Goal: Task Accomplishment & Management: Complete application form

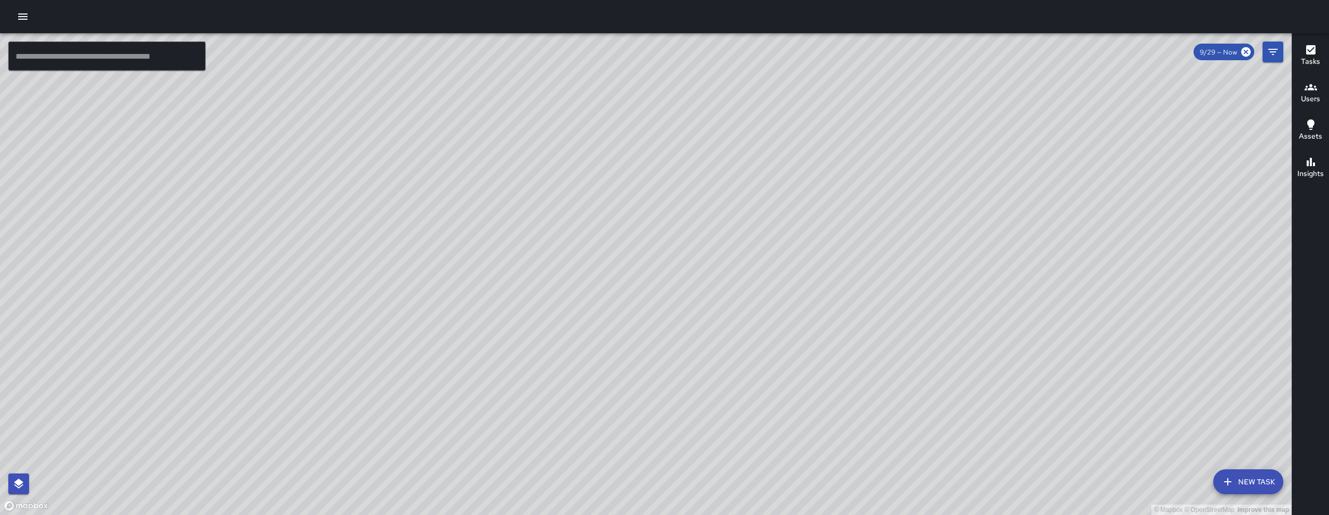
click at [1247, 487] on button "New Task" at bounding box center [1248, 481] width 70 height 25
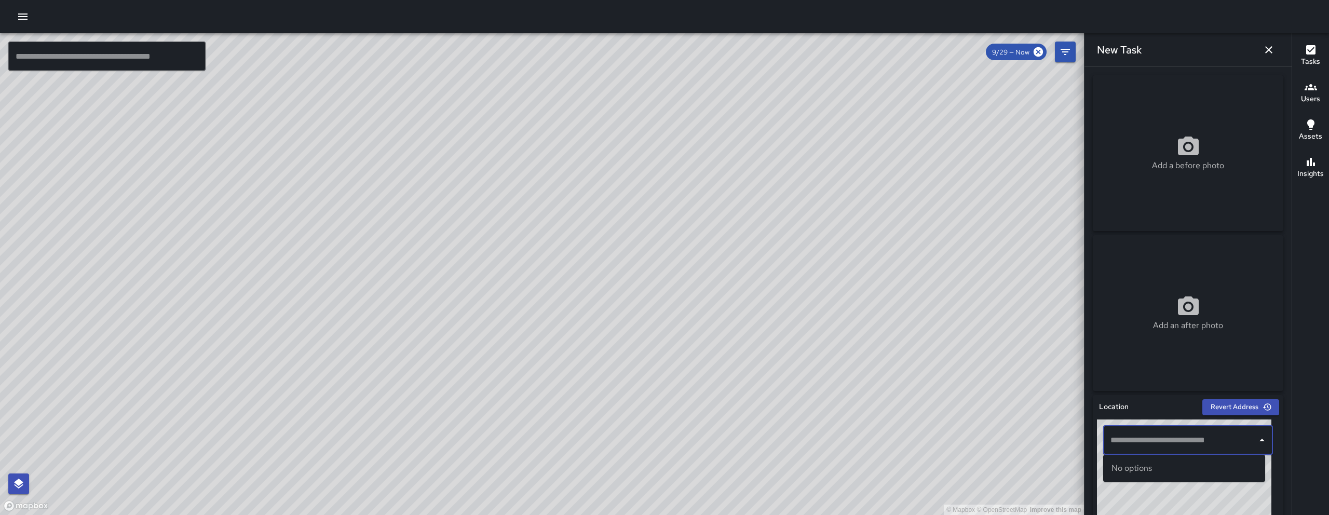
click at [1181, 437] on input "text" at bounding box center [1180, 440] width 145 height 20
click at [1168, 476] on p "San Francisco, CA, USA" at bounding box center [1193, 479] width 127 height 10
type input "**********"
click at [1204, 148] on div "Add a before photo" at bounding box center [1188, 152] width 190 height 37
click at [1141, 148] on div "Add a before photo" at bounding box center [1188, 152] width 190 height 37
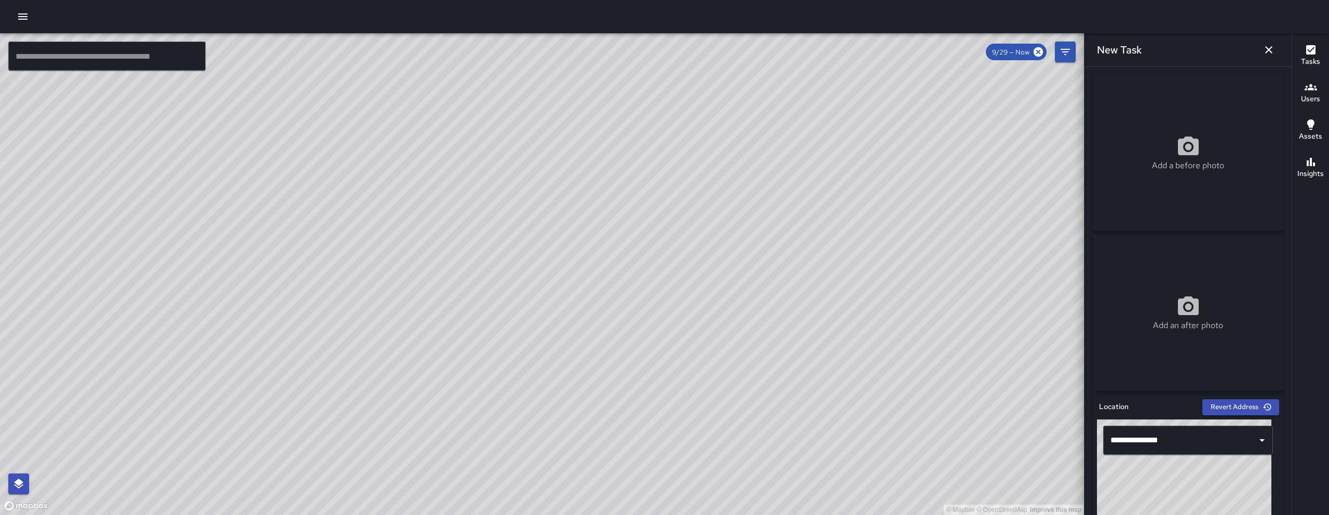
type input "**********"
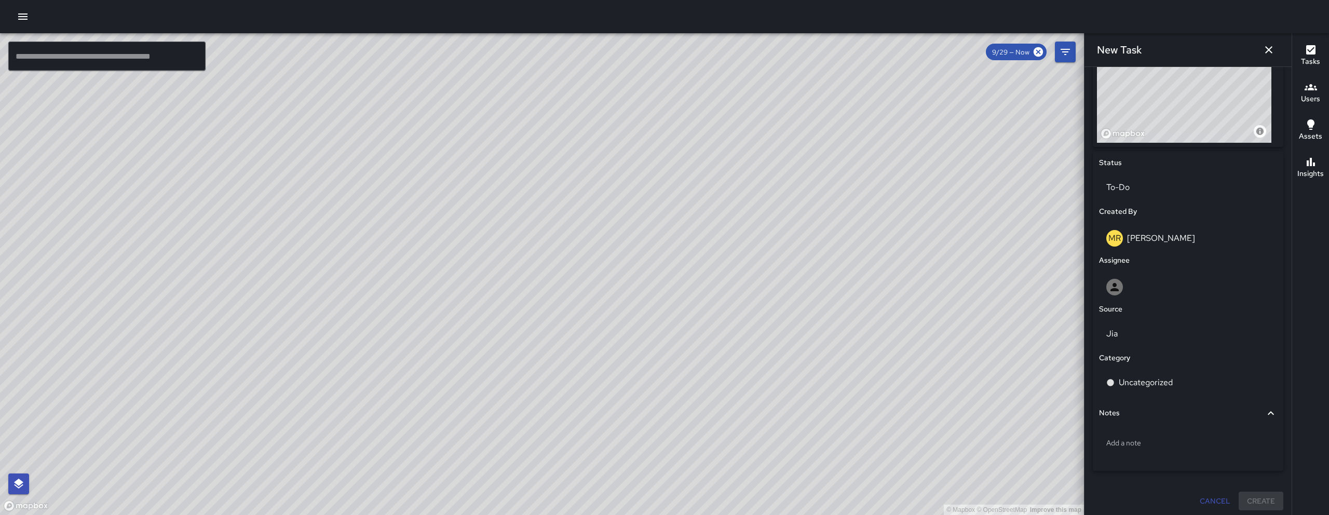
scroll to position [410, 0]
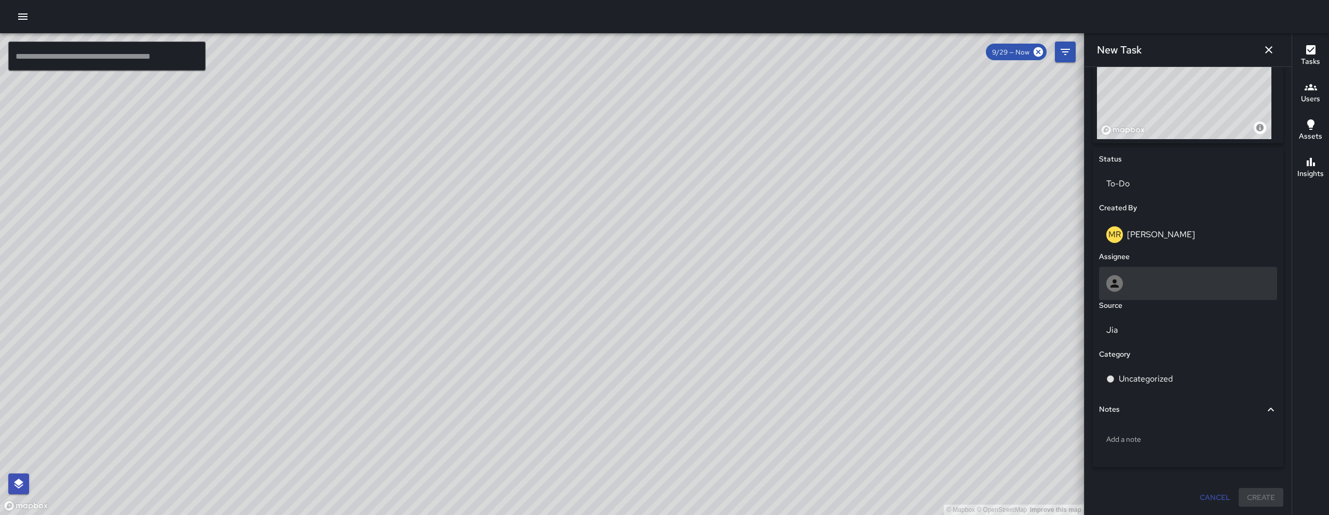
click at [1193, 281] on div at bounding box center [1188, 283] width 164 height 17
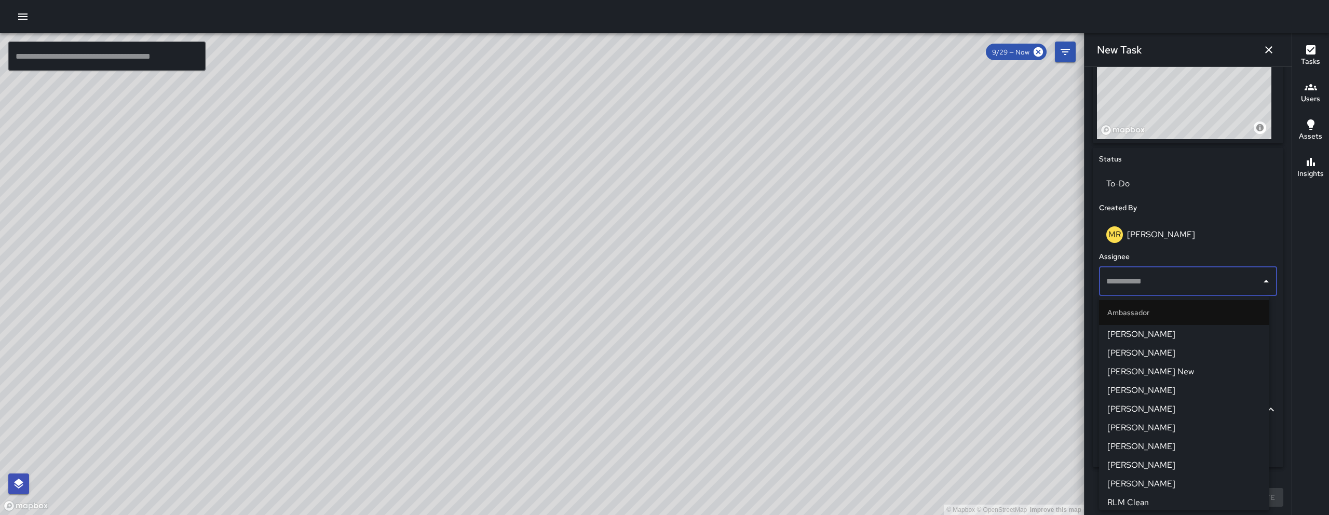
click at [1193, 281] on input "text" at bounding box center [1179, 281] width 153 height 20
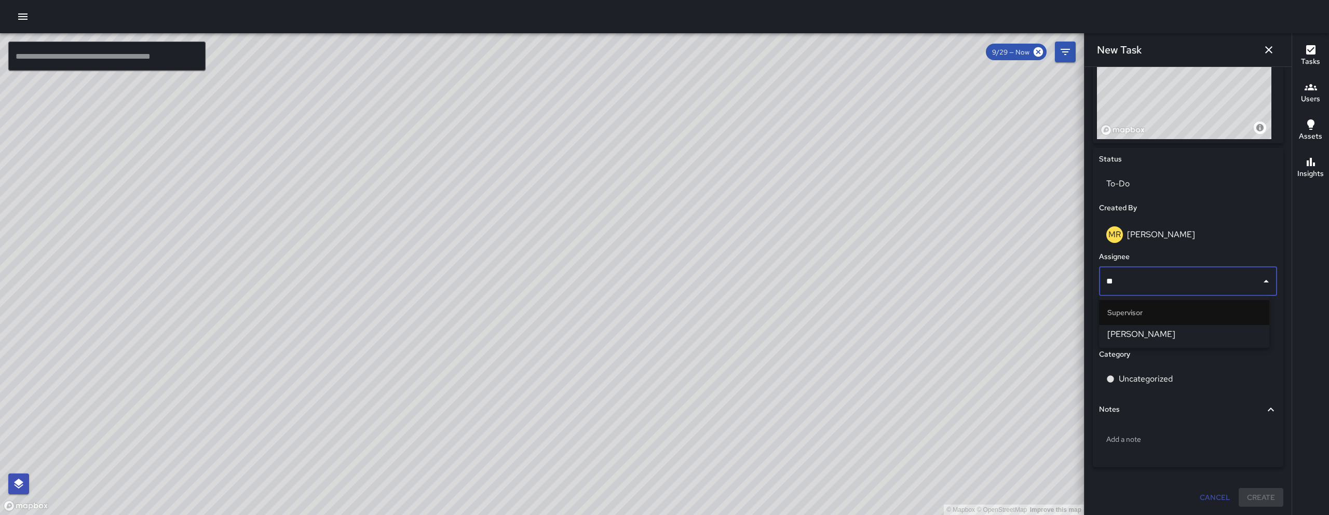
type input "***"
click at [1170, 331] on span "[PERSON_NAME]" at bounding box center [1184, 334] width 154 height 12
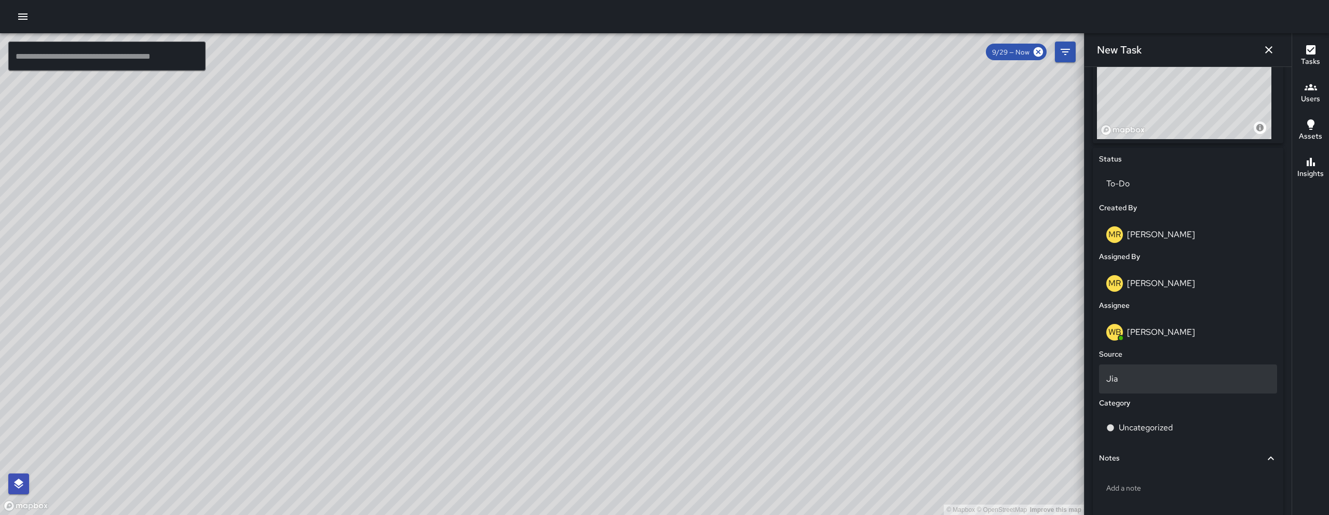
click at [1136, 380] on p "Jia" at bounding box center [1188, 379] width 164 height 12
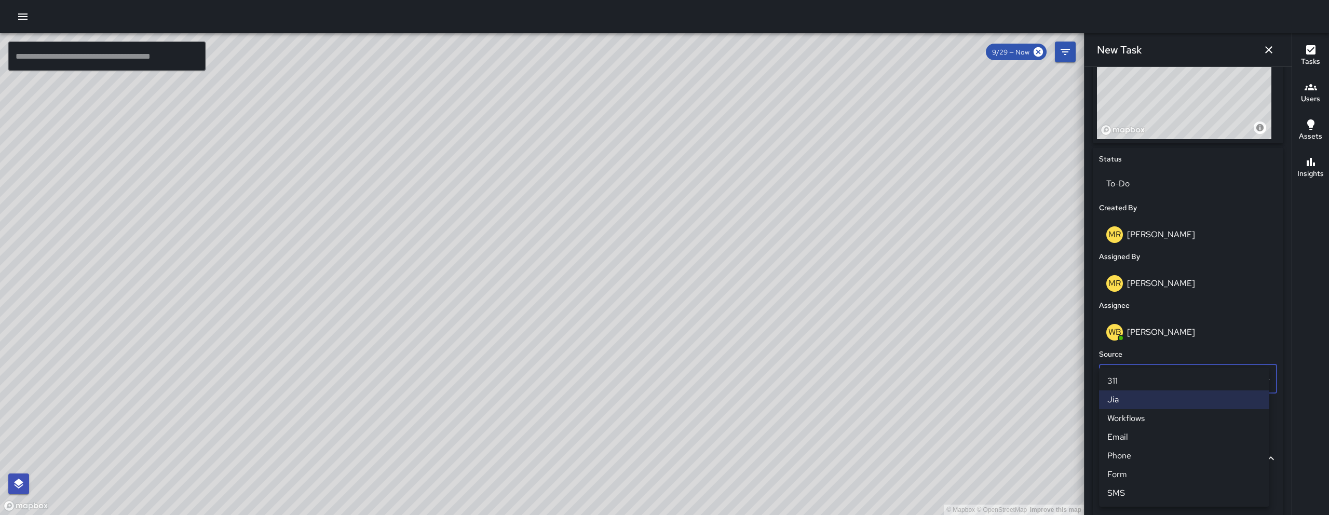
click at [1147, 440] on li "Email" at bounding box center [1184, 437] width 170 height 19
click at [1167, 432] on p "Uncategorized" at bounding box center [1146, 427] width 54 height 12
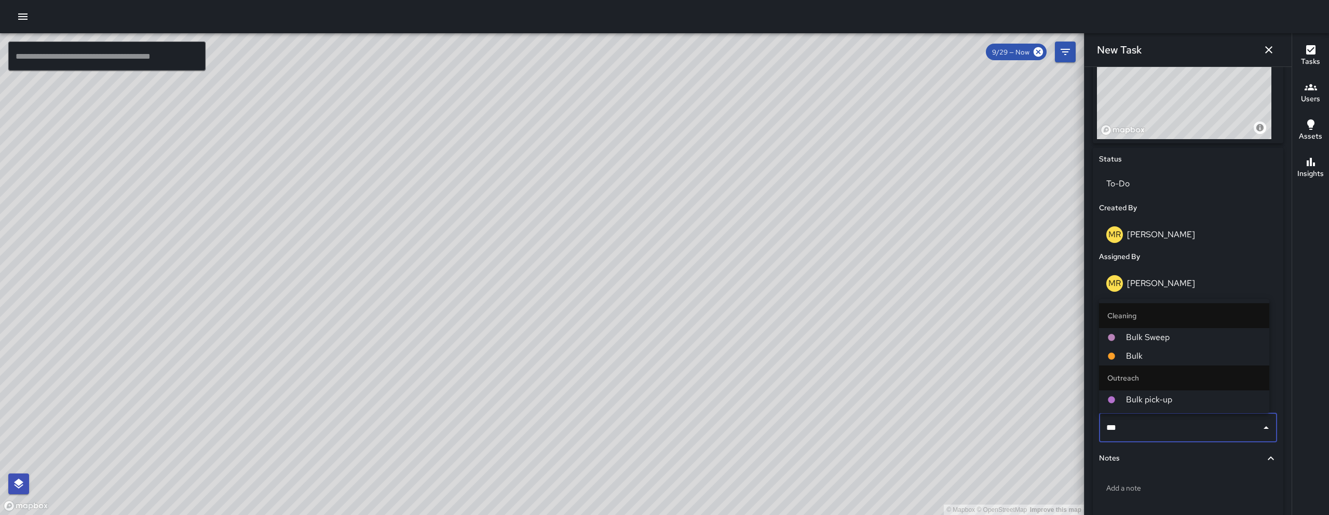
type input "****"
click at [1146, 351] on span "Bulk" at bounding box center [1193, 356] width 135 height 12
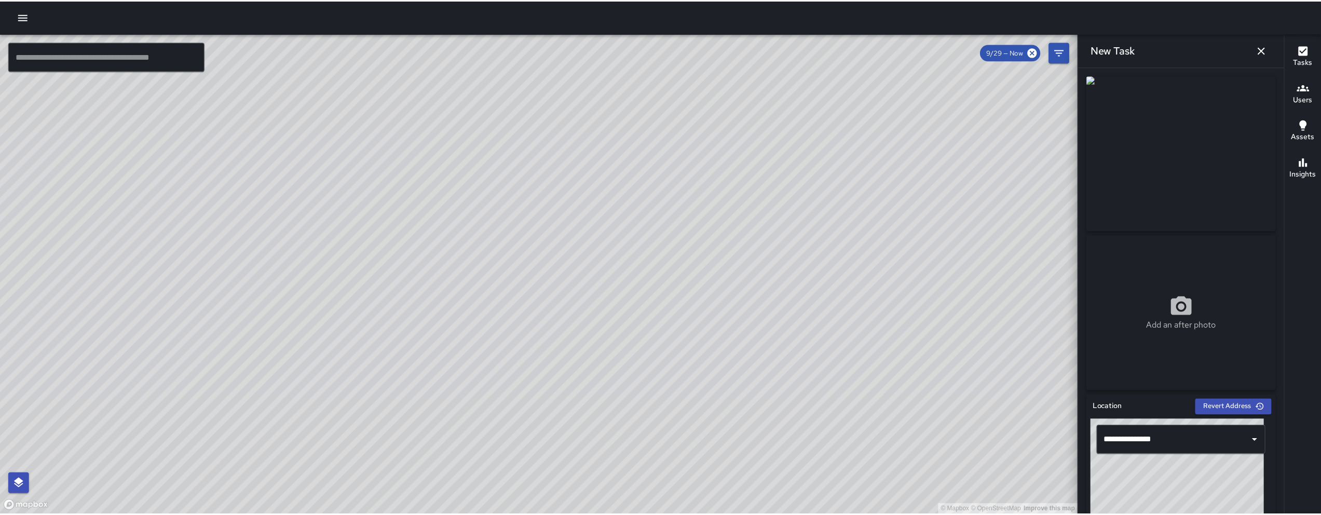
scroll to position [459, 0]
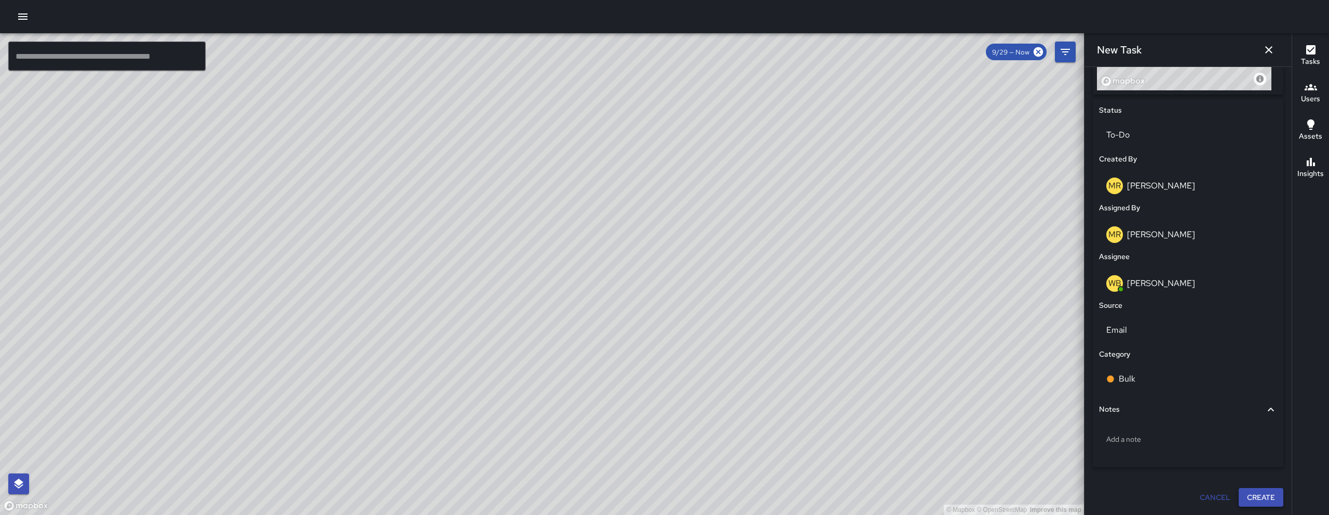
click at [1244, 501] on button "Create" at bounding box center [1260, 497] width 45 height 19
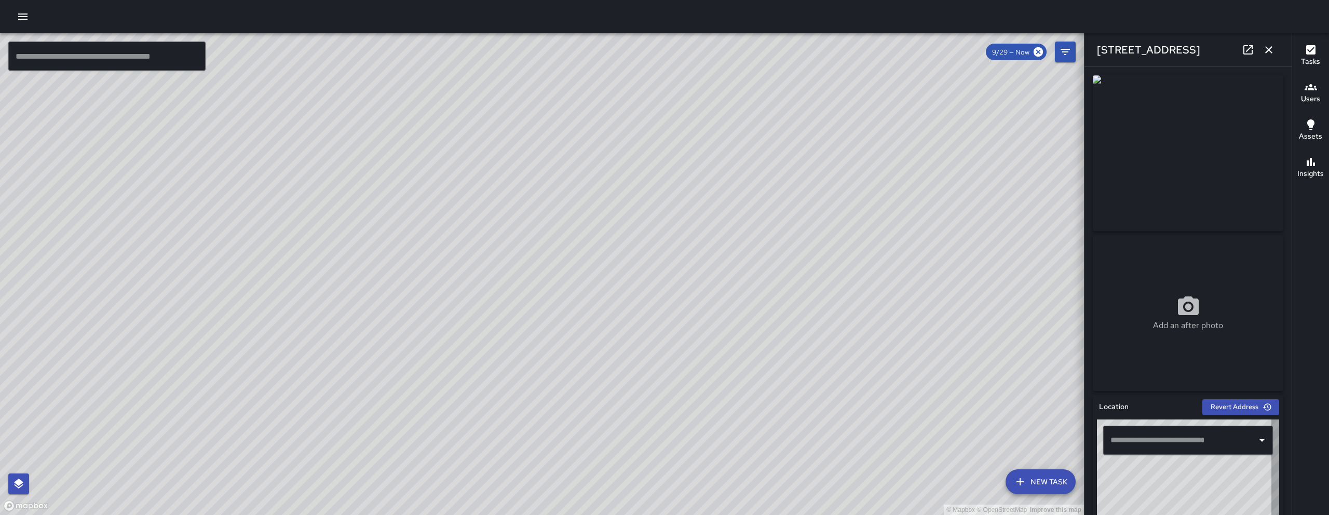
type input "**********"
click at [1275, 51] on button "button" at bounding box center [1268, 49] width 21 height 21
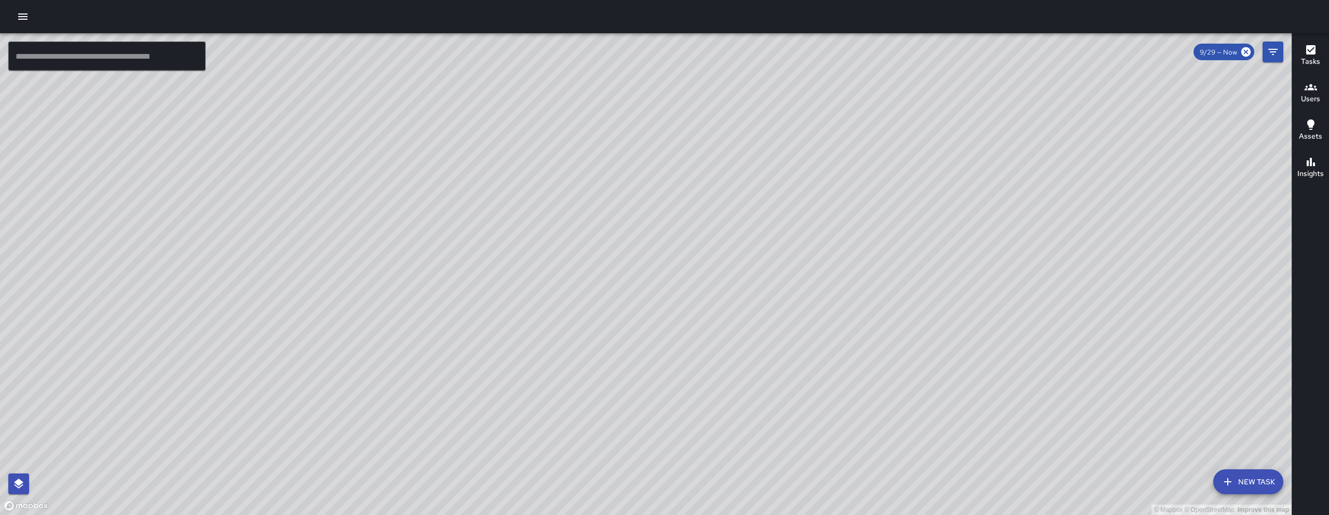
drag, startPoint x: 794, startPoint y: 238, endPoint x: 555, endPoint y: 290, distance: 244.8
click at [555, 290] on div "© Mapbox © OpenStreetMap Improve this map" at bounding box center [645, 274] width 1291 height 482
drag, startPoint x: 547, startPoint y: 310, endPoint x: 536, endPoint y: 312, distance: 11.7
click at [536, 312] on div "© Mapbox © OpenStreetMap Improve this map" at bounding box center [645, 274] width 1291 height 482
click at [615, 314] on div "© Mapbox © OpenStreetMap Improve this map" at bounding box center [645, 274] width 1291 height 482
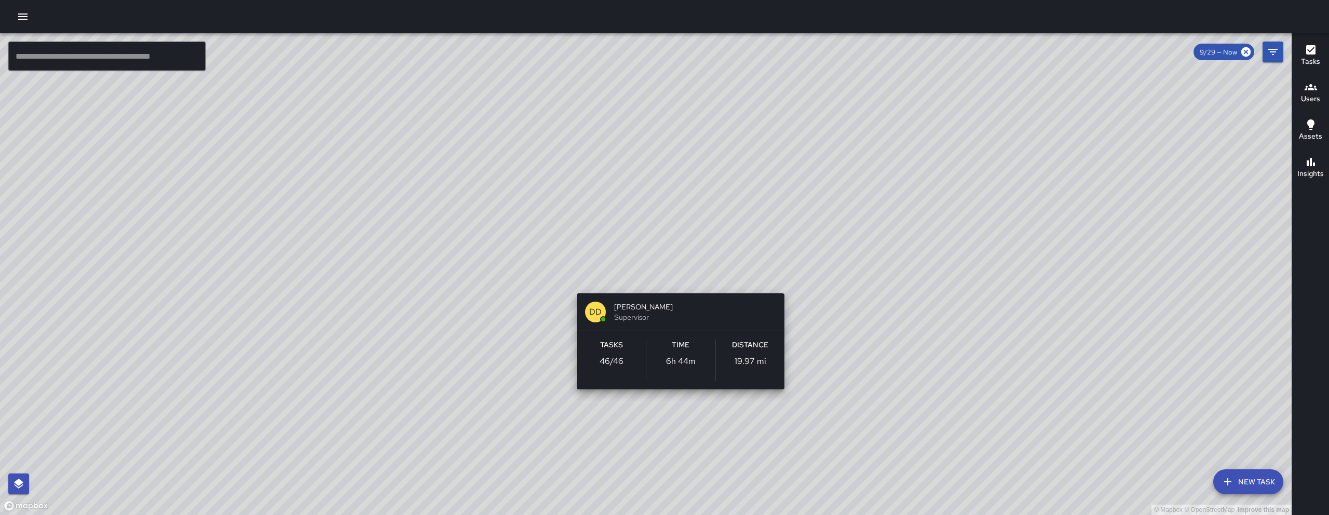
drag, startPoint x: 627, startPoint y: 430, endPoint x: 701, endPoint y: 223, distance: 220.0
click at [701, 223] on div "© Mapbox © OpenStreetMap Improve this map DD Diego De La Oliva Supervisor Tasks…" at bounding box center [645, 274] width 1291 height 482
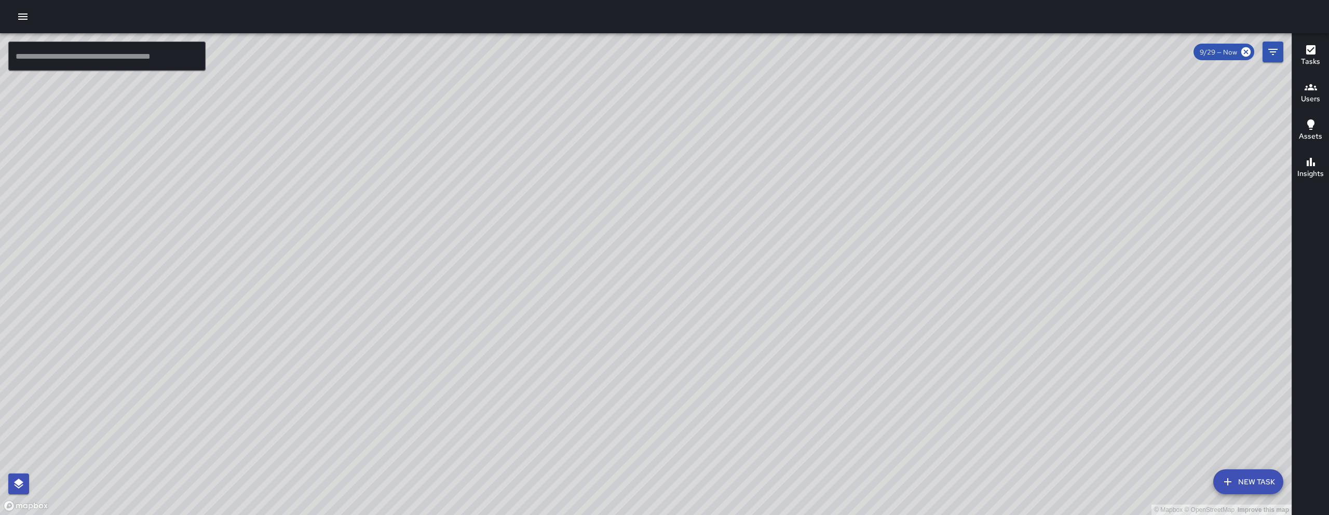
drag, startPoint x: 423, startPoint y: 481, endPoint x: 503, endPoint y: 339, distance: 162.8
click at [503, 339] on div "© Mapbox © OpenStreetMap Improve this map" at bounding box center [645, 274] width 1291 height 482
drag, startPoint x: 733, startPoint y: 226, endPoint x: 534, endPoint y: 246, distance: 200.3
click at [534, 246] on div "© Mapbox © OpenStreetMap Improve this map" at bounding box center [645, 274] width 1291 height 482
drag, startPoint x: 543, startPoint y: 251, endPoint x: 540, endPoint y: 267, distance: 17.0
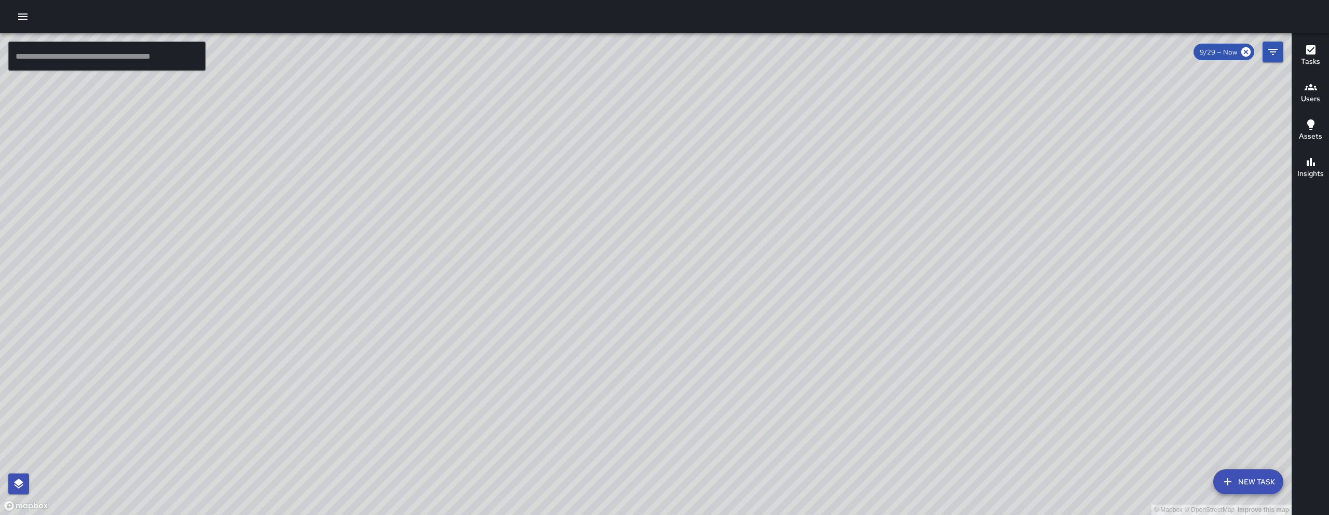
click at [540, 267] on div "© Mapbox © OpenStreetMap Improve this map" at bounding box center [645, 274] width 1291 height 482
drag, startPoint x: 585, startPoint y: 289, endPoint x: 528, endPoint y: 342, distance: 77.5
click at [528, 342] on div "© Mapbox © OpenStreetMap Improve this map" at bounding box center [645, 274] width 1291 height 482
drag, startPoint x: 593, startPoint y: 316, endPoint x: 588, endPoint y: 325, distance: 10.5
click at [588, 325] on div "© Mapbox © OpenStreetMap Improve this map" at bounding box center [645, 274] width 1291 height 482
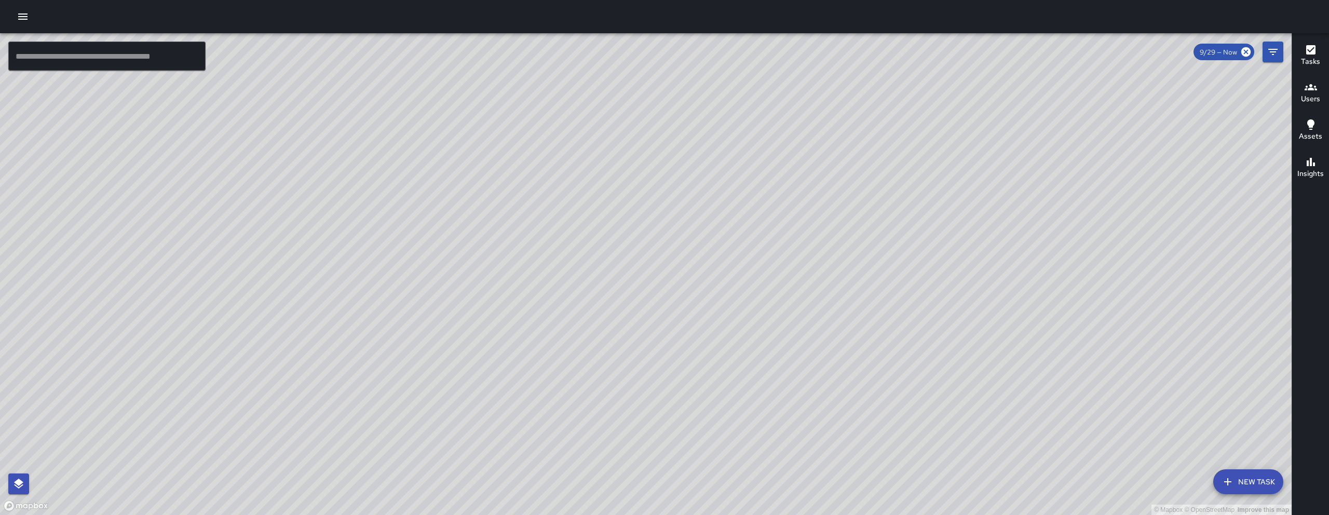
drag, startPoint x: 605, startPoint y: 175, endPoint x: 601, endPoint y: 260, distance: 84.2
click at [601, 260] on div "© Mapbox © OpenStreetMap Improve this map" at bounding box center [645, 274] width 1291 height 482
drag, startPoint x: 632, startPoint y: 276, endPoint x: 596, endPoint y: 290, distance: 38.5
click at [596, 290] on div "© Mapbox © OpenStreetMap Improve this map" at bounding box center [645, 274] width 1291 height 482
click at [11, 16] on div at bounding box center [664, 16] width 1329 height 33
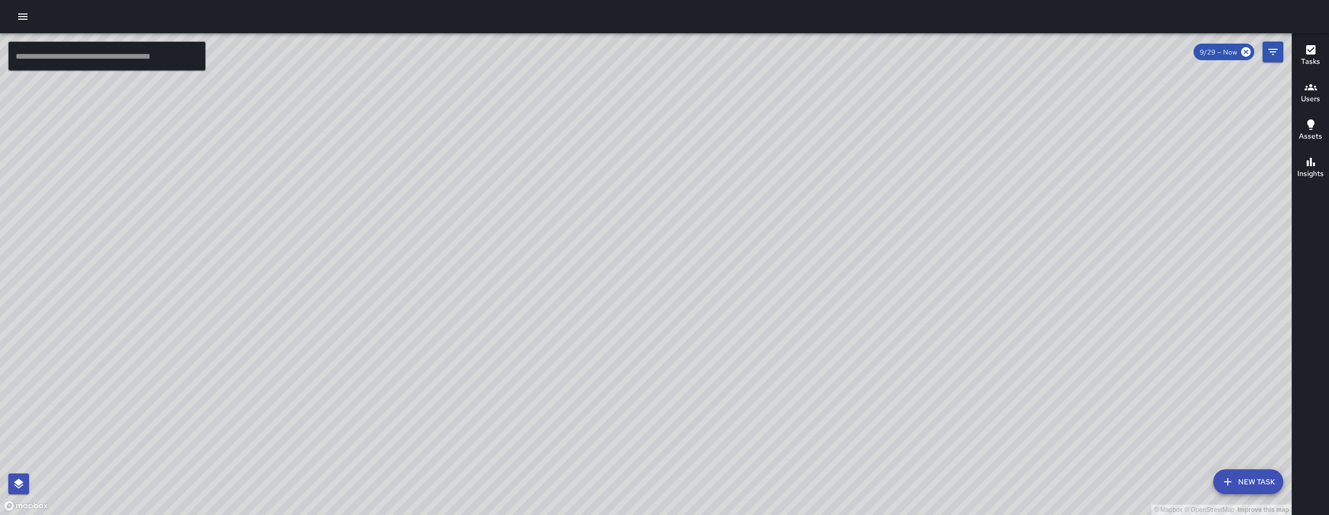
click at [11, 16] on div at bounding box center [664, 16] width 1329 height 33
click at [15, 18] on button "button" at bounding box center [22, 16] width 21 height 21
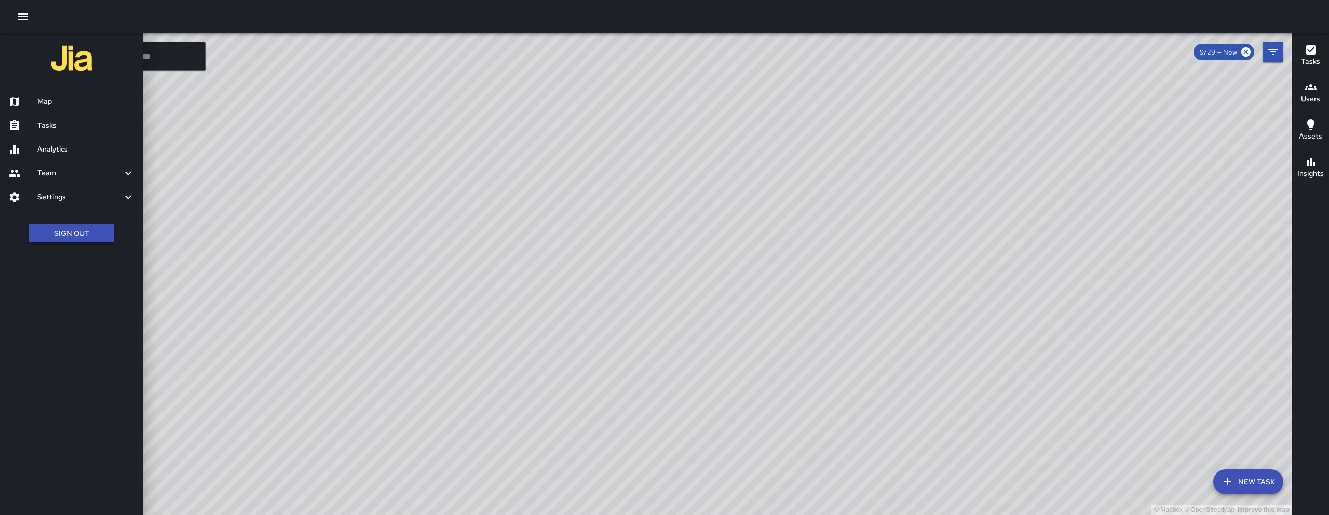
click at [73, 133] on div "Tasks" at bounding box center [71, 126] width 143 height 24
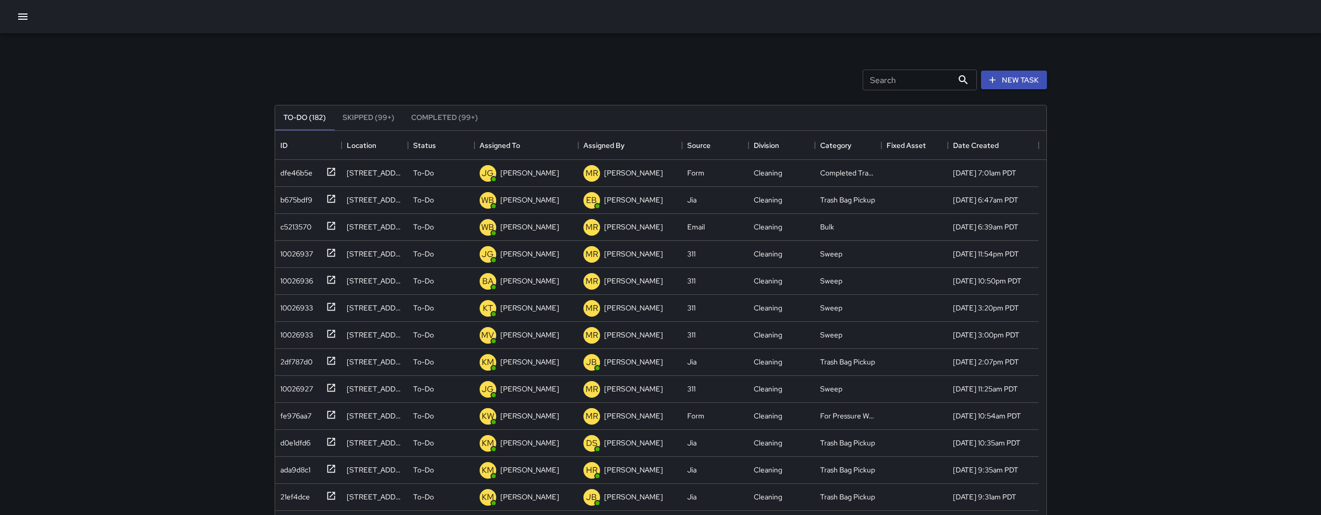
click at [1218, 281] on div "Search Search New Task To-Do (182) Skipped (99+) Completed (99+) ID Location St…" at bounding box center [660, 306] width 1321 height 613
click at [444, 59] on div "Search Search New Task" at bounding box center [661, 80] width 776 height 54
drag, startPoint x: 659, startPoint y: 22, endPoint x: 633, endPoint y: 1, distance: 33.6
click at [659, 22] on div at bounding box center [660, 16] width 1321 height 33
click at [446, 58] on div "Search Search New Task" at bounding box center [661, 80] width 776 height 54
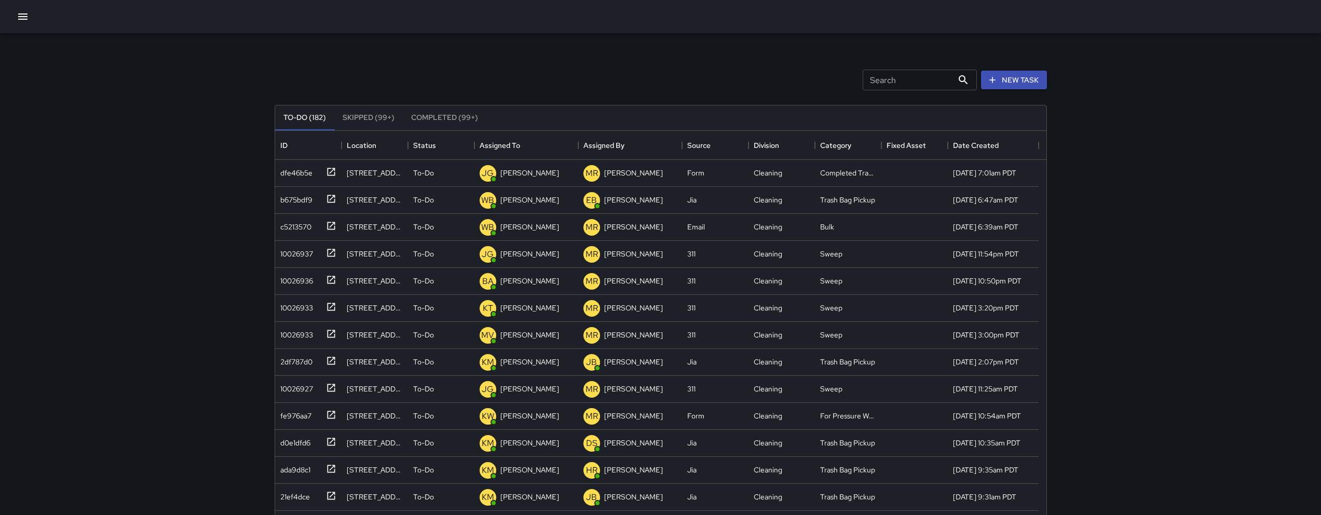
click at [34, 12] on div at bounding box center [660, 16] width 1321 height 33
click at [33, 13] on div at bounding box center [660, 16] width 1321 height 33
click at [26, 24] on button "button" at bounding box center [22, 16] width 21 height 21
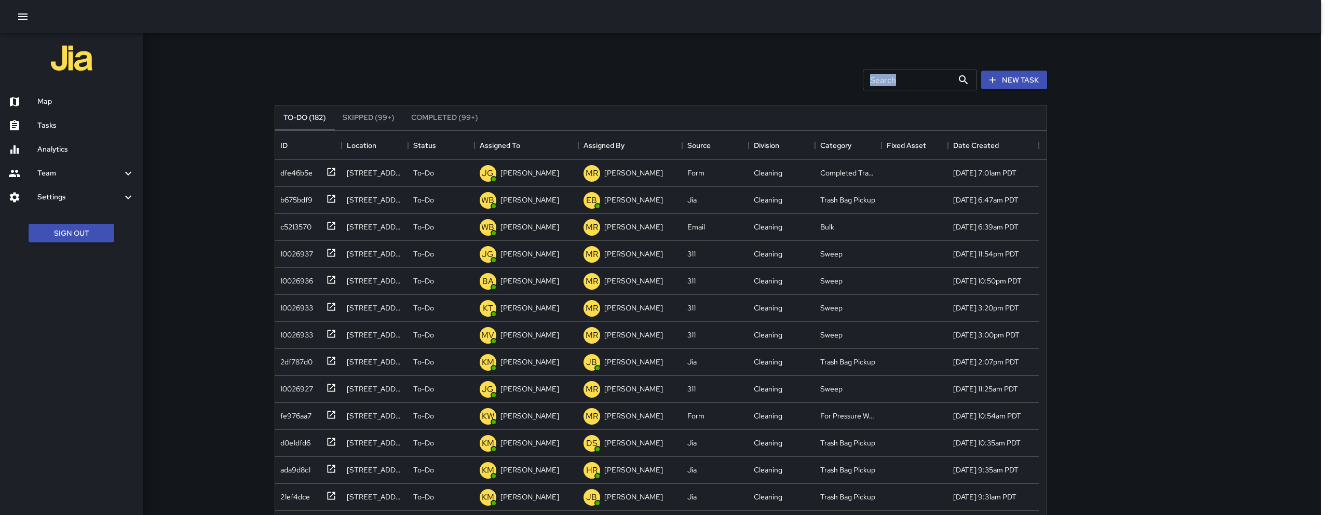
click at [82, 101] on h6 "Map" at bounding box center [85, 101] width 97 height 11
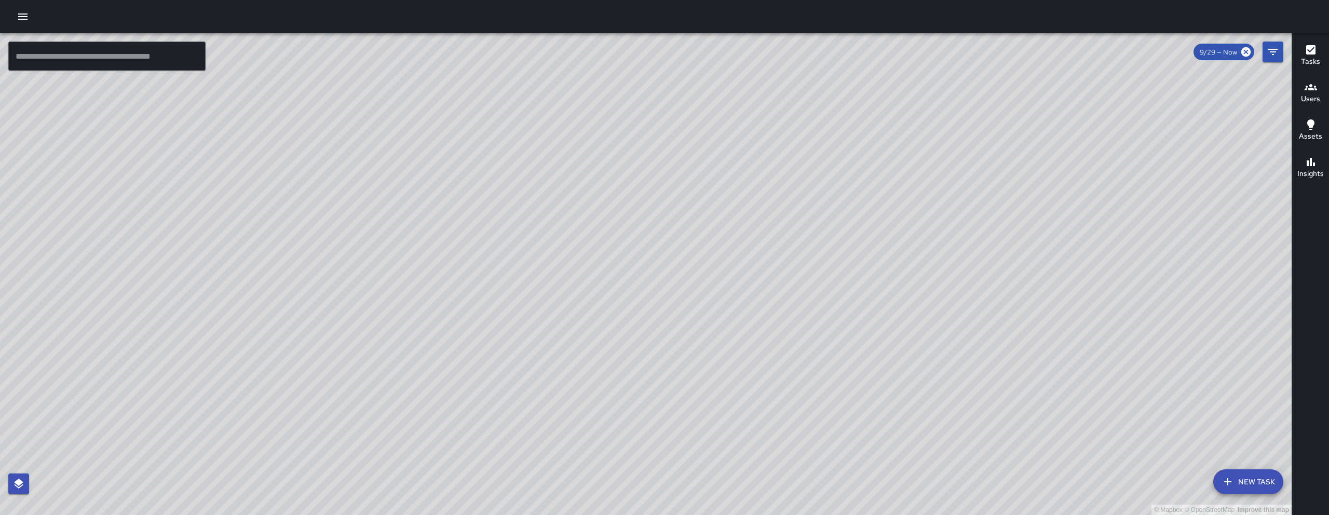
drag, startPoint x: 822, startPoint y: 331, endPoint x: 891, endPoint y: 373, distance: 80.6
click at [891, 373] on div "© Mapbox © OpenStreetMap Improve this map" at bounding box center [645, 274] width 1291 height 482
drag, startPoint x: 891, startPoint y: 371, endPoint x: 909, endPoint y: 358, distance: 22.7
click at [909, 358] on div "© Mapbox © OpenStreetMap Improve this map" at bounding box center [645, 274] width 1291 height 482
click at [29, 17] on button "button" at bounding box center [22, 16] width 21 height 21
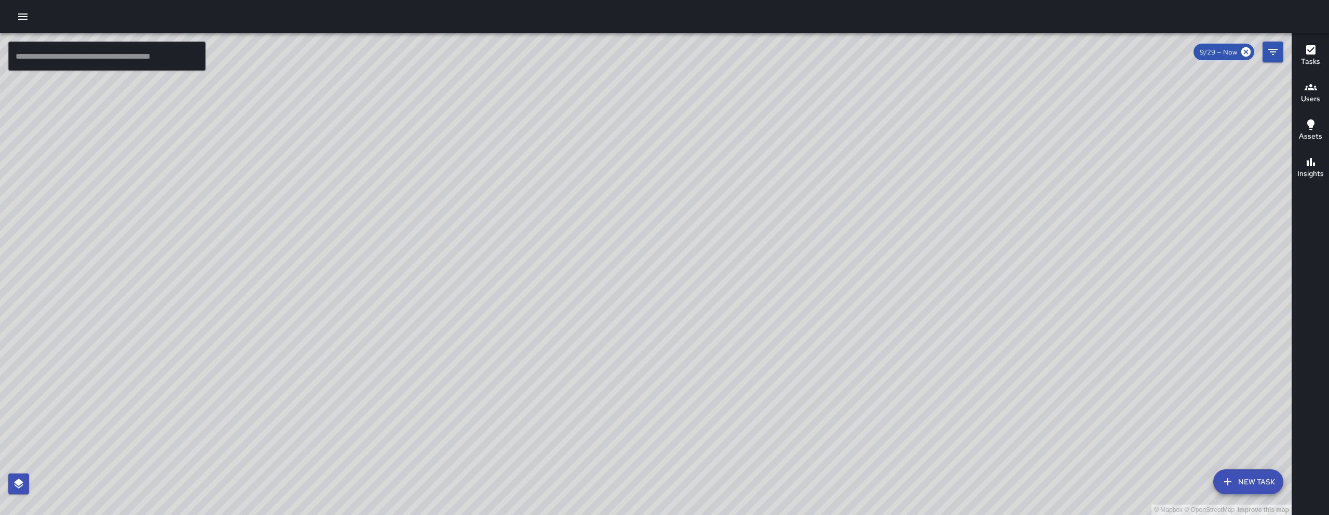
click at [29, 17] on button "button" at bounding box center [22, 16] width 21 height 21
click at [3, 6] on div at bounding box center [664, 16] width 1329 height 33
click at [20, 11] on icon "button" at bounding box center [23, 16] width 12 height 12
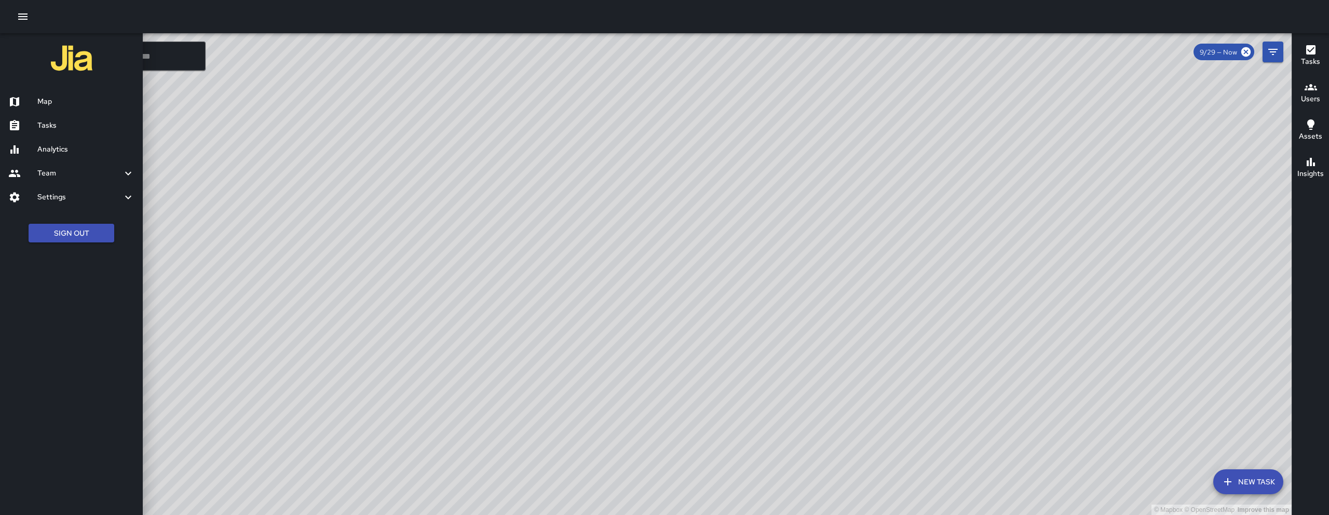
click at [64, 119] on div "Tasks" at bounding box center [71, 126] width 143 height 24
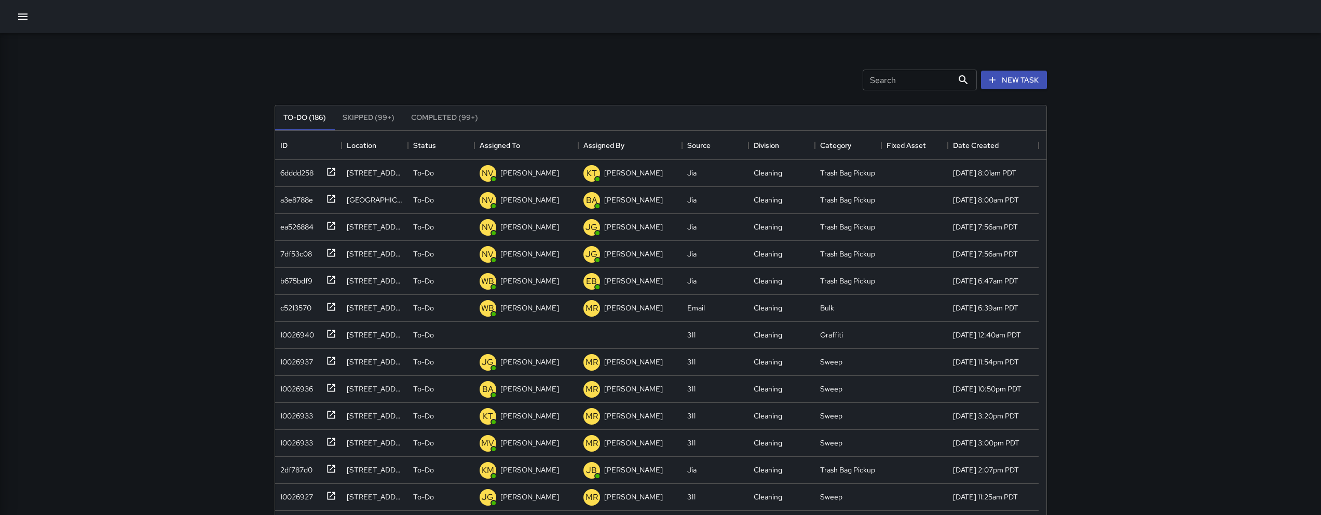
scroll to position [432, 764]
click at [278, 335] on div "10026940" at bounding box center [295, 332] width 38 height 15
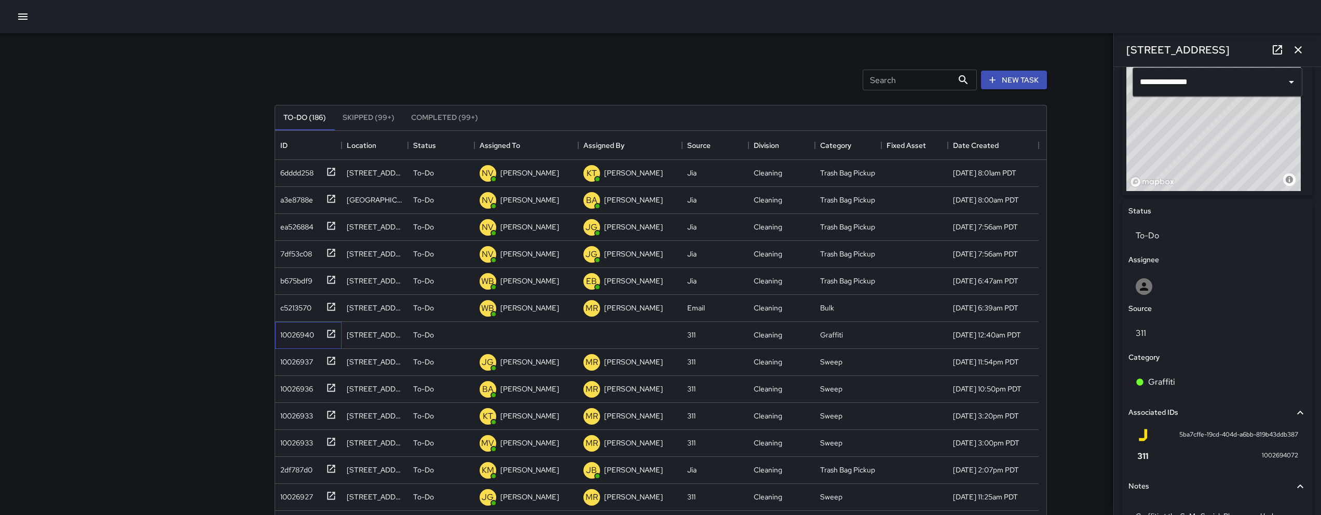
scroll to position [358, 0]
click at [1192, 301] on div at bounding box center [1217, 286] width 178 height 33
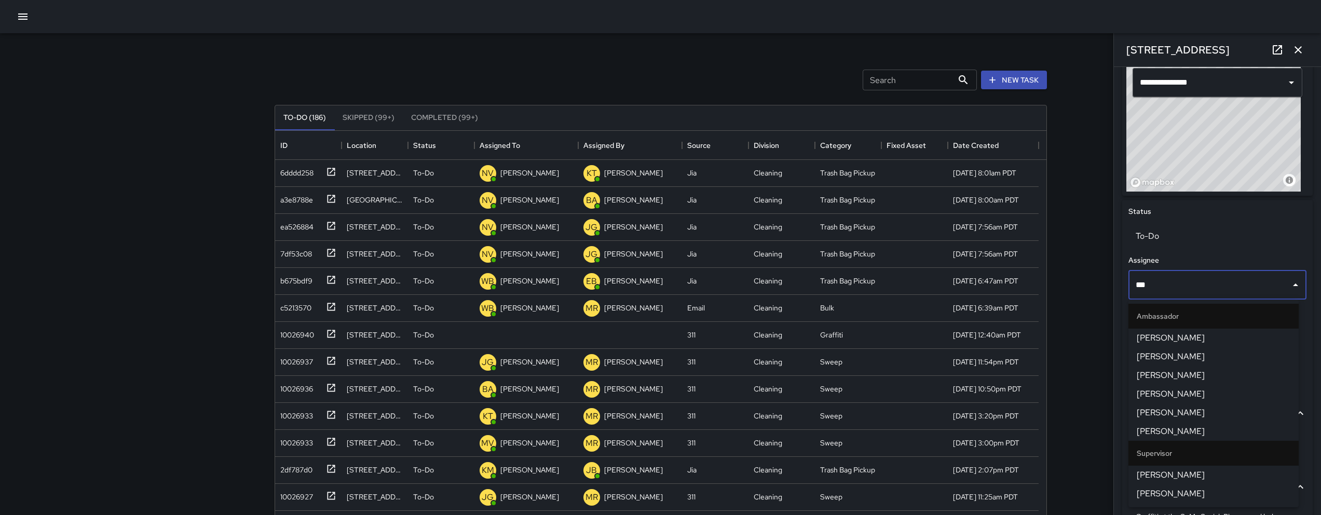
type input "****"
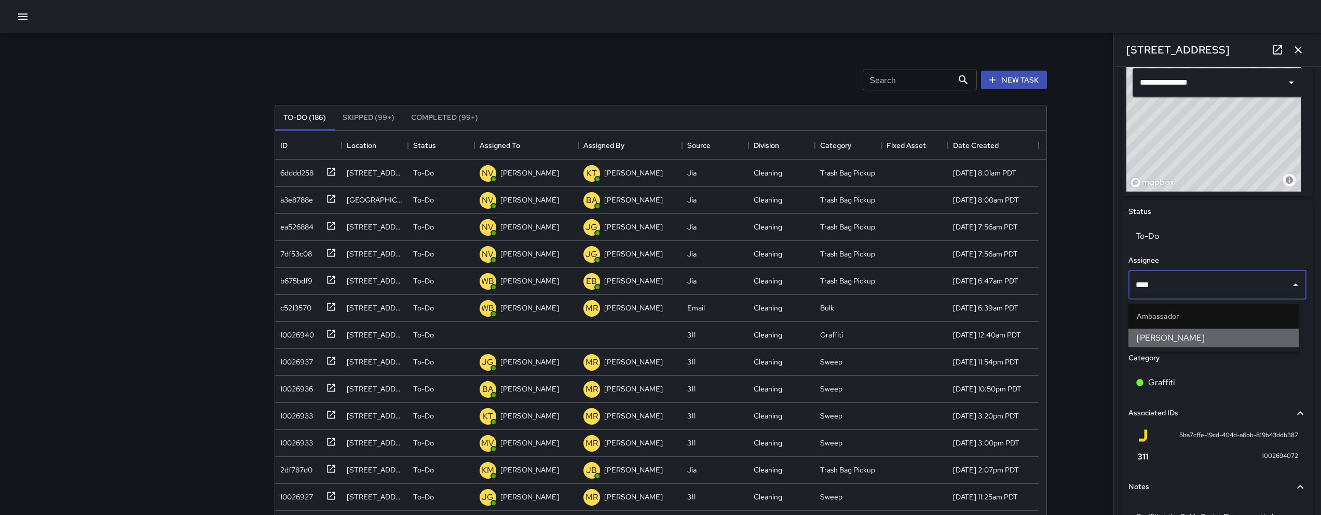
click at [1223, 335] on span "[PERSON_NAME]" at bounding box center [1214, 338] width 154 height 12
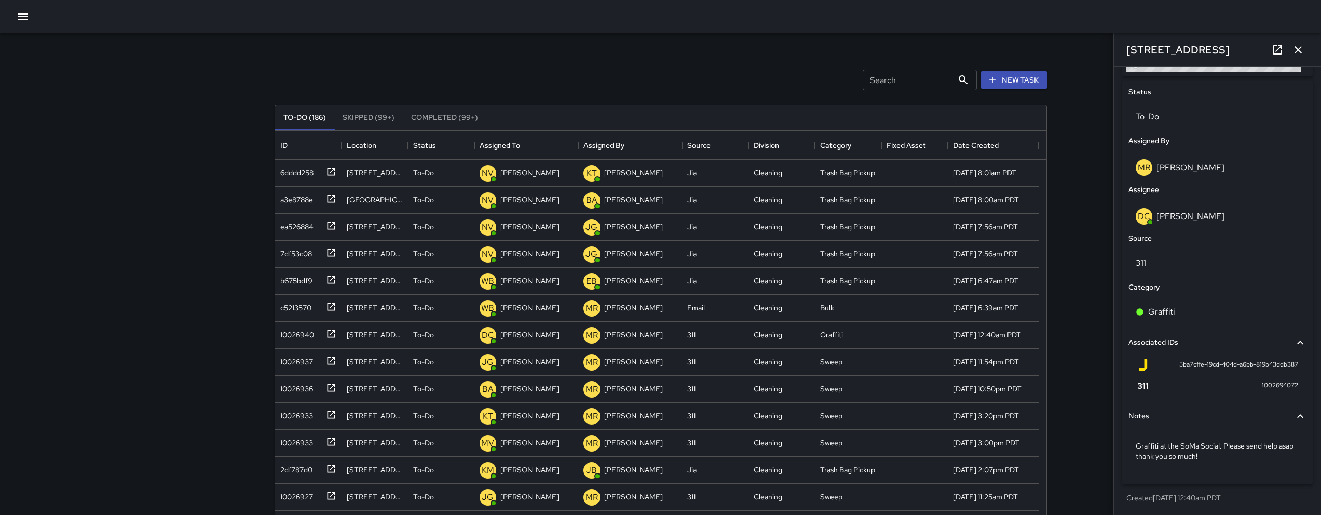
scroll to position [478, 0]
click at [1296, 49] on icon "button" at bounding box center [1298, 50] width 12 height 12
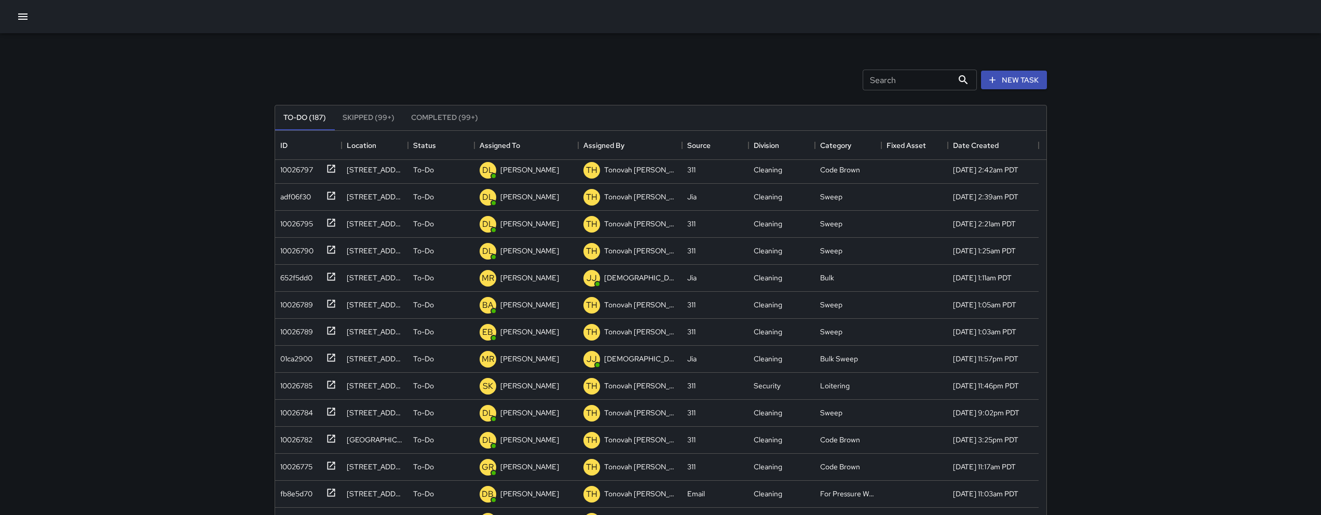
scroll to position [2180, 0]
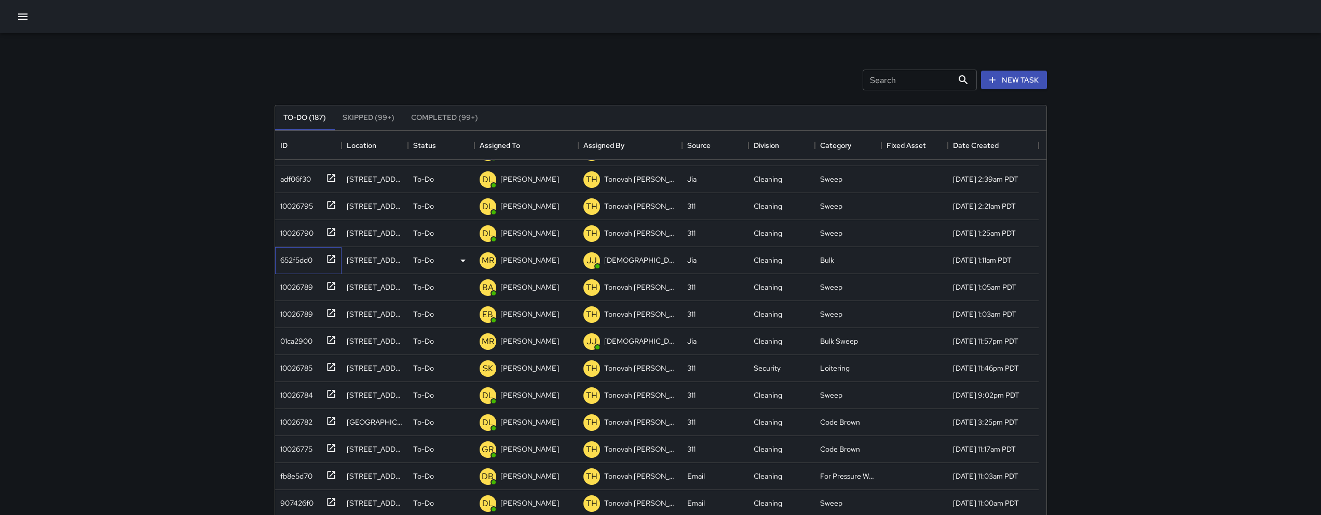
click at [303, 261] on div "652f5dd0" at bounding box center [294, 258] width 36 height 15
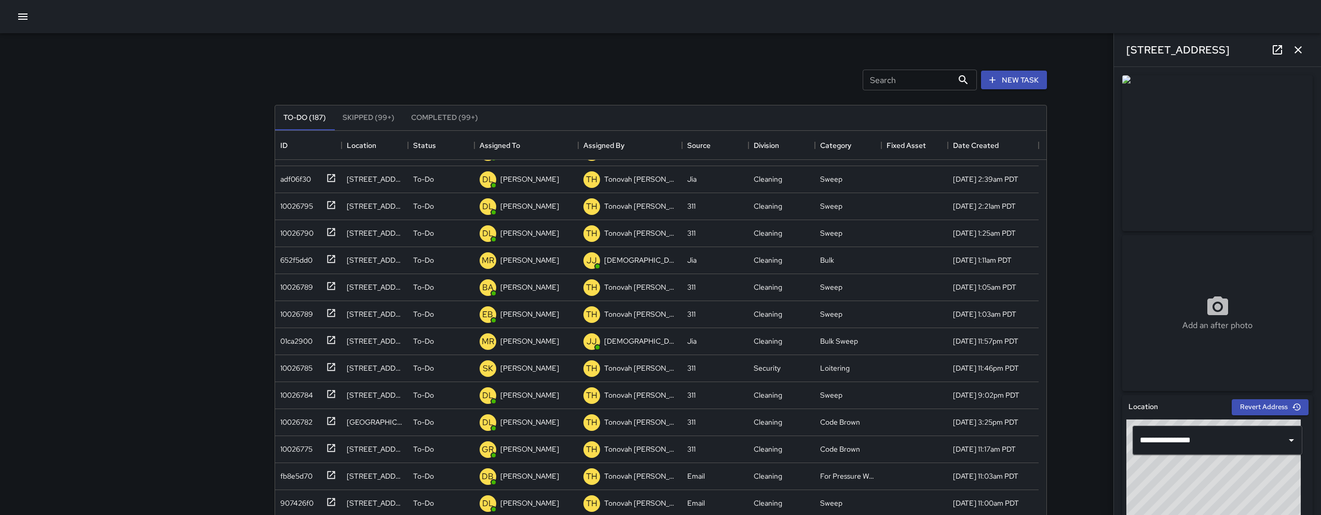
click at [1300, 54] on icon "button" at bounding box center [1298, 50] width 12 height 12
click at [1299, 53] on div "Search Search New Task To-Do (187) Skipped (99+) Completed (99+) ID Location St…" at bounding box center [660, 306] width 1321 height 613
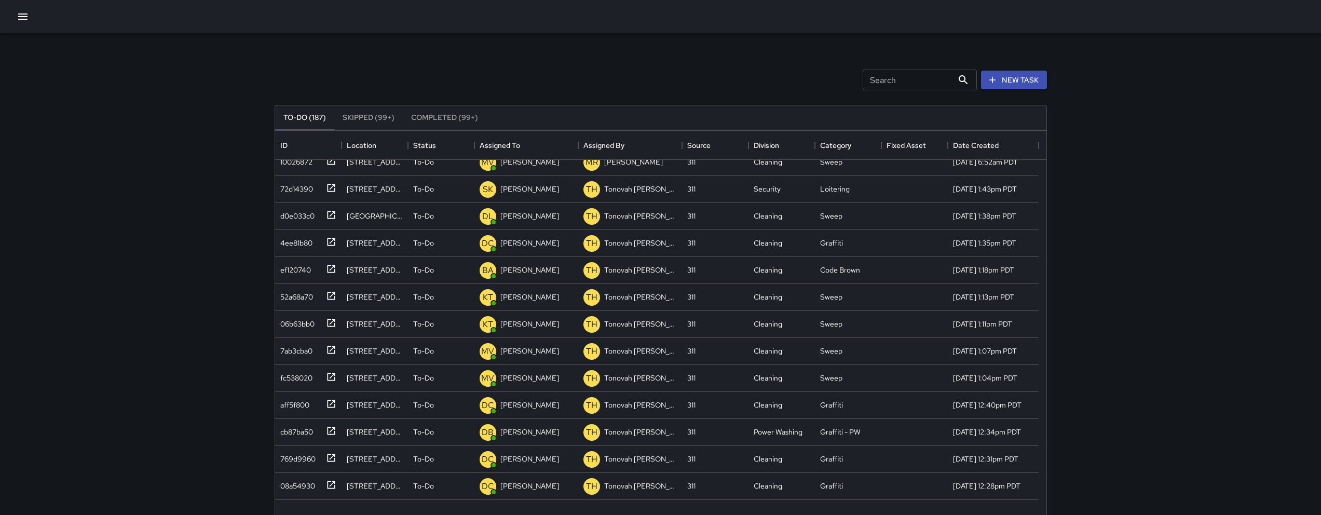
scroll to position [975, 0]
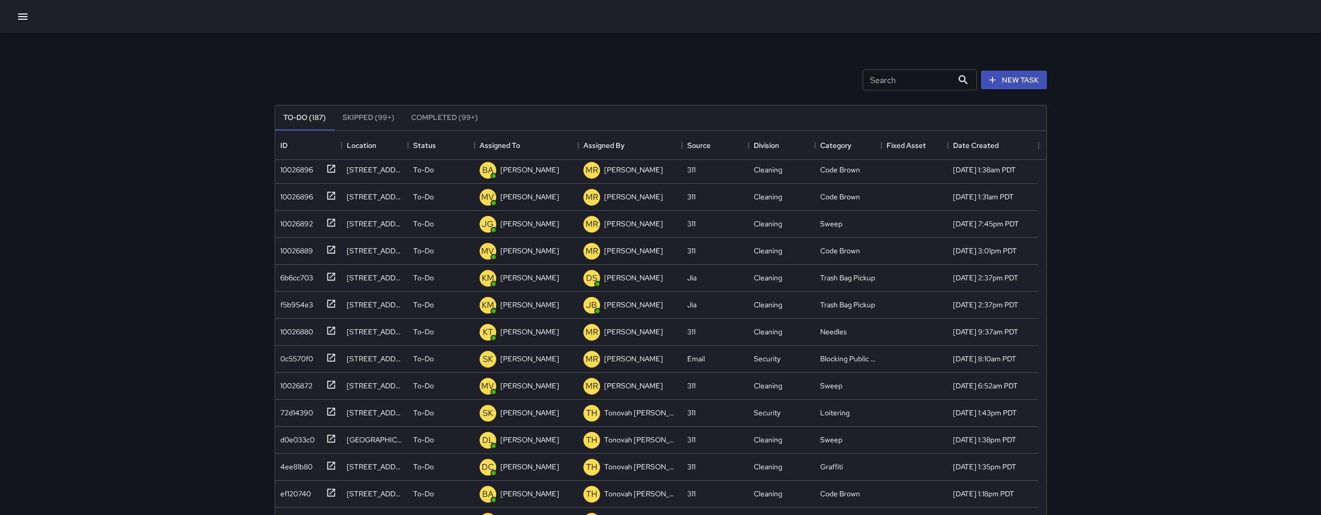
click at [443, 55] on div "Search Search New Task" at bounding box center [661, 80] width 776 height 54
click at [25, 23] on button "button" at bounding box center [22, 16] width 21 height 21
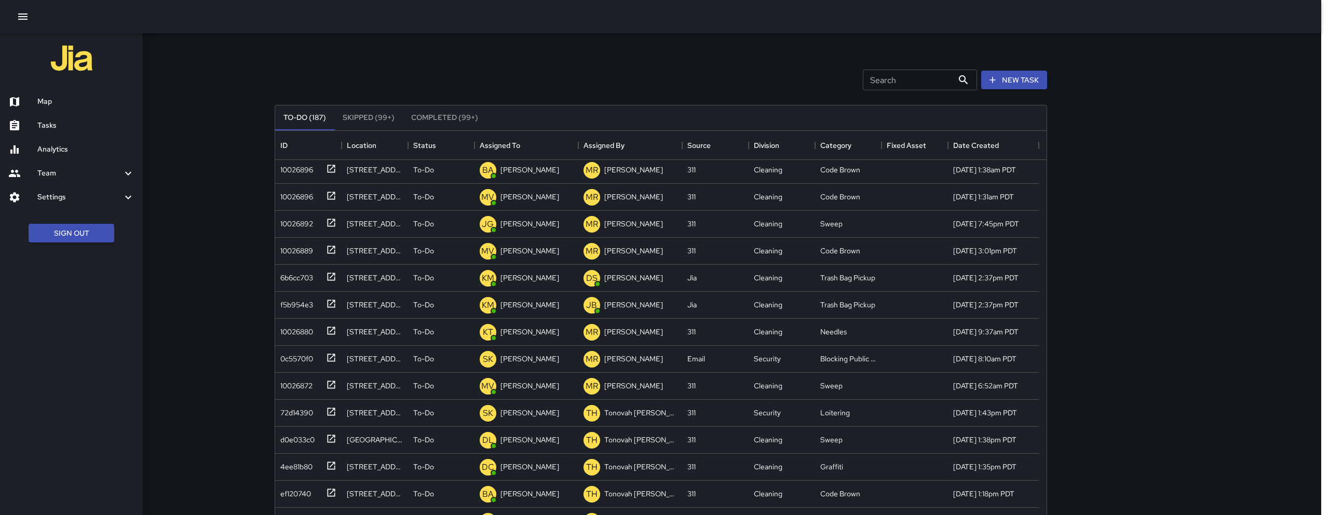
click at [69, 106] on h6 "Map" at bounding box center [85, 101] width 97 height 11
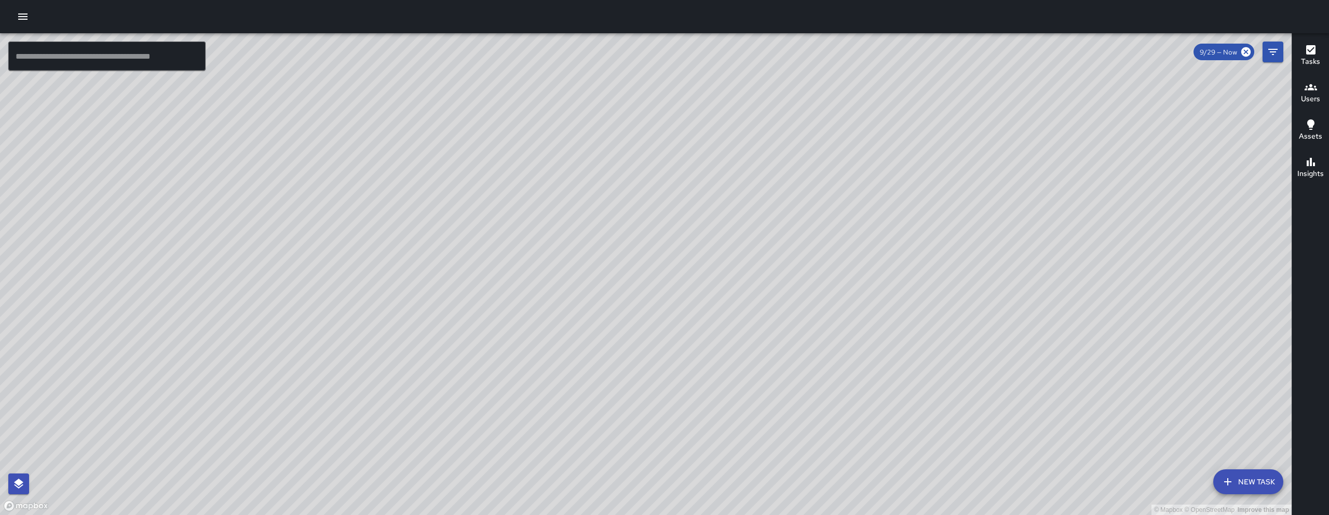
click at [25, 20] on icon "button" at bounding box center [23, 16] width 12 height 12
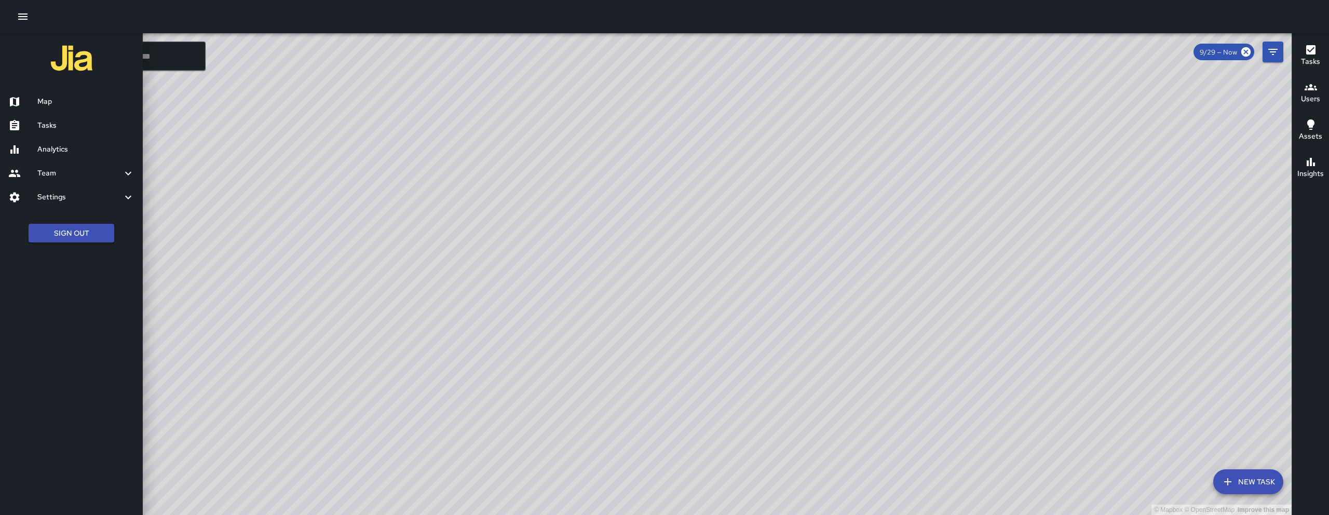
click at [25, 20] on icon "button" at bounding box center [23, 16] width 12 height 12
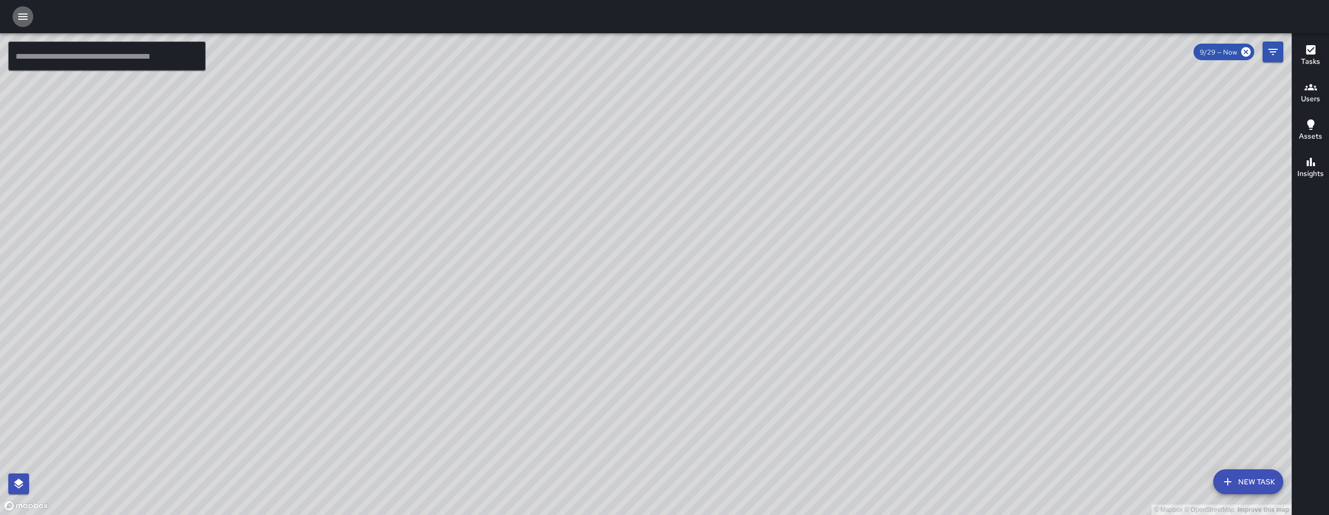
click at [20, 16] on icon "button" at bounding box center [23, 16] width 12 height 12
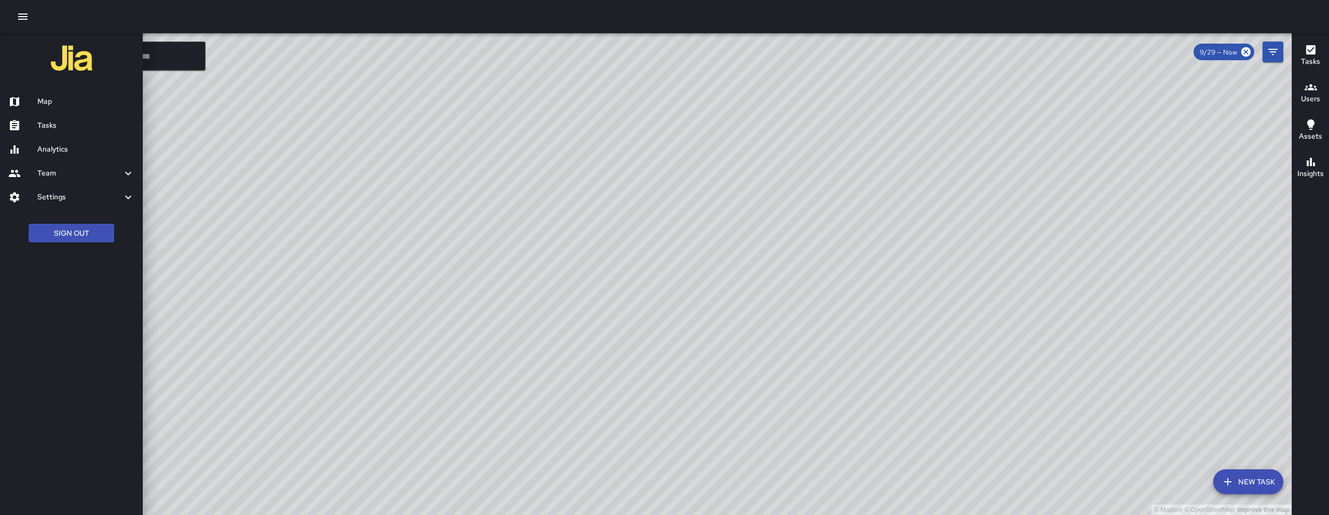
click at [68, 122] on h6 "Tasks" at bounding box center [85, 125] width 97 height 11
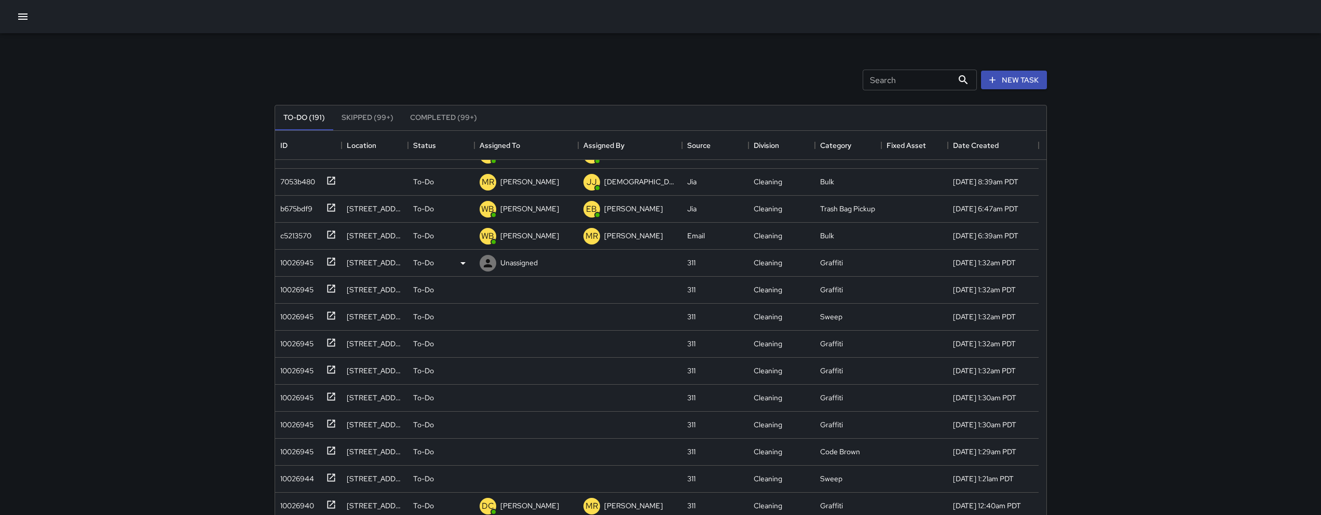
scroll to position [19, 0]
click at [315, 260] on div "10026945" at bounding box center [306, 260] width 60 height 17
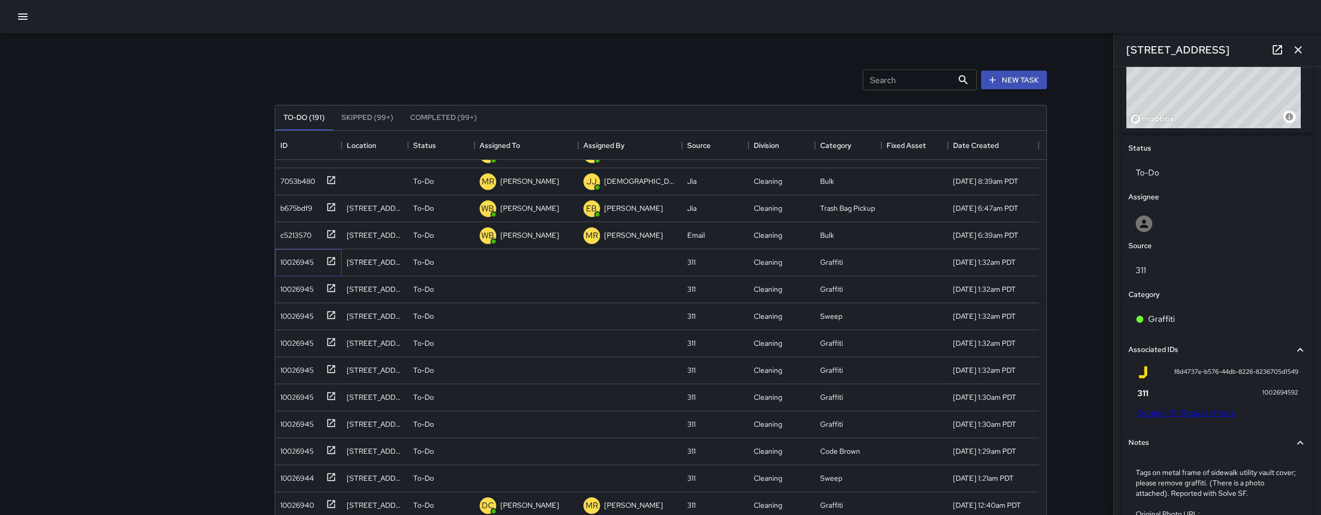
scroll to position [444, 0]
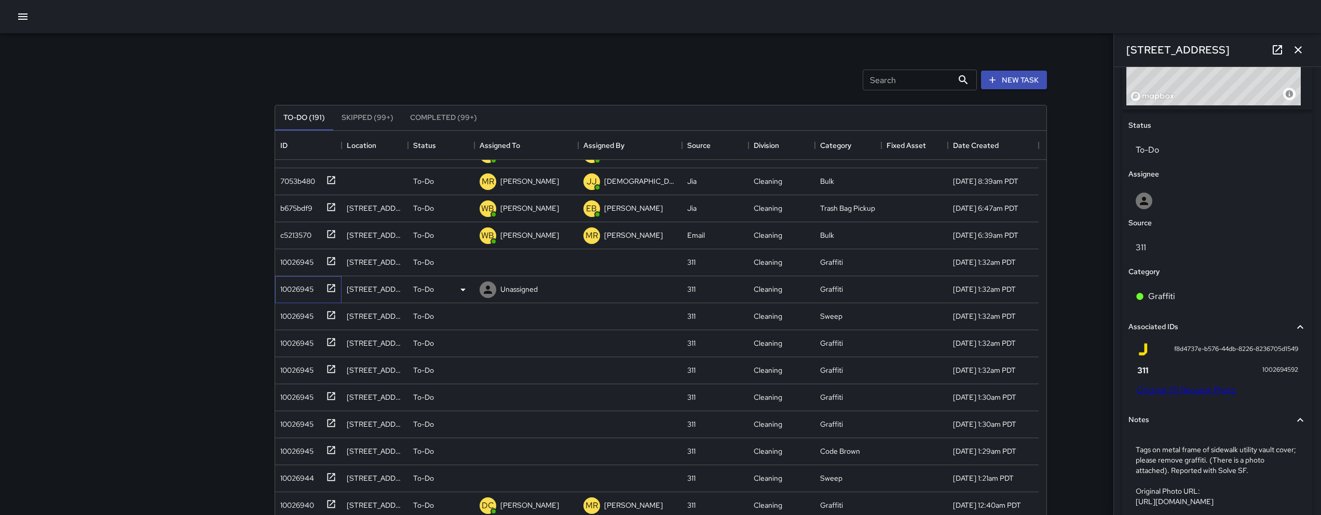
click at [304, 296] on div "10026945" at bounding box center [308, 289] width 66 height 27
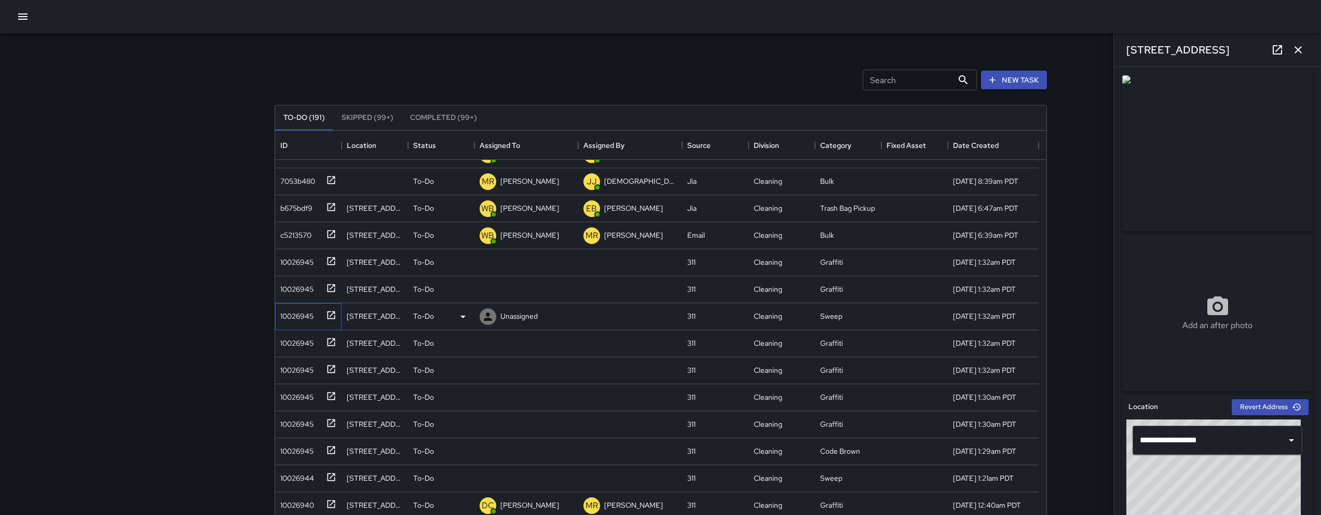
click at [277, 316] on div "10026945" at bounding box center [294, 314] width 37 height 15
click at [292, 345] on div "10026945" at bounding box center [294, 341] width 37 height 15
click at [290, 364] on div "10026945" at bounding box center [294, 368] width 37 height 15
click at [290, 391] on div "10026945" at bounding box center [294, 395] width 37 height 15
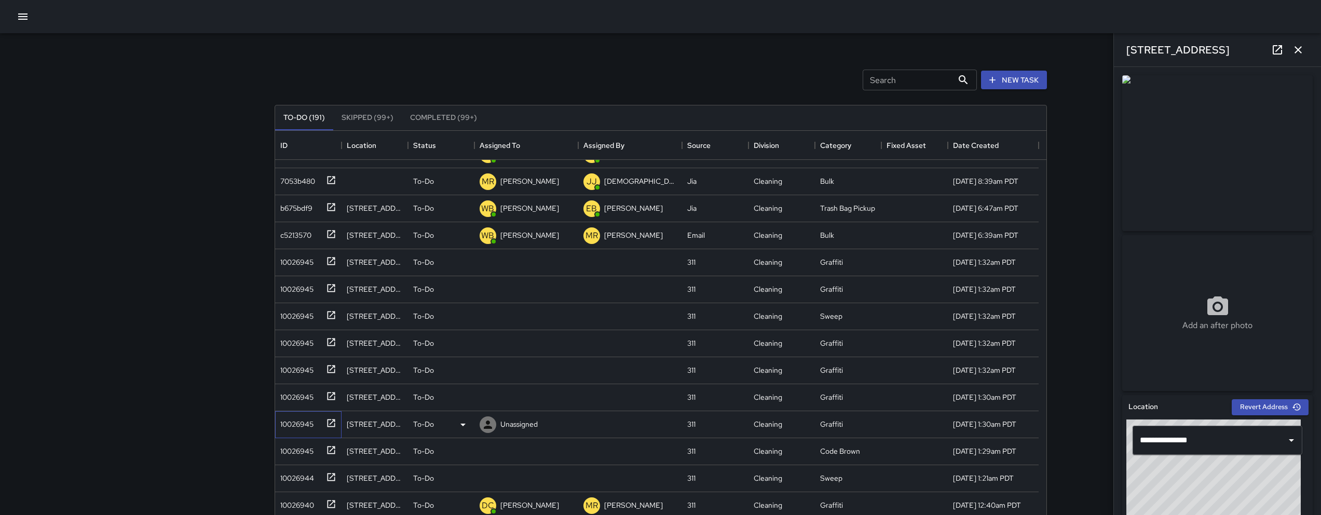
click at [291, 431] on div "10026945" at bounding box center [308, 424] width 66 height 27
click at [291, 453] on div "10026945" at bounding box center [294, 449] width 37 height 15
click at [290, 472] on div "10026944" at bounding box center [295, 476] width 38 height 15
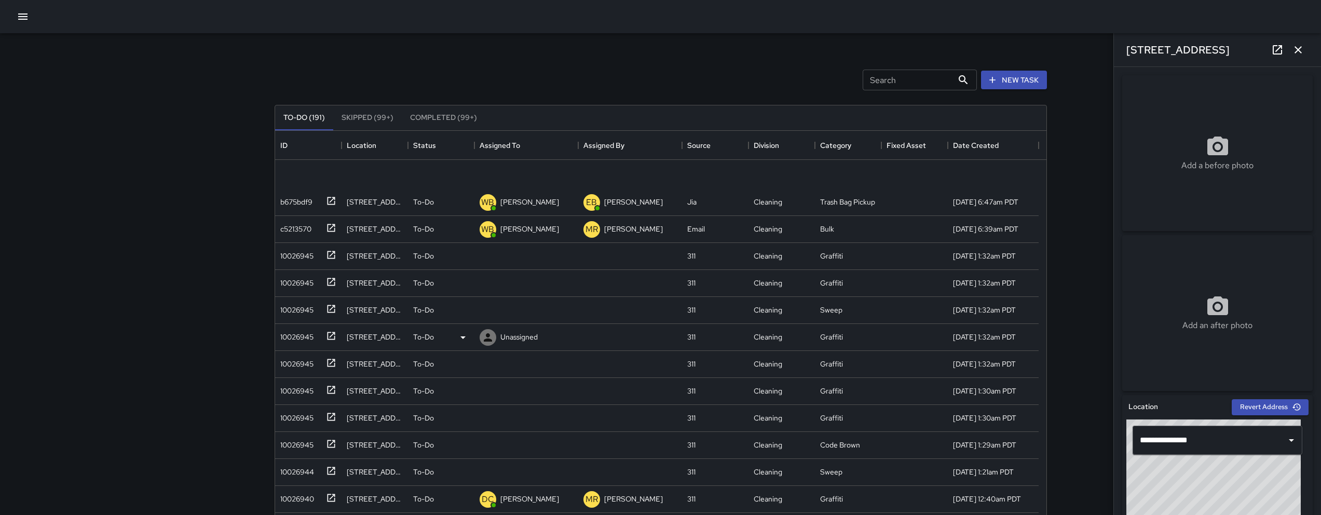
scroll to position [0, 0]
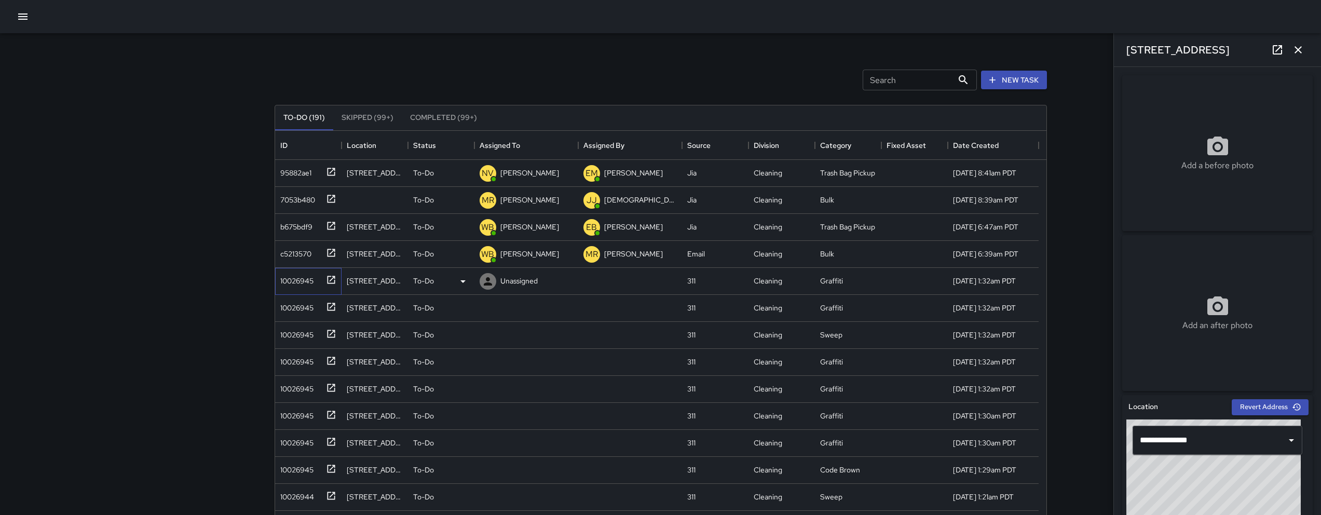
click at [302, 281] on div "10026945" at bounding box center [294, 278] width 37 height 15
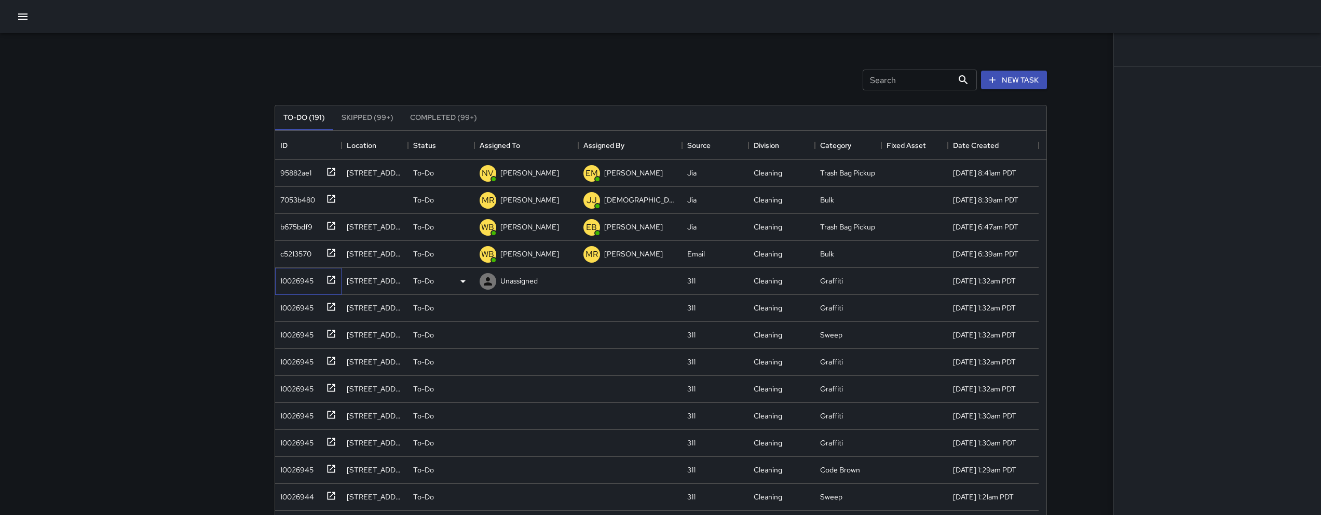
click at [302, 281] on div "10026945" at bounding box center [294, 278] width 37 height 15
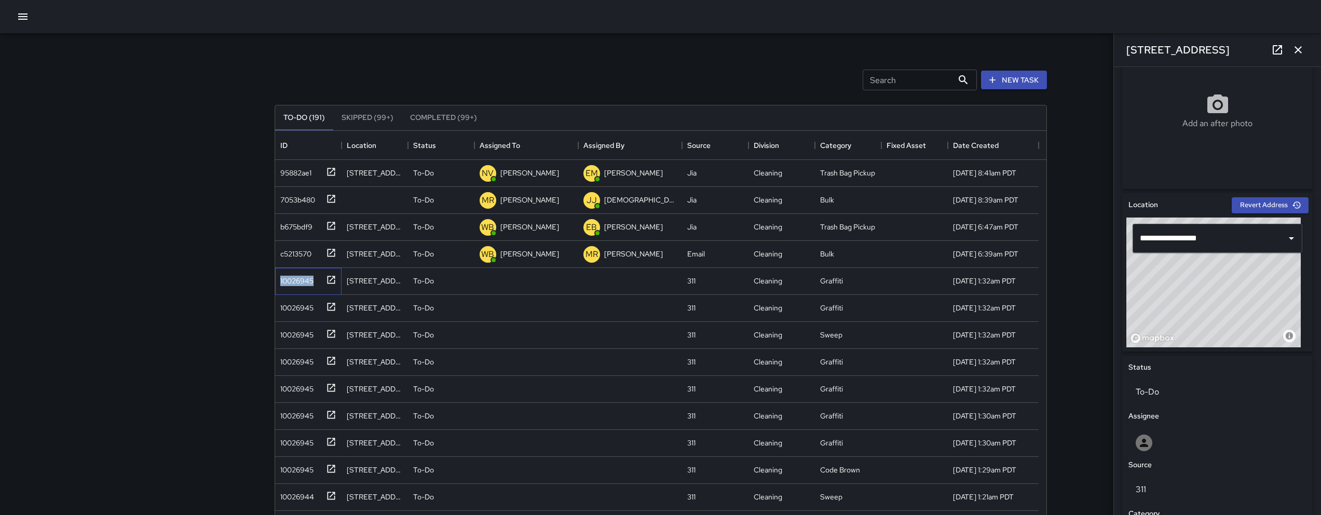
scroll to position [502, 0]
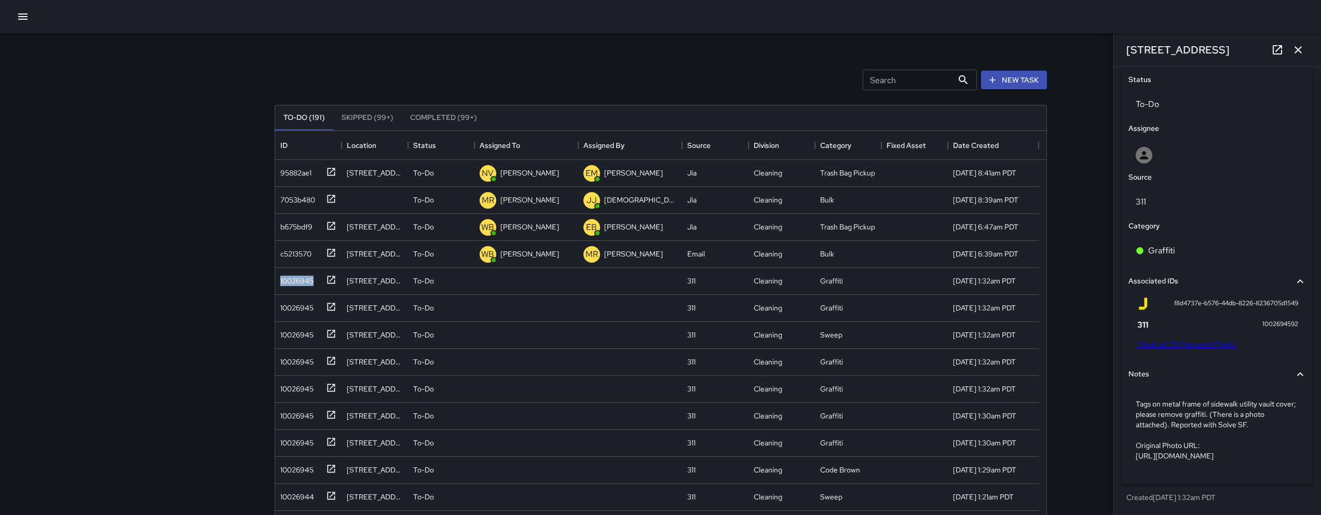
click at [1191, 339] on link "Original 311 Request Photo" at bounding box center [1186, 344] width 99 height 11
click at [288, 314] on div "10026945" at bounding box center [306, 305] width 60 height 17
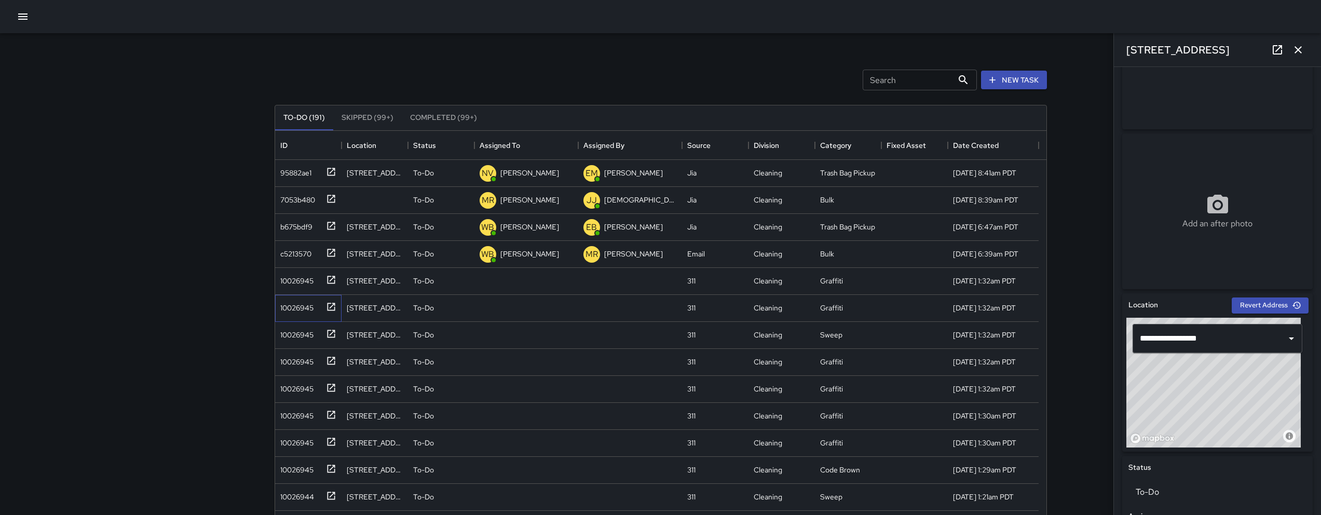
scroll to position [337, 0]
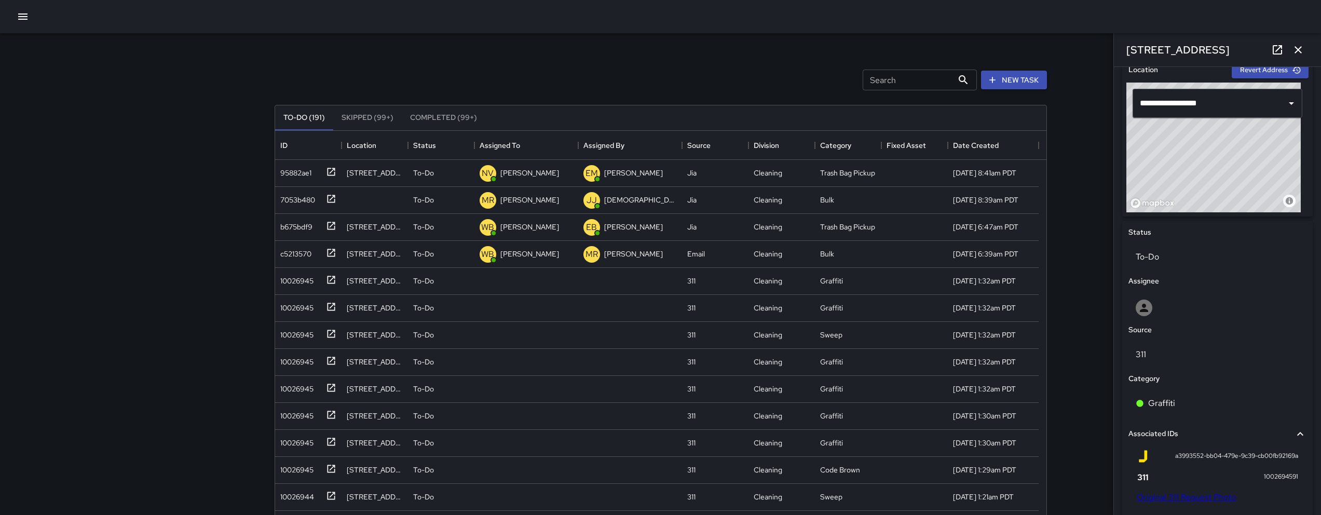
click at [1154, 501] on link "Original 311 Request Photo" at bounding box center [1186, 497] width 99 height 11
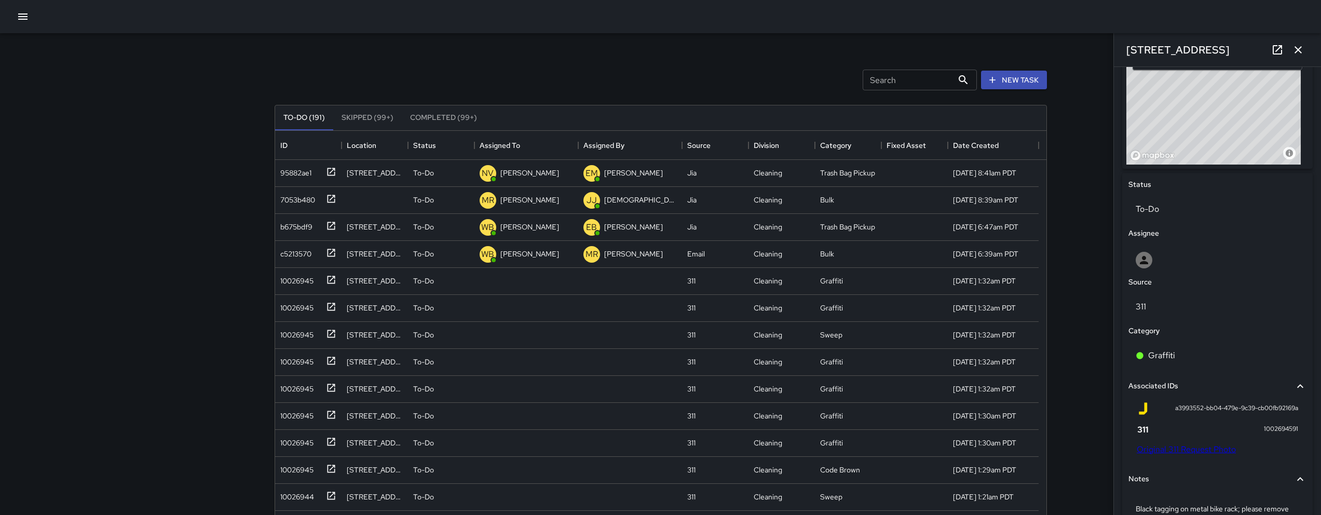
scroll to position [510, 0]
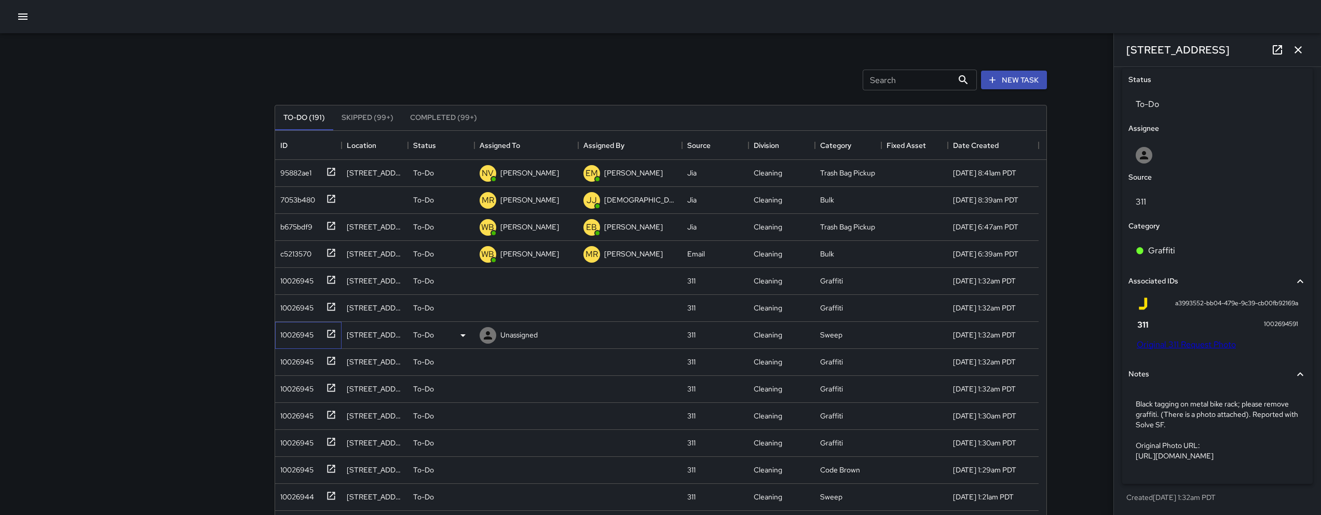
click at [316, 339] on div "10026945" at bounding box center [306, 332] width 60 height 17
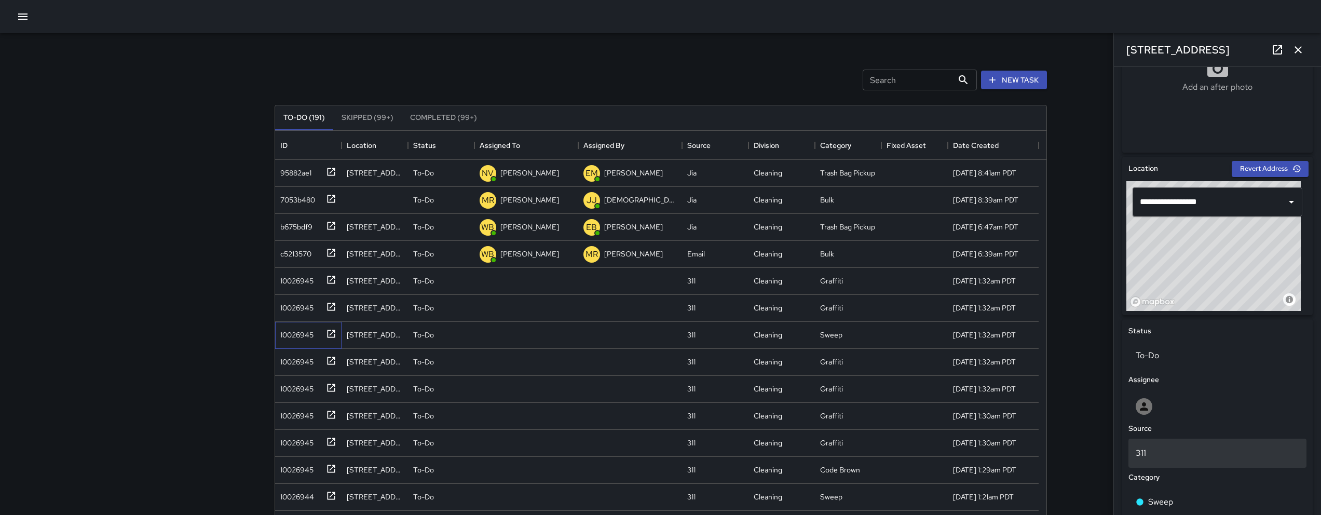
scroll to position [427, 0]
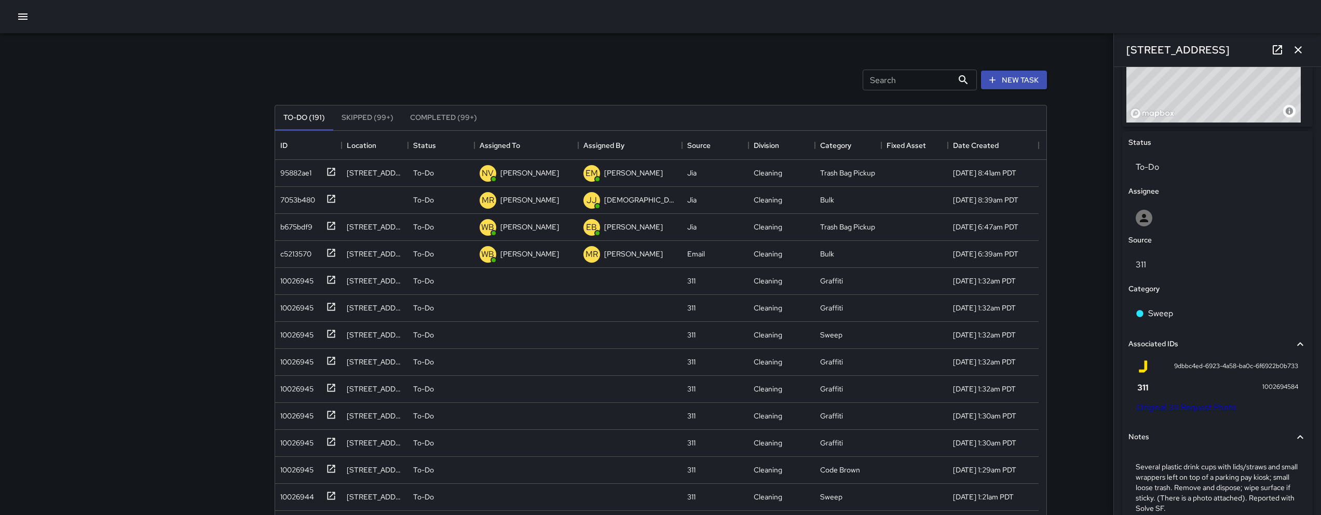
click at [1196, 401] on div "9dbbc4ed-6923-4a58-ba0c-6f6922b0b733 1002694584 Original 311 Request Photo" at bounding box center [1217, 386] width 161 height 52
click at [1196, 403] on link "Original 311 Request Photo" at bounding box center [1186, 407] width 99 height 11
click at [289, 361] on div "10026945" at bounding box center [294, 359] width 37 height 15
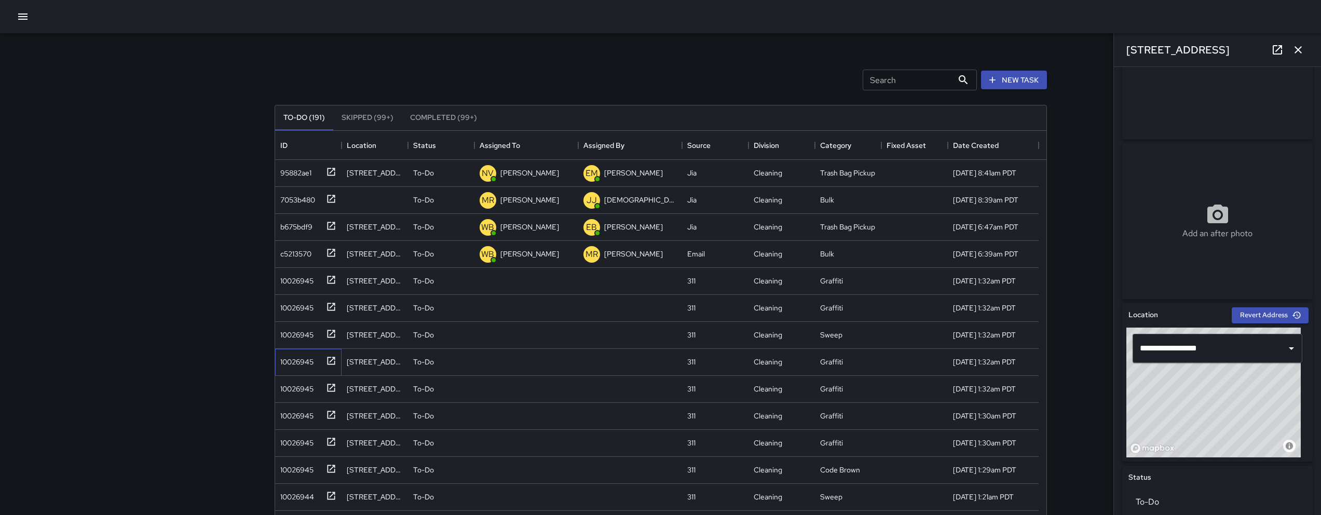
scroll to position [464, 0]
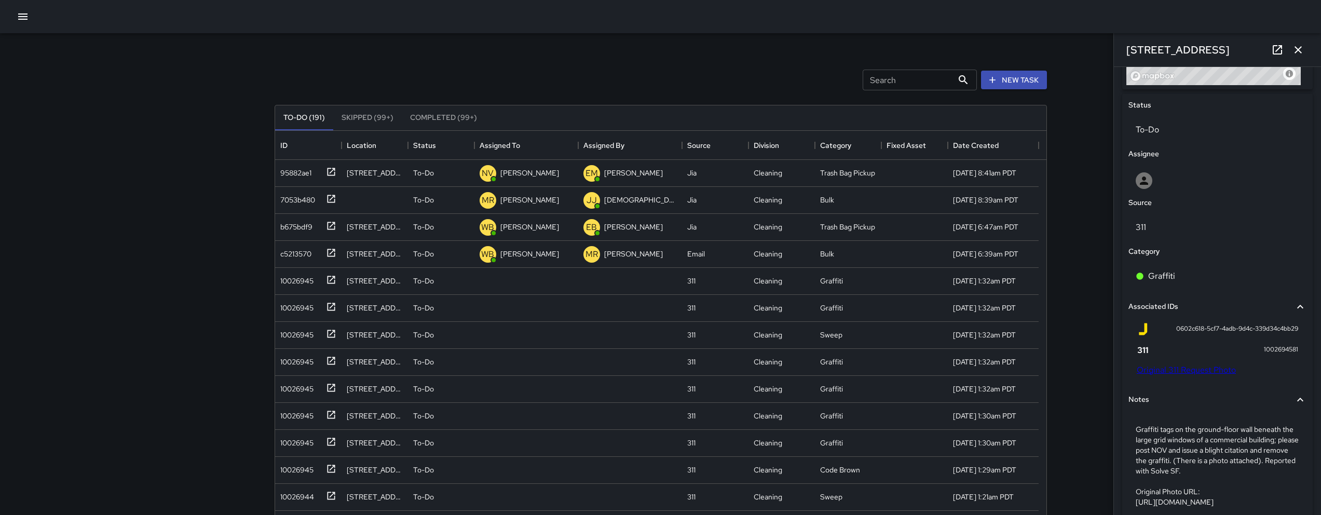
click at [1174, 364] on link "Original 311 Request Photo" at bounding box center [1186, 369] width 99 height 11
click at [292, 281] on div "10026945" at bounding box center [294, 278] width 37 height 15
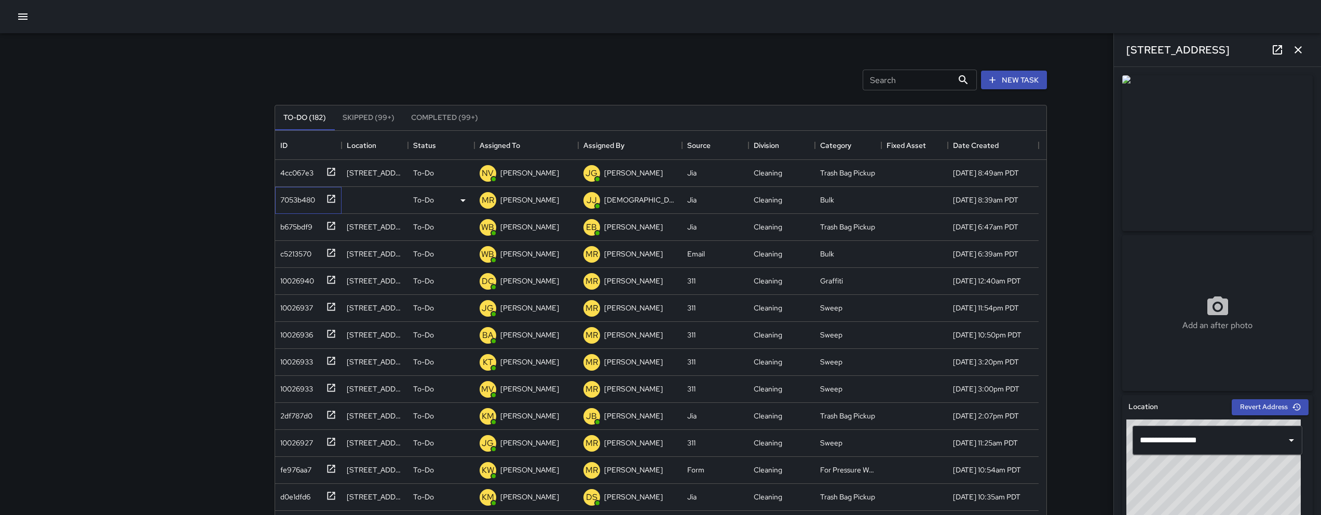
click at [302, 200] on div "7053b480" at bounding box center [295, 197] width 39 height 15
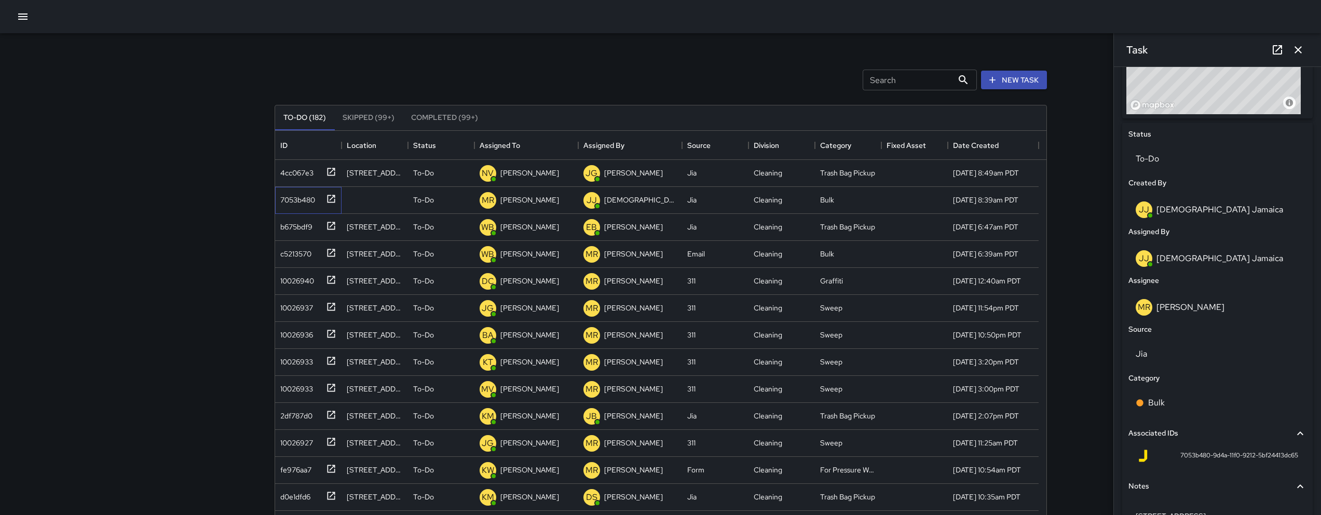
scroll to position [479, 0]
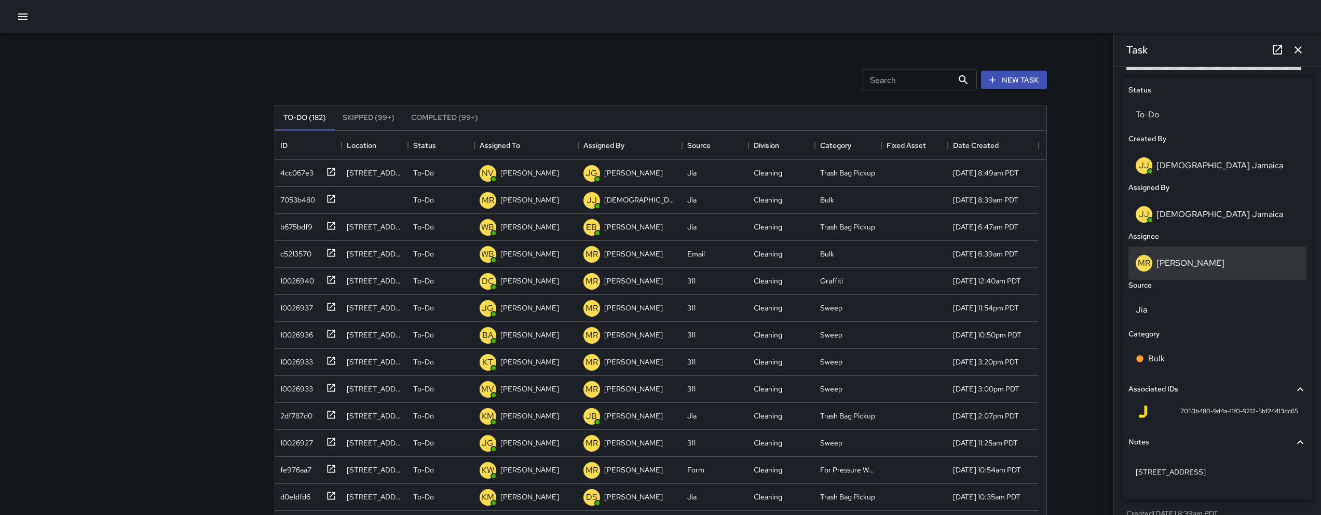
click at [1195, 271] on div "MR Maria Rosas" at bounding box center [1218, 263] width 164 height 17
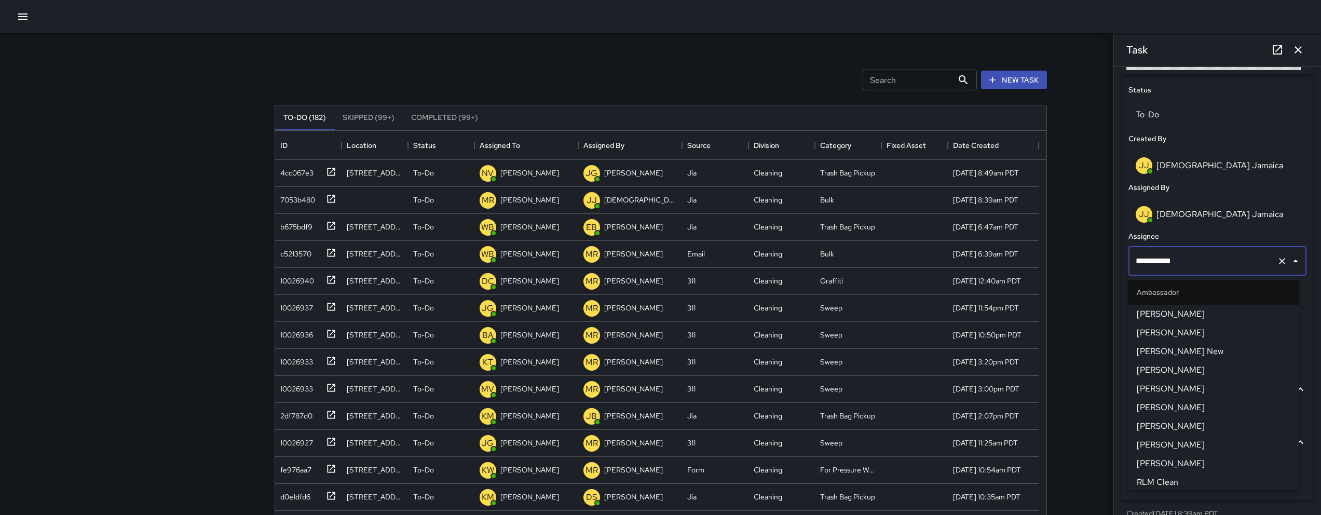
scroll to position [979, 0]
click at [1195, 270] on div "**********" at bounding box center [1217, 261] width 178 height 29
type input "***"
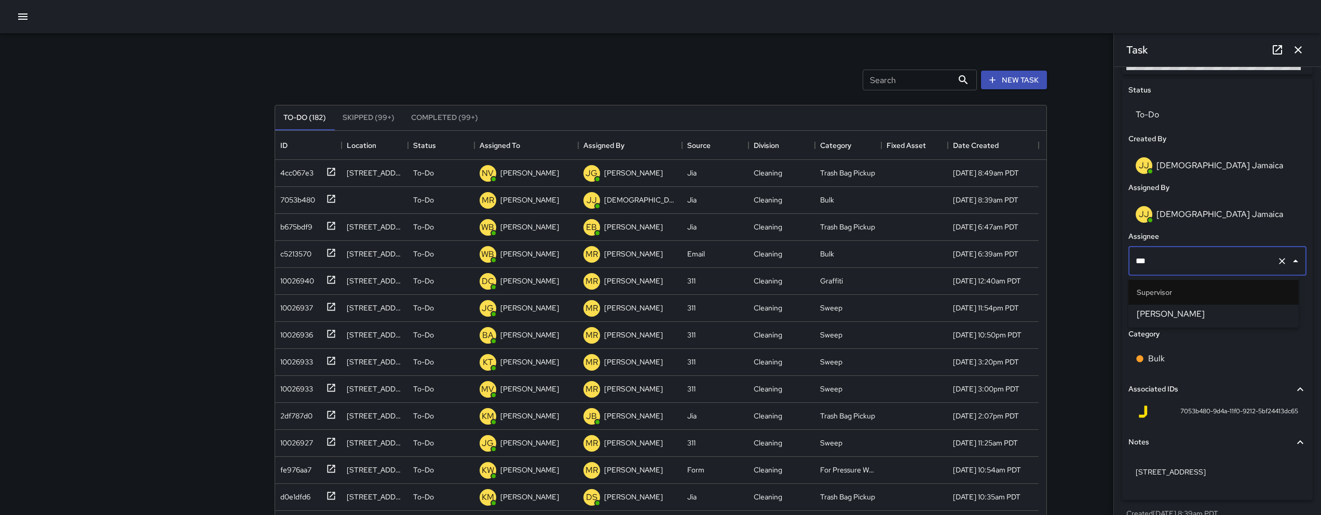
click at [1222, 312] on span "[PERSON_NAME]" at bounding box center [1214, 314] width 154 height 12
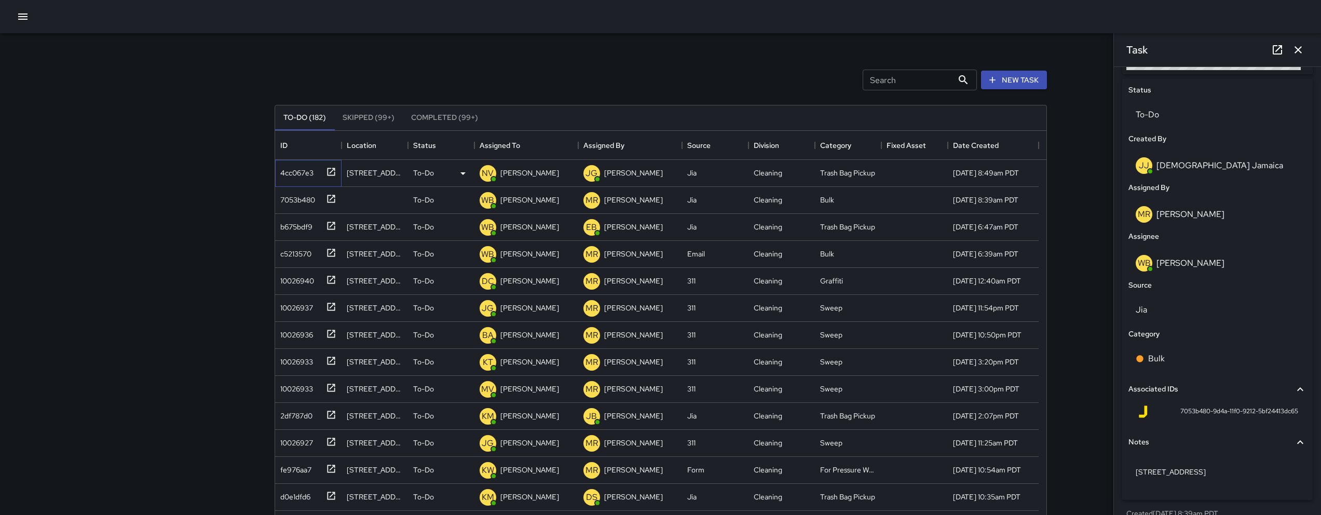
click at [311, 169] on div "4cc067e3" at bounding box center [294, 171] width 37 height 15
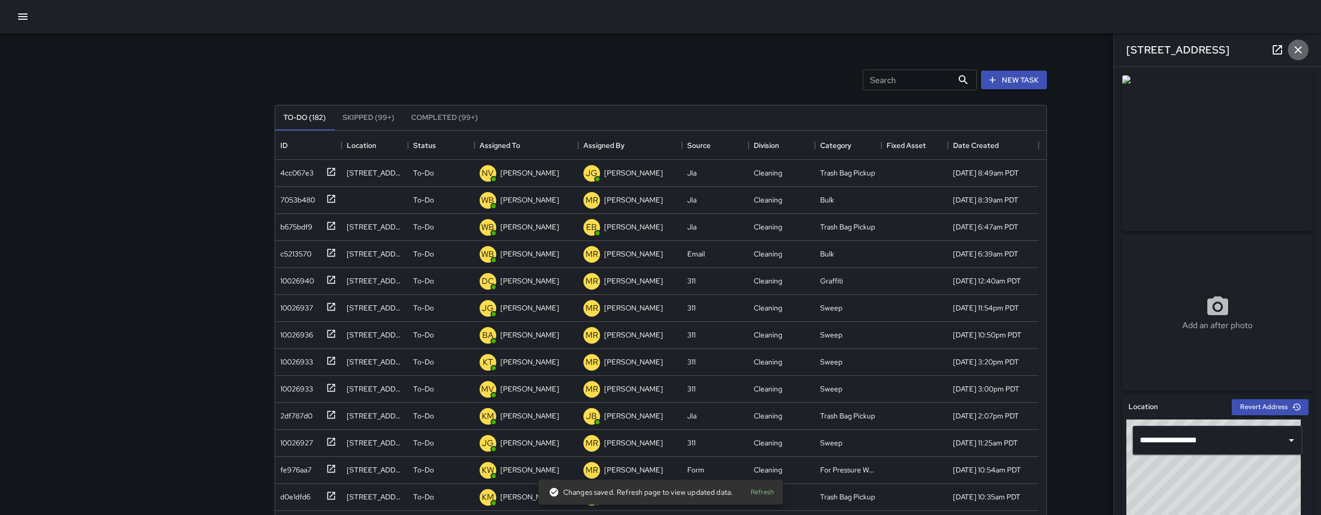
click at [1296, 53] on icon "button" at bounding box center [1298, 50] width 12 height 12
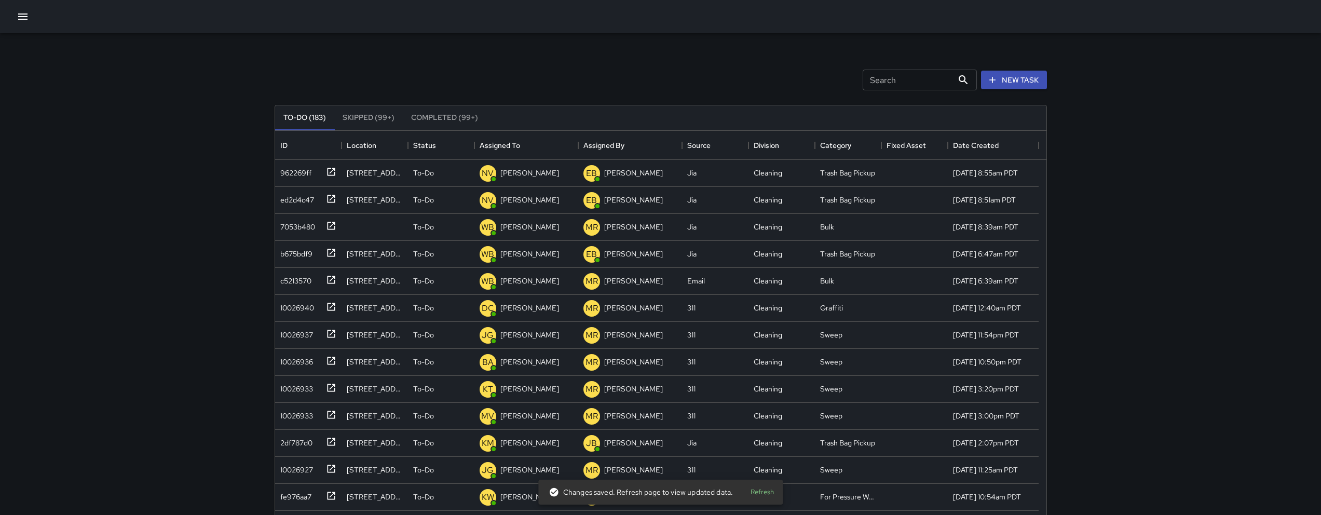
click at [927, 90] on div "To-Do (183) Skipped (99+) Completed (99+) ID Location Status Assigned To Assign…" at bounding box center [661, 351] width 772 height 523
click at [927, 86] on input "Search" at bounding box center [908, 80] width 90 height 21
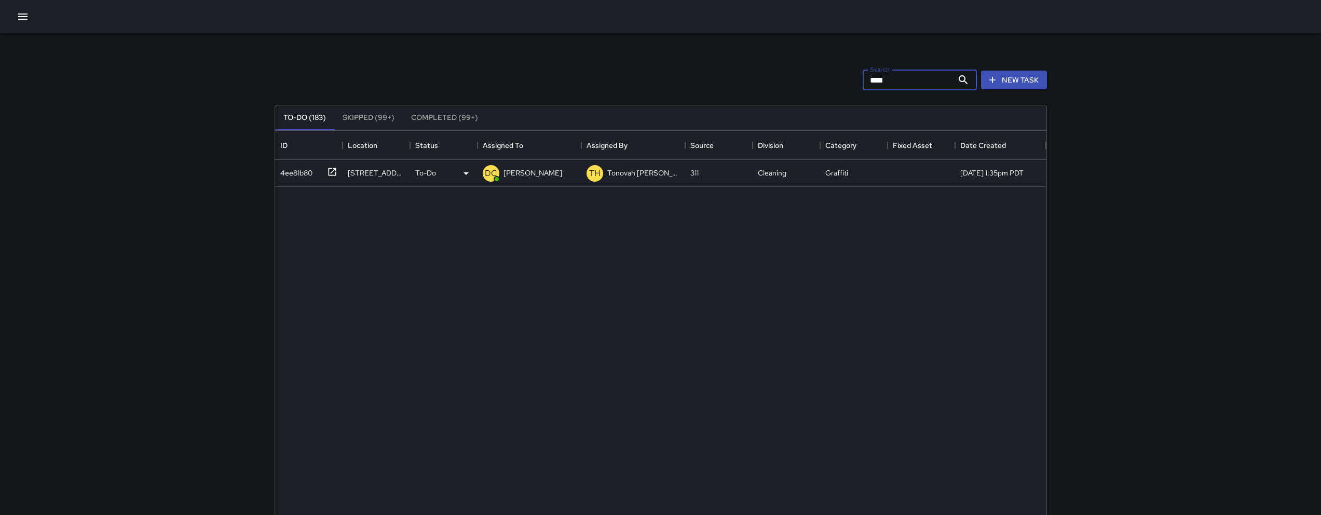
type input "****"
click at [298, 171] on div "4ee81b80" at bounding box center [294, 171] width 36 height 15
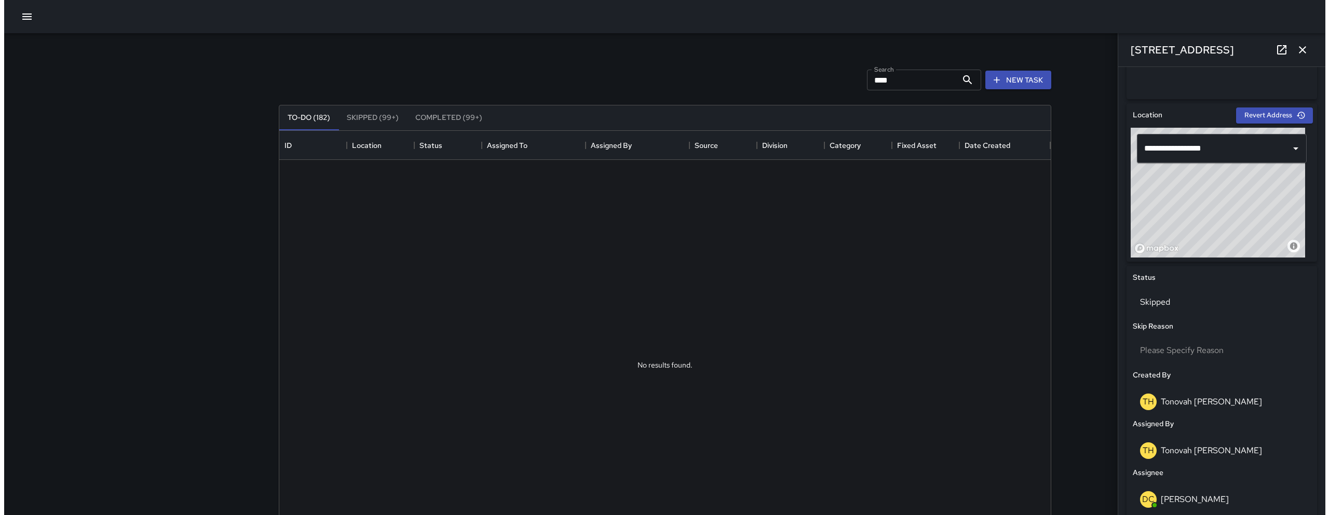
scroll to position [295, 0]
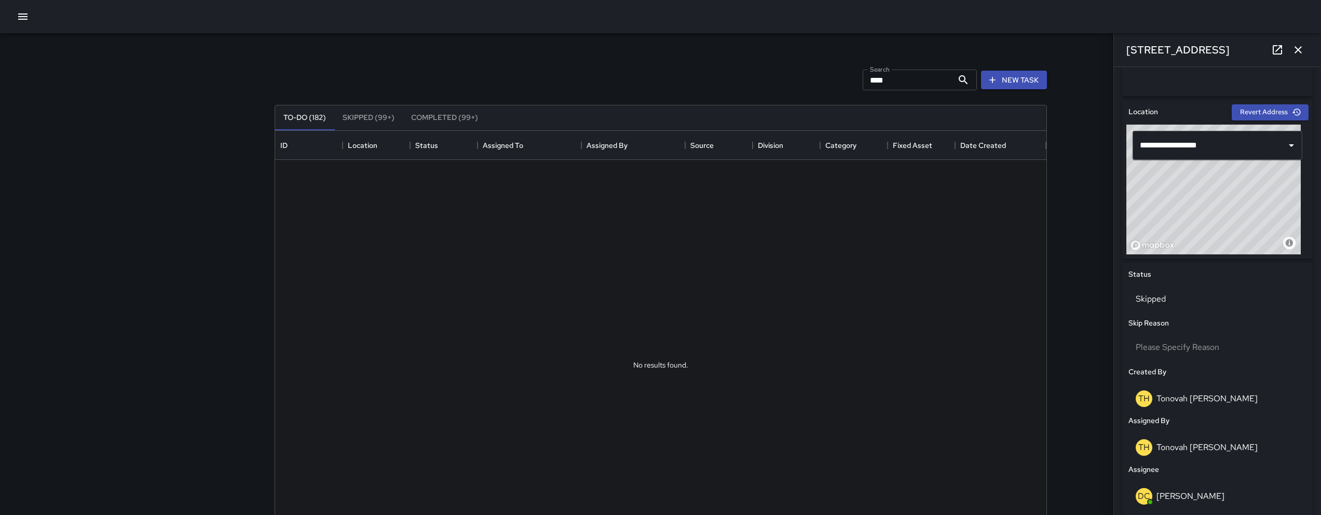
click at [1293, 53] on icon "button" at bounding box center [1298, 50] width 12 height 12
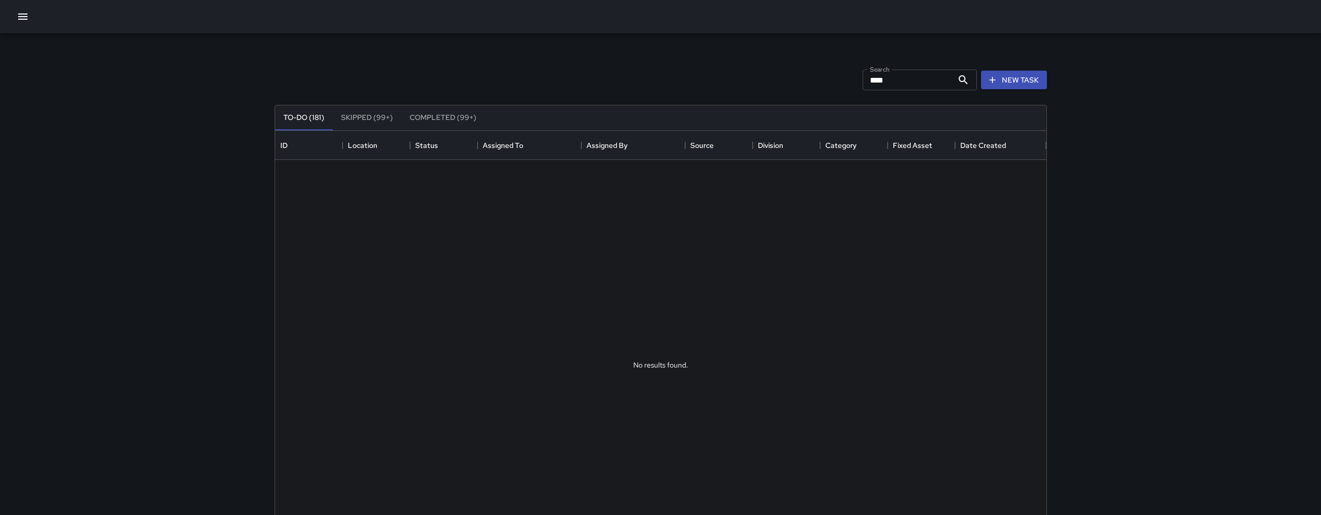
click at [21, 21] on icon "button" at bounding box center [23, 16] width 12 height 12
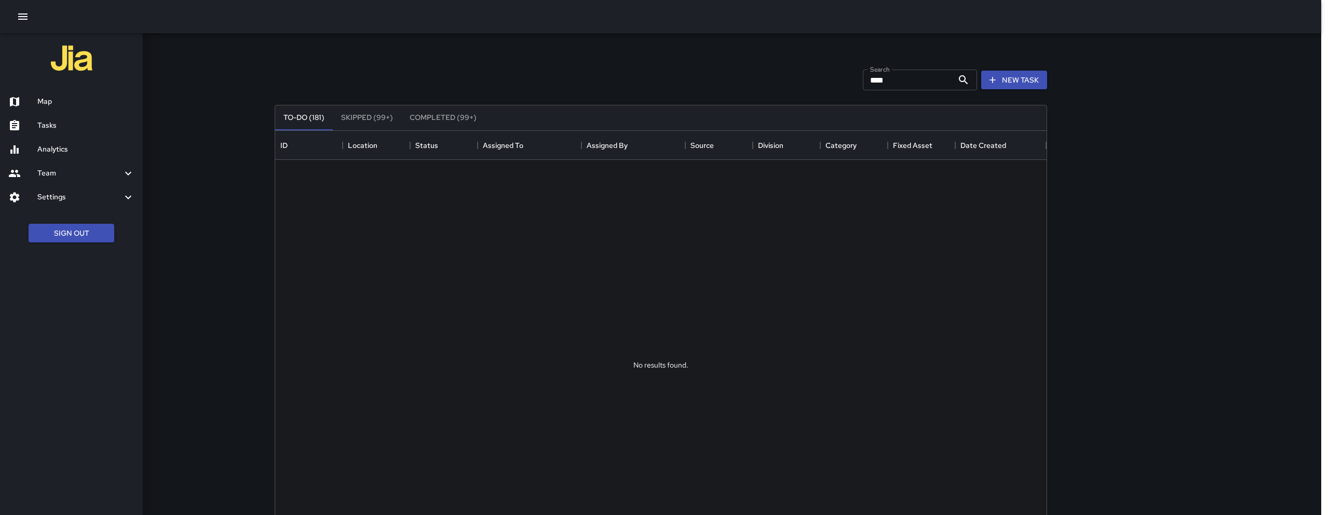
click at [89, 164] on div "Team" at bounding box center [71, 173] width 143 height 24
click at [104, 209] on div "Leaderboard" at bounding box center [71, 201] width 143 height 24
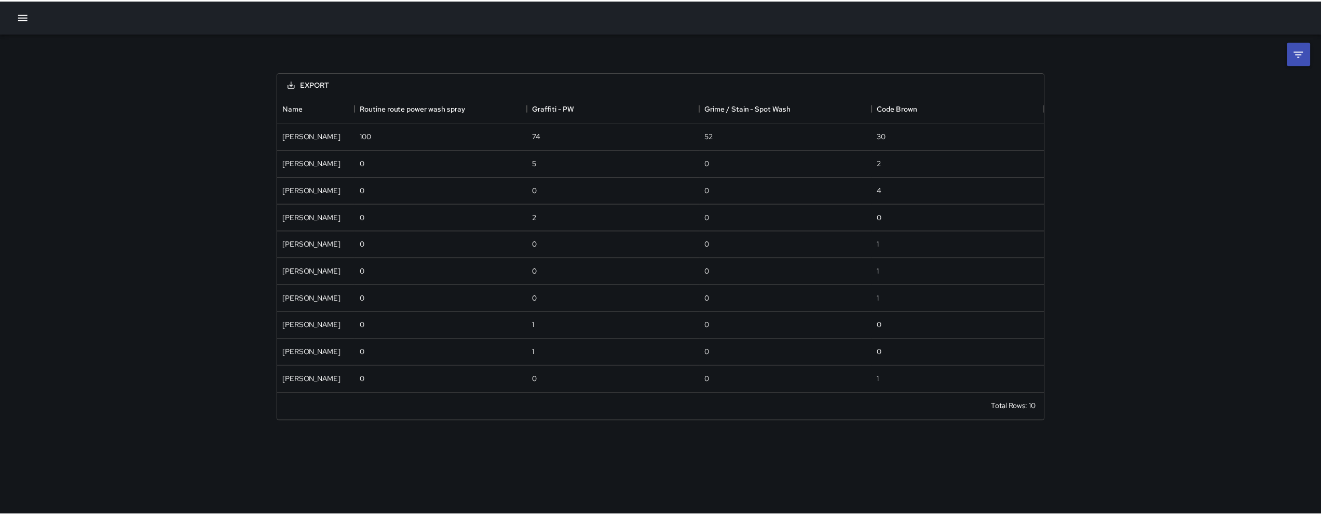
scroll to position [291, 764]
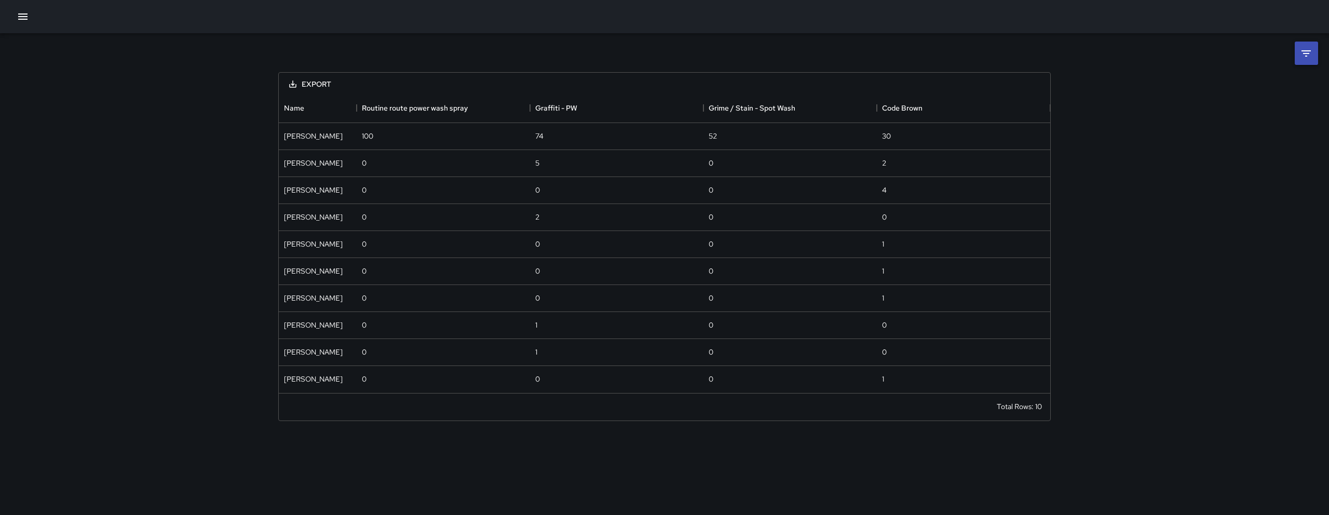
click at [1304, 56] on icon at bounding box center [1306, 53] width 12 height 12
click at [1193, 96] on body "**********" at bounding box center [664, 257] width 1329 height 515
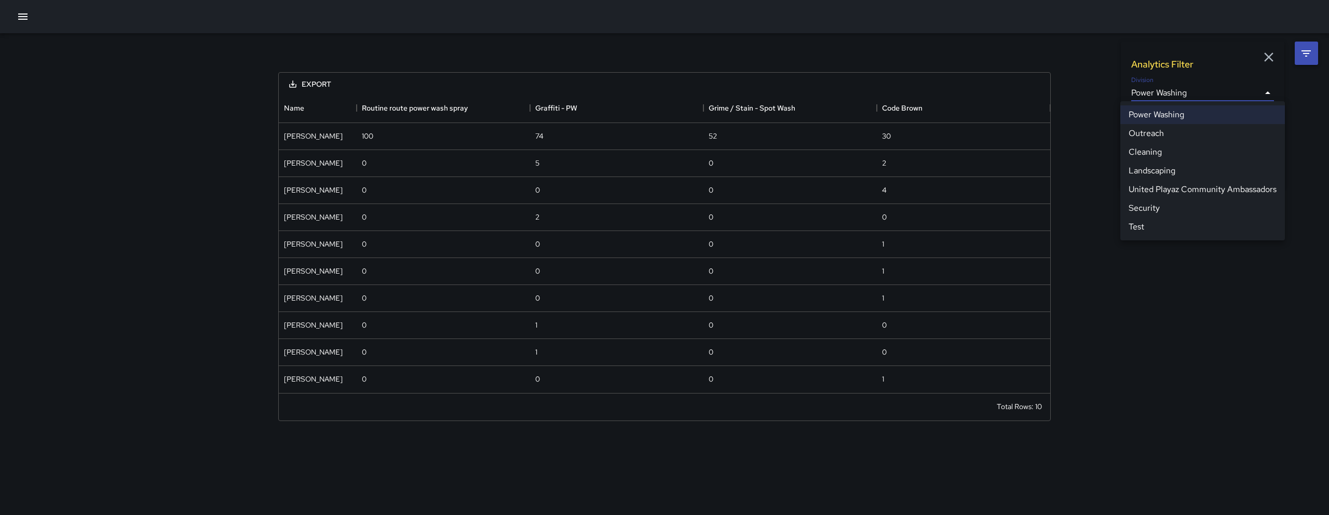
click at [1184, 355] on div at bounding box center [664, 257] width 1329 height 515
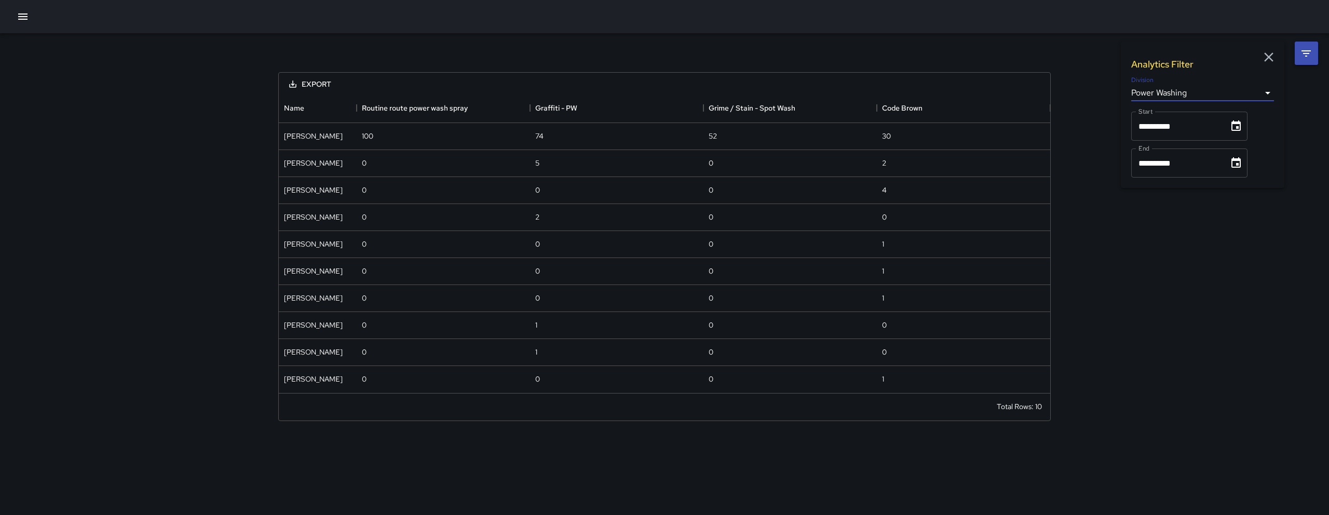
click at [1187, 90] on body "**********" at bounding box center [664, 257] width 1329 height 515
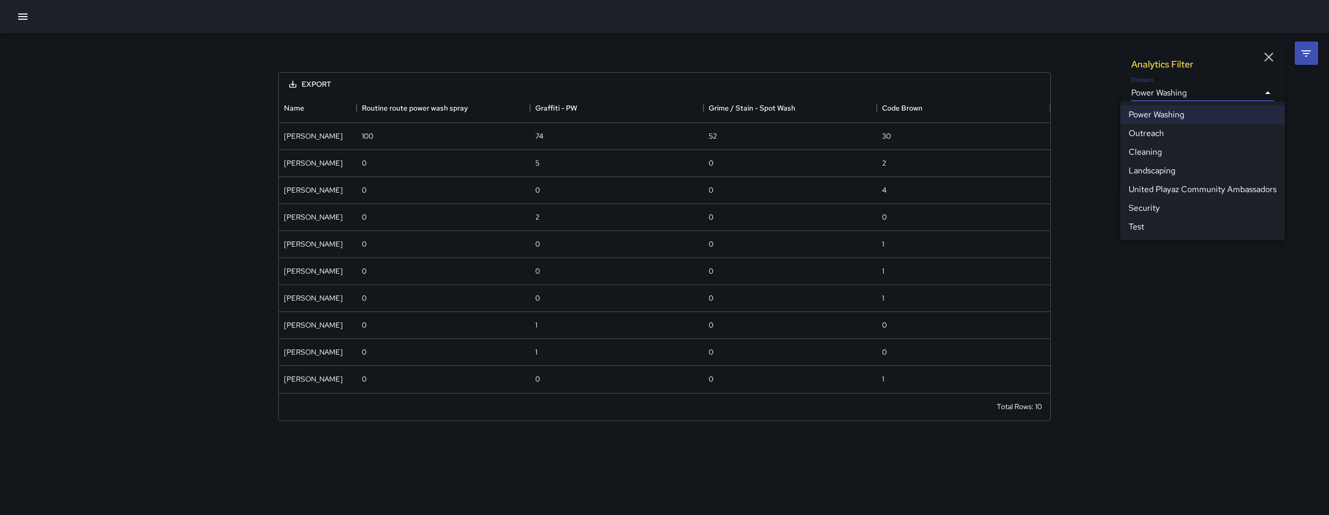
click at [1185, 154] on li "Cleaning" at bounding box center [1202, 152] width 165 height 19
type input "**********"
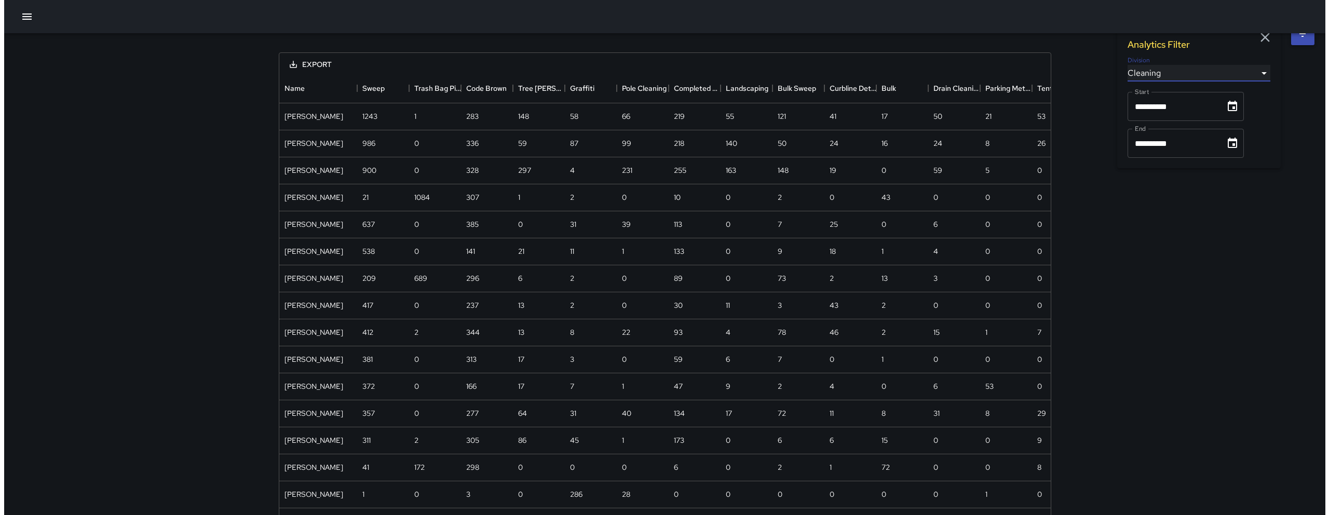
scroll to position [21, 0]
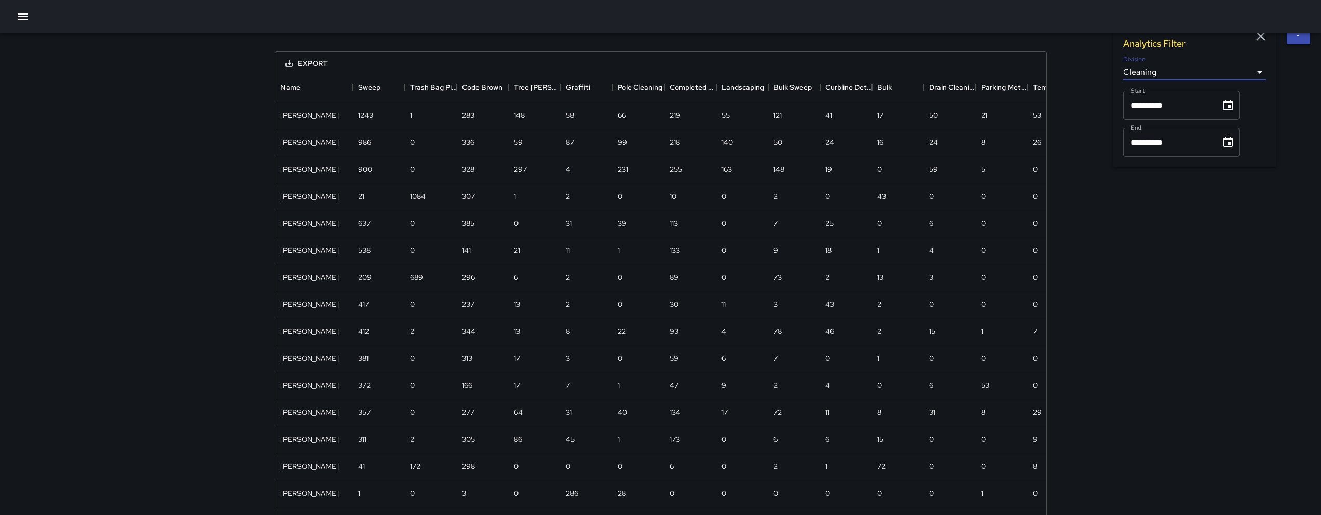
click at [1262, 36] on icon "button" at bounding box center [1261, 37] width 16 height 16
click at [18, 20] on icon "button" at bounding box center [23, 16] width 12 height 12
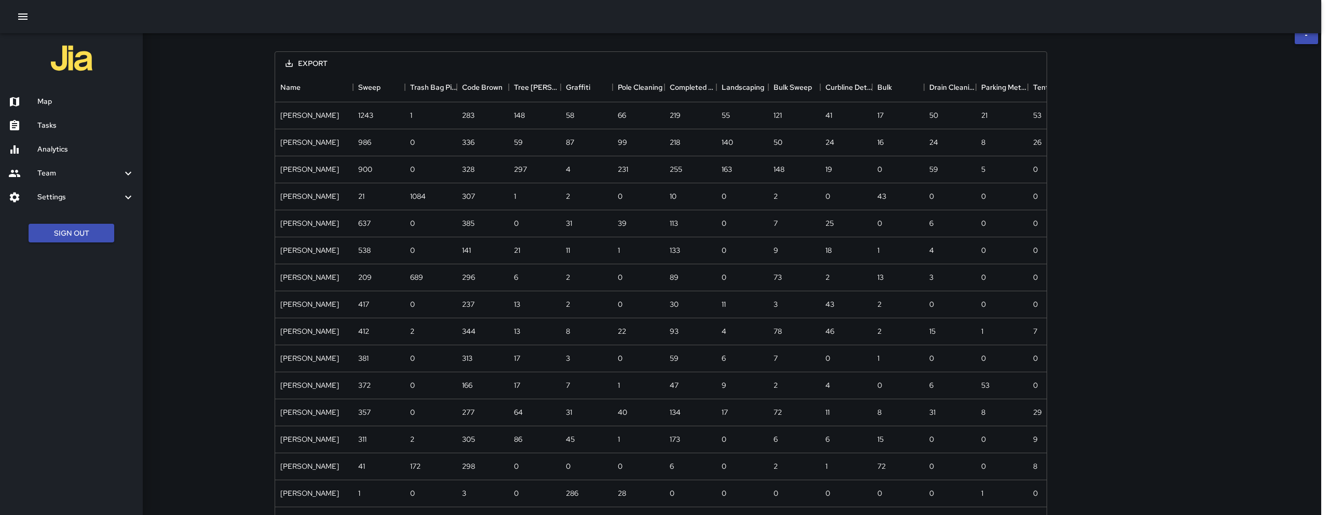
click at [212, 86] on div at bounding box center [664, 257] width 1329 height 515
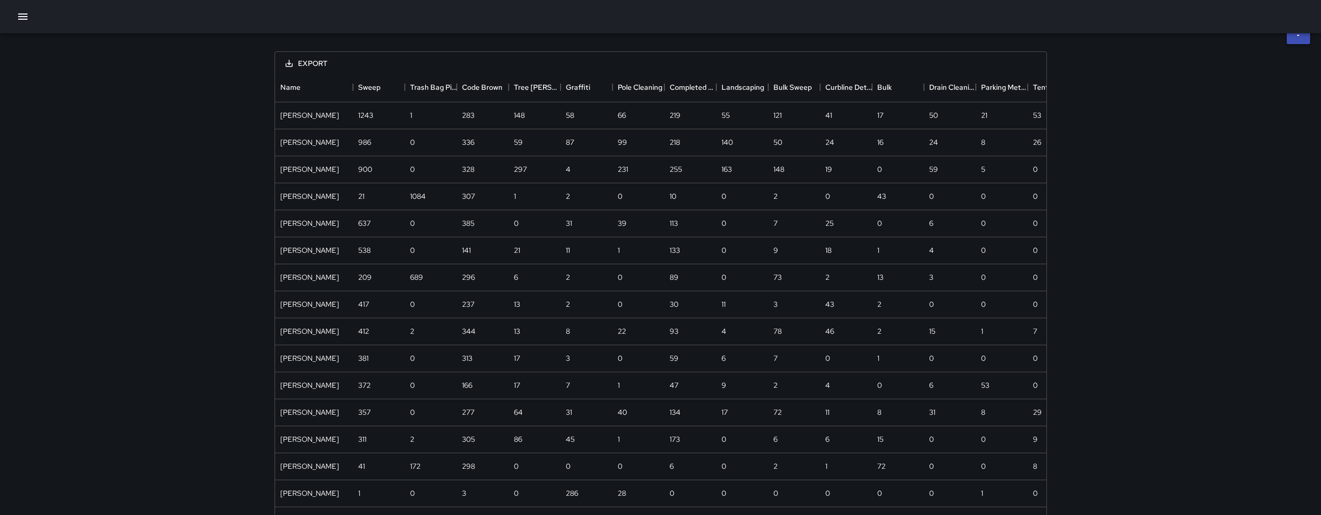
click at [27, 13] on icon "button" at bounding box center [22, 16] width 9 height 6
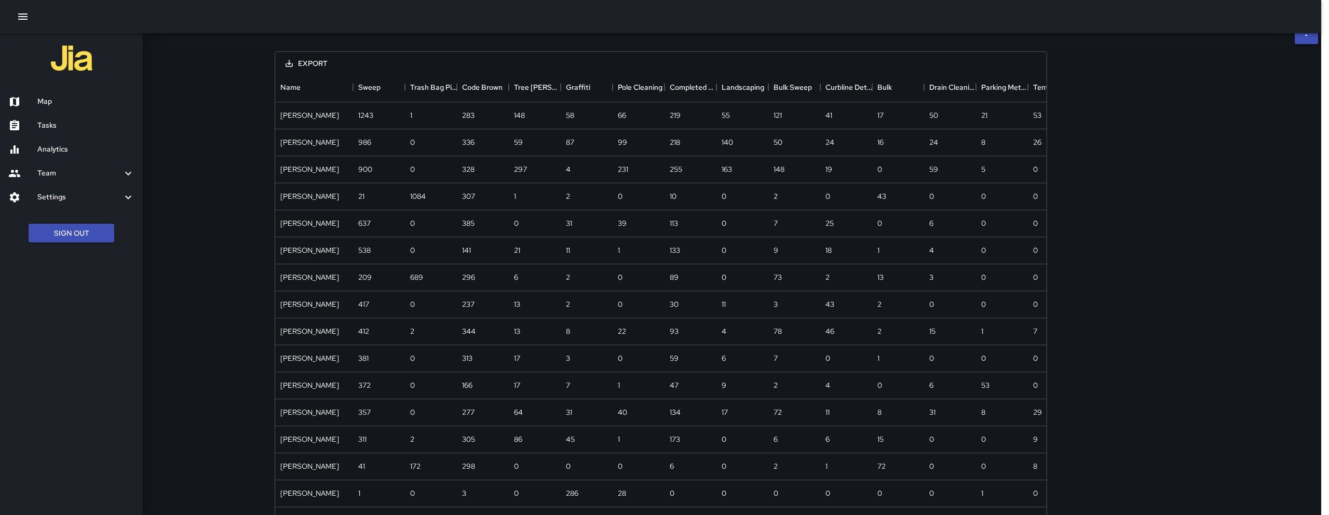
click at [63, 96] on h6 "Map" at bounding box center [85, 101] width 97 height 11
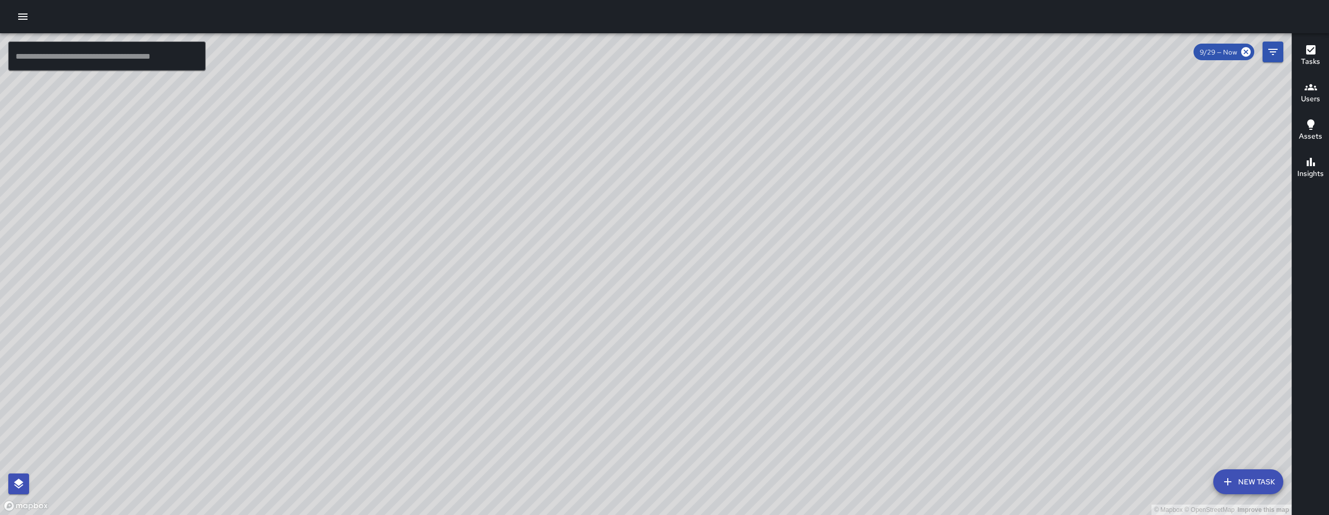
click at [17, 18] on icon "button" at bounding box center [23, 16] width 12 height 12
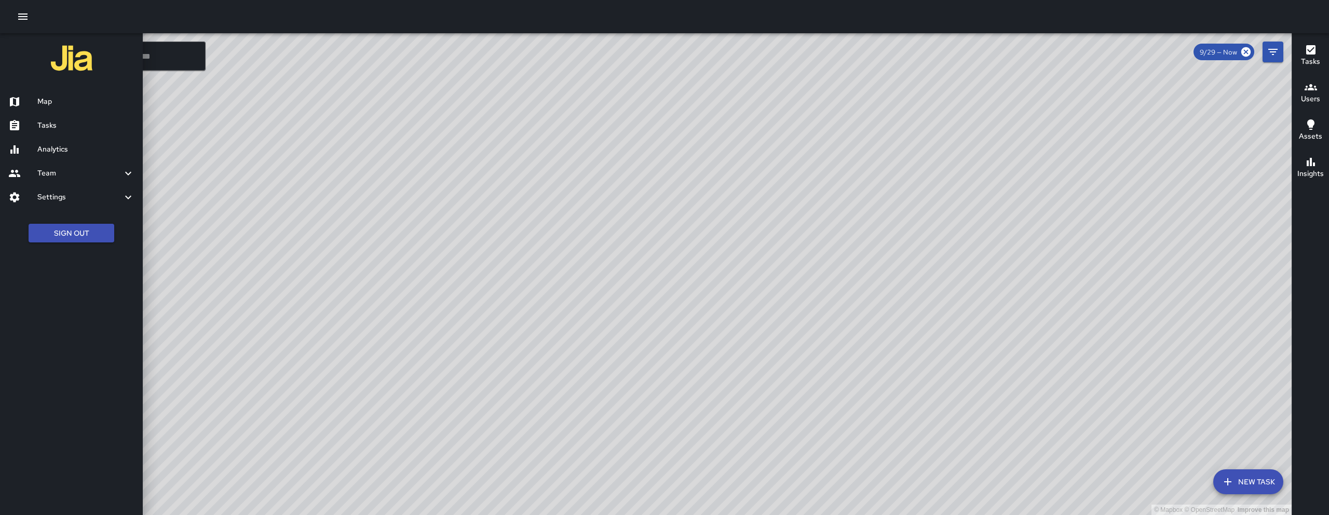
click at [53, 130] on h6 "Tasks" at bounding box center [85, 125] width 97 height 11
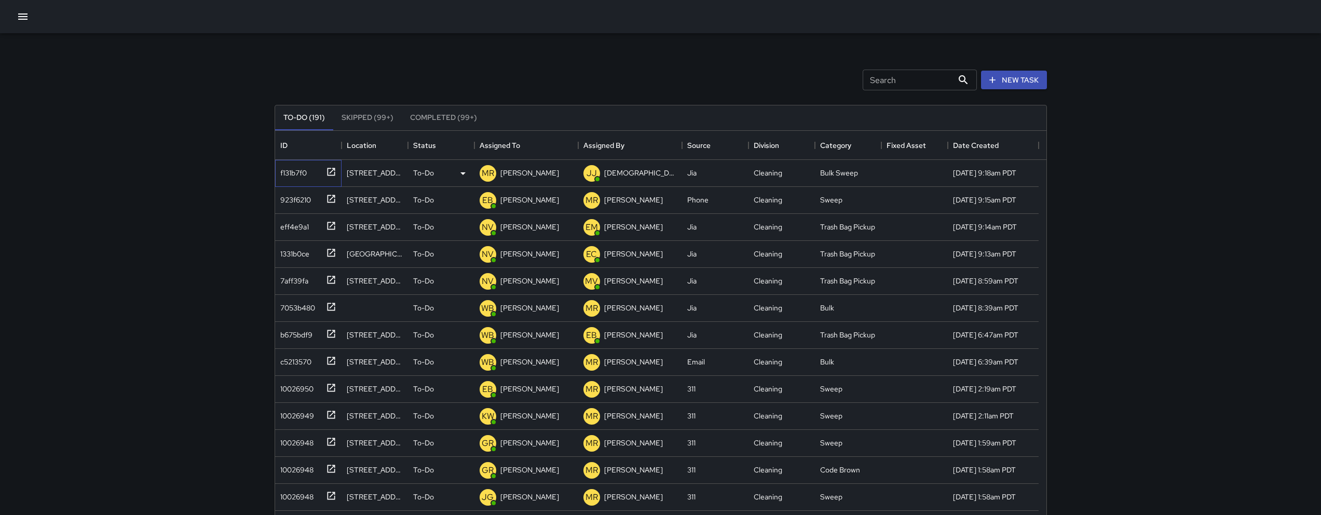
click at [303, 178] on div "f131b7f0" at bounding box center [291, 171] width 31 height 15
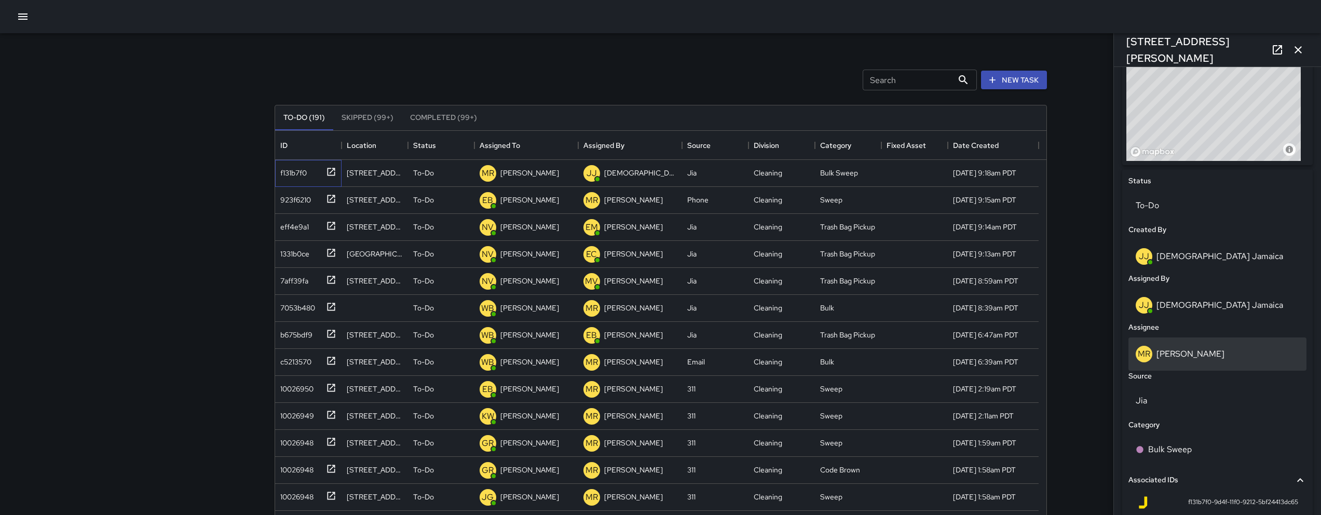
scroll to position [392, 0]
click at [1232, 351] on div "MR Maria Rosas" at bounding box center [1218, 350] width 164 height 17
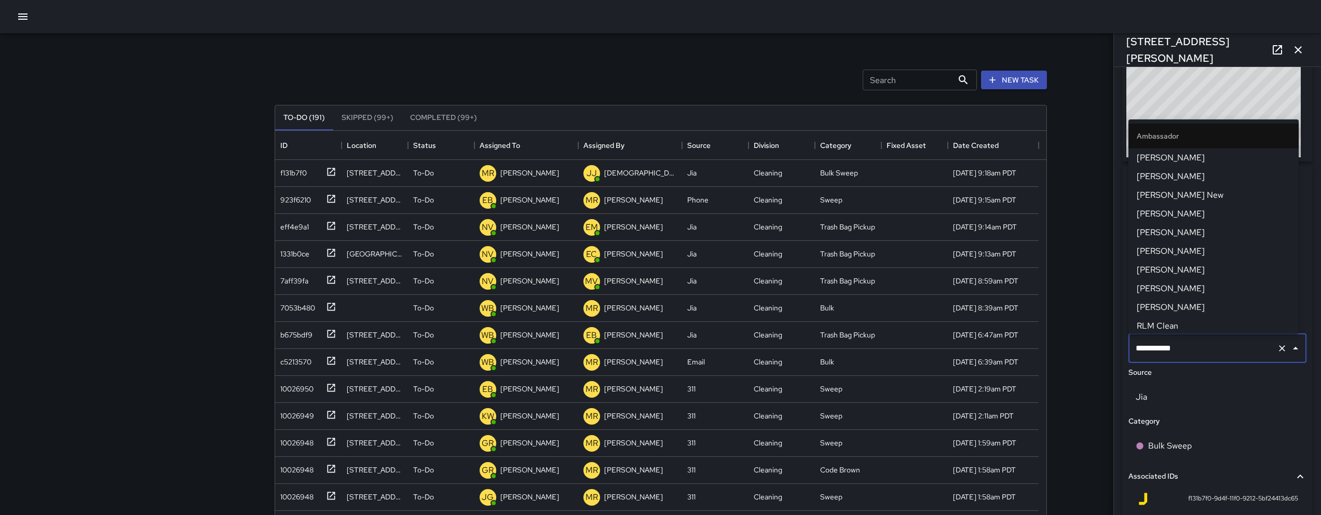
scroll to position [979, 0]
click at [1232, 351] on input "**********" at bounding box center [1203, 348] width 140 height 20
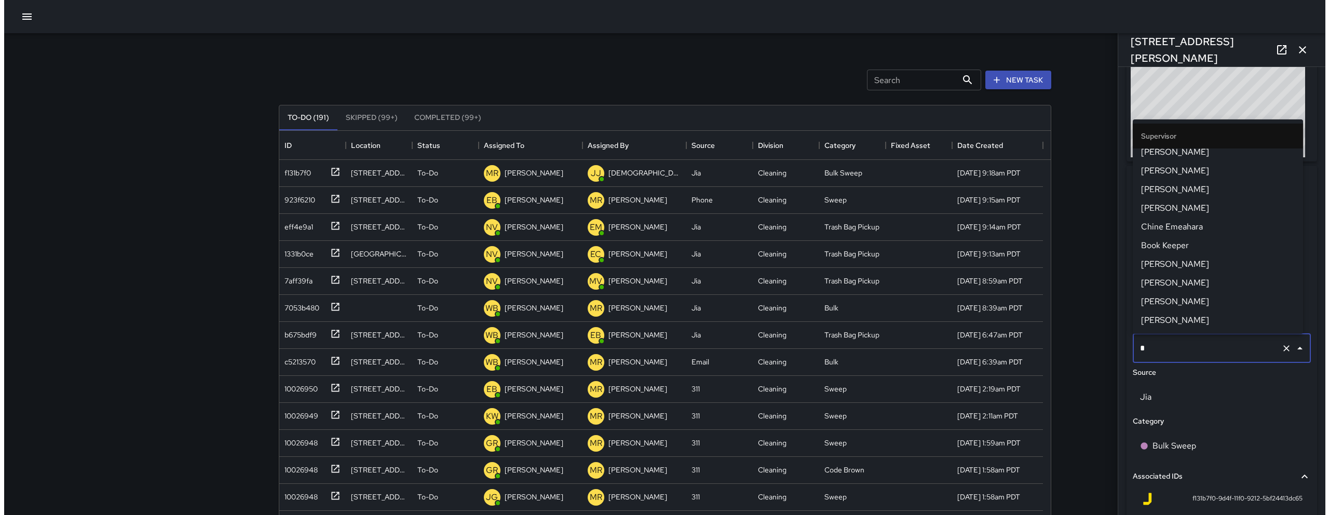
scroll to position [0, 0]
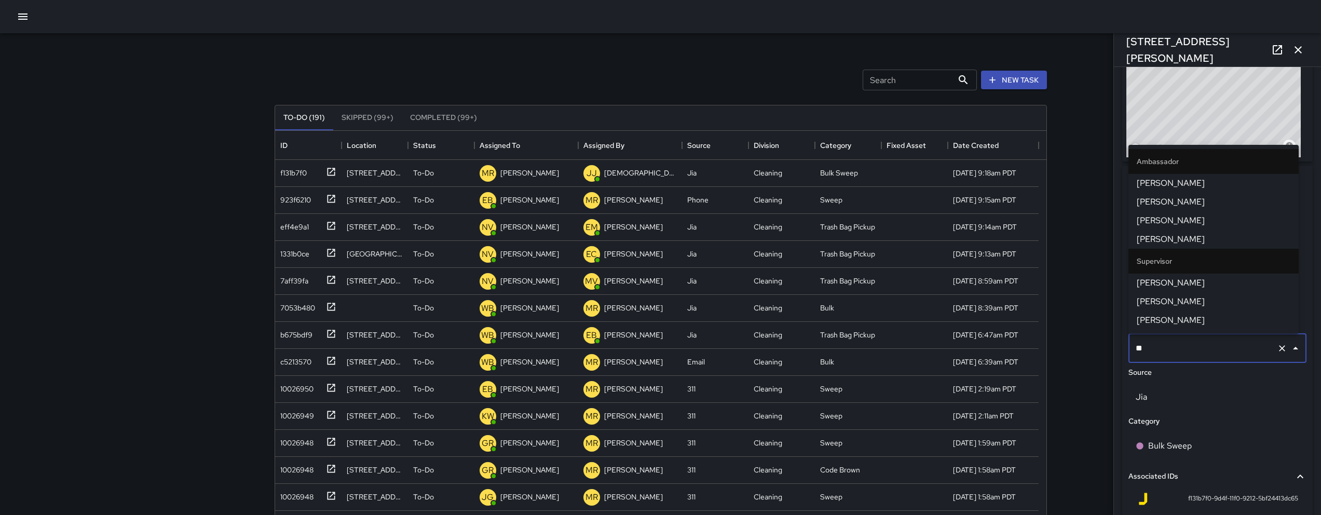
type input "***"
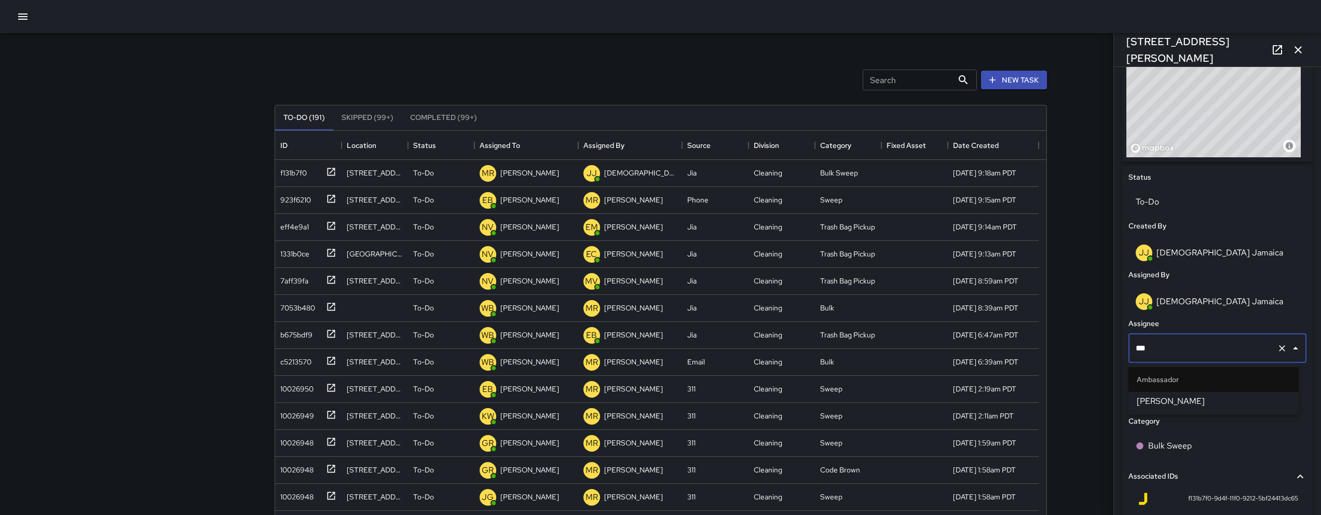
click at [1216, 396] on span "[PERSON_NAME]" at bounding box center [1214, 401] width 154 height 12
click at [1295, 46] on icon "button" at bounding box center [1298, 50] width 12 height 12
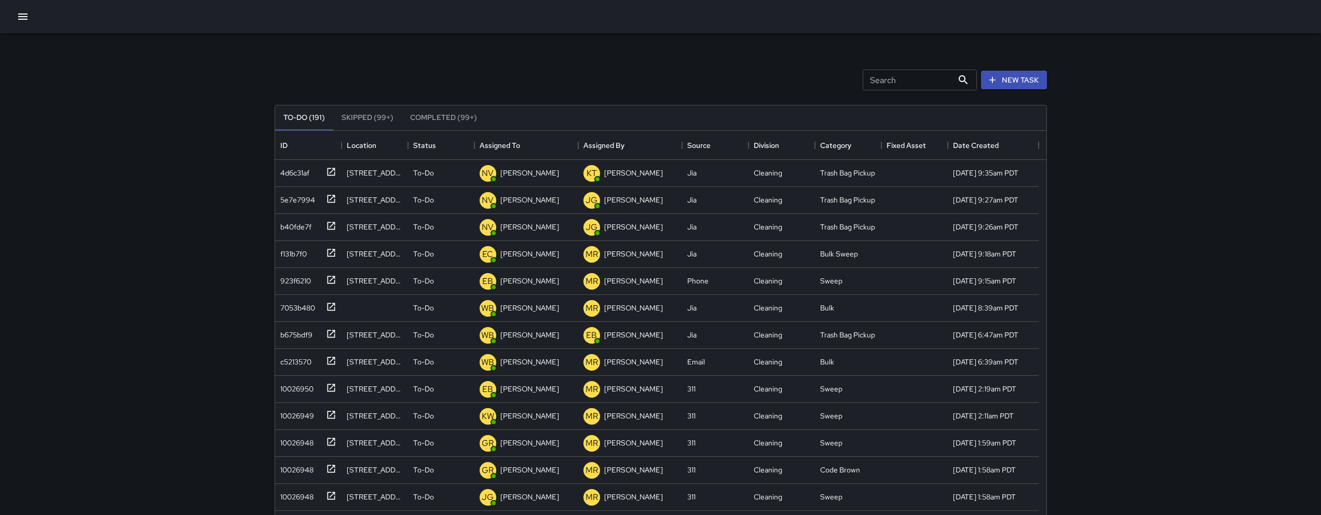
click at [12, 13] on button "button" at bounding box center [22, 16] width 21 height 21
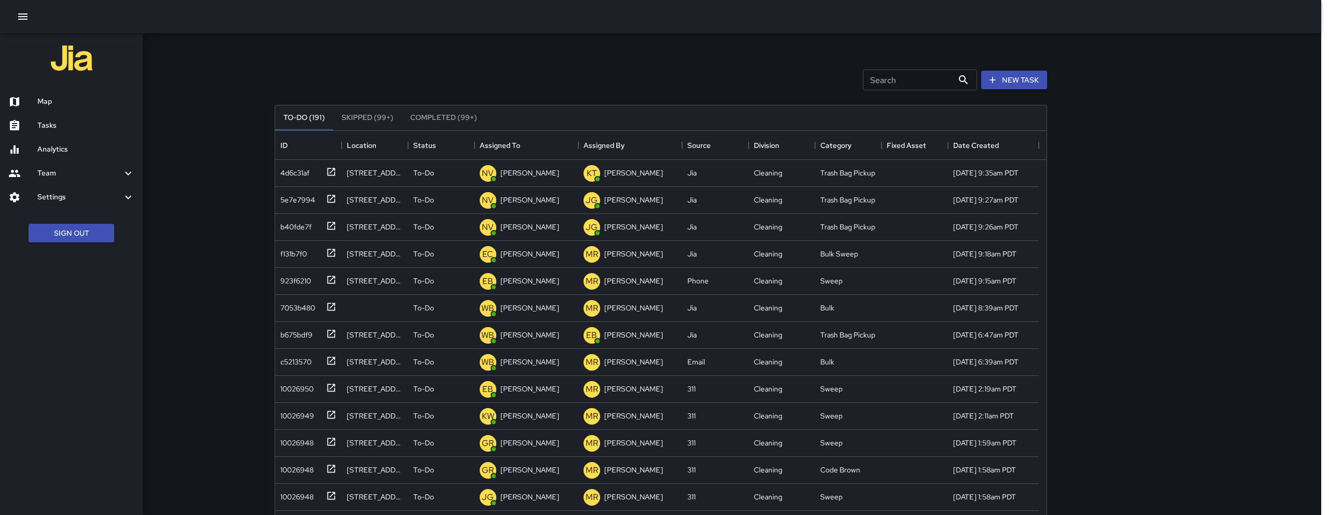
click at [61, 98] on h6 "Map" at bounding box center [85, 101] width 97 height 11
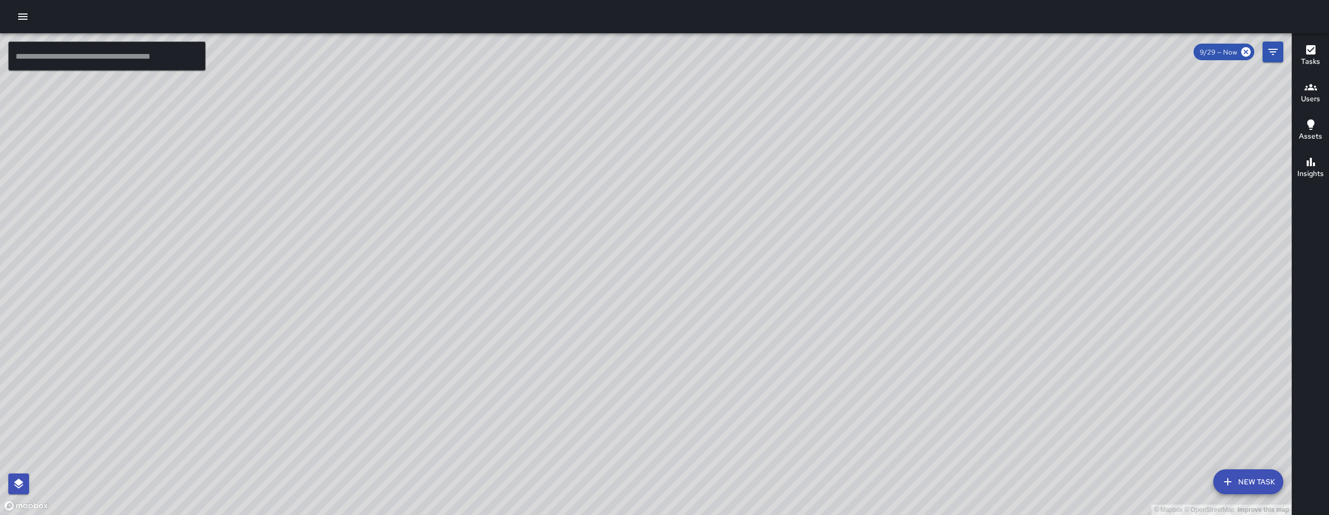
drag, startPoint x: 566, startPoint y: 451, endPoint x: 522, endPoint y: 369, distance: 92.9
click at [532, 457] on div "© Mapbox © OpenStreetMap Improve this map" at bounding box center [645, 274] width 1291 height 482
drag, startPoint x: 448, startPoint y: 316, endPoint x: 431, endPoint y: 346, distance: 35.3
click at [434, 358] on div "© Mapbox © OpenStreetMap Improve this map" at bounding box center [645, 274] width 1291 height 482
click at [136, 64] on input "text" at bounding box center [106, 56] width 197 height 29
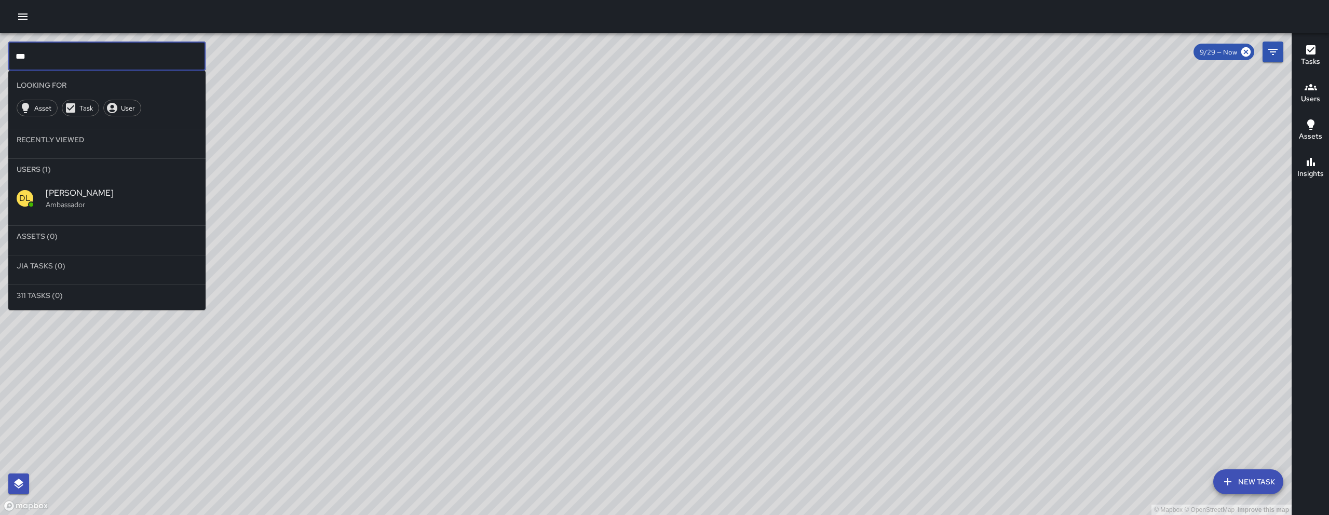
type input "***"
click at [156, 196] on span "[PERSON_NAME]" at bounding box center [122, 193] width 152 height 12
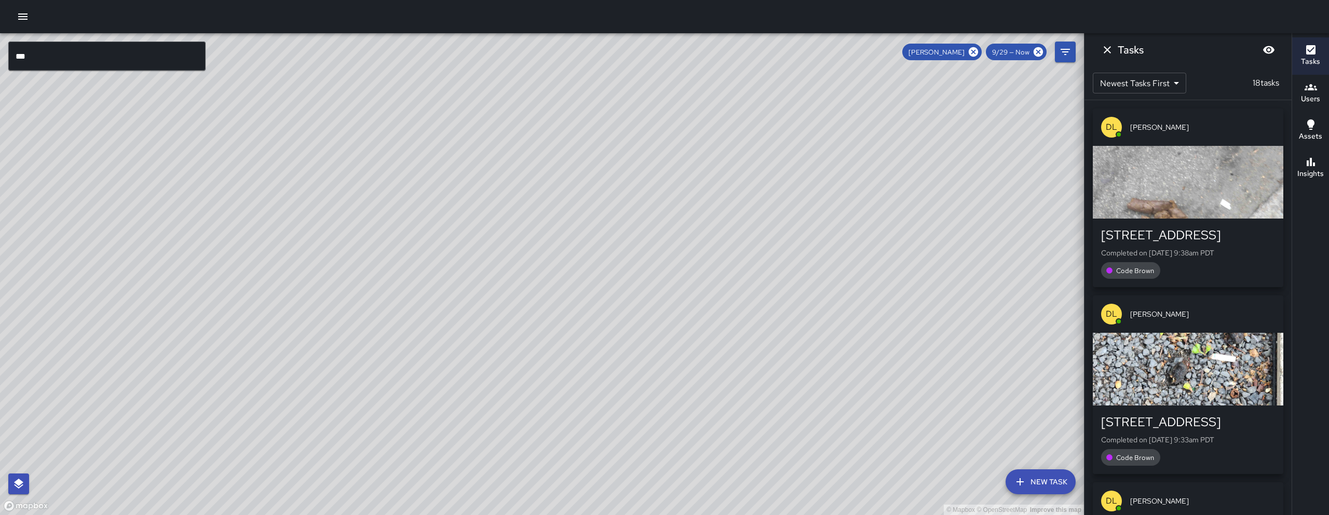
drag, startPoint x: 236, startPoint y: 428, endPoint x: 440, endPoint y: 283, distance: 250.2
click at [384, 294] on div "© Mapbox © OpenStreetMap Improve this map" at bounding box center [542, 274] width 1084 height 482
drag, startPoint x: 654, startPoint y: 367, endPoint x: 601, endPoint y: 290, distance: 93.7
click at [535, 298] on div "© Mapbox © OpenStreetMap Improve this map" at bounding box center [542, 274] width 1084 height 482
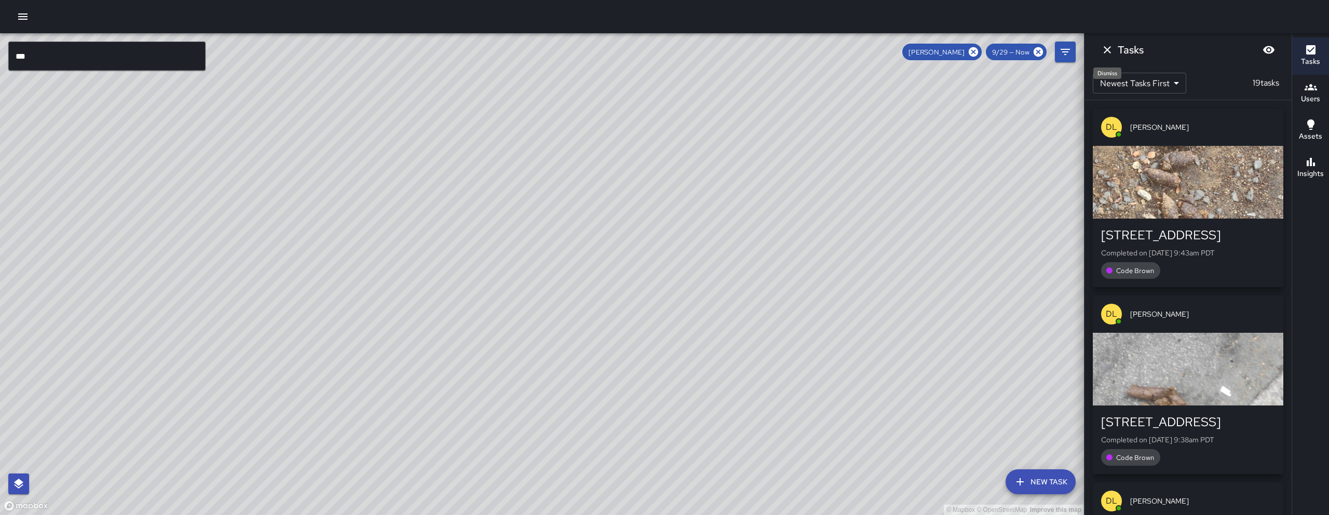
click at [1112, 53] on icon "Dismiss" at bounding box center [1107, 50] width 12 height 12
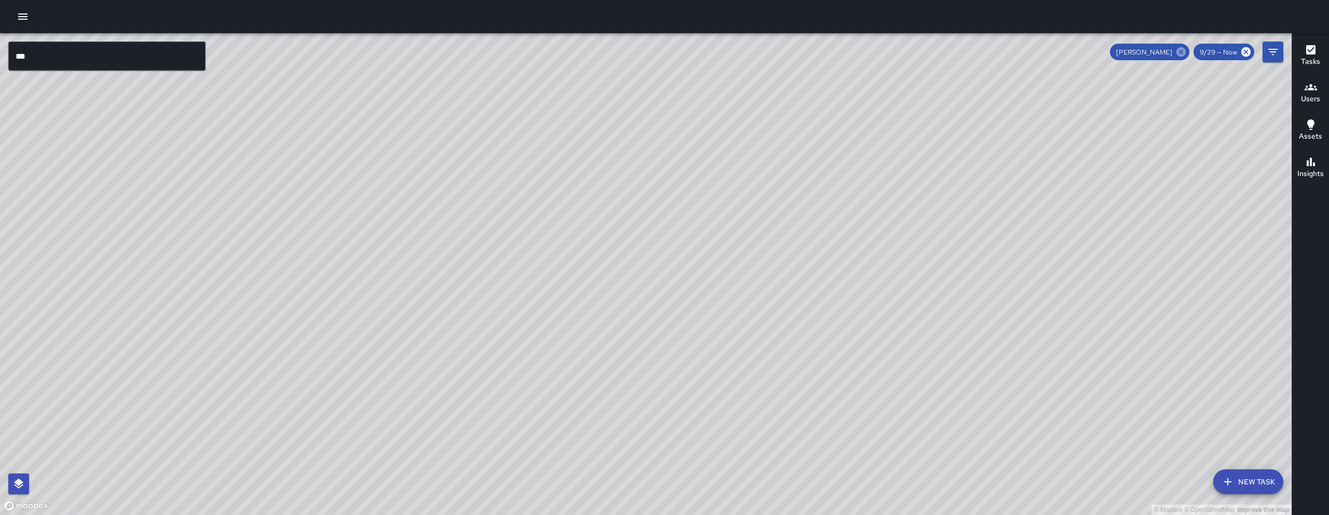
click at [1182, 55] on icon at bounding box center [1180, 51] width 9 height 9
drag, startPoint x: 1182, startPoint y: 55, endPoint x: 1258, endPoint y: 60, distance: 76.5
click at [1183, 55] on div "© Mapbox © OpenStreetMap Improve this map" at bounding box center [645, 274] width 1291 height 482
click at [1268, 55] on icon "Filters" at bounding box center [1272, 52] width 12 height 12
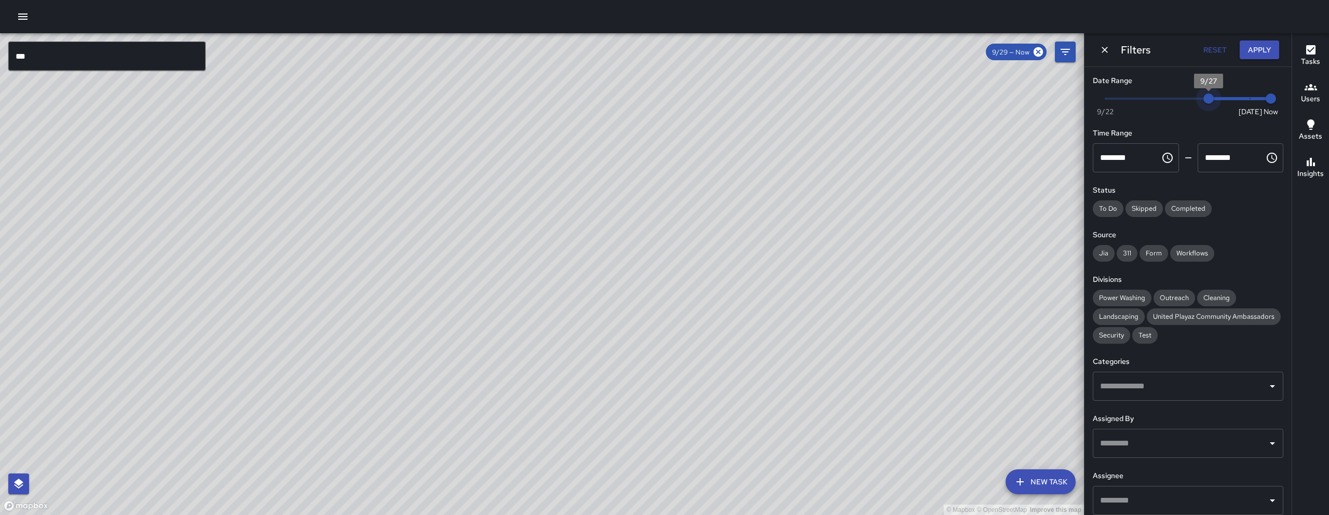
drag, startPoint x: 1239, startPoint y: 99, endPoint x: 1213, endPoint y: 103, distance: 26.2
click at [1213, 103] on span "9/27" at bounding box center [1208, 98] width 10 height 10
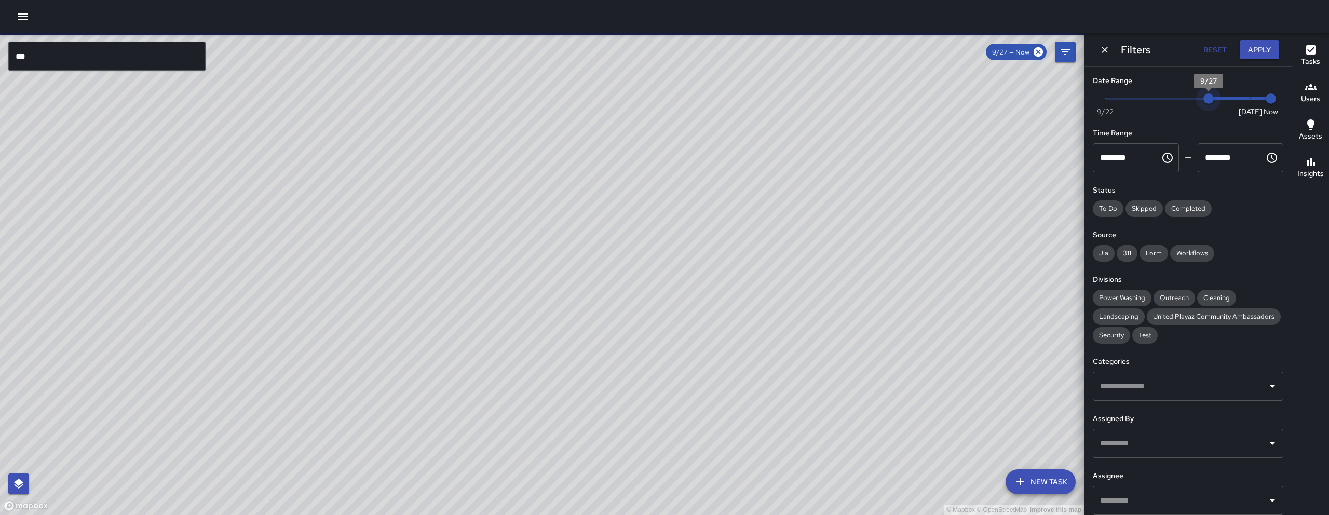
type input "*"
drag, startPoint x: 1203, startPoint y: 101, endPoint x: 1193, endPoint y: 98, distance: 10.3
click at [1193, 98] on span "9/26" at bounding box center [1188, 98] width 10 height 10
drag, startPoint x: 1225, startPoint y: 97, endPoint x: 1194, endPoint y: 97, distance: 31.1
click at [1203, 97] on span "9/27" at bounding box center [1208, 98] width 10 height 10
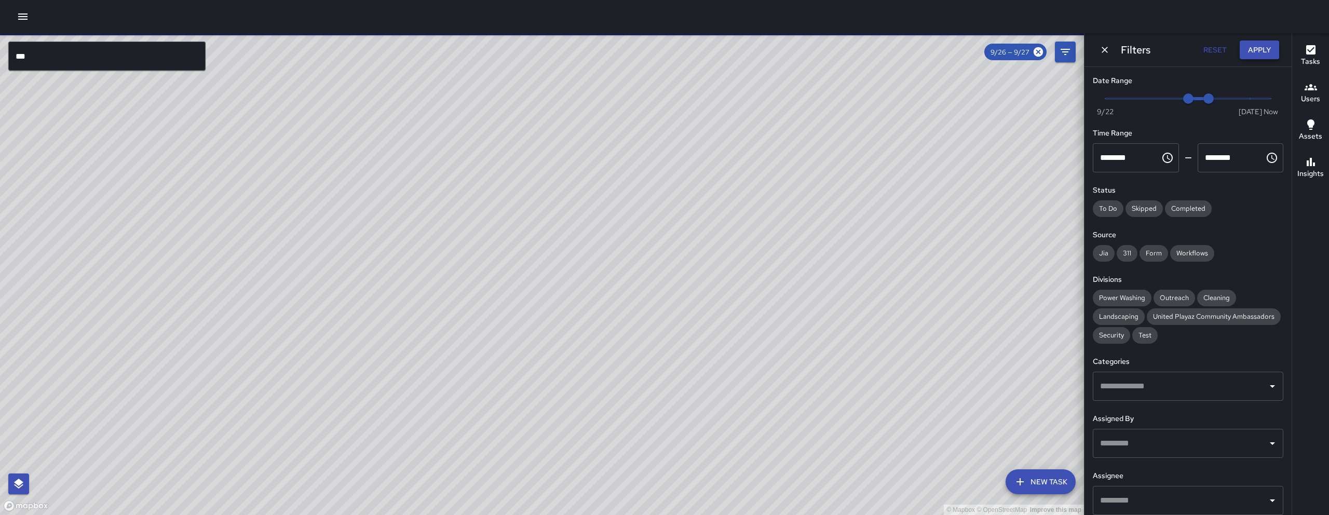
click at [1250, 52] on button "Apply" at bounding box center [1258, 49] width 39 height 19
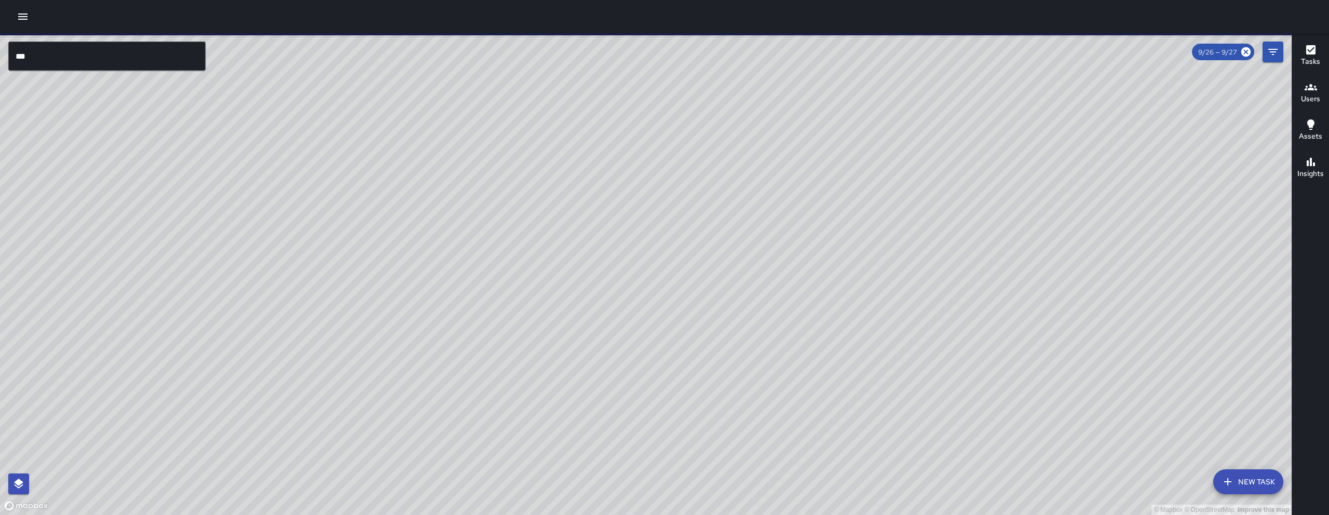
click at [184, 50] on input "***" at bounding box center [106, 56] width 197 height 29
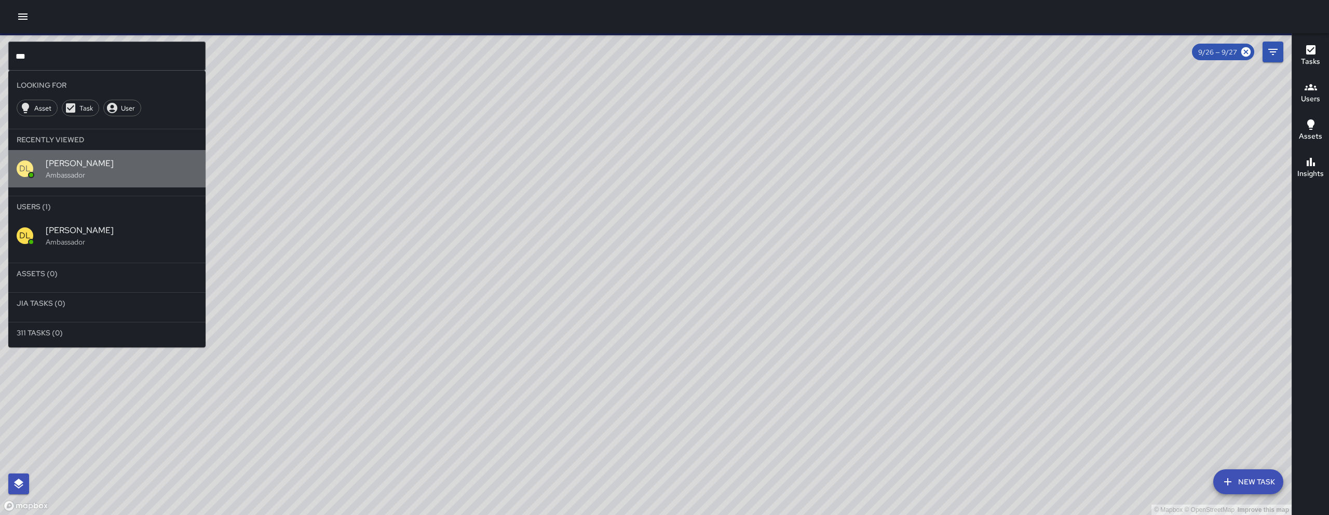
click at [115, 167] on span "[PERSON_NAME]" at bounding box center [122, 163] width 152 height 12
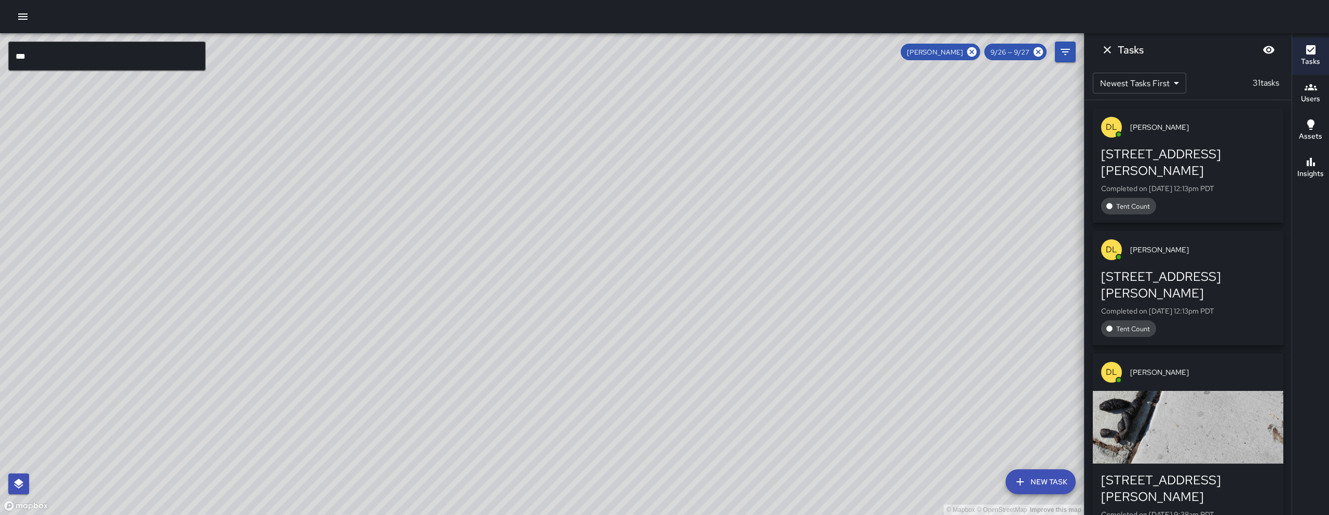
click at [1111, 58] on button "Dismiss" at bounding box center [1107, 49] width 21 height 21
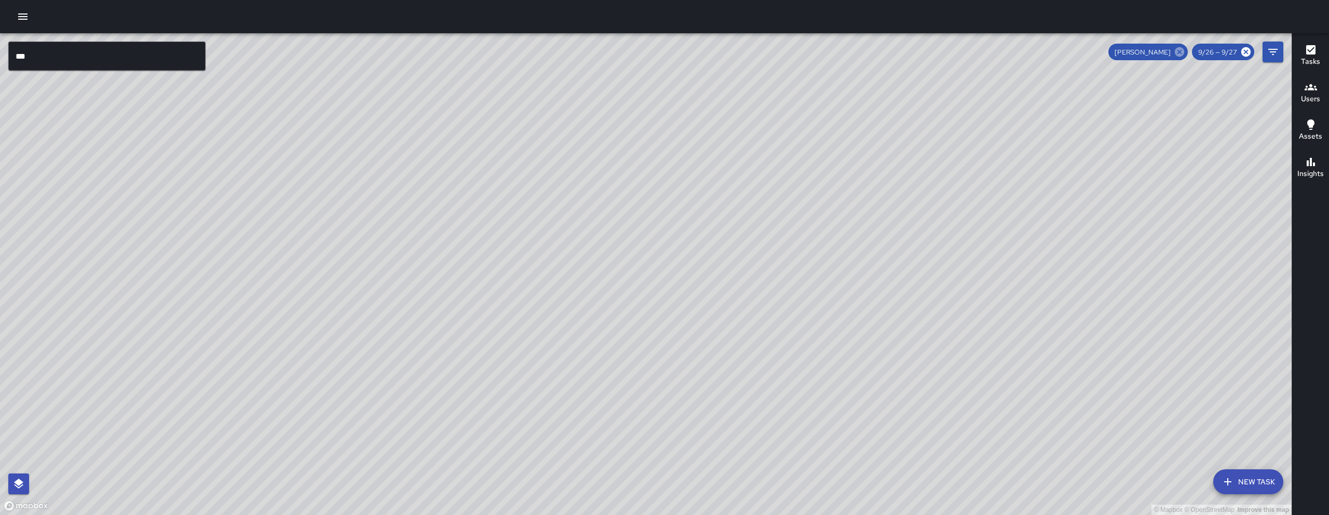
click at [1175, 54] on icon at bounding box center [1179, 51] width 11 height 11
click at [1270, 51] on icon "Filters" at bounding box center [1272, 52] width 12 height 12
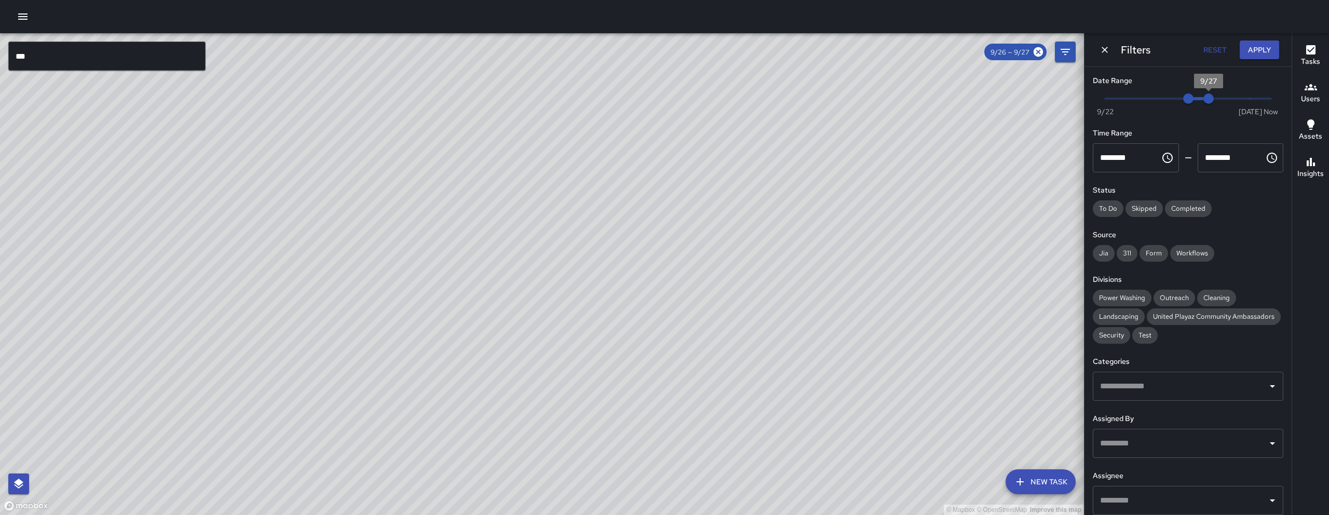
type input "*"
drag, startPoint x: 1207, startPoint y: 97, endPoint x: 1212, endPoint y: 101, distance: 6.6
click at [1279, 99] on div "Date Range Now Today 9/22 9/26 9:43 am Time Range ******** ​ ******** ​ Status …" at bounding box center [1187, 291] width 207 height 448
drag, startPoint x: 1193, startPoint y: 100, endPoint x: 1274, endPoint y: 99, distance: 81.0
click at [1274, 100] on div "Now Today 9/22 9/29 9:43 am" at bounding box center [1188, 105] width 190 height 29
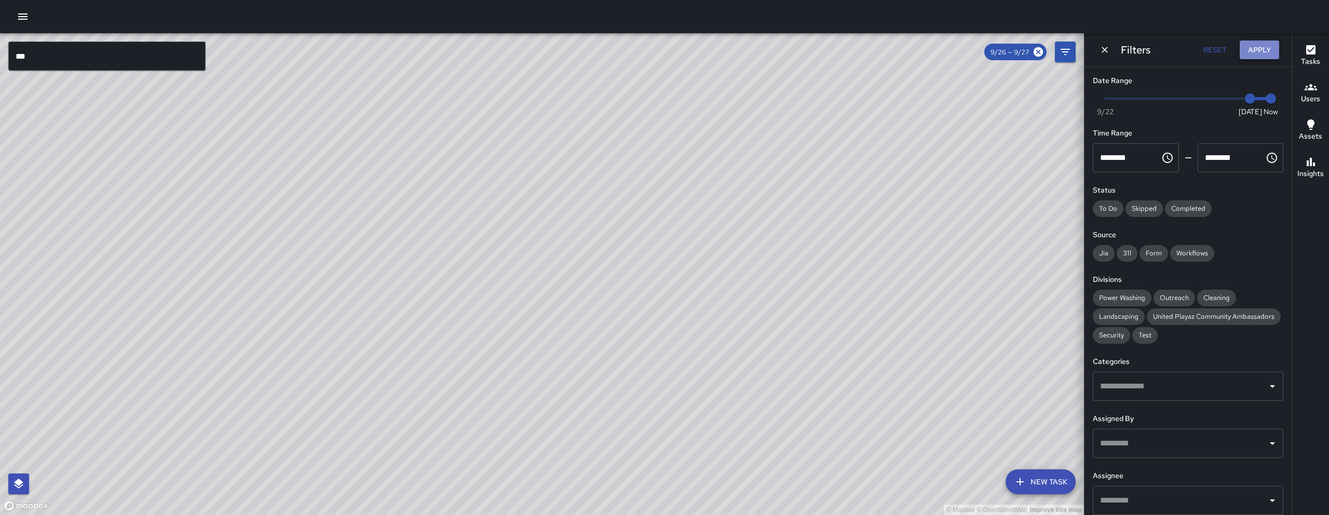
click at [1269, 47] on button "Apply" at bounding box center [1258, 49] width 39 height 19
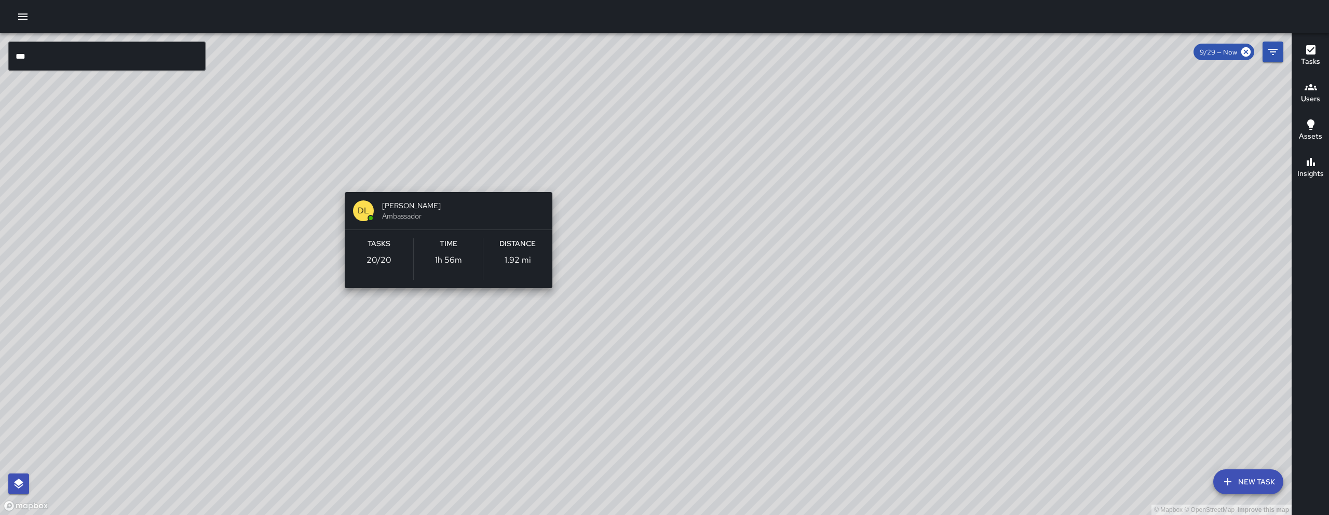
click at [446, 178] on div "© Mapbox © OpenStreetMap Improve this map DL Damariye Lewis Ambassador Tasks 20…" at bounding box center [645, 274] width 1291 height 482
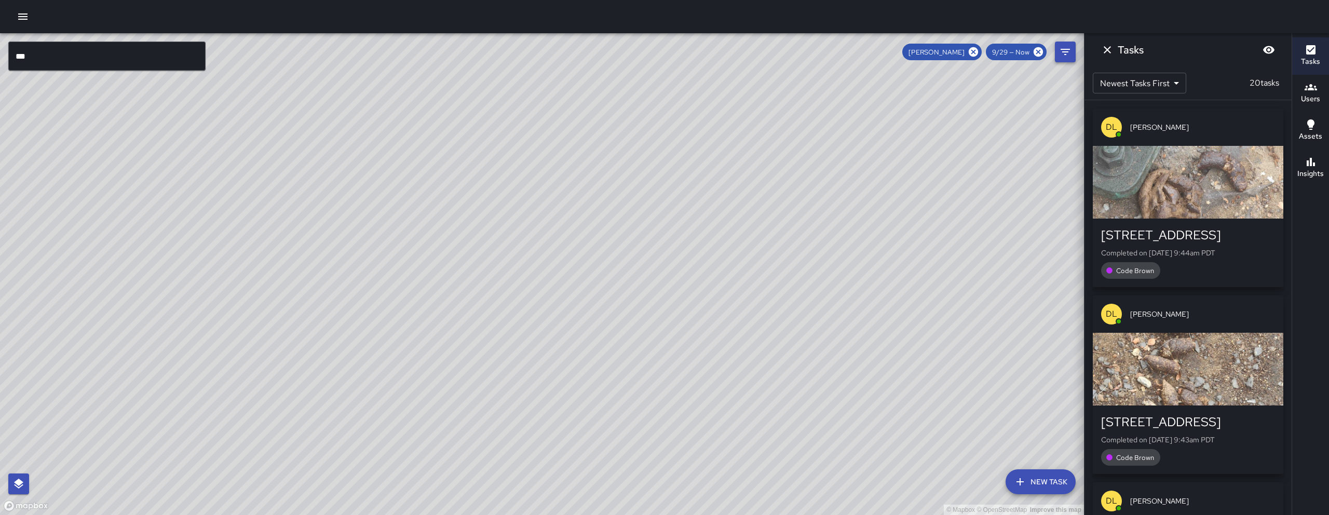
click at [978, 47] on icon at bounding box center [973, 51] width 11 height 11
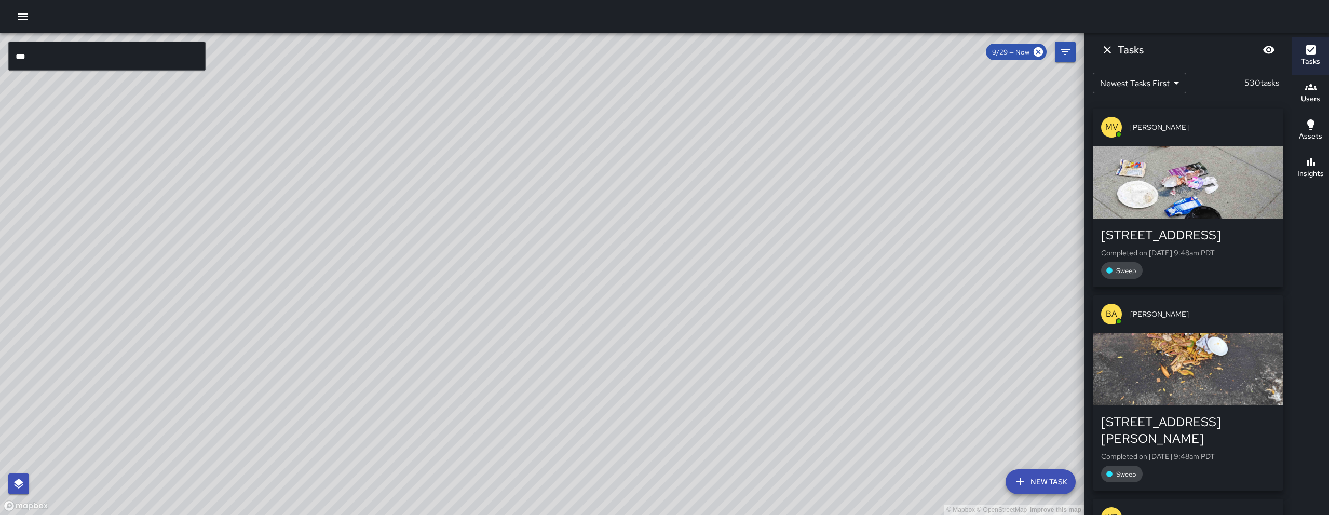
click at [1109, 52] on icon "Dismiss" at bounding box center [1106, 49] width 7 height 7
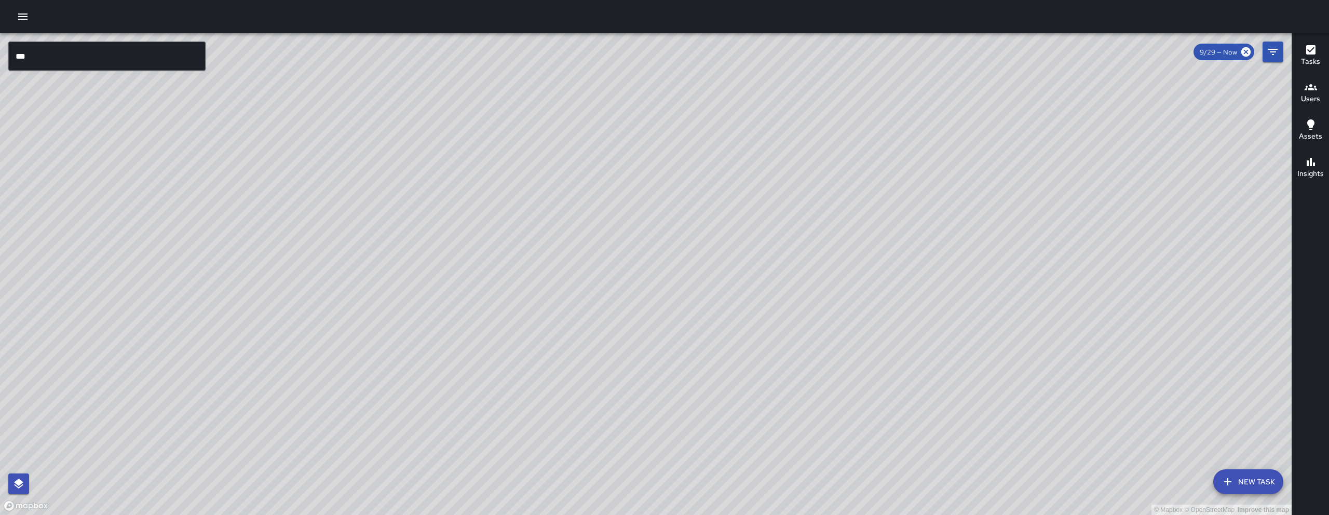
drag, startPoint x: 931, startPoint y: 305, endPoint x: 792, endPoint y: 301, distance: 138.6
click at [826, 301] on div "© Mapbox © OpenStreetMap Improve this map" at bounding box center [645, 274] width 1291 height 482
click at [791, 301] on div "© Mapbox © OpenStreetMap Improve this map" at bounding box center [645, 274] width 1291 height 482
drag, startPoint x: 916, startPoint y: 427, endPoint x: 689, endPoint y: 364, distance: 235.9
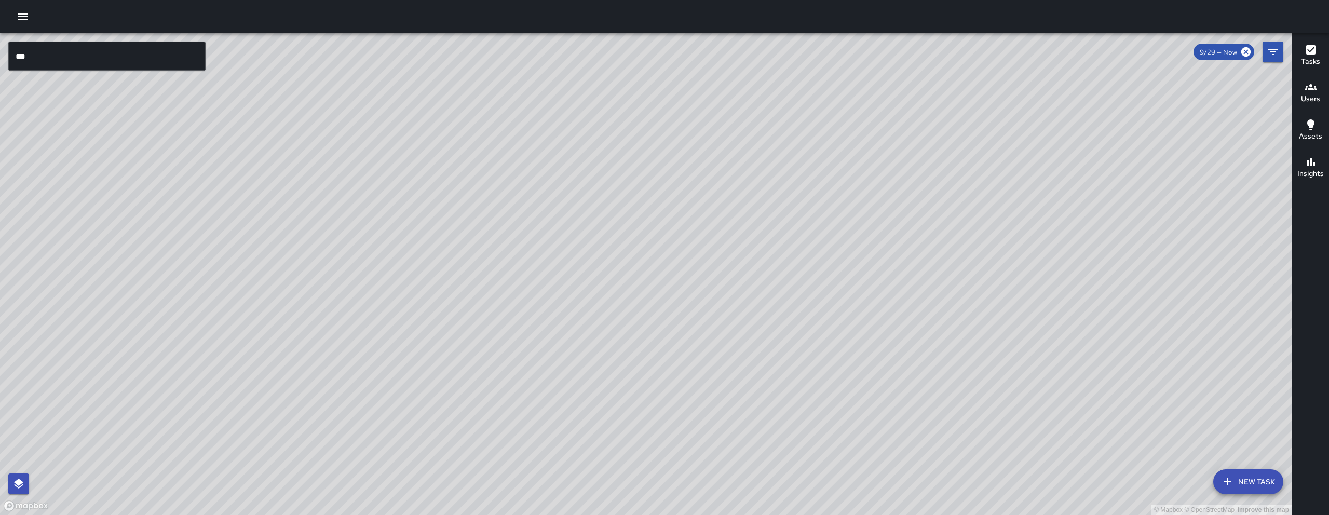
click at [689, 364] on div "© Mapbox © OpenStreetMap Improve this map" at bounding box center [645, 274] width 1291 height 482
click at [854, 385] on div "© Mapbox © OpenStreetMap Improve this map" at bounding box center [645, 274] width 1291 height 482
drag, startPoint x: 792, startPoint y: 337, endPoint x: 787, endPoint y: 334, distance: 5.6
click at [788, 334] on div "© Mapbox © OpenStreetMap Improve this map" at bounding box center [645, 274] width 1291 height 482
click at [786, 334] on div "© Mapbox © OpenStreetMap Improve this map" at bounding box center [645, 274] width 1291 height 482
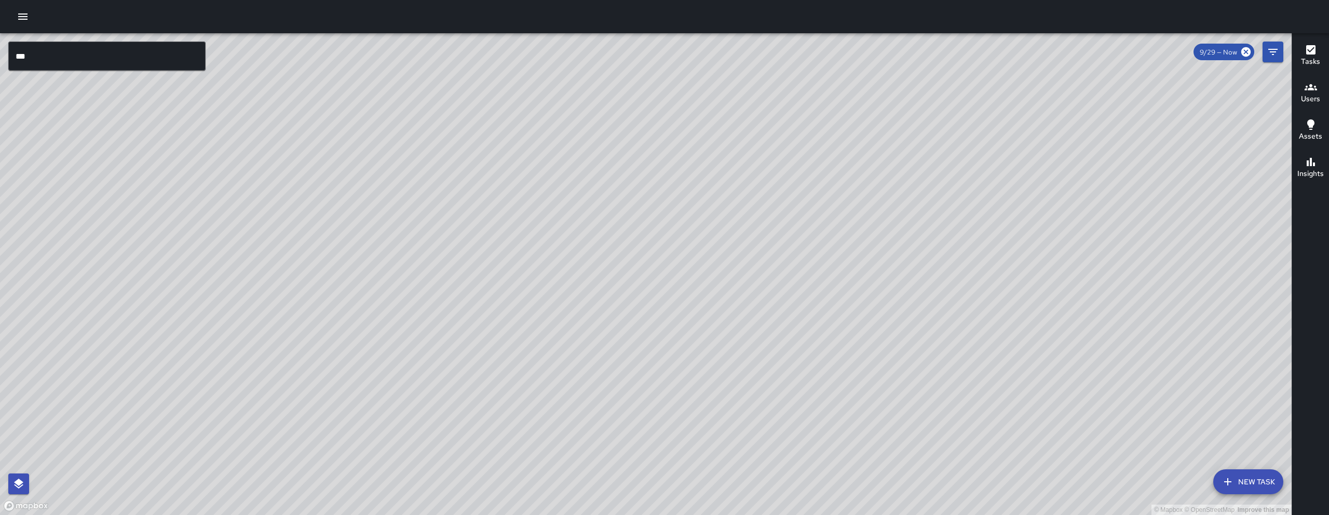
click at [795, 339] on div "© Mapbox © OpenStreetMap Improve this map" at bounding box center [645, 274] width 1291 height 482
drag, startPoint x: 794, startPoint y: 337, endPoint x: 779, endPoint y: 304, distance: 36.5
click at [792, 329] on div "© Mapbox © OpenStreetMap Improve this map" at bounding box center [645, 274] width 1291 height 482
drag, startPoint x: 779, startPoint y: 304, endPoint x: 755, endPoint y: 280, distance: 34.1
click at [763, 289] on div "© Mapbox © OpenStreetMap Improve this map" at bounding box center [645, 274] width 1291 height 482
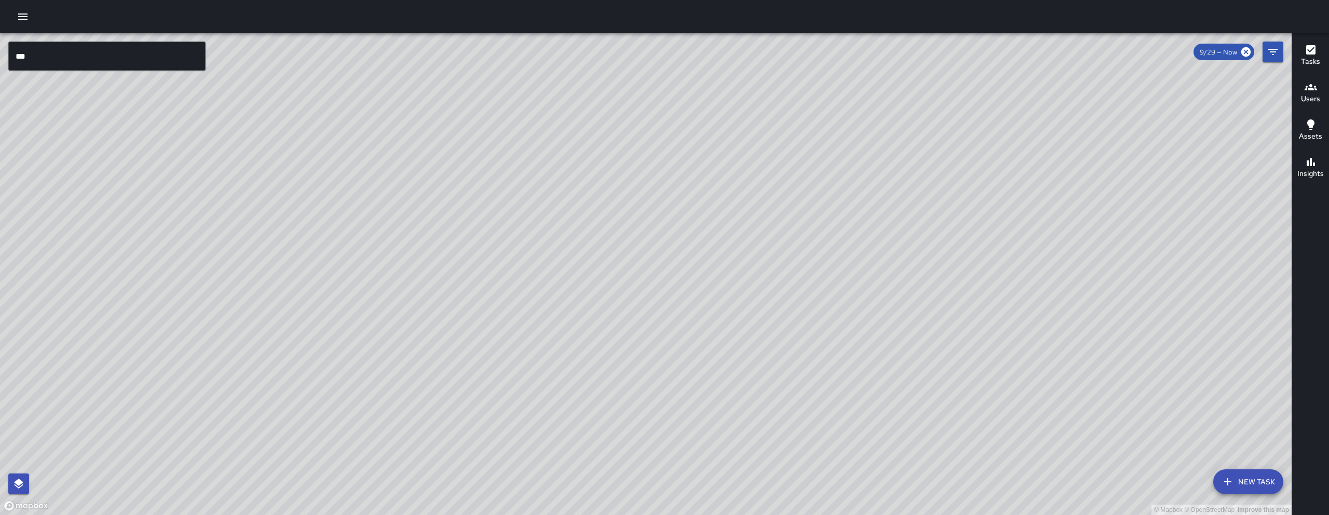
drag, startPoint x: 755, startPoint y: 280, endPoint x: 699, endPoint y: 254, distance: 61.3
click at [743, 269] on div "© Mapbox © OpenStreetMap Improve this map" at bounding box center [645, 274] width 1291 height 482
drag, startPoint x: 696, startPoint y: 306, endPoint x: 783, endPoint y: 316, distance: 87.2
click at [776, 316] on div "© Mapbox © OpenStreetMap Improve this map" at bounding box center [645, 274] width 1291 height 482
drag, startPoint x: 783, startPoint y: 316, endPoint x: 855, endPoint y: 315, distance: 72.2
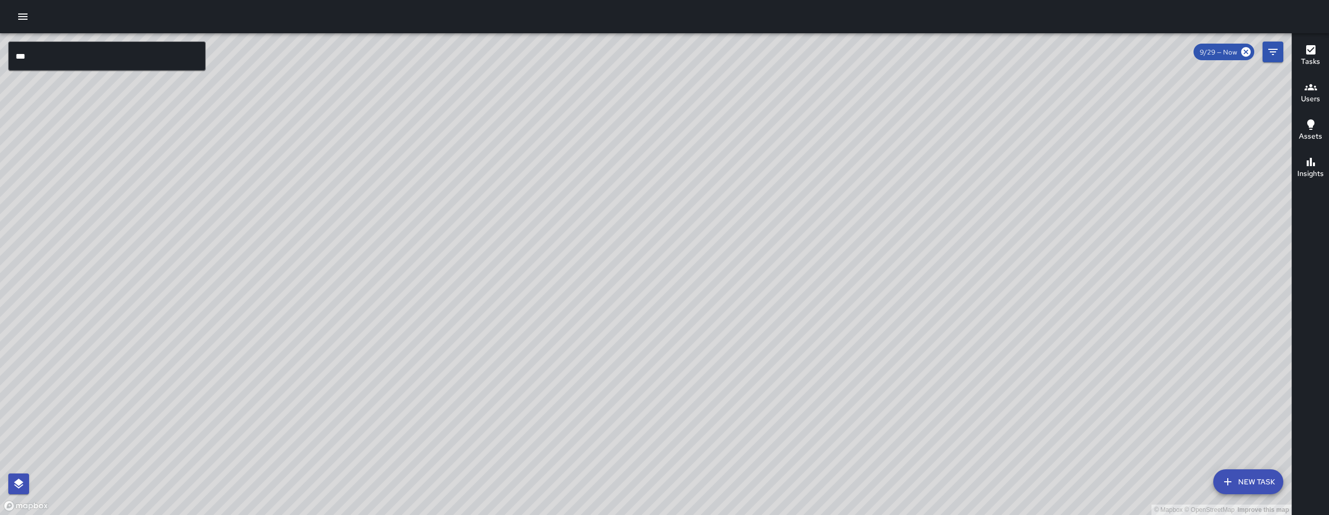
click at [855, 315] on div "© Mapbox © OpenStreetMap Improve this map" at bounding box center [645, 274] width 1291 height 482
click at [1275, 53] on icon "Filters" at bounding box center [1272, 52] width 12 height 12
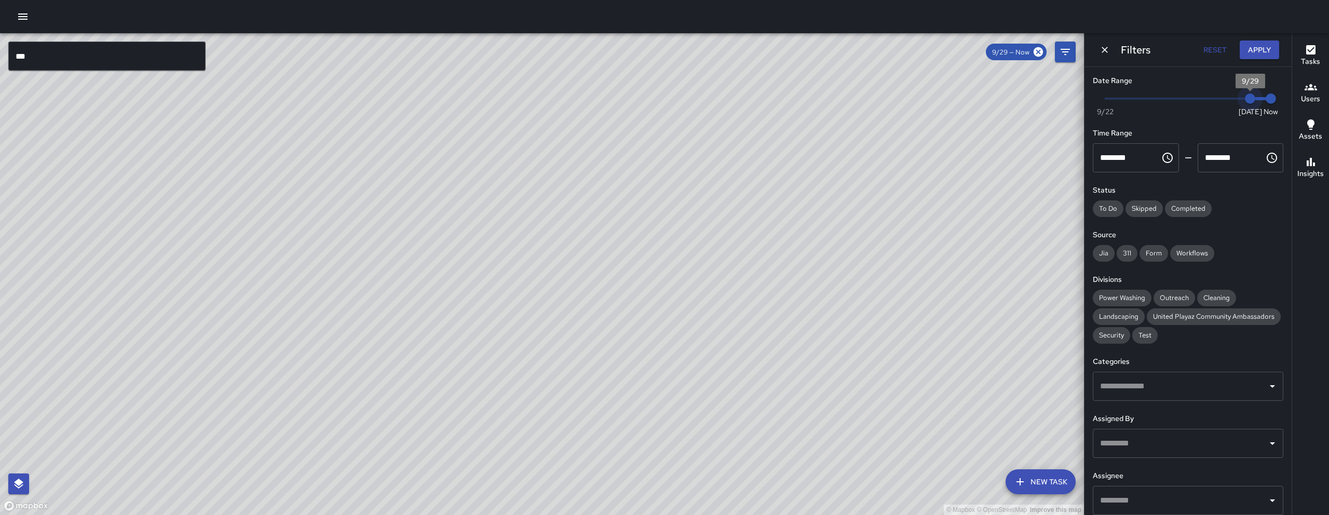
drag, startPoint x: 1241, startPoint y: 101, endPoint x: 1267, endPoint y: 95, distance: 26.7
click at [1267, 95] on div "Now Today 9/22 9/29 9:53 am" at bounding box center [1188, 105] width 190 height 29
click at [1105, 47] on icon "Dismiss" at bounding box center [1104, 50] width 10 height 10
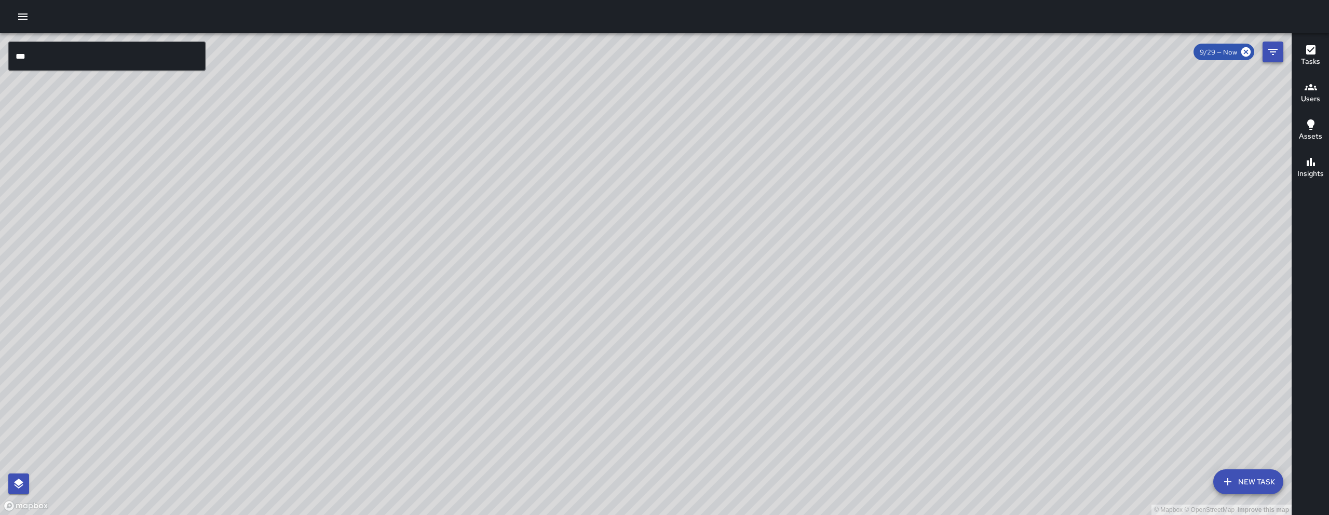
click at [1273, 55] on icon "Filters" at bounding box center [1272, 52] width 9 height 6
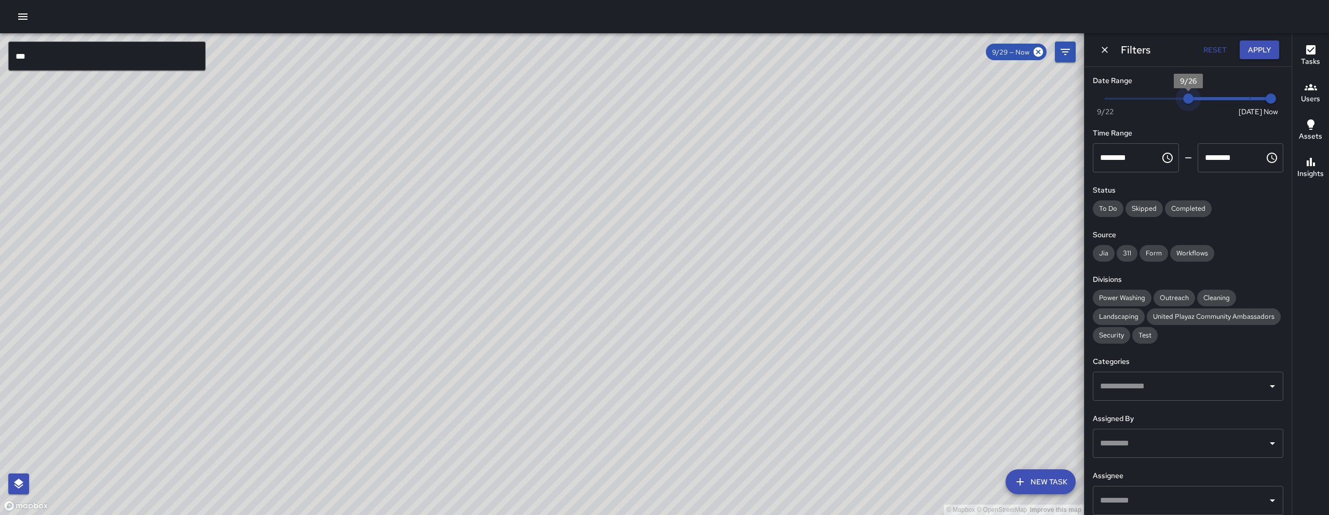
drag, startPoint x: 1236, startPoint y: 99, endPoint x: 1176, endPoint y: 101, distance: 60.7
click at [1183, 101] on span "9/26" at bounding box center [1188, 98] width 10 height 10
type input "*"
drag, startPoint x: 1181, startPoint y: 99, endPoint x: 1152, endPoint y: 103, distance: 29.3
click at [1152, 103] on span "9/24" at bounding box center [1146, 98] width 10 height 10
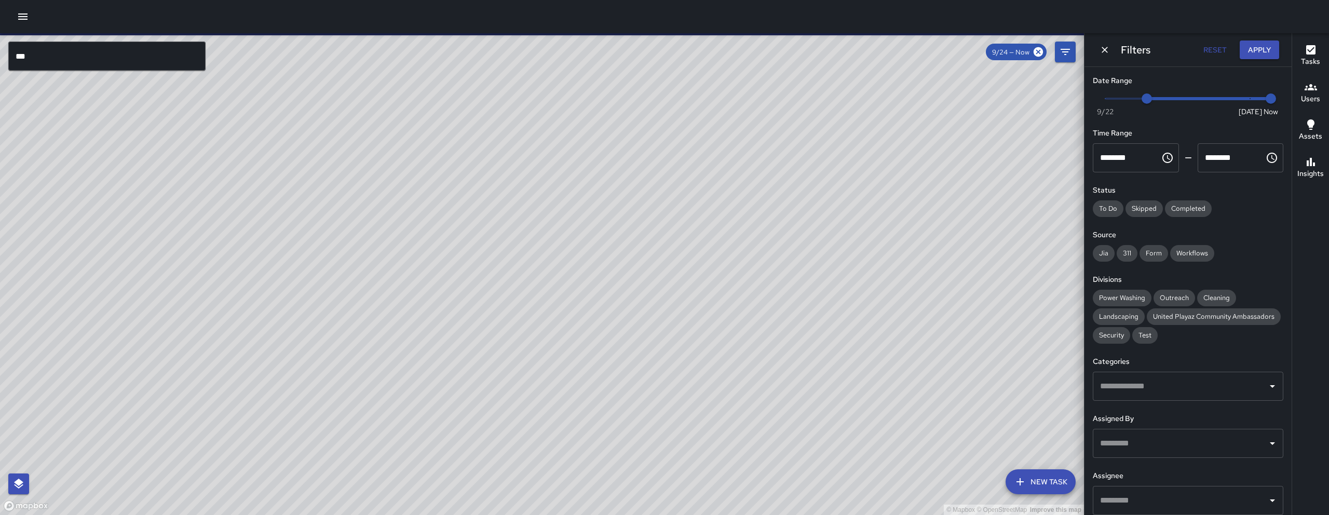
click at [93, 66] on input "***" at bounding box center [106, 56] width 197 height 29
click at [92, 66] on input "***" at bounding box center [106, 56] width 197 height 29
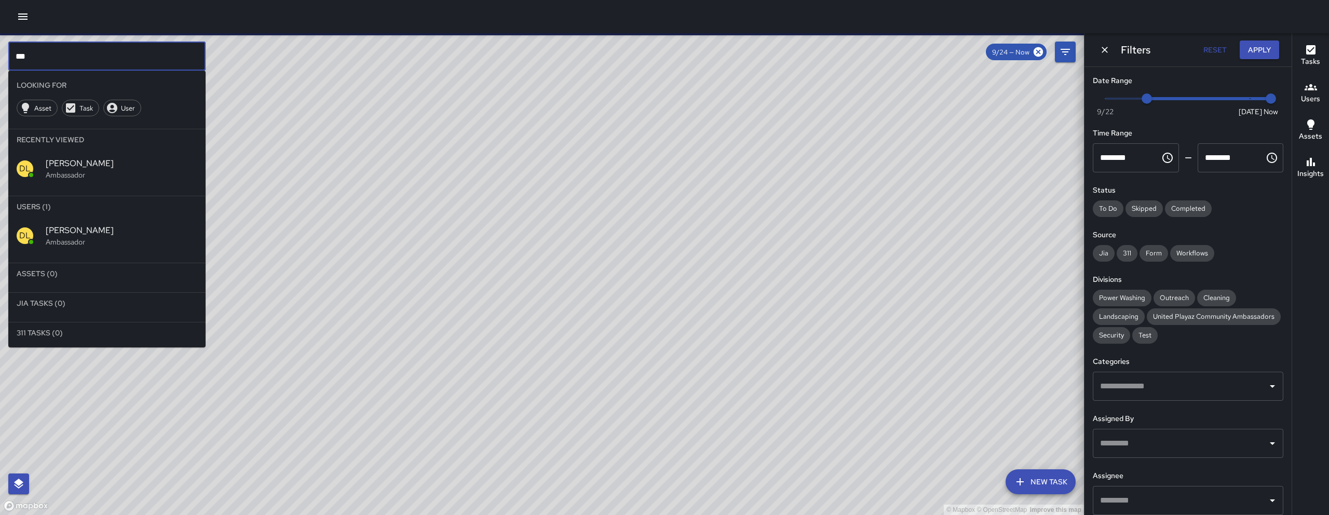
click at [93, 66] on input "***" at bounding box center [106, 56] width 197 height 29
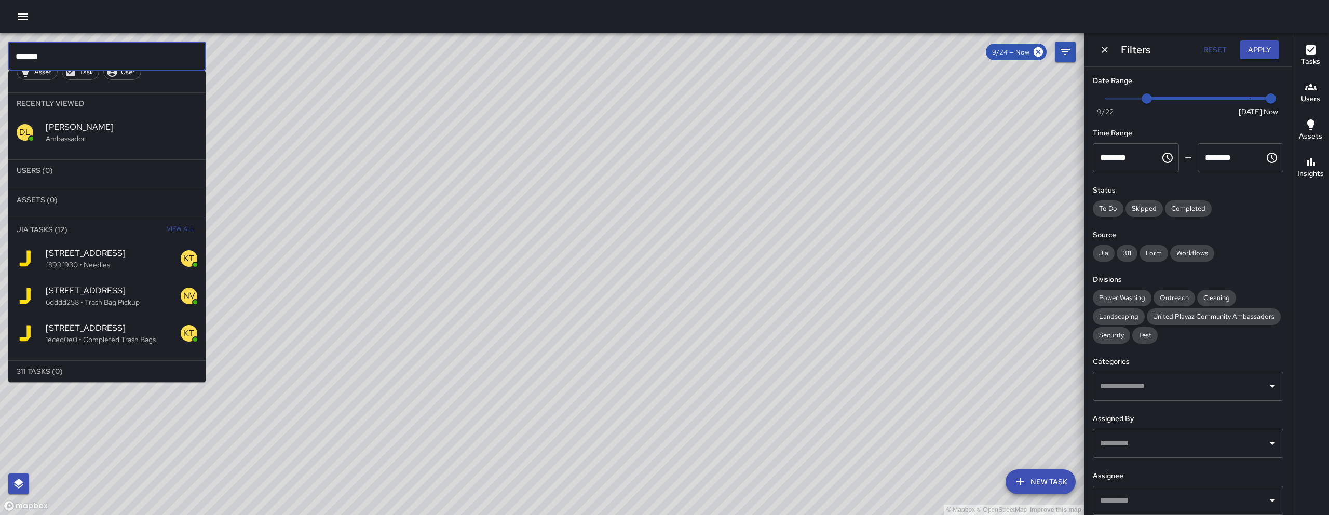
scroll to position [40, 0]
type input "*******"
click at [148, 342] on div "298 7th Street 1eced0e0 • Completed Trash Bags" at bounding box center [106, 329] width 197 height 37
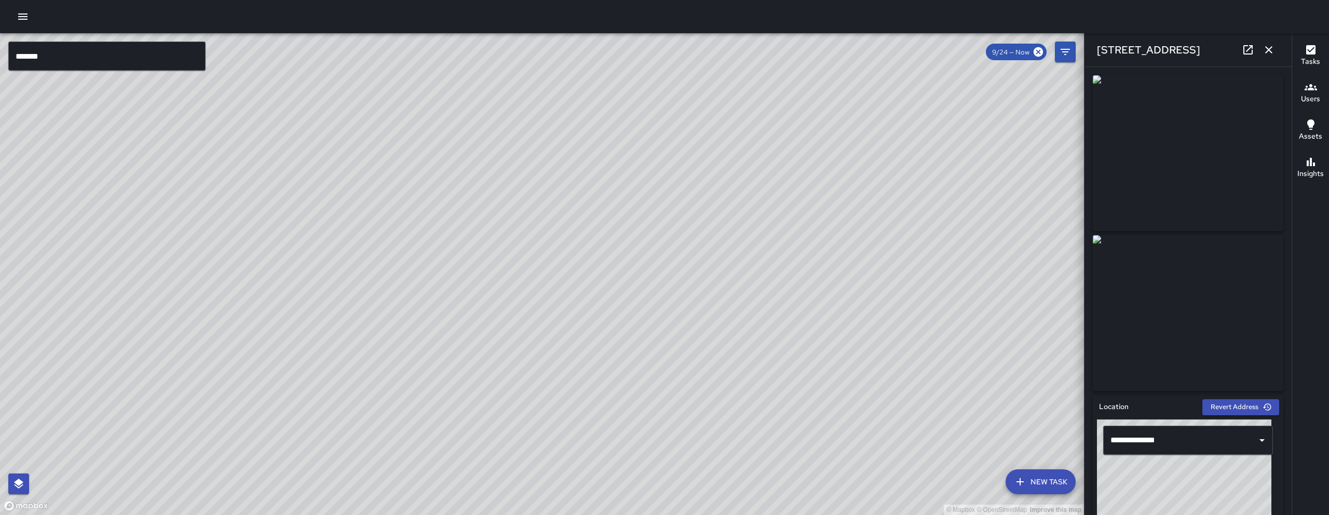
click at [1276, 46] on button "button" at bounding box center [1268, 49] width 21 height 21
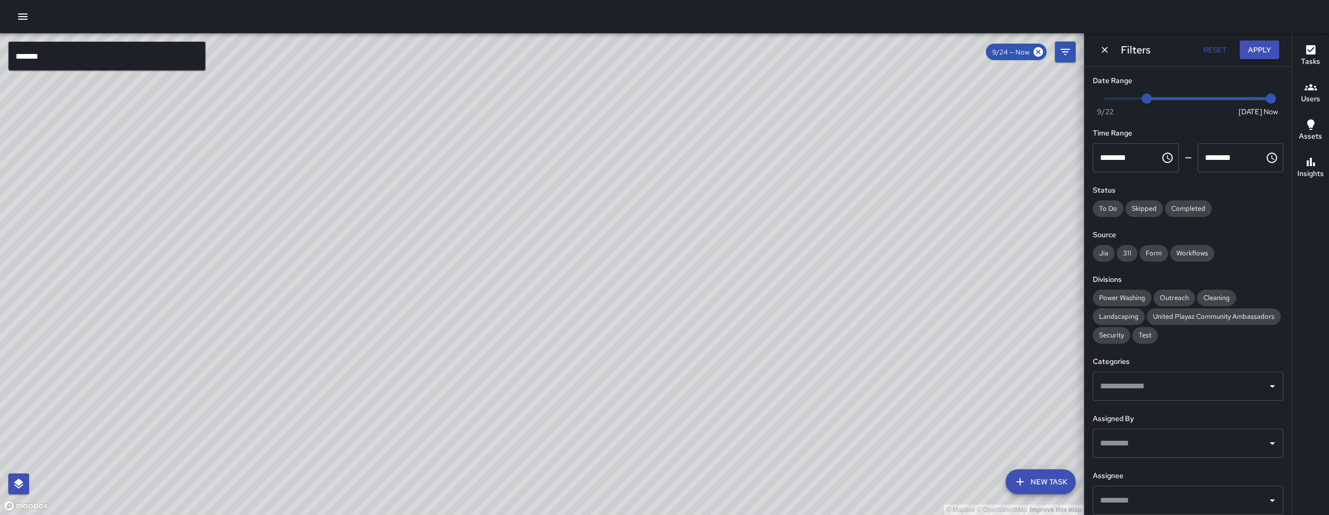
click at [1169, 396] on input "text" at bounding box center [1180, 386] width 166 height 20
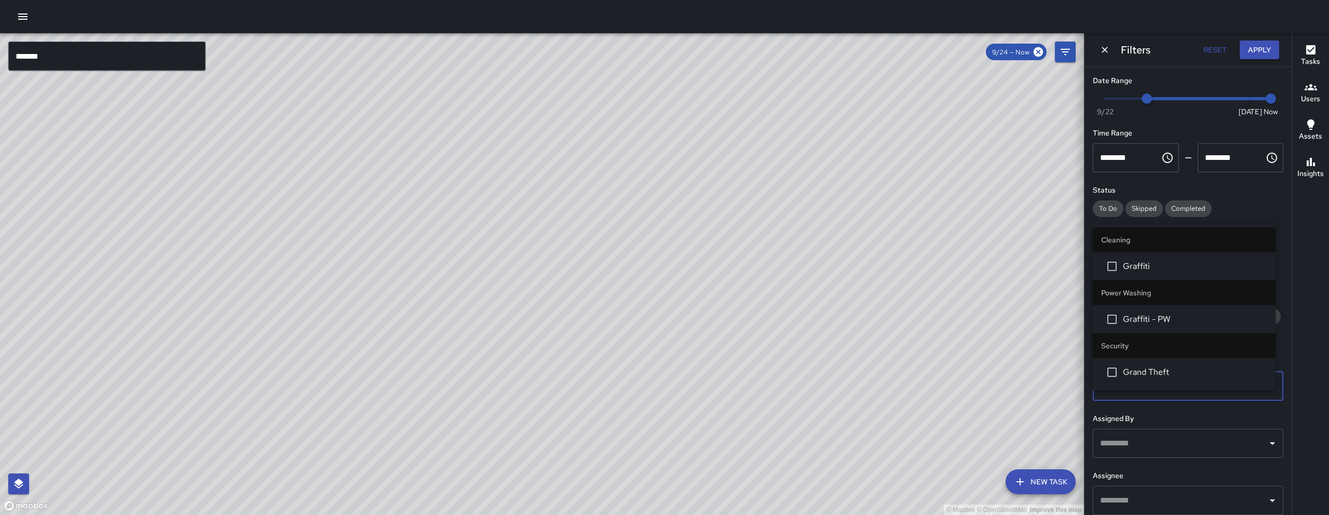
type input "*****"
click at [1145, 326] on li "Graffiti" at bounding box center [1184, 319] width 183 height 28
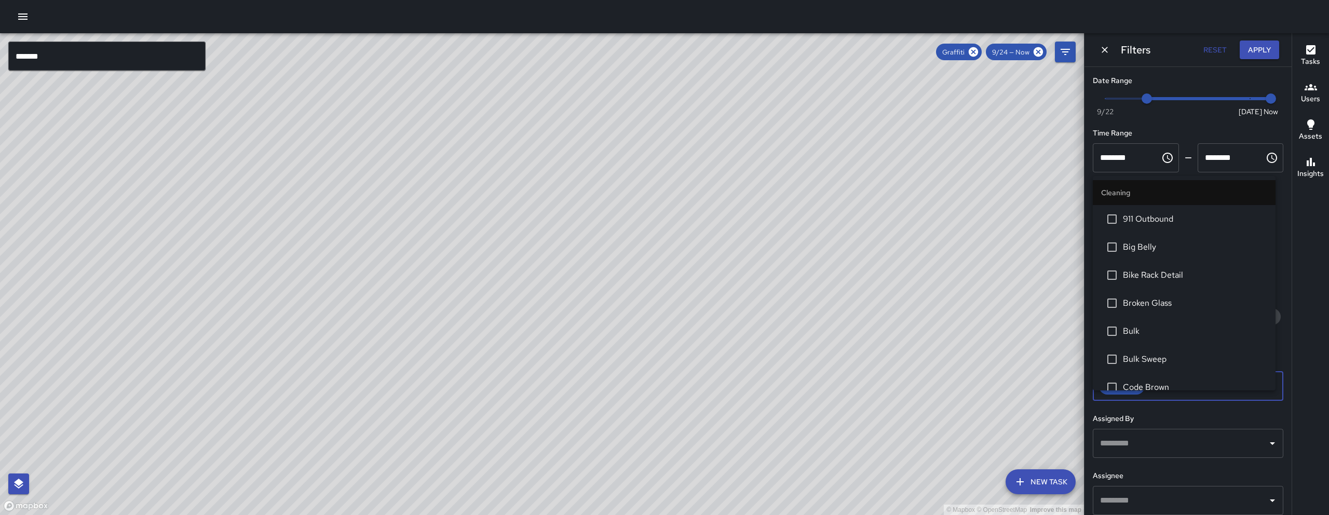
scroll to position [207, 0]
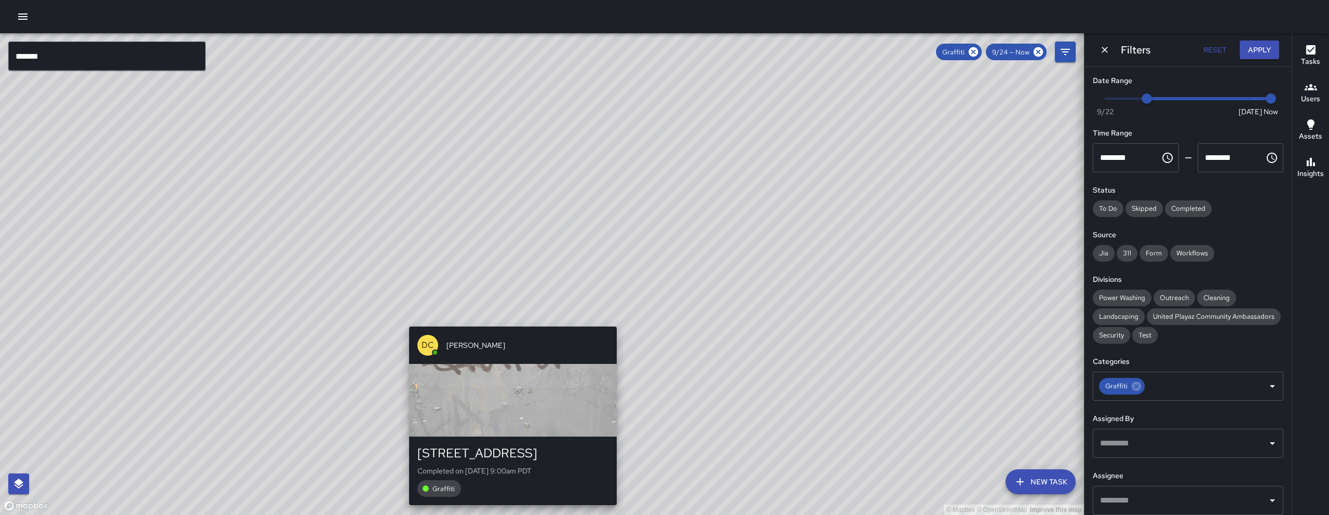
click at [511, 318] on div "© Mapbox © OpenStreetMap Improve this map DC Dago Cervantes 1100 Folsom Street …" at bounding box center [542, 274] width 1084 height 482
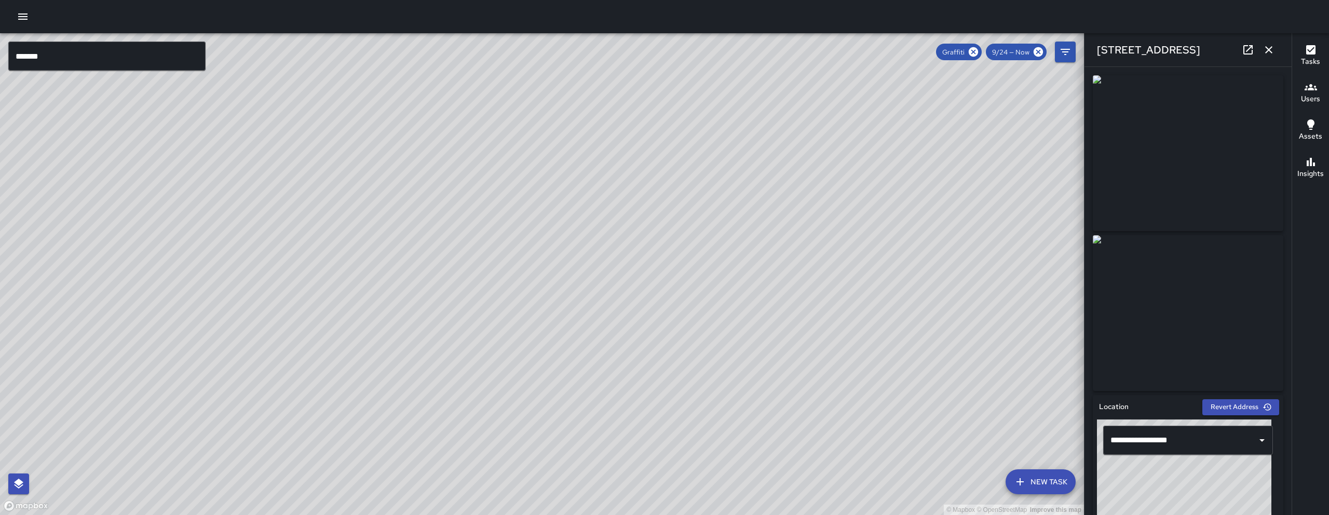
click at [1269, 50] on icon "button" at bounding box center [1268, 49] width 7 height 7
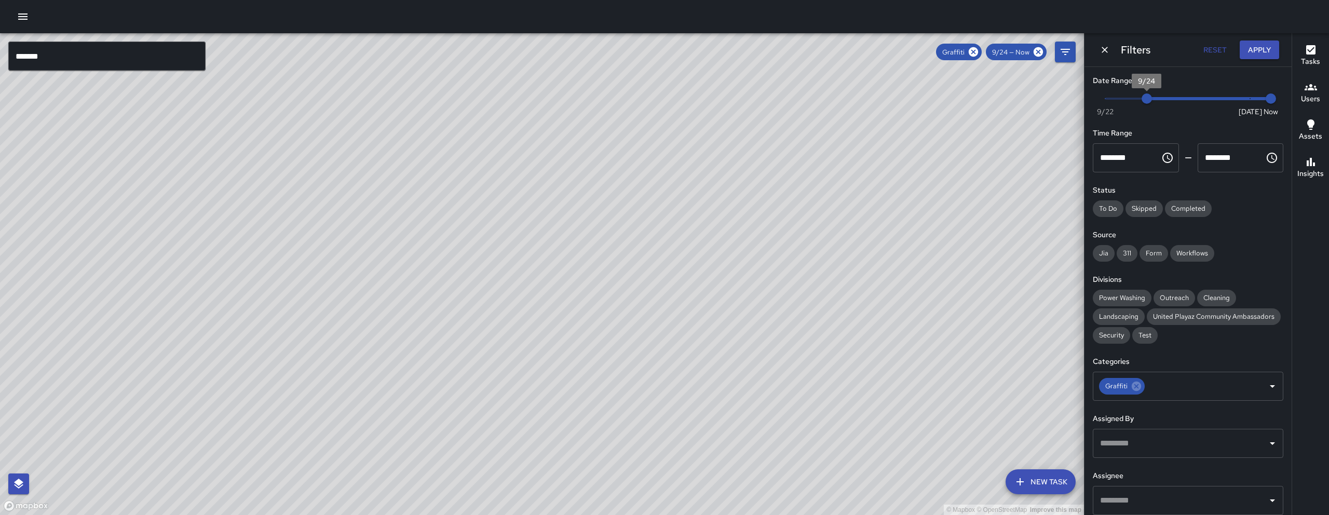
click at [1142, 98] on span "9/24" at bounding box center [1146, 98] width 10 height 10
drag, startPoint x: 1099, startPoint y: 94, endPoint x: 1026, endPoint y: 94, distance: 73.2
click at [1026, 94] on div "© Mapbox © OpenStreetMap Improve this map ******* ​ New Task Graffiti 9/24 — No…" at bounding box center [664, 274] width 1329 height 482
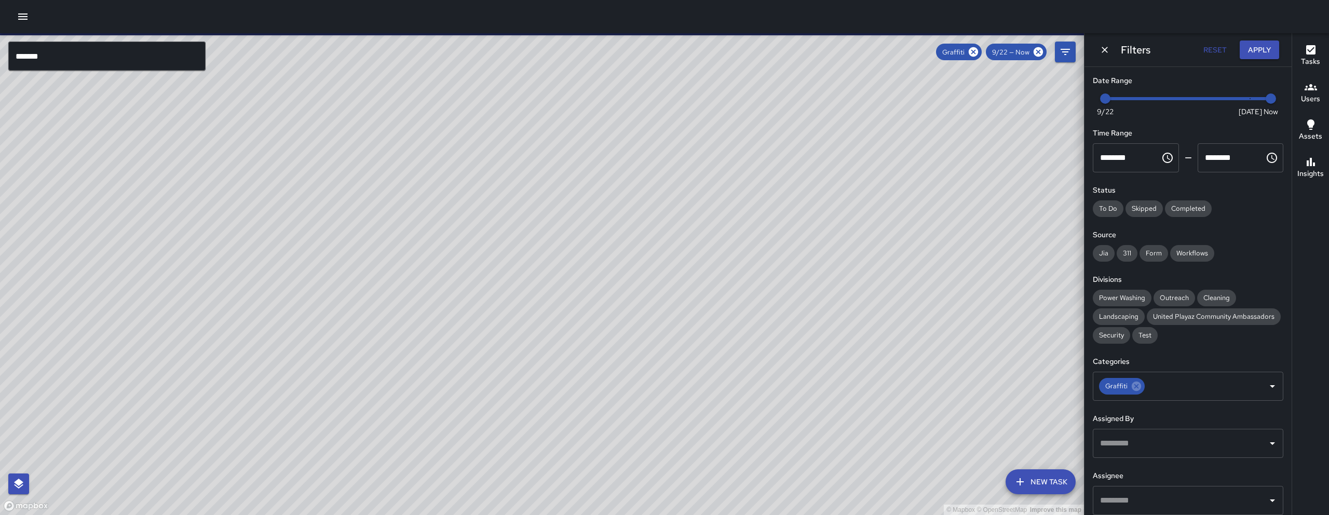
click at [1106, 49] on icon "Dismiss" at bounding box center [1104, 50] width 10 height 10
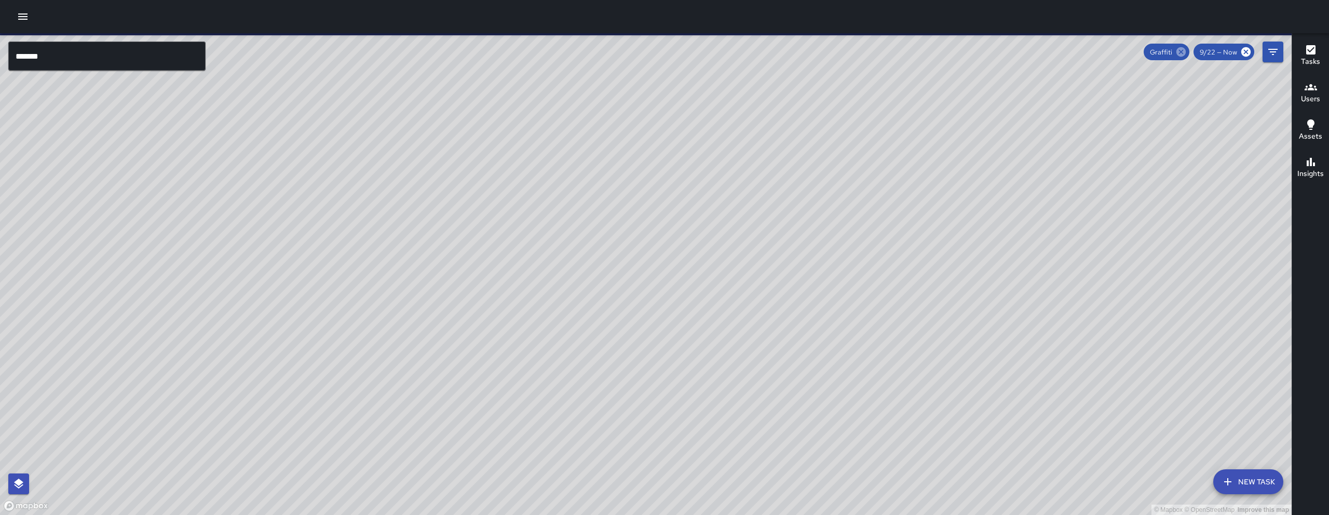
click at [1182, 51] on icon at bounding box center [1180, 51] width 11 height 11
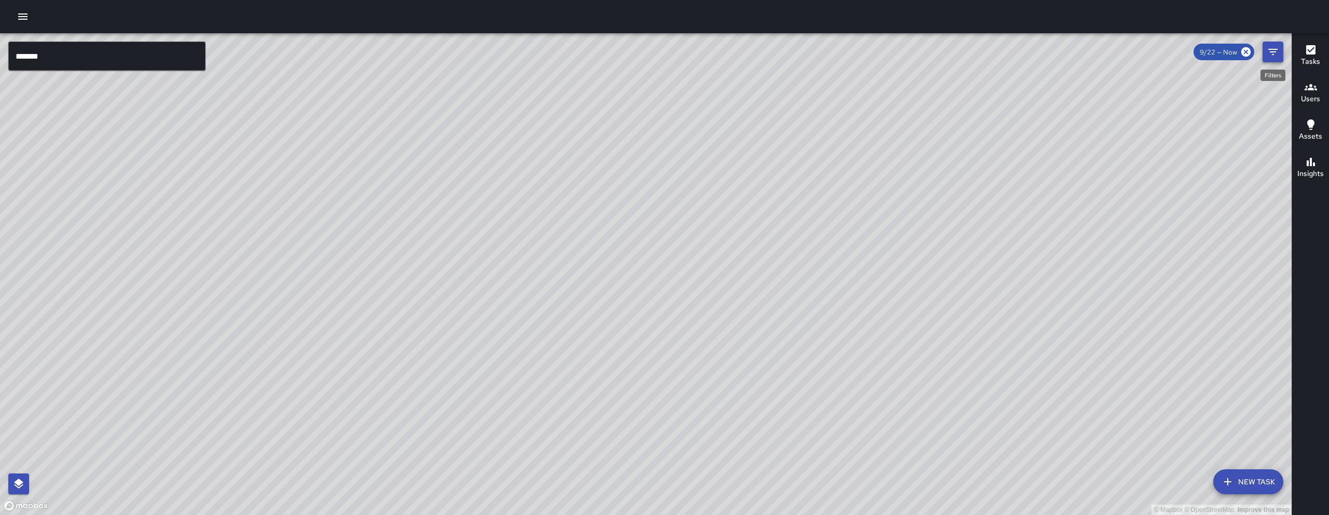
click at [1271, 53] on icon "Filters" at bounding box center [1272, 52] width 12 height 12
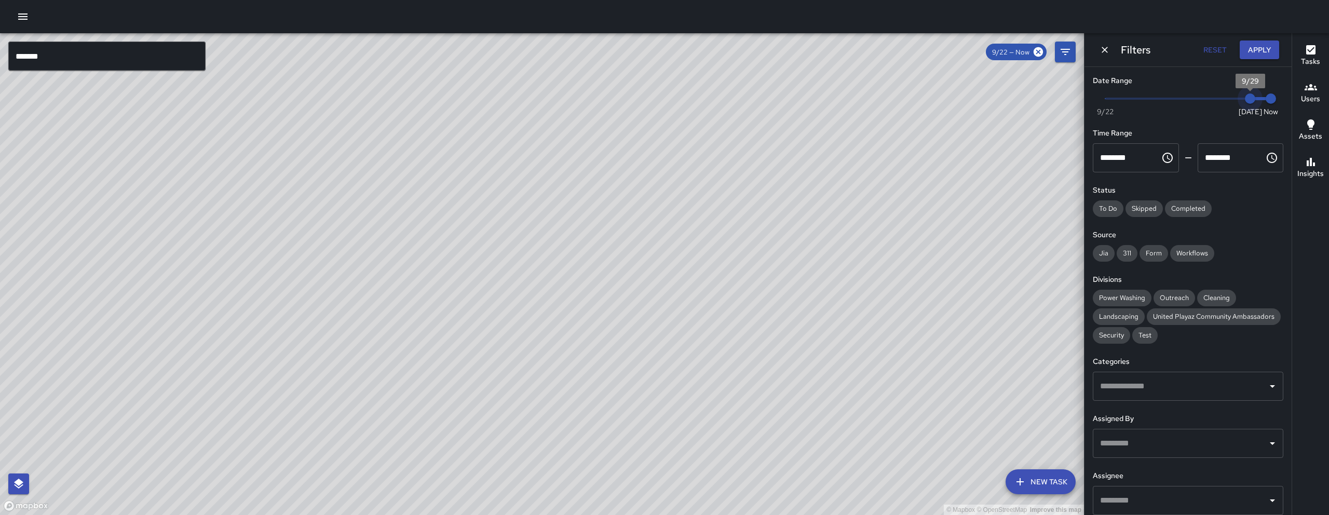
drag, startPoint x: 1123, startPoint y: 99, endPoint x: 1278, endPoint y: 98, distance: 155.7
click at [1278, 98] on div "Date Range Now Today 9/22 9/29 9:58 am Time Range ******** ​ ******** ​ Status …" at bounding box center [1187, 291] width 207 height 448
type input "*"
drag, startPoint x: 1241, startPoint y: 99, endPoint x: 1232, endPoint y: 101, distance: 8.4
click at [1232, 101] on span "9/28" at bounding box center [1229, 98] width 10 height 10
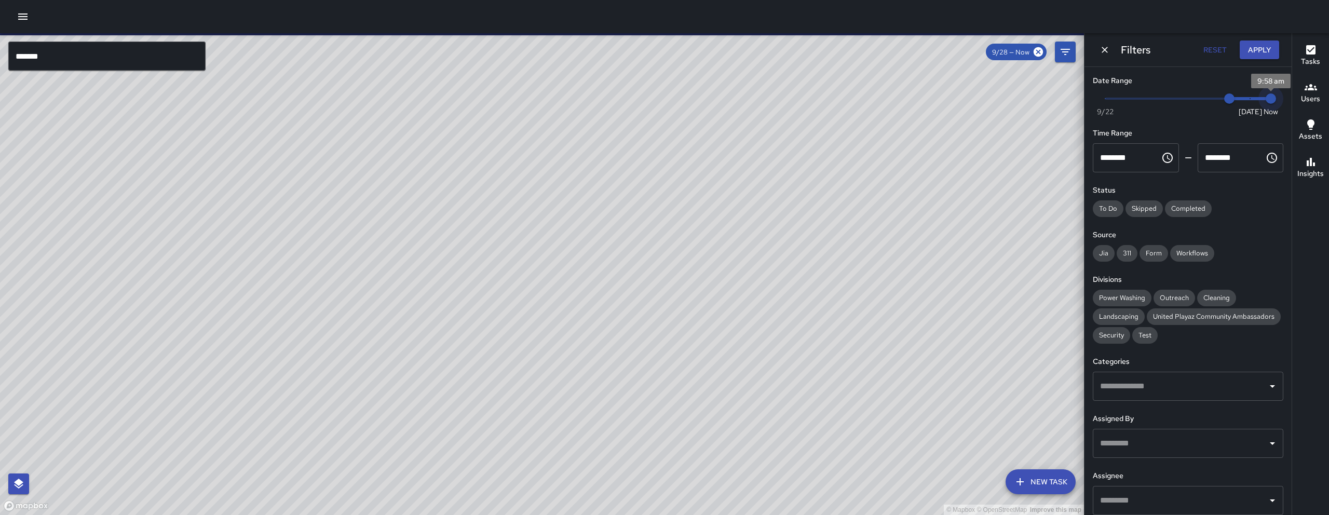
type input "*"
drag, startPoint x: 1261, startPoint y: 100, endPoint x: 1239, endPoint y: 99, distance: 22.3
click at [1245, 99] on span "9/29" at bounding box center [1250, 98] width 10 height 10
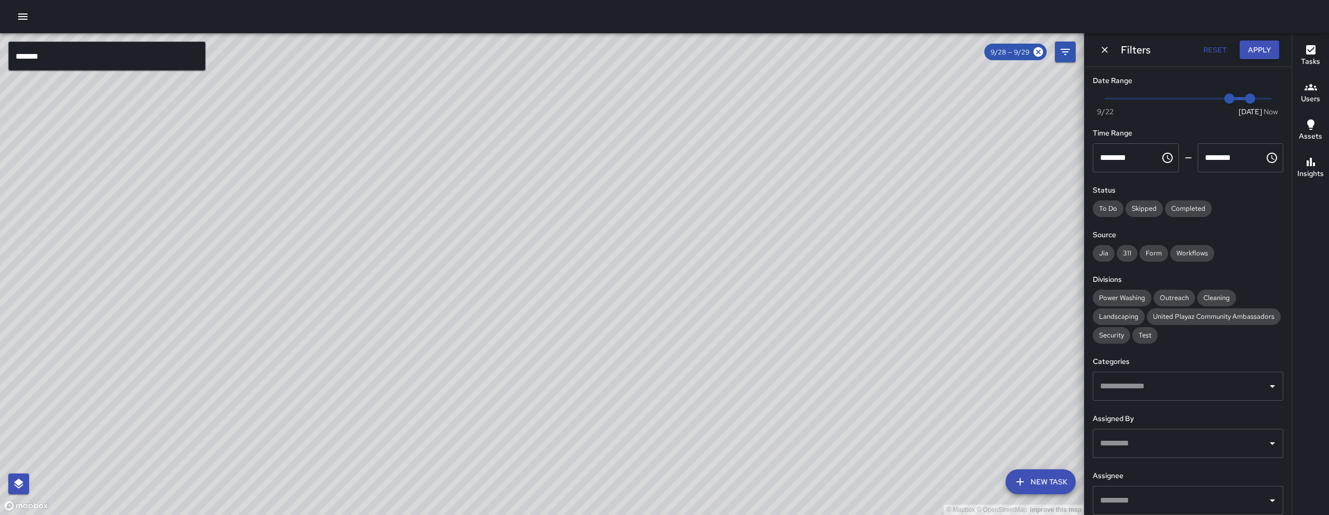
drag, startPoint x: 631, startPoint y: 359, endPoint x: 639, endPoint y: 302, distance: 57.8
click at [639, 304] on div "© Mapbox © OpenStreetMap Improve this map" at bounding box center [542, 274] width 1084 height 482
click at [135, 68] on input "*******" at bounding box center [106, 56] width 197 height 29
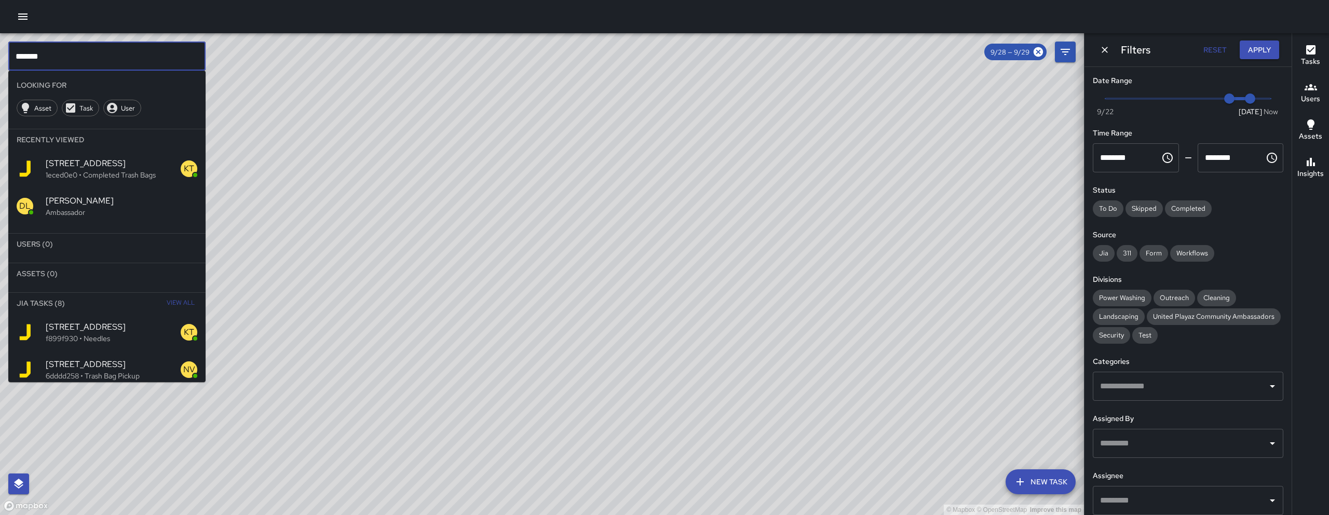
click at [135, 68] on input "*******" at bounding box center [106, 56] width 197 height 29
click at [135, 67] on input "*******" at bounding box center [106, 56] width 197 height 29
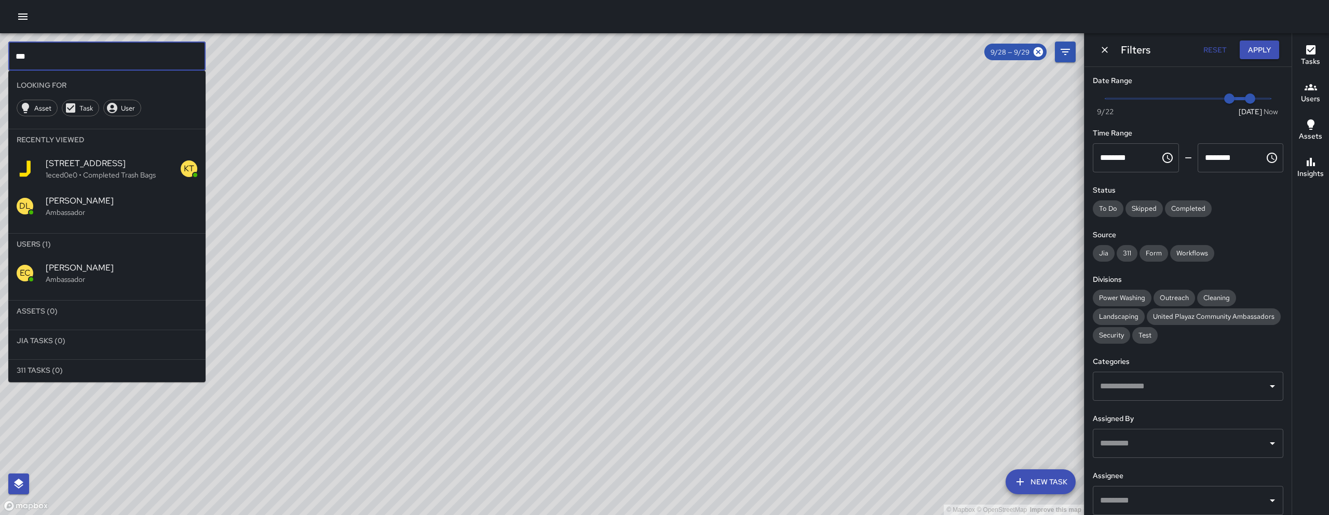
click at [70, 248] on li "Users (1)" at bounding box center [106, 244] width 197 height 21
click at [71, 264] on span "[PERSON_NAME]" at bounding box center [122, 268] width 152 height 12
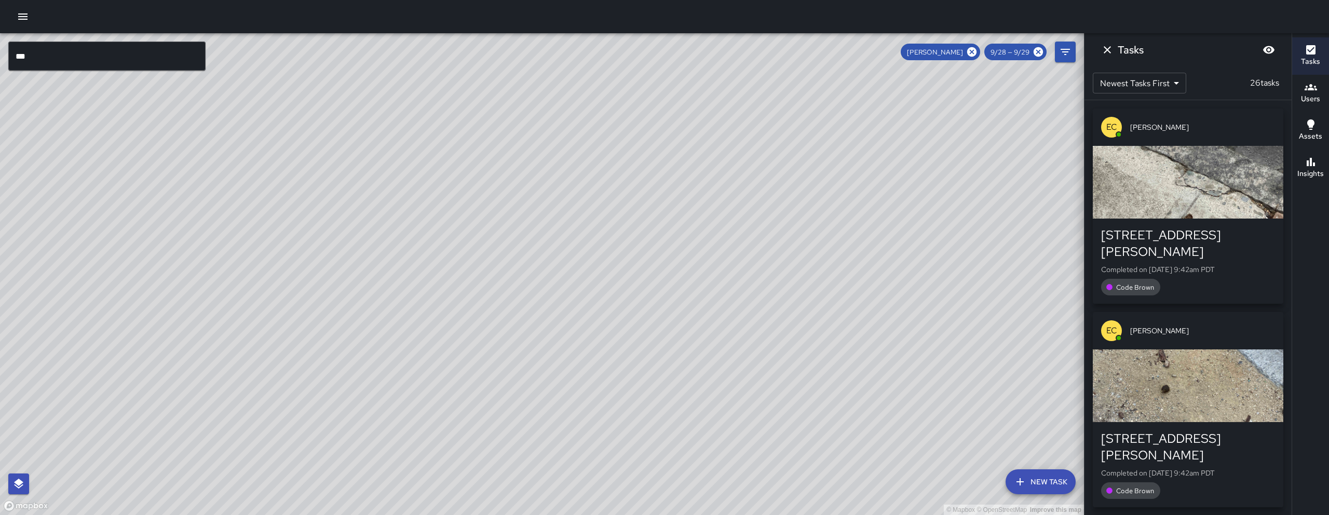
click at [969, 48] on icon at bounding box center [971, 51] width 11 height 11
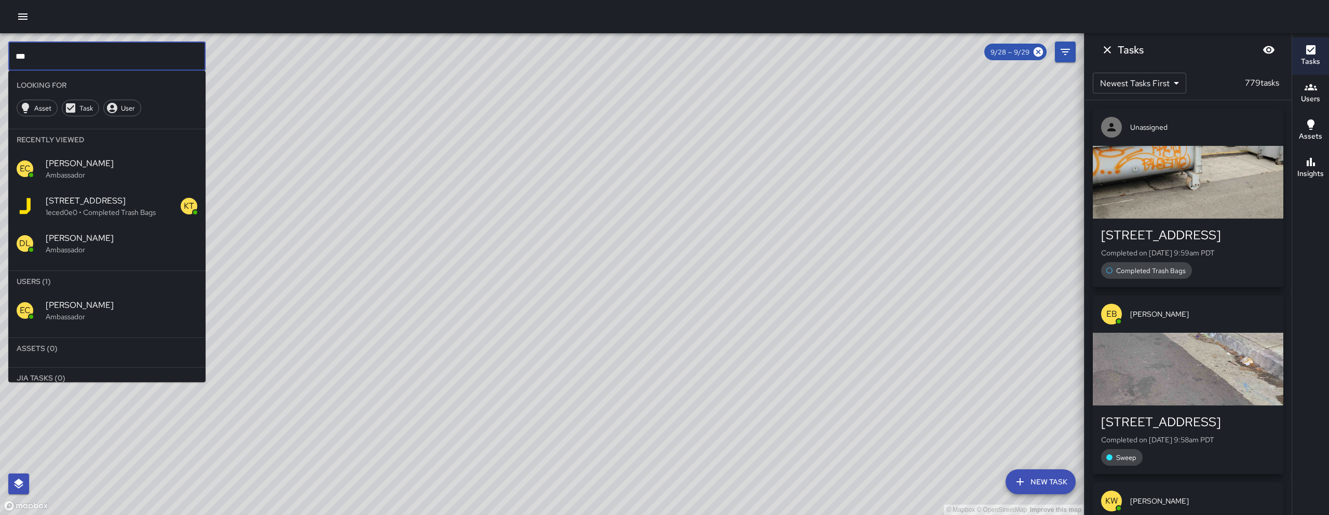
click at [165, 53] on input "***" at bounding box center [106, 56] width 197 height 29
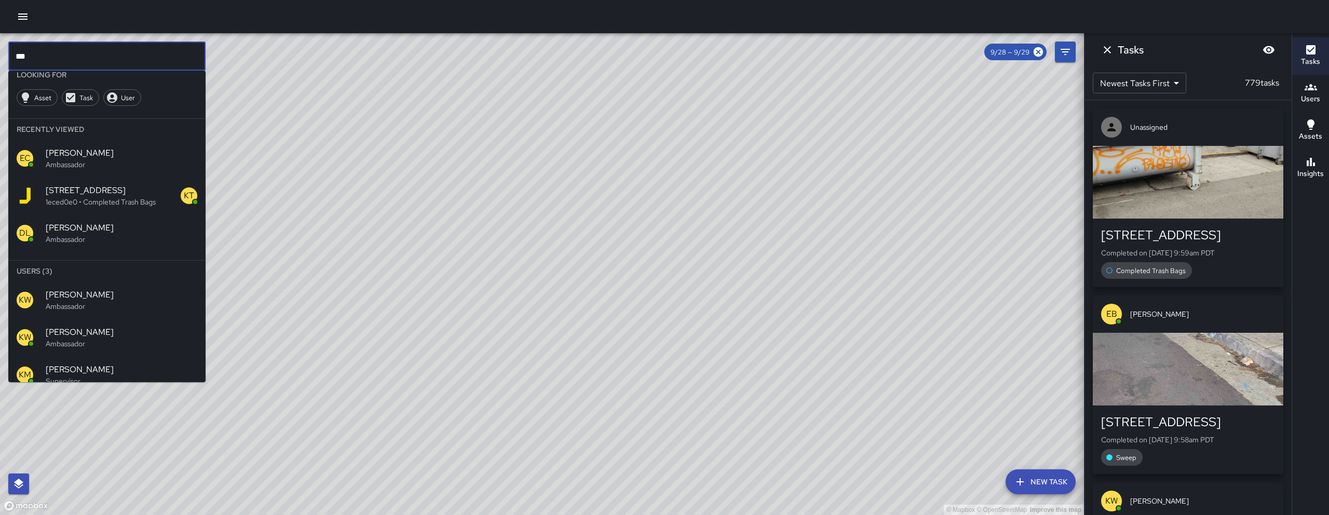
scroll to position [11, 0]
type input "***"
click at [98, 346] on p "Ambassador" at bounding box center [122, 342] width 152 height 10
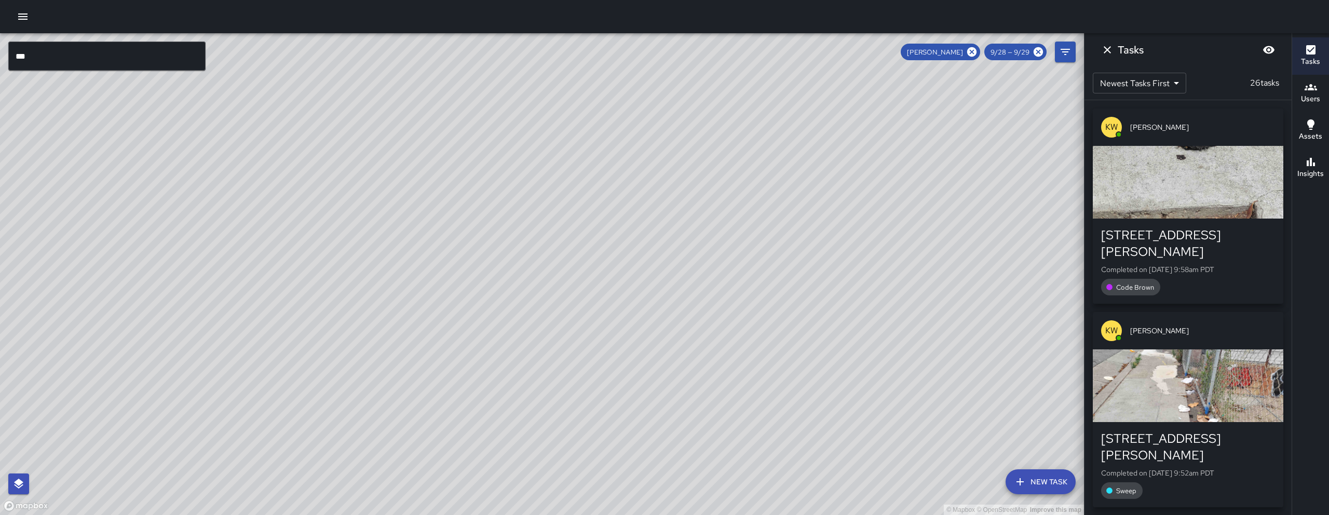
click at [147, 52] on input "***" at bounding box center [106, 56] width 197 height 29
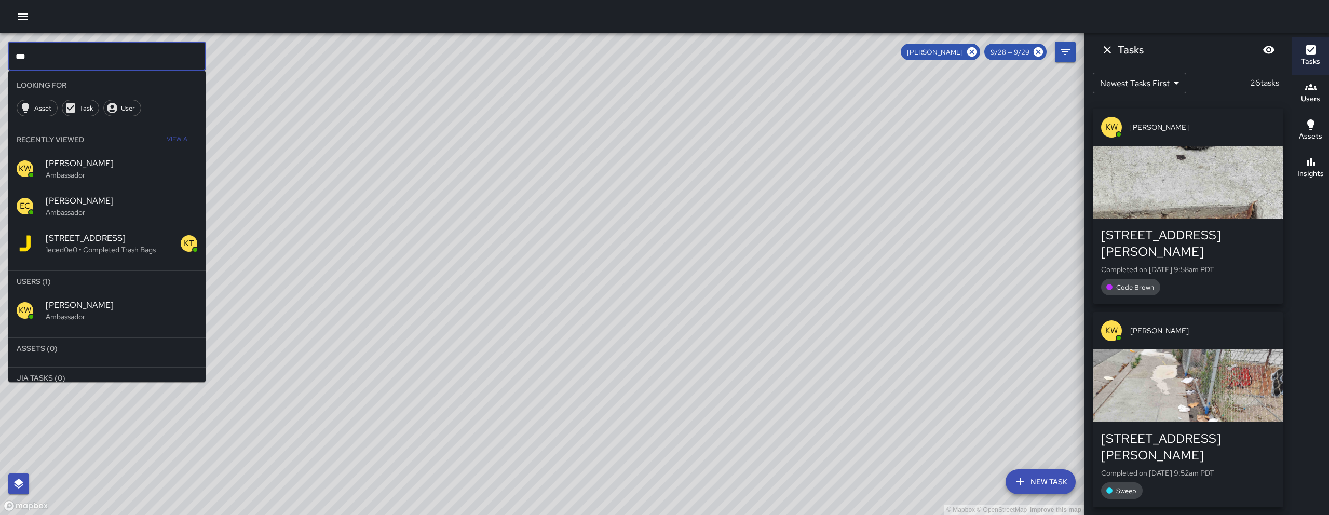
click at [147, 52] on input "***" at bounding box center [106, 56] width 197 height 29
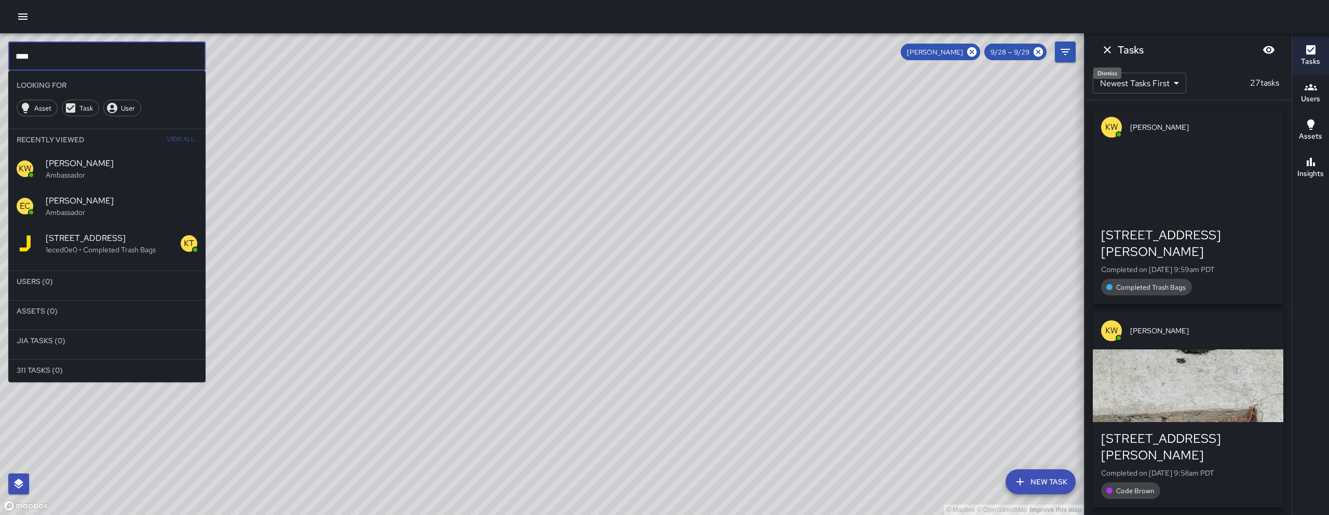
type input "***"
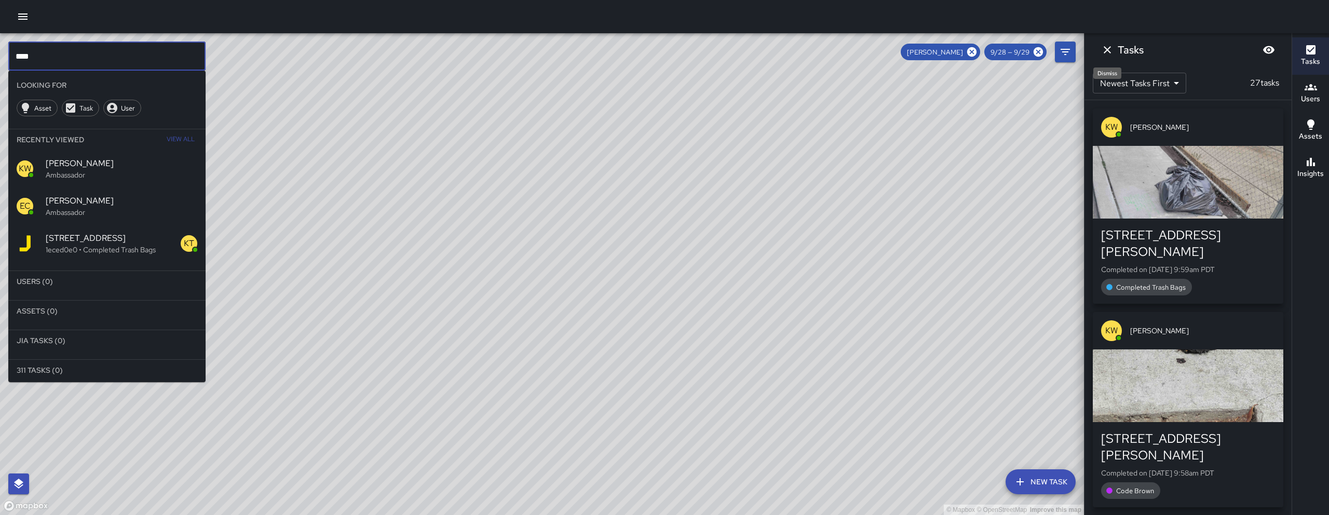
click at [1107, 52] on icon "Dismiss" at bounding box center [1107, 50] width 12 height 12
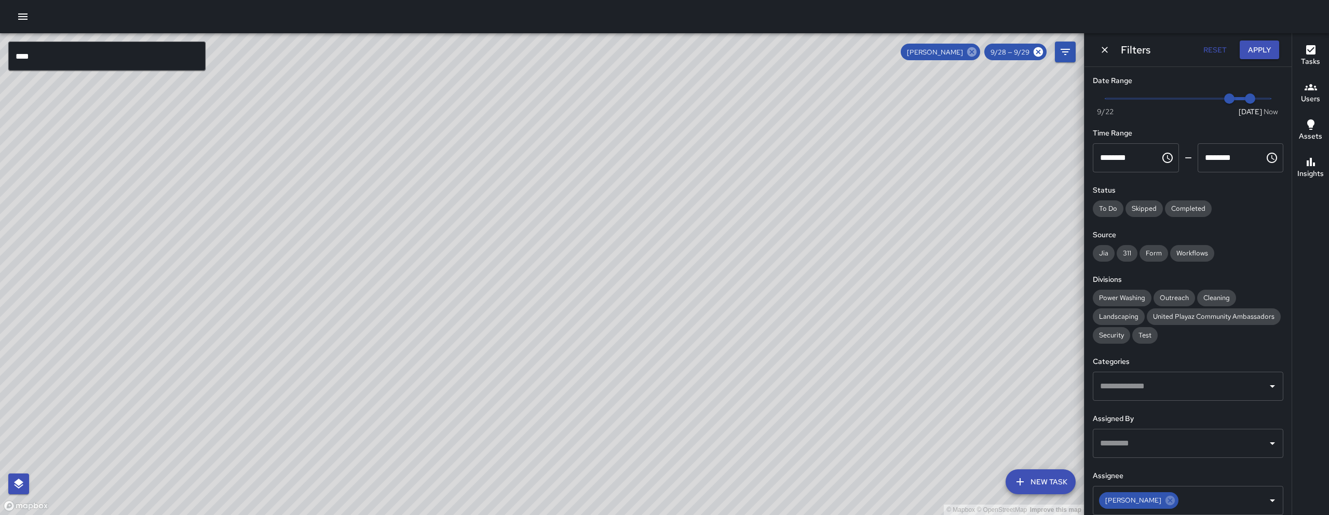
click at [973, 50] on icon at bounding box center [971, 51] width 9 height 9
click at [973, 50] on div "© Mapbox © OpenStreetMap Improve this map" at bounding box center [542, 274] width 1084 height 482
type input "*"
click at [1287, 101] on div "Date Range Now Today 9/22 9/28 9/29 Time Range ******** ​ ******** ​ Status To …" at bounding box center [1187, 291] width 207 height 448
drag, startPoint x: 1278, startPoint y: 101, endPoint x: 1297, endPoint y: 99, distance: 18.3
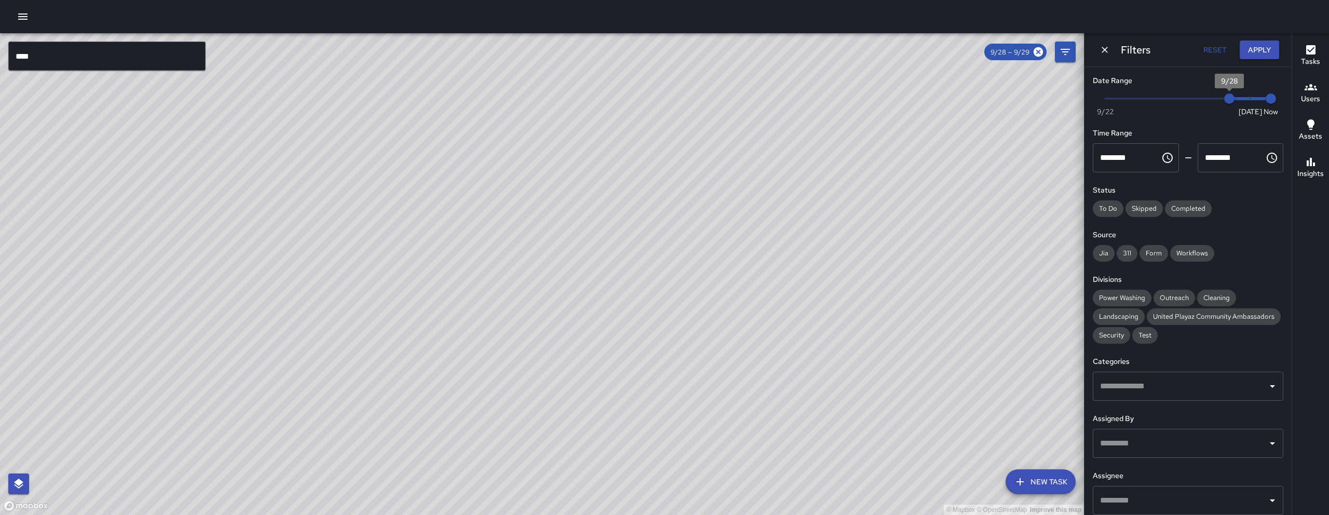
click at [1302, 99] on div "© Mapbox © OpenStreetMap Improve this map *** ​ New Task 9/28 — 9/29 Map Layers…" at bounding box center [664, 274] width 1329 height 482
click at [1106, 55] on button "Dismiss" at bounding box center [1105, 50] width 16 height 16
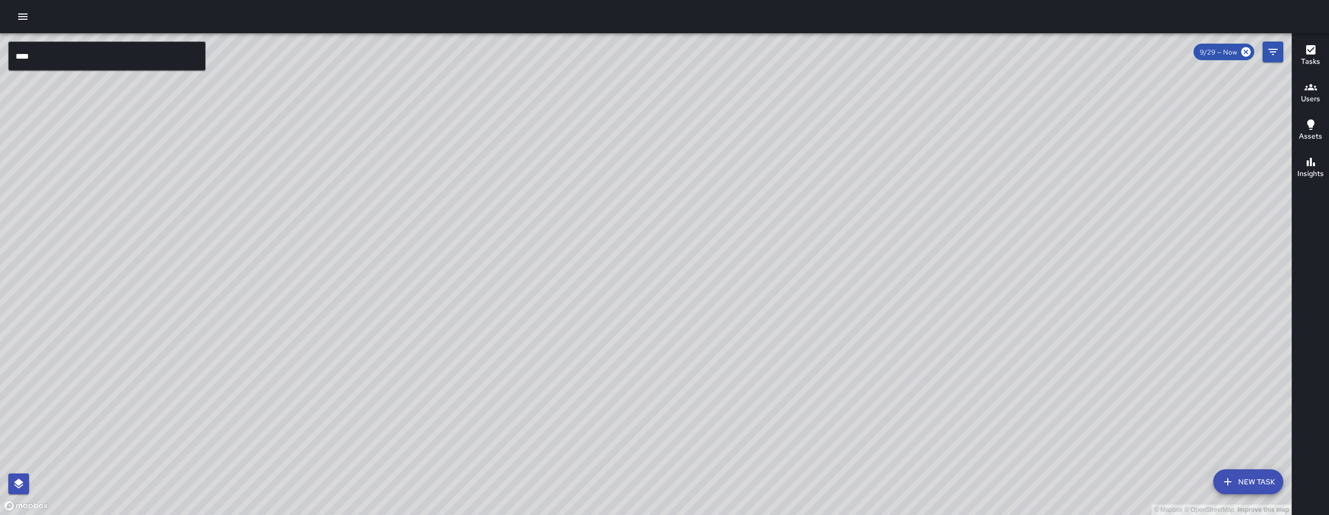
drag, startPoint x: 840, startPoint y: 309, endPoint x: 746, endPoint y: 278, distance: 99.0
click at [748, 279] on div "© Mapbox © OpenStreetMap Improve this map" at bounding box center [645, 274] width 1291 height 482
drag, startPoint x: 745, startPoint y: 284, endPoint x: 774, endPoint y: 262, distance: 36.8
click at [774, 262] on div "© Mapbox © OpenStreetMap Improve this map" at bounding box center [645, 274] width 1291 height 482
drag, startPoint x: 730, startPoint y: 347, endPoint x: 657, endPoint y: 217, distance: 148.8
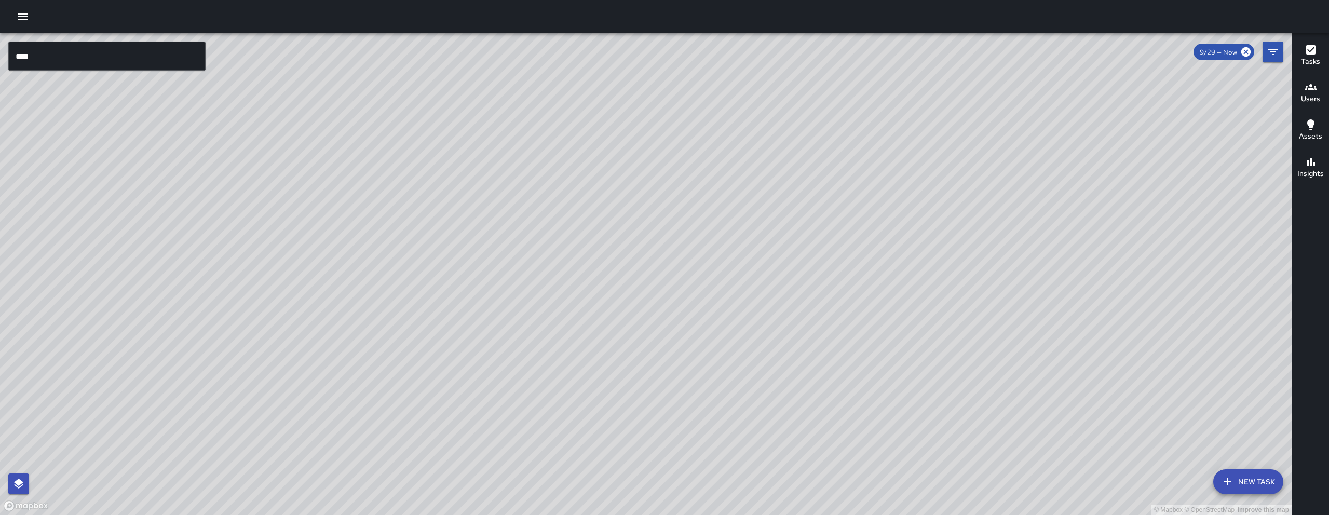
click at [730, 346] on div "© Mapbox © OpenStreetMap Improve this map" at bounding box center [645, 274] width 1291 height 482
drag, startPoint x: 688, startPoint y: 277, endPoint x: 680, endPoint y: 254, distance: 24.5
click at [710, 311] on div "© Mapbox © OpenStreetMap Improve this map" at bounding box center [645, 274] width 1291 height 482
drag, startPoint x: 620, startPoint y: 215, endPoint x: 655, endPoint y: 350, distance: 138.9
click at [656, 358] on div "© Mapbox © OpenStreetMap Improve this map" at bounding box center [645, 274] width 1291 height 482
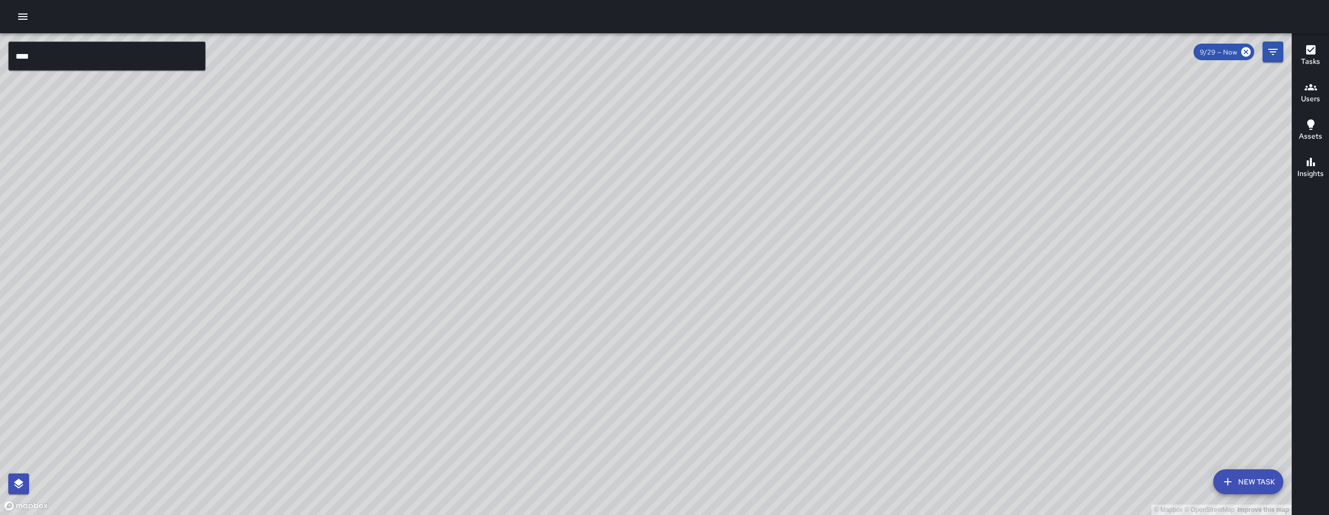
drag, startPoint x: 672, startPoint y: 370, endPoint x: 632, endPoint y: 86, distance: 287.2
click at [632, 87] on div "© Mapbox © OpenStreetMap Improve this map" at bounding box center [645, 274] width 1291 height 482
click at [1278, 45] on button "Filters" at bounding box center [1272, 52] width 21 height 21
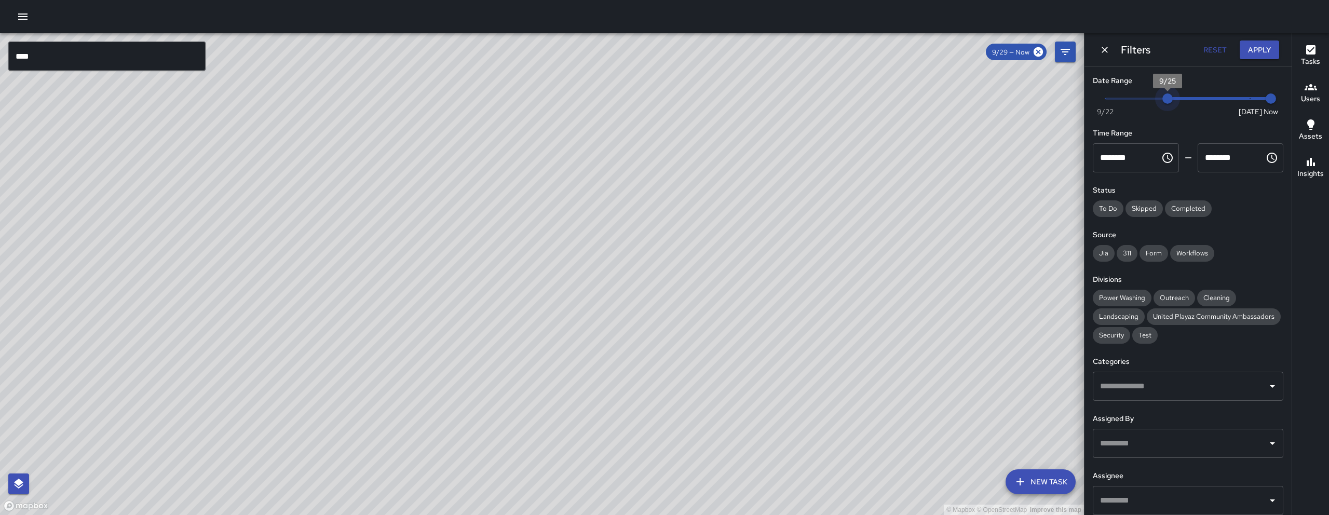
type input "*"
drag, startPoint x: 1241, startPoint y: 98, endPoint x: 1143, endPoint y: 92, distance: 97.7
click at [1143, 93] on span "9/24" at bounding box center [1146, 98] width 10 height 10
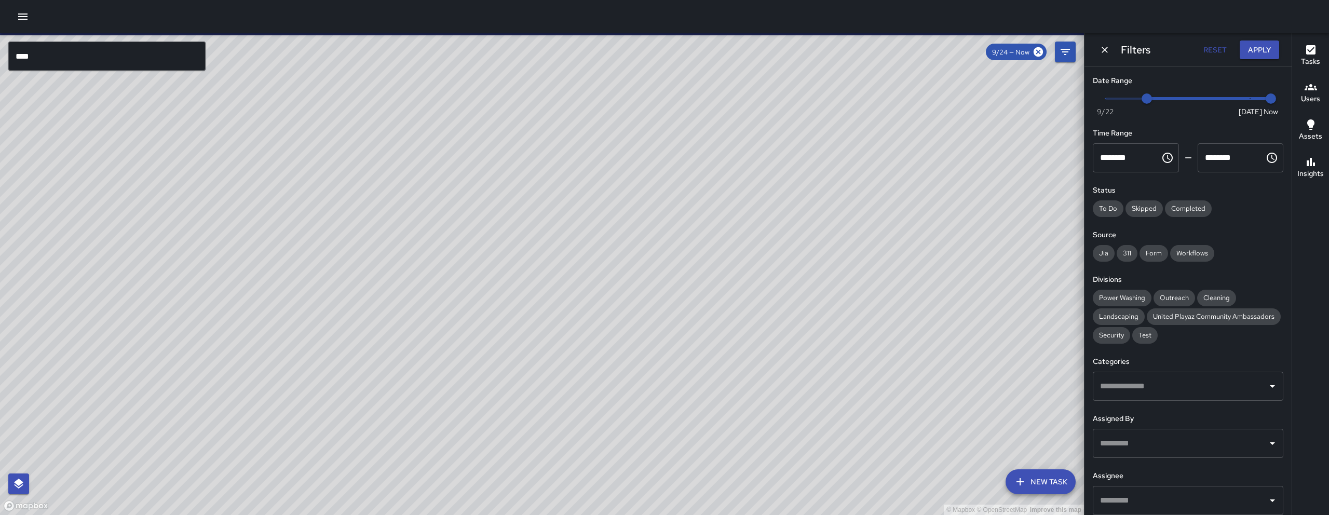
click at [1166, 396] on input "text" at bounding box center [1180, 386] width 166 height 20
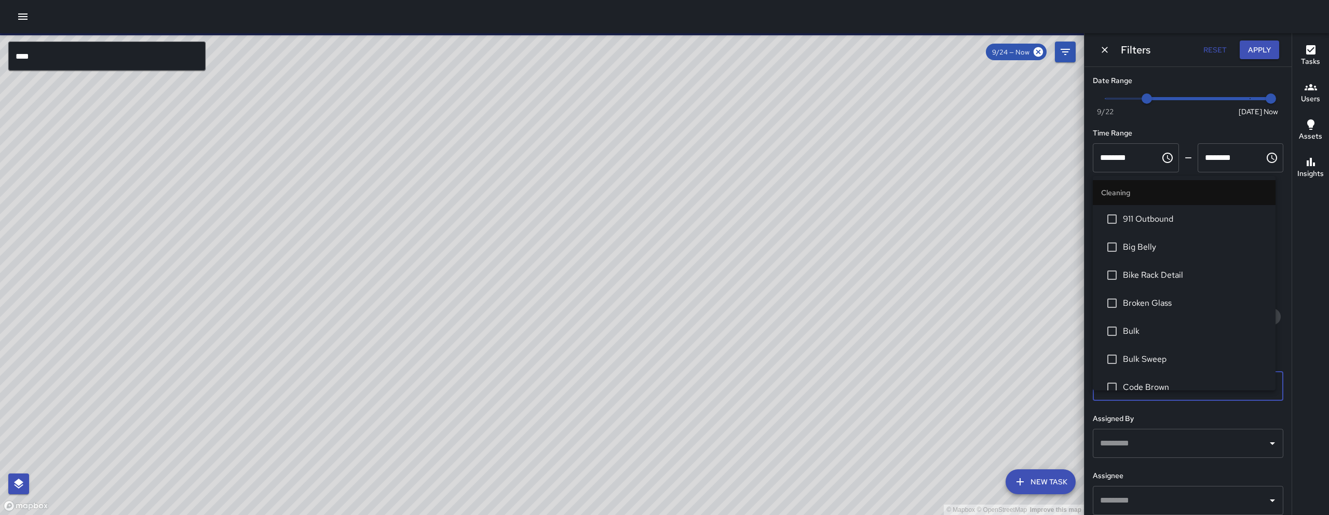
click at [1158, 425] on h6 "Assigned By" at bounding box center [1188, 418] width 190 height 11
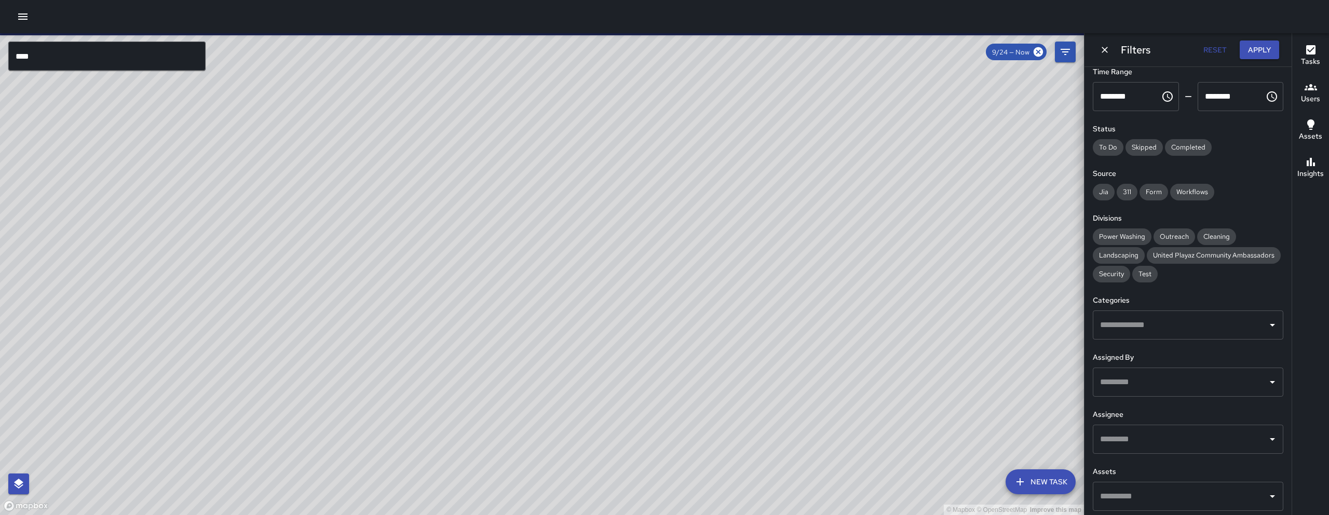
scroll to position [64, 0]
click at [1153, 446] on input "text" at bounding box center [1180, 436] width 166 height 20
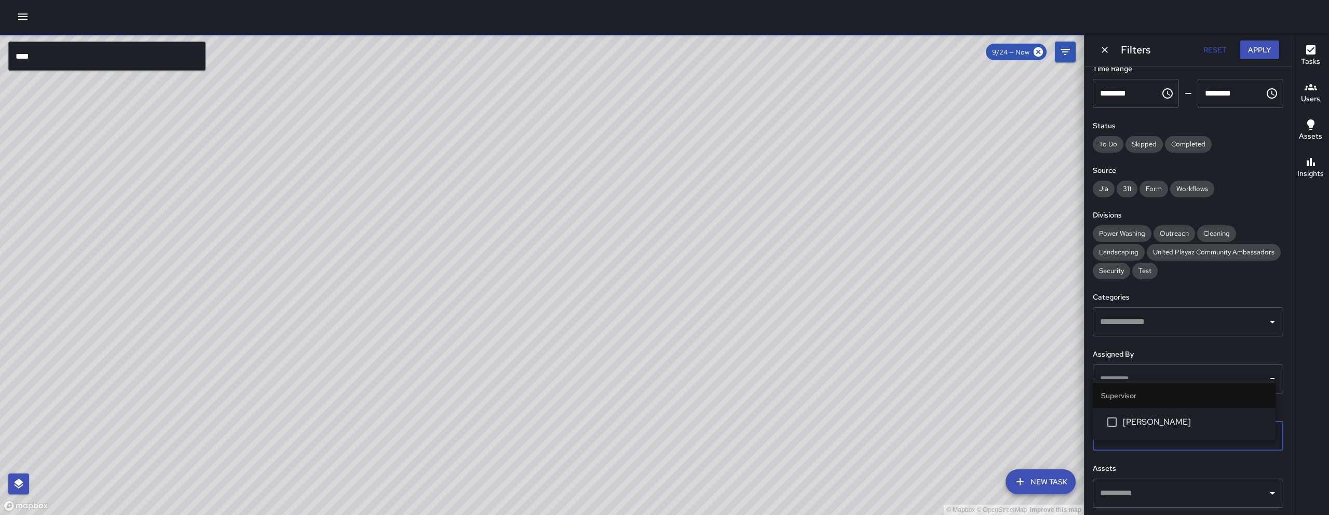
type input "****"
click at [1143, 429] on li "[PERSON_NAME]" at bounding box center [1184, 422] width 183 height 28
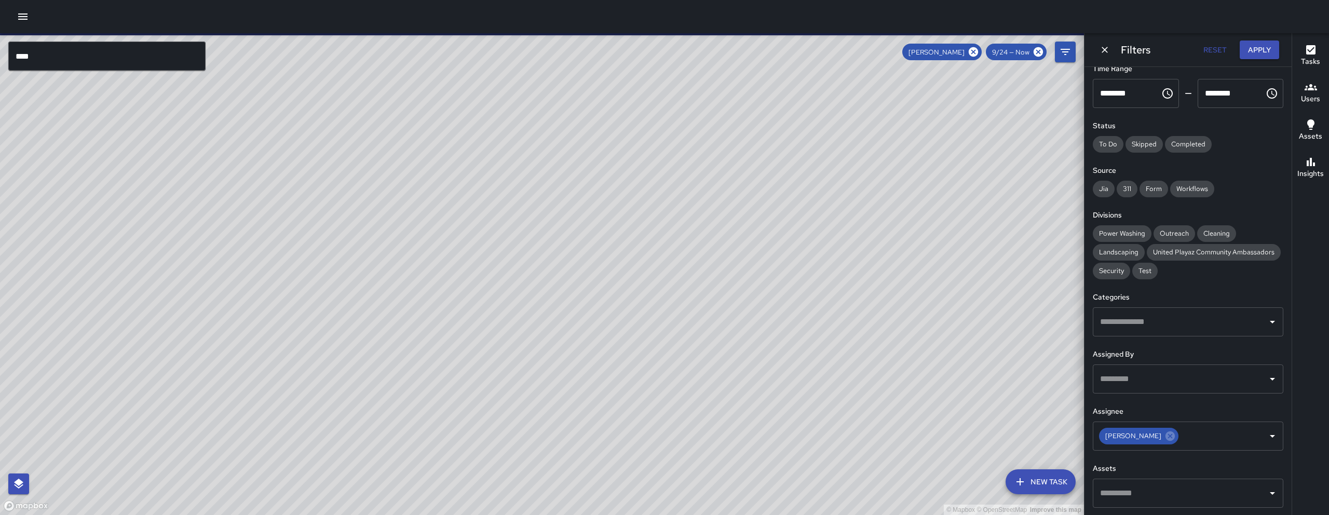
drag, startPoint x: 492, startPoint y: 353, endPoint x: 566, endPoint y: 373, distance: 76.3
click at [566, 373] on div "© Mapbox © OpenStreetMap Improve this map" at bounding box center [542, 274] width 1084 height 482
click at [130, 55] on input "***" at bounding box center [106, 56] width 197 height 29
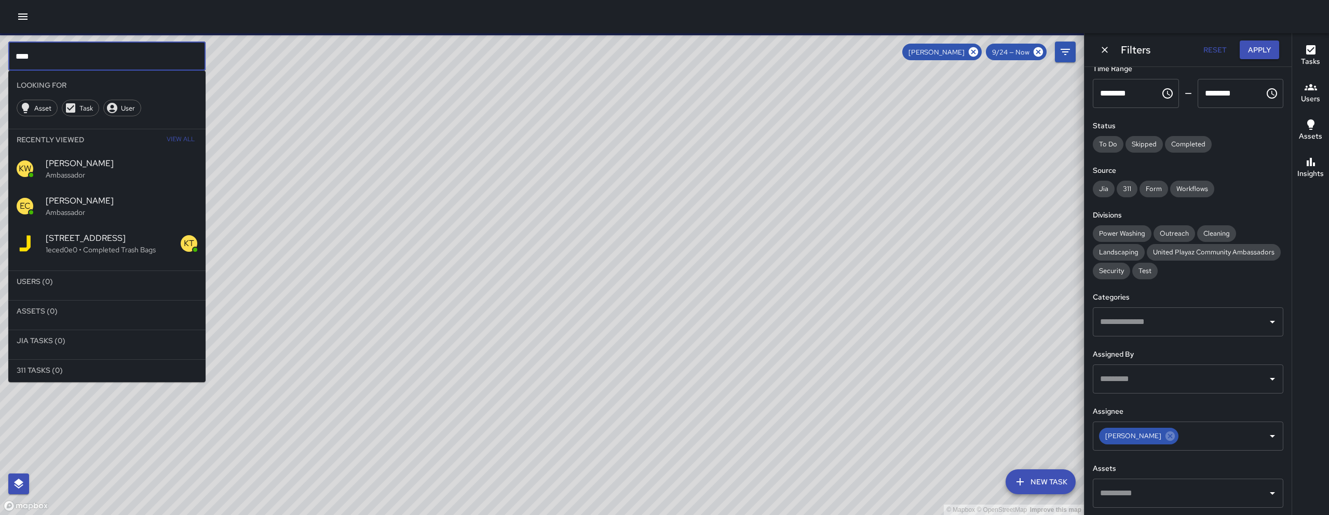
click at [130, 55] on input "***" at bounding box center [106, 56] width 197 height 29
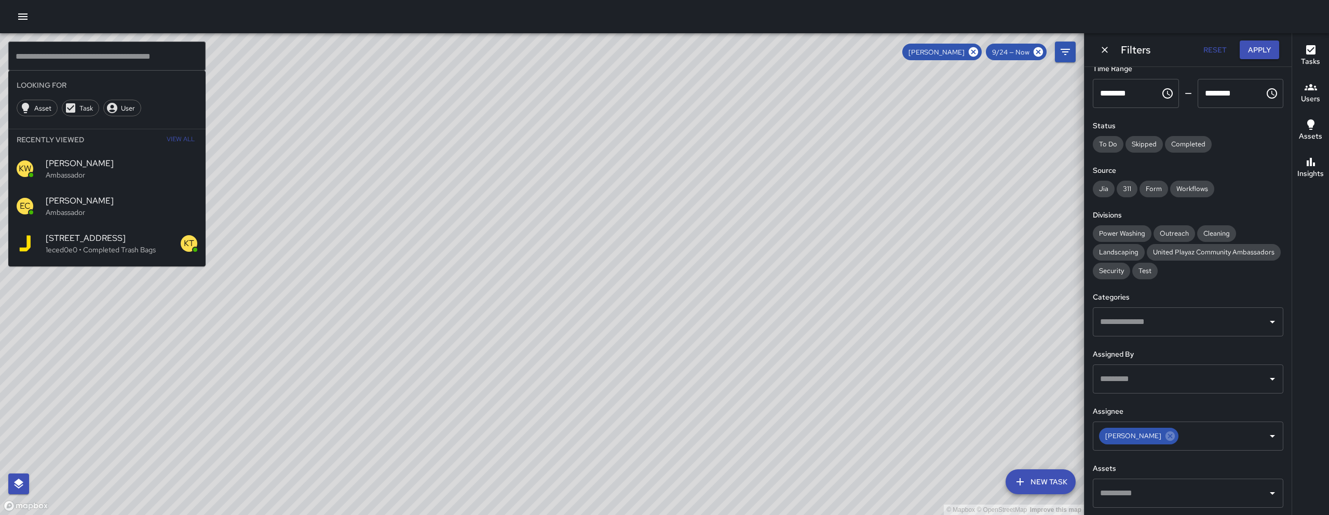
drag, startPoint x: 485, startPoint y: 421, endPoint x: 502, endPoint y: 388, distance: 37.1
click at [485, 421] on div "© Mapbox © OpenStreetMap Improve this map" at bounding box center [542, 274] width 1084 height 482
drag, startPoint x: 502, startPoint y: 388, endPoint x: 525, endPoint y: 371, distance: 28.9
click at [526, 370] on div "© Mapbox © OpenStreetMap Improve this map" at bounding box center [542, 274] width 1084 height 482
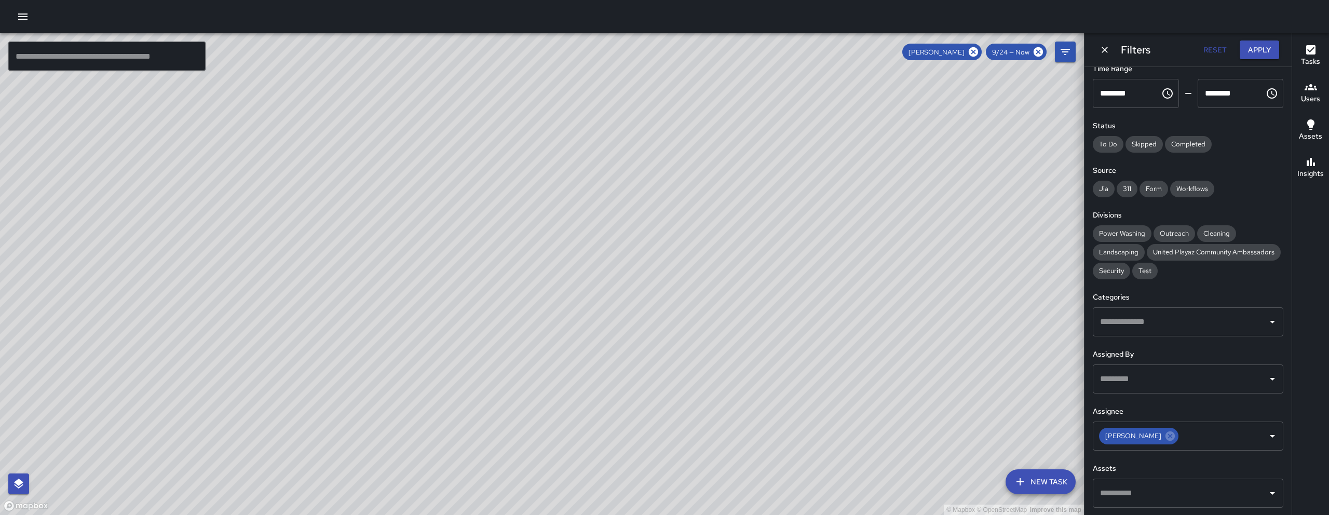
drag, startPoint x: 482, startPoint y: 424, endPoint x: 411, endPoint y: 323, distance: 123.4
click at [411, 323] on div "© Mapbox © OpenStreetMap Improve this map" at bounding box center [542, 274] width 1084 height 482
click at [365, 307] on div "© Mapbox © OpenStreetMap Improve this map DB DeAndre Barney 229 9th Street Comp…" at bounding box center [542, 274] width 1084 height 482
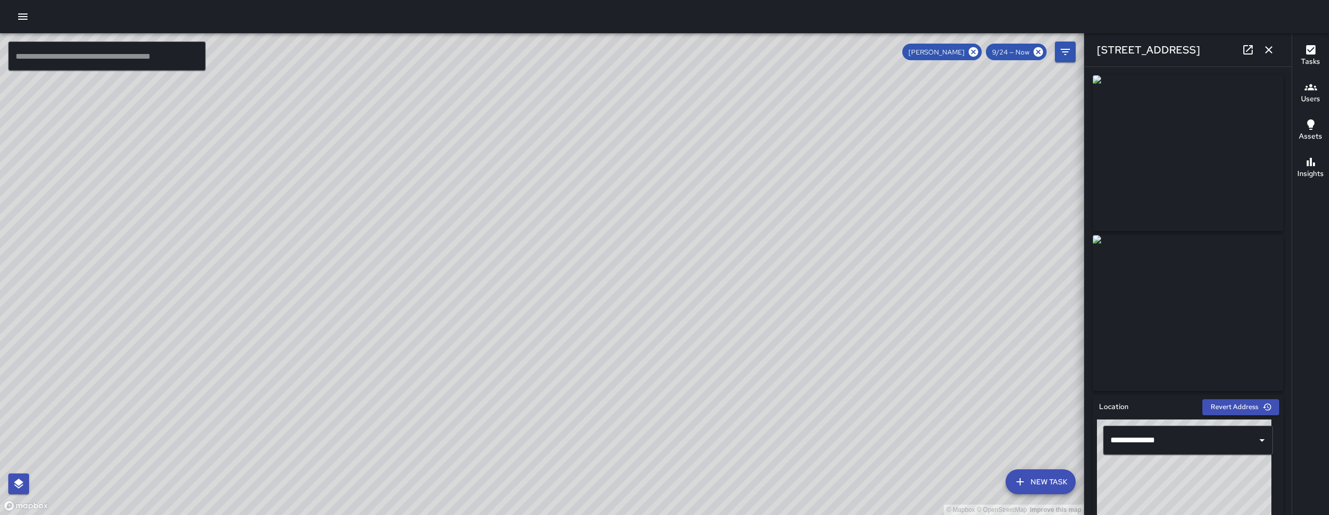
drag, startPoint x: 747, startPoint y: 200, endPoint x: 729, endPoint y: 261, distance: 63.2
click at [743, 308] on div "© Mapbox © OpenStreetMap Improve this map" at bounding box center [542, 274] width 1084 height 482
click at [973, 53] on icon at bounding box center [973, 51] width 11 height 11
click at [1273, 52] on icon "button" at bounding box center [1268, 50] width 12 height 12
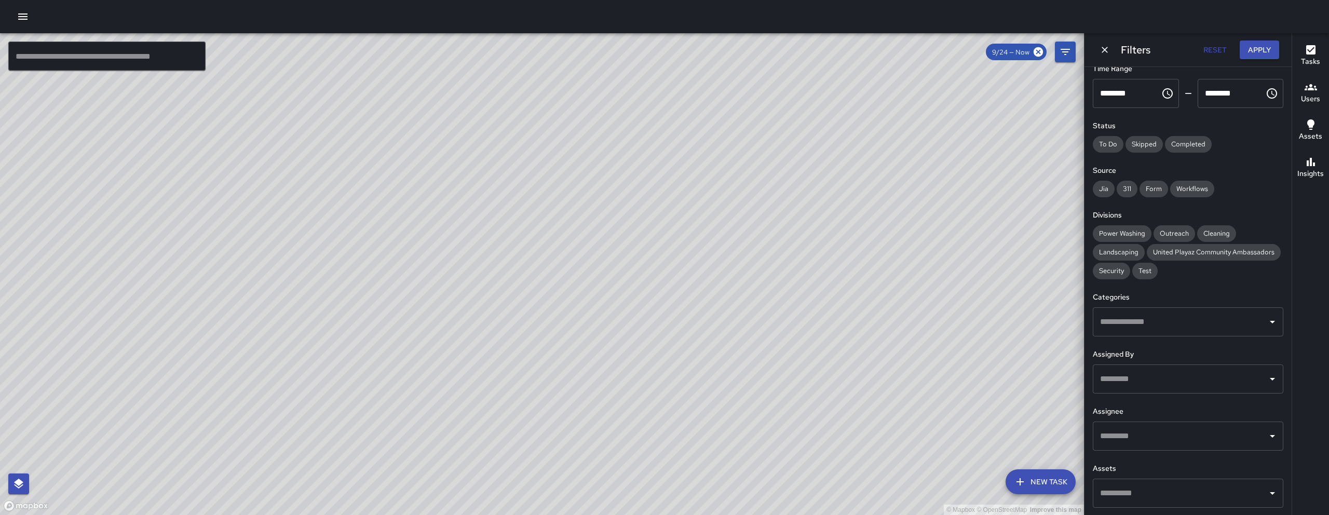
drag, startPoint x: 895, startPoint y: 111, endPoint x: 693, endPoint y: 266, distance: 255.0
click at [693, 267] on div "© Mapbox © OpenStreetMap Improve this map" at bounding box center [542, 274] width 1084 height 482
drag, startPoint x: 776, startPoint y: 197, endPoint x: 656, endPoint y: 295, distance: 155.3
click at [659, 295] on div "© Mapbox © OpenStreetMap Improve this map" at bounding box center [542, 274] width 1084 height 482
drag, startPoint x: 743, startPoint y: 175, endPoint x: 624, endPoint y: 245, distance: 137.7
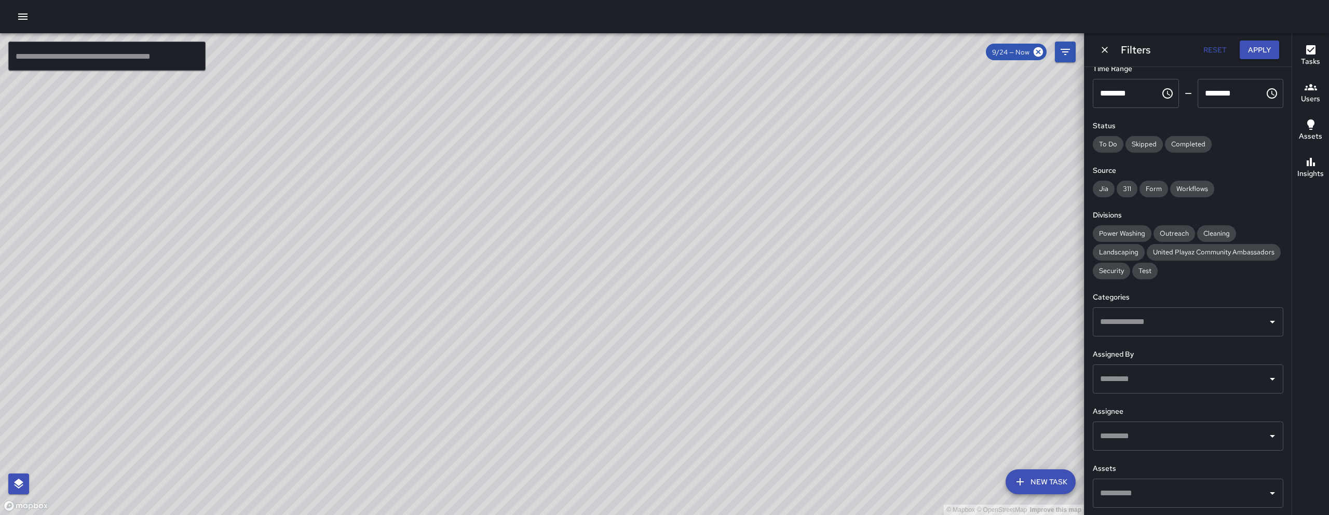
click at [626, 246] on div "© Mapbox © OpenStreetMap Improve this map" at bounding box center [542, 274] width 1084 height 482
drag, startPoint x: 671, startPoint y: 153, endPoint x: 639, endPoint y: 208, distance: 63.5
click at [639, 208] on div "© Mapbox © OpenStreetMap Improve this map" at bounding box center [542, 274] width 1084 height 482
click at [1103, 45] on icon "Dismiss" at bounding box center [1104, 50] width 10 height 10
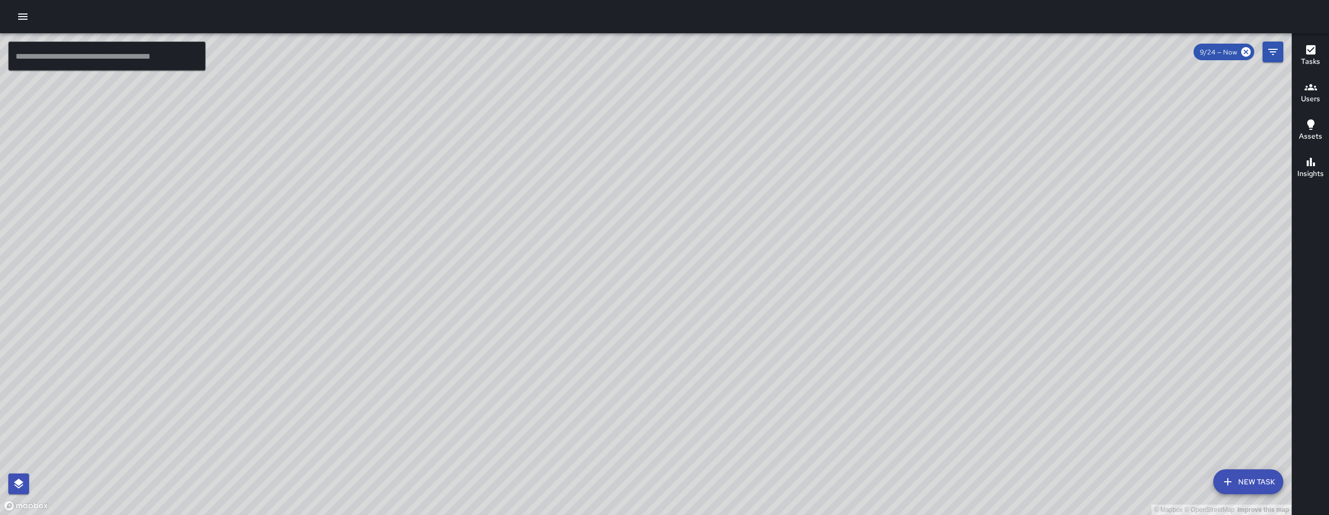
drag, startPoint x: 725, startPoint y: 379, endPoint x: 576, endPoint y: 247, distance: 199.3
click at [605, 344] on div "© Mapbox © OpenStreetMap Improve this map" at bounding box center [645, 274] width 1291 height 482
click at [1269, 49] on icon "Filters" at bounding box center [1272, 52] width 9 height 6
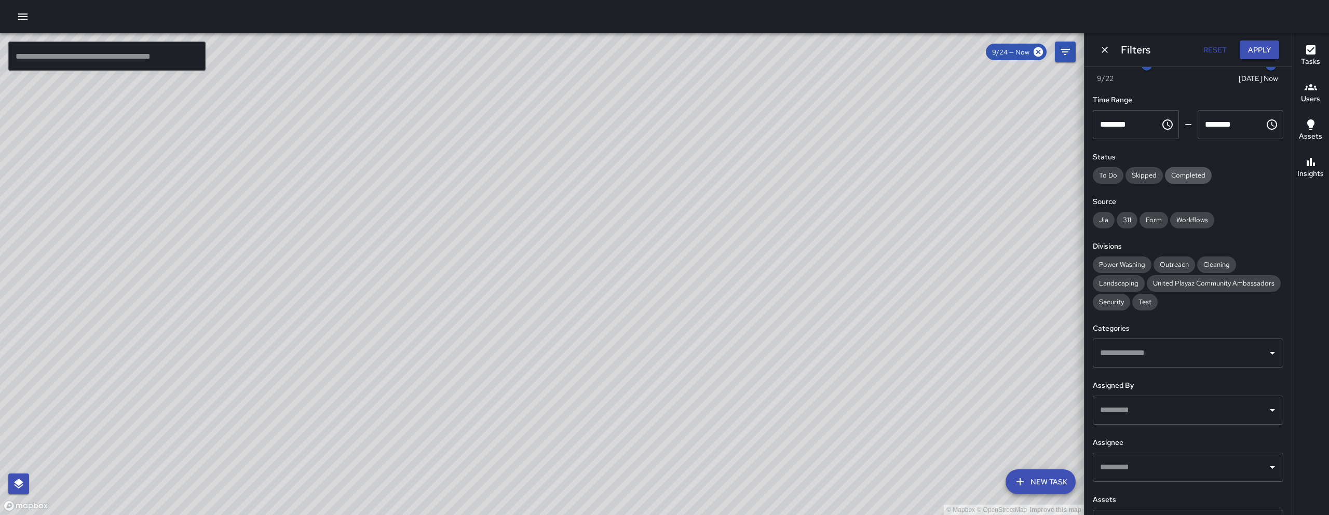
scroll to position [0, 0]
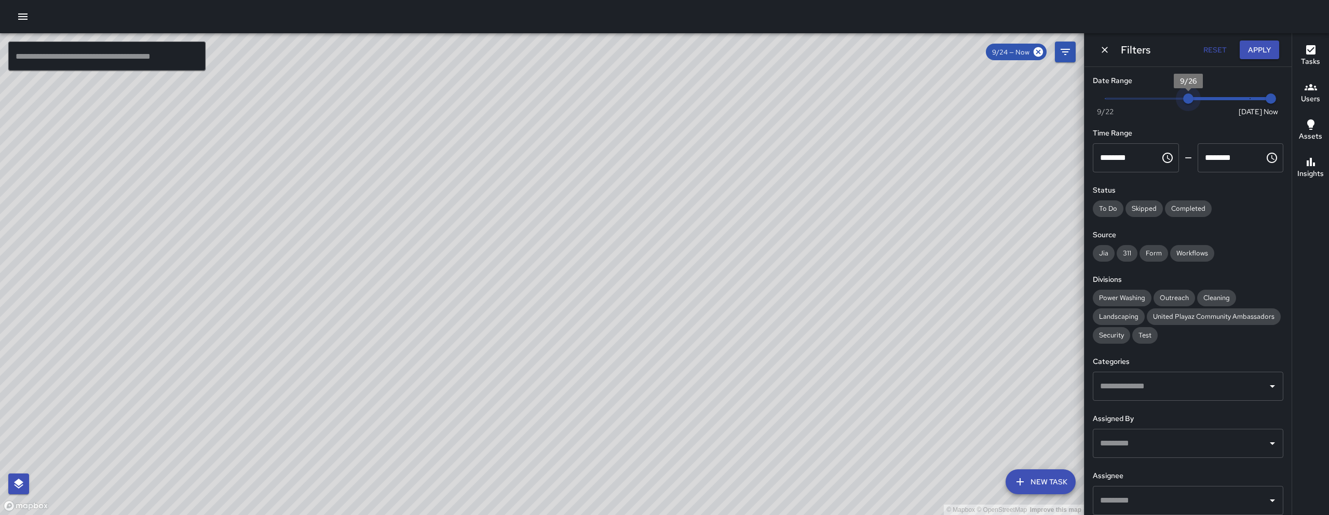
type input "*"
drag, startPoint x: 1239, startPoint y: 91, endPoint x: 1314, endPoint y: 91, distance: 74.7
click at [1314, 91] on div "© Mapbox © OpenStreetMap Improve this map ​ New Task 9/24 — Now Map Layers Task…" at bounding box center [664, 274] width 1329 height 482
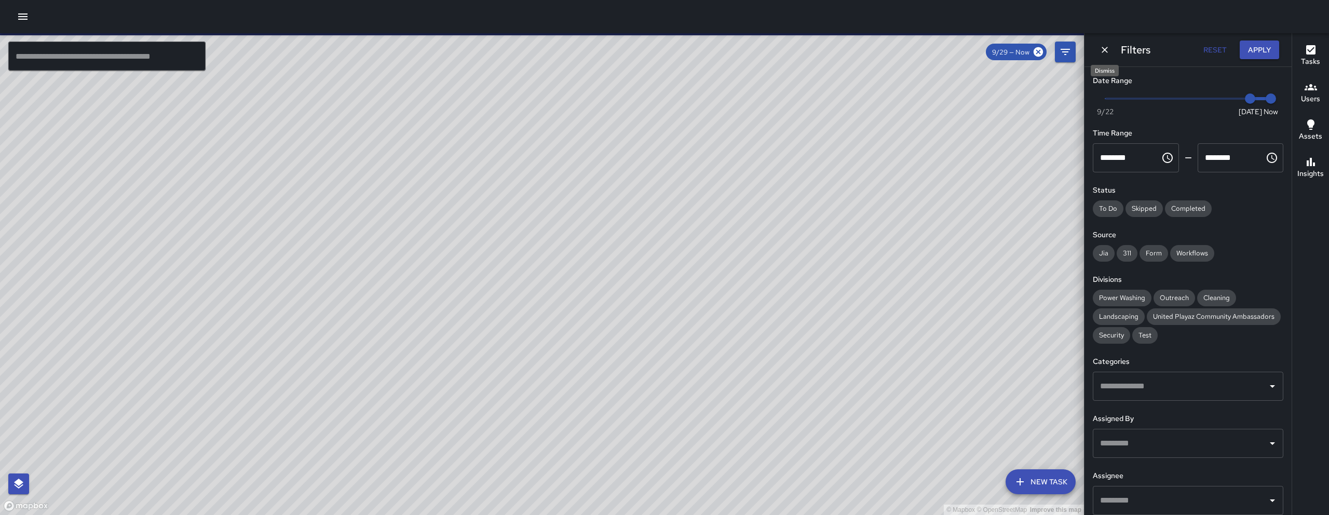
click at [1100, 49] on icon "Dismiss" at bounding box center [1104, 50] width 10 height 10
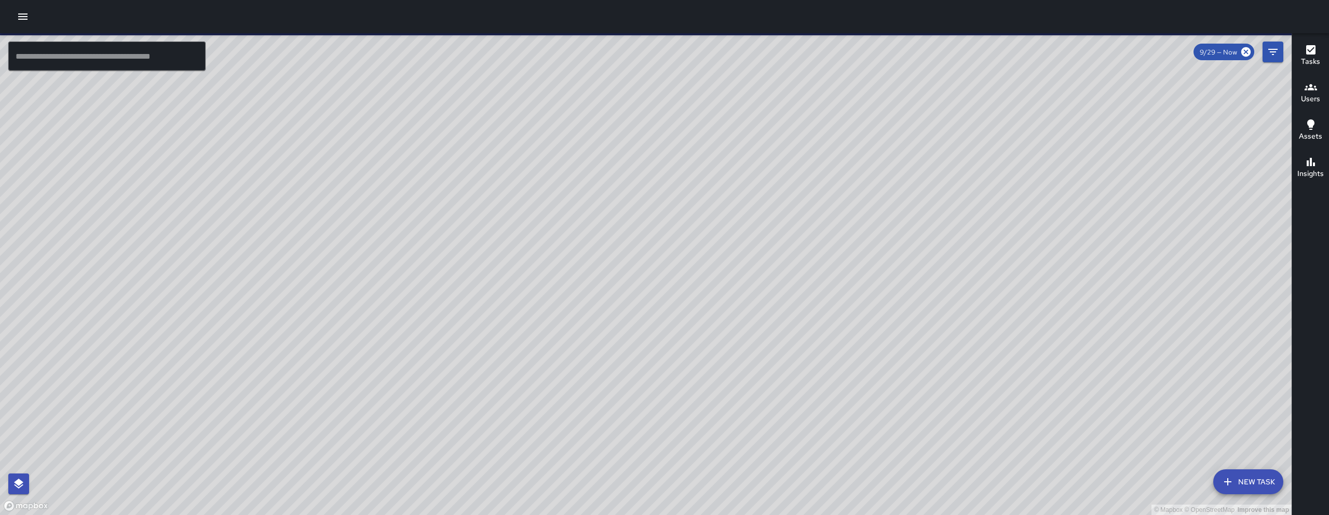
drag, startPoint x: 493, startPoint y: 417, endPoint x: 599, endPoint y: 239, distance: 207.0
click at [600, 215] on div "© Mapbox © OpenStreetMap Improve this map" at bounding box center [645, 274] width 1291 height 482
drag, startPoint x: 410, startPoint y: 374, endPoint x: 424, endPoint y: 342, distance: 34.4
click at [424, 342] on div "© Mapbox © OpenStreetMap Improve this map" at bounding box center [645, 274] width 1291 height 482
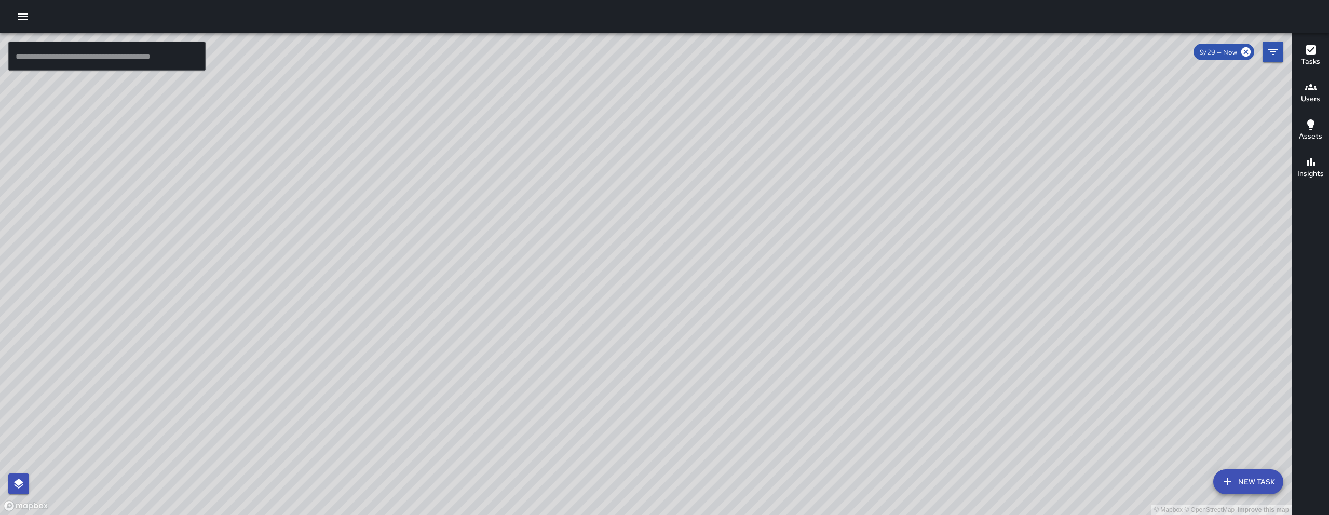
drag, startPoint x: 648, startPoint y: 394, endPoint x: 561, endPoint y: 338, distance: 103.7
click at [519, 318] on div "© Mapbox © OpenStreetMap Improve this map" at bounding box center [645, 274] width 1291 height 482
click at [1223, 483] on icon "button" at bounding box center [1227, 481] width 12 height 12
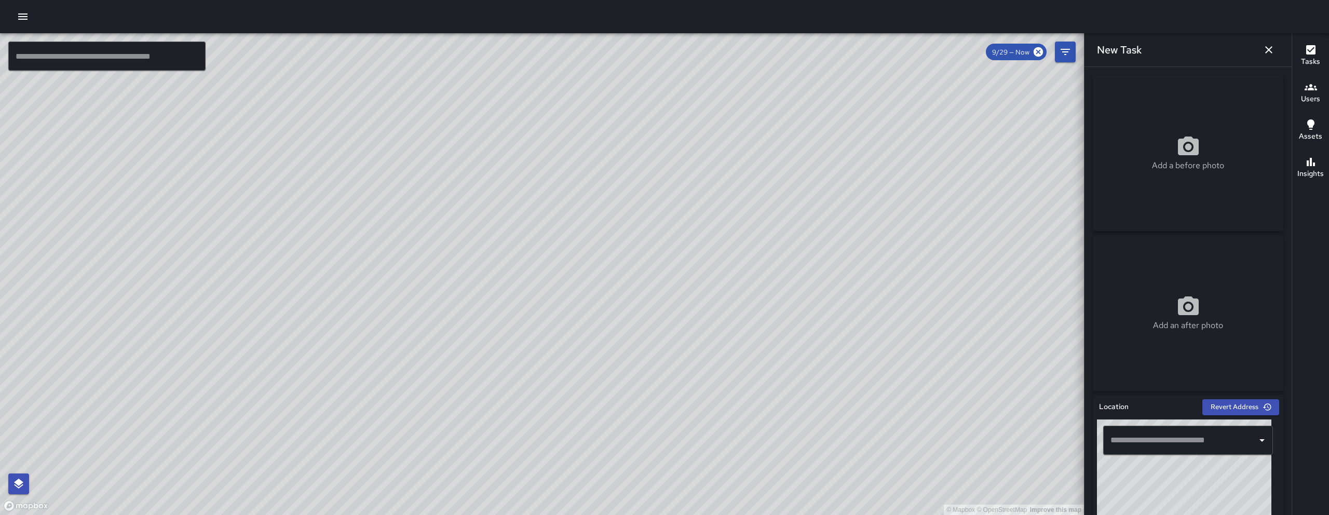
click at [1145, 440] on input "text" at bounding box center [1180, 440] width 145 height 20
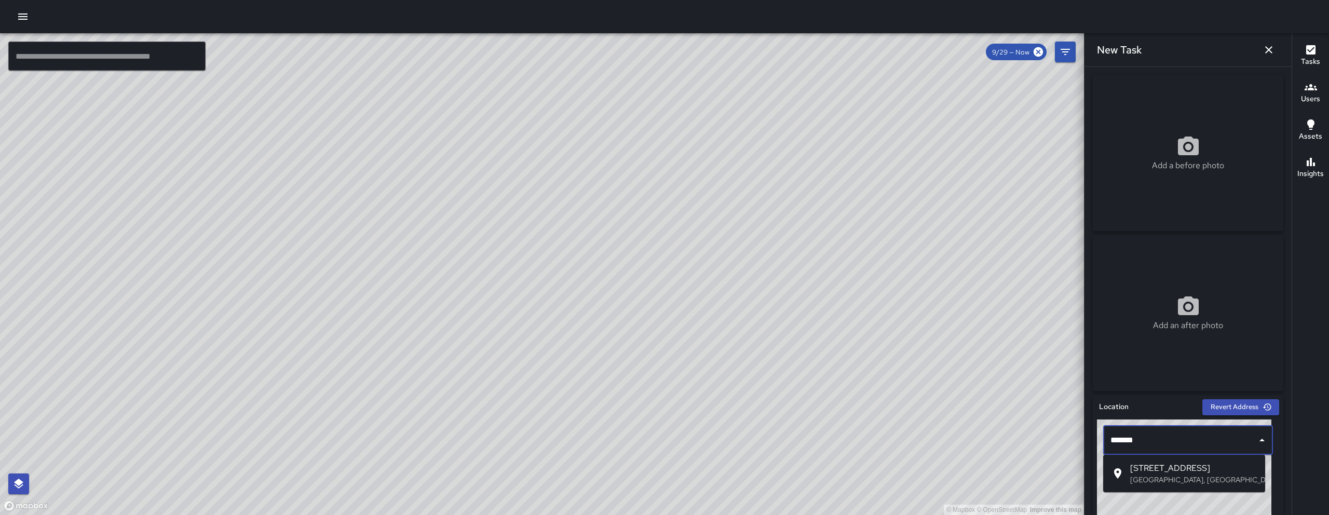
click at [1171, 472] on span "700 Natoma Street" at bounding box center [1193, 468] width 127 height 12
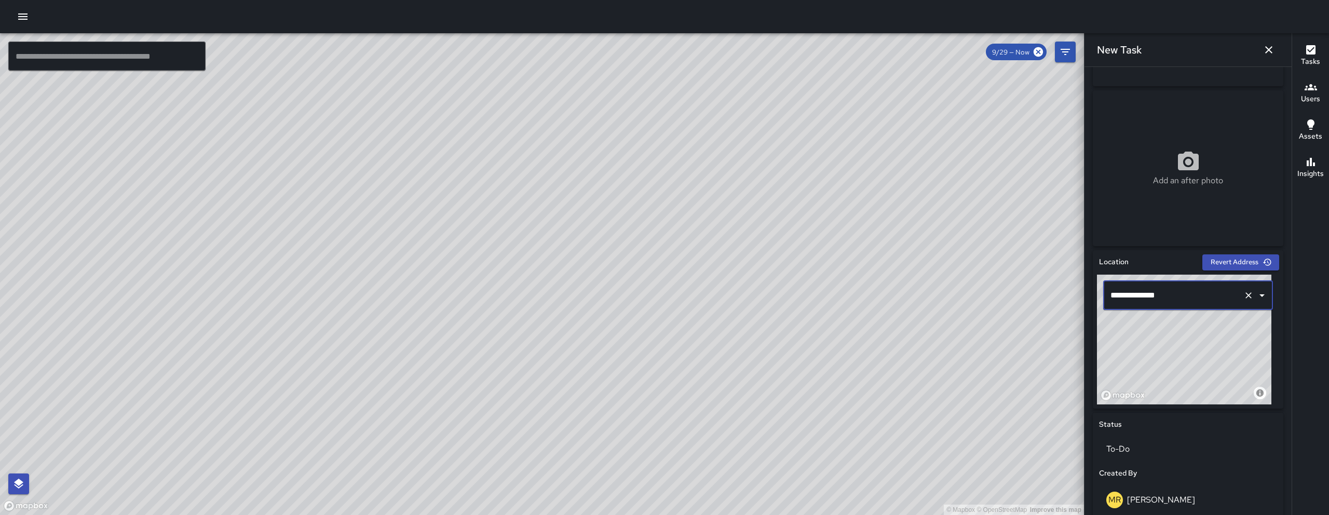
scroll to position [166, 0]
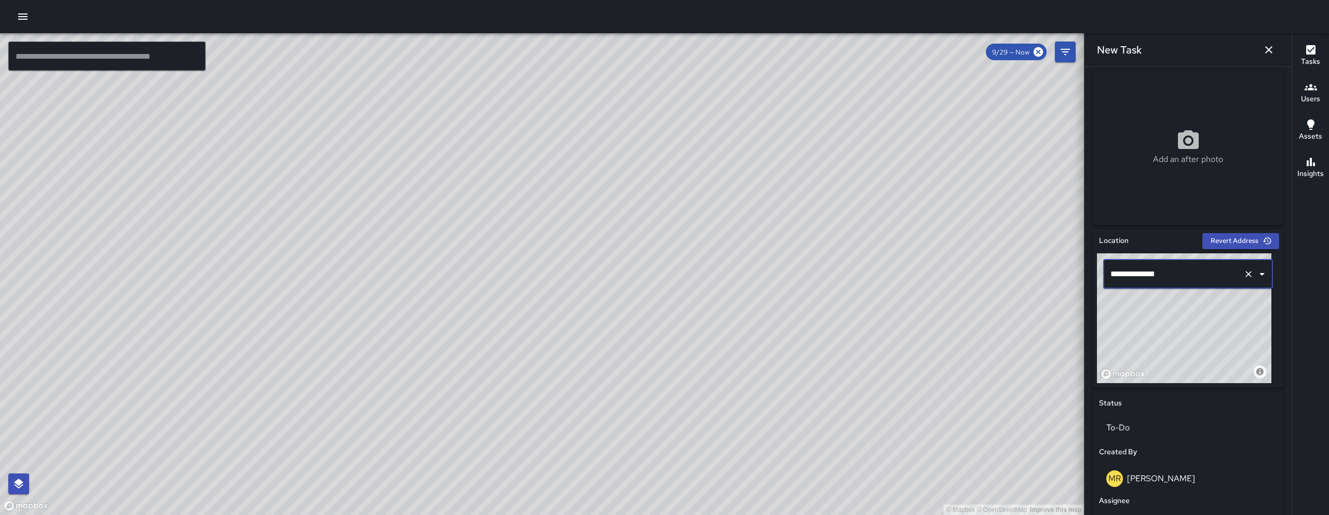
type input "**********"
click at [1269, 48] on icon "button" at bounding box center [1268, 50] width 12 height 12
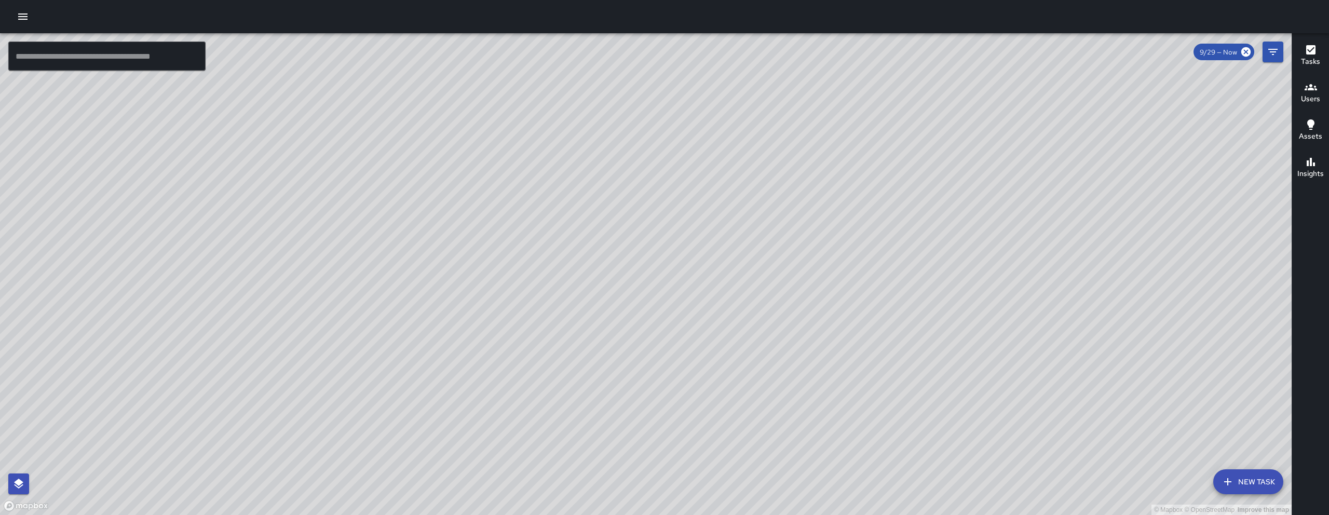
click at [677, 393] on div "© Mapbox © OpenStreetMap Improve this map" at bounding box center [645, 274] width 1291 height 482
drag, startPoint x: 677, startPoint y: 393, endPoint x: 594, endPoint y: 394, distance: 83.0
click at [586, 393] on div "© Mapbox © OpenStreetMap Improve this map" at bounding box center [645, 274] width 1291 height 482
drag, startPoint x: 486, startPoint y: 446, endPoint x: 516, endPoint y: 325, distance: 124.3
click at [516, 325] on div "© Mapbox © OpenStreetMap Improve this map" at bounding box center [645, 274] width 1291 height 482
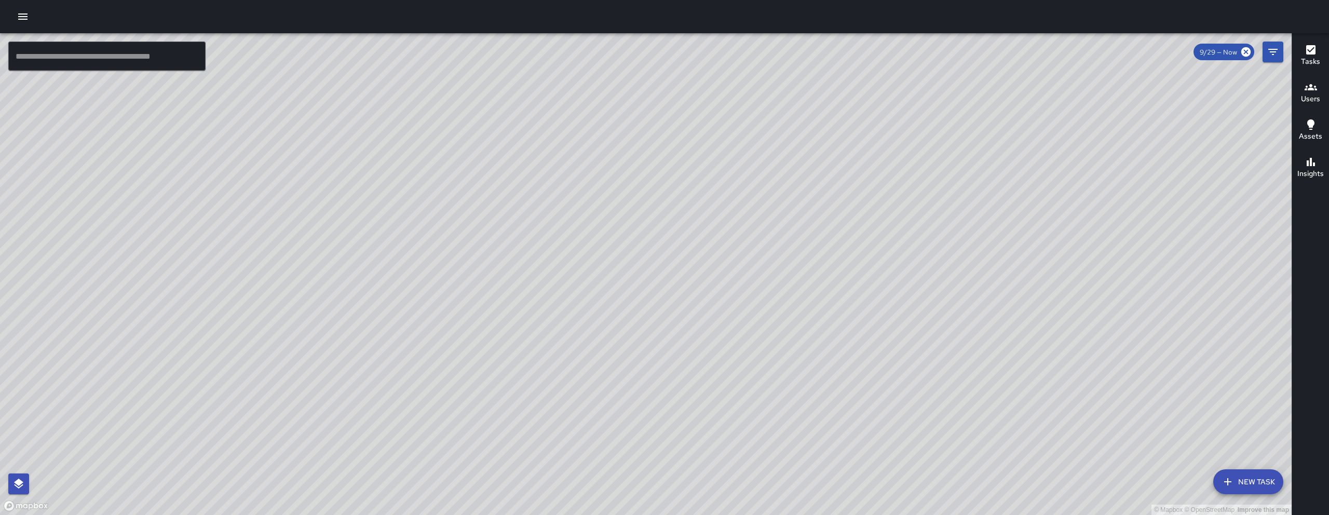
drag, startPoint x: 538, startPoint y: 278, endPoint x: 394, endPoint y: 428, distance: 208.5
click at [395, 425] on div "© Mapbox © OpenStreetMap Improve this map" at bounding box center [645, 274] width 1291 height 482
drag, startPoint x: 556, startPoint y: 284, endPoint x: 538, endPoint y: 338, distance: 56.6
click at [432, 443] on div "© Mapbox © OpenStreetMap Improve this map" at bounding box center [645, 274] width 1291 height 482
drag, startPoint x: 561, startPoint y: 246, endPoint x: 498, endPoint y: 278, distance: 71.0
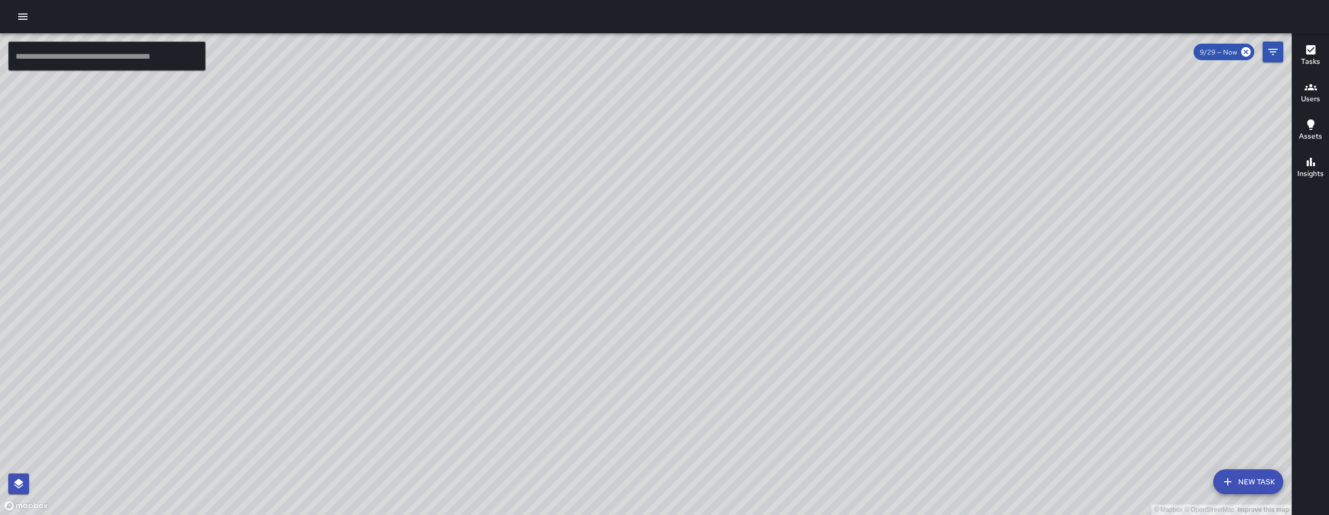
click at [508, 337] on div "© Mapbox © OpenStreetMap Improve this map" at bounding box center [645, 274] width 1291 height 482
drag, startPoint x: 608, startPoint y: 137, endPoint x: 538, endPoint y: 232, distance: 118.0
click at [538, 232] on div "© Mapbox © OpenStreetMap Improve this map" at bounding box center [645, 274] width 1291 height 482
drag, startPoint x: 699, startPoint y: 355, endPoint x: 583, endPoint y: 322, distance: 120.3
click at [587, 325] on div "© Mapbox © OpenStreetMap Improve this map" at bounding box center [645, 274] width 1291 height 482
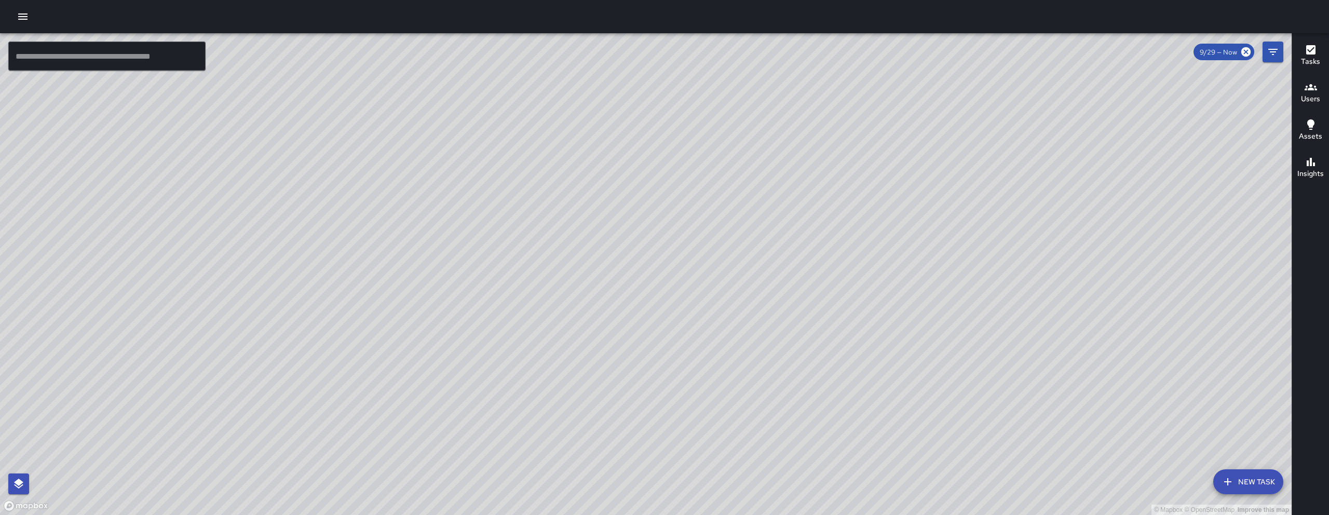
drag, startPoint x: 515, startPoint y: 375, endPoint x: 523, endPoint y: 320, distance: 55.6
click at [517, 358] on div "© Mapbox © OpenStreetMap Improve this map" at bounding box center [645, 274] width 1291 height 482
drag, startPoint x: 523, startPoint y: 320, endPoint x: 529, endPoint y: 291, distance: 29.8
click at [529, 292] on div "© Mapbox © OpenStreetMap Improve this map" at bounding box center [645, 274] width 1291 height 482
drag, startPoint x: 700, startPoint y: 417, endPoint x: 704, endPoint y: 267, distance: 150.6
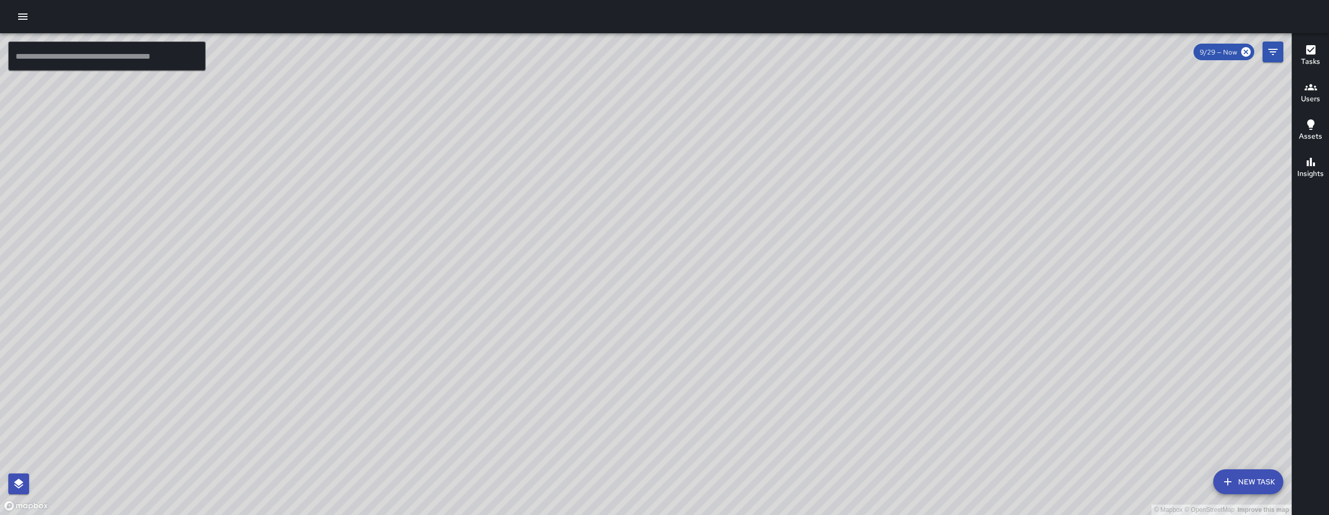
click at [704, 267] on div "© Mapbox © OpenStreetMap Improve this map" at bounding box center [645, 274] width 1291 height 482
drag, startPoint x: 658, startPoint y: 453, endPoint x: 544, endPoint y: 315, distance: 179.2
click at [604, 387] on div "© Mapbox © OpenStreetMap Improve this map" at bounding box center [645, 274] width 1291 height 482
drag, startPoint x: 710, startPoint y: 455, endPoint x: 674, endPoint y: 258, distance: 200.0
click at [694, 307] on div "© Mapbox © OpenStreetMap Improve this map" at bounding box center [645, 274] width 1291 height 482
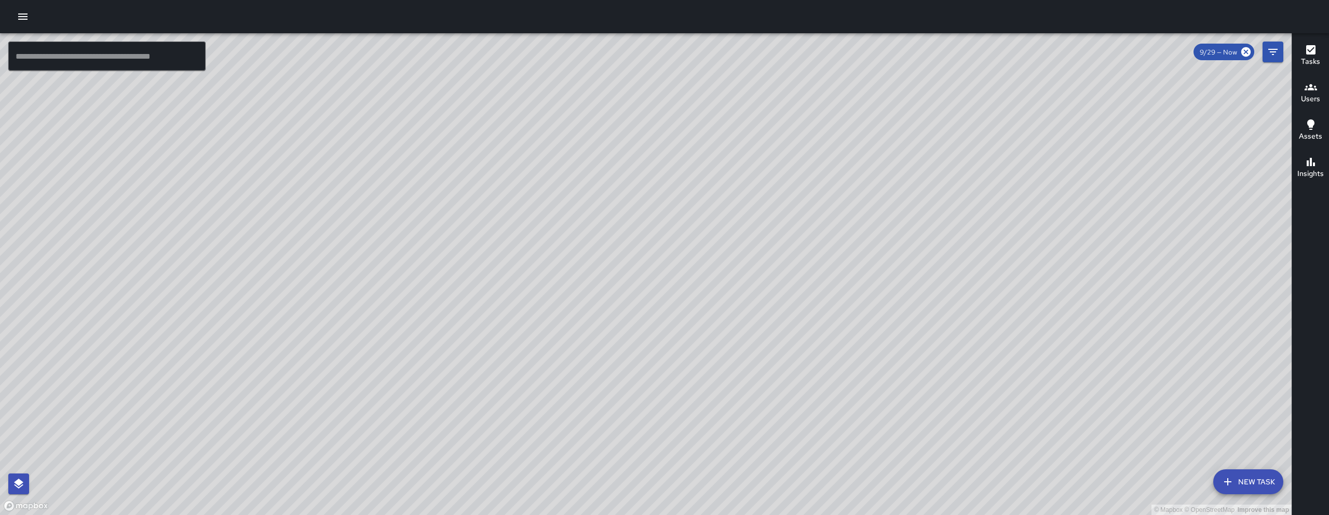
click at [675, 260] on div "© Mapbox © OpenStreetMap Improve this map" at bounding box center [645, 274] width 1291 height 482
click at [1270, 58] on icon "Filters" at bounding box center [1272, 52] width 12 height 12
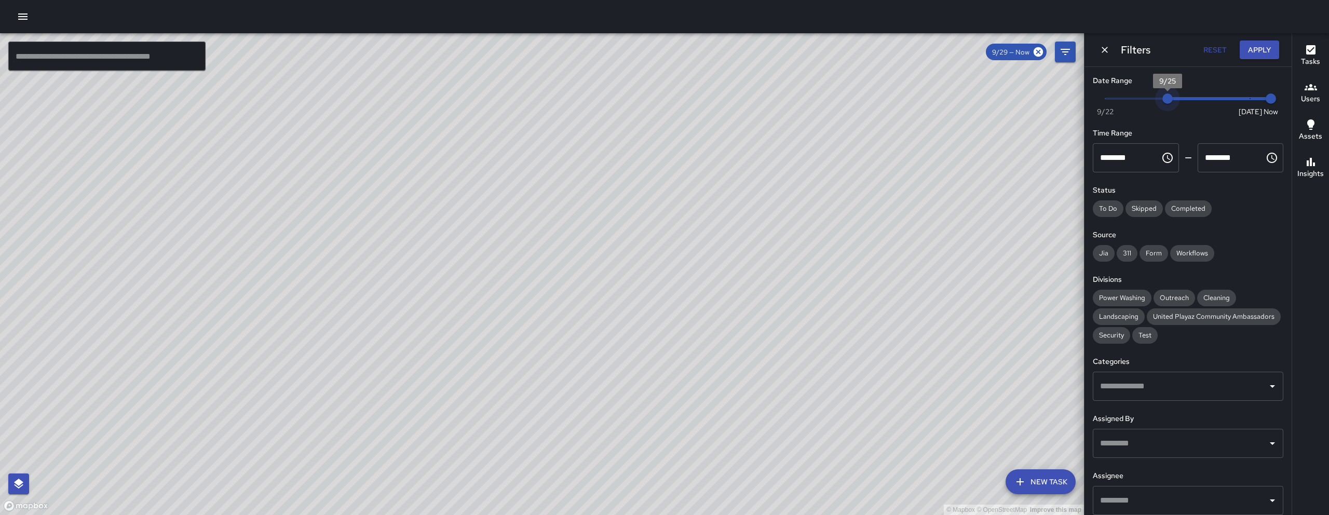
drag, startPoint x: 1239, startPoint y: 97, endPoint x: 1158, endPoint y: 93, distance: 81.6
click at [1162, 93] on span "9/25" at bounding box center [1167, 98] width 10 height 10
type input "*"
drag, startPoint x: 1158, startPoint y: 93, endPoint x: 1126, endPoint y: 96, distance: 31.7
click at [1126, 96] on span "9/23" at bounding box center [1126, 98] width 10 height 10
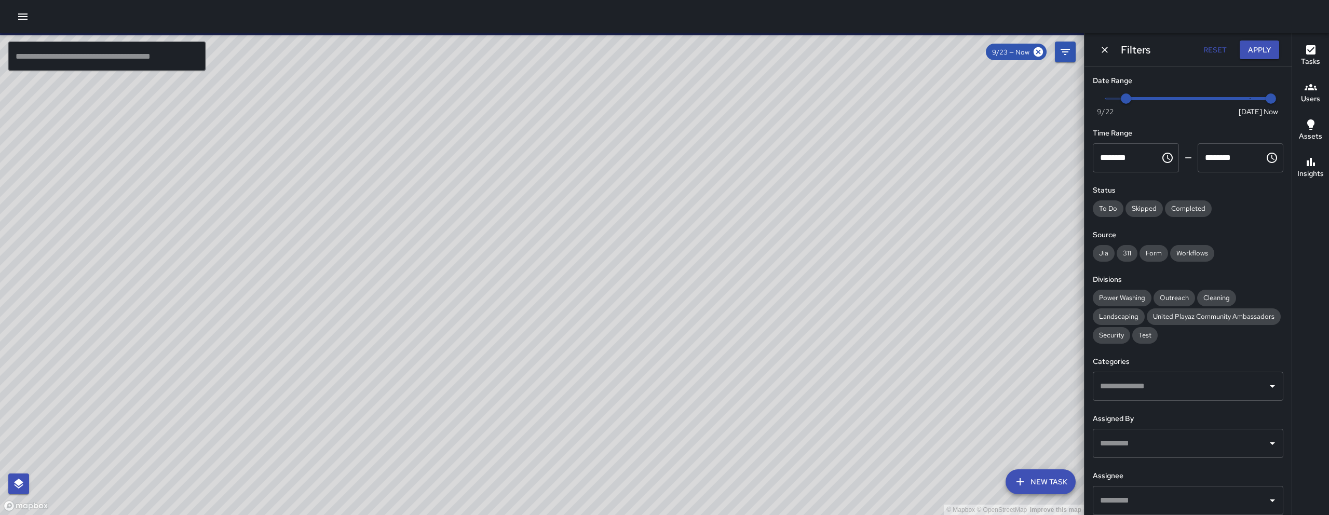
drag, startPoint x: 713, startPoint y: 200, endPoint x: 694, endPoint y: 248, distance: 51.1
click at [725, 186] on div "© Mapbox © OpenStreetMap Improve this map" at bounding box center [542, 274] width 1084 height 482
drag, startPoint x: 571, startPoint y: 371, endPoint x: 752, endPoint y: 144, distance: 290.0
click at [752, 144] on div "© Mapbox © OpenStreetMap Improve this map" at bounding box center [542, 274] width 1084 height 482
drag, startPoint x: 524, startPoint y: 262, endPoint x: 446, endPoint y: 380, distance: 141.2
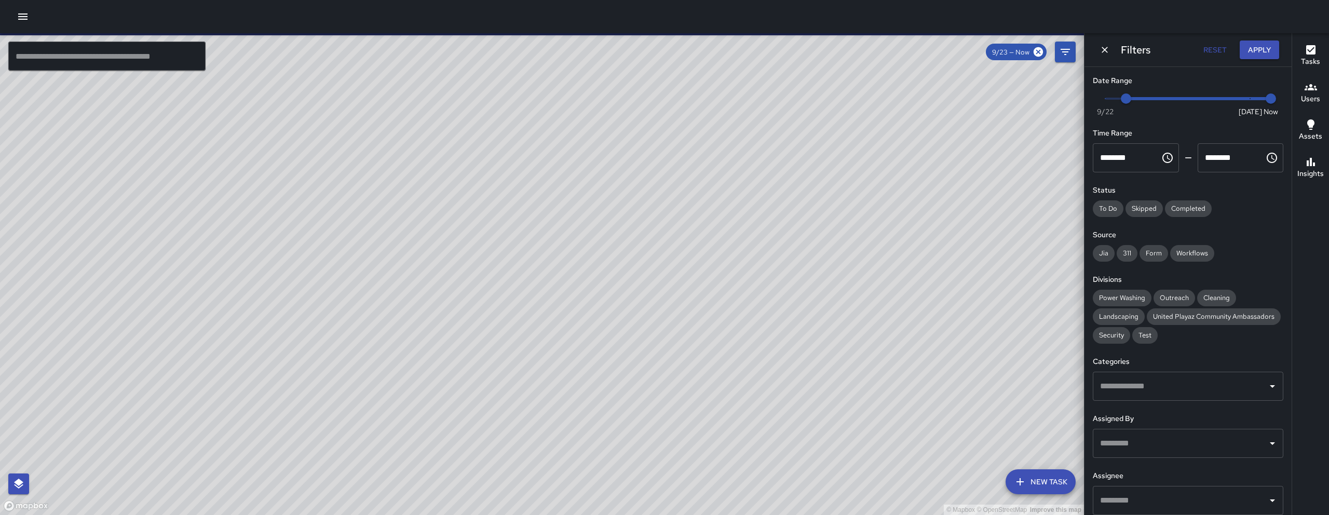
click at [398, 426] on div "© Mapbox © OpenStreetMap Improve this map" at bounding box center [542, 274] width 1084 height 482
drag, startPoint x: 480, startPoint y: 343, endPoint x: 388, endPoint y: 350, distance: 92.2
click at [393, 353] on div "© Mapbox © OpenStreetMap Improve this map" at bounding box center [542, 274] width 1084 height 482
click at [1176, 401] on div "​" at bounding box center [1188, 386] width 190 height 29
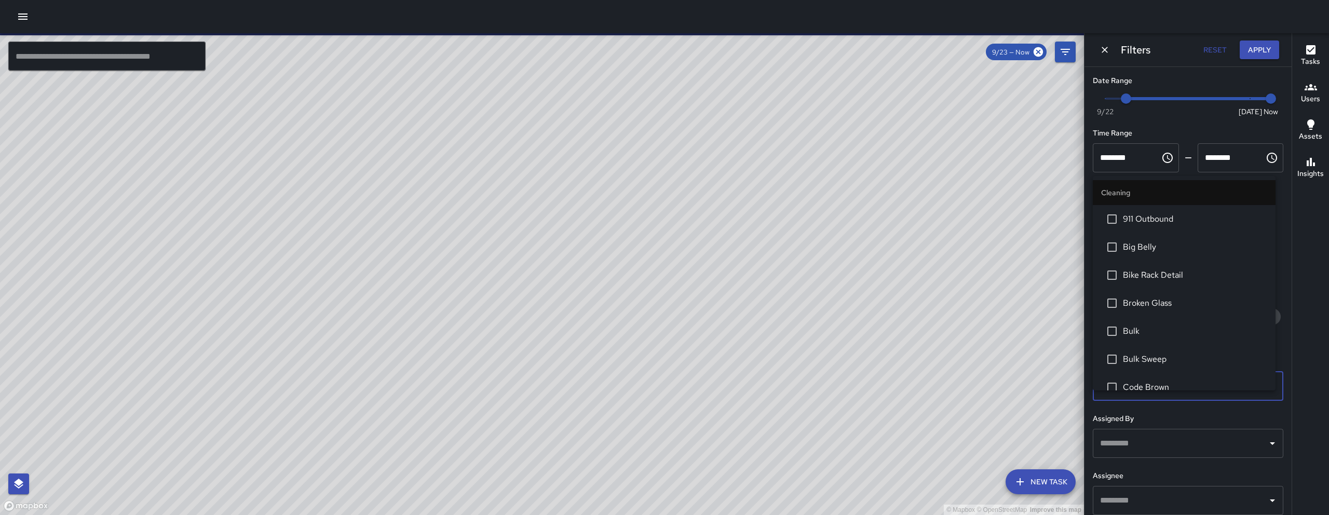
click at [1159, 510] on input "text" at bounding box center [1180, 501] width 166 height 20
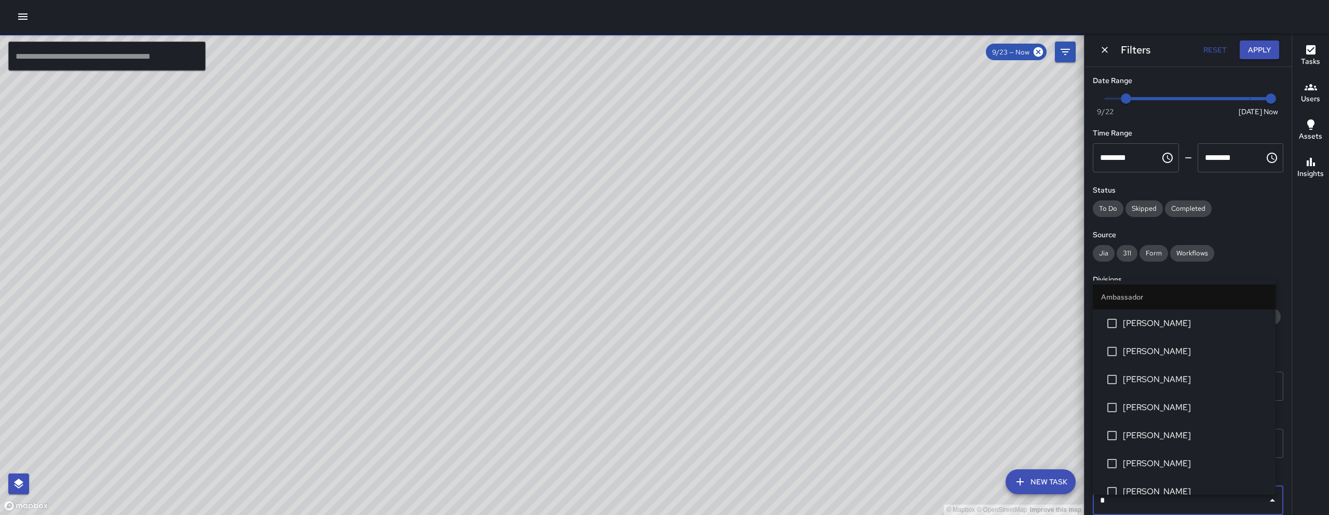
scroll to position [10, 0]
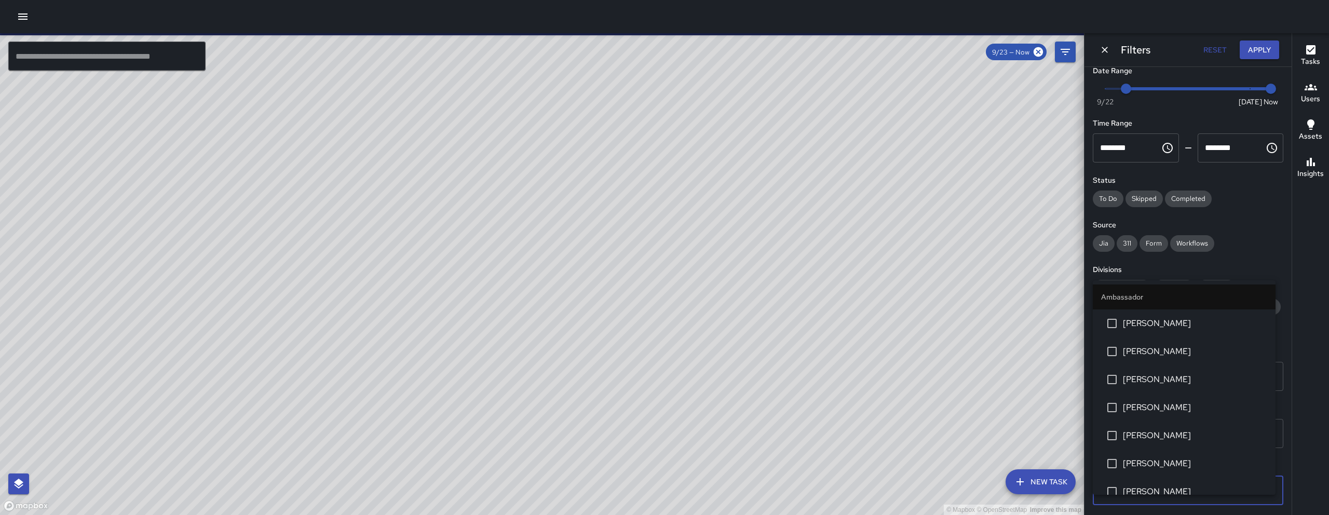
type input "**"
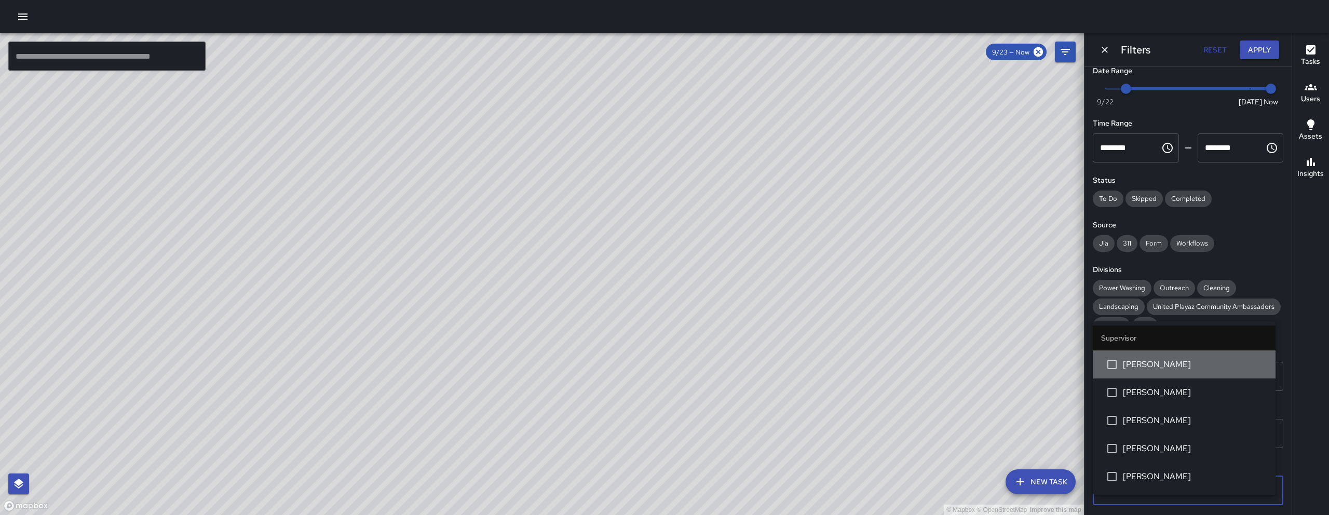
click at [1154, 363] on span "[PERSON_NAME]" at bounding box center [1195, 364] width 144 height 12
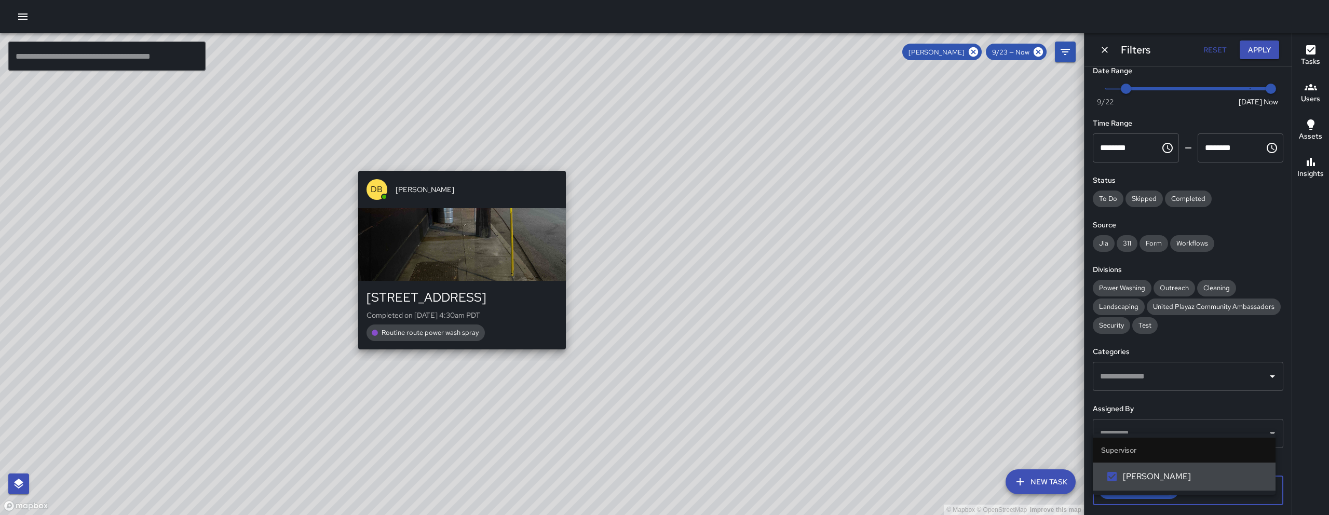
click at [461, 352] on div "DB DeAndre Barney 255 9th Street Completed on 9/23/2025, 4:30am PDT Routine rou…" at bounding box center [462, 260] width 216 height 187
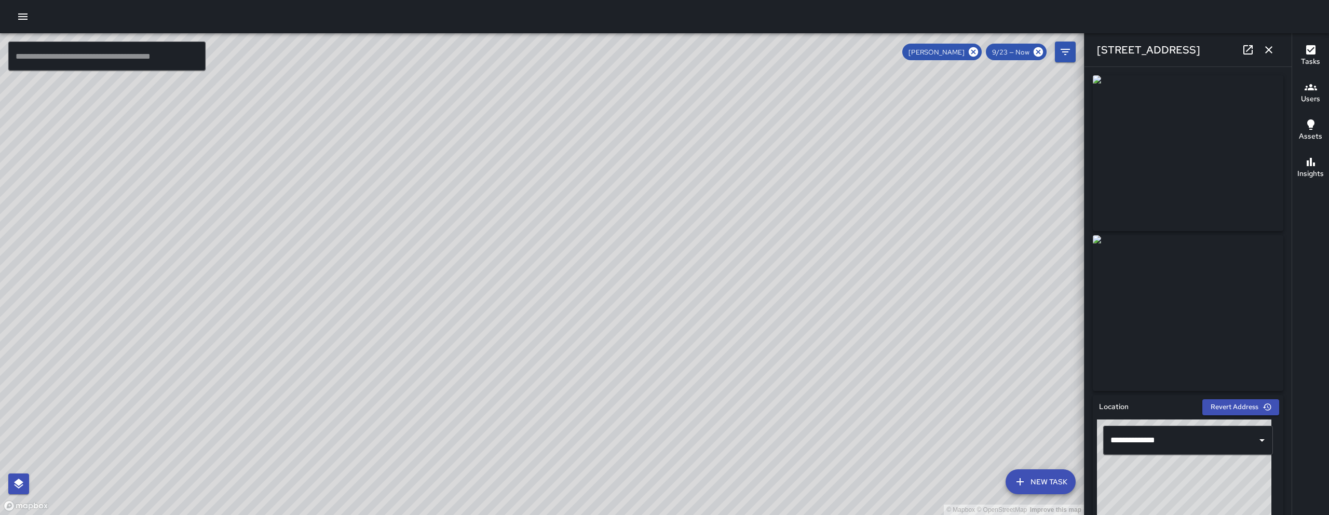
click at [1271, 43] on button "button" at bounding box center [1268, 49] width 21 height 21
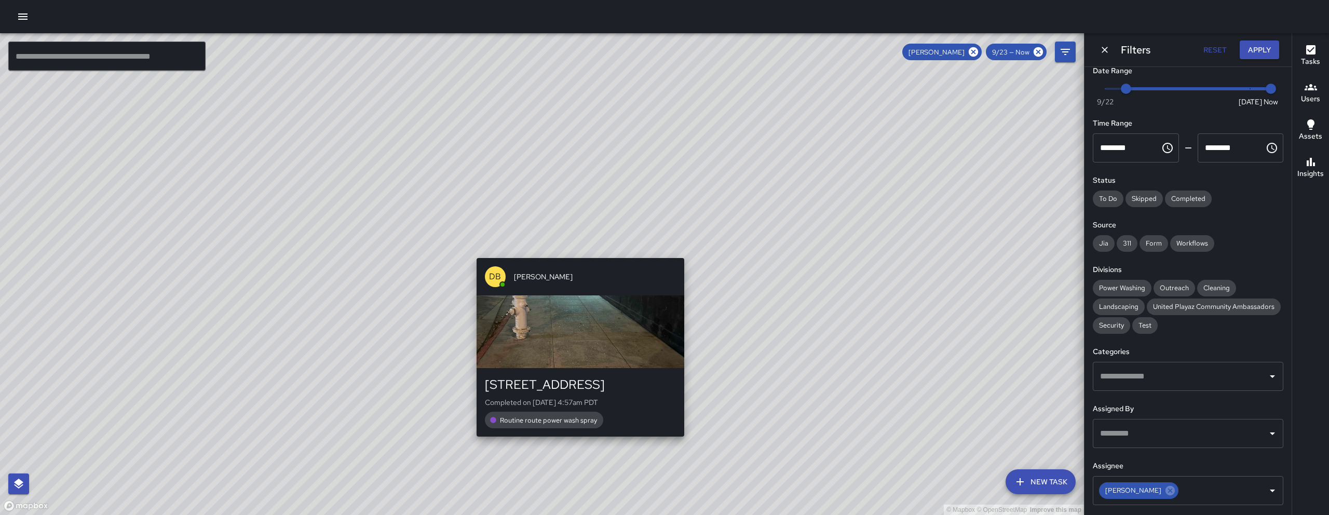
click at [568, 440] on div "DB DeAndre Barney 255 9th Street Completed on 9/23/2025, 4:57am PDT Routine rou…" at bounding box center [580, 347] width 216 height 187
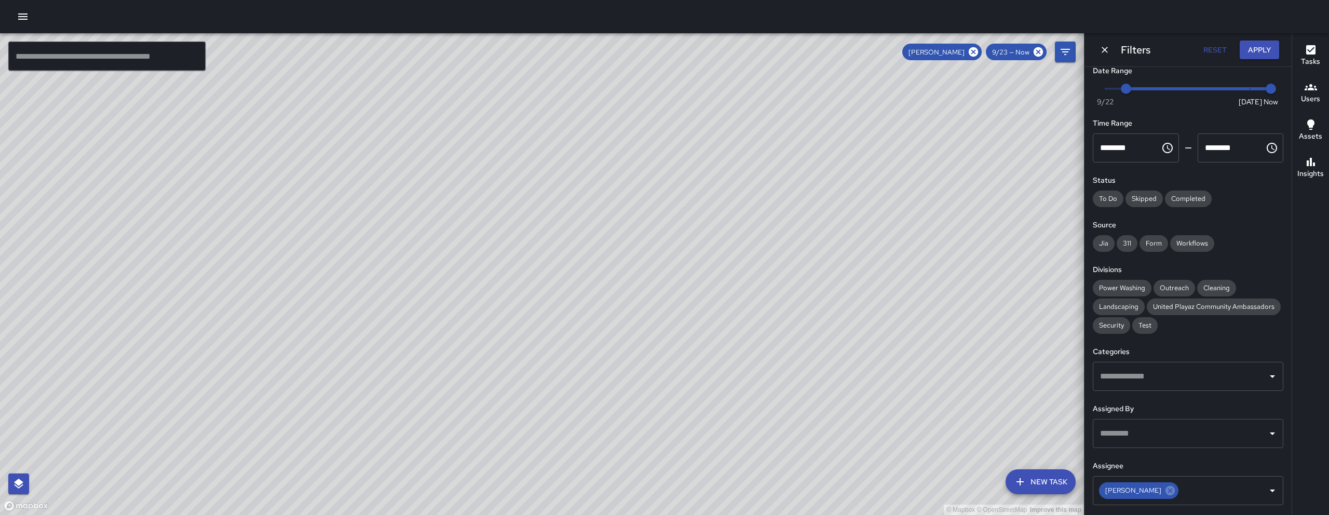
click at [601, 449] on div "© Mapbox © OpenStreetMap Improve this map DB DeAndre Barney 255 9th Street Comp…" at bounding box center [542, 274] width 1084 height 482
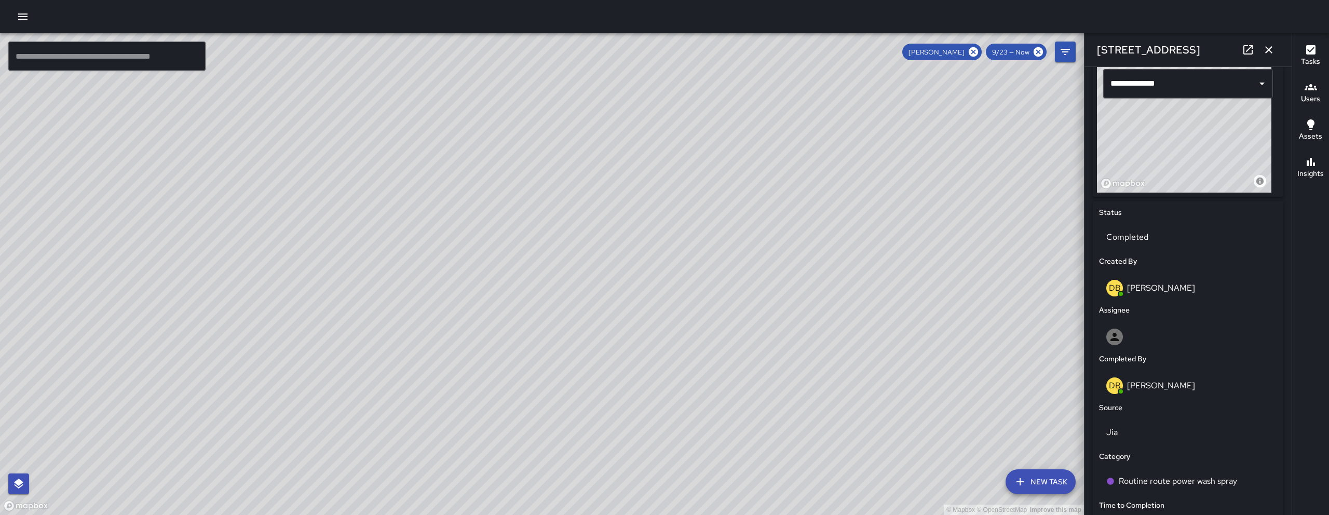
scroll to position [558, 0]
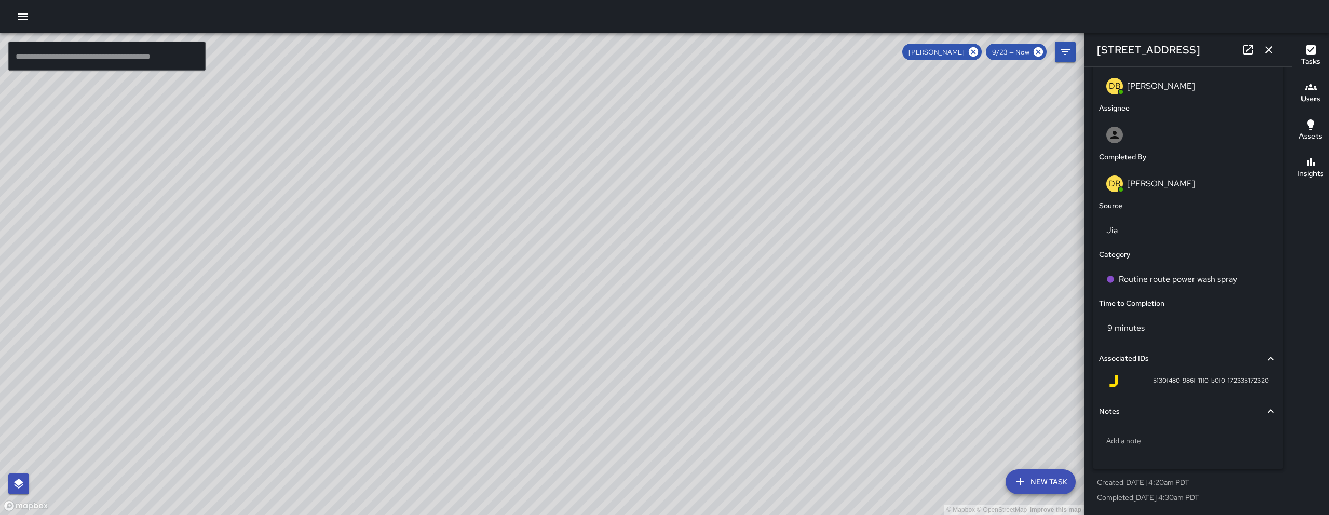
click at [1263, 57] on button "button" at bounding box center [1268, 49] width 21 height 21
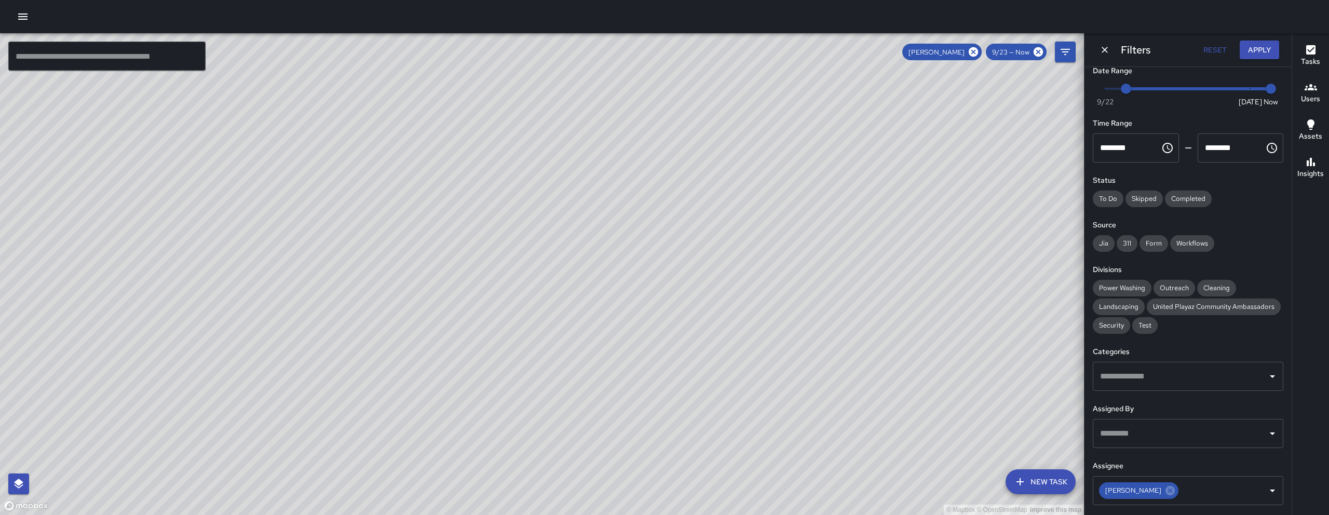
drag, startPoint x: 868, startPoint y: 316, endPoint x: 694, endPoint y: 331, distance: 174.5
click at [764, 318] on div "© Mapbox © OpenStreetMap Improve this map" at bounding box center [542, 274] width 1084 height 482
drag, startPoint x: 755, startPoint y: 347, endPoint x: 624, endPoint y: 337, distance: 131.2
click at [660, 331] on div "© Mapbox © OpenStreetMap Improve this map" at bounding box center [542, 274] width 1084 height 482
drag, startPoint x: 494, startPoint y: 276, endPoint x: 517, endPoint y: 309, distance: 40.2
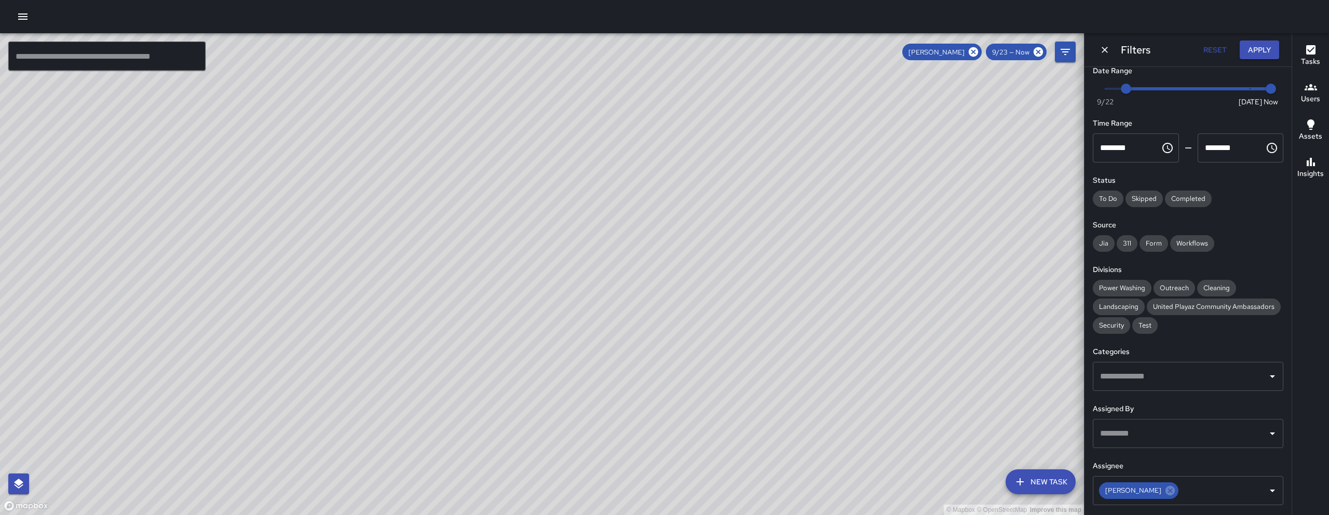
click at [517, 309] on div "© Mapbox © OpenStreetMap Improve this map" at bounding box center [542, 274] width 1084 height 482
click at [969, 49] on icon at bounding box center [973, 51] width 11 height 11
type input "*"
drag, startPoint x: 1138, startPoint y: 89, endPoint x: 1305, endPoint y: 92, distance: 167.2
click at [1305, 92] on div "© Mapbox © OpenStreetMap Improve this map ​ New Task 9/23 — Now Map Layers Task…" at bounding box center [664, 274] width 1329 height 482
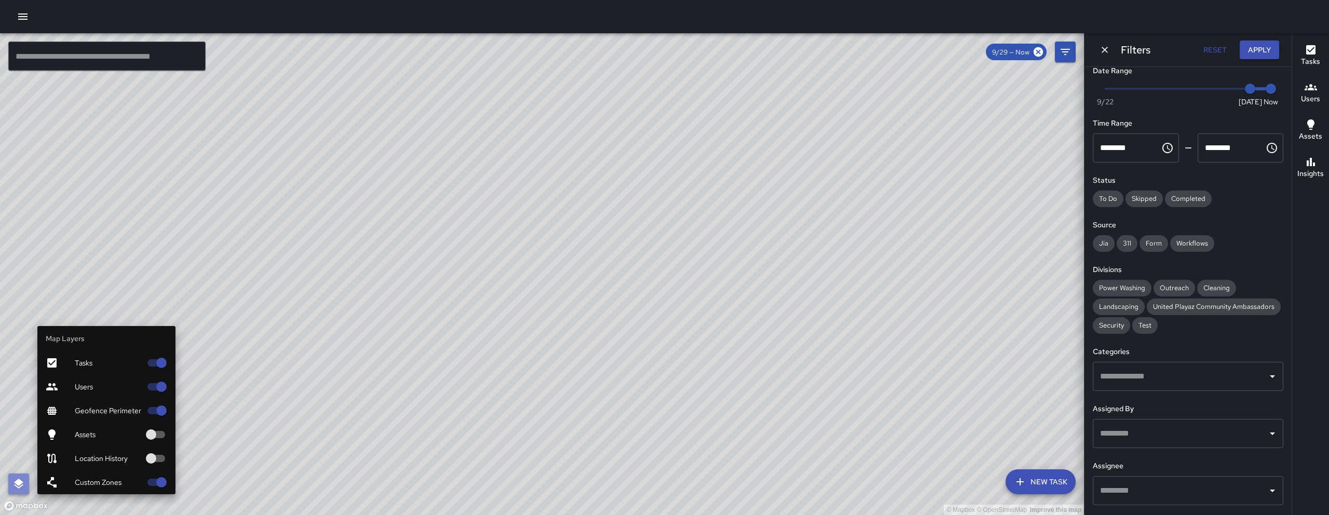
click at [29, 483] on button "button" at bounding box center [18, 483] width 21 height 21
click at [149, 423] on div "Assets" at bounding box center [106, 435] width 138 height 24
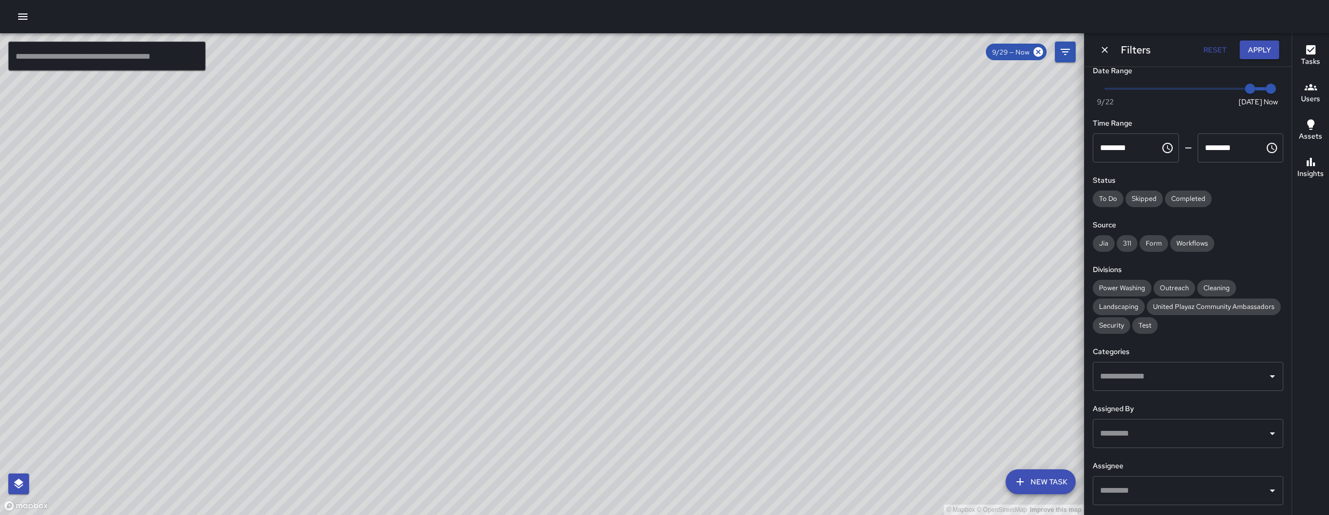
drag, startPoint x: 615, startPoint y: 381, endPoint x: 496, endPoint y: 288, distance: 151.3
click at [496, 288] on div "© Mapbox © OpenStreetMap Improve this map" at bounding box center [542, 274] width 1084 height 482
drag, startPoint x: 491, startPoint y: 290, endPoint x: 503, endPoint y: 343, distance: 54.4
click at [511, 350] on div "© Mapbox © OpenStreetMap Improve this map" at bounding box center [542, 274] width 1084 height 482
click at [21, 473] on button "button" at bounding box center [18, 483] width 21 height 21
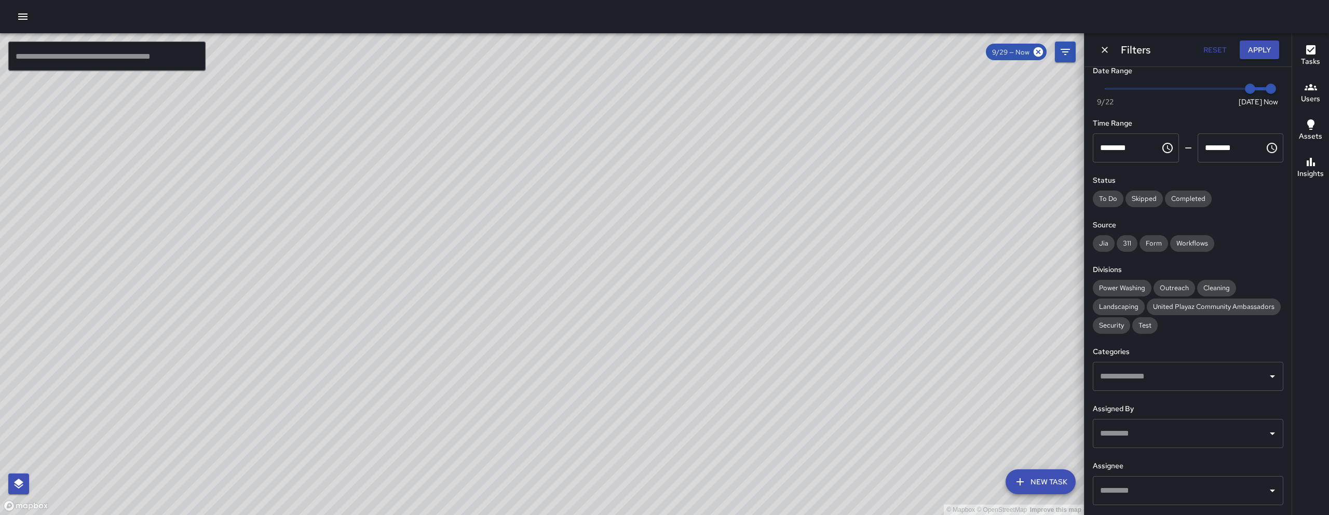
click at [492, 358] on div "© Mapbox © OpenStreetMap Improve this map" at bounding box center [542, 274] width 1084 height 482
drag, startPoint x: 576, startPoint y: 424, endPoint x: 479, endPoint y: 311, distance: 148.6
click at [480, 310] on div "© Mapbox © OpenStreetMap Improve this map" at bounding box center [542, 274] width 1084 height 482
drag, startPoint x: 363, startPoint y: 307, endPoint x: 447, endPoint y: 369, distance: 104.8
click at [447, 369] on div "© Mapbox © OpenStreetMap Improve this map" at bounding box center [542, 274] width 1084 height 482
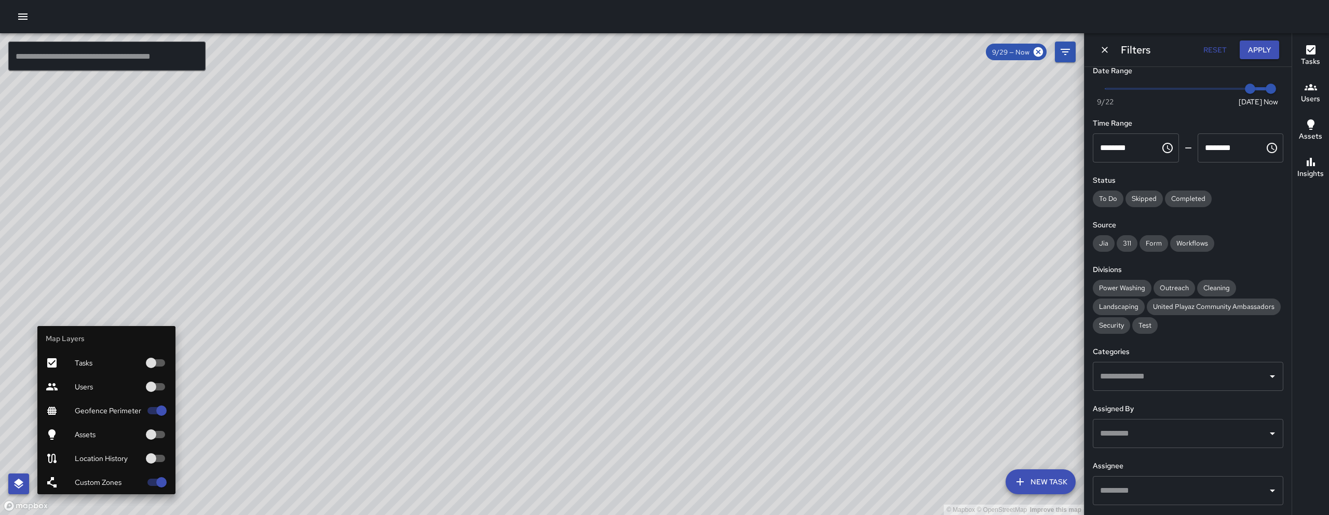
click at [19, 488] on icon "button" at bounding box center [18, 484] width 12 height 12
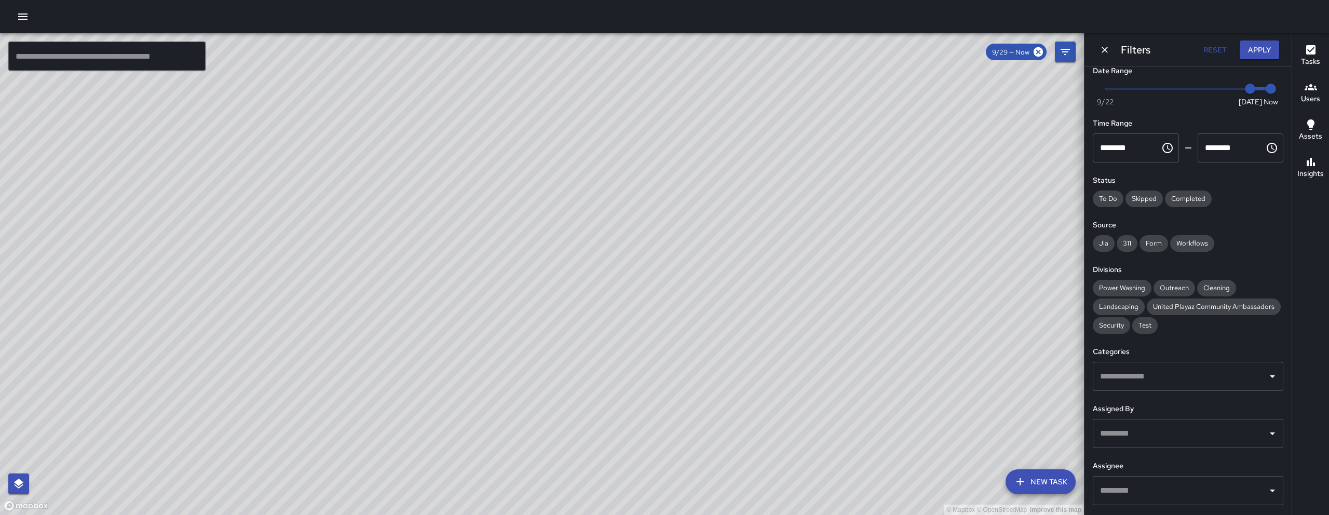
click at [160, 381] on div "© Mapbox © OpenStreetMap Improve this map" at bounding box center [542, 274] width 1084 height 482
drag, startPoint x: 2, startPoint y: 480, endPoint x: 8, endPoint y: 481, distance: 5.9
click at [3, 480] on div "© Mapbox © OpenStreetMap Improve this map" at bounding box center [542, 274] width 1084 height 482
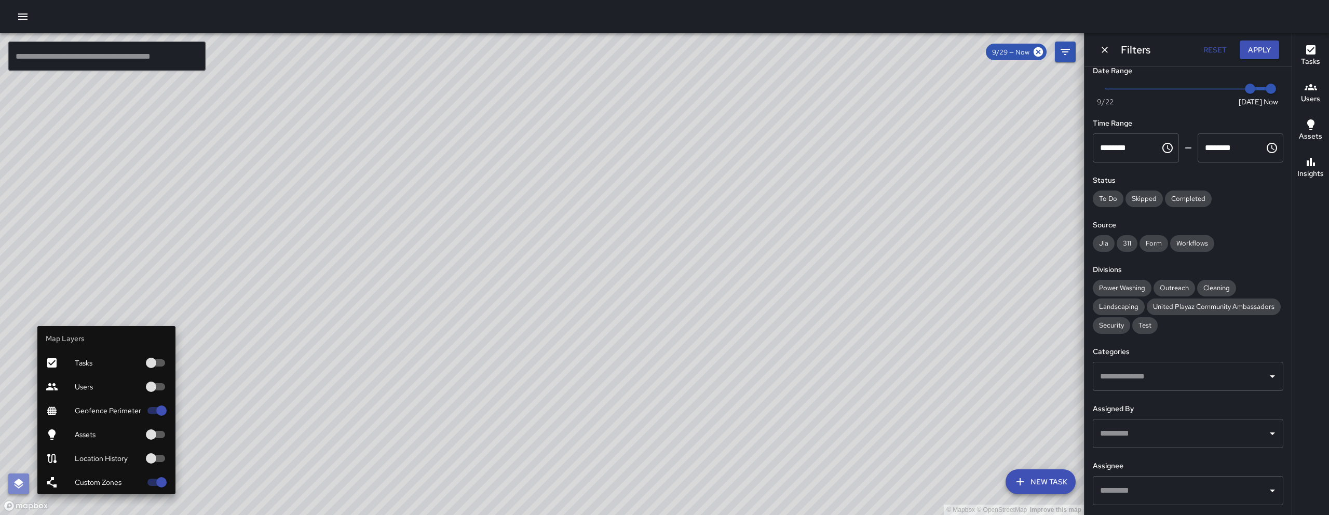
click at [20, 482] on icon "button" at bounding box center [18, 484] width 9 height 10
click at [149, 346] on li "Map Layers" at bounding box center [106, 338] width 138 height 25
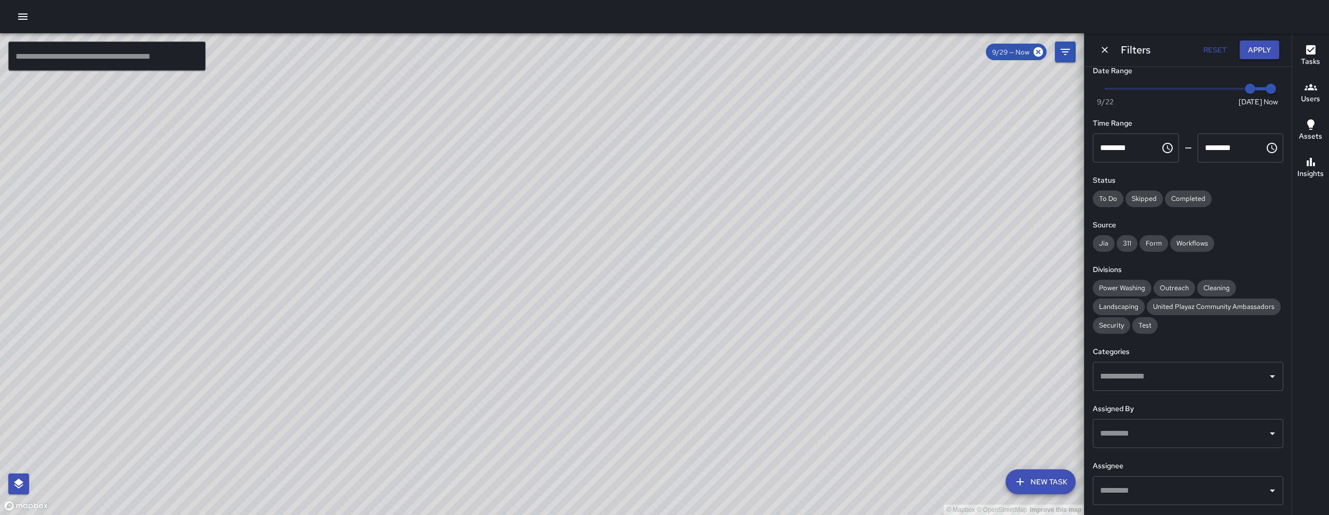
drag, startPoint x: 547, startPoint y: 329, endPoint x: 509, endPoint y: 387, distance: 69.5
click at [509, 387] on div "© Mapbox © OpenStreetMap Improve this map" at bounding box center [542, 274] width 1084 height 482
drag, startPoint x: 510, startPoint y: 133, endPoint x: 403, endPoint y: 314, distance: 209.6
click at [408, 334] on div "© Mapbox © OpenStreetMap Improve this map" at bounding box center [542, 274] width 1084 height 482
click at [1106, 51] on icon "Dismiss" at bounding box center [1104, 50] width 6 height 6
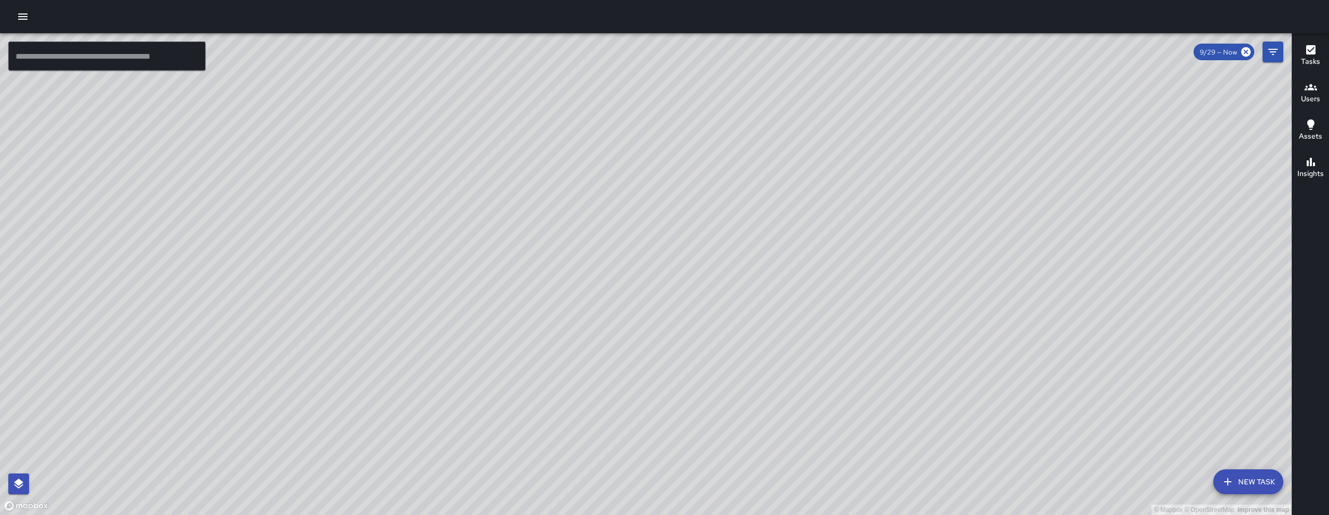
drag, startPoint x: 833, startPoint y: 406, endPoint x: 798, endPoint y: 343, distance: 72.5
click at [798, 347] on div "© Mapbox © OpenStreetMap Improve this map" at bounding box center [645, 274] width 1291 height 482
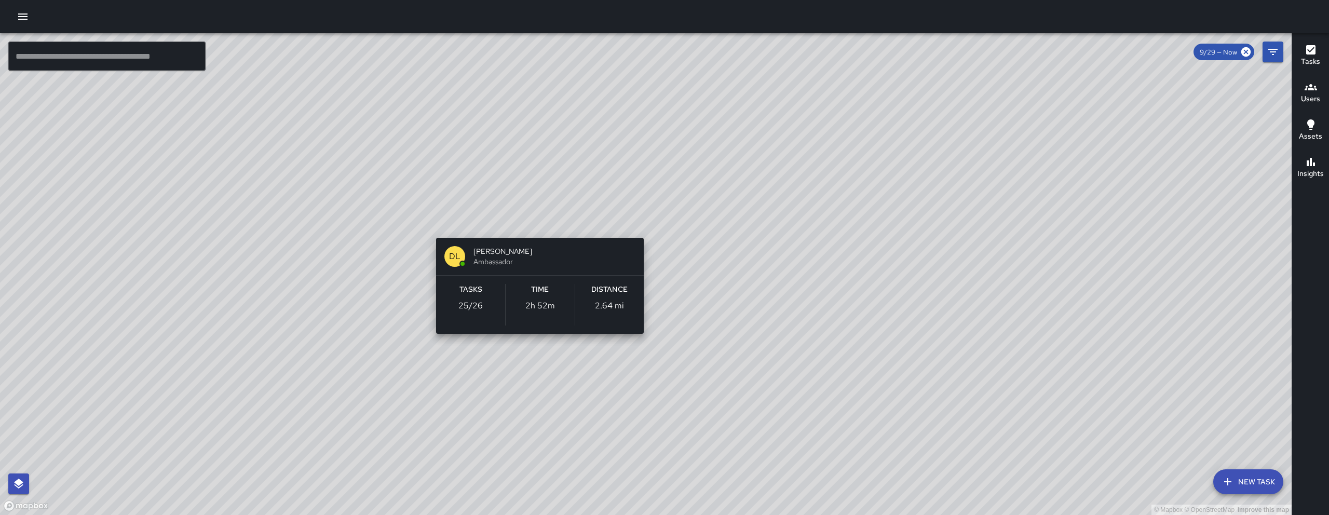
click at [534, 225] on div "© Mapbox © OpenStreetMap Improve this map DL Damariye Lewis Ambassador Tasks 25…" at bounding box center [645, 274] width 1291 height 482
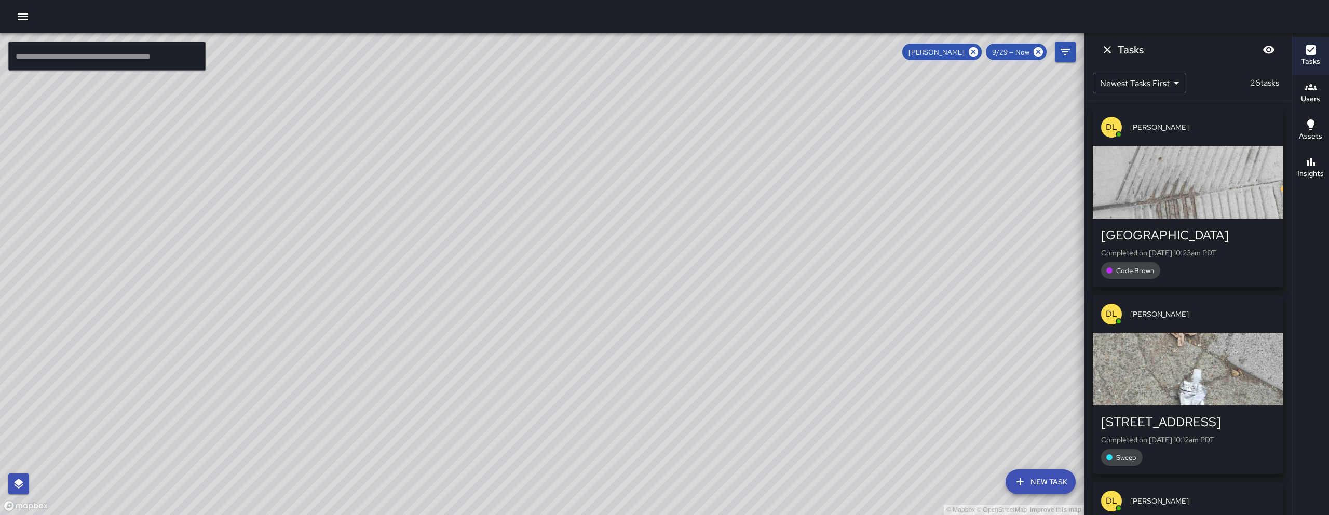
drag, startPoint x: 564, startPoint y: 417, endPoint x: 673, endPoint y: 207, distance: 236.6
click at [669, 209] on div "© Mapbox © OpenStreetMap Improve this map" at bounding box center [542, 274] width 1084 height 482
click at [1108, 46] on icon "Dismiss" at bounding box center [1107, 50] width 12 height 12
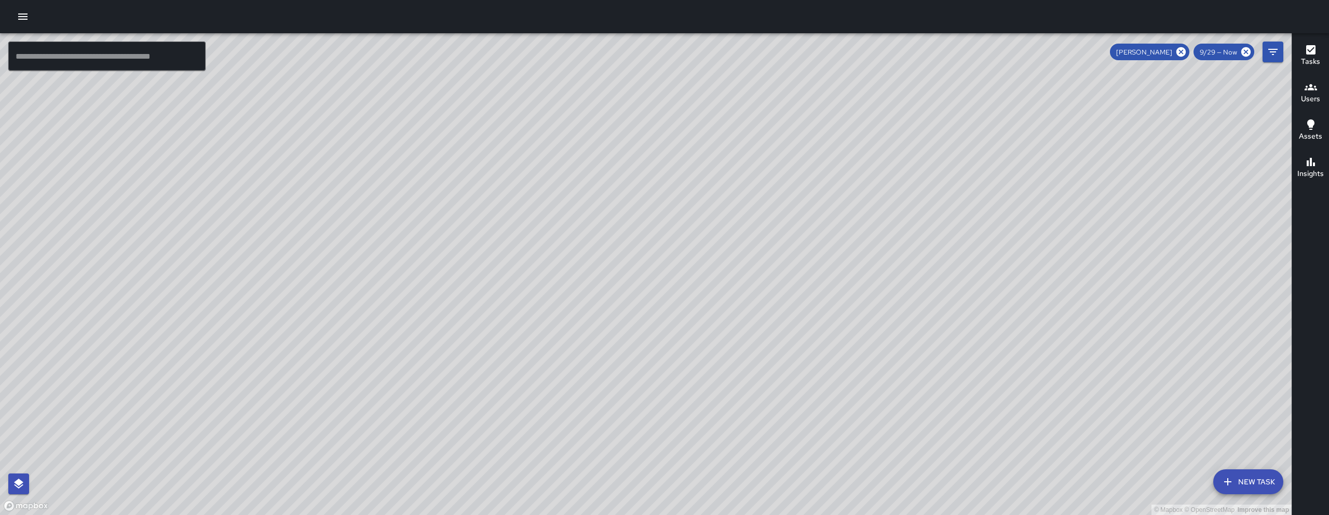
drag, startPoint x: 1181, startPoint y: 55, endPoint x: 1176, endPoint y: 86, distance: 32.2
click at [1182, 55] on icon at bounding box center [1180, 51] width 9 height 9
click at [566, 408] on div "© Mapbox © OpenStreetMap Improve this map WB Woodrow Blake 241 10th Street Comp…" at bounding box center [645, 274] width 1291 height 482
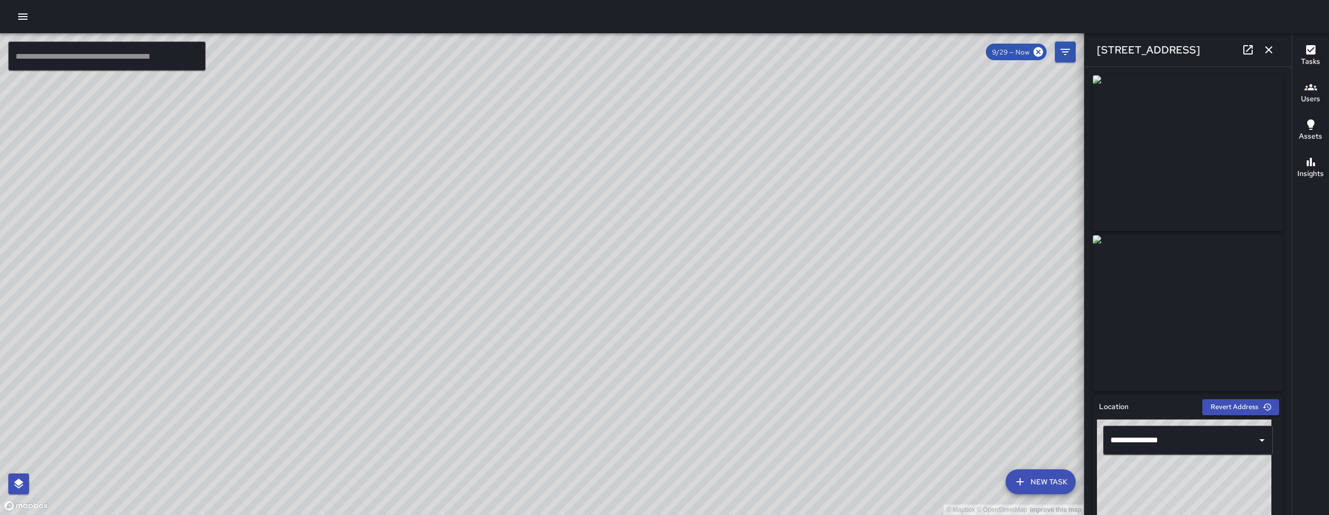
click at [1275, 49] on button "button" at bounding box center [1268, 49] width 21 height 21
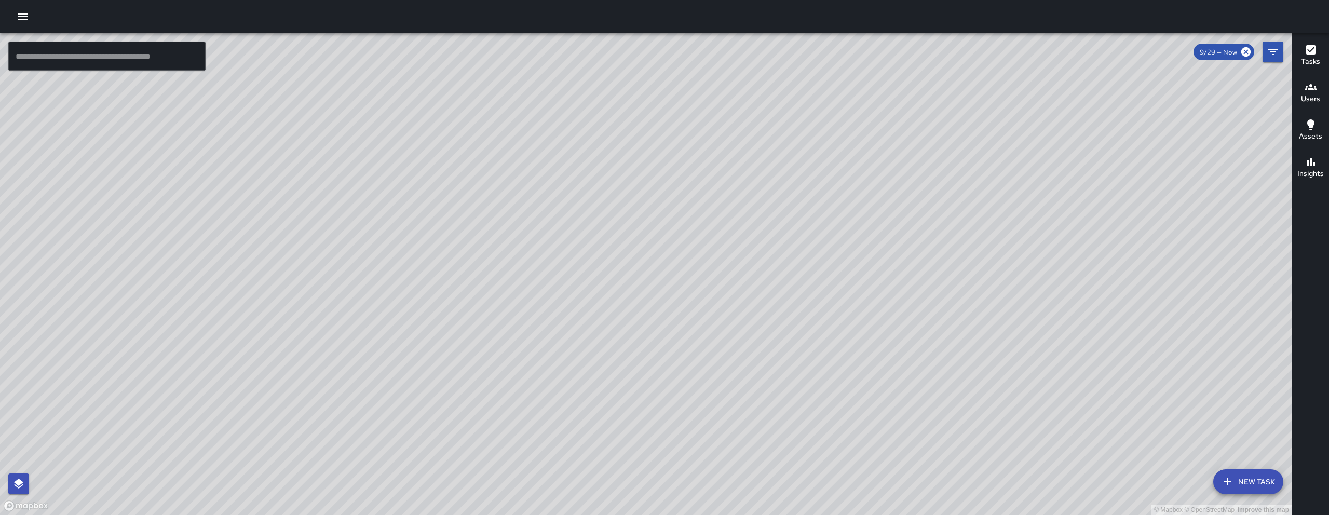
drag, startPoint x: 922, startPoint y: 318, endPoint x: 790, endPoint y: 349, distance: 136.0
click at [795, 361] on div "© Mapbox © OpenStreetMap Improve this map" at bounding box center [645, 274] width 1291 height 482
drag, startPoint x: 876, startPoint y: 354, endPoint x: 802, endPoint y: 348, distance: 74.5
click at [803, 349] on div "© Mapbox © OpenStreetMap Improve this map" at bounding box center [645, 274] width 1291 height 482
drag, startPoint x: 369, startPoint y: 262, endPoint x: 406, endPoint y: 329, distance: 77.1
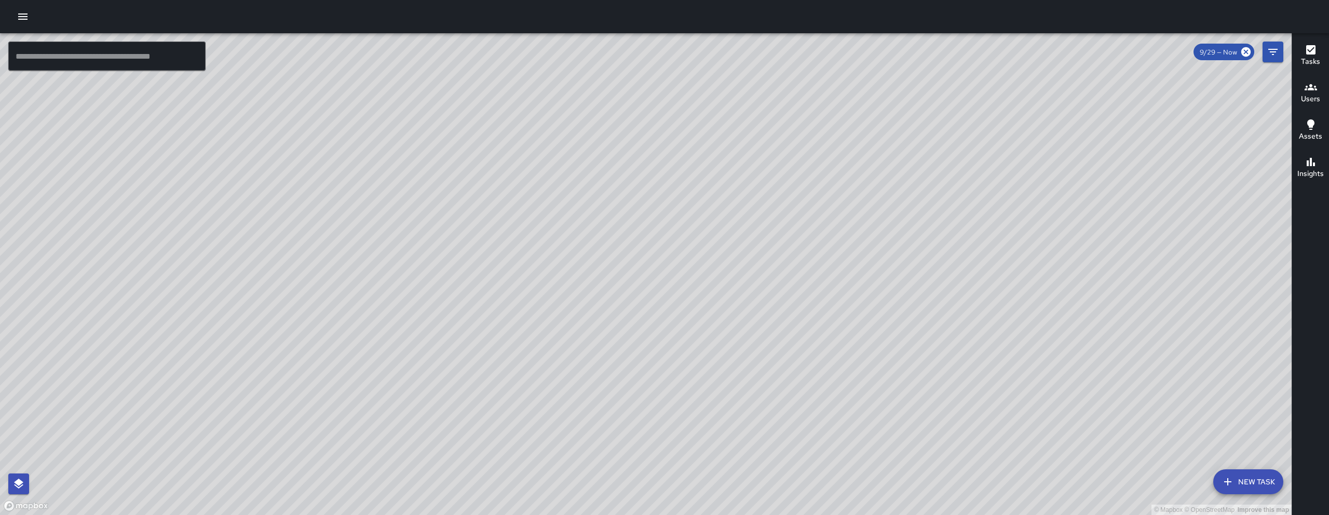
click at [412, 330] on div "© Mapbox © OpenStreetMap Improve this map" at bounding box center [645, 274] width 1291 height 482
drag, startPoint x: 1045, startPoint y: 384, endPoint x: 967, endPoint y: 249, distance: 155.8
click at [968, 250] on div "© Mapbox © OpenStreetMap Improve this map" at bounding box center [645, 274] width 1291 height 482
drag, startPoint x: 1042, startPoint y: 283, endPoint x: 1187, endPoint y: 292, distance: 145.1
click at [1187, 297] on div "© Mapbox © OpenStreetMap Improve this map" at bounding box center [645, 274] width 1291 height 482
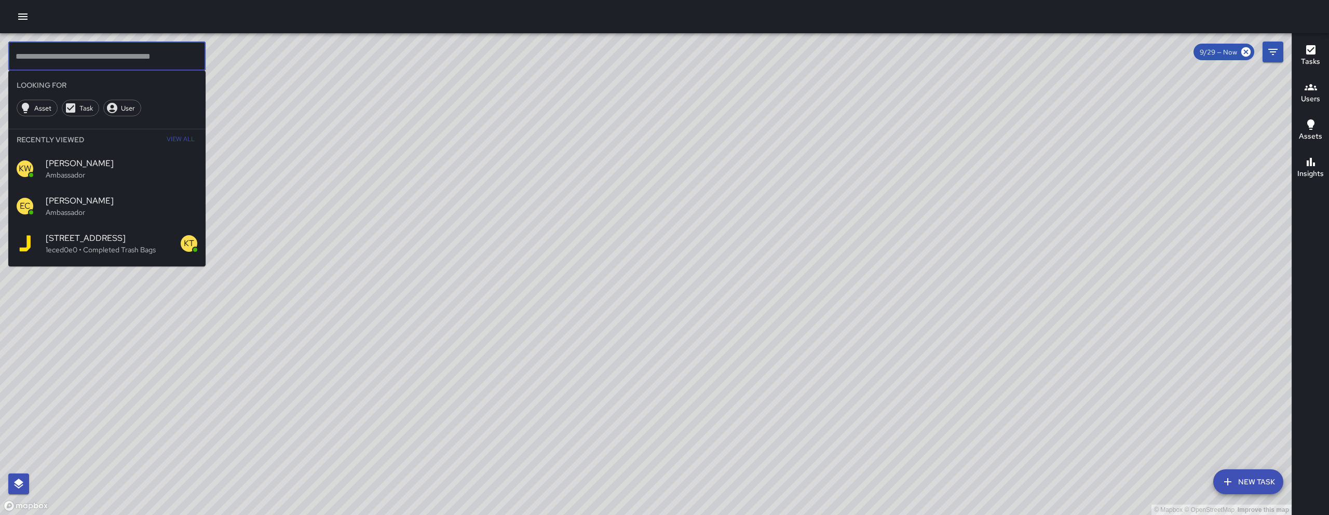
click at [136, 70] on input "text" at bounding box center [106, 56] width 197 height 29
click at [1255, 471] on button "New Task" at bounding box center [1248, 481] width 70 height 25
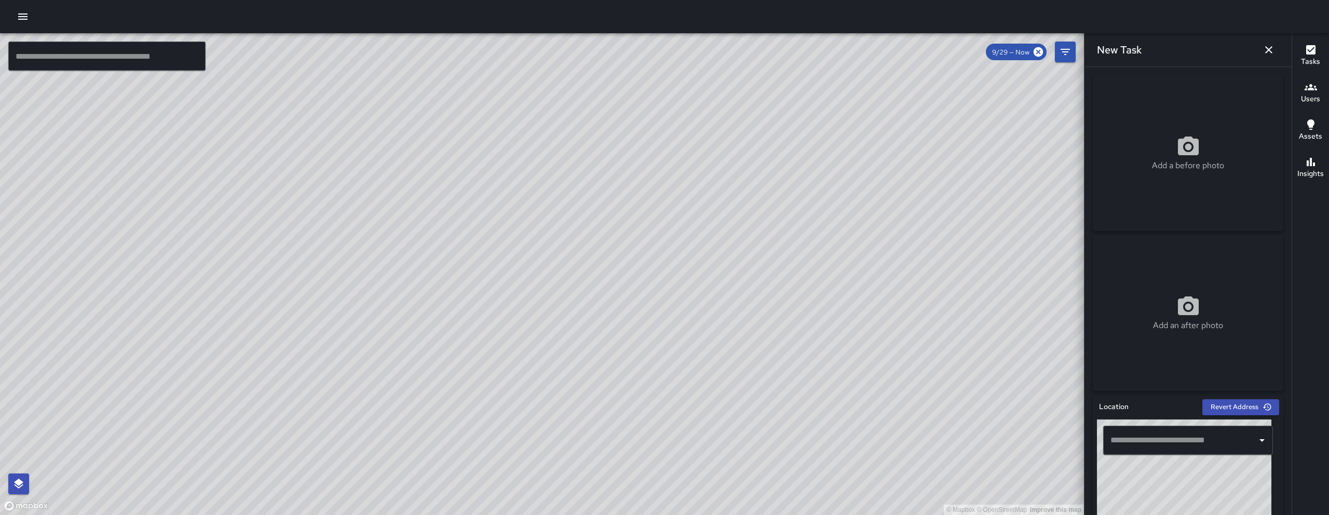
click at [1141, 453] on div "​" at bounding box center [1188, 440] width 170 height 29
click at [1141, 448] on input "*" at bounding box center [1180, 440] width 145 height 20
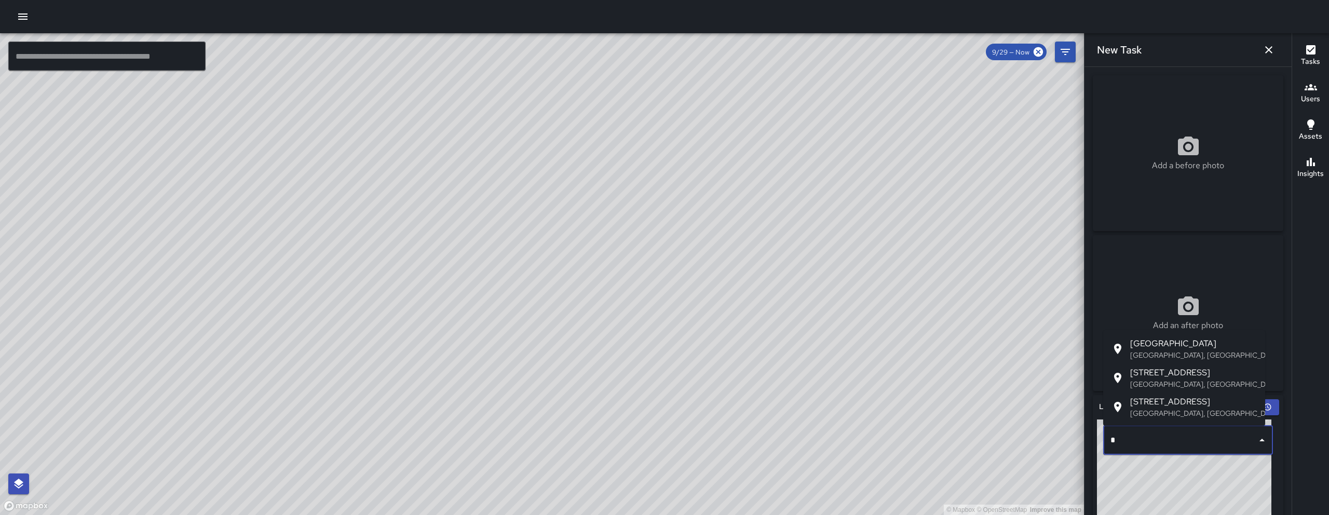
click at [1141, 448] on input "*" at bounding box center [1180, 440] width 145 height 20
paste input "**********"
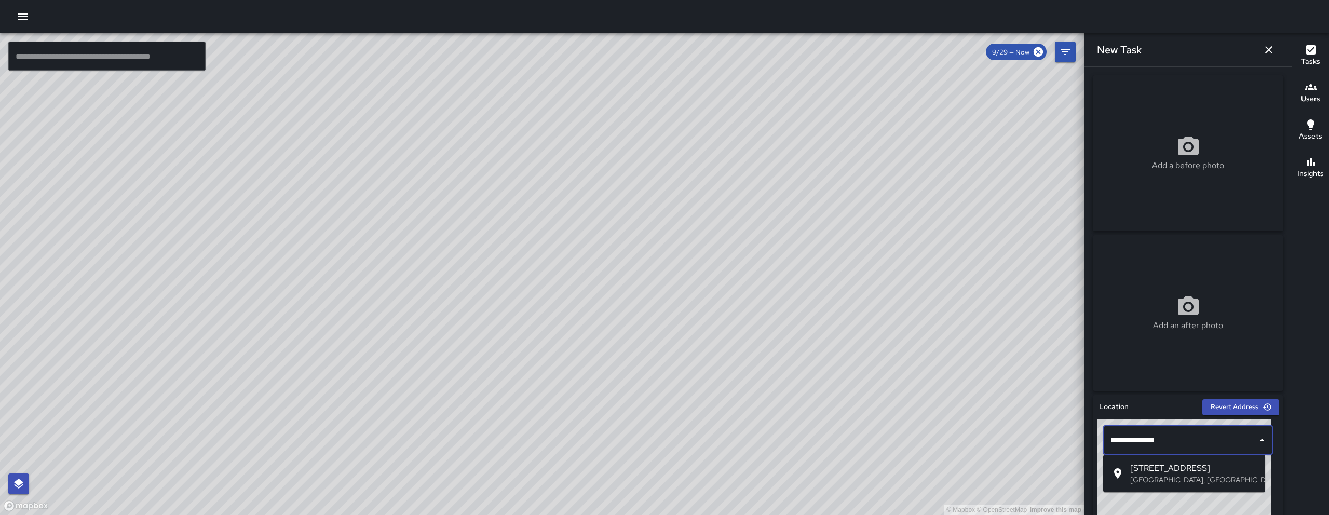
click at [1179, 490] on ul "298 7th Street San Francisco, CA, USA" at bounding box center [1184, 473] width 162 height 37
click at [1178, 473] on span "298 7th Street" at bounding box center [1193, 468] width 127 height 12
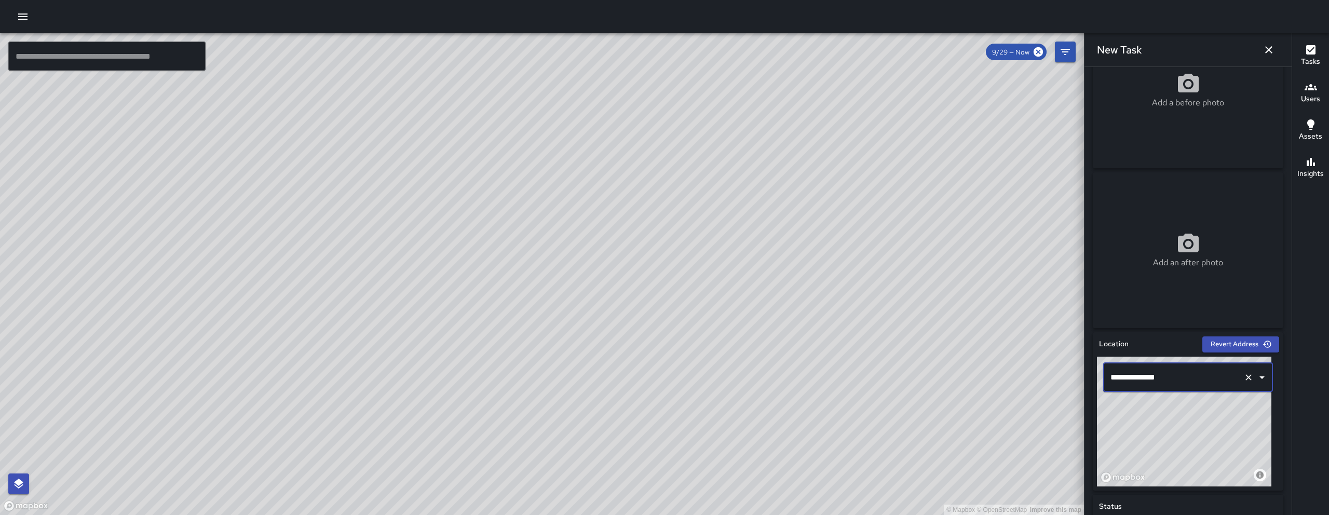
scroll to position [121, 0]
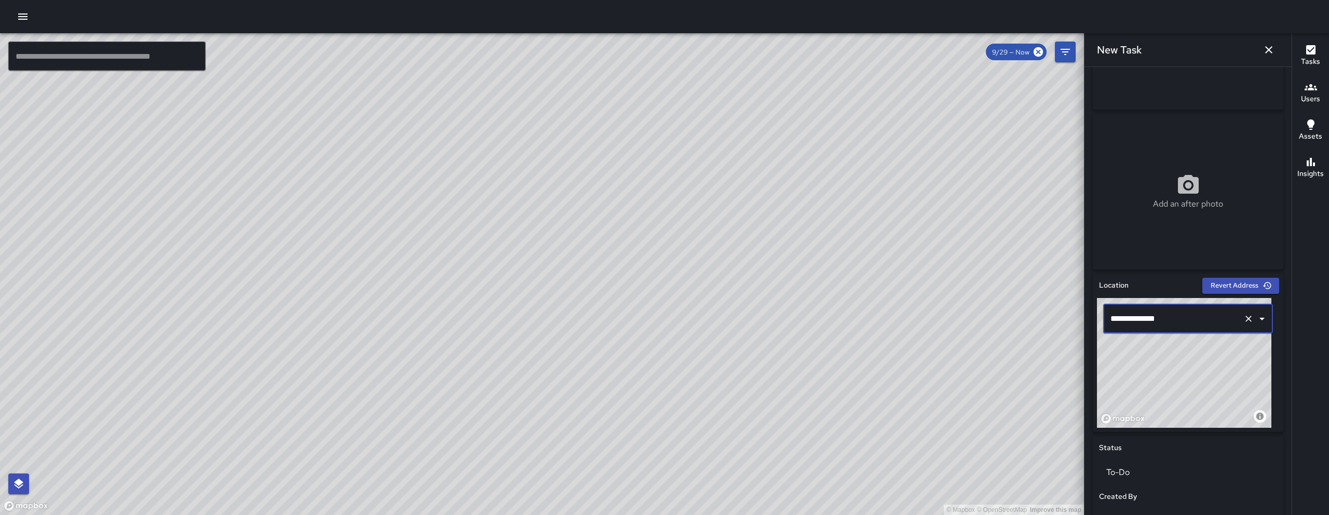
type input "**********"
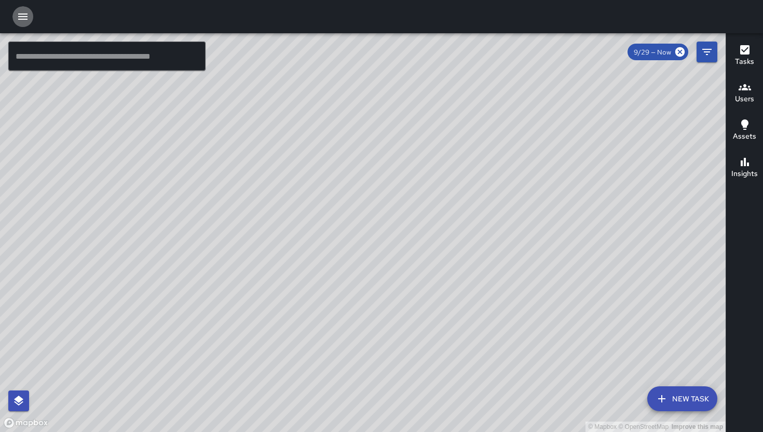
click at [28, 19] on icon "button" at bounding box center [23, 16] width 12 height 12
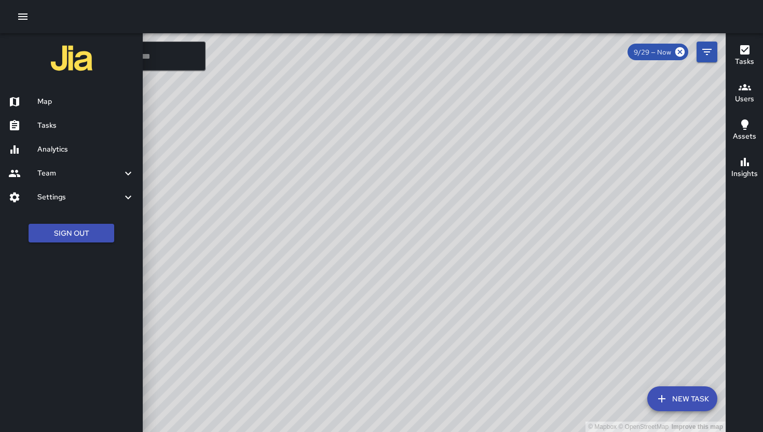
click at [54, 124] on h6 "Tasks" at bounding box center [85, 125] width 97 height 11
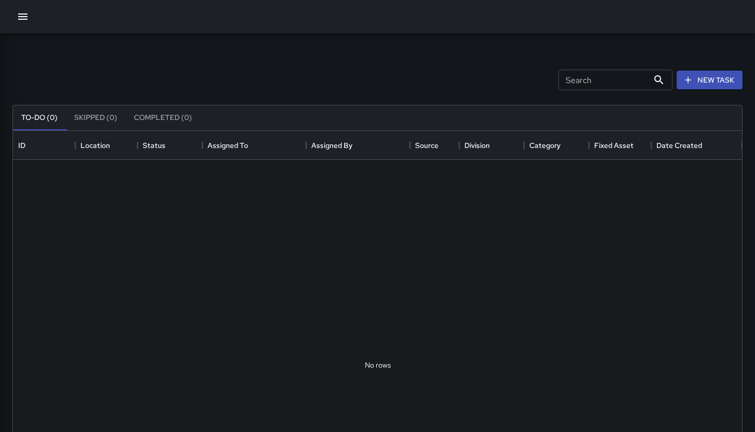
scroll to position [432, 721]
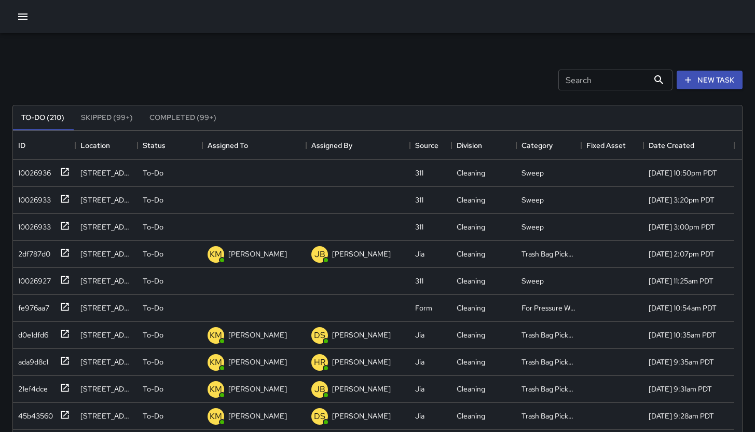
click at [28, 13] on icon "button" at bounding box center [23, 16] width 12 height 12
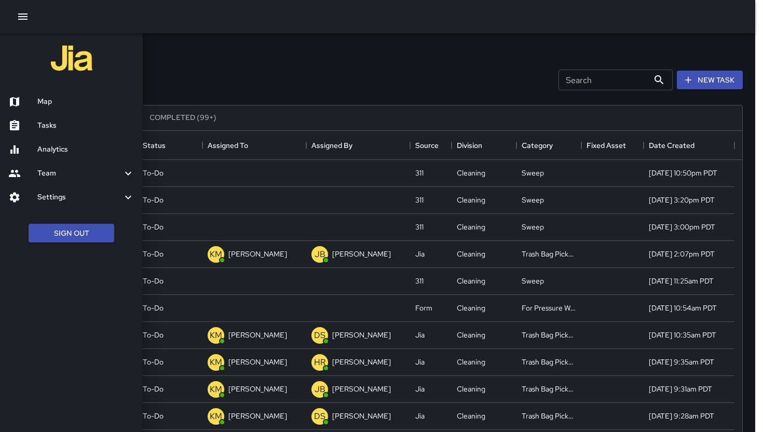
drag, startPoint x: 48, startPoint y: 119, endPoint x: 46, endPoint y: 112, distance: 7.9
click at [47, 119] on div "Tasks" at bounding box center [71, 126] width 143 height 24
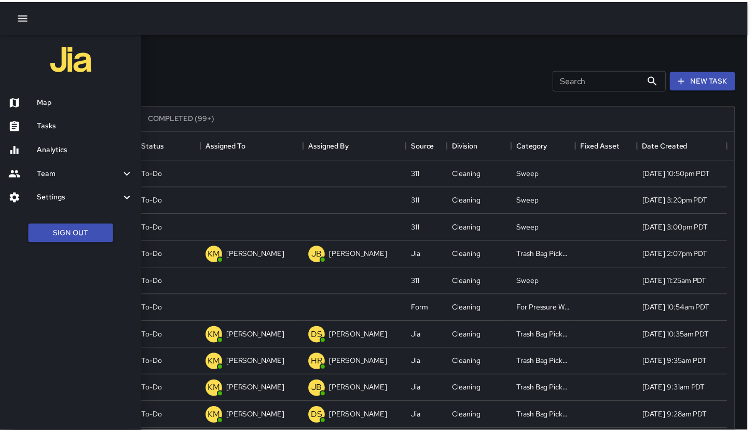
scroll to position [8, 8]
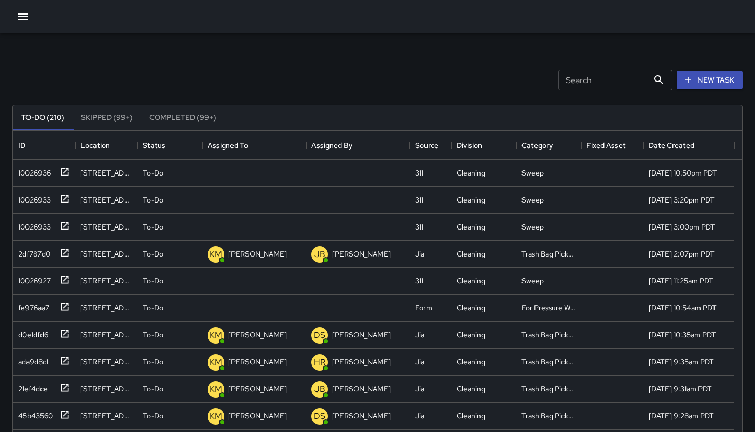
click at [15, 19] on button "button" at bounding box center [22, 16] width 21 height 21
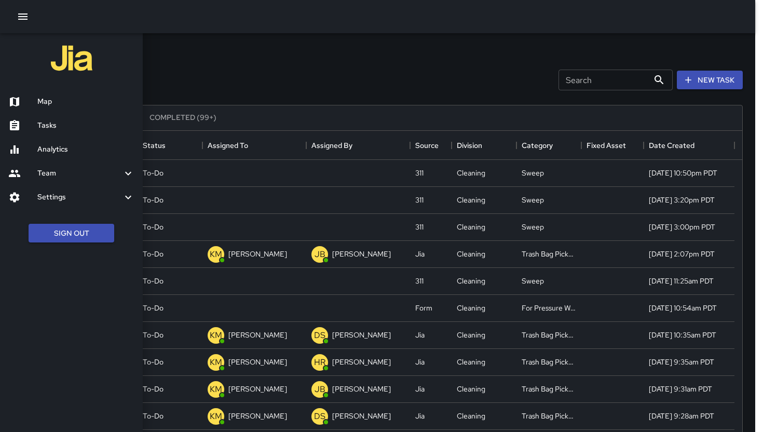
click at [205, 57] on div at bounding box center [381, 216] width 763 height 432
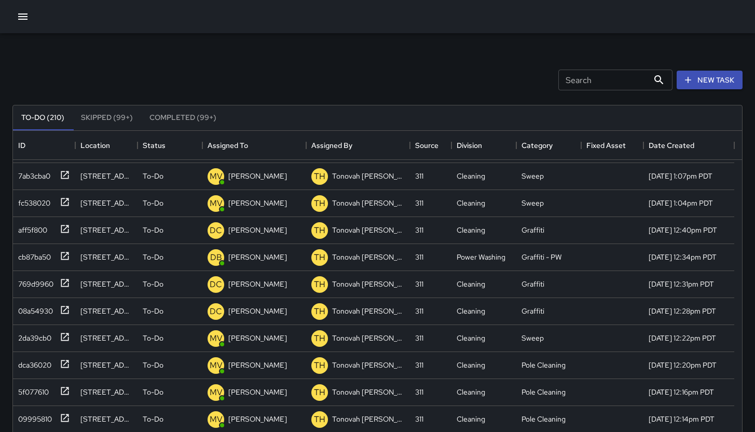
scroll to position [1487, 0]
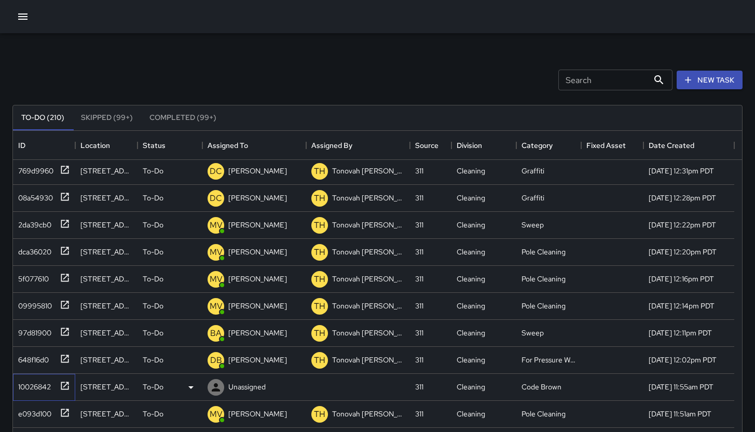
click at [23, 392] on div "10026842" at bounding box center [42, 384] width 56 height 17
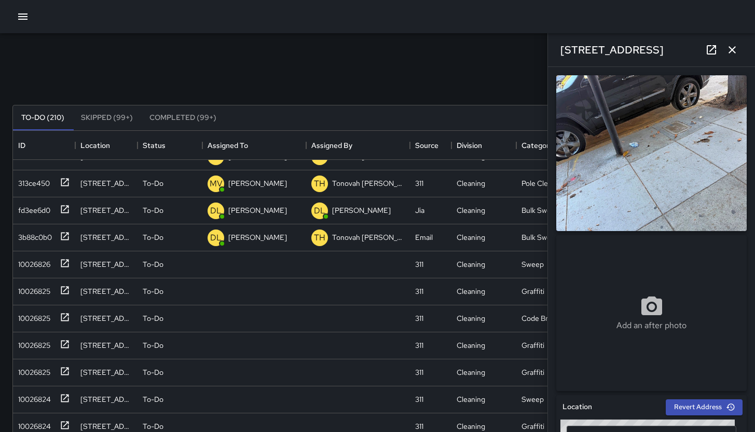
scroll to position [2176, 0]
click at [31, 293] on div "10026825" at bounding box center [32, 288] width 36 height 15
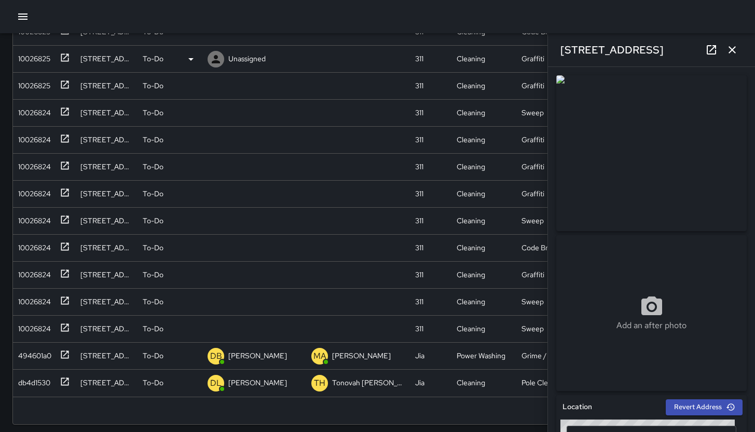
scroll to position [181, 0]
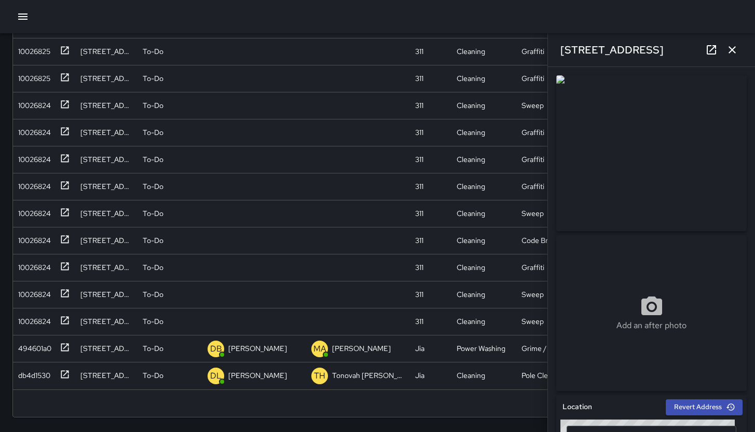
click at [658, 53] on icon "button" at bounding box center [732, 50] width 12 height 12
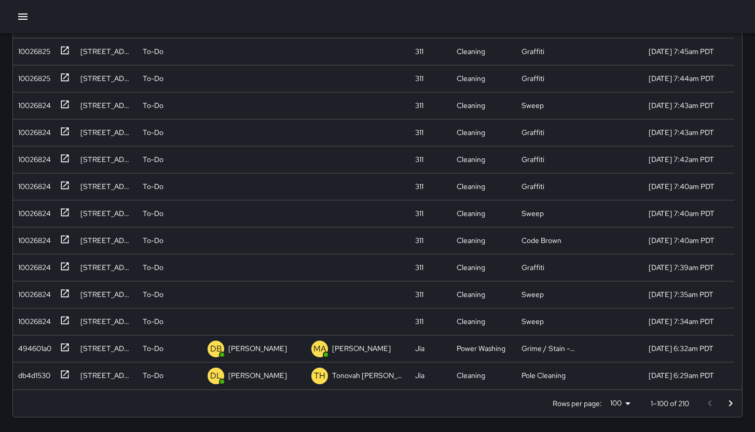
click at [17, 23] on button "button" at bounding box center [22, 16] width 21 height 21
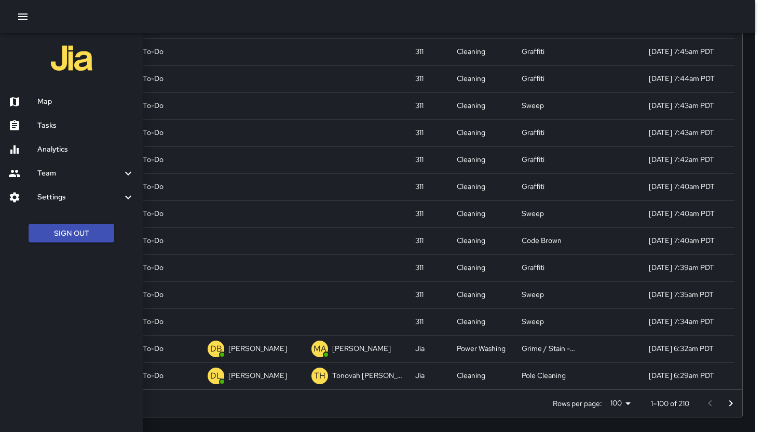
click at [67, 121] on h6 "Tasks" at bounding box center [85, 125] width 97 height 11
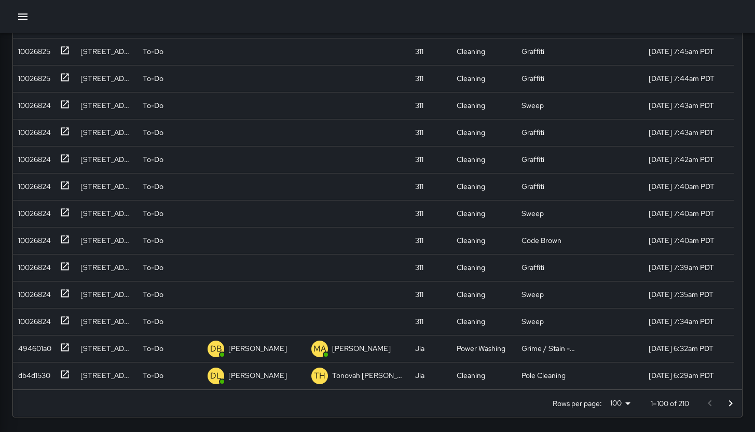
scroll to position [8, 8]
click at [26, 10] on icon "button" at bounding box center [23, 16] width 12 height 12
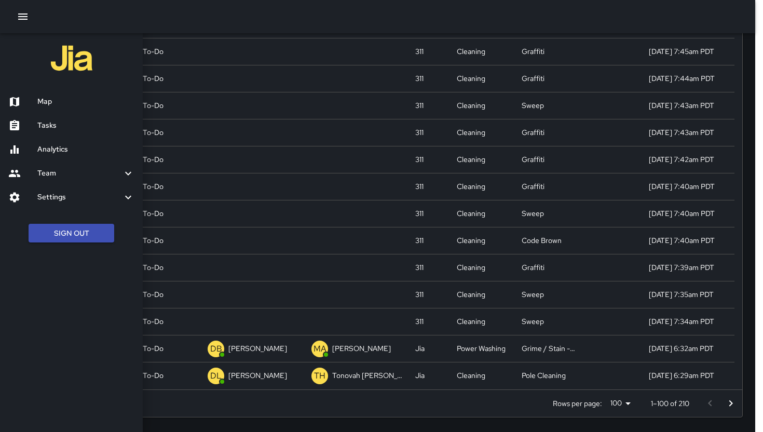
click at [80, 100] on h6 "Map" at bounding box center [85, 101] width 97 height 11
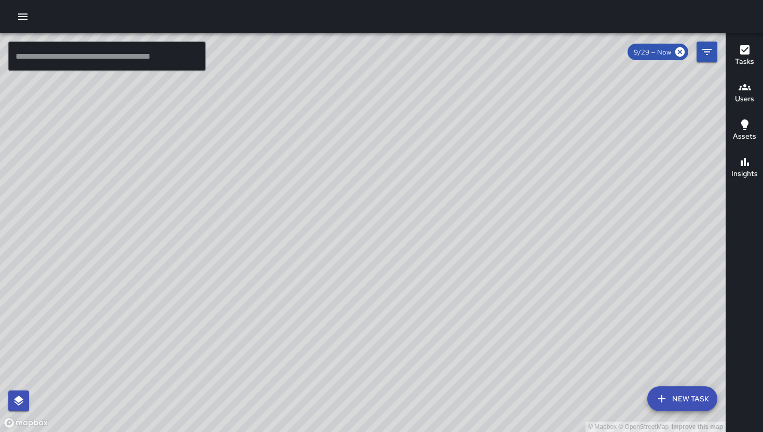
click at [25, 11] on icon "button" at bounding box center [23, 16] width 12 height 12
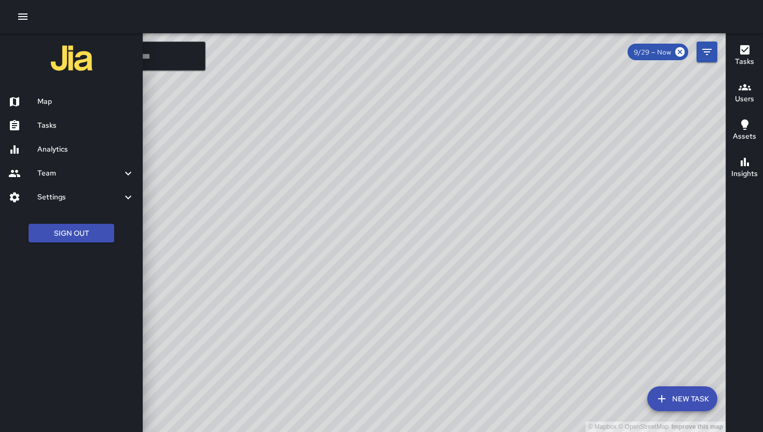
click at [55, 122] on h6 "Tasks" at bounding box center [85, 125] width 97 height 11
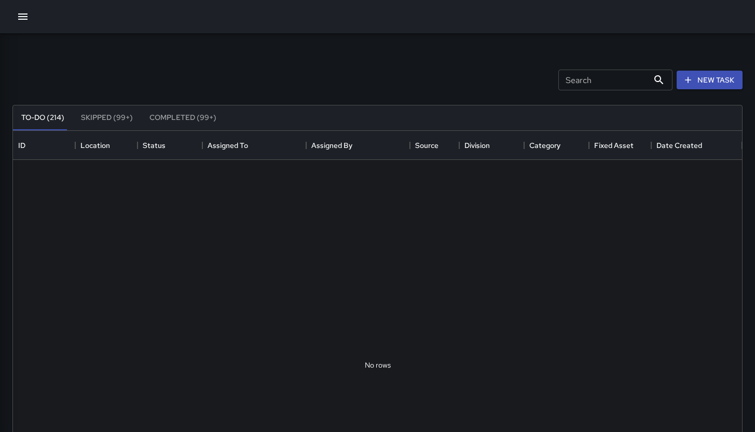
scroll to position [432, 721]
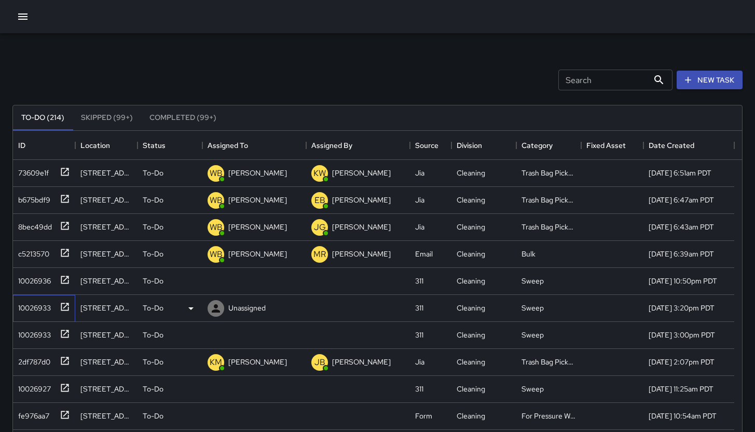
click at [28, 295] on div "10026933" at bounding box center [44, 308] width 62 height 27
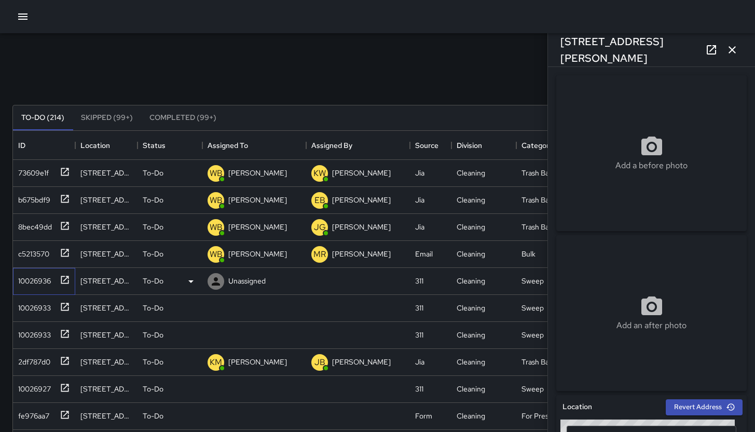
click at [30, 287] on div "10026936" at bounding box center [42, 278] width 56 height 17
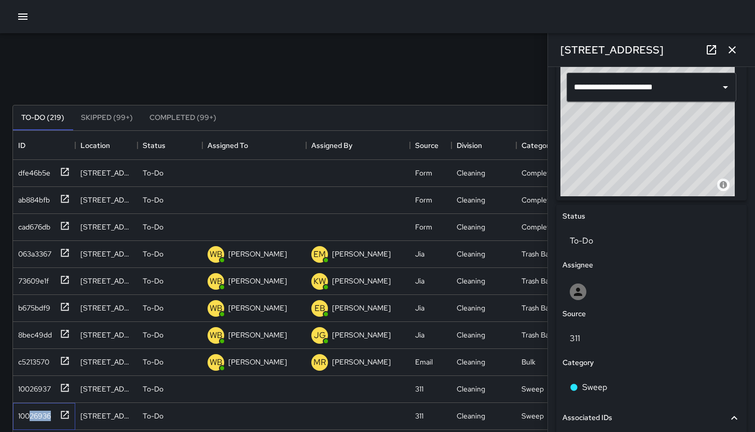
scroll to position [343, 0]
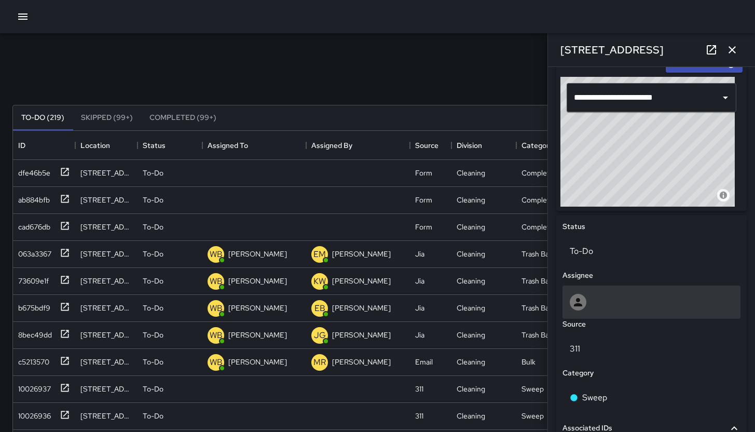
click at [622, 289] on div at bounding box center [652, 301] width 178 height 33
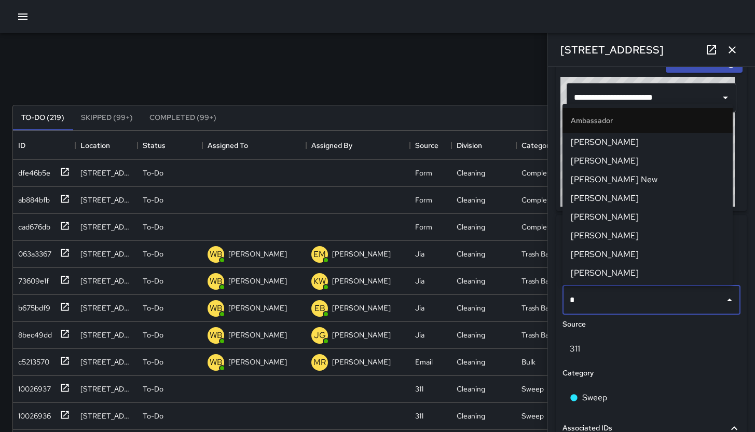
type input "**"
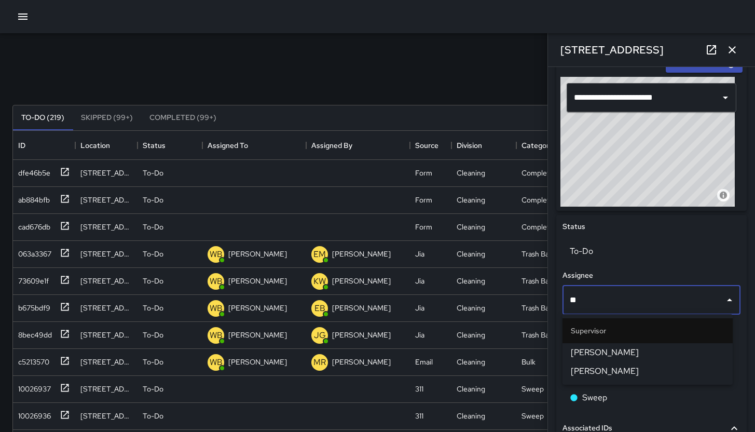
click at [642, 353] on span "[PERSON_NAME]" at bounding box center [648, 352] width 154 height 12
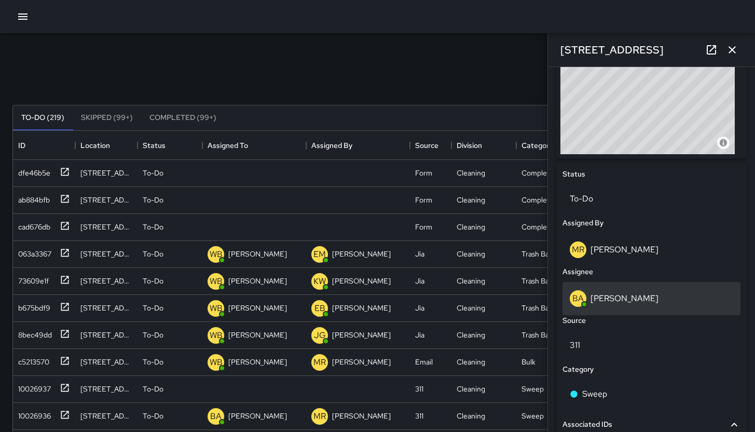
scroll to position [323, 0]
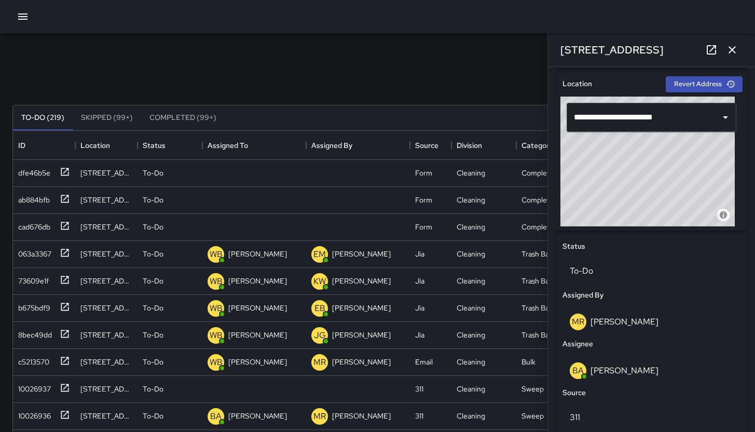
click at [658, 49] on icon "button" at bounding box center [732, 50] width 12 height 12
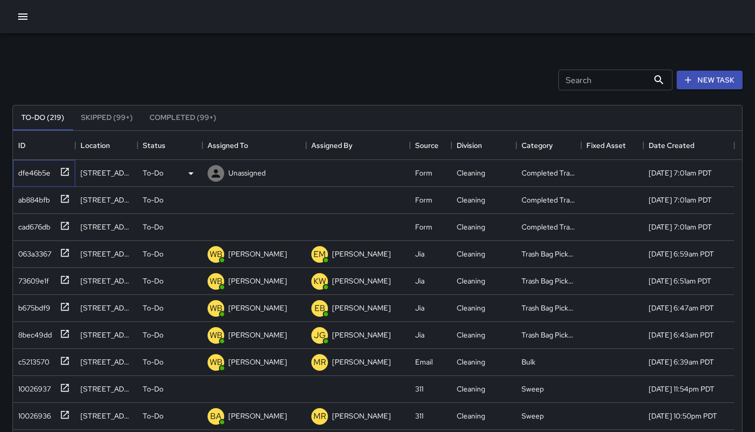
click at [23, 173] on div "dfe46b5e" at bounding box center [32, 171] width 36 height 15
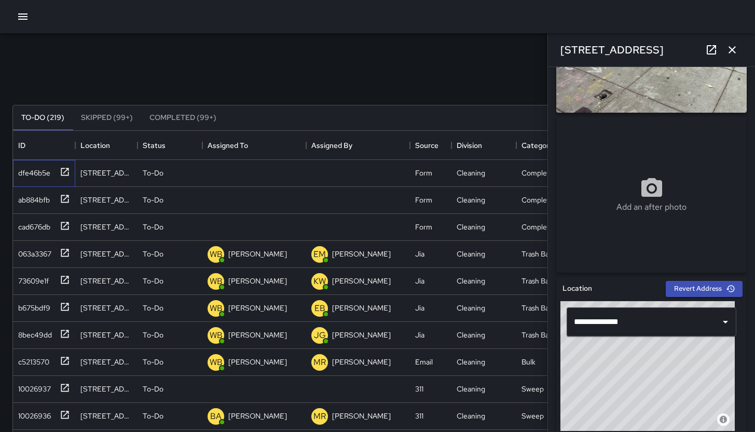
scroll to position [242, 0]
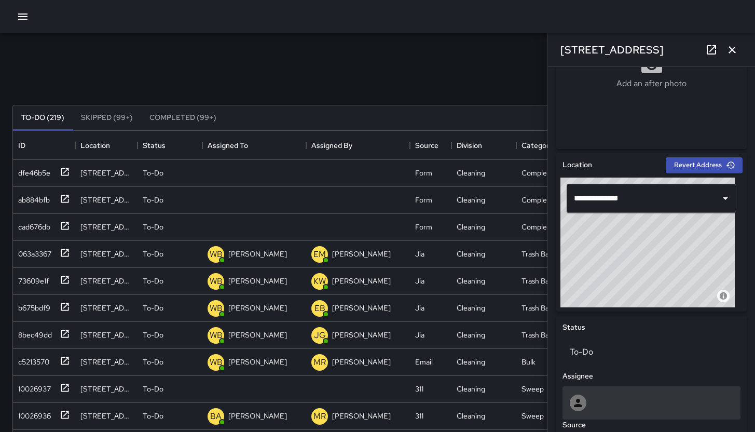
click at [655, 396] on div at bounding box center [652, 402] width 164 height 17
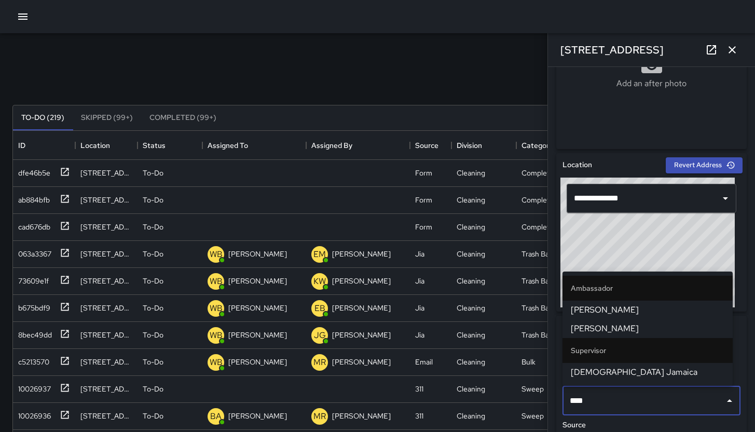
type input "*****"
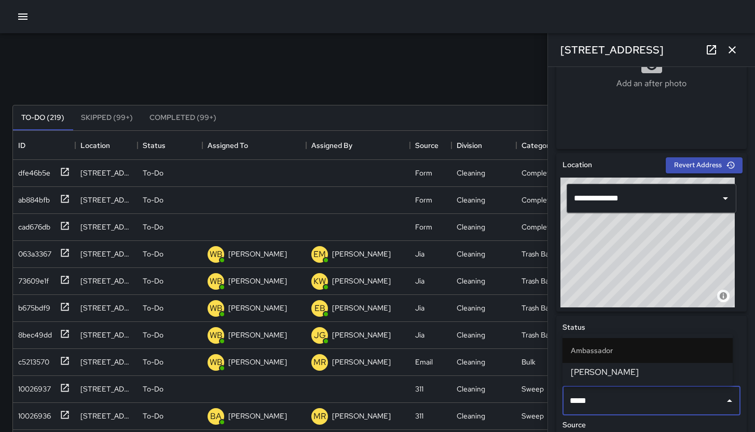
click at [615, 377] on span "[PERSON_NAME]" at bounding box center [648, 372] width 154 height 12
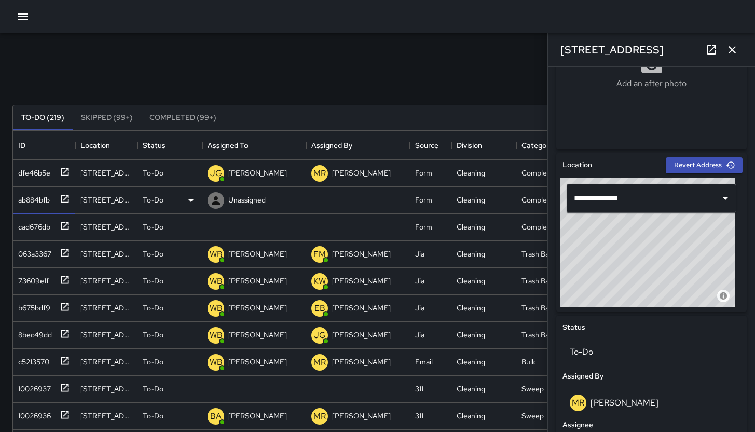
click at [25, 193] on div "ab884bfb" at bounding box center [32, 197] width 36 height 15
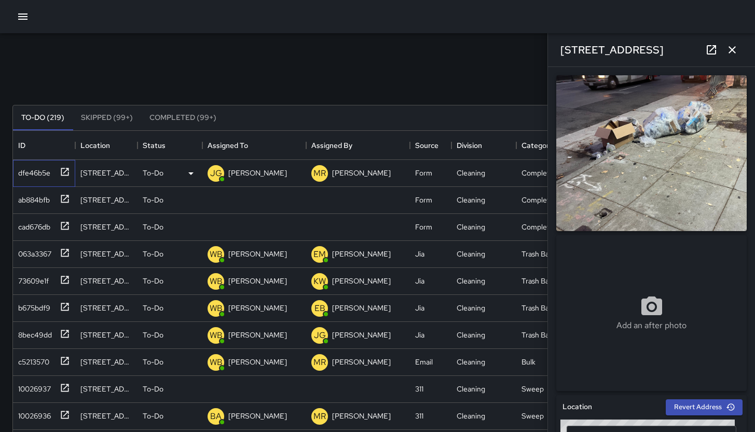
click at [45, 179] on div "dfe46b5e" at bounding box center [42, 170] width 56 height 17
click at [41, 202] on div "ab884bfb" at bounding box center [32, 197] width 36 height 15
type input "**********"
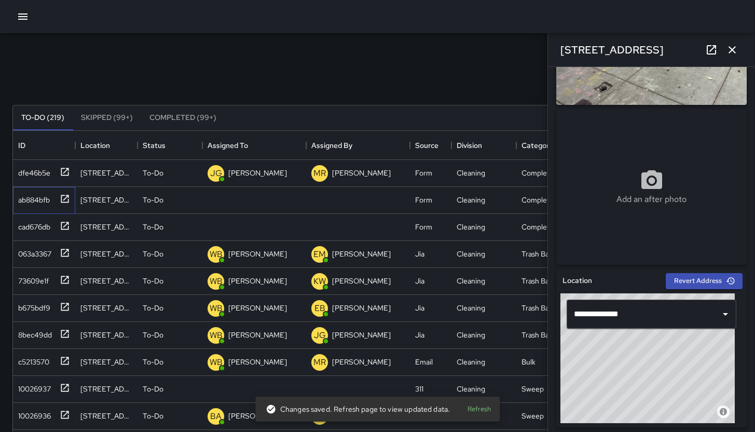
scroll to position [203, 0]
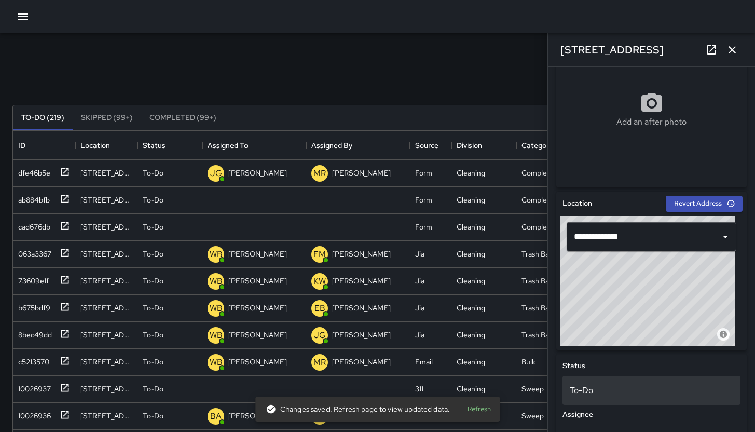
click at [641, 391] on p "To-Do" at bounding box center [652, 390] width 164 height 12
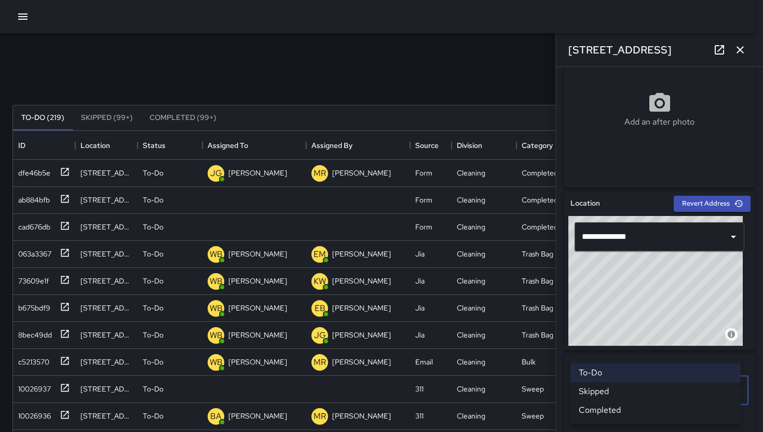
click at [637, 388] on li "Skipped" at bounding box center [655, 391] width 170 height 19
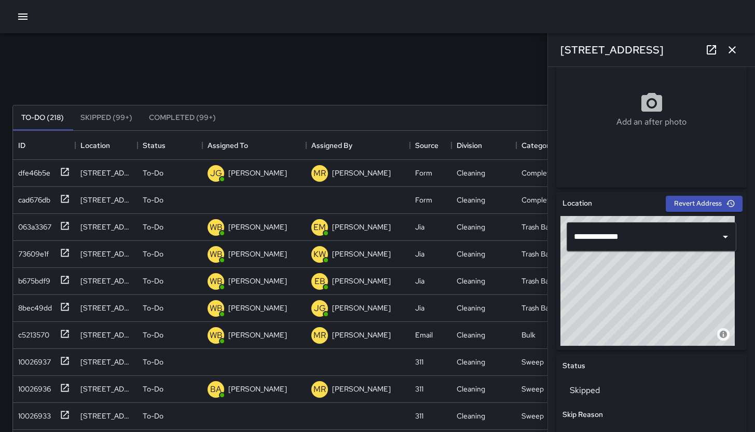
scroll to position [301, 0]
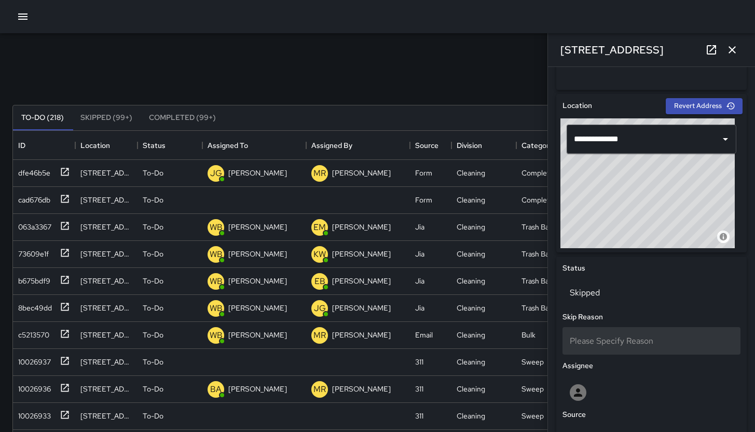
click at [571, 327] on div "Please Specify Reason" at bounding box center [652, 341] width 178 height 28
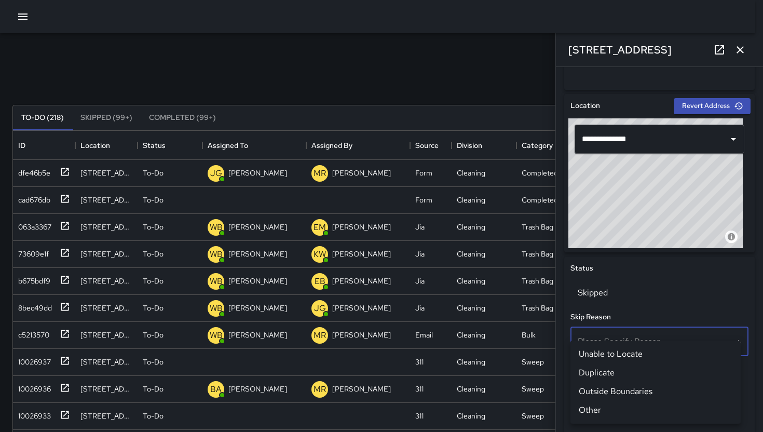
click at [637, 370] on li "Duplicate" at bounding box center [655, 372] width 170 height 19
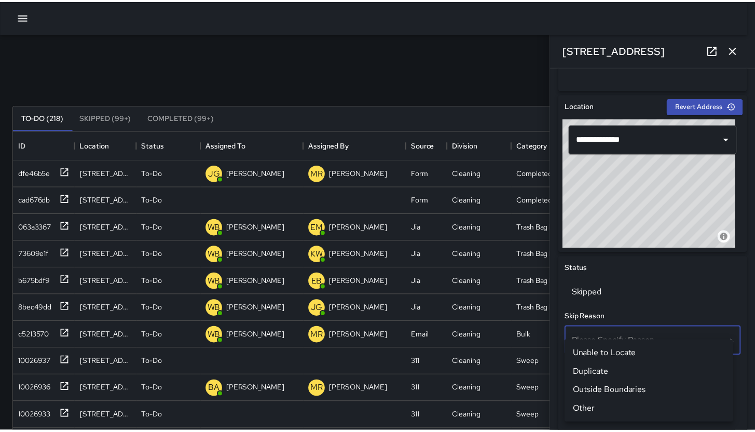
scroll to position [8, 8]
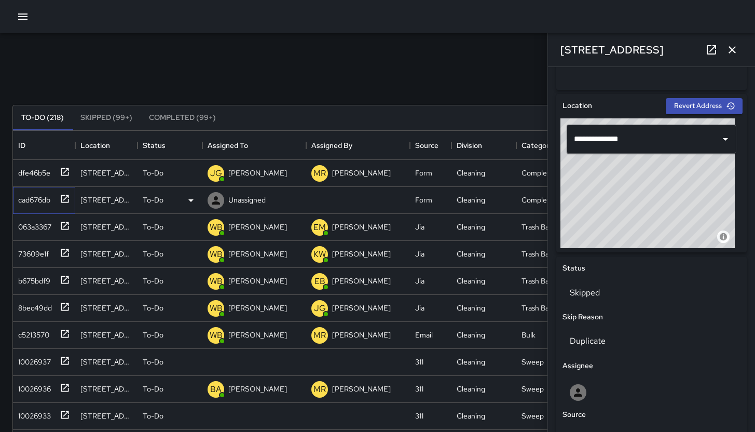
click at [26, 206] on div "cad676db" at bounding box center [42, 197] width 56 height 17
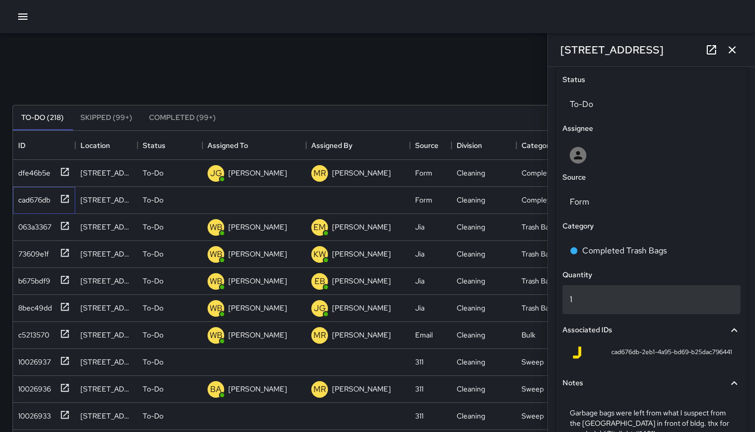
scroll to position [492, 0]
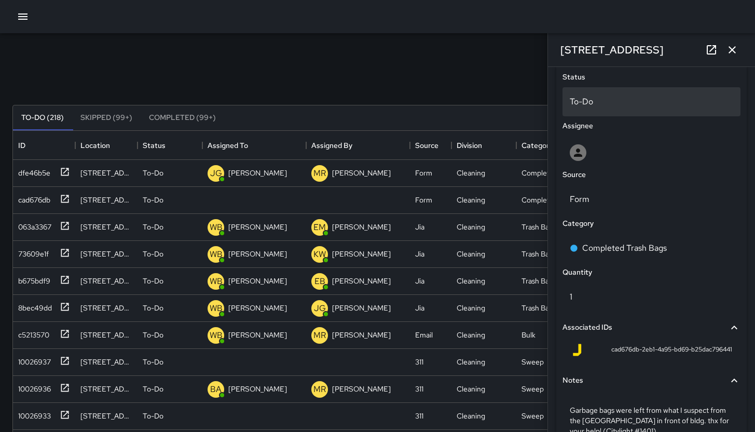
click at [618, 103] on p "To-Do" at bounding box center [652, 102] width 164 height 12
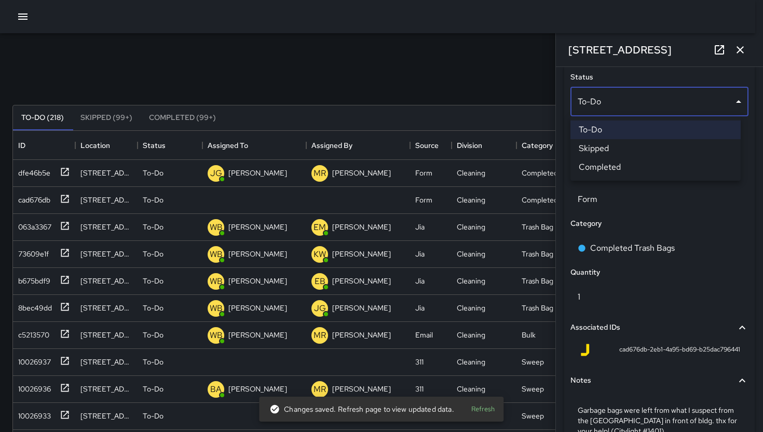
click at [621, 154] on li "Skipped" at bounding box center [655, 148] width 170 height 19
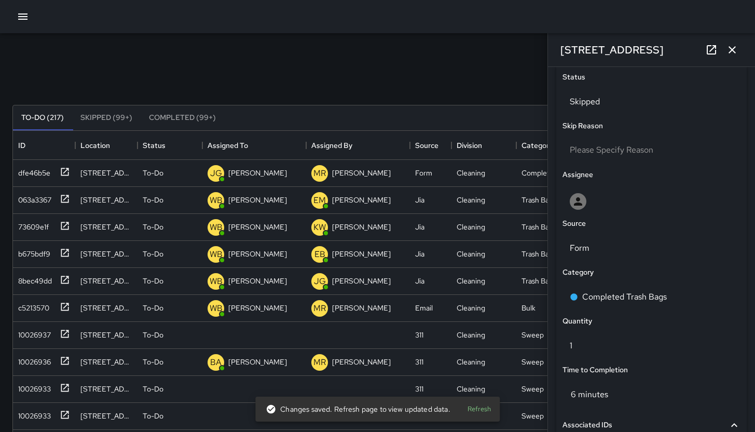
scroll to position [8, 8]
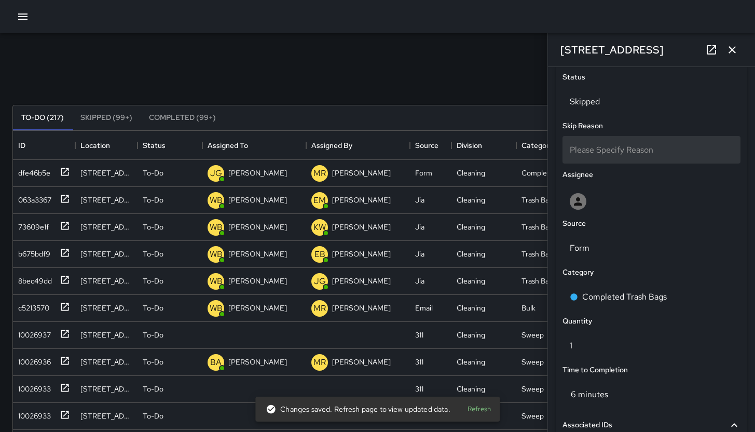
click at [625, 160] on div "Please Specify Reason" at bounding box center [652, 150] width 178 height 28
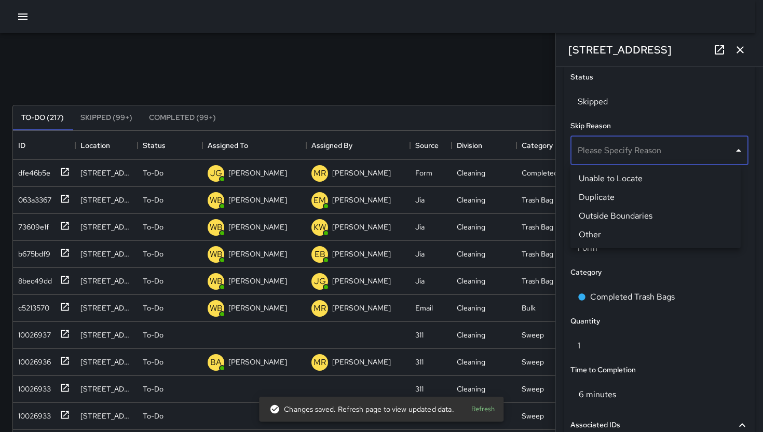
click at [617, 196] on li "Duplicate" at bounding box center [655, 197] width 170 height 19
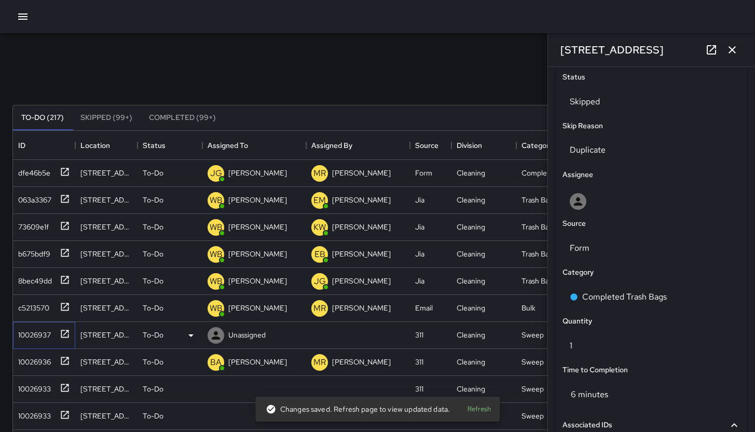
click at [43, 338] on div "10026937" at bounding box center [32, 332] width 37 height 15
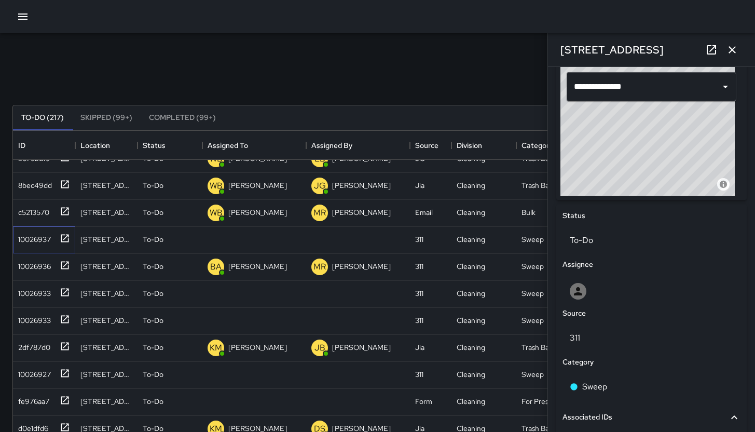
scroll to position [351, 0]
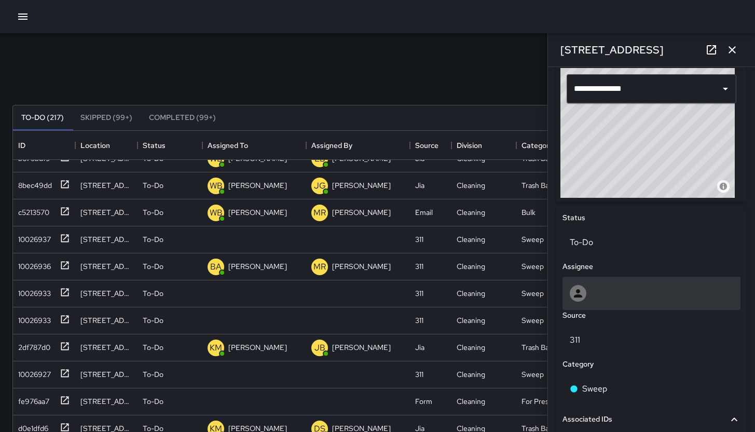
click at [625, 291] on div at bounding box center [652, 293] width 164 height 17
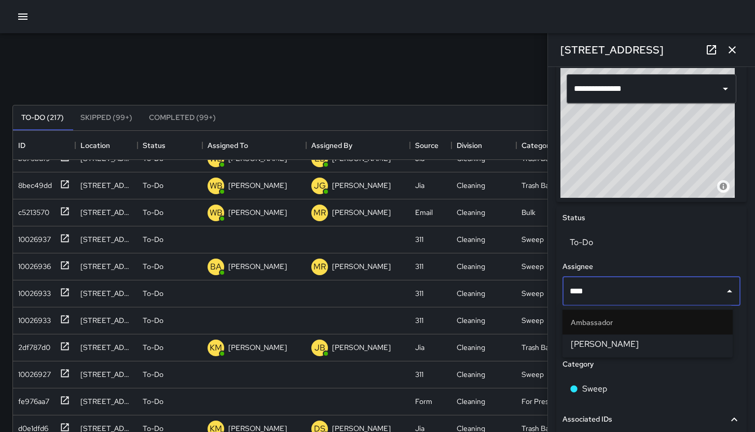
type input "*****"
click at [619, 348] on span "[PERSON_NAME]" at bounding box center [648, 344] width 154 height 12
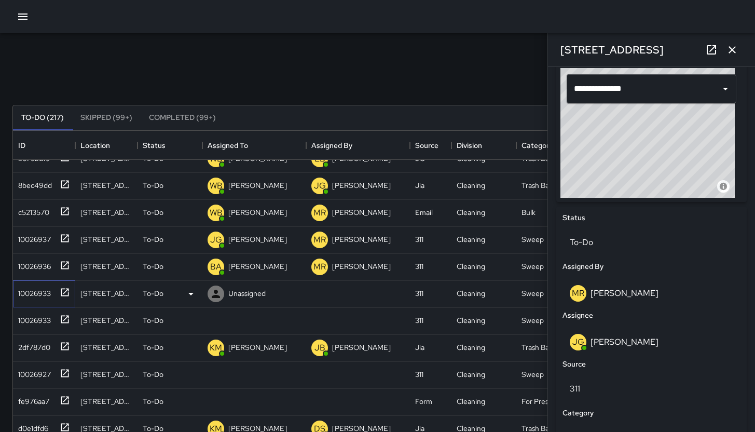
click at [40, 293] on div "10026933" at bounding box center [32, 291] width 37 height 15
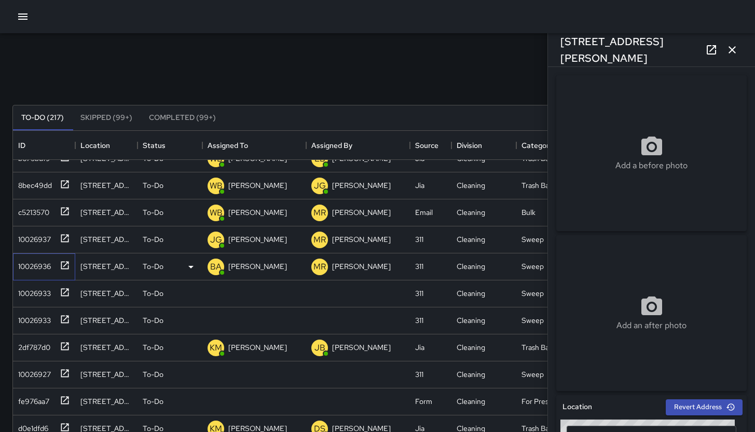
click at [40, 261] on div "10026936" at bounding box center [32, 264] width 37 height 15
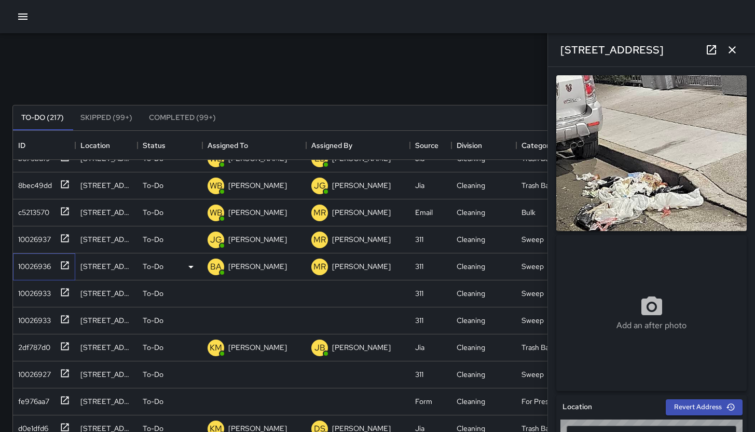
type input "**********"
click at [42, 293] on div "10026933" at bounding box center [32, 291] width 37 height 15
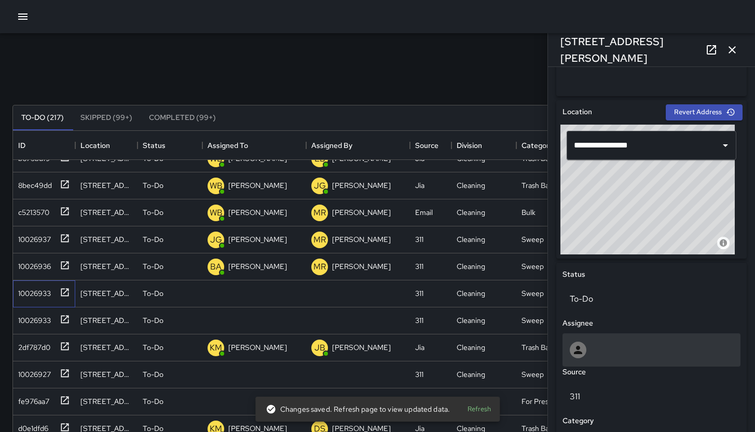
scroll to position [310, 0]
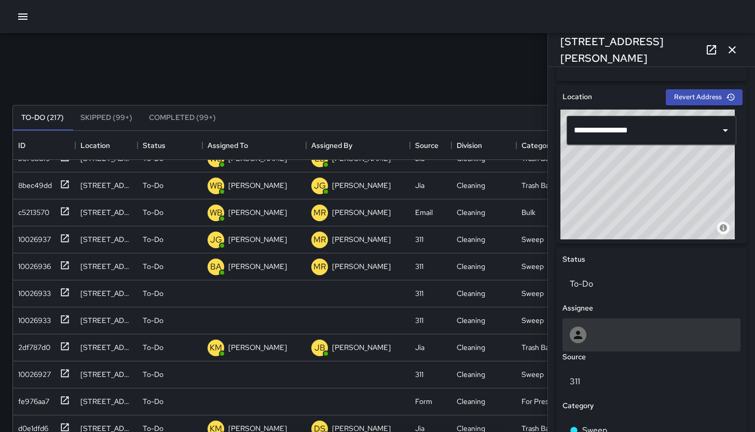
click at [632, 328] on div at bounding box center [652, 334] width 164 height 17
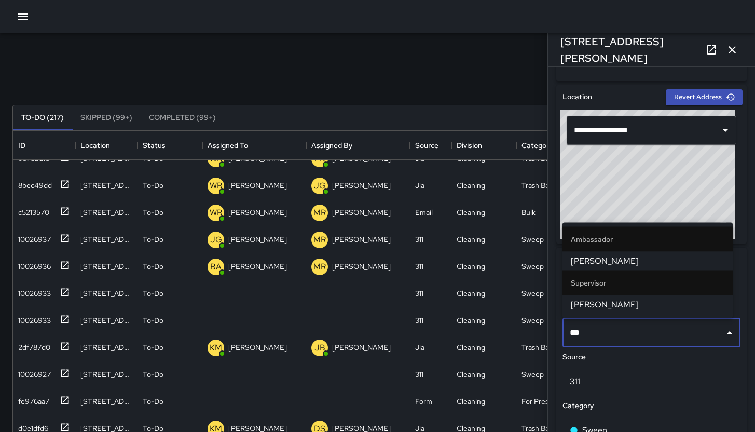
type input "****"
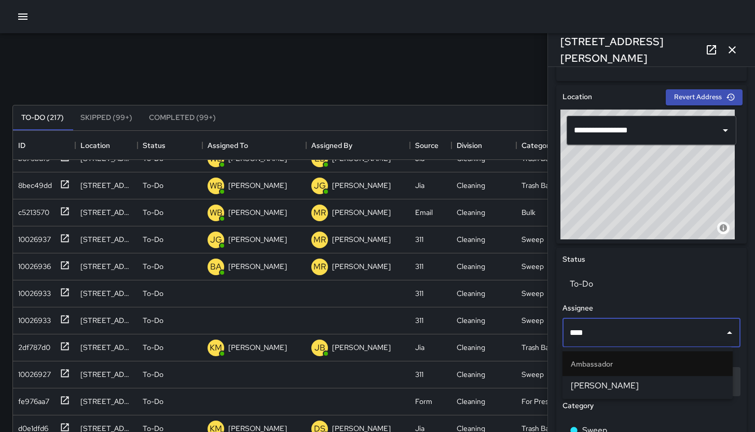
click at [614, 382] on span "[PERSON_NAME]" at bounding box center [648, 385] width 154 height 12
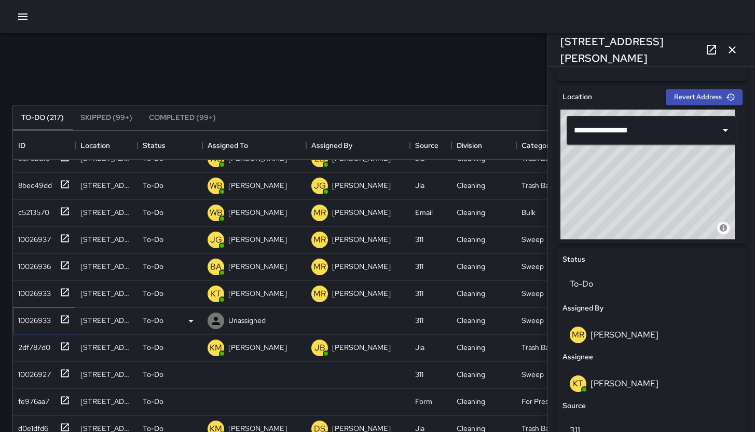
click at [23, 319] on div "10026933" at bounding box center [32, 318] width 37 height 15
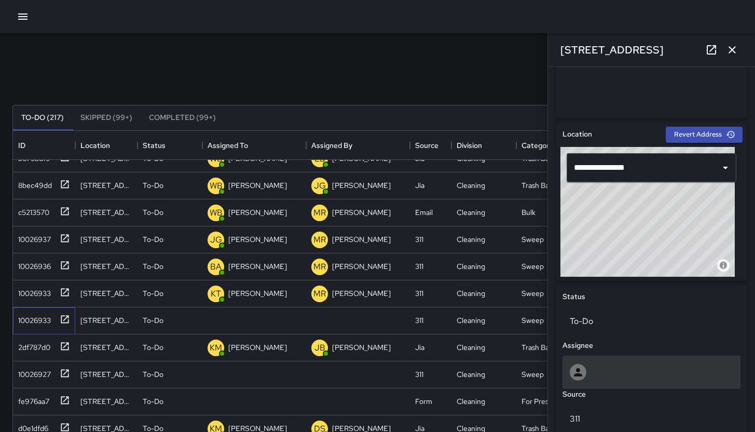
scroll to position [273, 0]
click at [652, 364] on div at bounding box center [652, 372] width 164 height 17
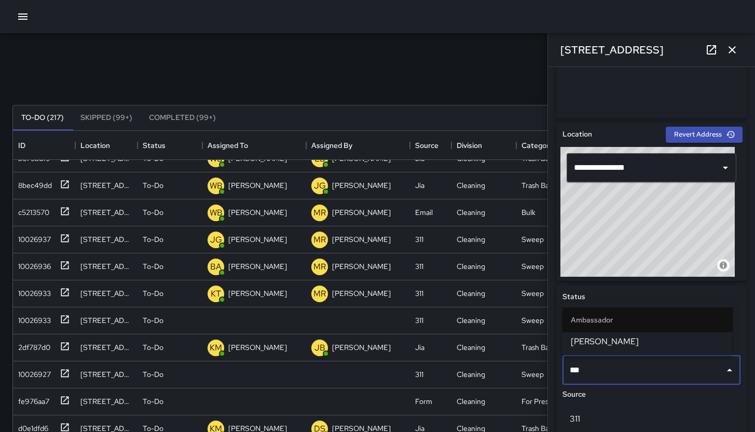
type input "****"
click at [619, 339] on span "[PERSON_NAME]" at bounding box center [648, 341] width 154 height 12
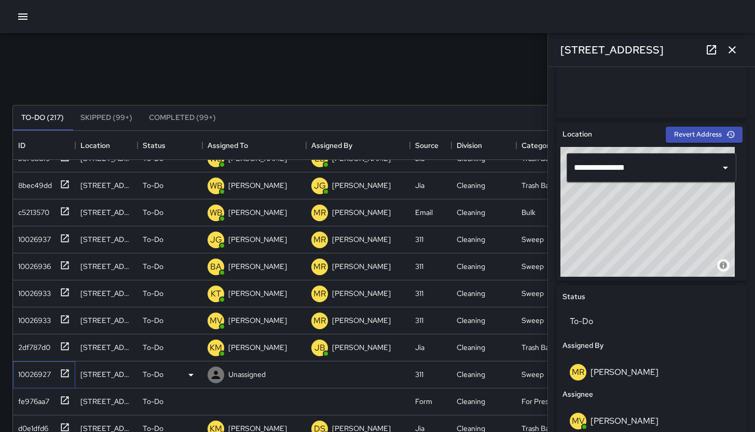
click at [34, 370] on div "10026927" at bounding box center [32, 372] width 37 height 15
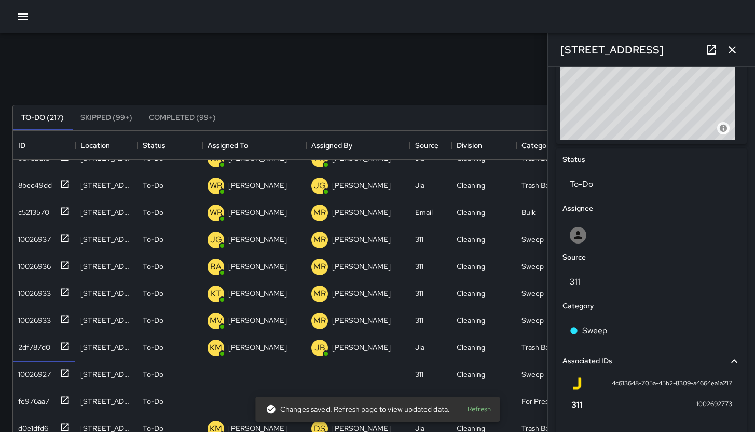
scroll to position [501, 0]
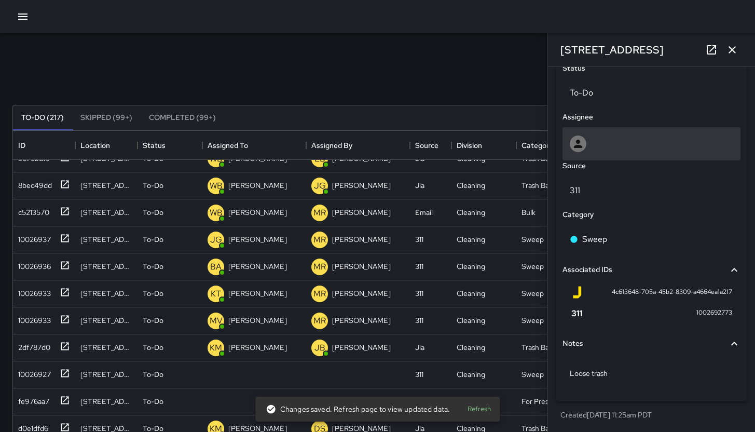
click at [620, 150] on div at bounding box center [652, 143] width 164 height 17
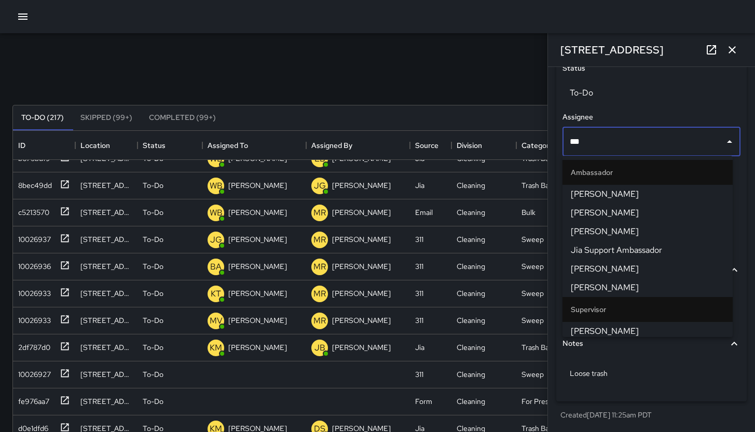
type input "****"
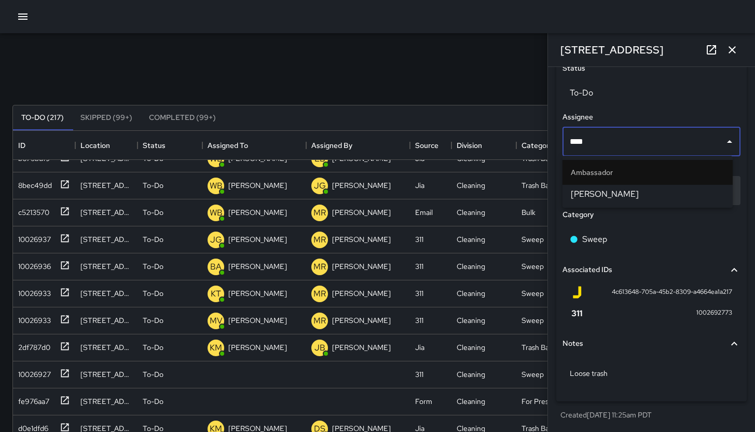
click at [619, 194] on span "[PERSON_NAME]" at bounding box center [648, 194] width 154 height 12
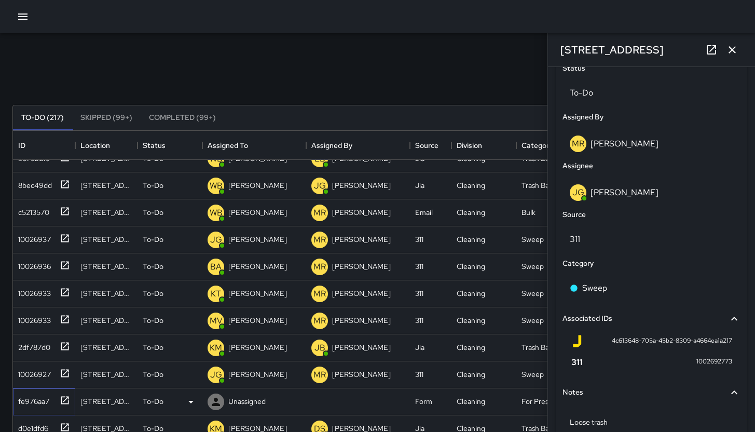
click at [32, 407] on div "fe976aa7" at bounding box center [42, 399] width 56 height 17
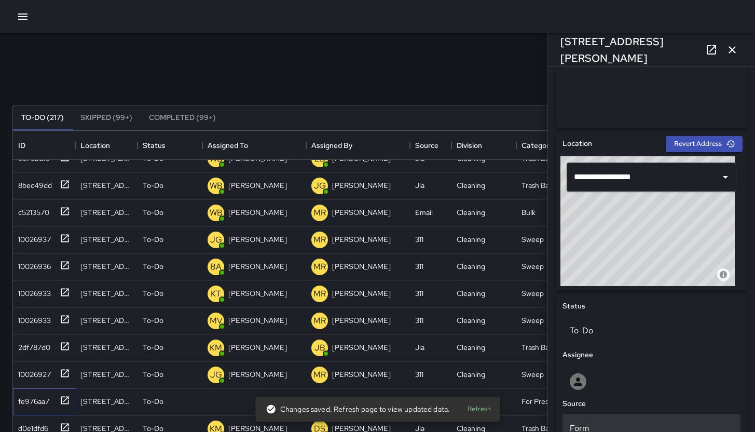
scroll to position [302, 0]
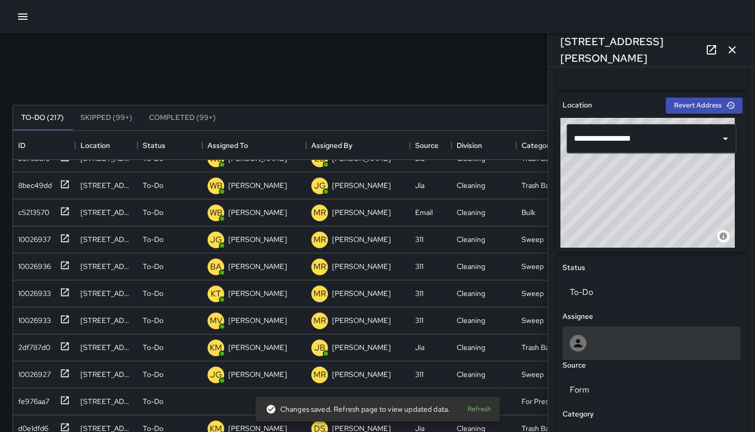
click at [611, 328] on div at bounding box center [652, 342] width 178 height 33
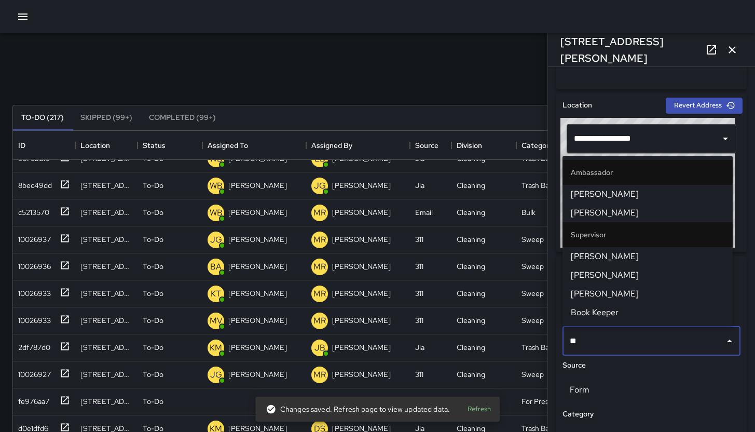
type input "***"
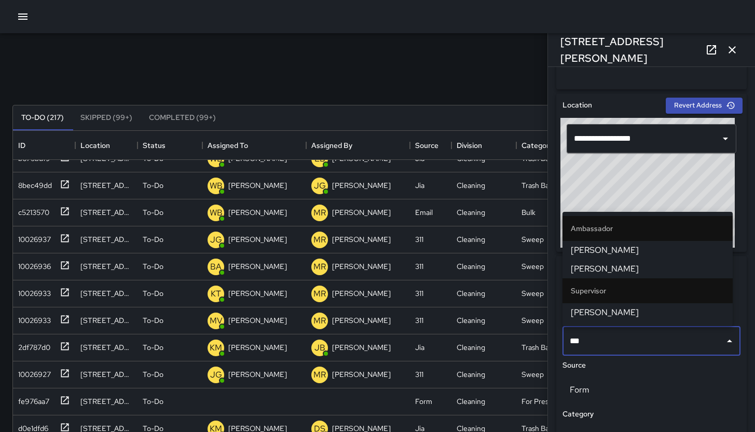
click at [625, 261] on li "[PERSON_NAME]" at bounding box center [648, 269] width 170 height 19
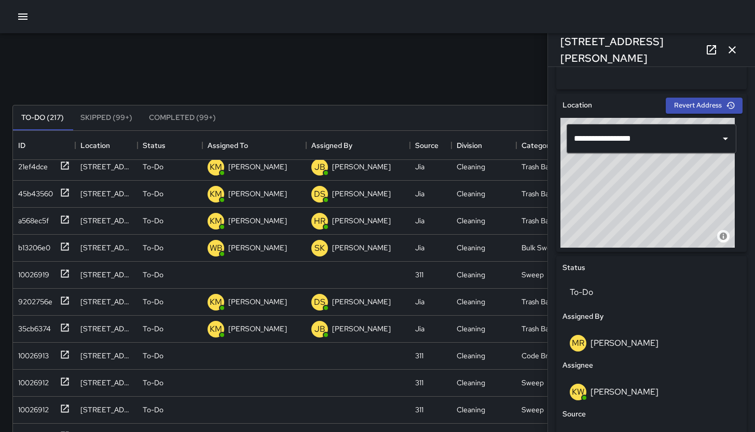
scroll to position [412, 0]
click at [36, 279] on div "10026919" at bounding box center [31, 272] width 35 height 15
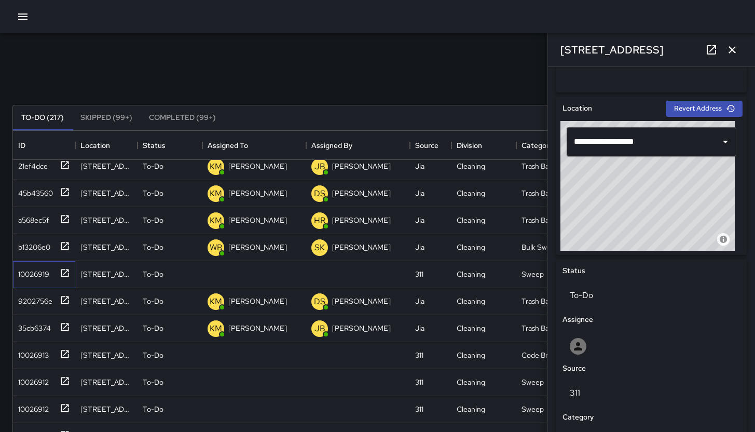
scroll to position [356, 0]
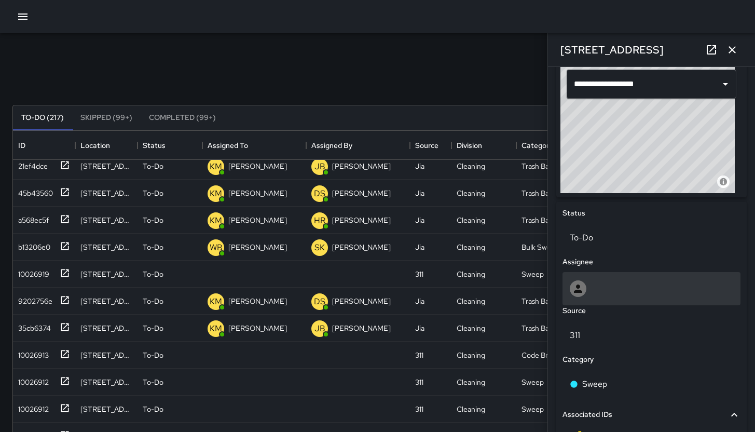
click at [627, 288] on div at bounding box center [652, 288] width 164 height 17
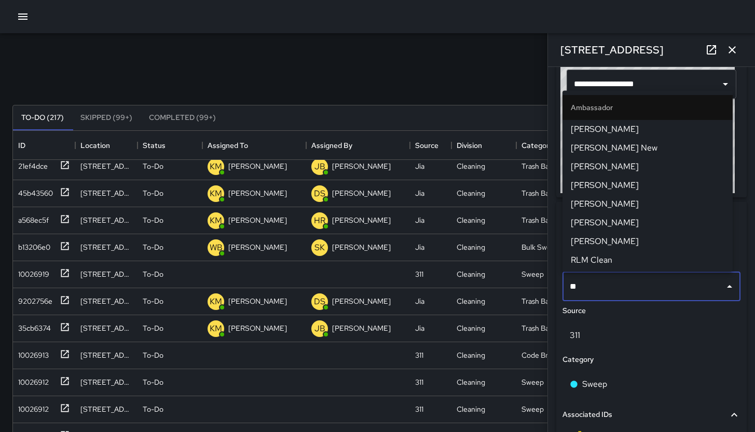
type input "***"
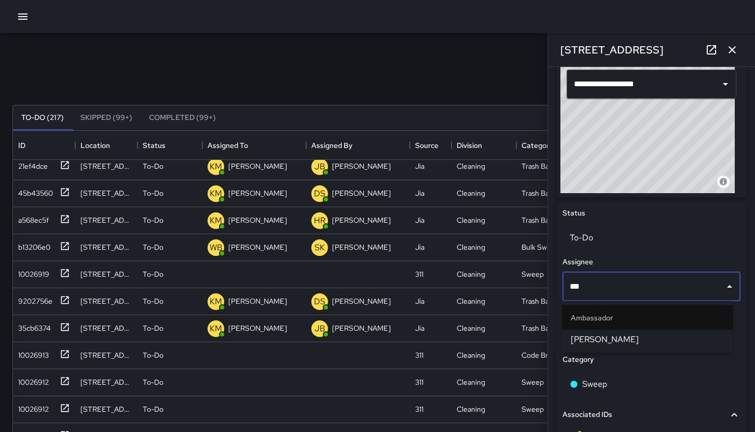
click at [632, 344] on span "[PERSON_NAME]" at bounding box center [648, 339] width 154 height 12
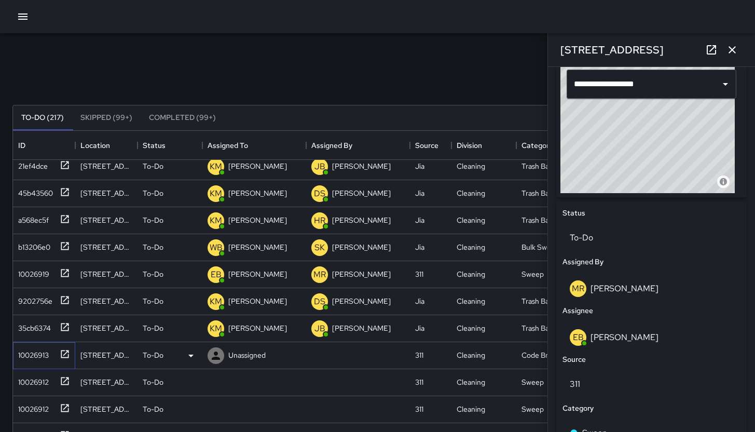
click at [22, 355] on div "10026913" at bounding box center [31, 353] width 35 height 15
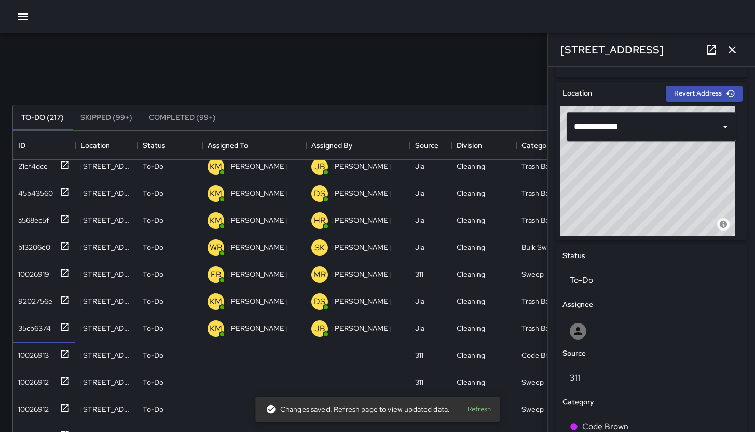
scroll to position [438, 0]
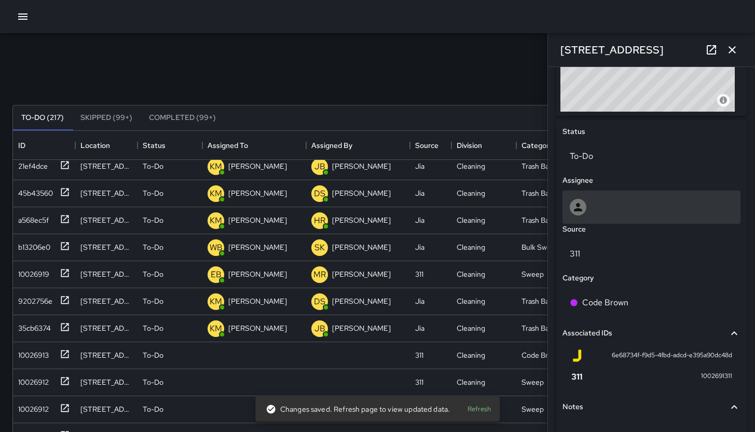
click at [617, 202] on div at bounding box center [652, 207] width 164 height 17
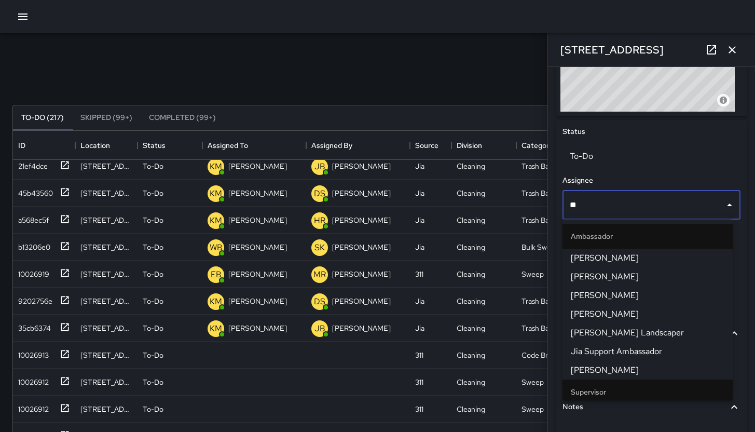
type input "***"
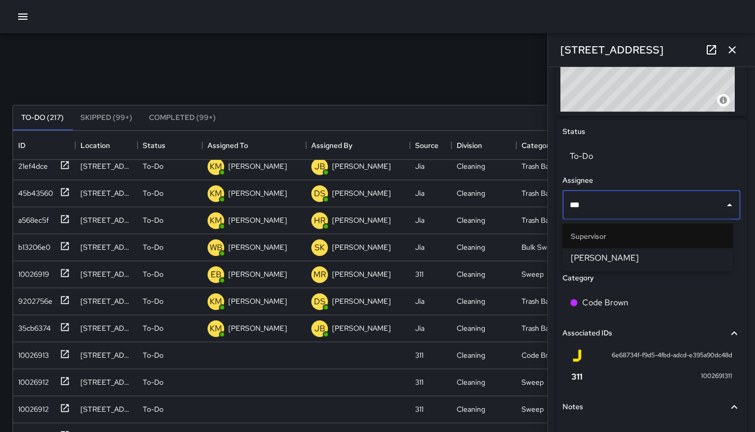
click at [607, 254] on span "[PERSON_NAME]" at bounding box center [648, 258] width 154 height 12
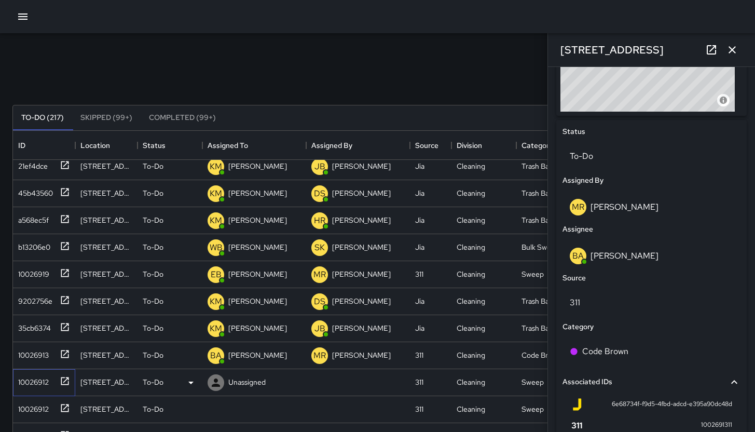
click at [27, 382] on div "10026912" at bounding box center [31, 380] width 35 height 15
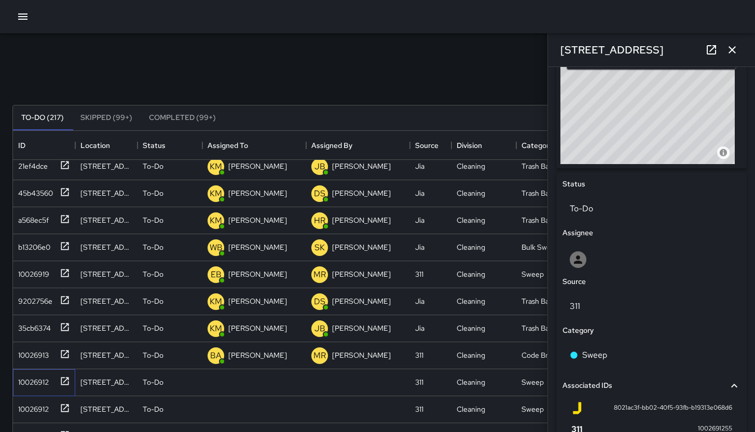
scroll to position [493, 0]
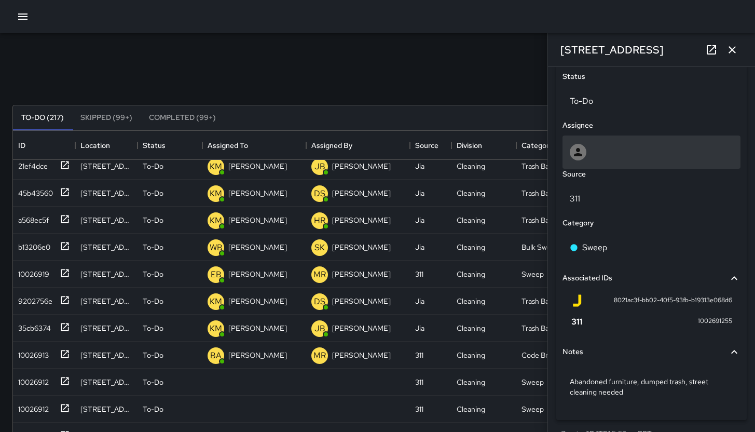
click at [611, 149] on div at bounding box center [652, 152] width 164 height 17
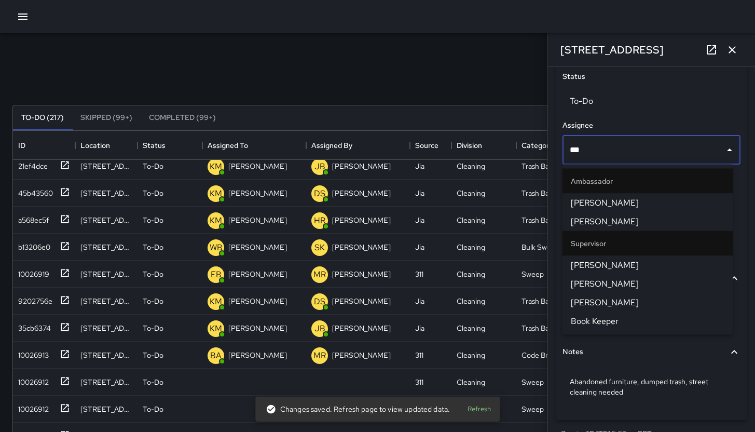
type input "****"
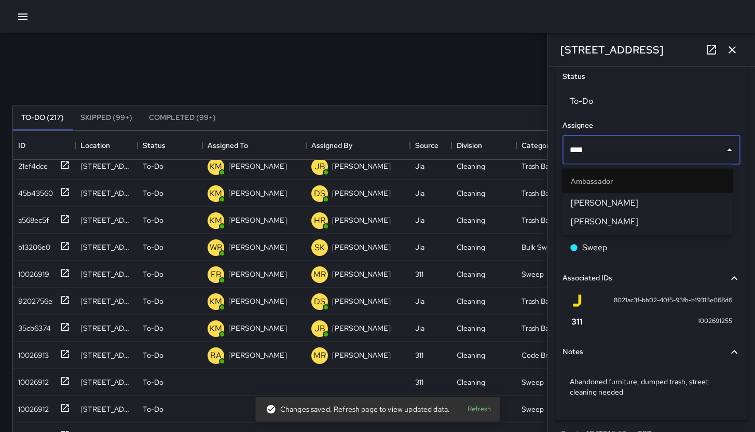
click at [607, 225] on span "[PERSON_NAME]" at bounding box center [648, 221] width 154 height 12
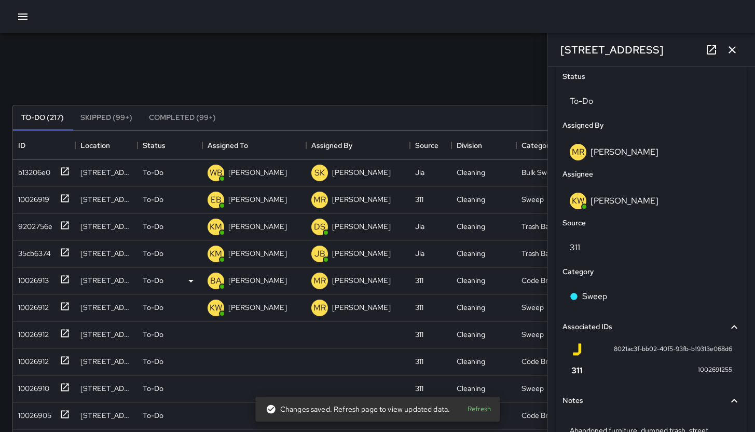
scroll to position [594, 0]
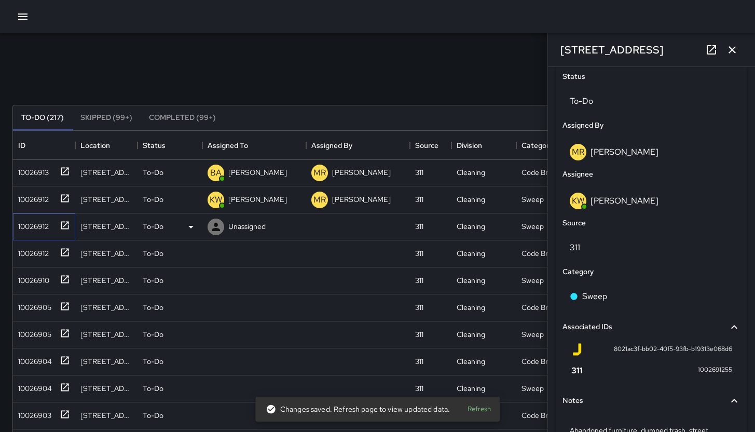
click at [22, 220] on div "10026912" at bounding box center [31, 224] width 35 height 15
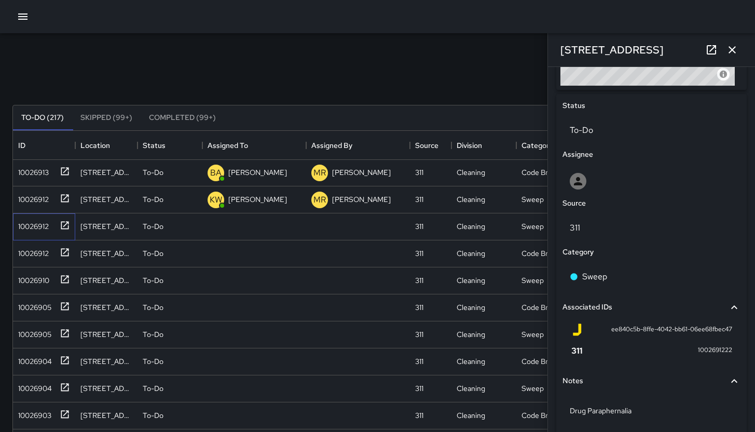
scroll to position [3, 0]
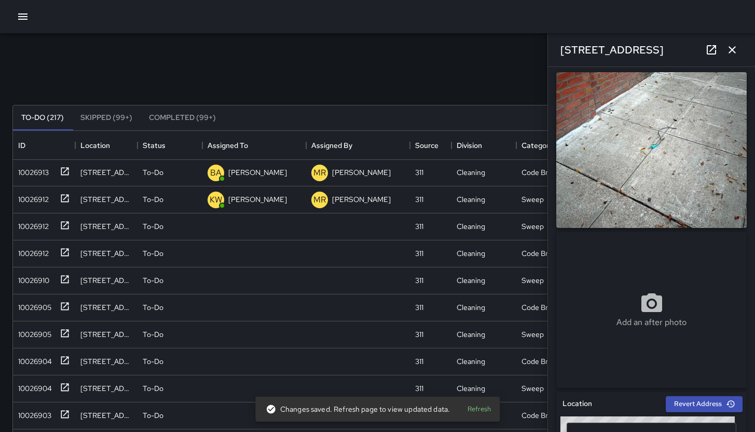
click at [658, 45] on link at bounding box center [711, 49] width 21 height 21
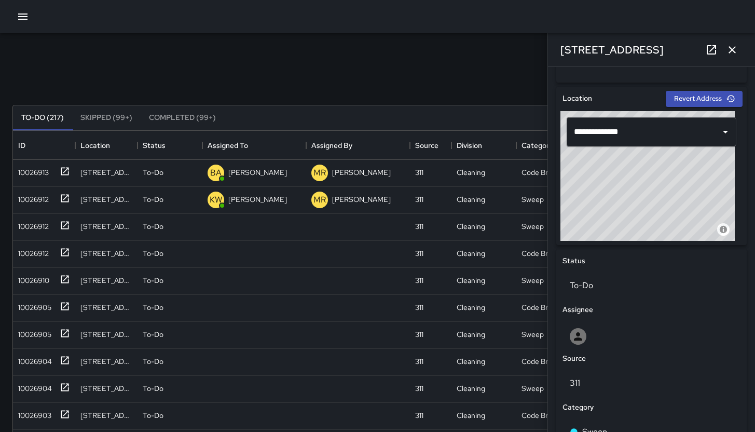
scroll to position [314, 0]
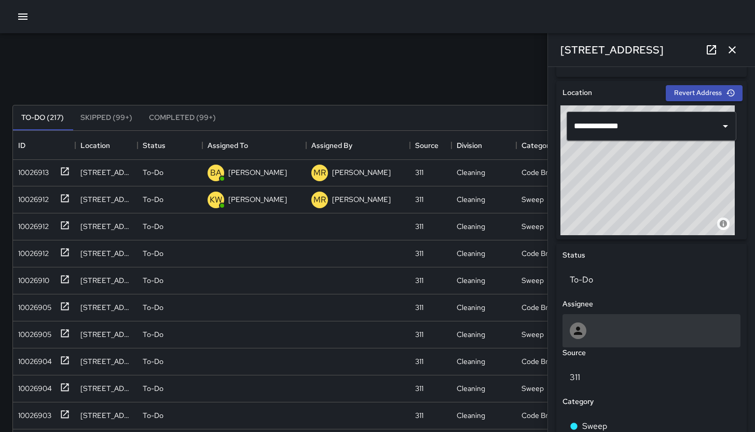
click at [639, 319] on div at bounding box center [652, 330] width 178 height 33
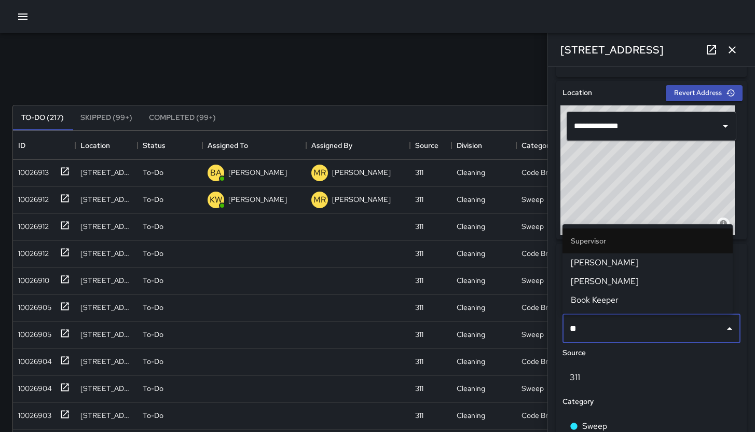
type input "***"
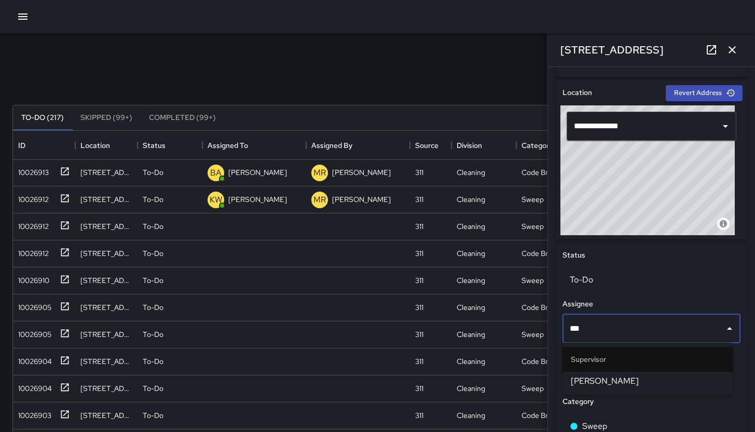
click at [625, 382] on span "[PERSON_NAME]" at bounding box center [648, 381] width 154 height 12
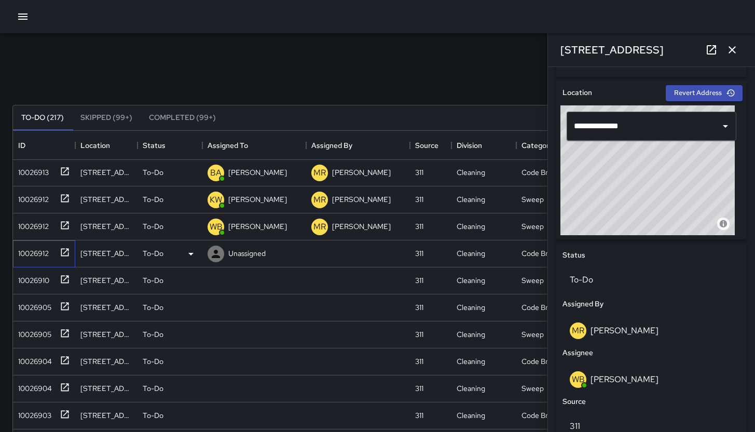
click at [23, 251] on div "10026912" at bounding box center [31, 251] width 35 height 15
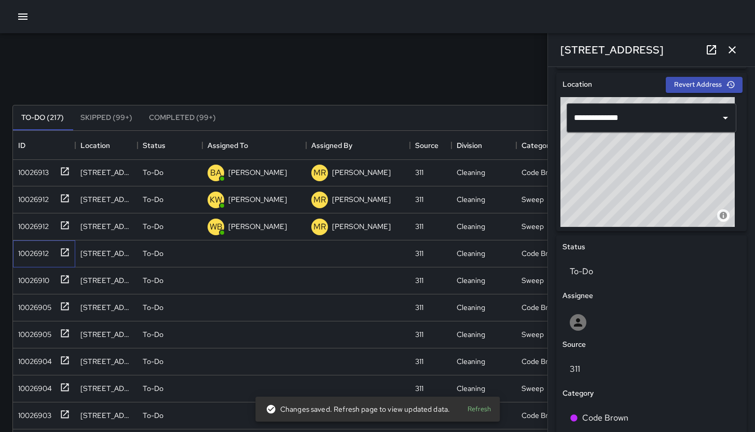
scroll to position [442, 0]
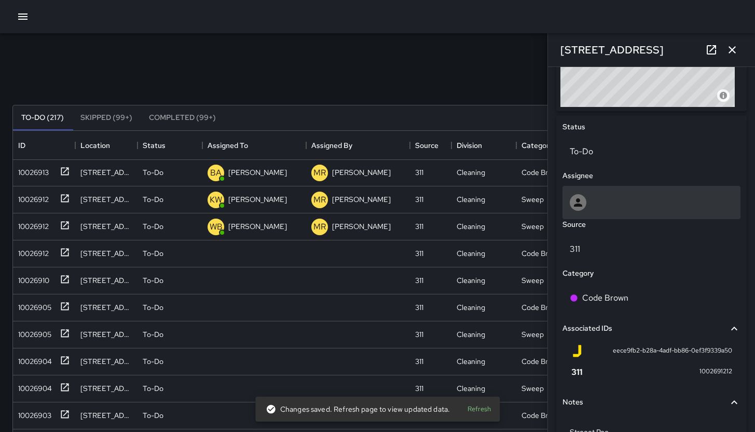
click at [617, 202] on div at bounding box center [652, 202] width 164 height 17
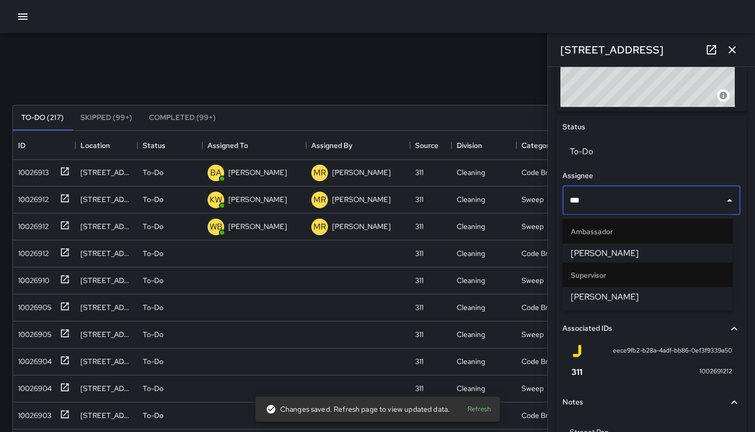
type input "****"
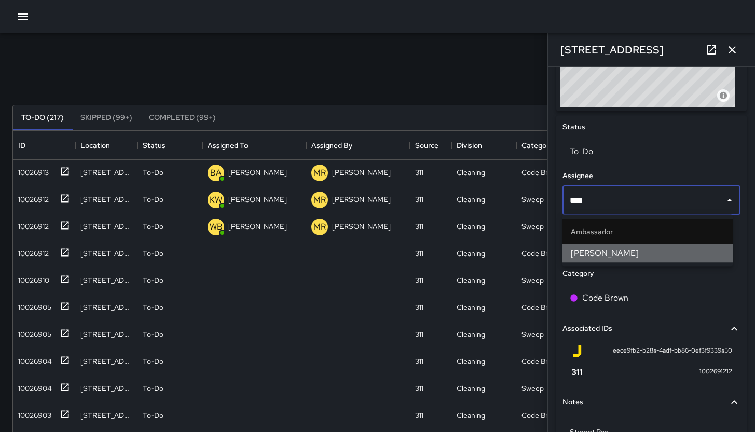
click at [592, 257] on span "[PERSON_NAME]" at bounding box center [648, 253] width 154 height 12
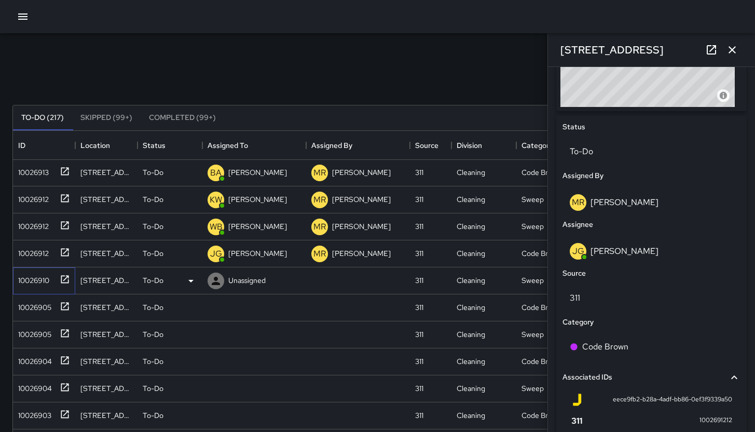
click at [38, 282] on div "10026910" at bounding box center [31, 278] width 35 height 15
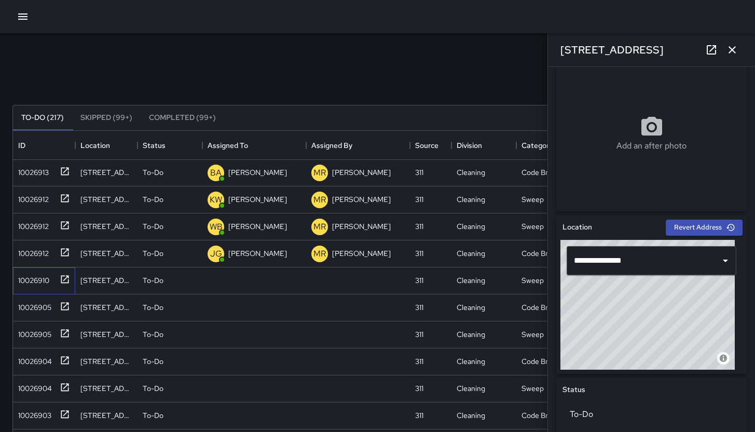
scroll to position [501, 0]
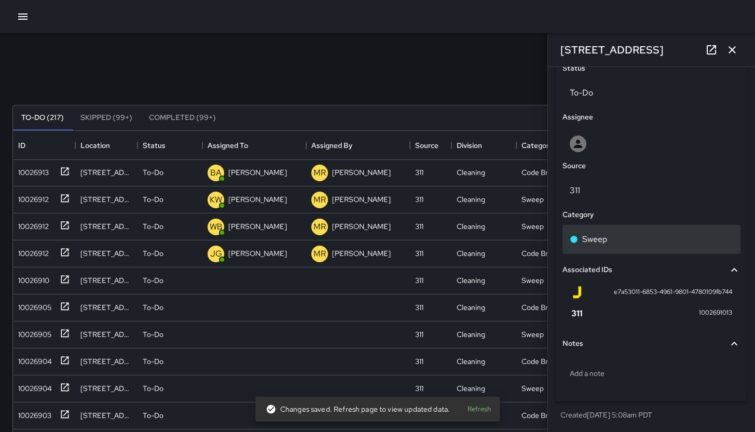
click at [639, 234] on div "Sweep" at bounding box center [652, 239] width 164 height 12
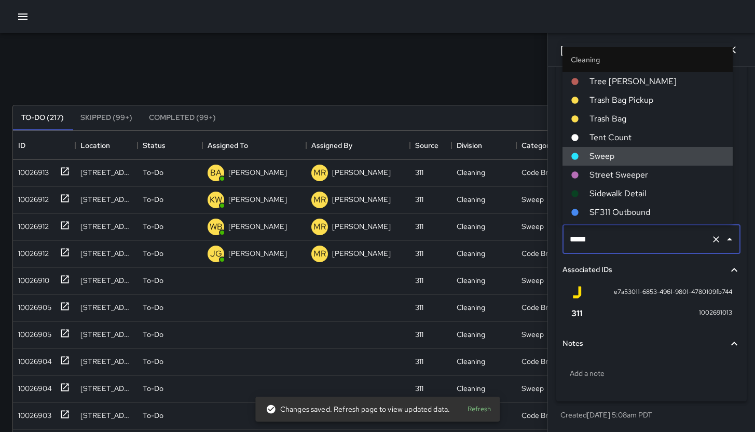
click at [639, 234] on input "*****" at bounding box center [637, 239] width 140 height 20
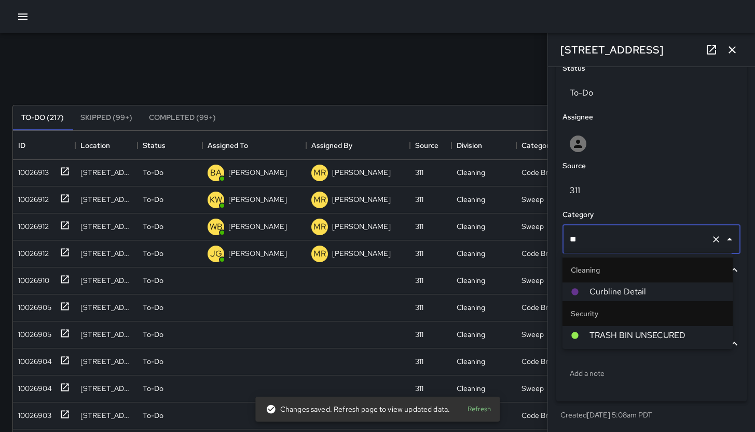
type input "***"
click at [604, 294] on span "Curbline Detail" at bounding box center [657, 291] width 135 height 12
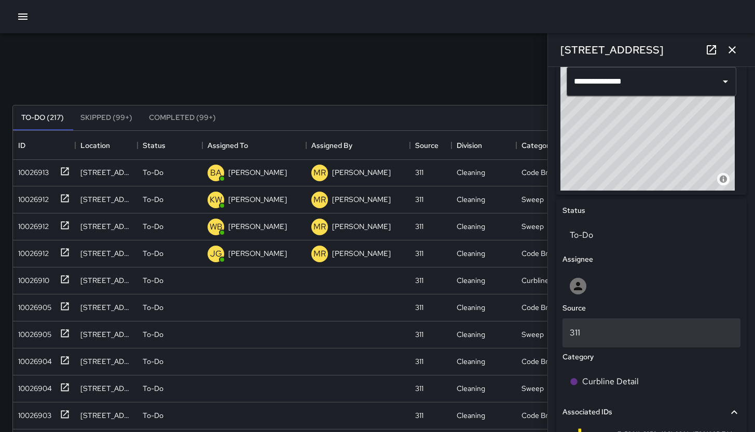
scroll to position [379, 0]
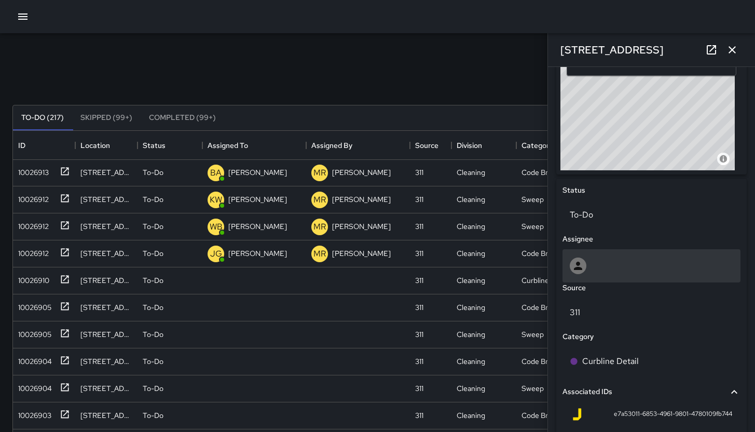
click at [625, 263] on div at bounding box center [652, 265] width 164 height 17
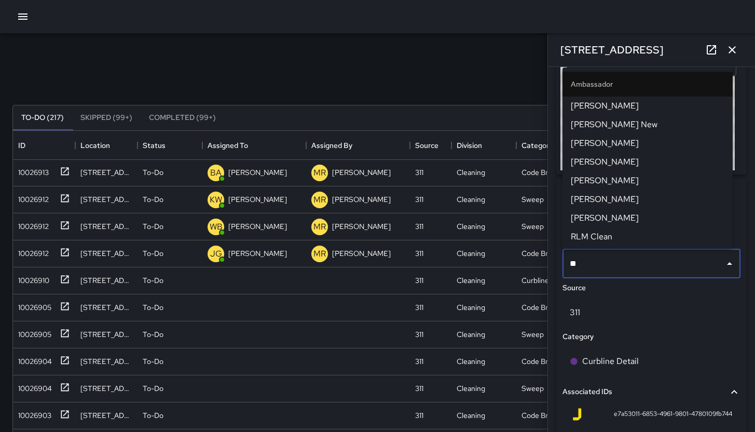
type input "***"
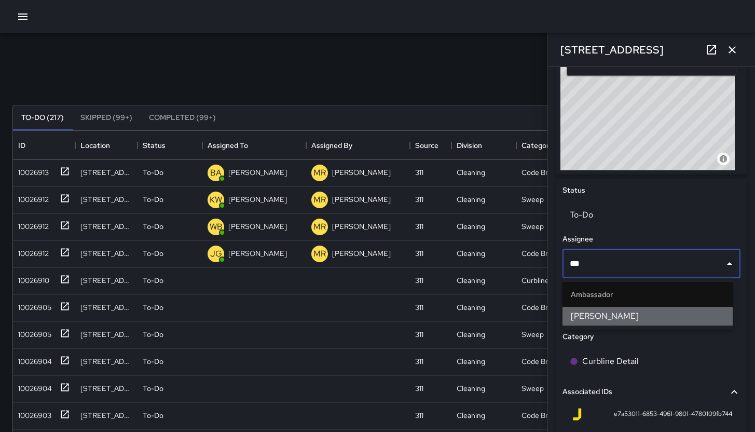
click at [599, 322] on span "[PERSON_NAME]" at bounding box center [648, 316] width 154 height 12
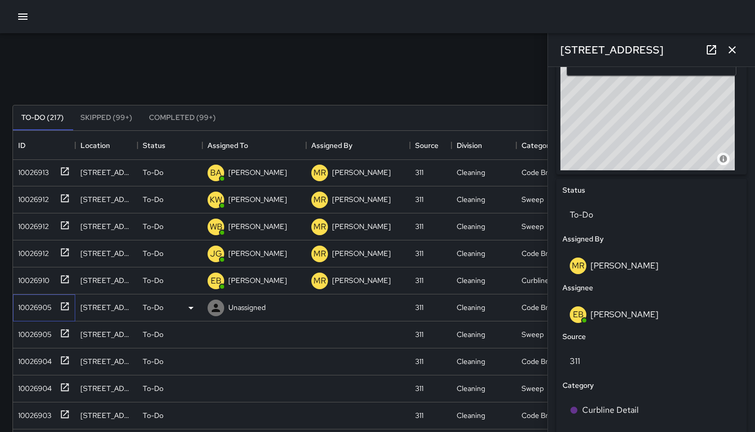
click at [43, 305] on div "10026905" at bounding box center [32, 305] width 37 height 15
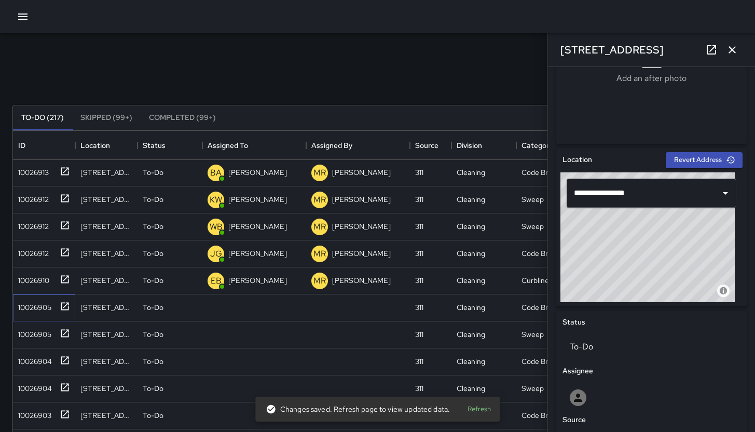
scroll to position [388, 0]
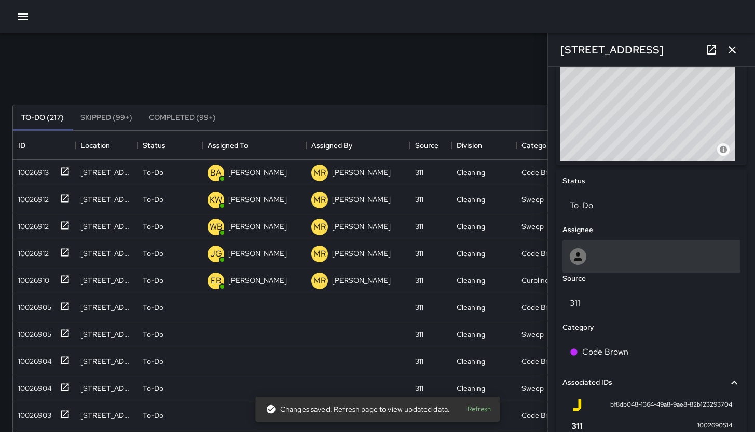
click at [602, 265] on div at bounding box center [652, 256] width 178 height 33
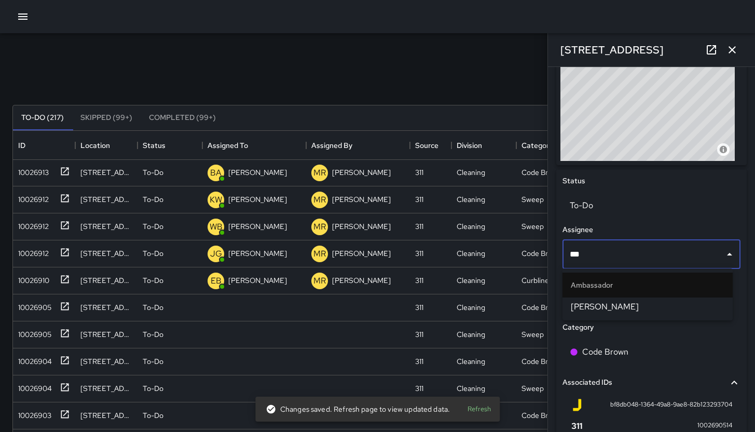
type input "****"
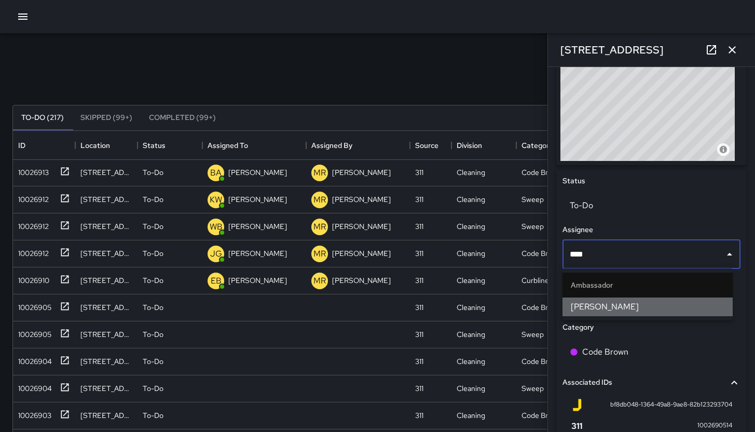
click at [621, 303] on span "[PERSON_NAME]" at bounding box center [648, 307] width 154 height 12
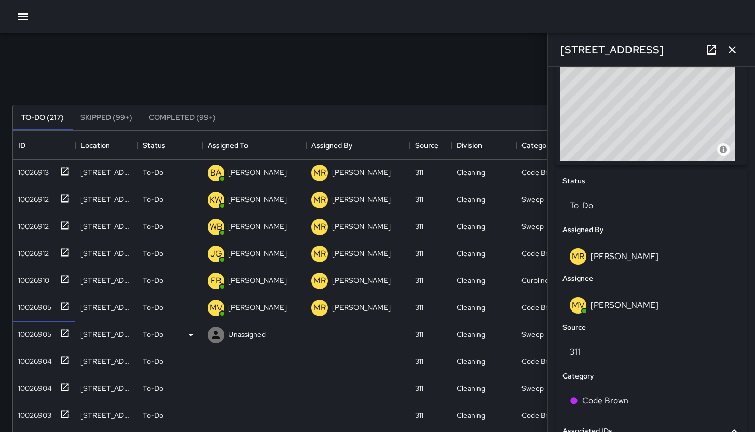
click at [48, 335] on div "10026905" at bounding box center [32, 332] width 37 height 15
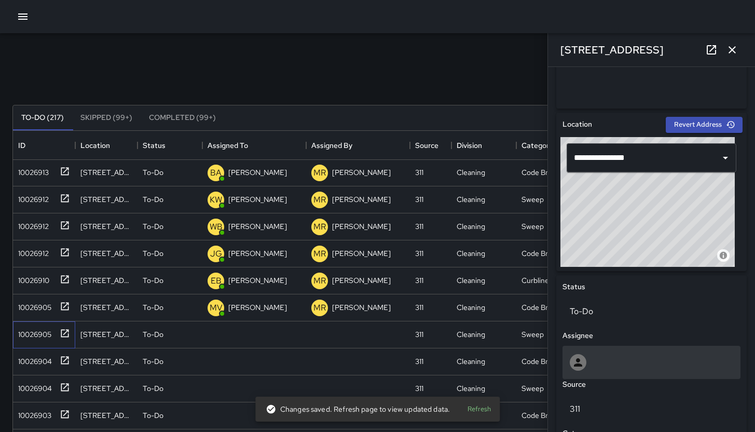
scroll to position [284, 0]
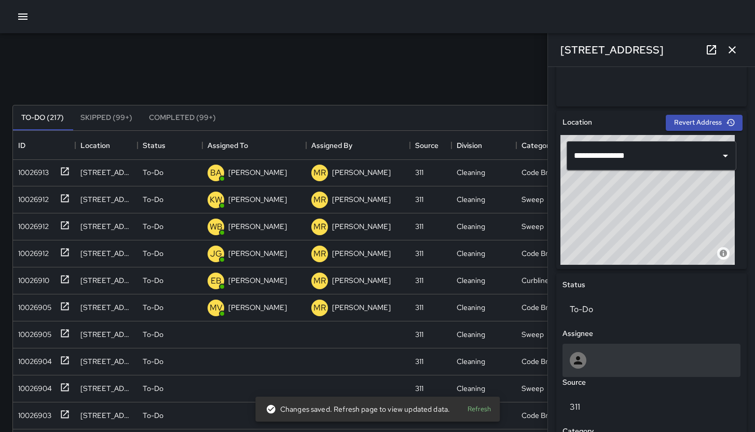
click at [608, 348] on div at bounding box center [652, 360] width 178 height 33
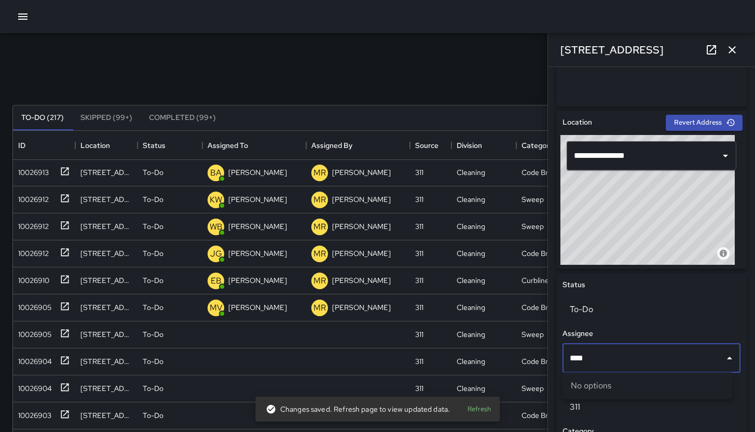
type input "***"
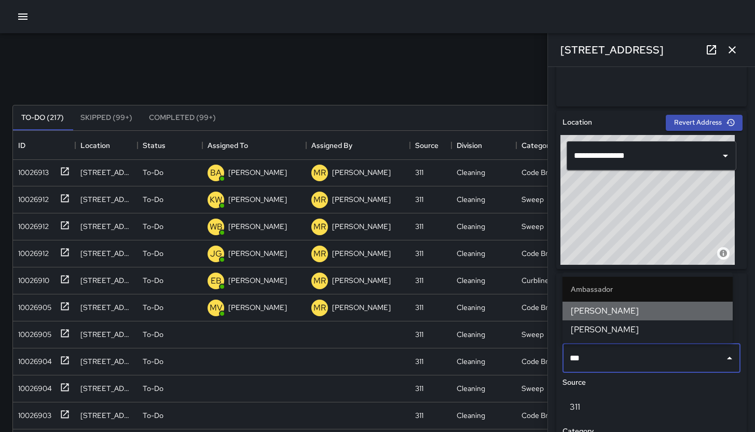
click at [647, 315] on span "[PERSON_NAME]" at bounding box center [648, 311] width 154 height 12
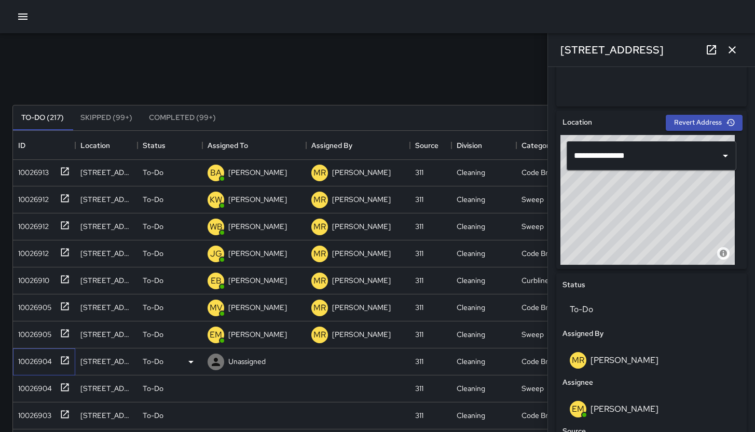
click at [36, 369] on div "10026904" at bounding box center [44, 361] width 62 height 27
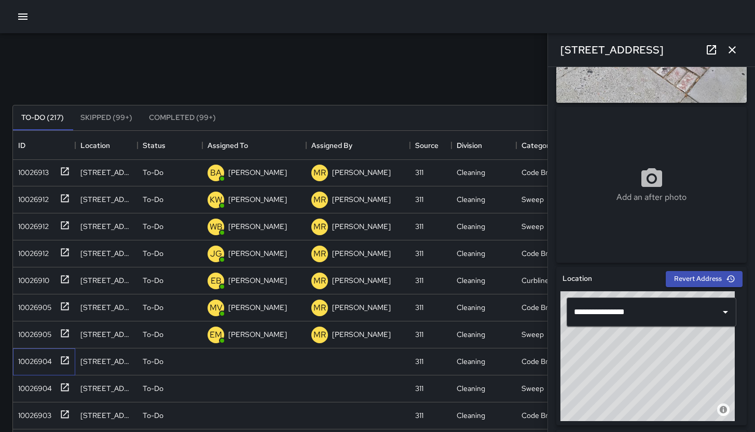
scroll to position [339, 0]
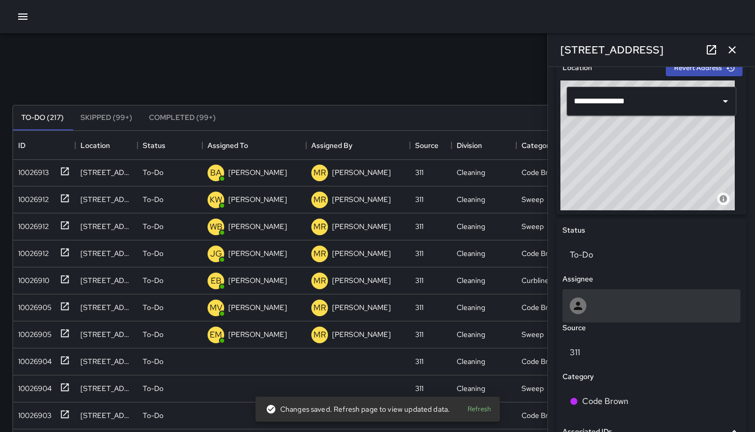
click at [657, 303] on div at bounding box center [652, 305] width 164 height 17
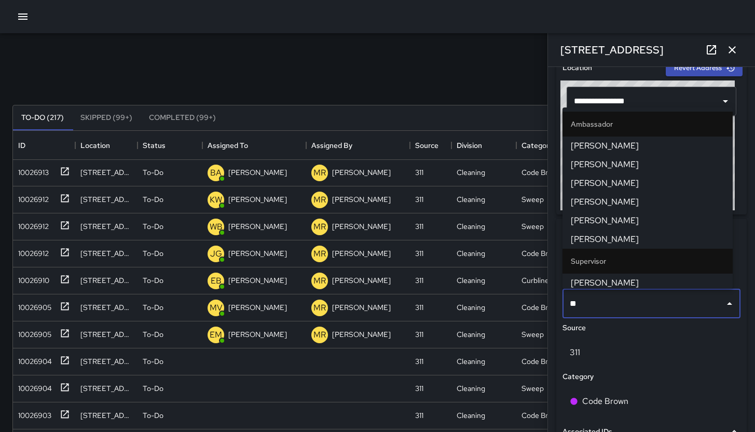
type input "***"
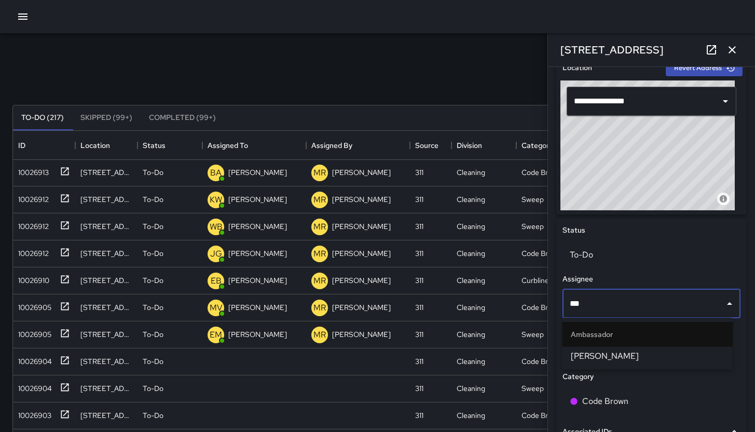
click at [599, 359] on span "[PERSON_NAME]" at bounding box center [648, 356] width 154 height 12
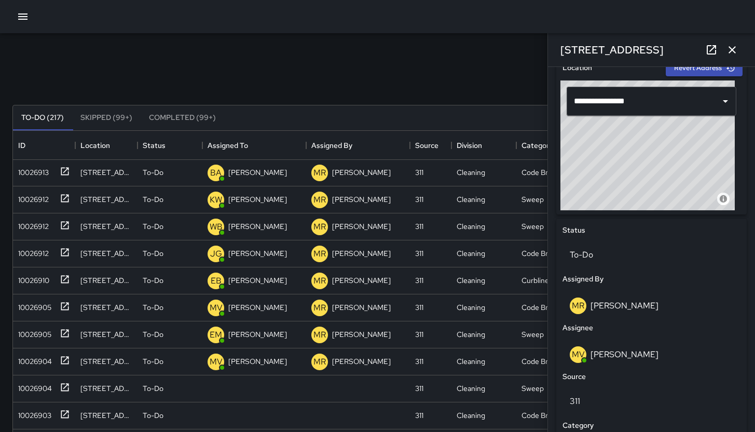
click at [12, 392] on div "Search Search New Task To-Do (217) Skipped (99+) Completed (99+) ID Location St…" at bounding box center [377, 323] width 755 height 580
click at [40, 388] on div "10026904" at bounding box center [33, 386] width 38 height 15
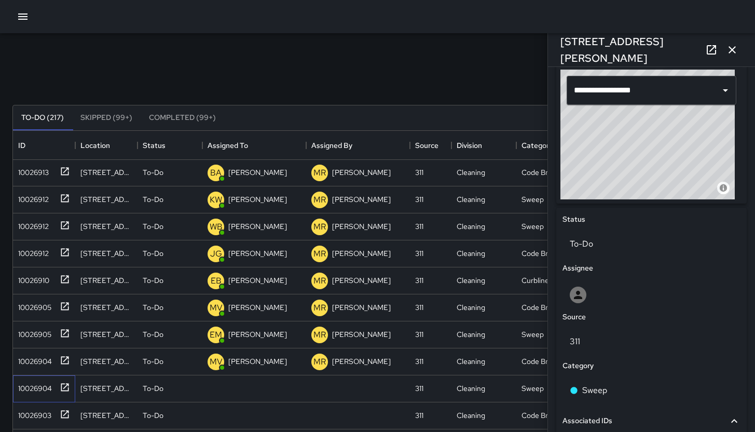
scroll to position [349, 0]
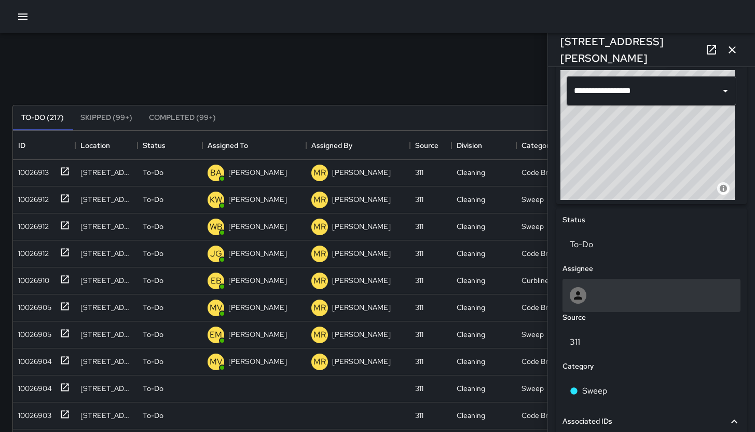
click at [627, 287] on div at bounding box center [652, 295] width 164 height 17
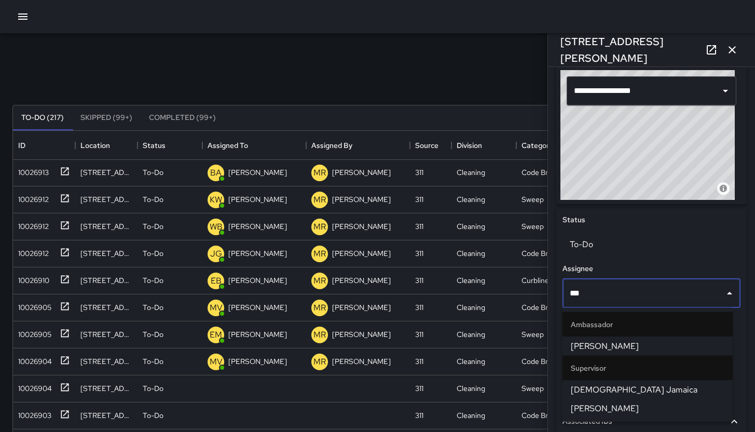
type input "****"
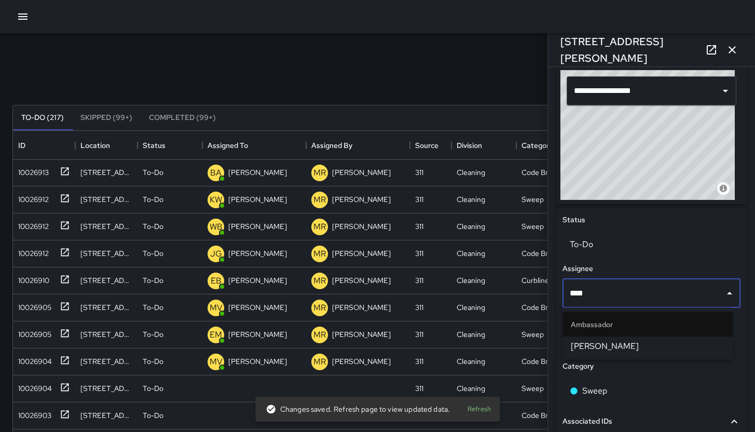
click at [634, 346] on span "[PERSON_NAME]" at bounding box center [648, 346] width 154 height 12
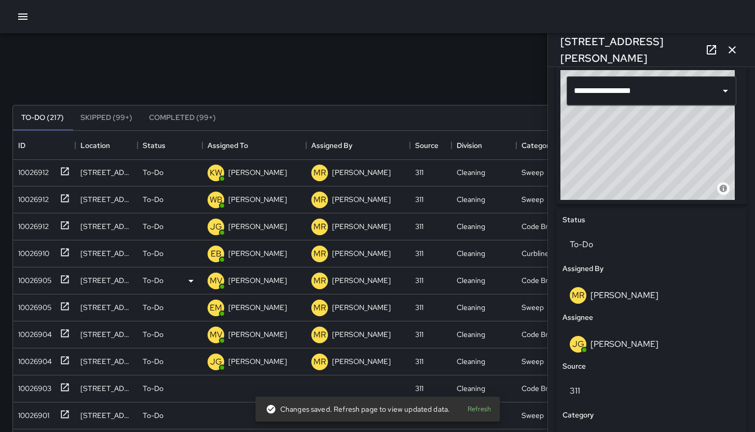
scroll to position [753, 0]
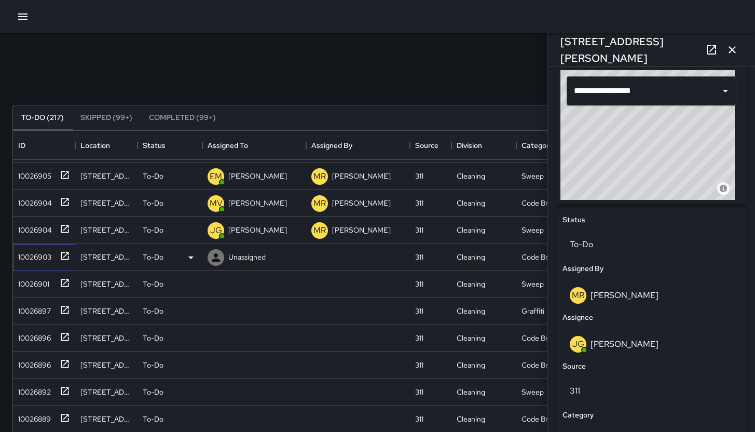
click at [26, 262] on div "10026903" at bounding box center [42, 255] width 56 height 17
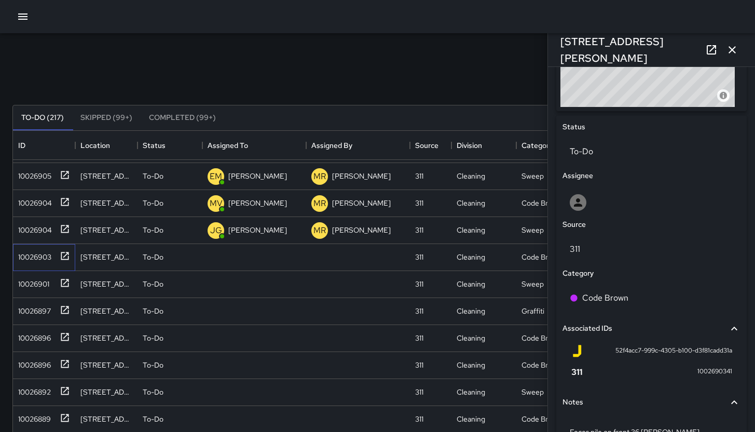
scroll to position [447, 0]
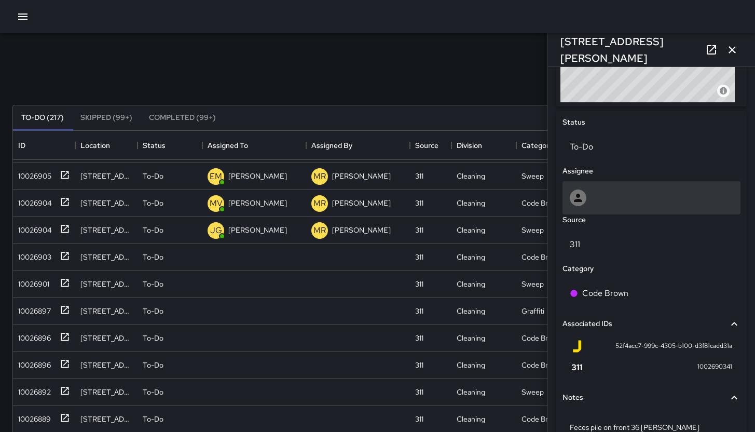
click at [617, 204] on div at bounding box center [652, 197] width 164 height 17
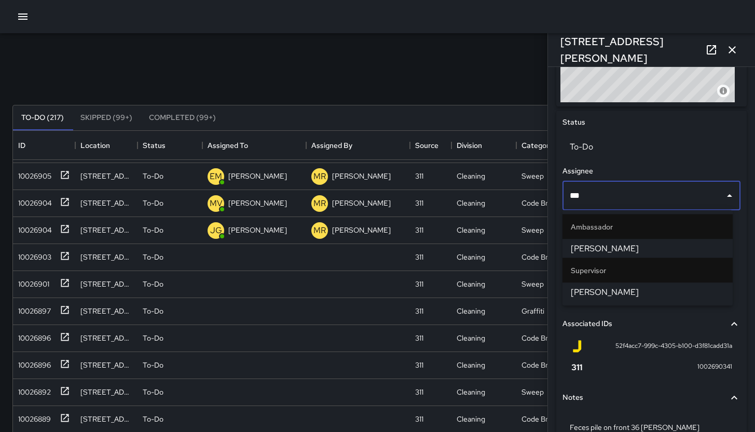
type input "****"
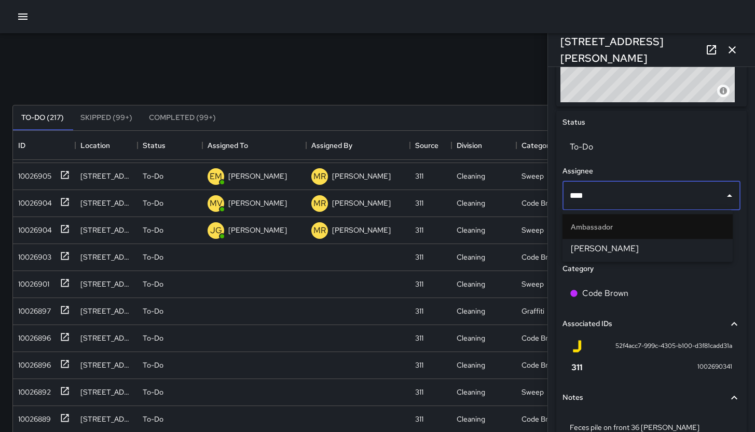
click at [658, 247] on span "[PERSON_NAME]" at bounding box center [648, 248] width 154 height 12
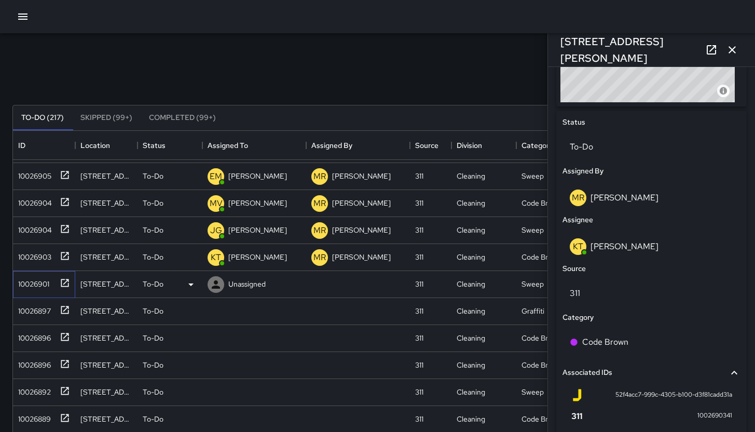
click at [20, 283] on div "10026901" at bounding box center [31, 282] width 35 height 15
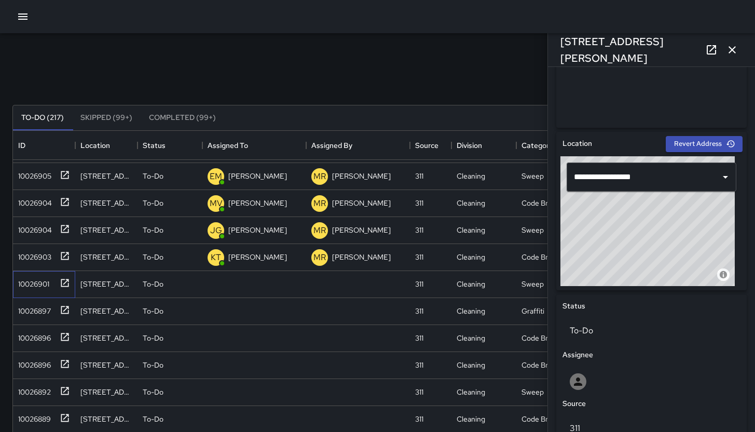
scroll to position [380, 0]
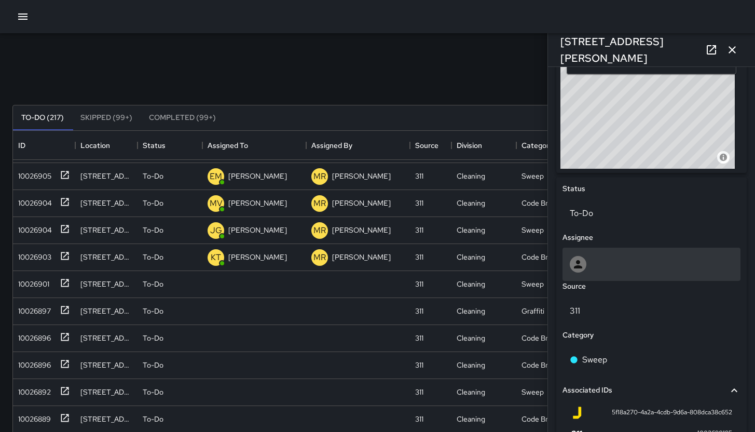
click at [649, 252] on div at bounding box center [652, 264] width 178 height 33
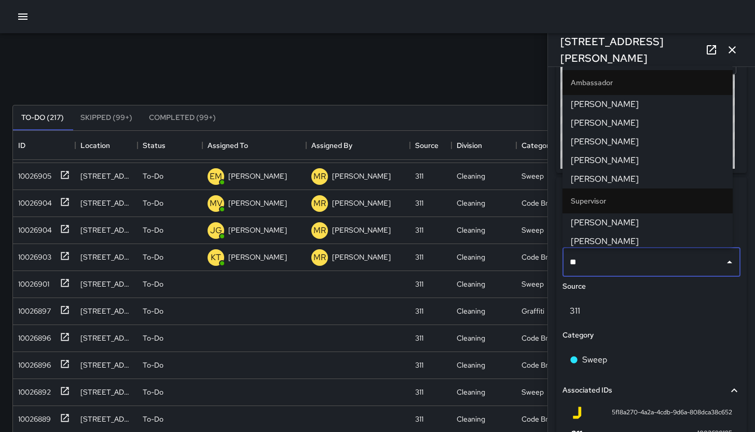
type input "***"
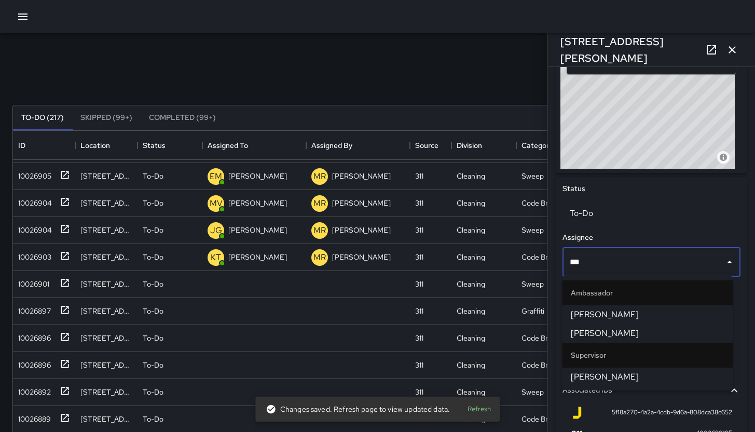
click at [658, 331] on span "[PERSON_NAME]" at bounding box center [648, 333] width 154 height 12
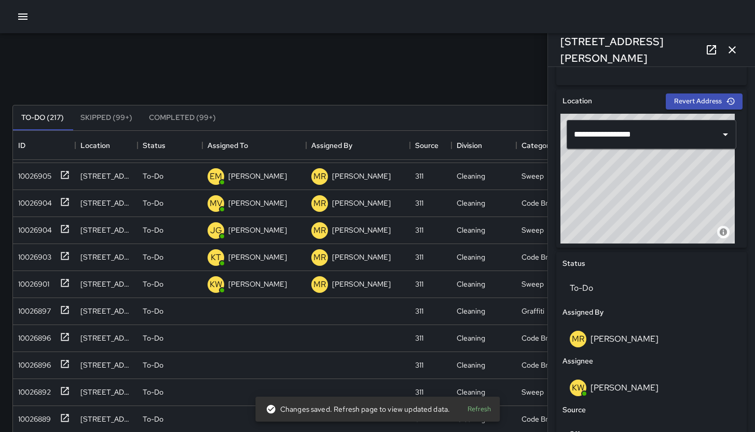
scroll to position [302, 0]
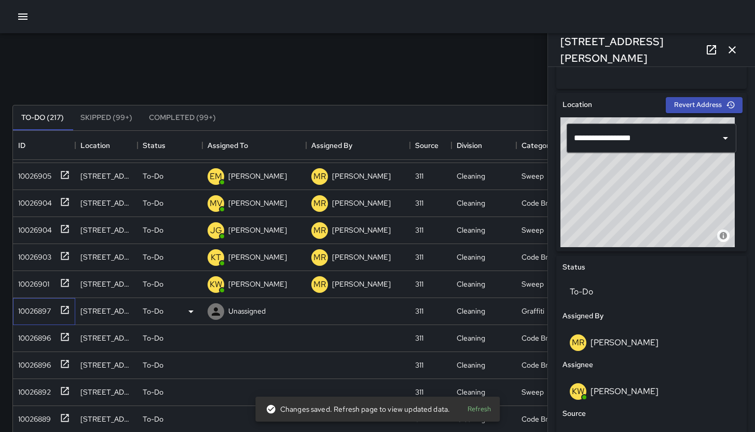
click at [39, 311] on div "10026897" at bounding box center [32, 309] width 37 height 15
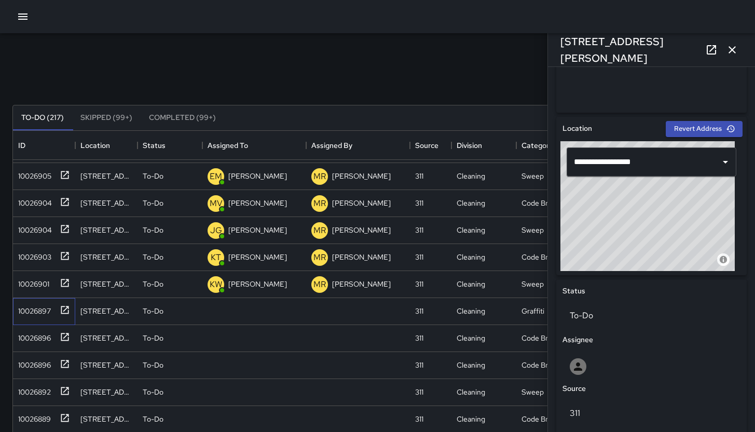
scroll to position [321, 0]
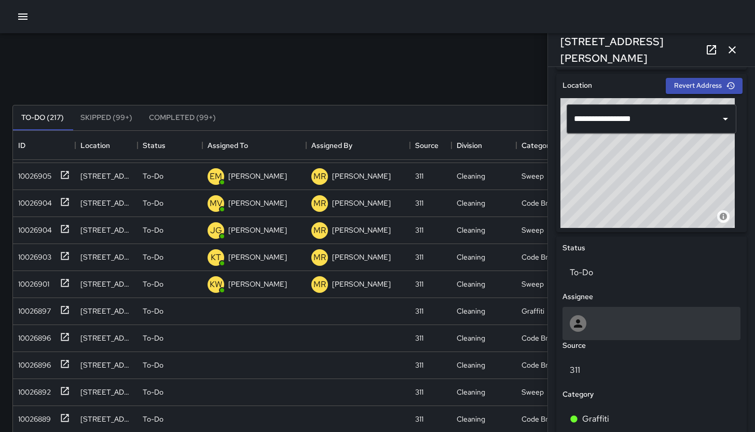
click at [605, 315] on div at bounding box center [652, 323] width 164 height 17
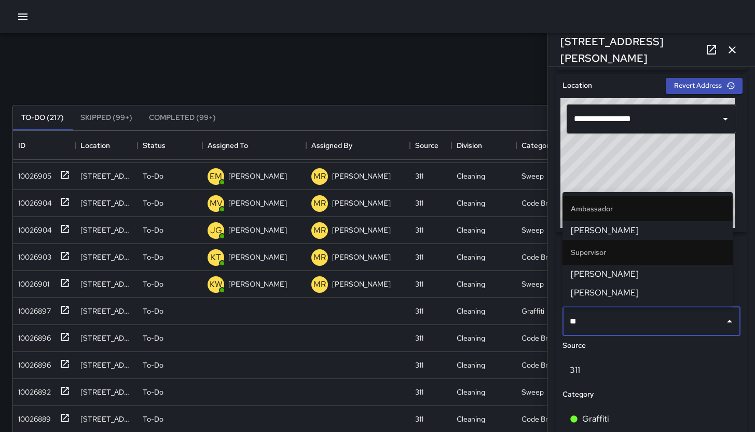
type input "***"
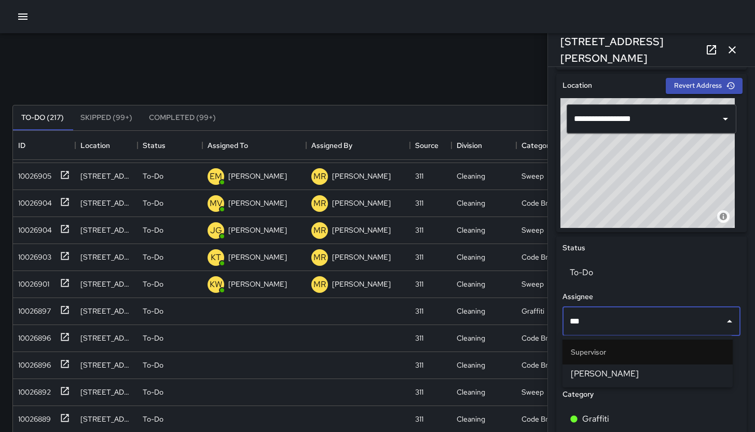
click at [612, 375] on span "[PERSON_NAME]" at bounding box center [648, 373] width 154 height 12
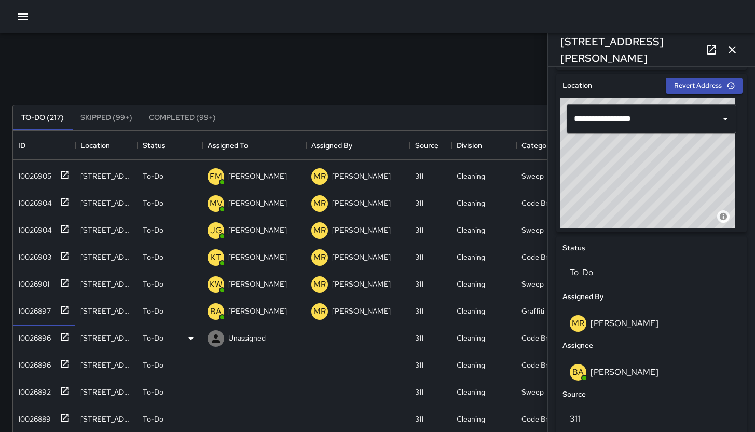
click at [28, 341] on div "10026896" at bounding box center [32, 336] width 37 height 15
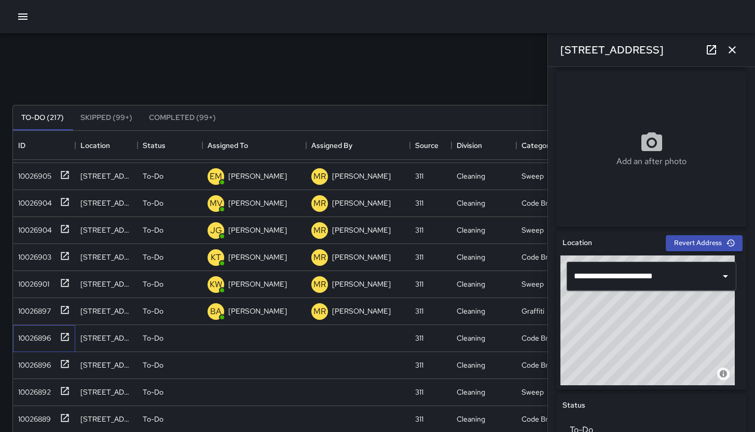
scroll to position [336, 0]
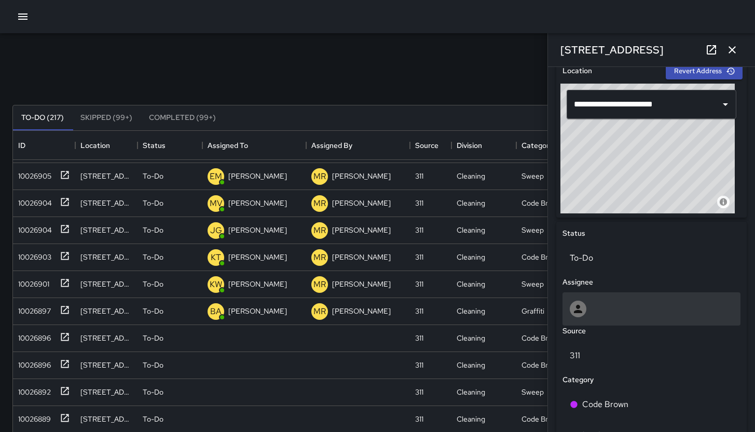
click at [646, 309] on div at bounding box center [652, 309] width 164 height 17
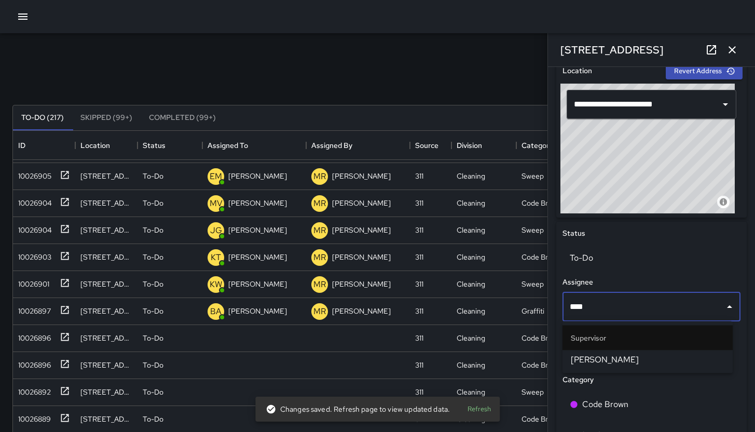
type input "*****"
click at [641, 361] on span "[PERSON_NAME]" at bounding box center [648, 359] width 154 height 12
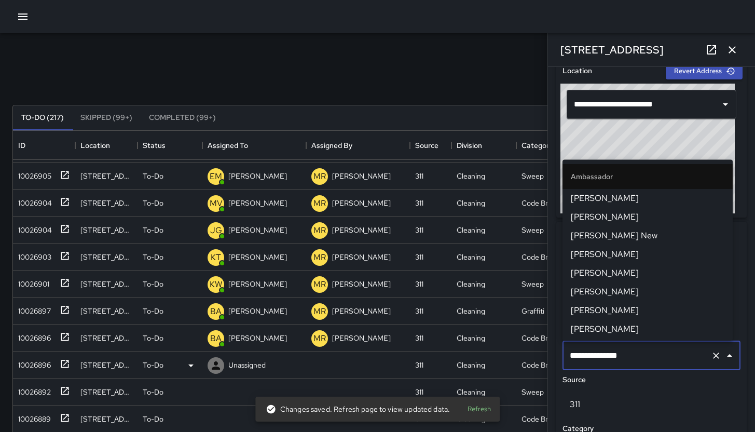
scroll to position [732, 0]
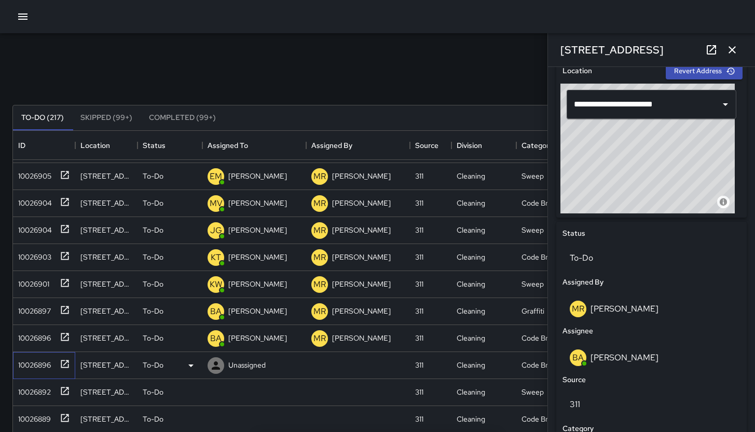
click at [37, 367] on div "10026896" at bounding box center [32, 363] width 37 height 15
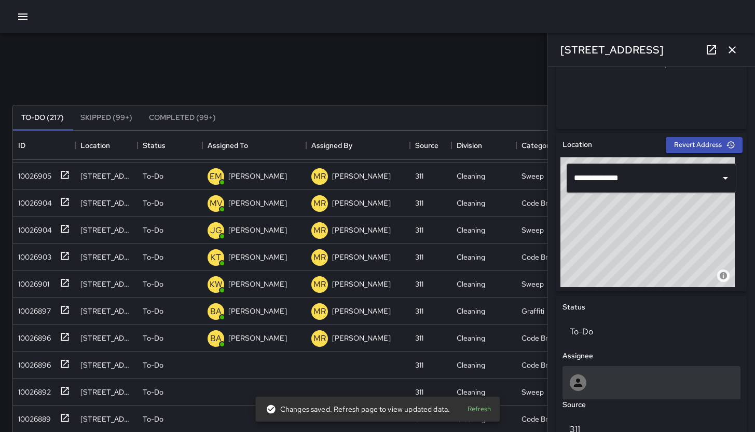
scroll to position [263, 0]
click at [644, 382] on div at bounding box center [652, 382] width 164 height 17
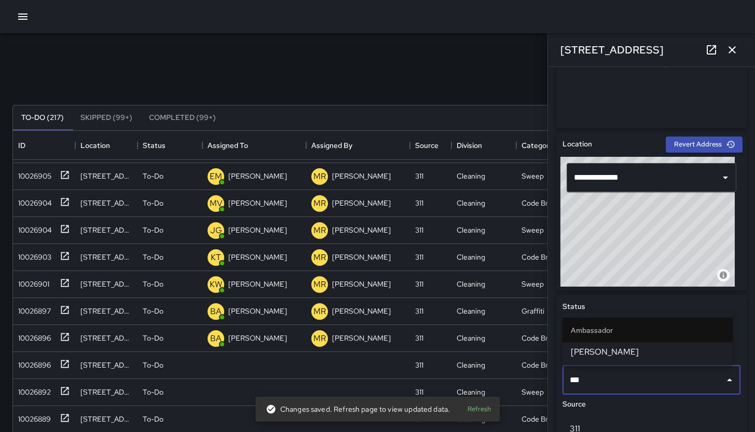
type input "****"
click at [628, 352] on span "[PERSON_NAME]" at bounding box center [648, 352] width 154 height 12
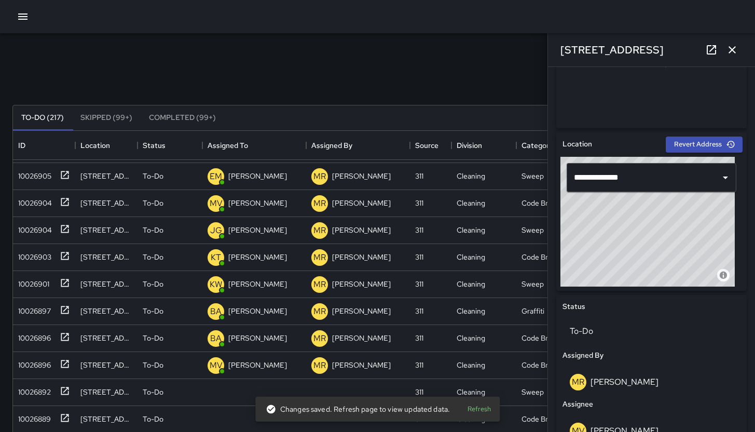
click at [11, 394] on div "Search Search New Task To-Do (217) Skipped (99+) Completed (99+) ID Location St…" at bounding box center [377, 323] width 755 height 580
click at [39, 396] on div "10026892" at bounding box center [32, 390] width 37 height 15
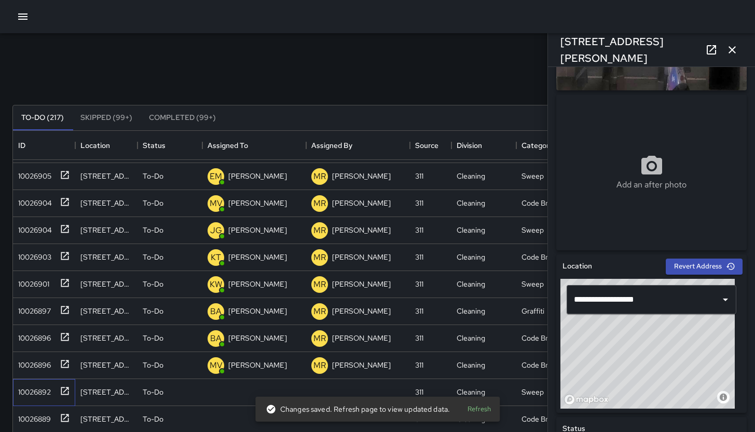
scroll to position [342, 0]
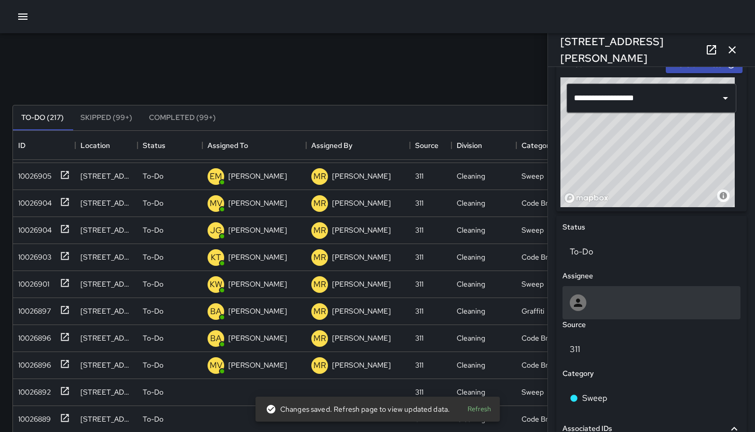
click at [638, 317] on div at bounding box center [652, 302] width 178 height 33
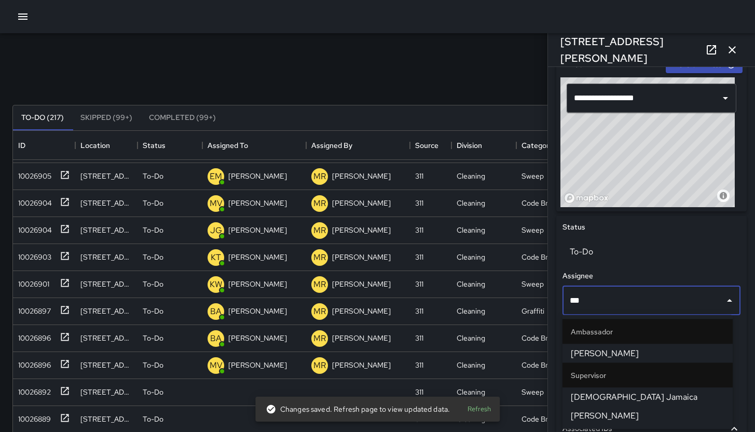
type input "****"
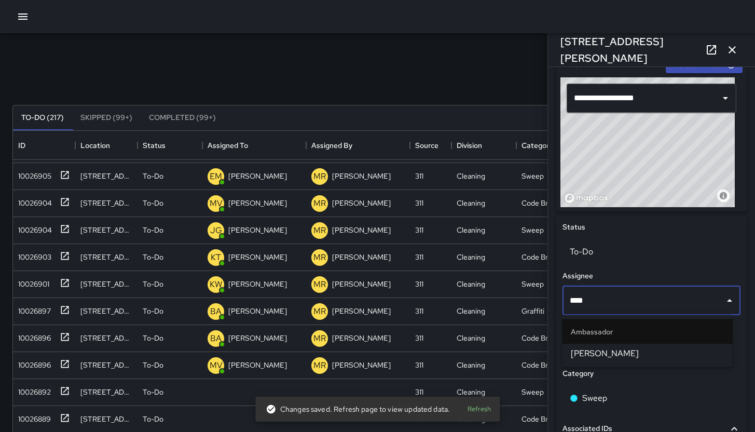
click at [643, 357] on span "[PERSON_NAME]" at bounding box center [648, 353] width 154 height 12
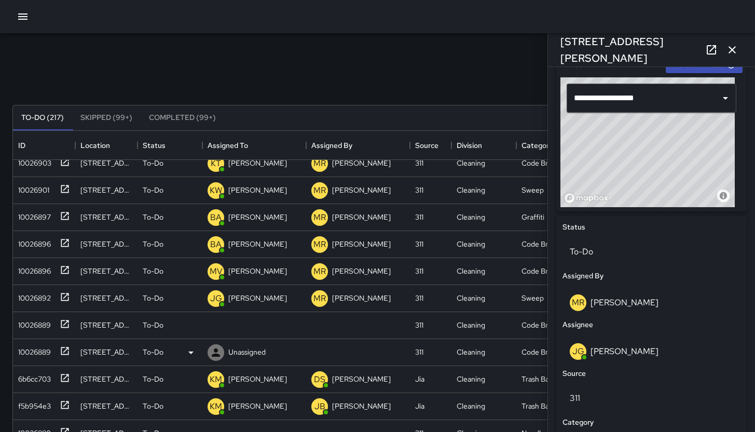
scroll to position [847, 0]
click at [48, 332] on div "10026889" at bounding box center [44, 325] width 62 height 27
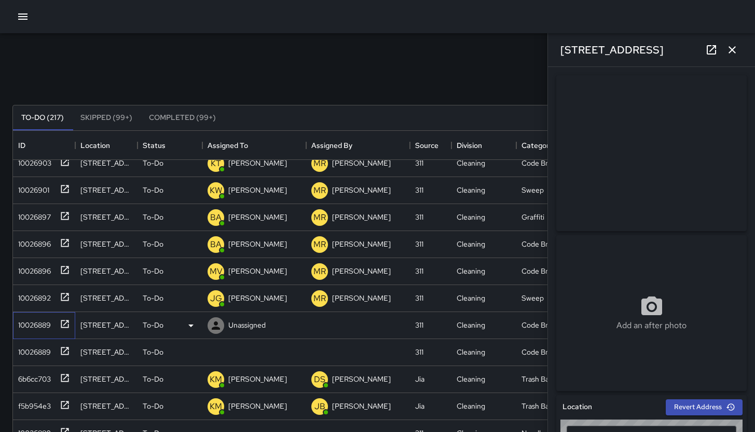
type input "**********"
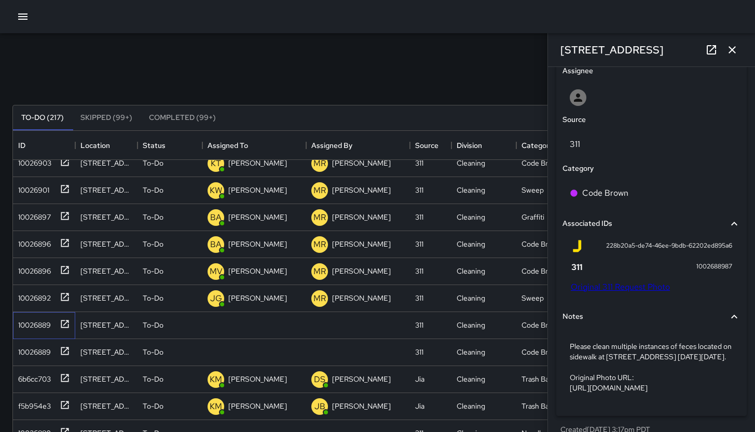
scroll to position [549, 0]
click at [25, 351] on div "10026889" at bounding box center [32, 350] width 37 height 15
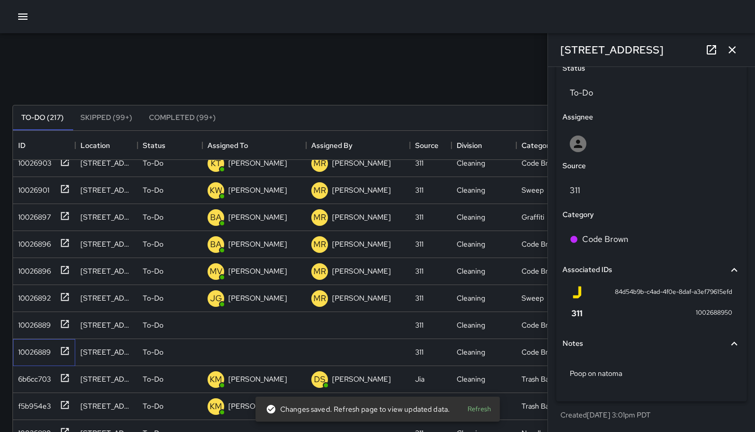
scroll to position [337, 0]
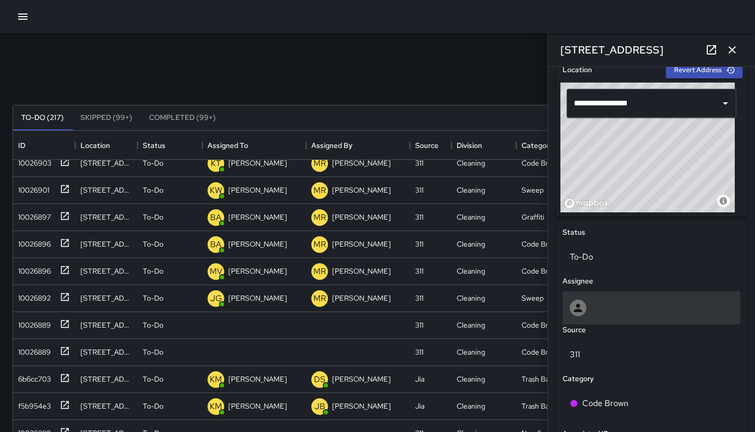
click at [607, 292] on div at bounding box center [652, 307] width 178 height 33
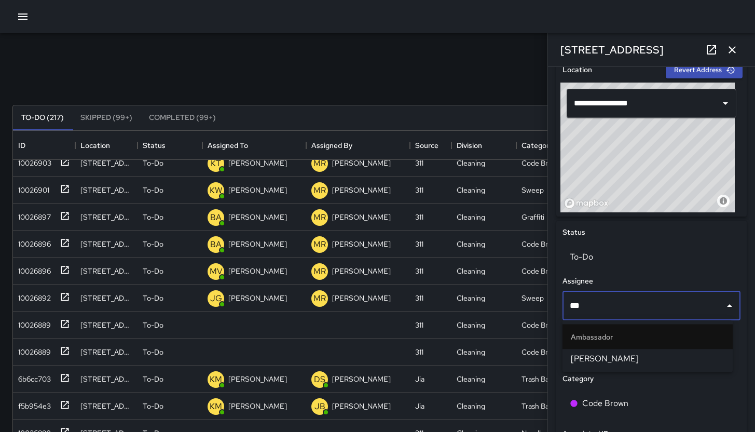
type input "****"
click at [618, 362] on span "[PERSON_NAME]" at bounding box center [648, 358] width 154 height 12
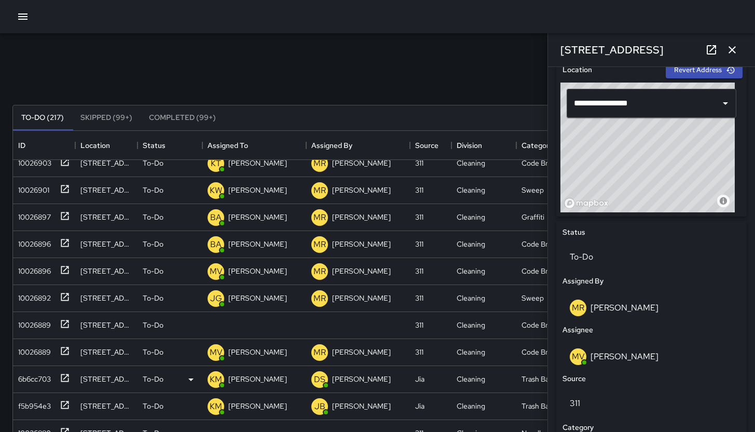
scroll to position [1041, 0]
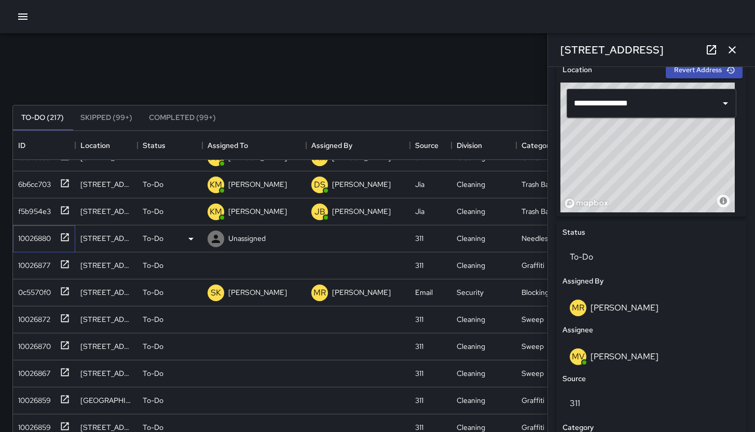
click at [17, 247] on div "10026880" at bounding box center [44, 238] width 62 height 27
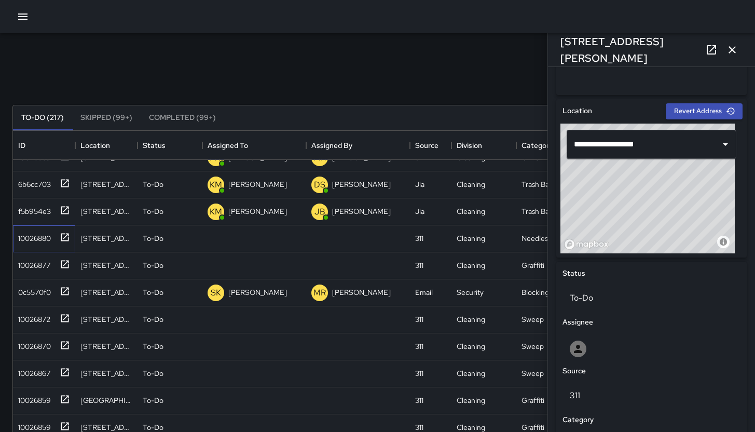
scroll to position [267, 0]
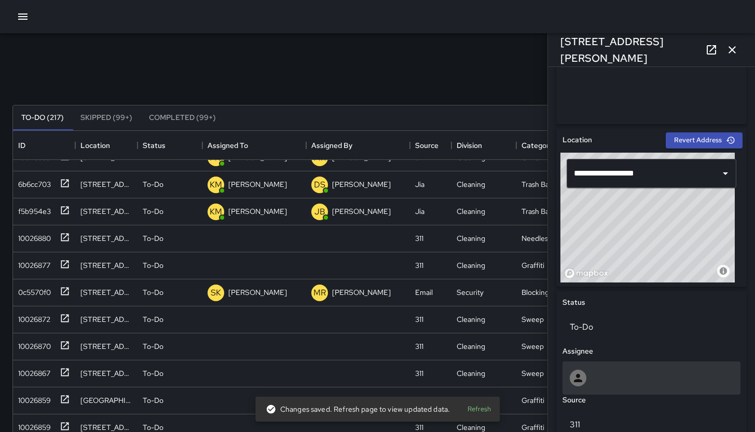
click at [625, 371] on div at bounding box center [652, 378] width 164 height 17
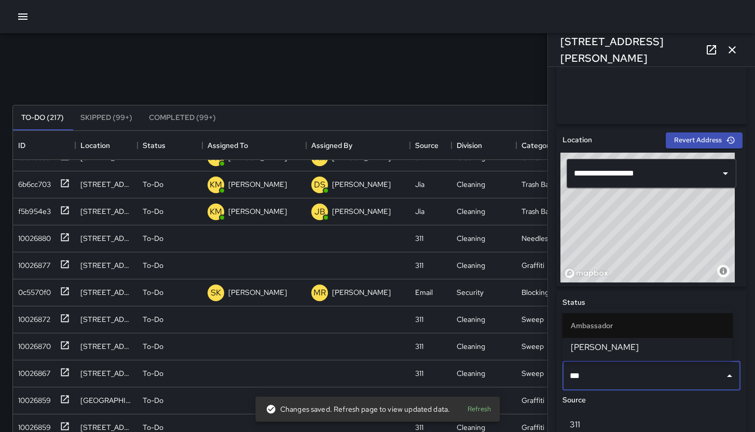
type input "****"
click at [637, 355] on li "[PERSON_NAME]" at bounding box center [648, 347] width 170 height 19
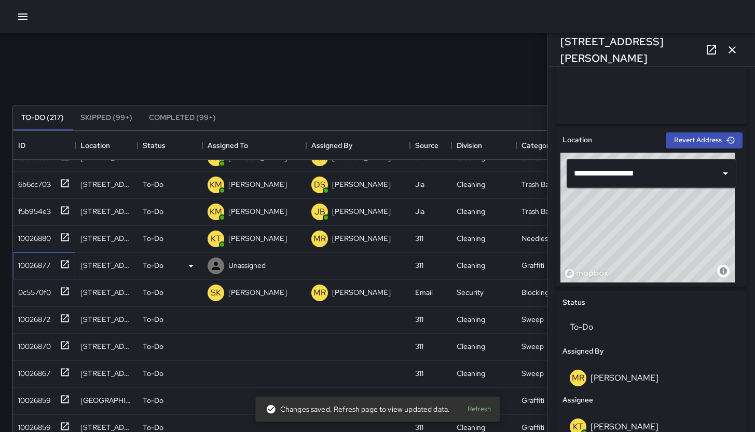
click at [34, 264] on div "10026877" at bounding box center [32, 263] width 36 height 15
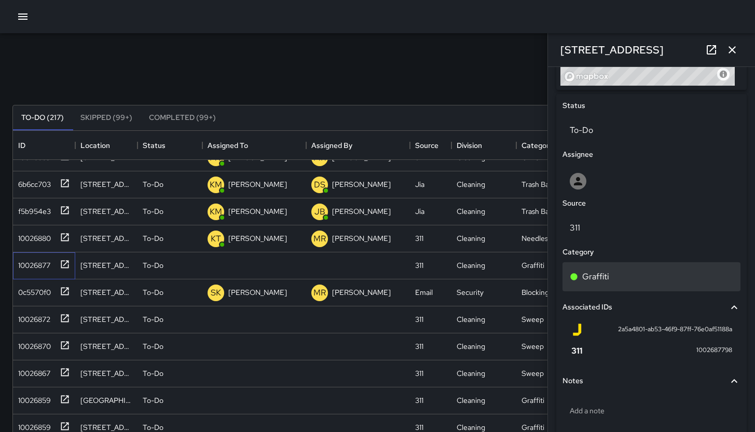
scroll to position [413, 0]
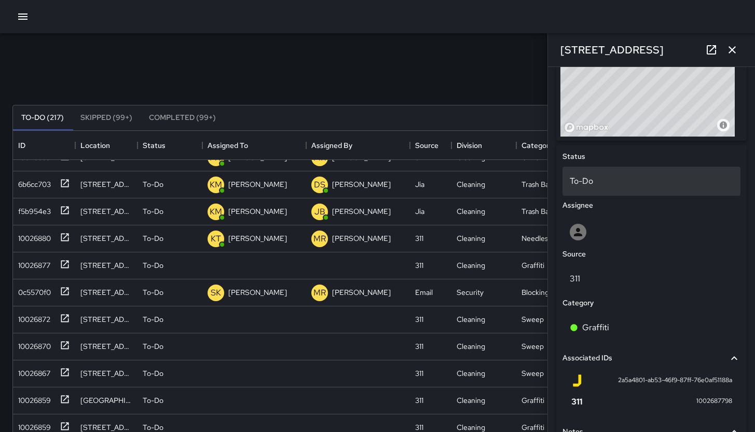
click at [617, 171] on div "To-Do" at bounding box center [652, 181] width 178 height 29
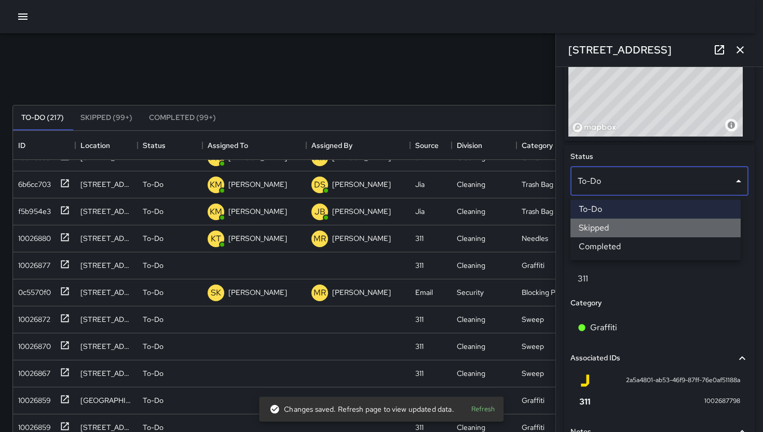
click at [622, 223] on li "Skipped" at bounding box center [655, 228] width 170 height 19
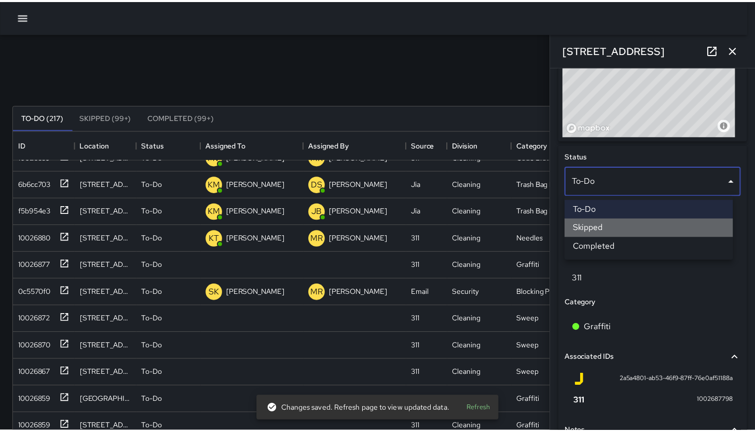
scroll to position [8, 8]
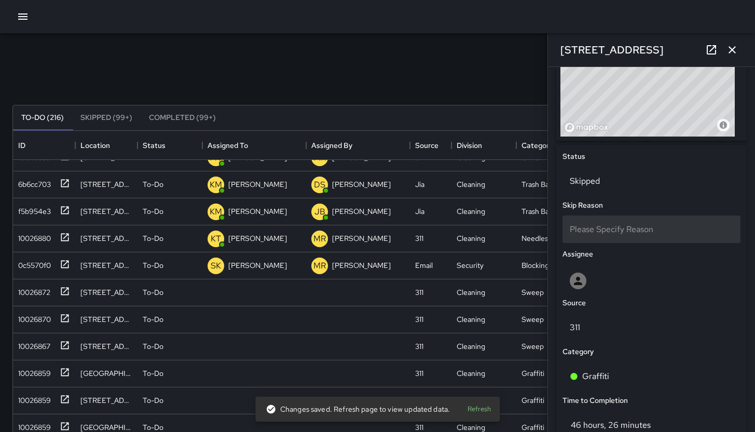
click at [622, 218] on div "Please Specify Reason" at bounding box center [652, 229] width 178 height 28
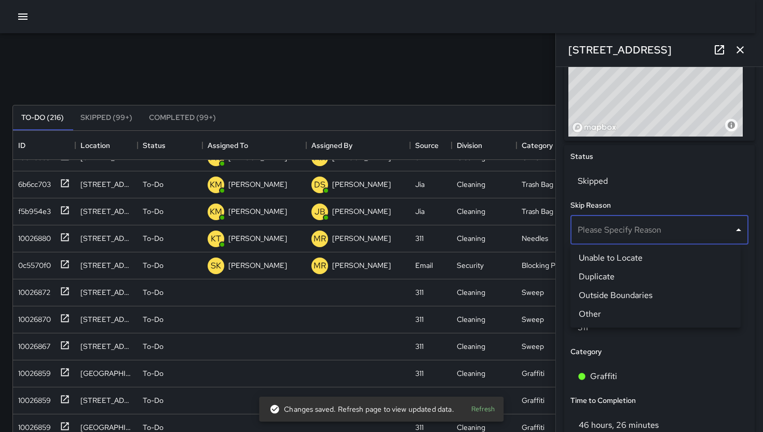
click at [629, 295] on li "Outside Boundaries" at bounding box center [655, 295] width 170 height 19
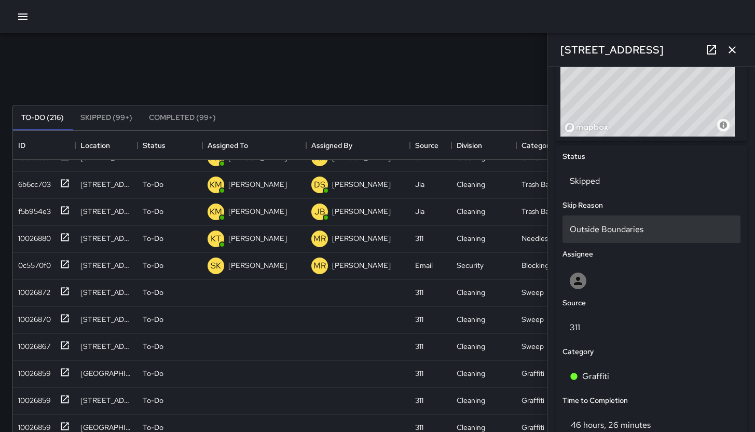
click at [643, 220] on div "Outside Boundaries" at bounding box center [652, 229] width 178 height 28
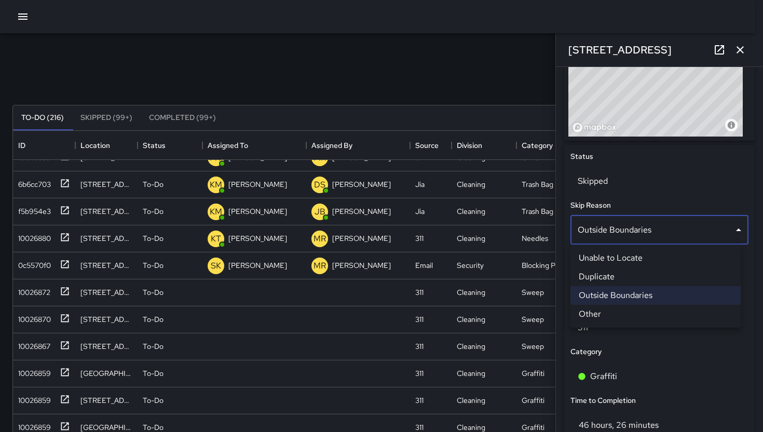
click at [431, 326] on div at bounding box center [381, 216] width 763 height 432
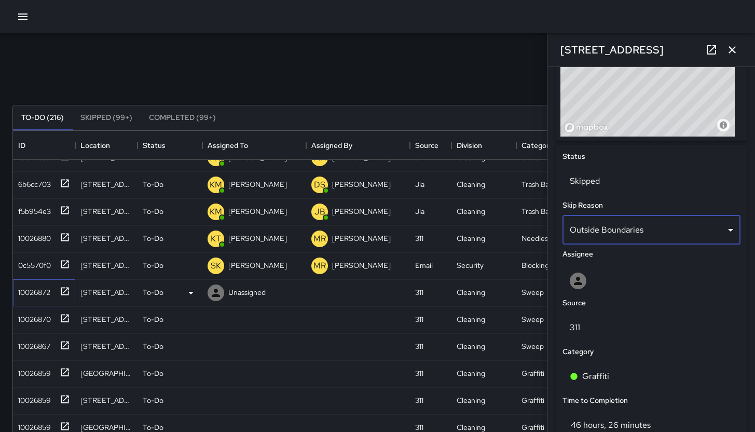
click at [46, 295] on div "10026872" at bounding box center [32, 290] width 36 height 15
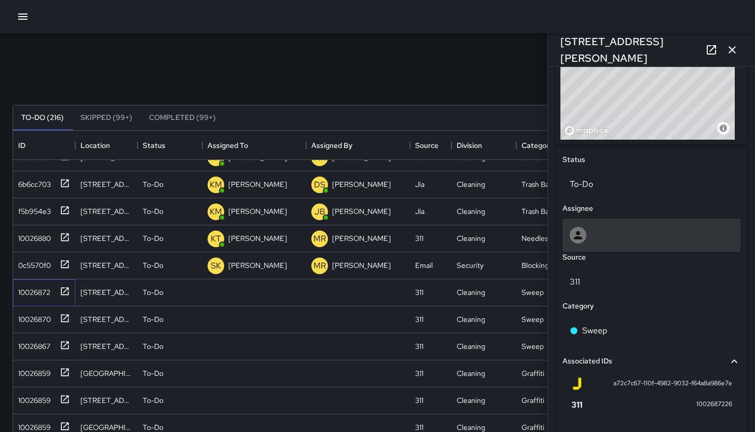
scroll to position [501, 0]
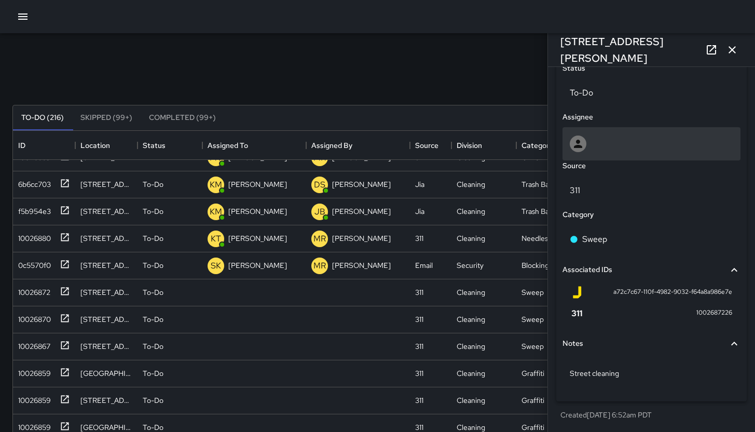
click at [636, 152] on div at bounding box center [652, 143] width 178 height 33
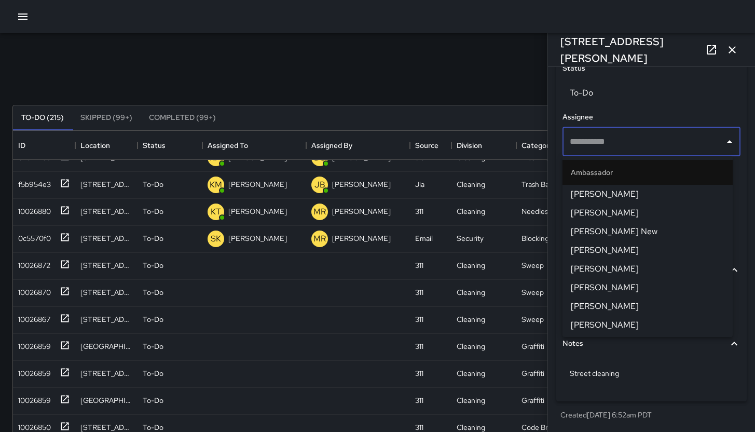
scroll to position [1014, 0]
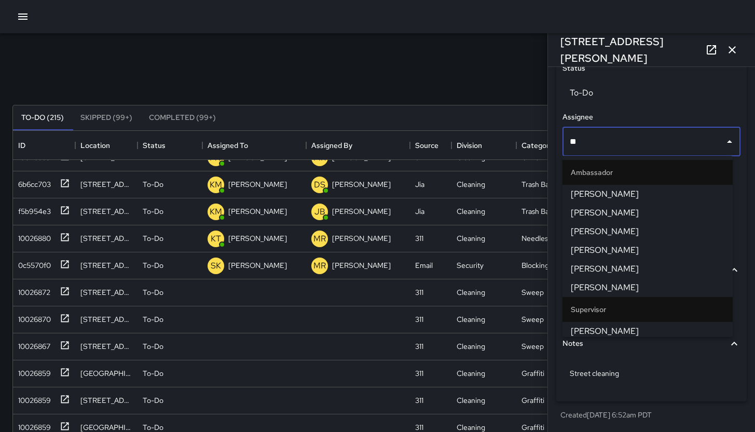
type input "***"
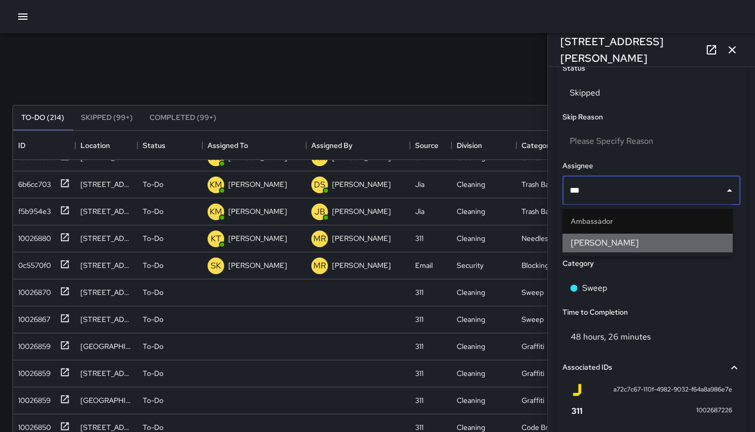
click at [650, 241] on span "[PERSON_NAME]" at bounding box center [648, 243] width 154 height 12
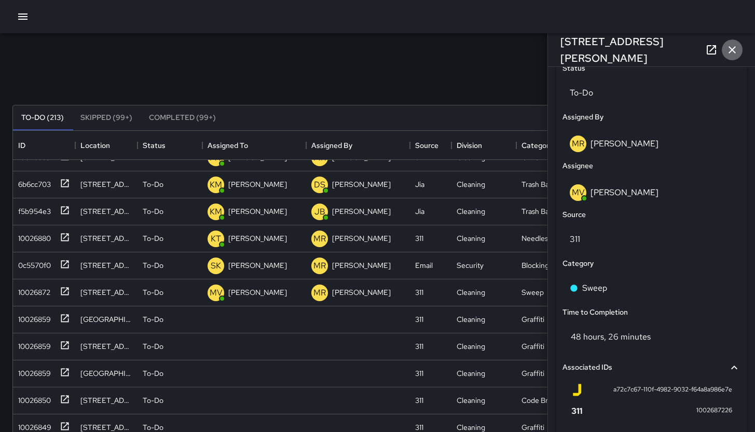
click at [658, 46] on icon "button" at bounding box center [732, 50] width 12 height 12
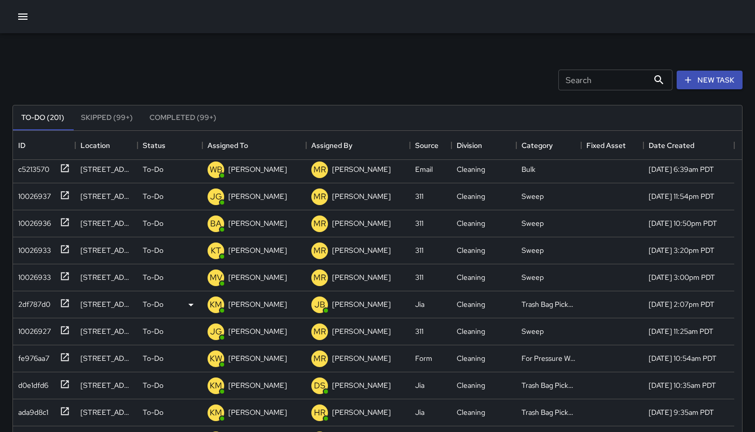
scroll to position [0, 0]
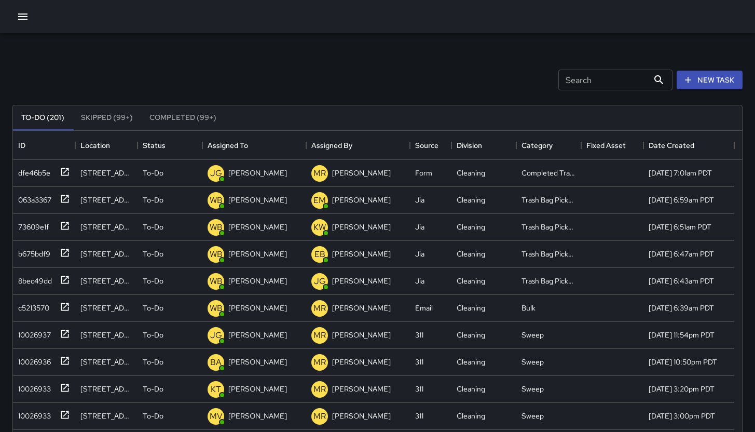
click at [287, 67] on div "Search Search New Task" at bounding box center [377, 80] width 734 height 54
click at [24, 200] on div "dfe46b5e" at bounding box center [32, 197] width 36 height 15
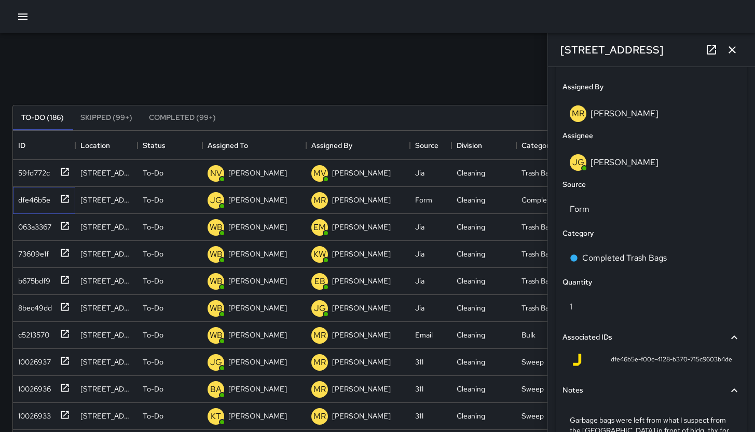
scroll to position [598, 0]
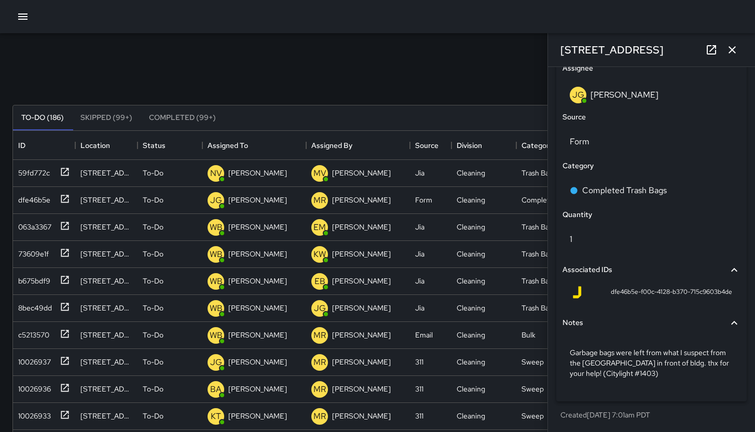
click at [658, 48] on button "button" at bounding box center [732, 49] width 21 height 21
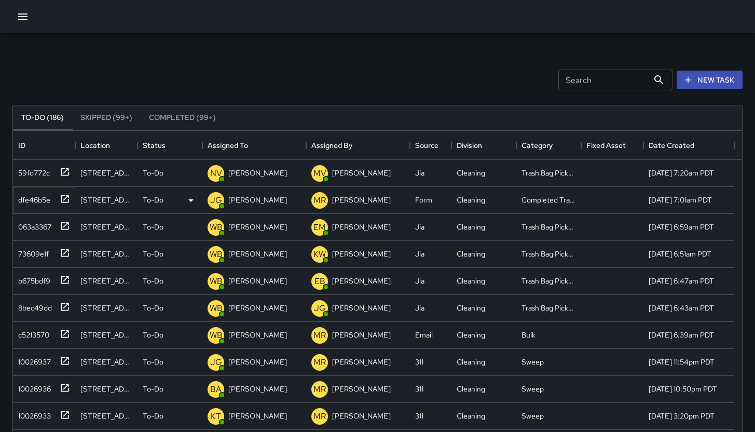
click at [46, 188] on div "dfe46b5e" at bounding box center [44, 200] width 62 height 27
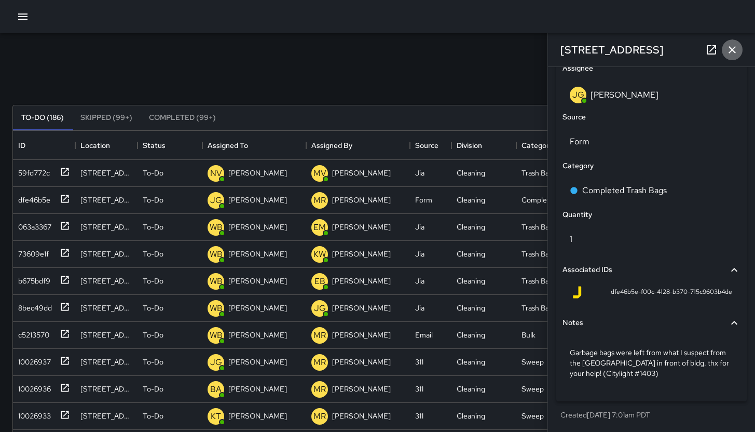
click at [658, 51] on icon "button" at bounding box center [732, 50] width 12 height 12
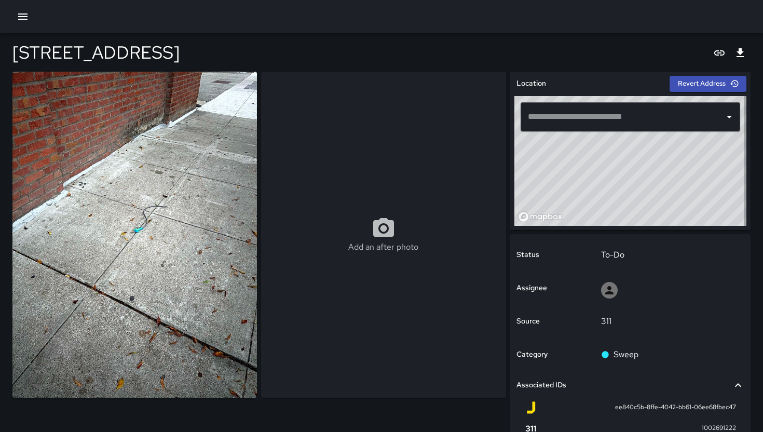
type input "**********"
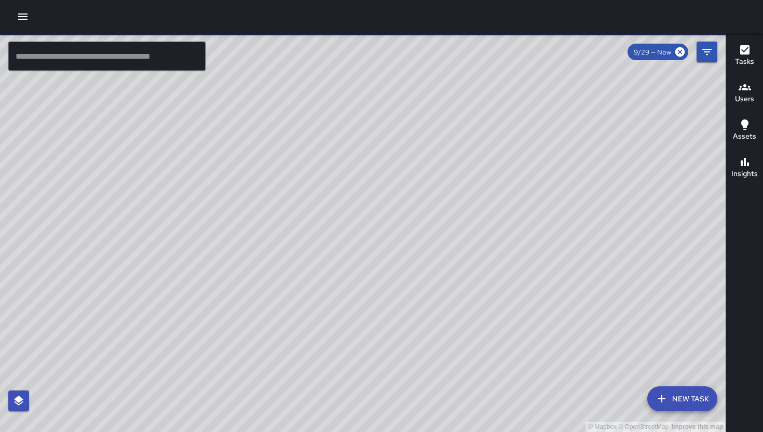
click at [591, 185] on div "© Mapbox © OpenStreetMap Improve this map" at bounding box center [363, 232] width 726 height 399
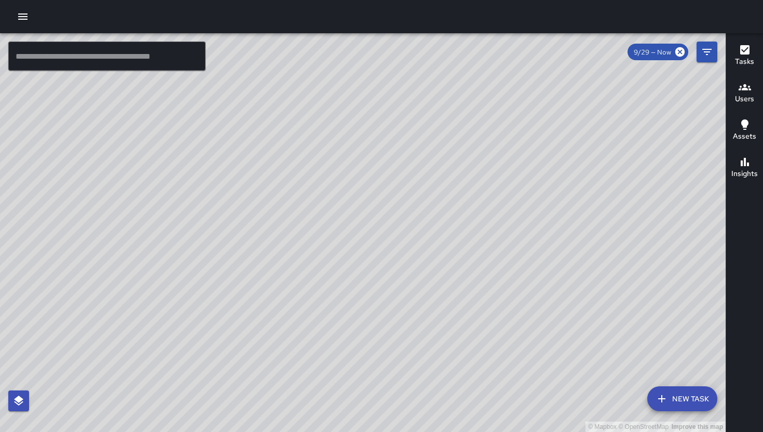
drag, startPoint x: 591, startPoint y: 185, endPoint x: 691, endPoint y: 149, distance: 106.2
click at [691, 149] on div "© Mapbox © OpenStreetMap Improve this map" at bounding box center [363, 232] width 726 height 399
drag, startPoint x: 691, startPoint y: 149, endPoint x: 674, endPoint y: 164, distance: 22.5
click at [674, 164] on div "© Mapbox © OpenStreetMap Improve this map" at bounding box center [363, 232] width 726 height 399
drag, startPoint x: 640, startPoint y: 223, endPoint x: 649, endPoint y: 231, distance: 12.5
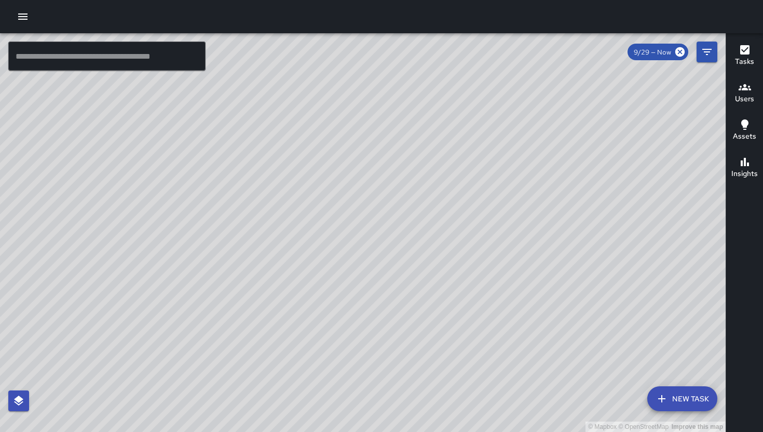
click at [649, 231] on div "© Mapbox © OpenStreetMap Improve this map" at bounding box center [363, 232] width 726 height 399
drag, startPoint x: 672, startPoint y: 200, endPoint x: 660, endPoint y: 193, distance: 14.3
click at [660, 193] on div "© Mapbox © OpenStreetMap Improve this map" at bounding box center [363, 232] width 726 height 399
drag, startPoint x: 670, startPoint y: 194, endPoint x: 690, endPoint y: 197, distance: 21.0
click at [690, 197] on div "© Mapbox © OpenStreetMap Improve this map" at bounding box center [363, 232] width 726 height 399
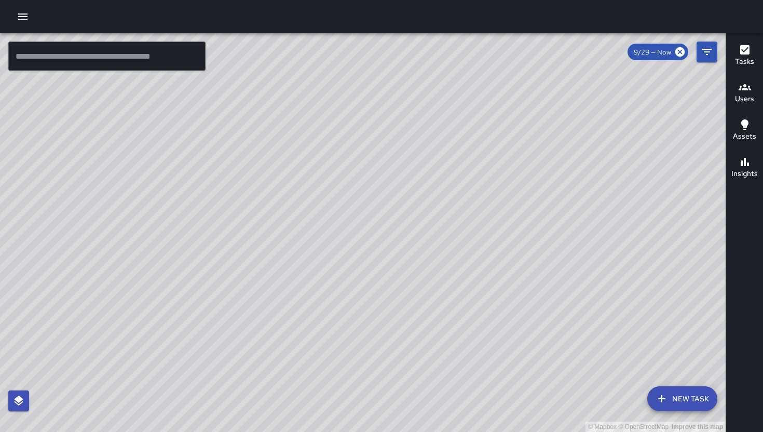
click at [576, 233] on div "© Mapbox © OpenStreetMap Improve this map" at bounding box center [363, 232] width 726 height 399
click at [574, 225] on div "© Mapbox © OpenStreetMap Improve this map" at bounding box center [363, 232] width 726 height 399
drag, startPoint x: 583, startPoint y: 291, endPoint x: 567, endPoint y: 284, distance: 17.9
click at [567, 284] on div "© Mapbox © OpenStreetMap Improve this map" at bounding box center [363, 232] width 726 height 399
drag, startPoint x: 554, startPoint y: 332, endPoint x: 562, endPoint y: 207, distance: 125.3
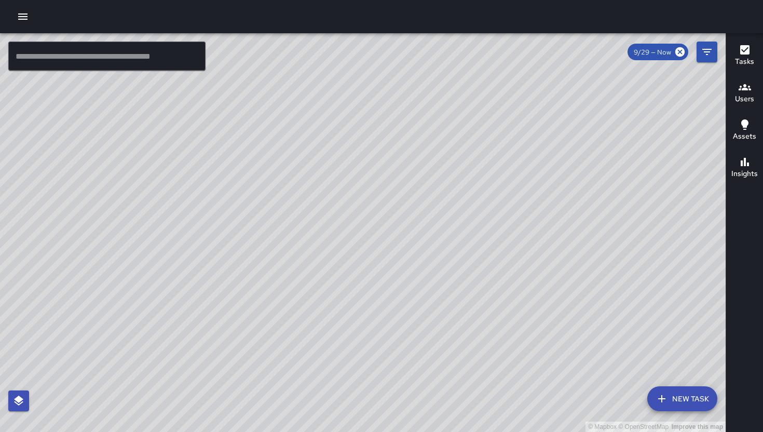
click at [552, 223] on div "© Mapbox © OpenStreetMap Improve this map" at bounding box center [363, 232] width 726 height 399
click at [705, 52] on icon "Filters" at bounding box center [707, 52] width 12 height 12
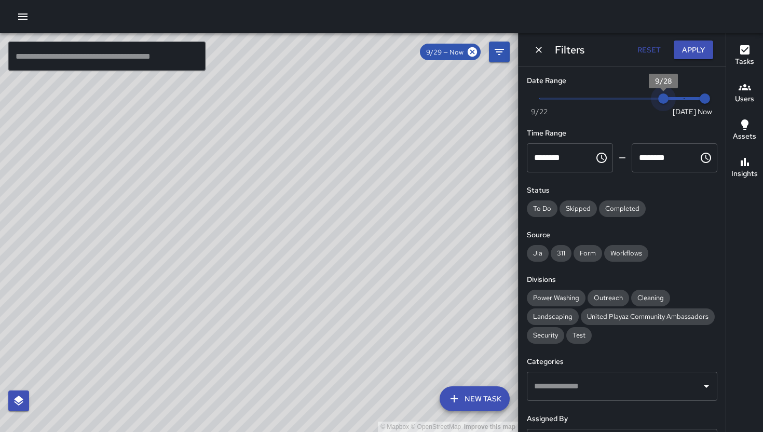
drag, startPoint x: 669, startPoint y: 96, endPoint x: 663, endPoint y: 95, distance: 5.8
click at [663, 95] on span "9/28" at bounding box center [663, 98] width 10 height 10
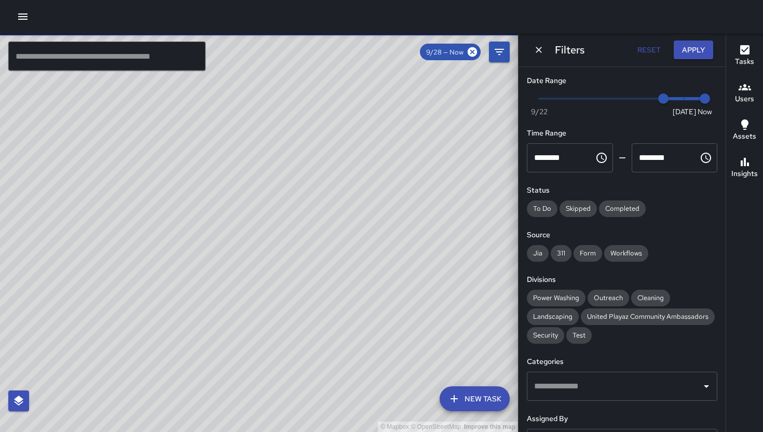
drag, startPoint x: 475, startPoint y: 125, endPoint x: 314, endPoint y: 196, distance: 176.6
click at [327, 195] on div "© Mapbox © OpenStreetMap Improve this map" at bounding box center [259, 232] width 518 height 399
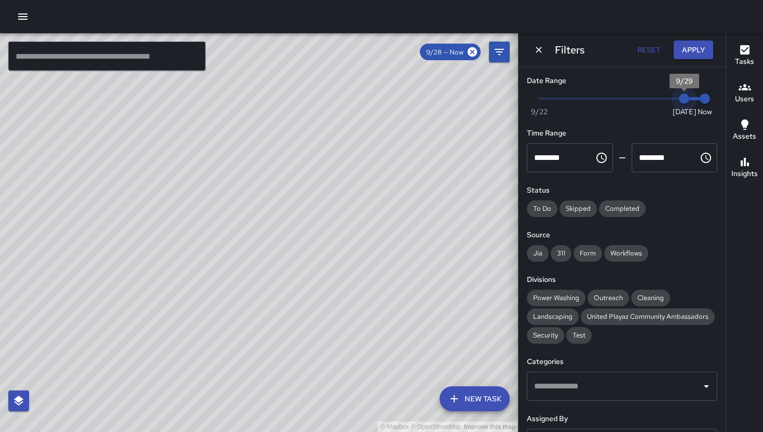
drag, startPoint x: 712, startPoint y: 99, endPoint x: 690, endPoint y: 93, distance: 22.5
click at [713, 99] on div "Date Range Now Today 9/22 9/29 8:09 am Time Range ******** ​ ******** ​ Status …" at bounding box center [622, 249] width 207 height 365
click at [535, 52] on icon "Dismiss" at bounding box center [539, 50] width 10 height 10
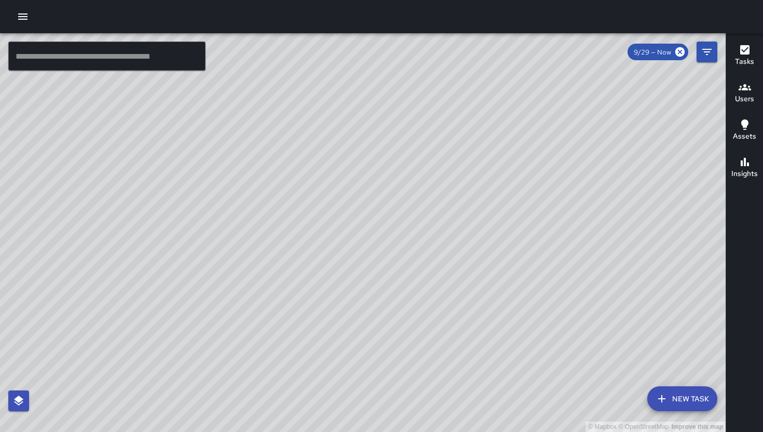
drag, startPoint x: 405, startPoint y: 321, endPoint x: 549, endPoint y: 244, distance: 162.8
click at [549, 245] on div "© Mapbox © OpenStreetMap Improve this map" at bounding box center [363, 232] width 726 height 399
drag, startPoint x: 551, startPoint y: 242, endPoint x: 540, endPoint y: 234, distance: 13.4
click at [540, 234] on div "© Mapbox © OpenStreetMap Improve this map" at bounding box center [363, 232] width 726 height 399
click at [460, 299] on div "© Mapbox © OpenStreetMap Improve this map" at bounding box center [363, 232] width 726 height 399
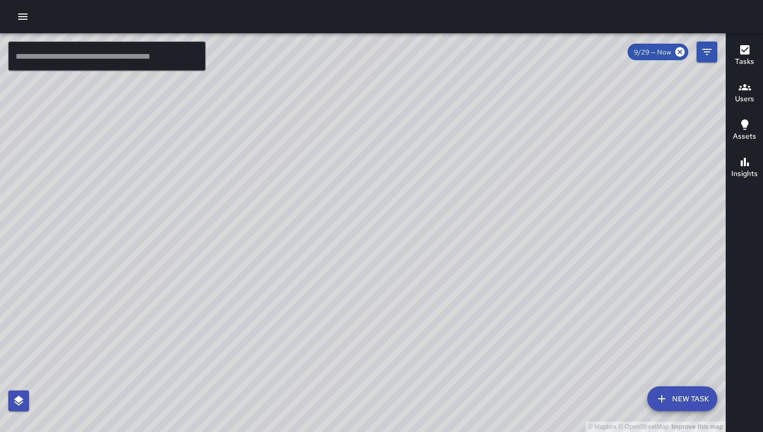
drag, startPoint x: 519, startPoint y: 256, endPoint x: 474, endPoint y: 292, distance: 56.9
click at [474, 292] on div "© Mapbox © OpenStreetMap Improve this map" at bounding box center [363, 232] width 726 height 399
drag, startPoint x: 484, startPoint y: 289, endPoint x: 452, endPoint y: 276, distance: 34.7
click at [452, 276] on div "© Mapbox © OpenStreetMap Improve this map" at bounding box center [363, 232] width 726 height 399
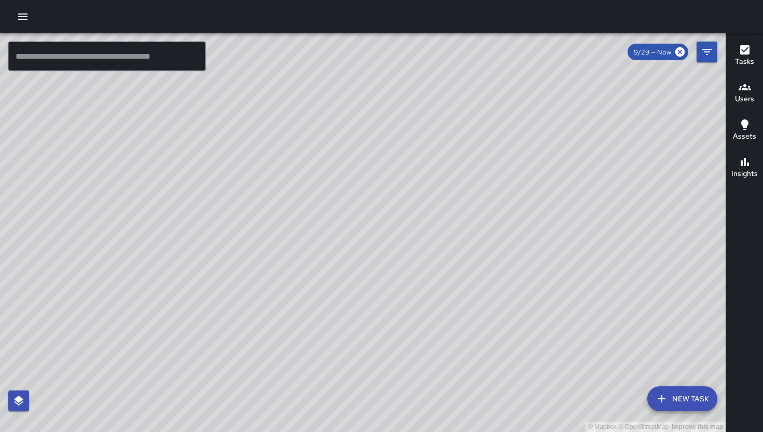
click at [452, 276] on div "© Mapbox © OpenStreetMap Improve this map" at bounding box center [363, 232] width 726 height 399
click at [697, 55] on button "Filters" at bounding box center [707, 52] width 21 height 21
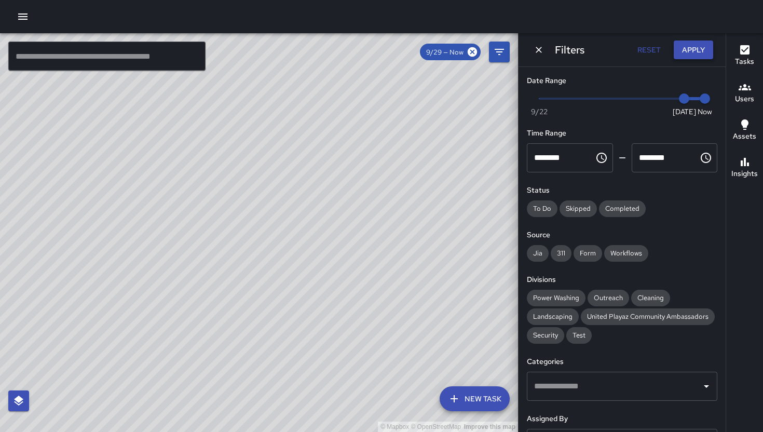
click at [702, 52] on button "Apply" at bounding box center [693, 49] width 39 height 19
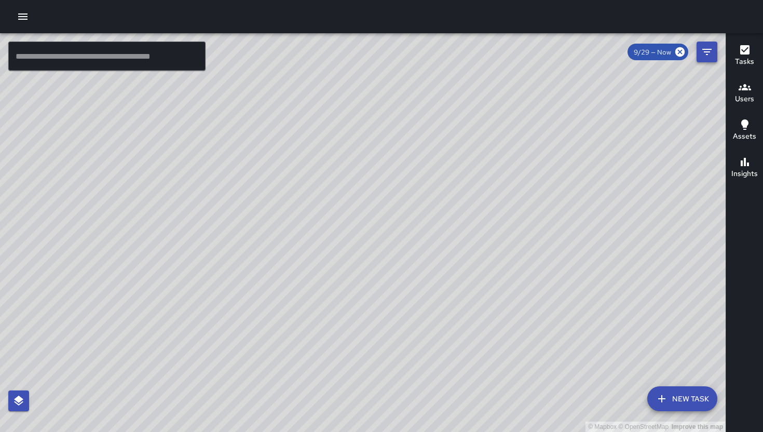
click at [701, 48] on icon "Filters" at bounding box center [707, 52] width 12 height 12
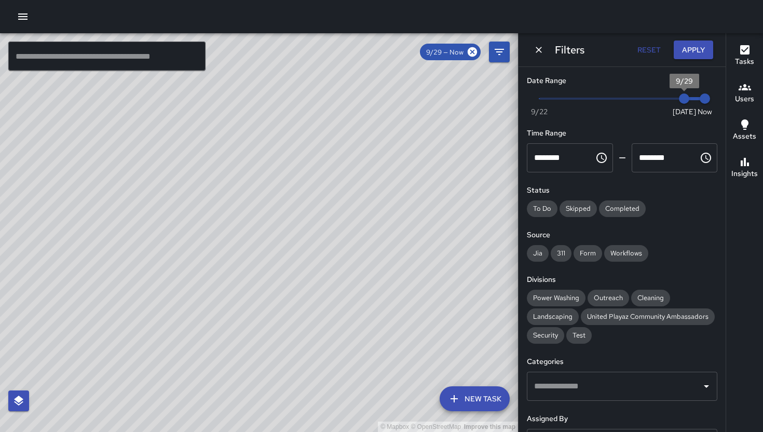
drag, startPoint x: 679, startPoint y: 94, endPoint x: 655, endPoint y: 96, distance: 24.4
click at [679, 94] on span "9/29" at bounding box center [684, 98] width 10 height 10
drag, startPoint x: 655, startPoint y: 96, endPoint x: 604, endPoint y: 97, distance: 50.9
click at [604, 97] on span "9/25" at bounding box center [601, 98] width 10 height 10
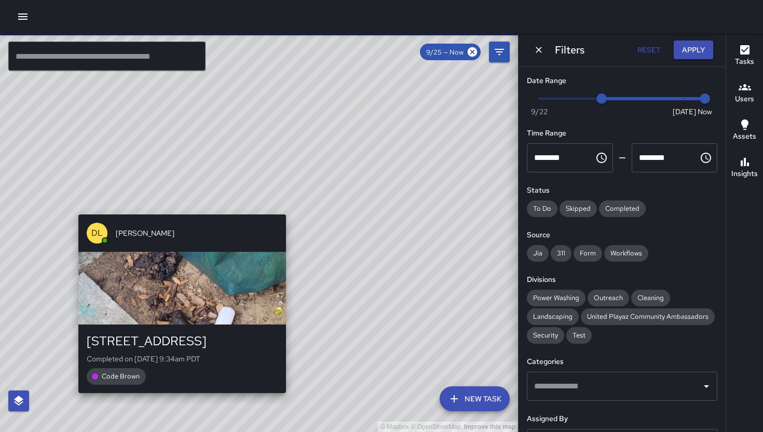
click at [180, 208] on div "© Mapbox © OpenStreetMap Improve this map DL David Lewis 61-63 Grace Street Com…" at bounding box center [259, 232] width 518 height 399
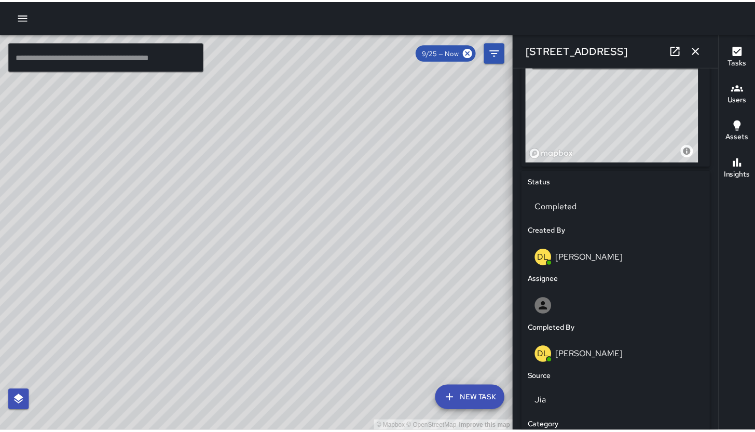
scroll to position [137, 0]
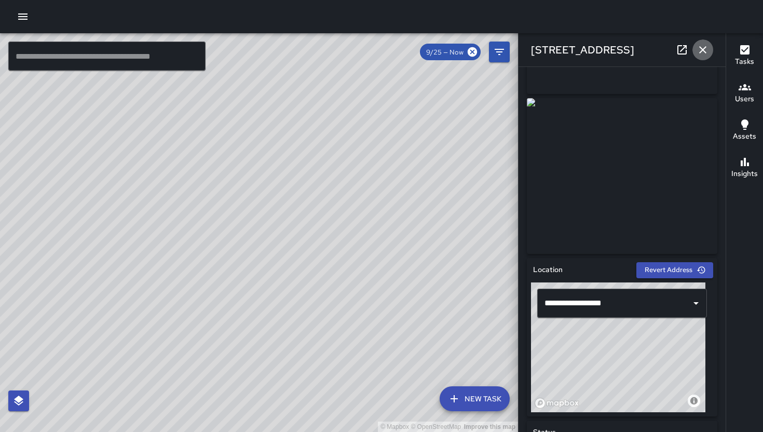
click at [702, 44] on icon "button" at bounding box center [703, 50] width 12 height 12
click at [518, 44] on div "Filters Reset Apply Date Range Now Today 9/22 9/25 8:30 am Time Range ******** …" at bounding box center [518, 232] width 0 height 399
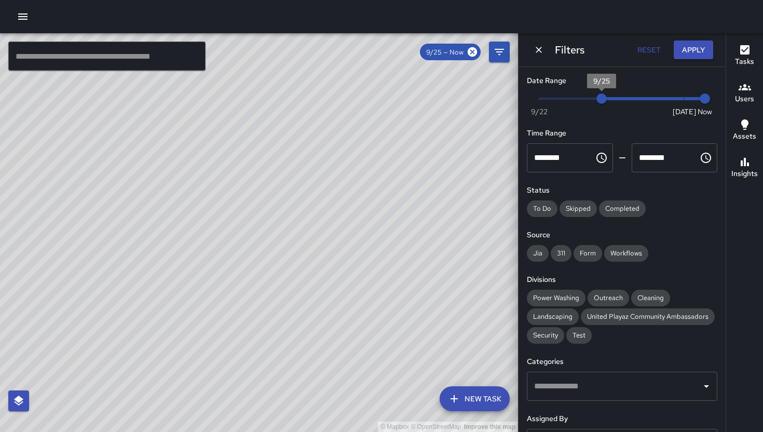
click at [604, 93] on span "9/25" at bounding box center [601, 98] width 10 height 10
type input "*"
drag, startPoint x: 628, startPoint y: 97, endPoint x: 683, endPoint y: 100, distance: 55.1
click at [682, 100] on span "9/29" at bounding box center [684, 98] width 10 height 10
click at [683, 100] on span "9/29" at bounding box center [684, 98] width 10 height 10
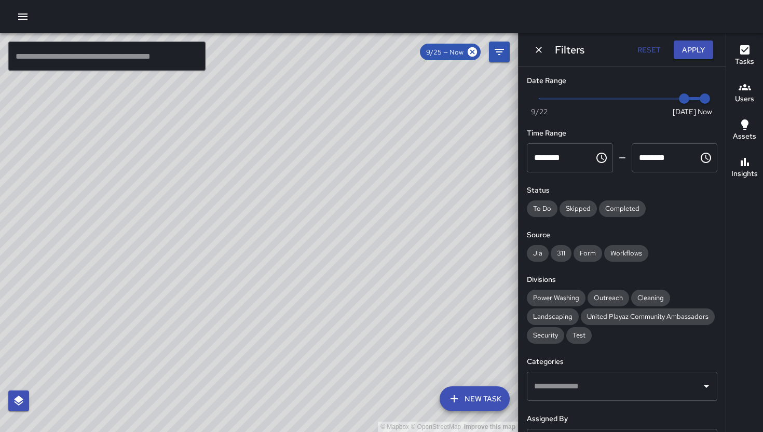
click at [544, 51] on button "Dismiss" at bounding box center [539, 50] width 16 height 16
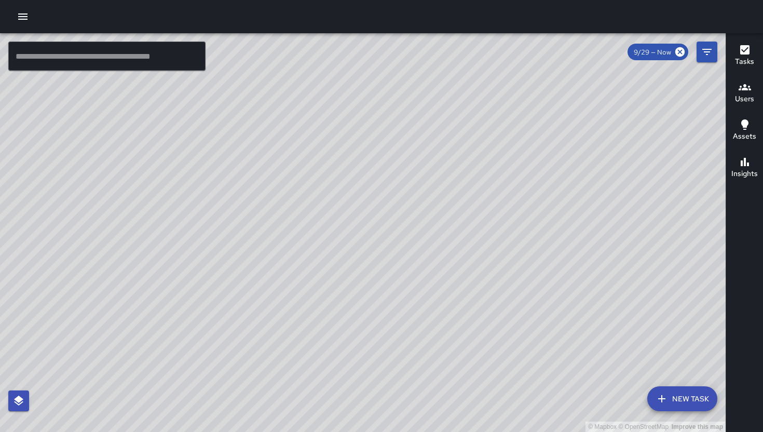
click at [19, 15] on icon "button" at bounding box center [23, 16] width 12 height 12
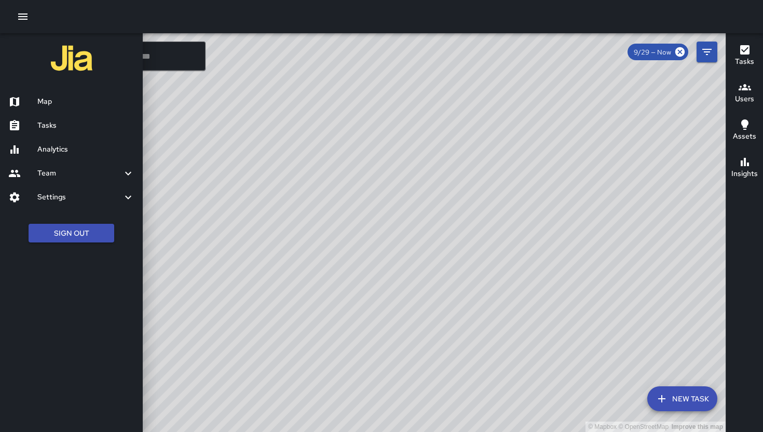
click at [74, 124] on h6 "Tasks" at bounding box center [85, 125] width 97 height 11
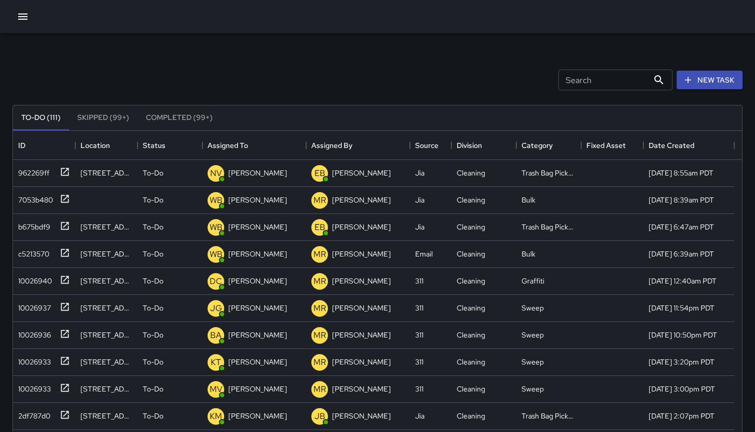
scroll to position [432, 721]
click at [566, 81] on div "Search Search" at bounding box center [615, 80] width 114 height 21
click at [566, 81] on input "Search" at bounding box center [603, 80] width 90 height 21
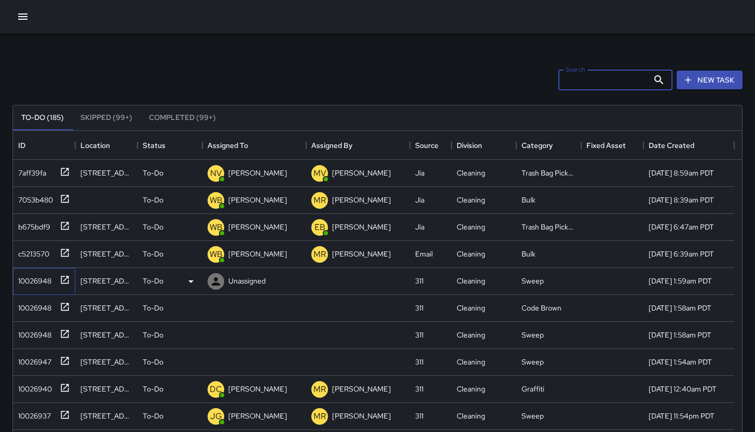
click at [40, 278] on div "10026948" at bounding box center [32, 278] width 37 height 15
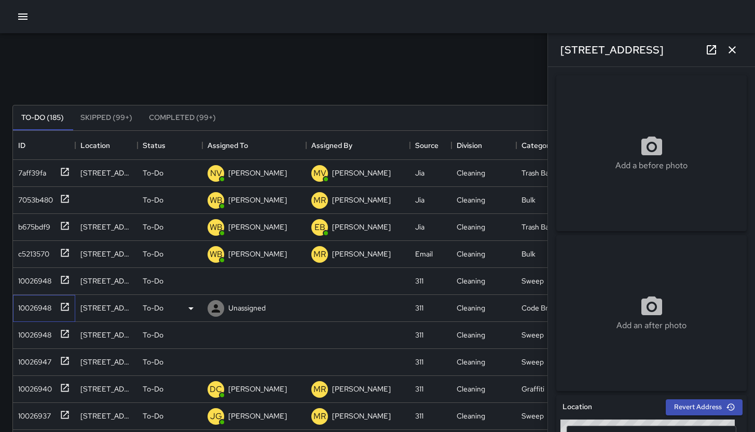
click at [25, 311] on div "10026948" at bounding box center [32, 305] width 37 height 15
drag, startPoint x: 24, startPoint y: 339, endPoint x: 25, endPoint y: 348, distance: 9.4
click at [24, 339] on div "10026948" at bounding box center [32, 332] width 37 height 15
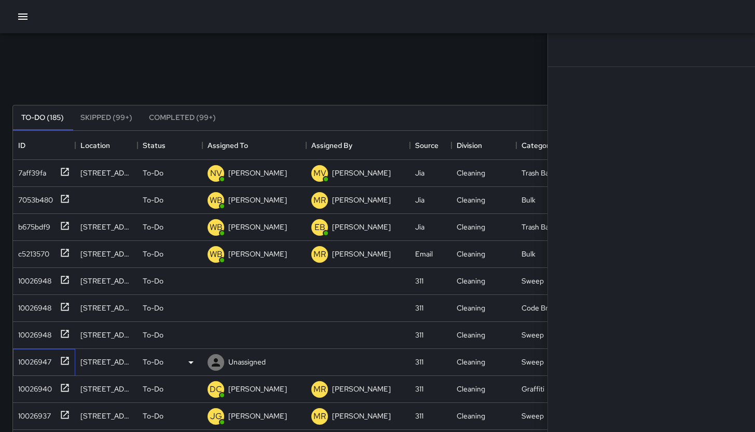
click at [25, 359] on div "10026947" at bounding box center [32, 359] width 37 height 15
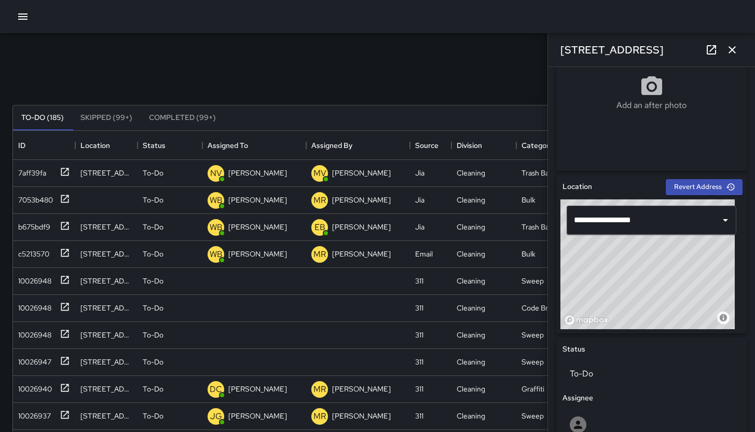
scroll to position [240, 0]
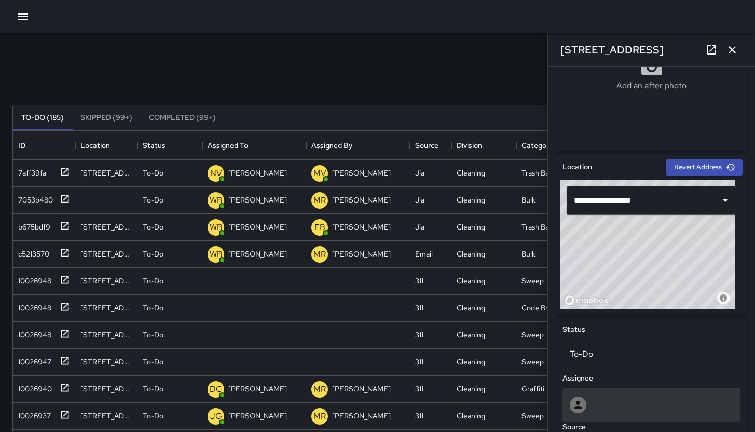
click at [617, 407] on div at bounding box center [652, 405] width 164 height 17
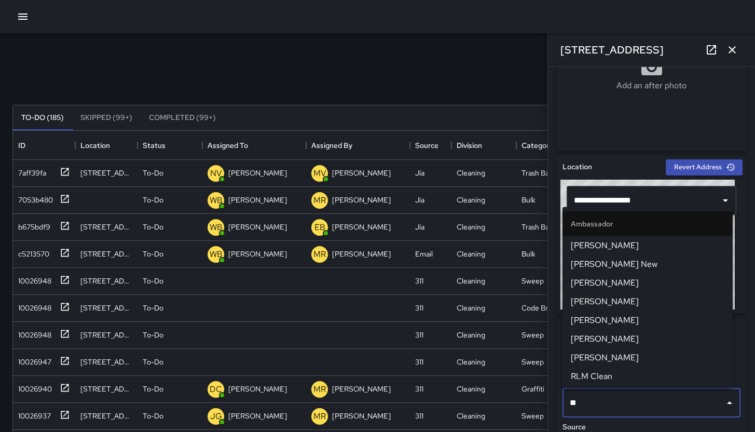
type input "***"
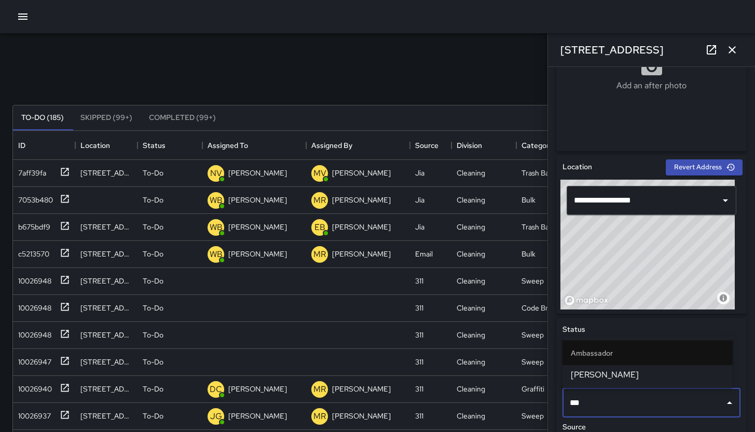
click at [591, 379] on span "[PERSON_NAME]" at bounding box center [648, 375] width 154 height 12
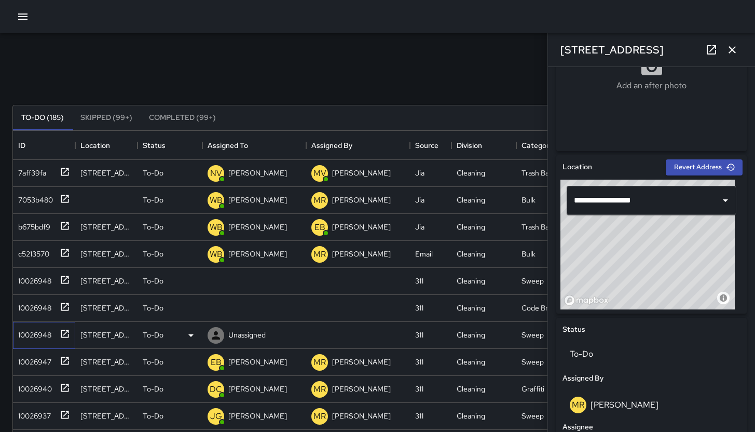
click at [31, 338] on div "10026948" at bounding box center [32, 332] width 37 height 15
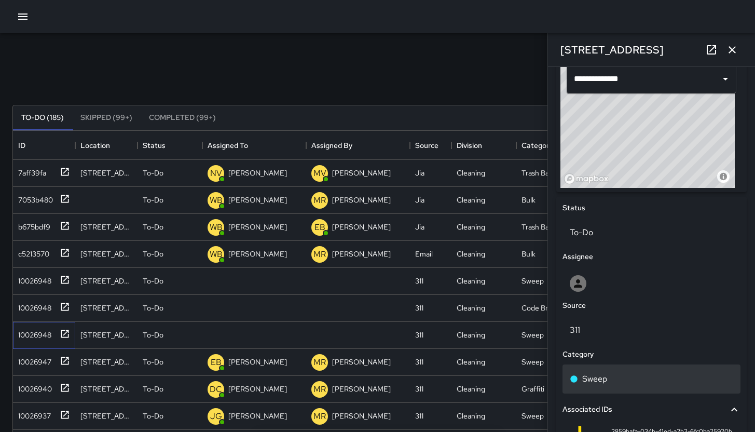
scroll to position [370, 0]
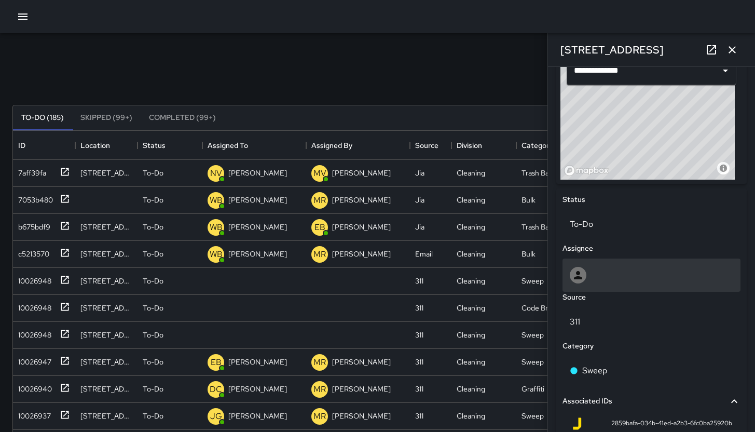
click at [608, 281] on div at bounding box center [652, 275] width 164 height 17
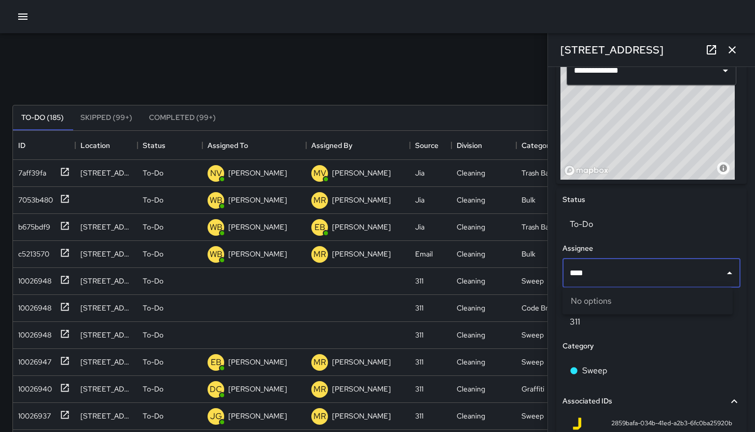
type input "***"
click at [641, 328] on span "[PERSON_NAME]" at bounding box center [648, 326] width 154 height 12
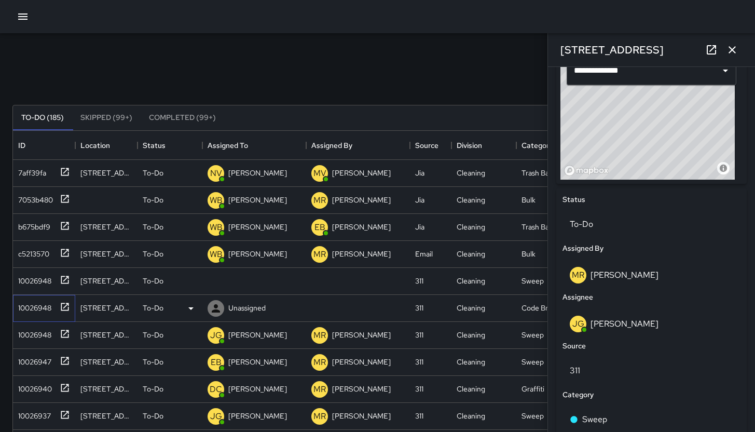
click at [23, 312] on div "10026948" at bounding box center [32, 305] width 37 height 15
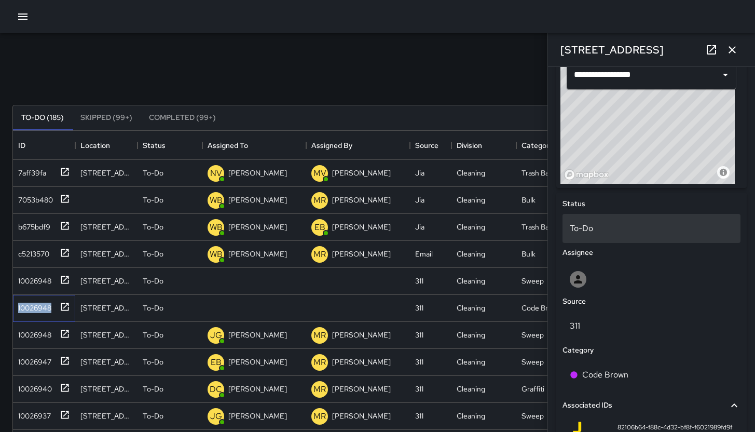
scroll to position [317, 0]
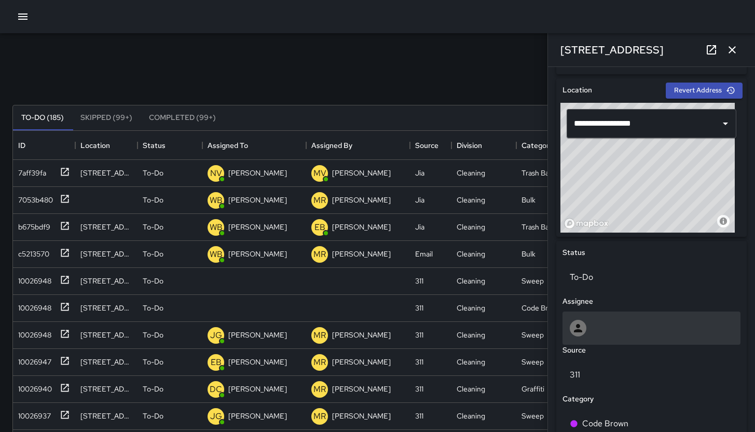
click at [645, 331] on div at bounding box center [652, 328] width 164 height 17
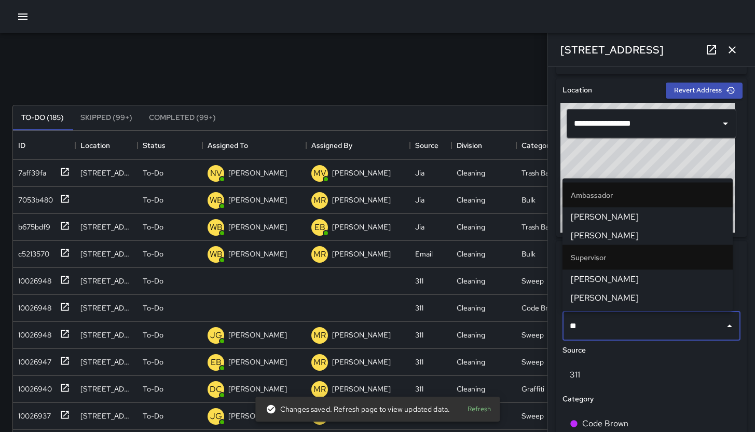
type input "***"
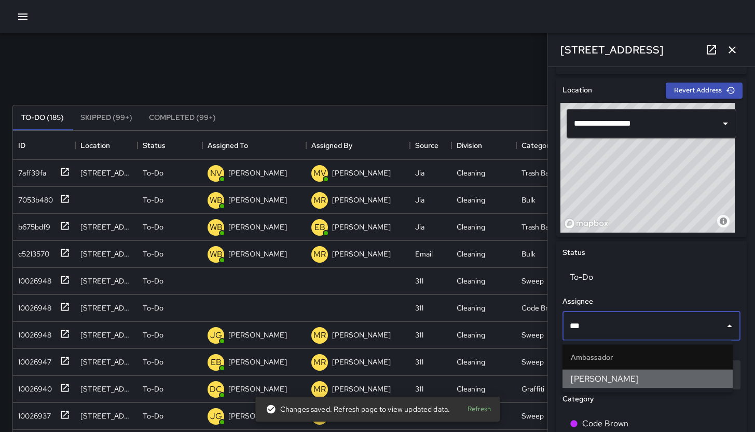
click at [621, 373] on span "[PERSON_NAME]" at bounding box center [648, 379] width 154 height 12
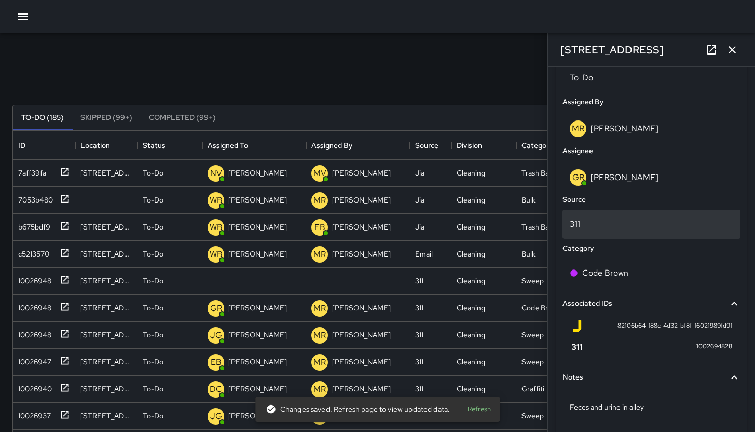
scroll to position [550, 0]
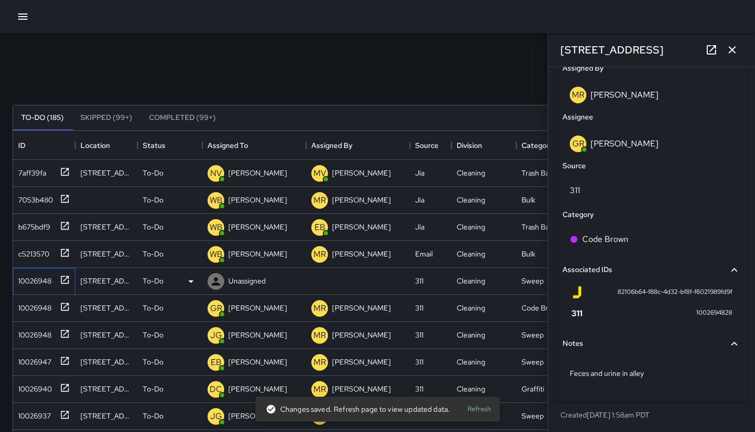
click at [39, 282] on div "10026948" at bounding box center [32, 278] width 37 height 15
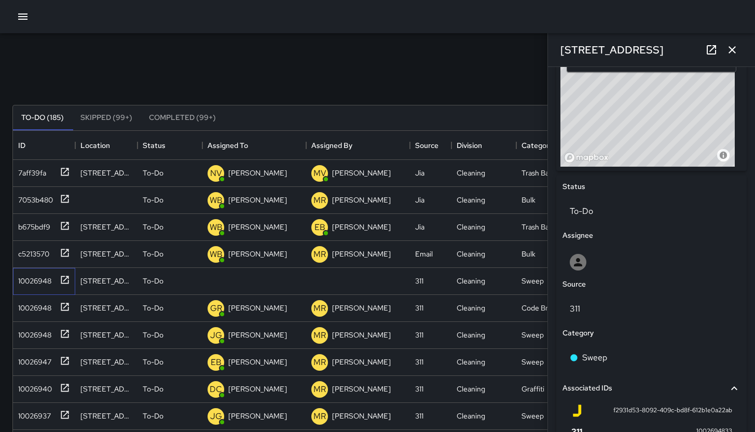
scroll to position [501, 0]
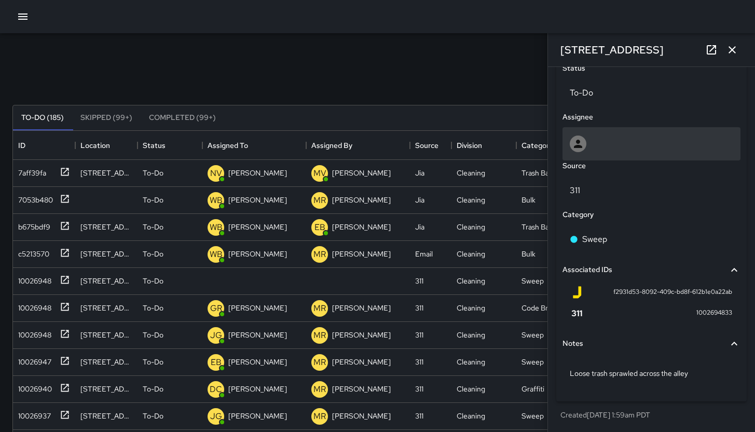
click at [621, 155] on div at bounding box center [652, 143] width 178 height 33
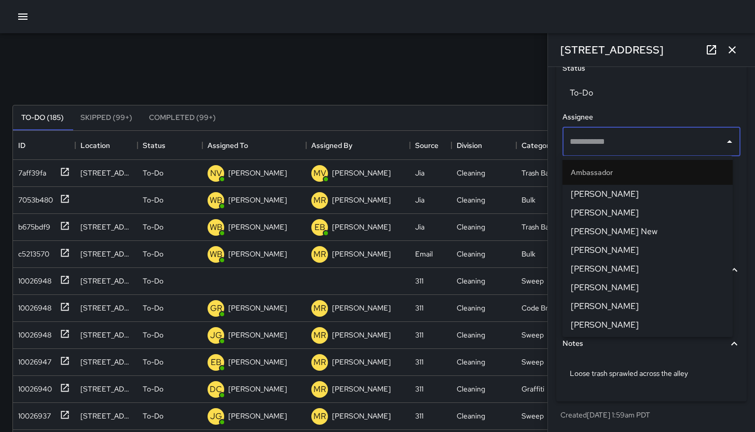
type input "*"
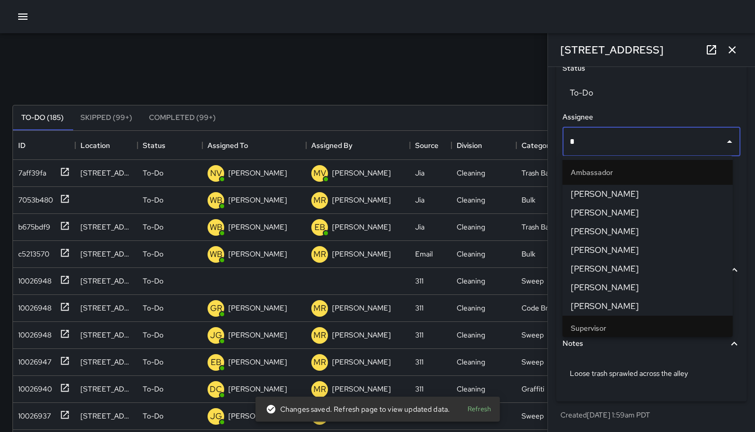
click at [639, 268] on span "[PERSON_NAME]" at bounding box center [648, 269] width 154 height 12
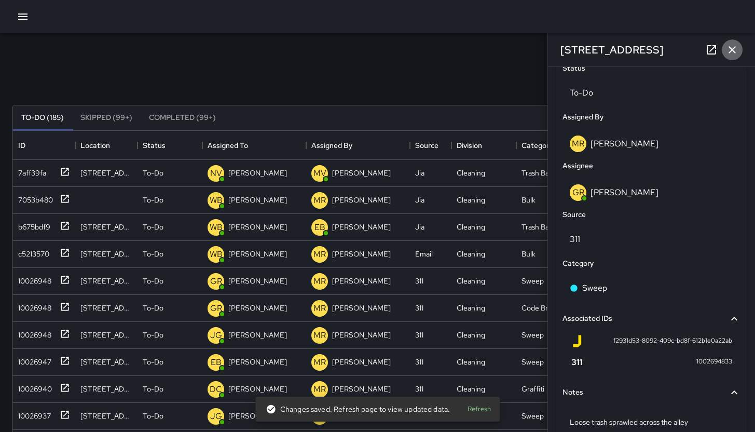
click at [739, 52] on button "button" at bounding box center [732, 49] width 21 height 21
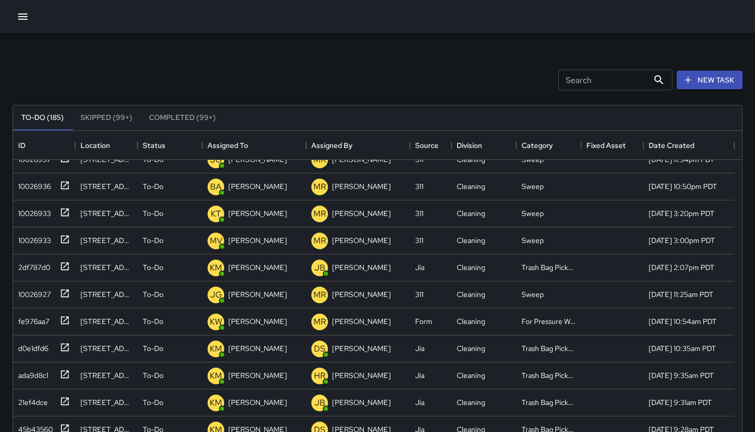
scroll to position [0, 0]
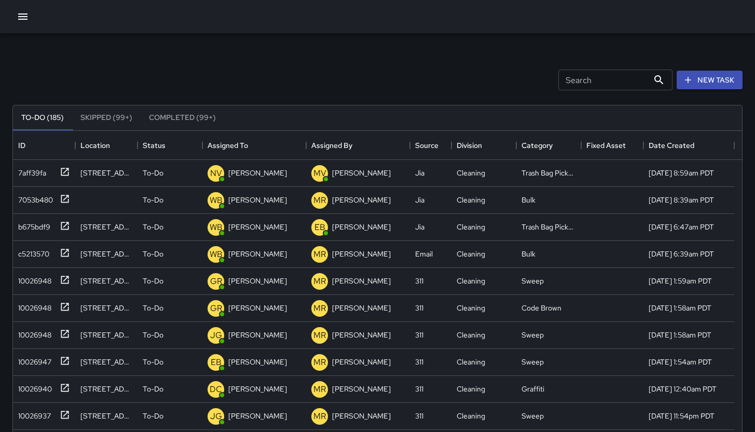
click at [25, 9] on button "button" at bounding box center [22, 16] width 21 height 21
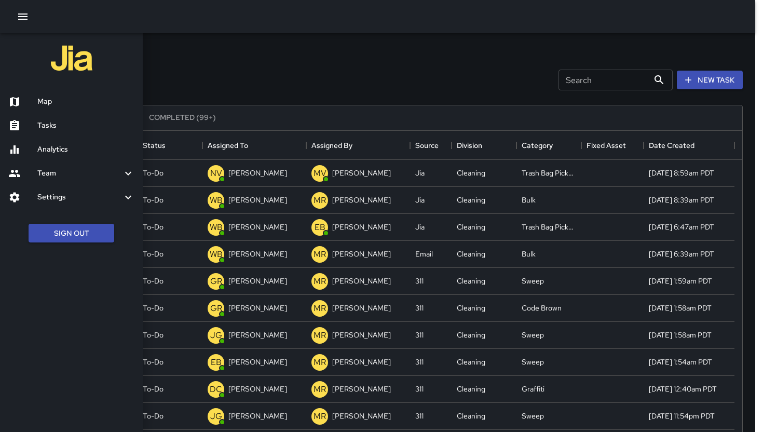
drag, startPoint x: 361, startPoint y: 78, endPoint x: 366, endPoint y: 79, distance: 5.3
click at [361, 78] on div at bounding box center [381, 216] width 763 height 432
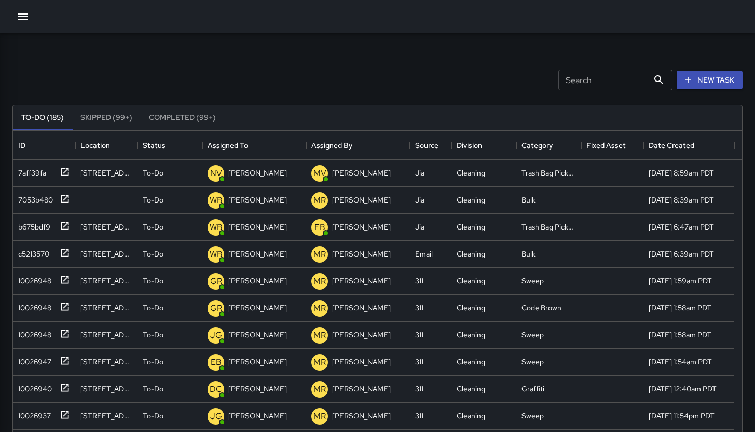
scroll to position [8, 8]
click at [704, 84] on button "New Task" at bounding box center [710, 80] width 66 height 19
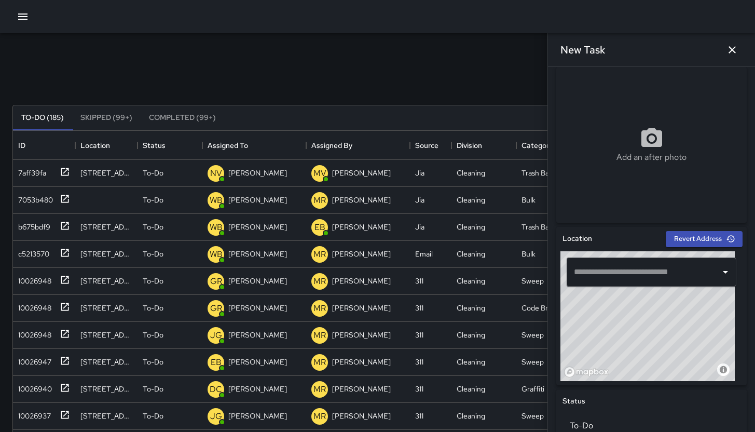
scroll to position [216, 0]
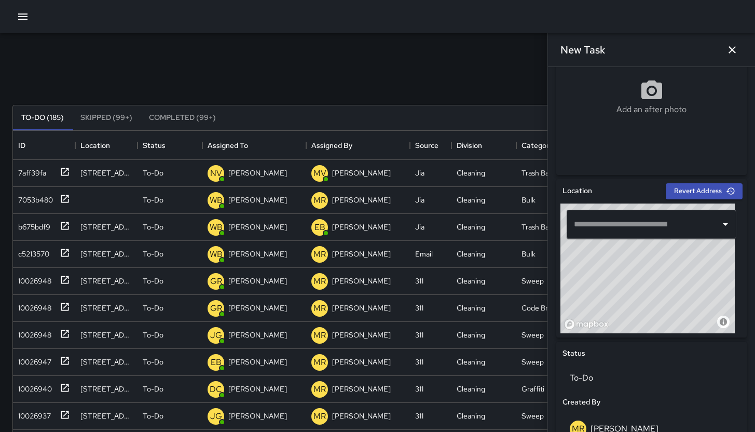
drag, startPoint x: 618, startPoint y: 224, endPoint x: 622, endPoint y: 228, distance: 5.9
click at [619, 225] on input "text" at bounding box center [643, 224] width 145 height 20
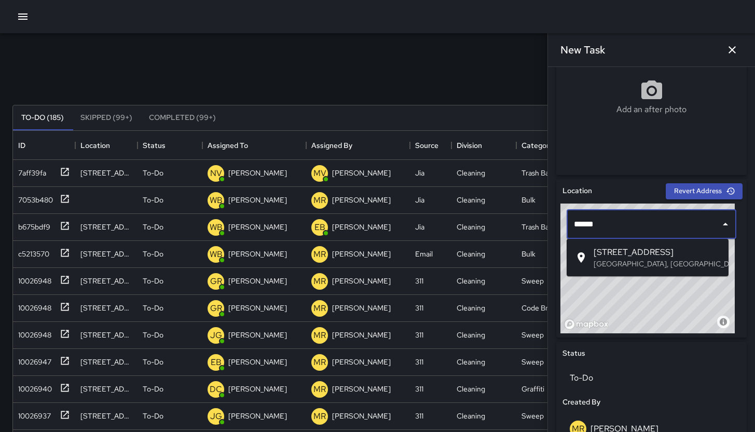
click at [656, 264] on p "San Francisco, CA, USA" at bounding box center [657, 263] width 127 height 10
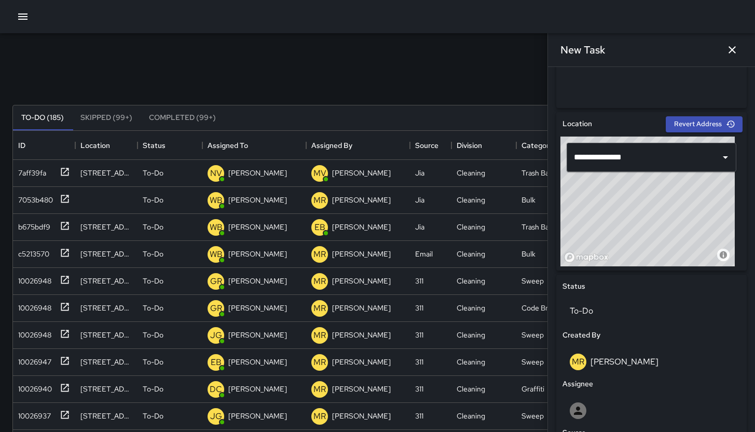
scroll to position [294, 0]
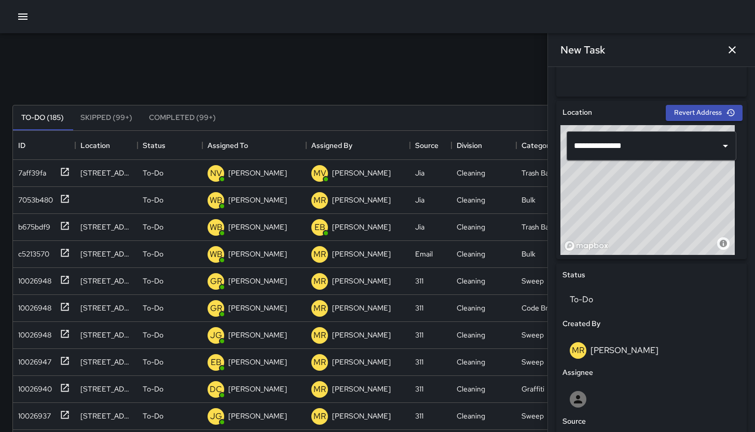
drag, startPoint x: 651, startPoint y: 211, endPoint x: 628, endPoint y: 217, distance: 24.7
click at [623, 219] on div "© Mapbox © OpenStreetMap Improve this map" at bounding box center [648, 190] width 174 height 130
drag, startPoint x: 648, startPoint y: 224, endPoint x: 664, endPoint y: 214, distance: 18.4
click at [658, 213] on div "© Mapbox © OpenStreetMap Improve this map" at bounding box center [648, 190] width 174 height 130
drag, startPoint x: 630, startPoint y: 208, endPoint x: 647, endPoint y: 210, distance: 16.8
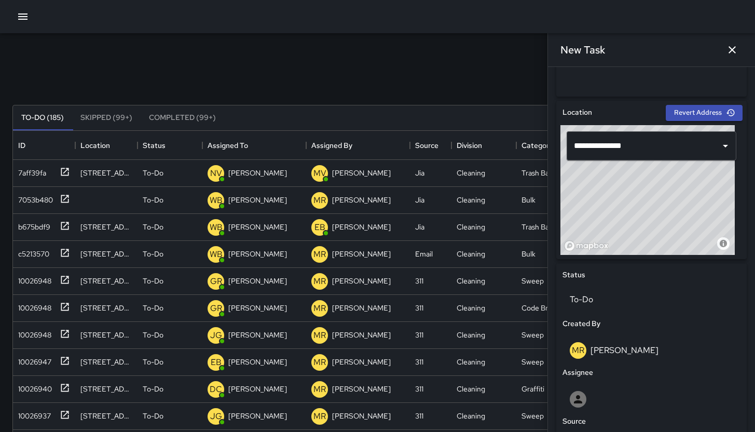
click at [647, 210] on div "© Mapbox © OpenStreetMap Improve this map" at bounding box center [648, 190] width 174 height 130
drag, startPoint x: 654, startPoint y: 220, endPoint x: 655, endPoint y: 227, distance: 7.3
click at [655, 227] on div "© Mapbox © OpenStreetMap Improve this map" at bounding box center [648, 190] width 174 height 130
click at [648, 237] on div "© Mapbox © OpenStreetMap Improve this map" at bounding box center [648, 190] width 174 height 130
click at [566, 237] on div "© Mapbox © OpenStreetMap Improve this map" at bounding box center [648, 190] width 174 height 130
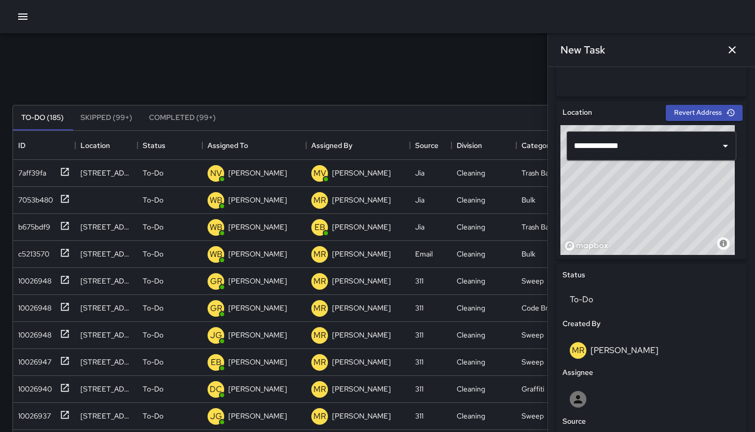
drag, startPoint x: 617, startPoint y: 230, endPoint x: 688, endPoint y: 187, distance: 82.9
click at [688, 188] on div "© Mapbox © OpenStreetMap Improve this map" at bounding box center [648, 190] width 174 height 130
drag, startPoint x: 673, startPoint y: 198, endPoint x: 686, endPoint y: 193, distance: 14.3
click at [686, 193] on div "© Mapbox © OpenStreetMap Improve this map" at bounding box center [648, 190] width 174 height 130
drag, startPoint x: 667, startPoint y: 201, endPoint x: 625, endPoint y: 186, distance: 44.3
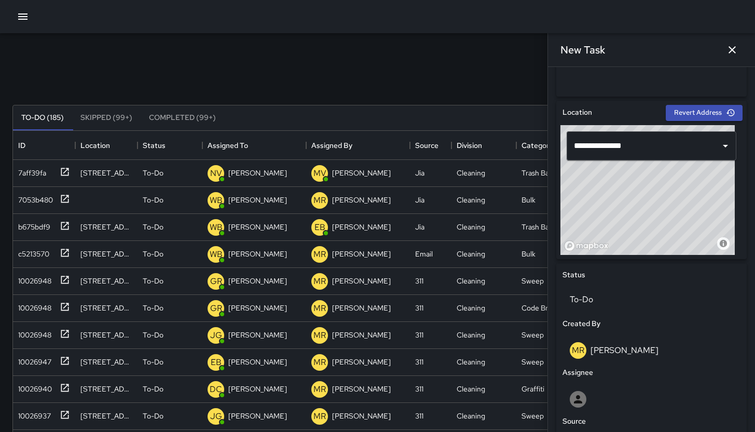
click at [624, 186] on div "© Mapbox © OpenStreetMap Improve this map" at bounding box center [648, 190] width 174 height 130
drag, startPoint x: 667, startPoint y: 207, endPoint x: 667, endPoint y: 199, distance: 7.3
click at [667, 200] on div "© Mapbox © OpenStreetMap Improve this map" at bounding box center [648, 190] width 174 height 130
drag, startPoint x: 666, startPoint y: 230, endPoint x: 693, endPoint y: 258, distance: 38.5
click at [693, 258] on div "**********" at bounding box center [651, 180] width 190 height 158
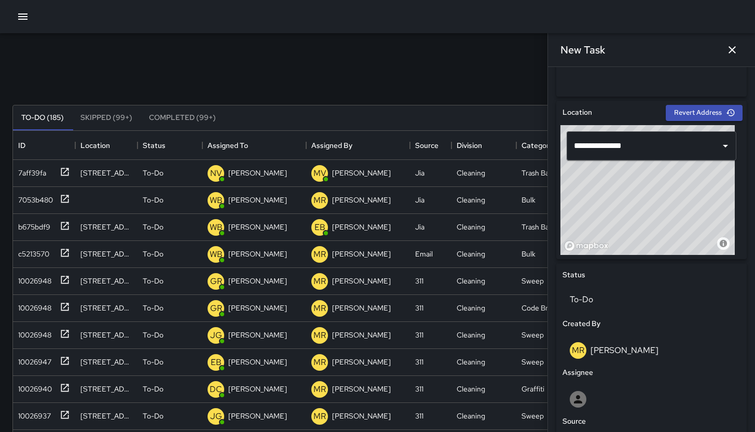
drag, startPoint x: 654, startPoint y: 206, endPoint x: 665, endPoint y: 219, distance: 17.3
click at [664, 217] on div "© Mapbox © OpenStreetMap Improve this map" at bounding box center [648, 190] width 174 height 130
drag, startPoint x: 665, startPoint y: 220, endPoint x: 581, endPoint y: 152, distance: 108.5
click at [648, 197] on div "© Mapbox © OpenStreetMap Improve this map" at bounding box center [648, 190] width 174 height 130
drag, startPoint x: 639, startPoint y: 228, endPoint x: 653, endPoint y: 212, distance: 21.3
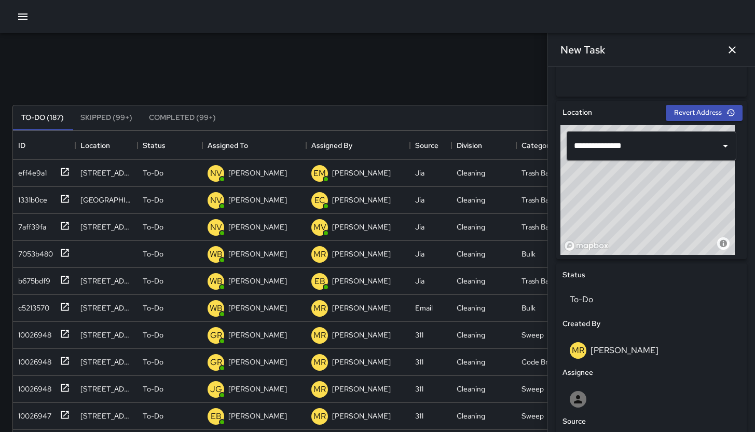
click at [653, 212] on div "© Mapbox © OpenStreetMap Improve this map" at bounding box center [648, 190] width 174 height 130
click at [649, 228] on div "© Mapbox © OpenStreetMap Improve this map" at bounding box center [648, 190] width 174 height 130
drag, startPoint x: 649, startPoint y: 228, endPoint x: 659, endPoint y: 214, distance: 17.1
click at [659, 214] on div "© Mapbox © OpenStreetMap Improve this map" at bounding box center [648, 190] width 174 height 130
type input "**********"
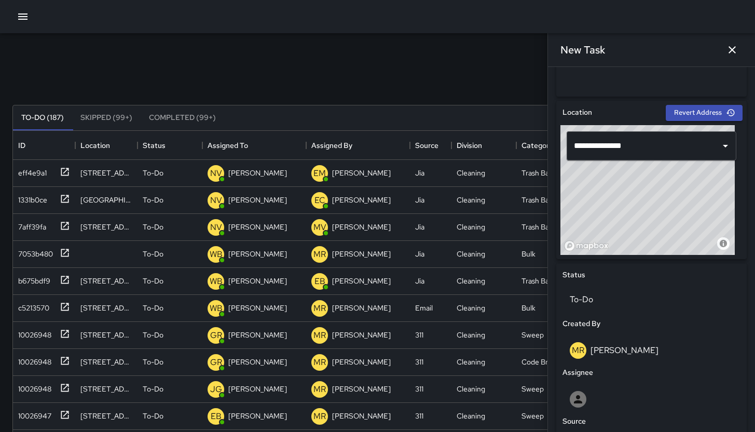
drag, startPoint x: 664, startPoint y: 213, endPoint x: 656, endPoint y: 209, distance: 9.3
click at [656, 209] on div "© Mapbox © OpenStreetMap Improve this map" at bounding box center [648, 190] width 174 height 130
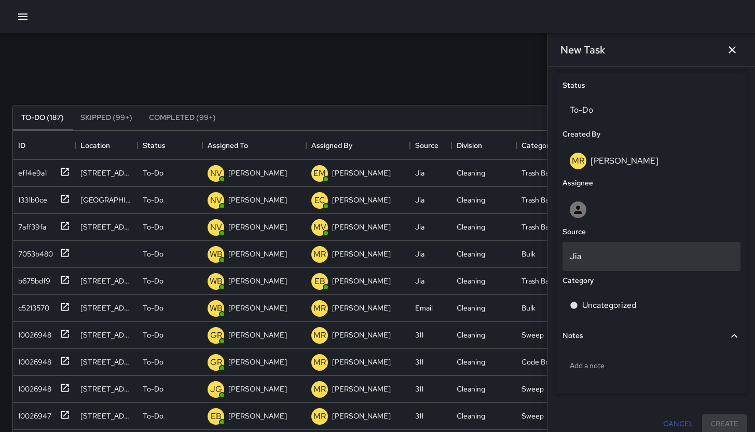
scroll to position [493, 0]
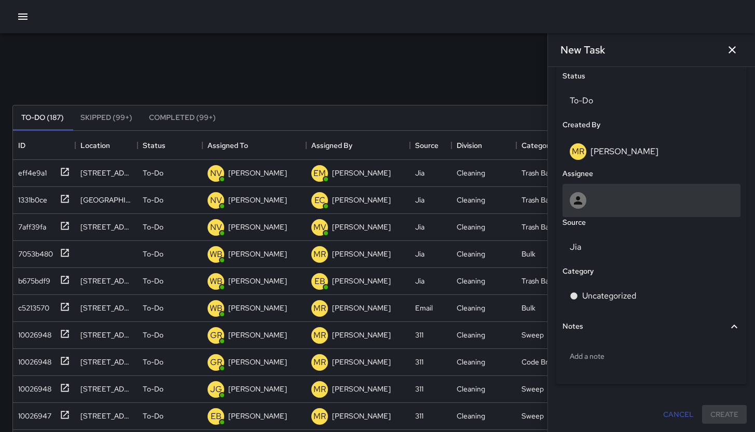
click at [616, 205] on div at bounding box center [652, 200] width 164 height 17
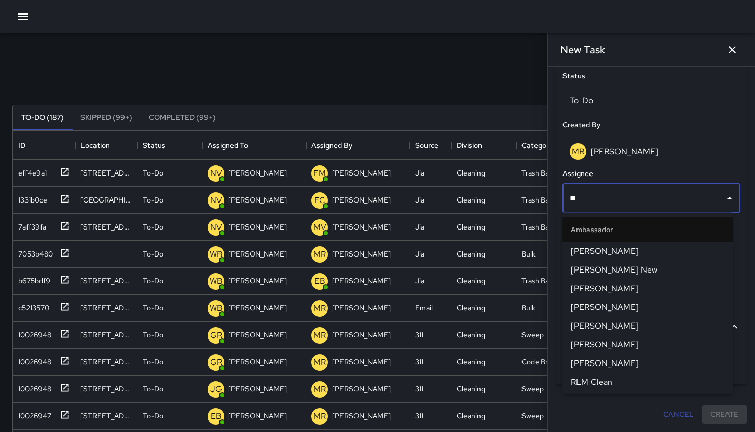
type input "***"
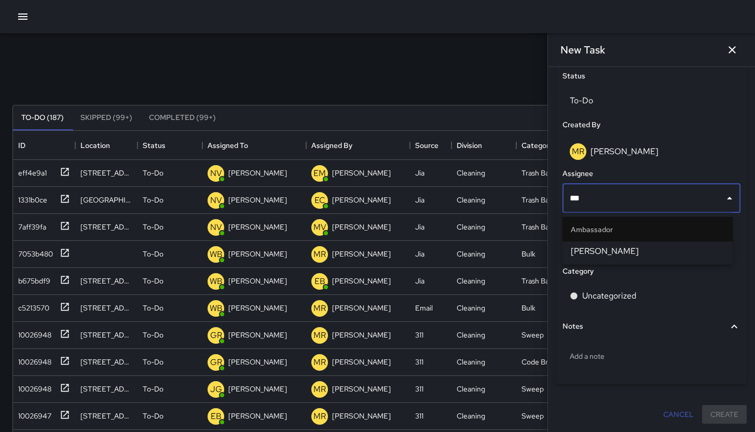
click at [644, 254] on span "[PERSON_NAME]" at bounding box center [648, 251] width 154 height 12
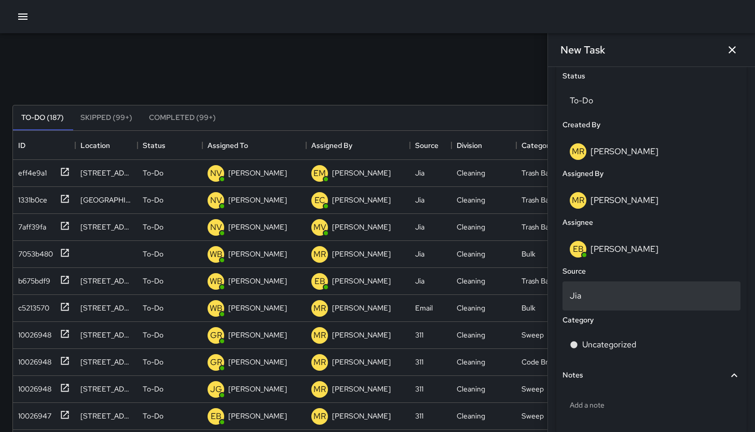
click at [631, 292] on p "Jia" at bounding box center [652, 296] width 164 height 12
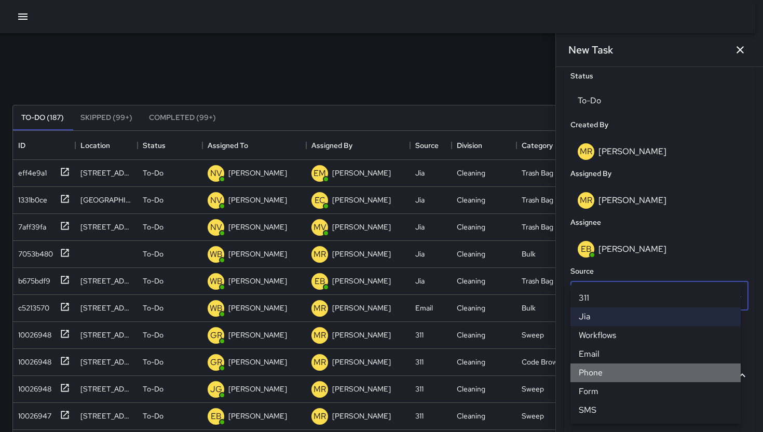
click at [610, 369] on li "Phone" at bounding box center [655, 372] width 170 height 19
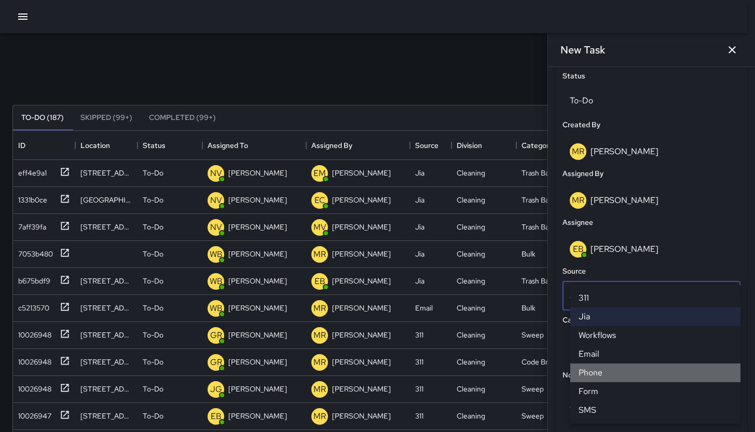
scroll to position [8, 8]
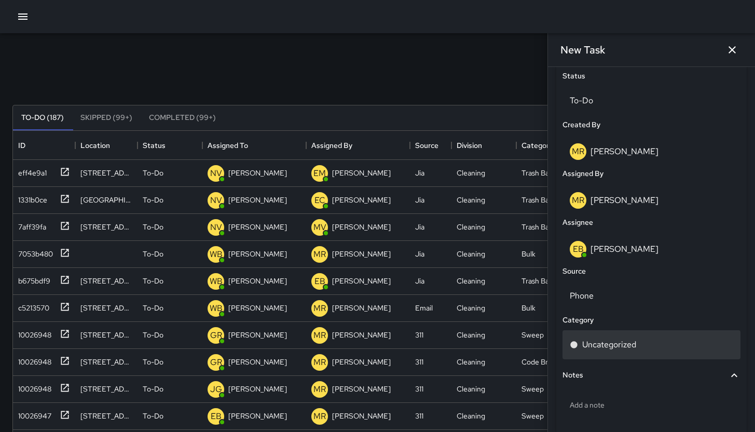
click at [615, 356] on div "Uncategorized" at bounding box center [652, 344] width 178 height 29
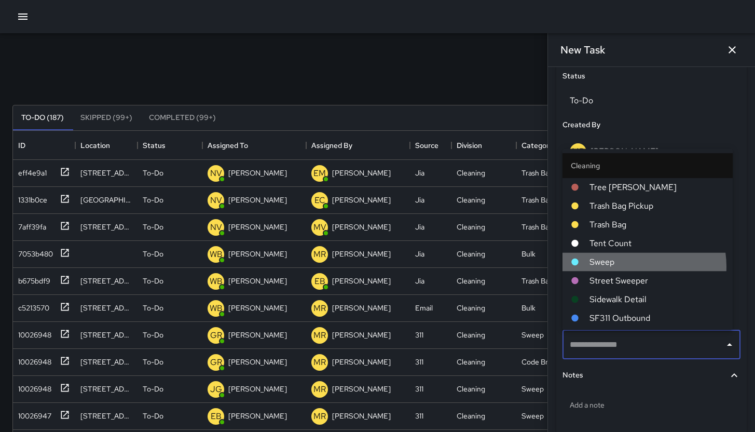
click at [625, 267] on span "Sweep" at bounding box center [657, 262] width 135 height 12
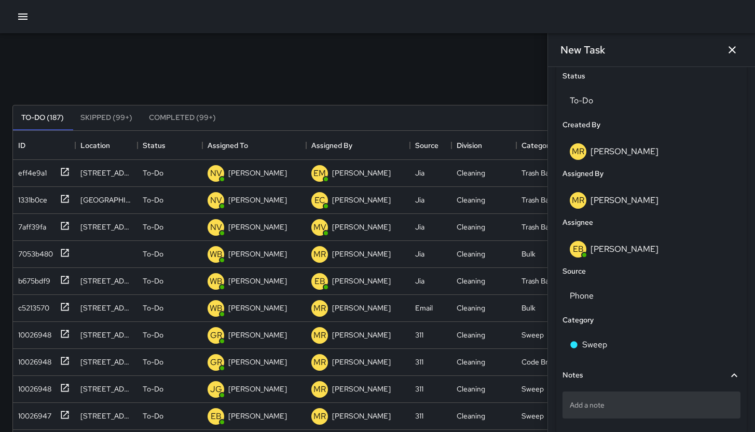
click at [635, 413] on div "Add a note" at bounding box center [652, 404] width 178 height 27
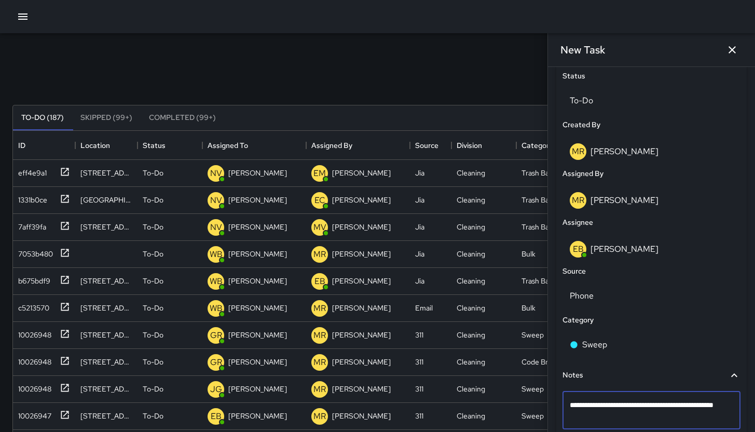
type textarea "**********"
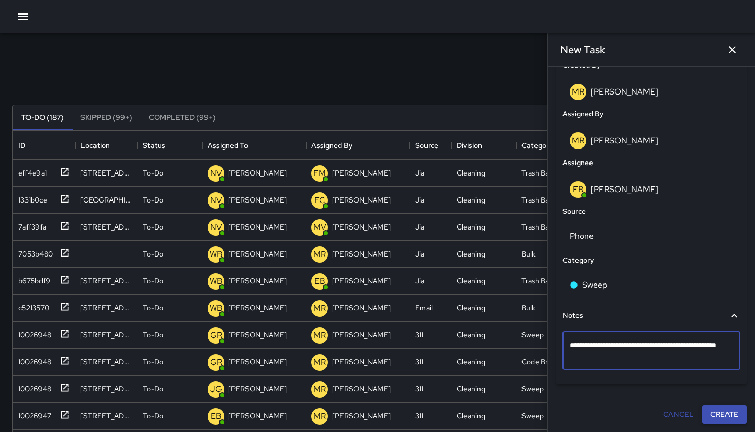
click at [728, 411] on button "Create" at bounding box center [724, 414] width 45 height 19
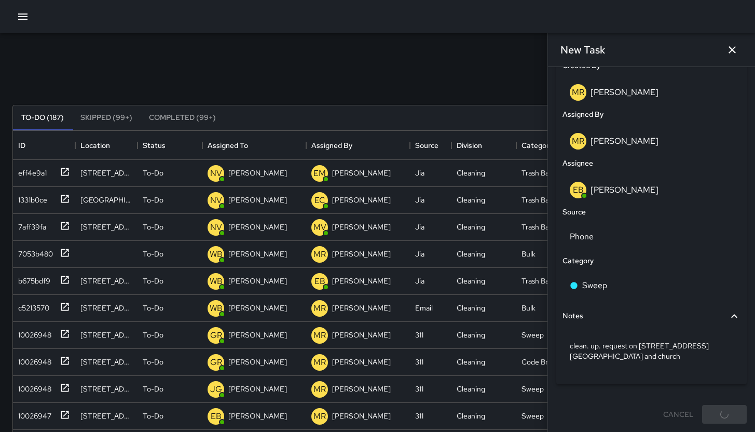
scroll to position [552, 0]
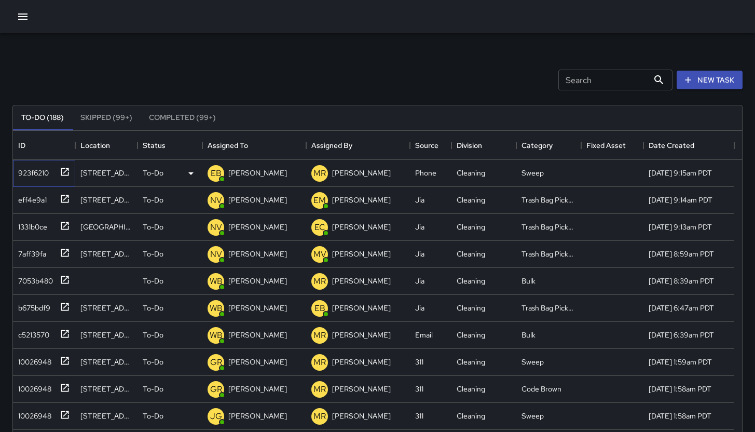
click at [40, 168] on div "923f6210" at bounding box center [31, 171] width 35 height 15
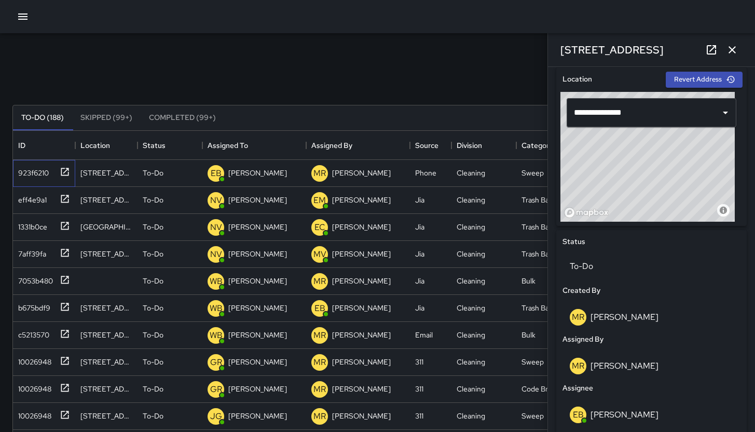
scroll to position [588, 0]
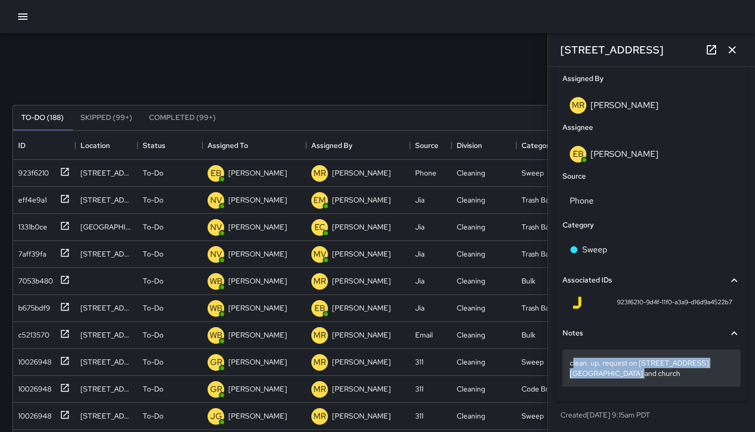
drag, startPoint x: 623, startPoint y: 375, endPoint x: 572, endPoint y: 365, distance: 51.8
click at [572, 365] on p "clean. up. request on 230 10th Street school and church" at bounding box center [652, 368] width 164 height 21
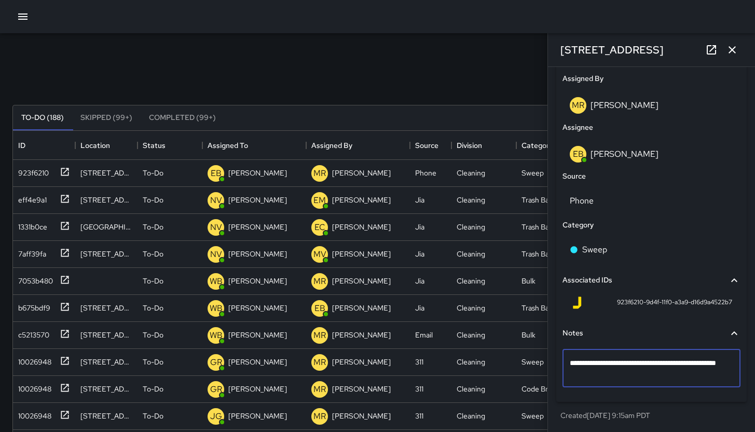
drag, startPoint x: 658, startPoint y: 376, endPoint x: 571, endPoint y: 364, distance: 87.5
click at [571, 364] on textarea "**********" at bounding box center [648, 368] width 156 height 21
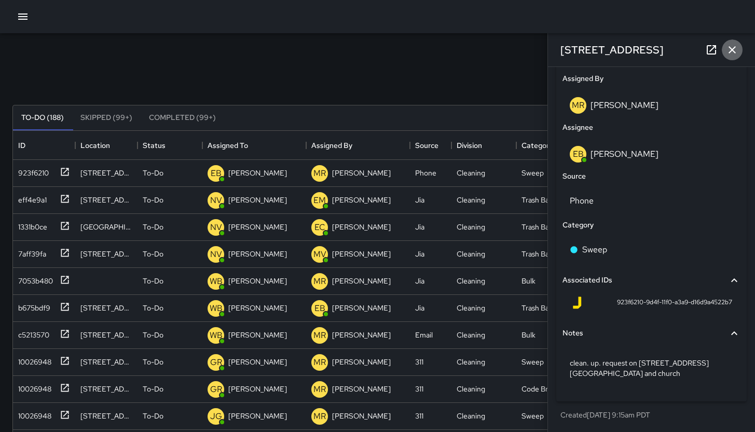
click at [731, 51] on icon "button" at bounding box center [732, 49] width 7 height 7
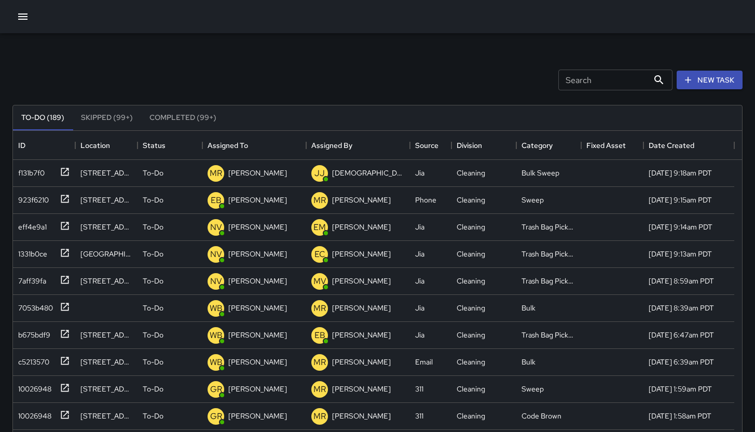
click at [381, 80] on div "Search Search New Task" at bounding box center [377, 80] width 734 height 54
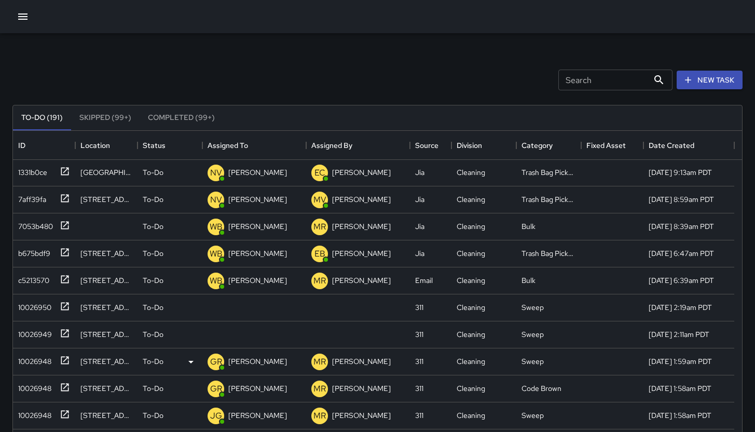
scroll to position [84, 0]
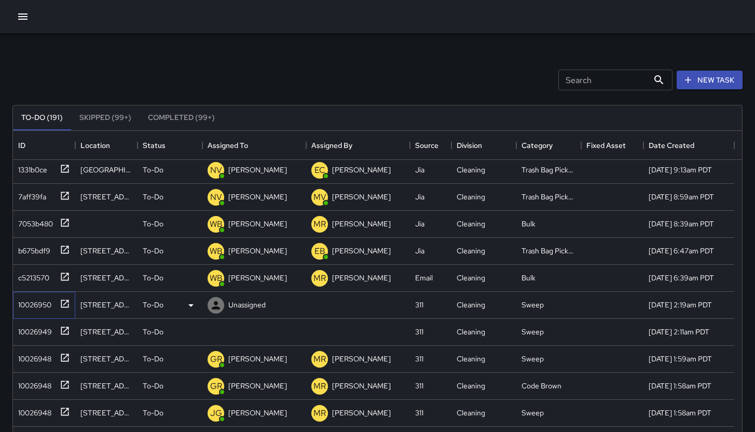
click at [43, 313] on div "10026950" at bounding box center [44, 305] width 62 height 27
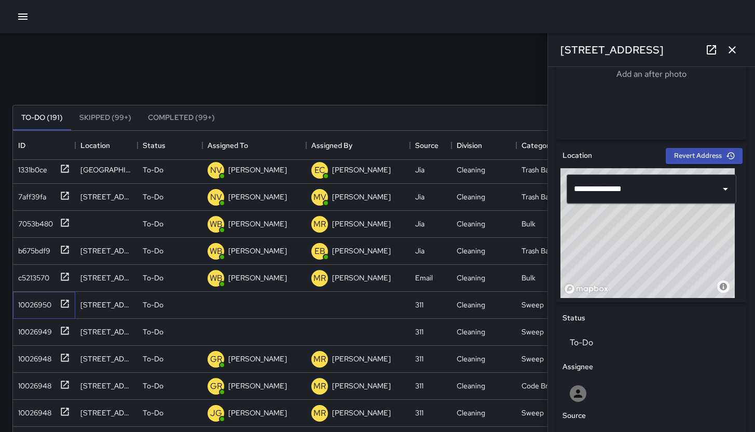
scroll to position [254, 0]
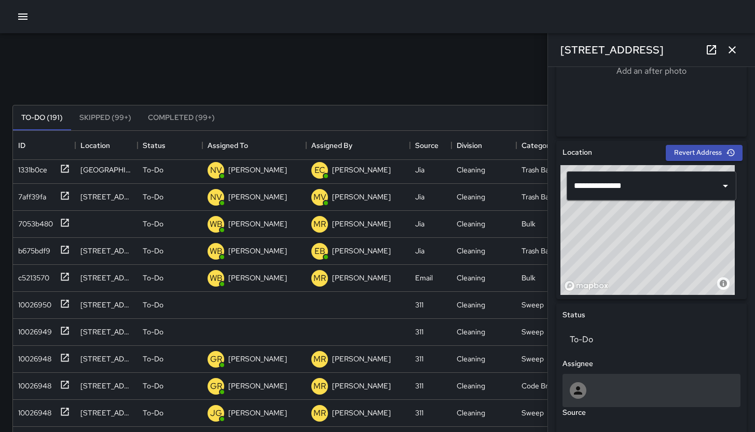
click at [605, 391] on div at bounding box center [652, 390] width 164 height 17
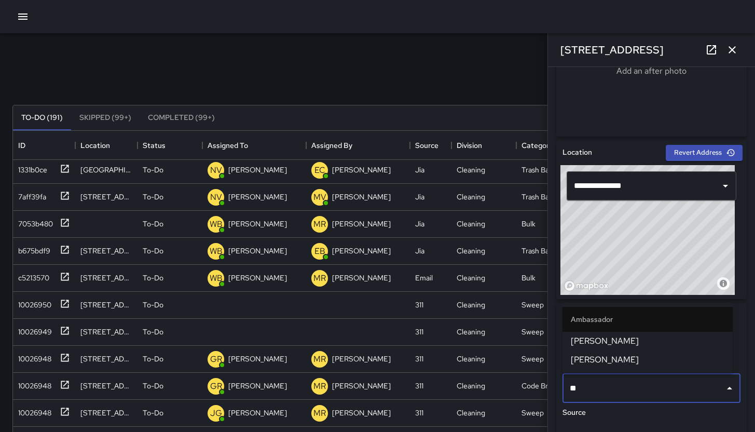
type input "***"
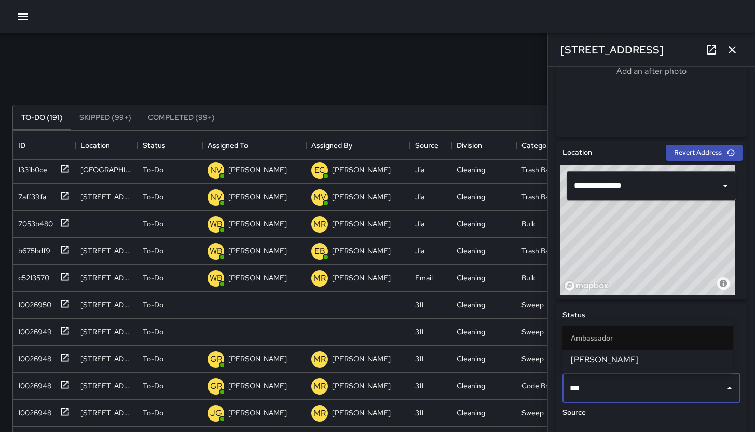
click at [605, 361] on span "[PERSON_NAME]" at bounding box center [648, 359] width 154 height 12
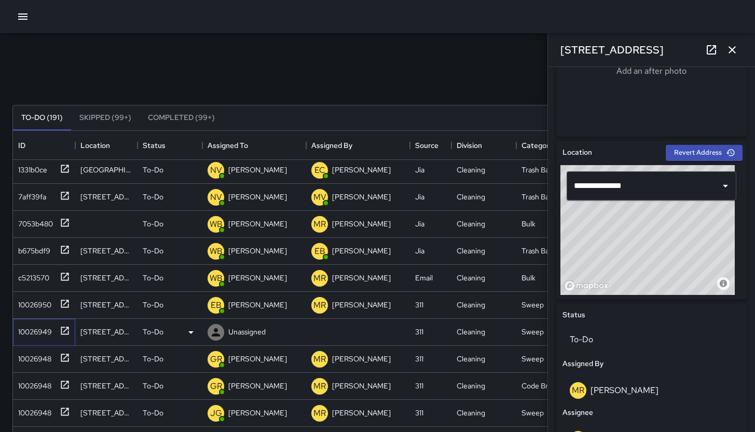
click at [17, 338] on div "10026949" at bounding box center [44, 332] width 62 height 27
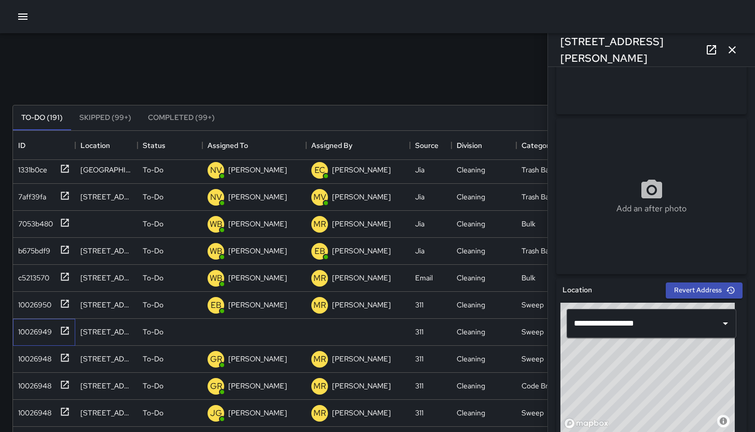
scroll to position [333, 0]
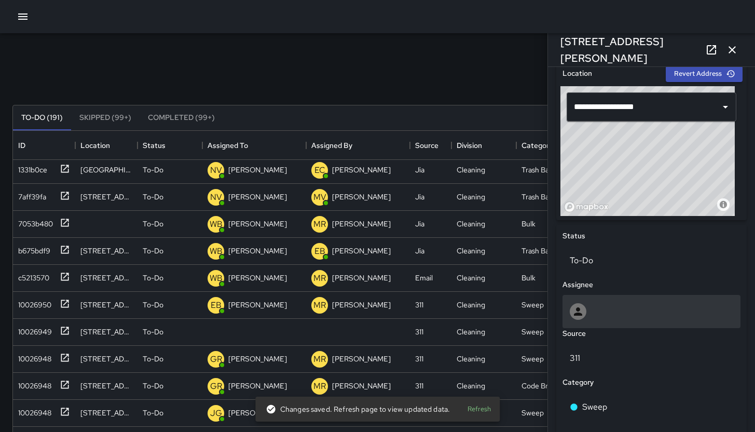
click at [659, 313] on div at bounding box center [652, 311] width 164 height 17
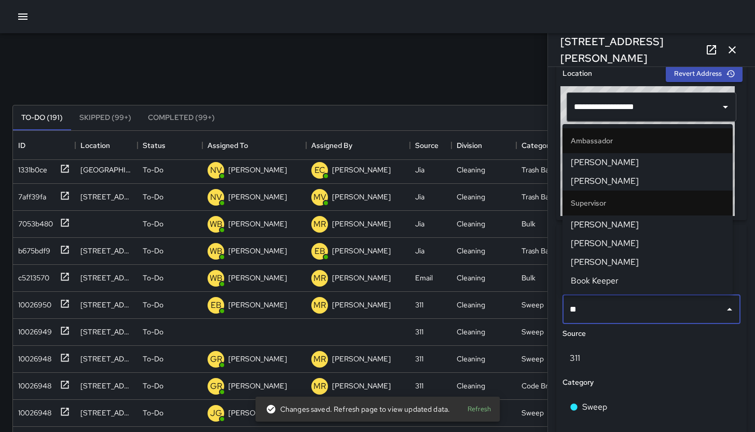
type input "***"
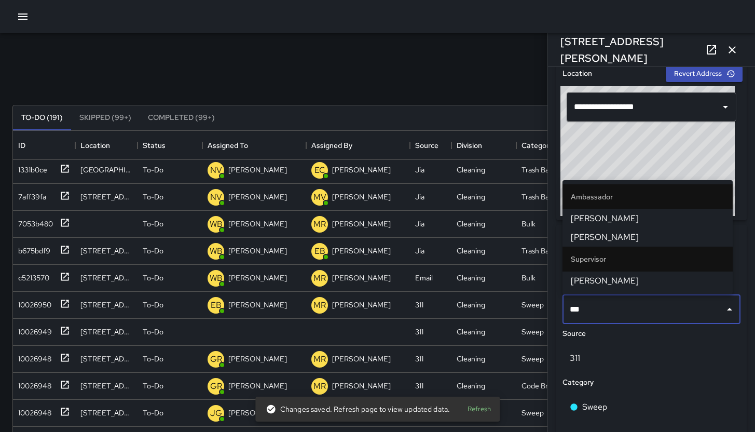
click at [673, 241] on span "[PERSON_NAME]" at bounding box center [648, 237] width 154 height 12
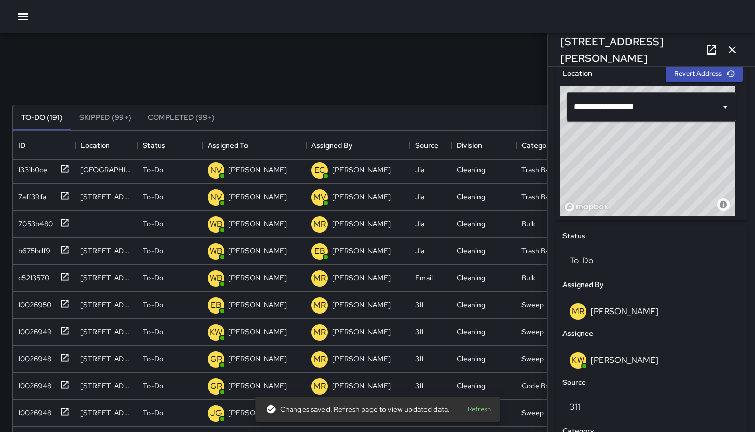
click at [727, 49] on icon "button" at bounding box center [732, 50] width 12 height 12
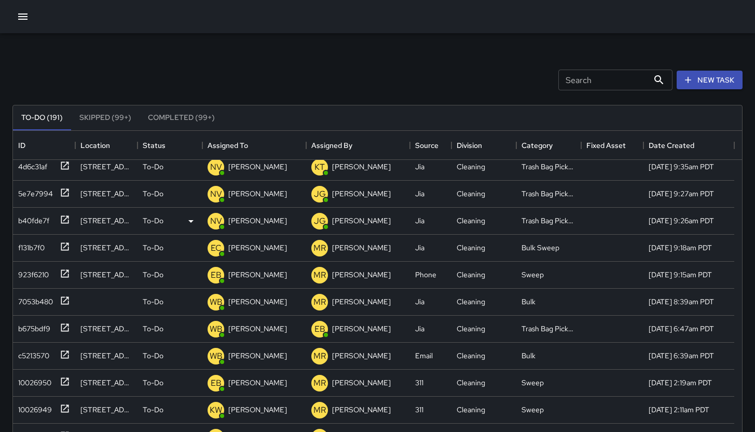
scroll to position [0, 0]
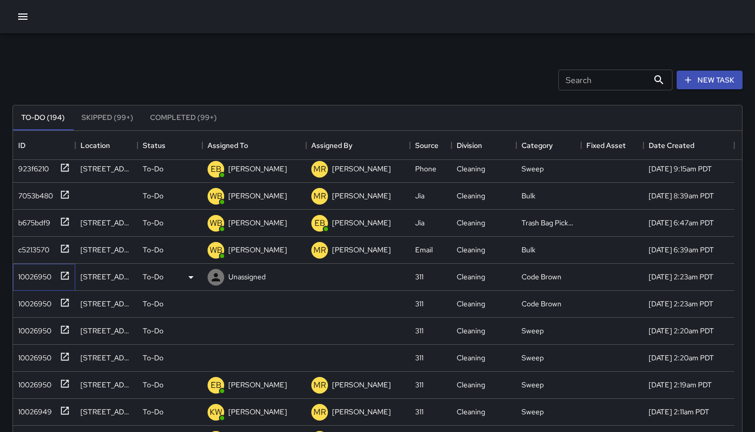
click at [42, 287] on div "10026950" at bounding box center [44, 277] width 62 height 27
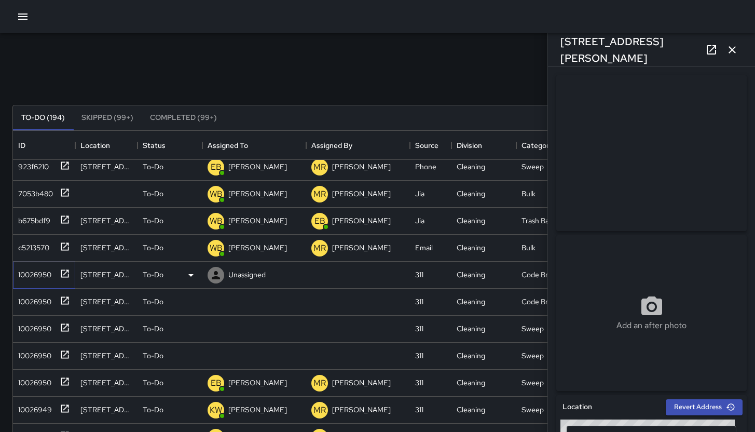
scroll to position [87, 0]
click at [29, 309] on div "10026950" at bounding box center [44, 302] width 62 height 27
click at [26, 325] on div "10026950" at bounding box center [32, 326] width 37 height 15
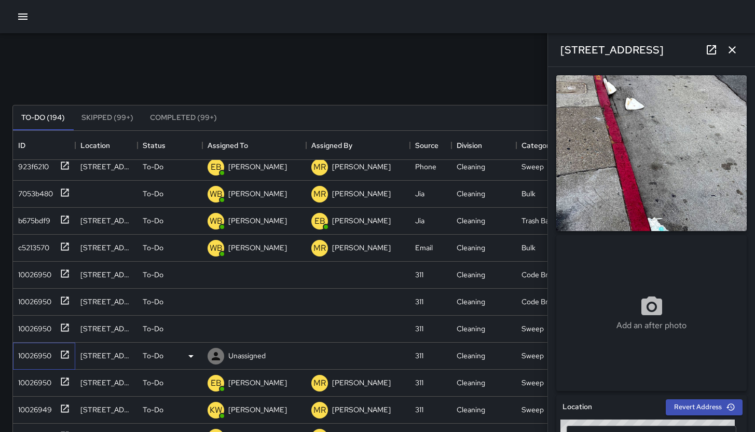
click at [27, 351] on div "10026950" at bounding box center [32, 353] width 37 height 15
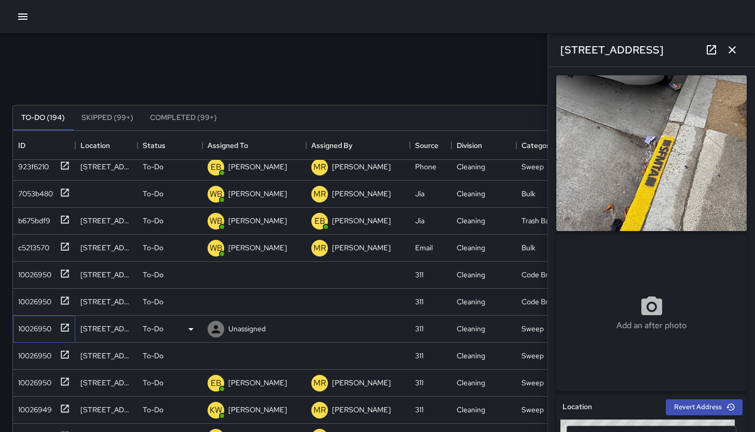
click at [30, 324] on div "10026950" at bounding box center [32, 326] width 37 height 15
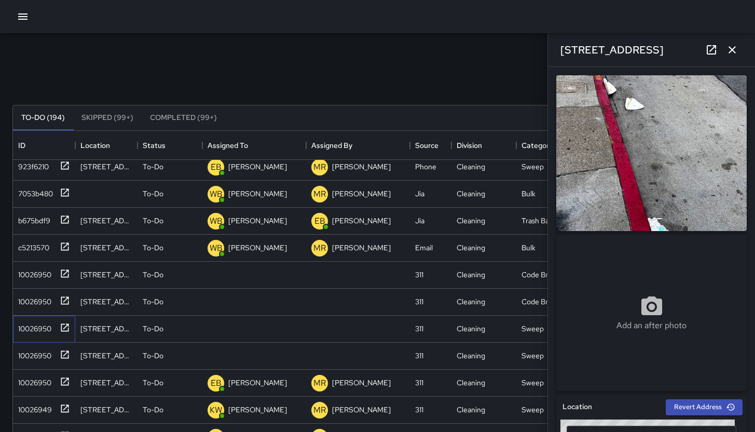
scroll to position [215, 0]
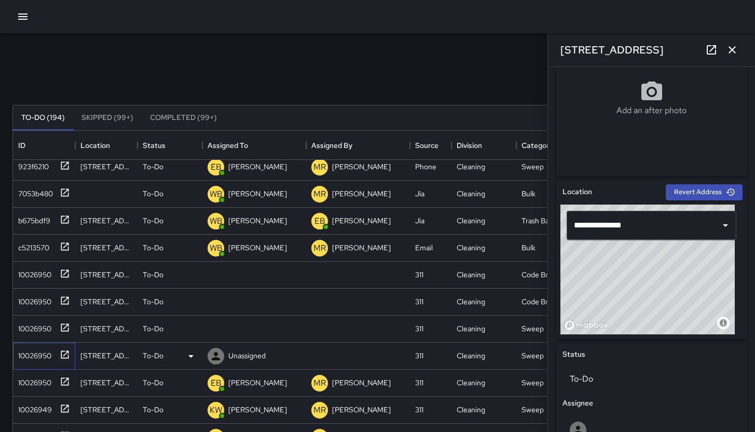
click at [18, 355] on div "10026950" at bounding box center [32, 353] width 37 height 15
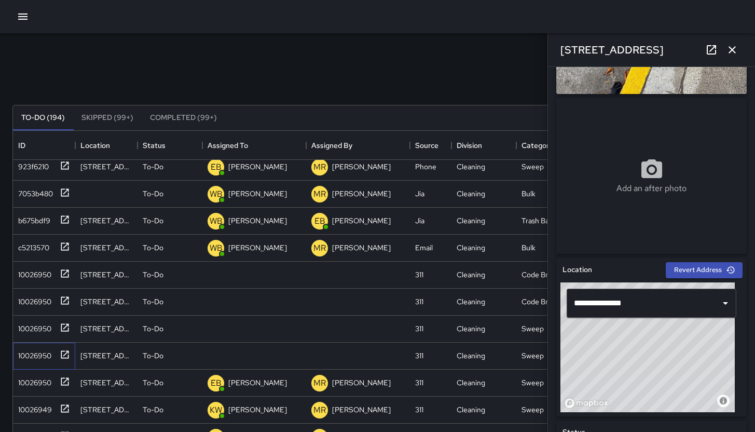
scroll to position [221, 0]
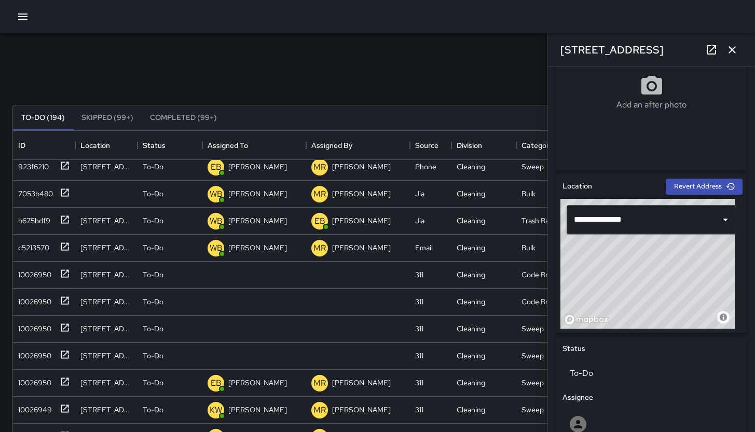
click at [726, 49] on icon "button" at bounding box center [732, 50] width 12 height 12
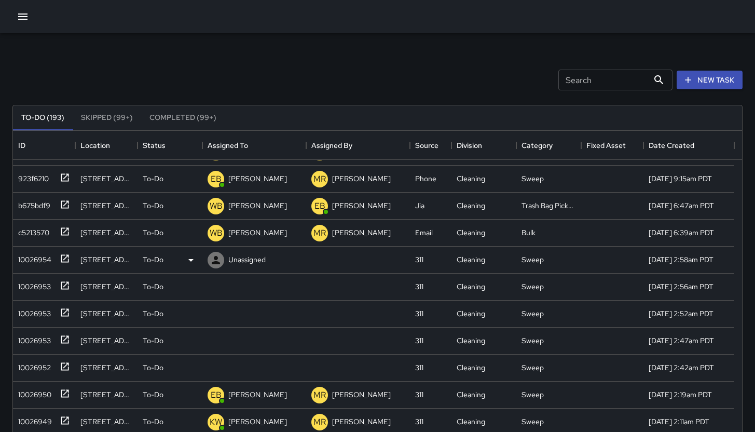
scroll to position [110, 0]
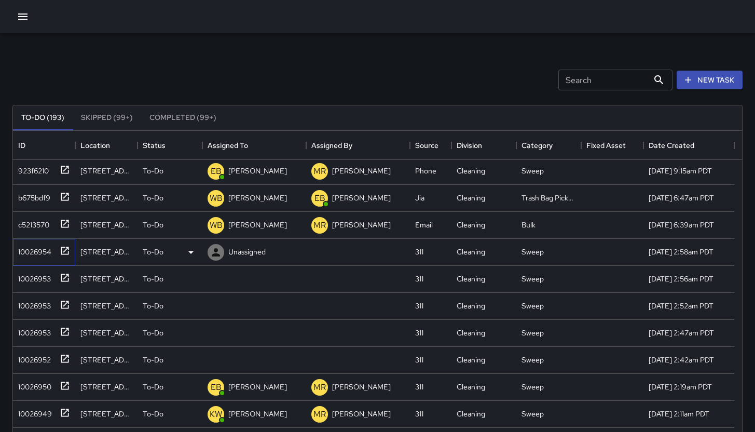
click at [24, 253] on div "10026954" at bounding box center [32, 249] width 37 height 15
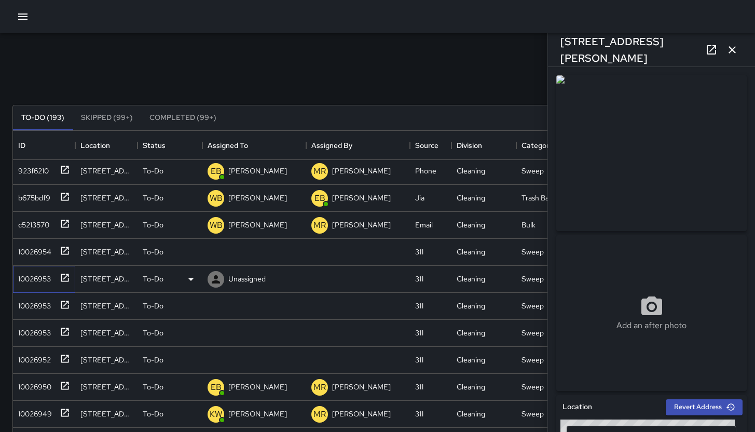
click at [34, 281] on div "10026953" at bounding box center [32, 276] width 37 height 15
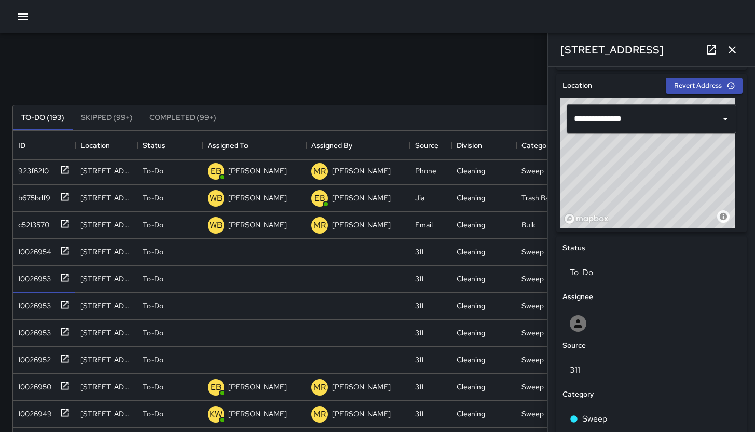
scroll to position [412, 0]
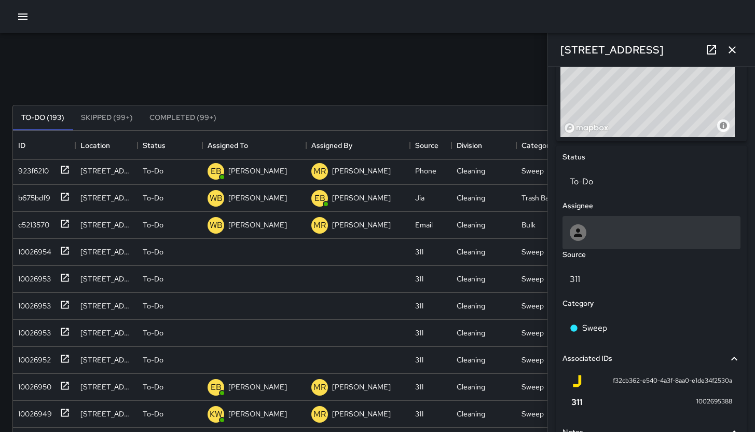
click at [612, 240] on div at bounding box center [652, 232] width 178 height 33
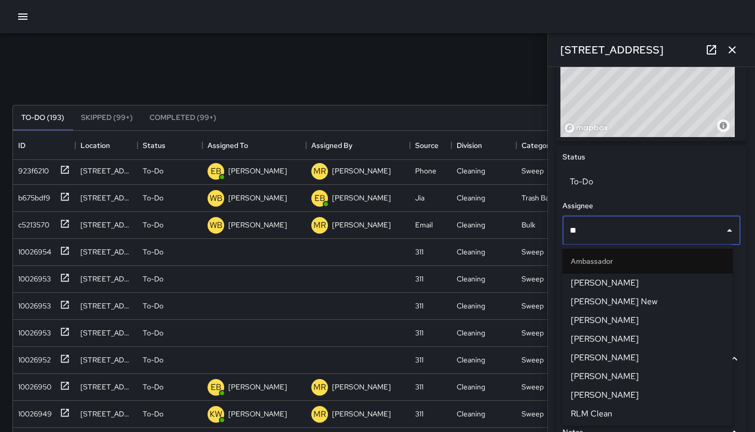
type input "***"
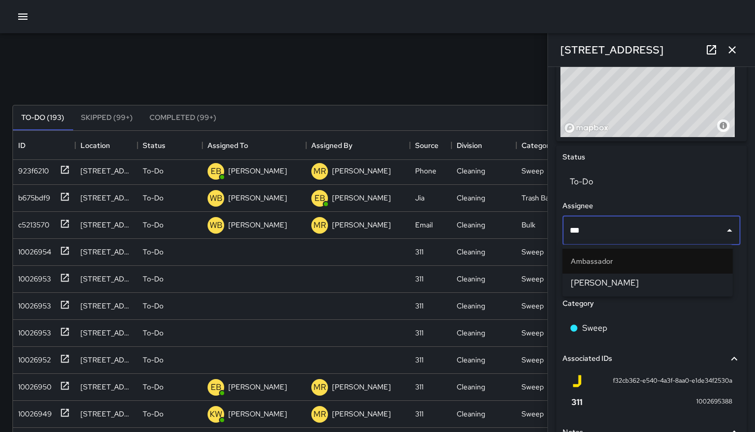
click at [617, 280] on span "[PERSON_NAME]" at bounding box center [648, 283] width 154 height 12
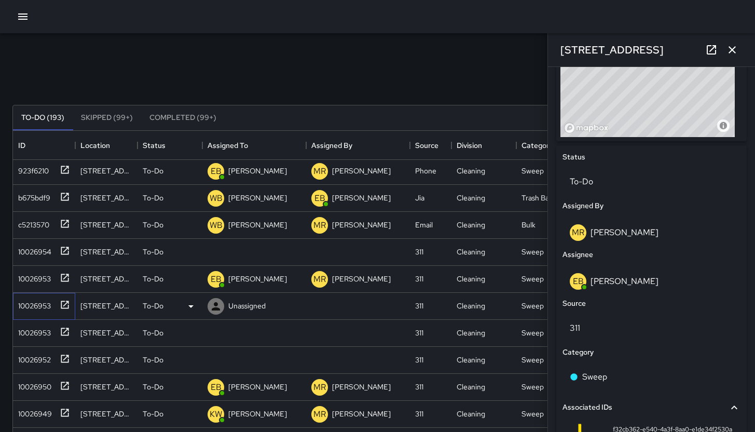
click at [26, 303] on div "10026953" at bounding box center [32, 303] width 37 height 15
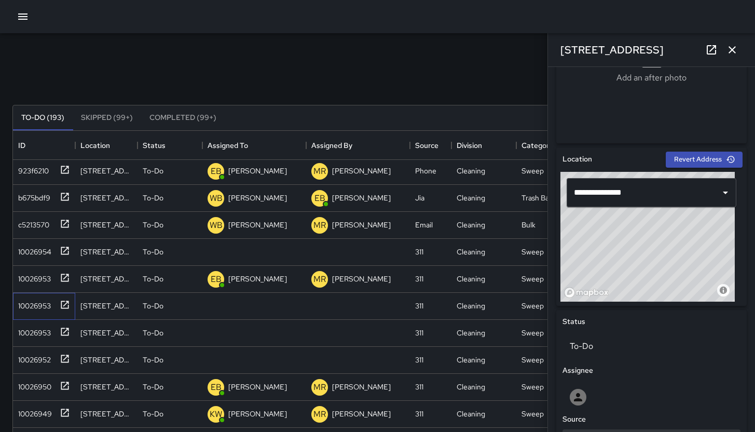
scroll to position [317, 0]
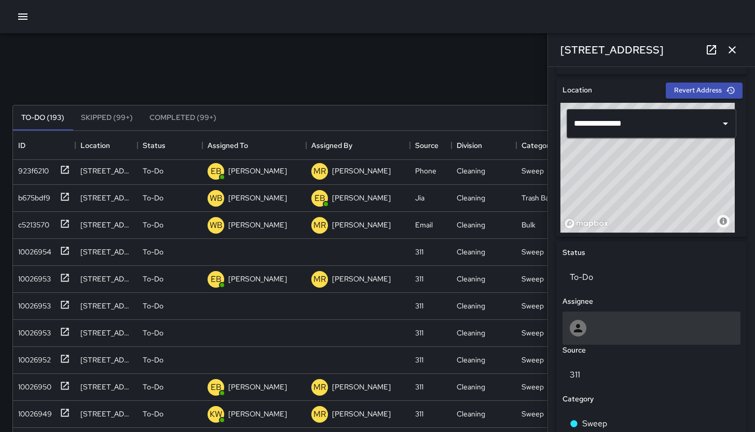
click at [610, 332] on div at bounding box center [652, 328] width 164 height 17
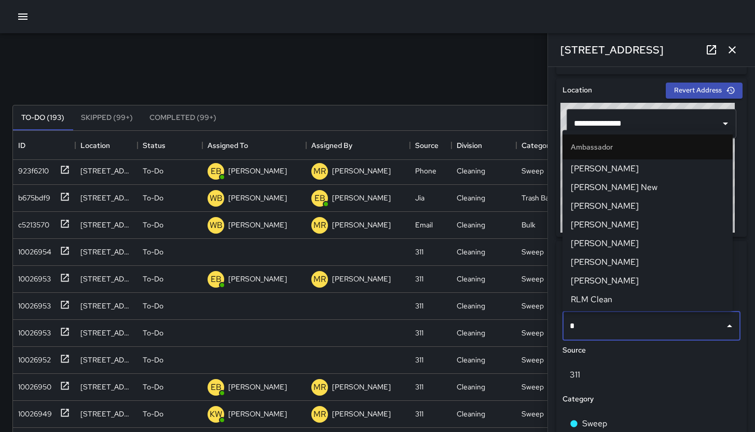
type input "**"
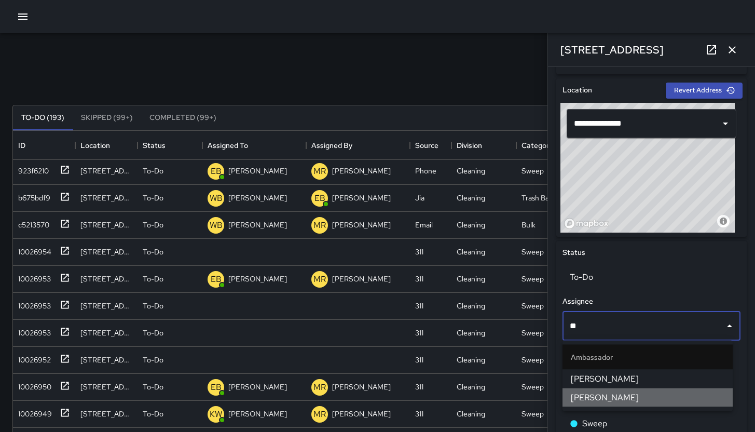
drag, startPoint x: 602, startPoint y: 398, endPoint x: 566, endPoint y: 400, distance: 35.9
click at [602, 398] on span "[PERSON_NAME]" at bounding box center [648, 397] width 154 height 12
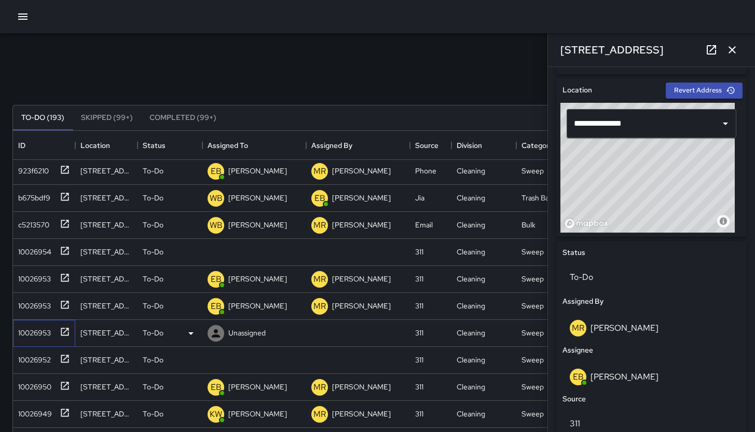
click at [45, 335] on div "10026953" at bounding box center [32, 330] width 37 height 15
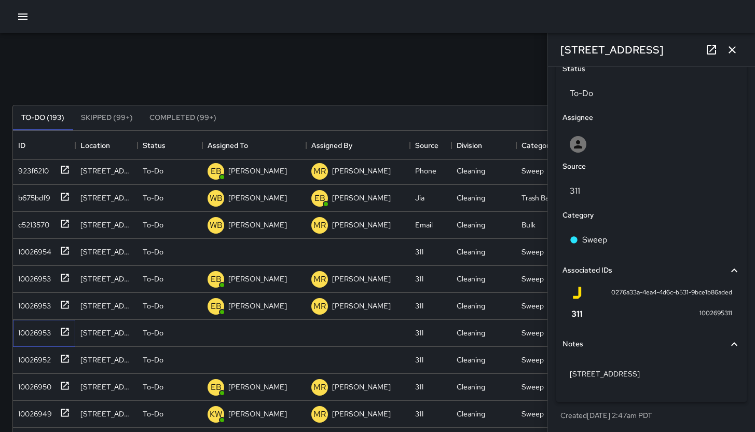
scroll to position [501, 0]
click at [619, 243] on div "Sweep" at bounding box center [652, 239] width 164 height 12
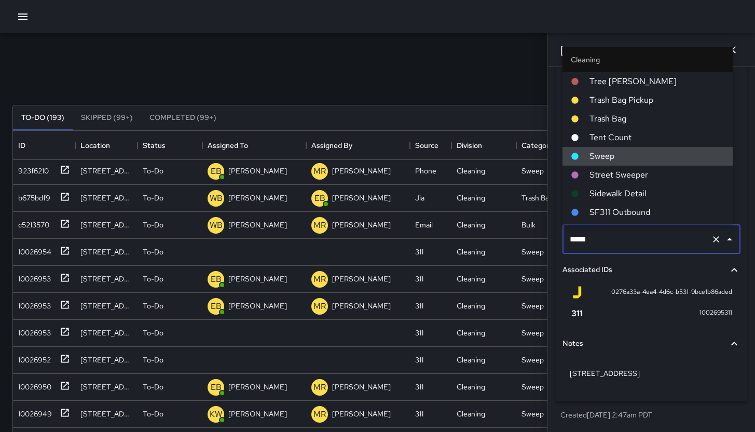
click at [619, 244] on input "*****" at bounding box center [637, 239] width 140 height 20
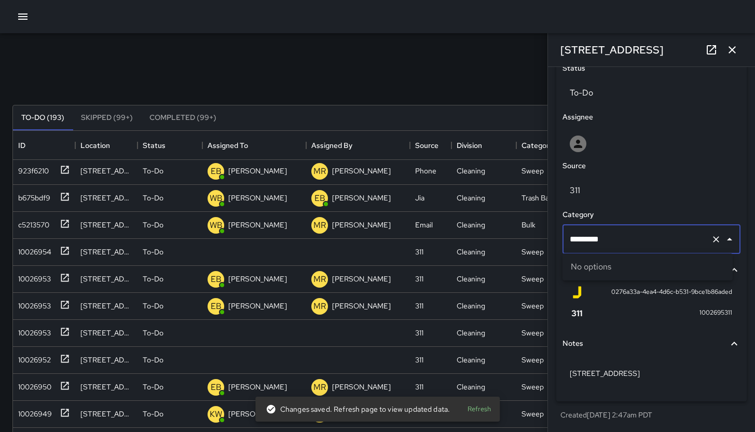
drag, startPoint x: 617, startPoint y: 239, endPoint x: 579, endPoint y: 226, distance: 39.9
click at [579, 226] on div "********* ​" at bounding box center [652, 239] width 178 height 29
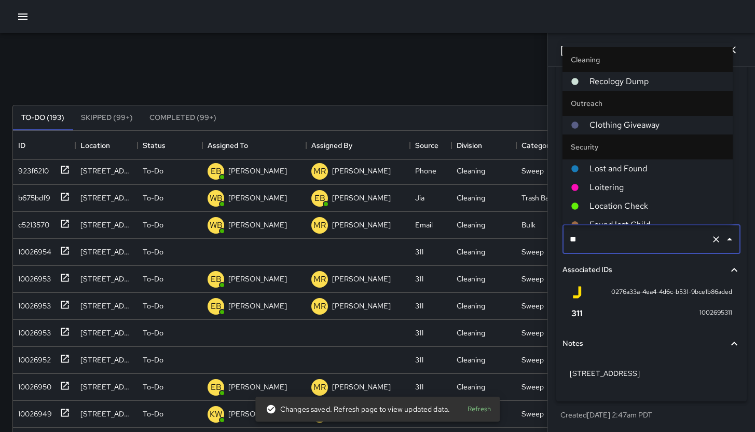
type input "***"
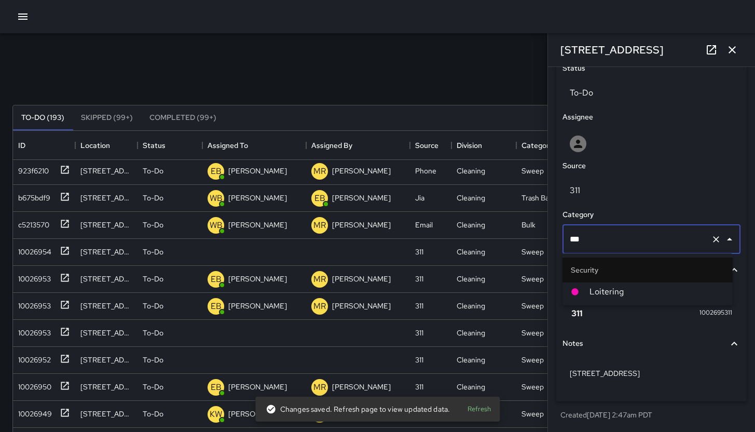
drag, startPoint x: 591, startPoint y: 289, endPoint x: 590, endPoint y: 271, distance: 17.7
click at [591, 289] on span "Loitering" at bounding box center [657, 291] width 135 height 12
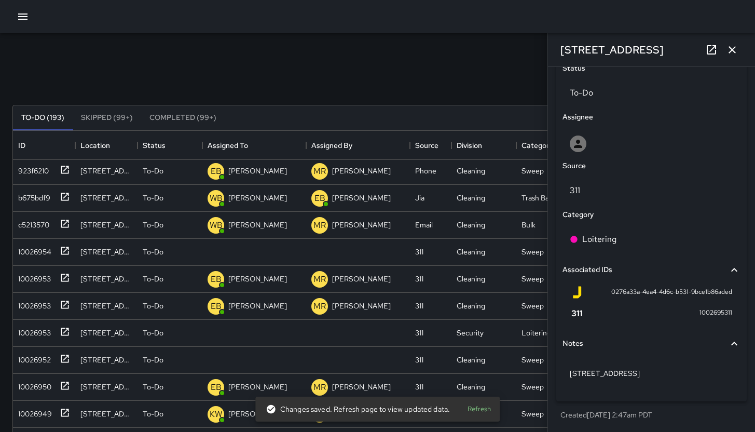
click at [615, 161] on div "Source" at bounding box center [652, 166] width 182 height 16
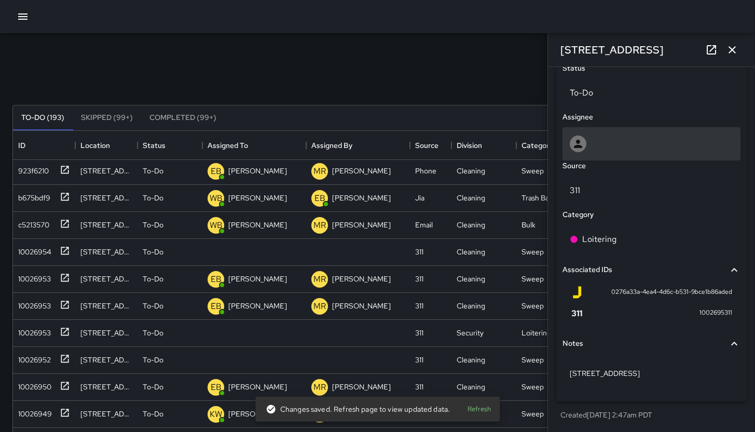
click at [616, 148] on div at bounding box center [652, 143] width 164 height 17
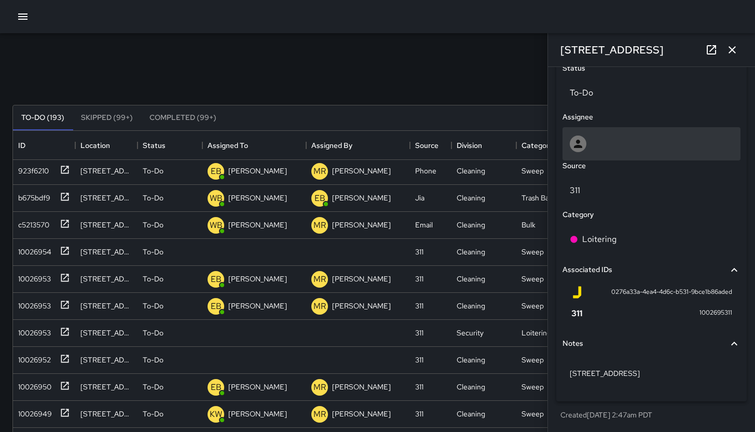
click at [626, 150] on div at bounding box center [652, 143] width 164 height 17
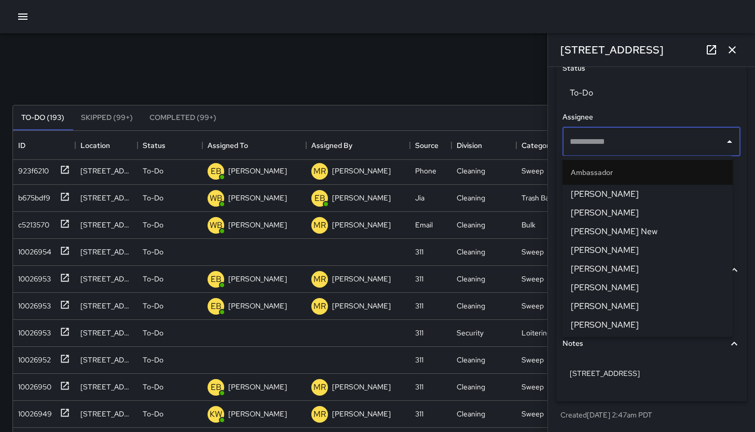
click at [626, 150] on input "text" at bounding box center [643, 142] width 153 height 20
type input "*"
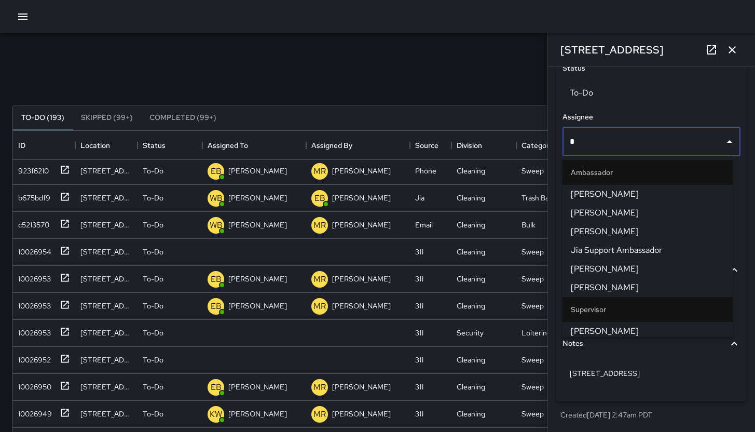
type input "**"
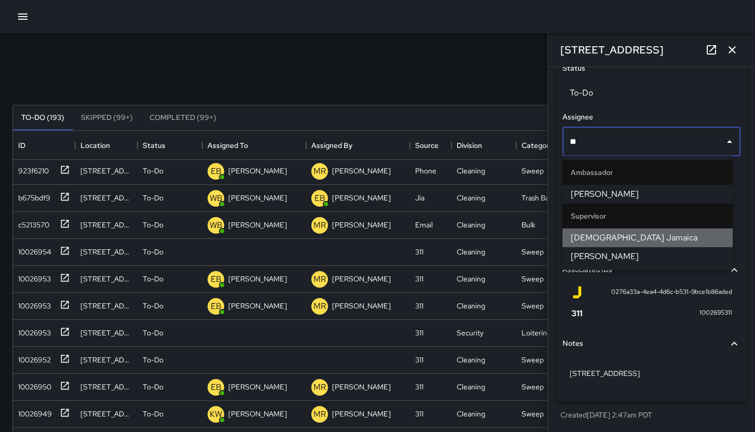
click at [663, 237] on span "[DEMOGRAPHIC_DATA] Jamaica" at bounding box center [648, 237] width 154 height 12
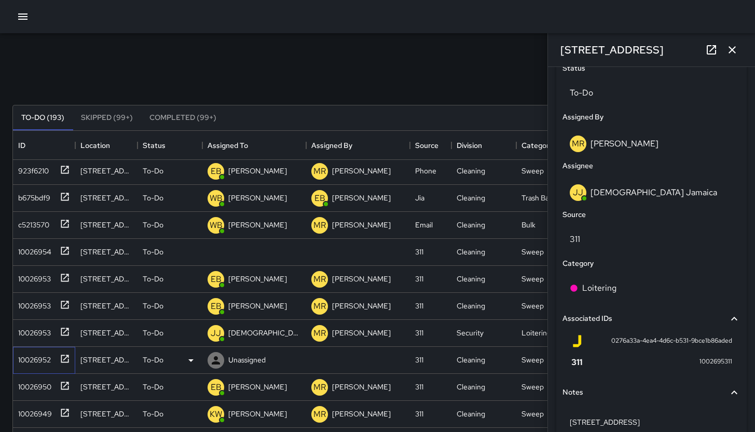
click at [42, 362] on div "10026952" at bounding box center [32, 357] width 37 height 15
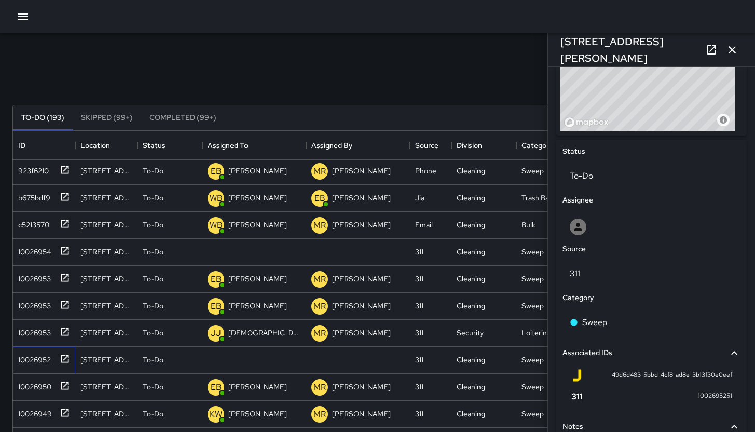
scroll to position [485, 0]
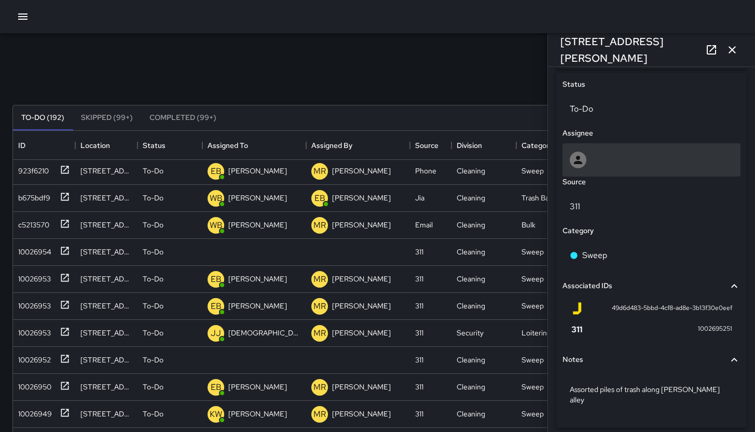
click at [643, 168] on div at bounding box center [652, 159] width 178 height 33
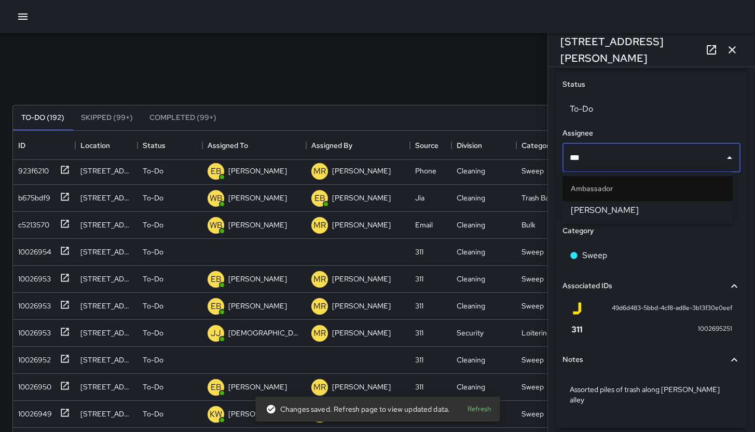
type input "****"
click at [658, 206] on span "[PERSON_NAME]" at bounding box center [648, 210] width 154 height 12
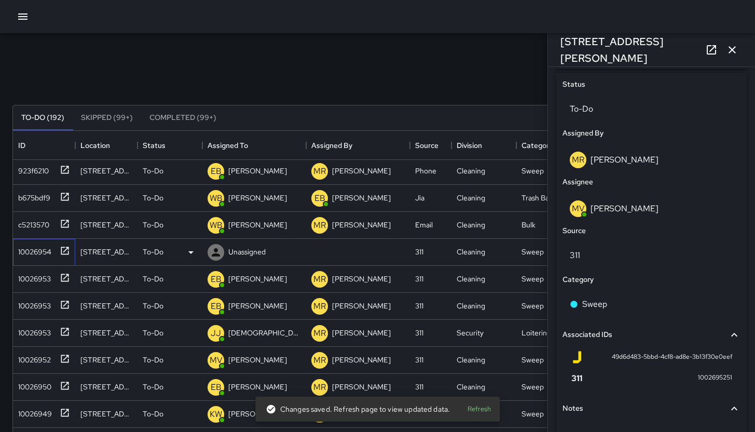
click at [24, 251] on div "10026954" at bounding box center [32, 249] width 37 height 15
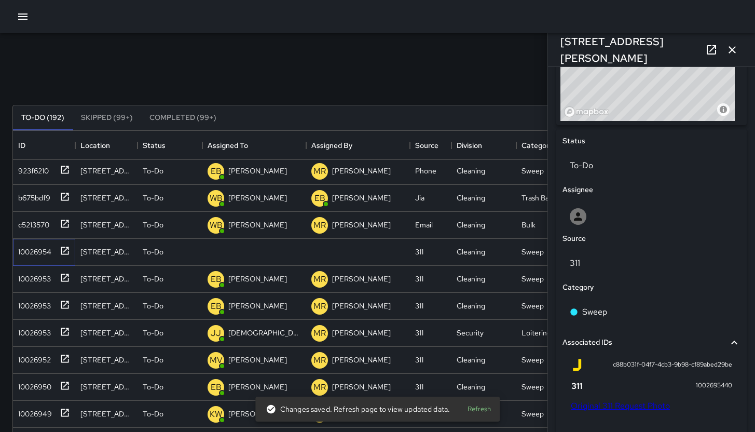
scroll to position [614, 0]
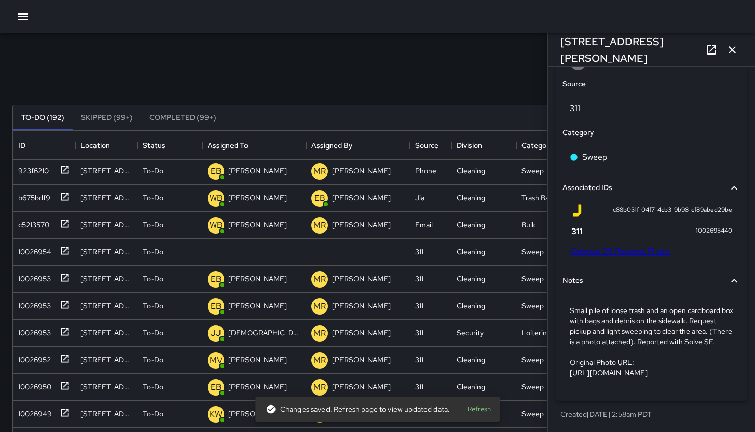
click at [732, 46] on icon "button" at bounding box center [732, 50] width 12 height 12
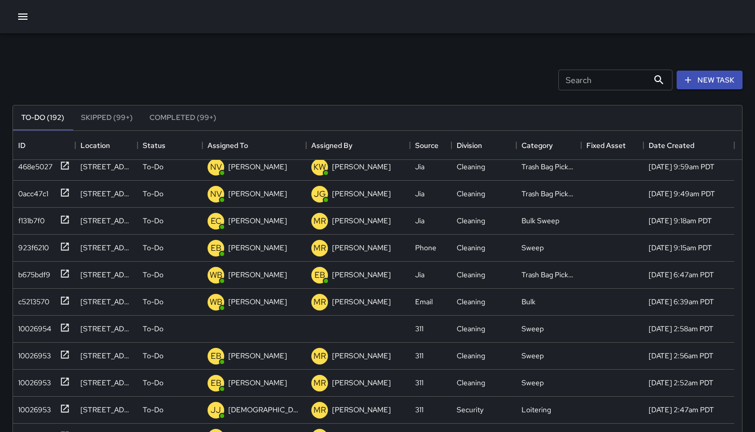
scroll to position [0, 0]
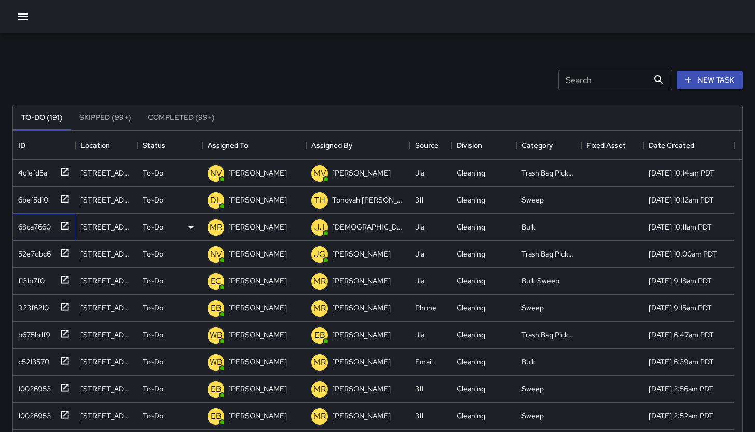
click at [39, 227] on div "68ca7660" at bounding box center [32, 224] width 37 height 15
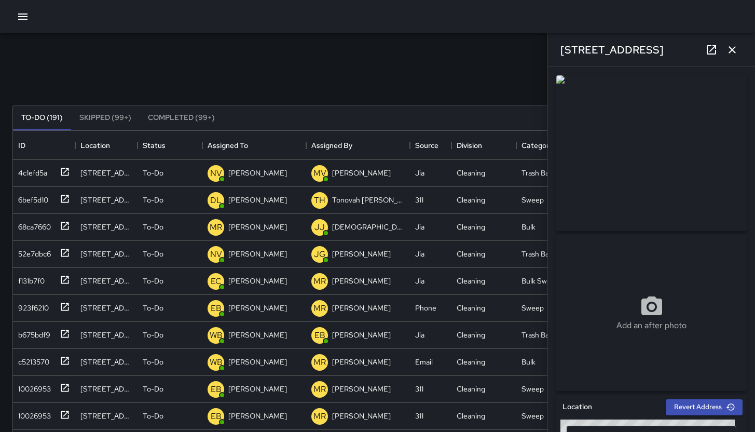
click at [713, 48] on icon at bounding box center [711, 49] width 9 height 9
click at [738, 57] on button "button" at bounding box center [732, 49] width 21 height 21
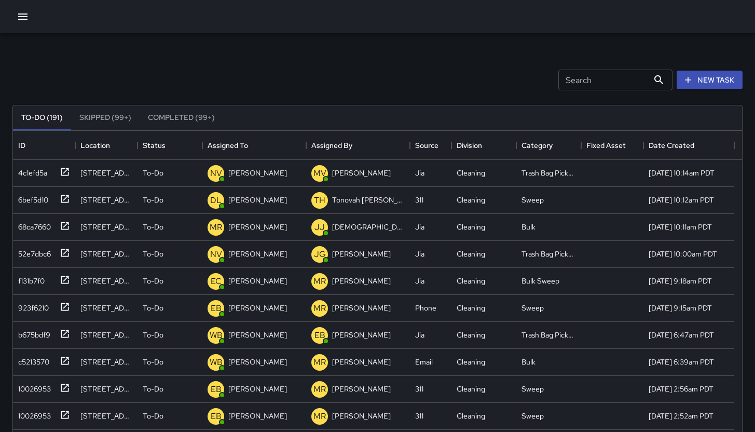
click at [596, 88] on input "Search" at bounding box center [603, 80] width 90 height 21
type input "*"
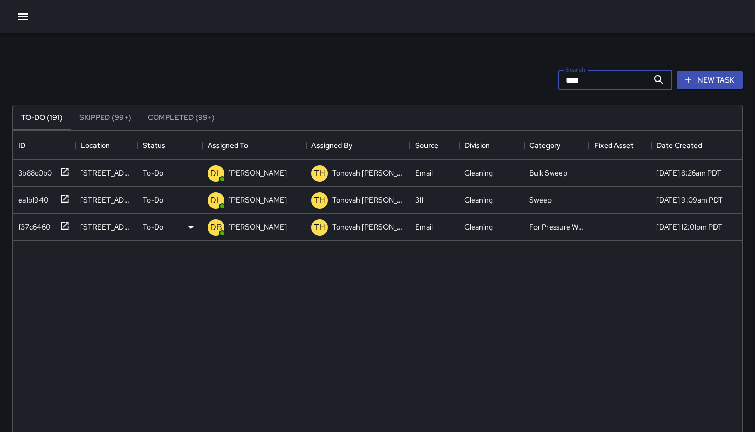
type input "***"
click at [28, 225] on div "f37c6460" at bounding box center [32, 224] width 36 height 15
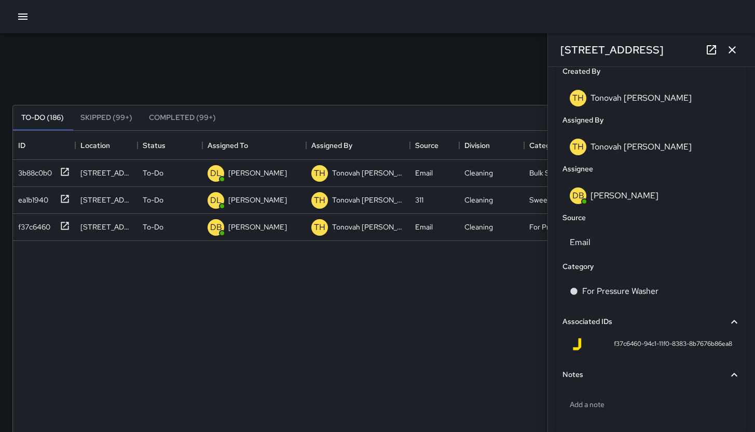
scroll to position [578, 0]
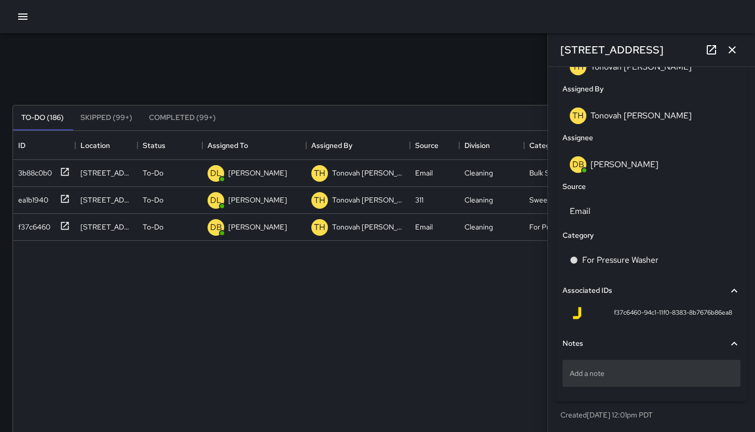
click at [589, 366] on div "Add a note" at bounding box center [652, 373] width 178 height 27
click at [594, 370] on p "Add a note" at bounding box center [652, 373] width 164 height 10
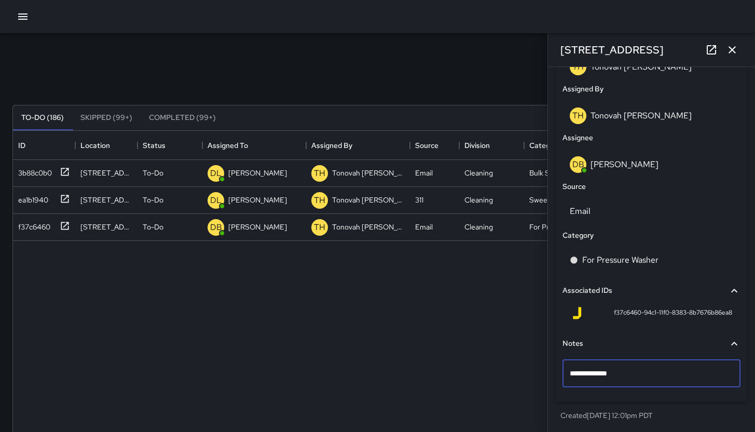
type textarea "**********"
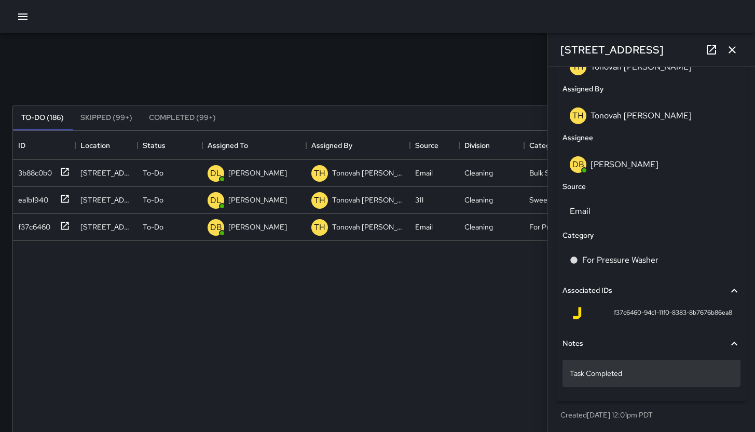
click at [677, 375] on p "Task Completed" at bounding box center [652, 373] width 164 height 10
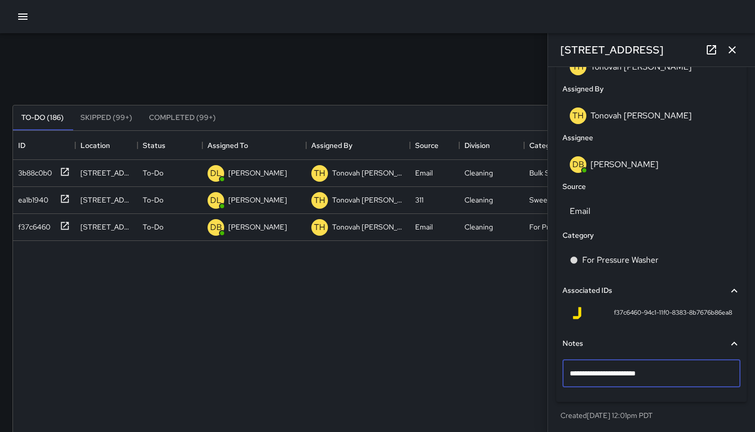
type textarea "**********"
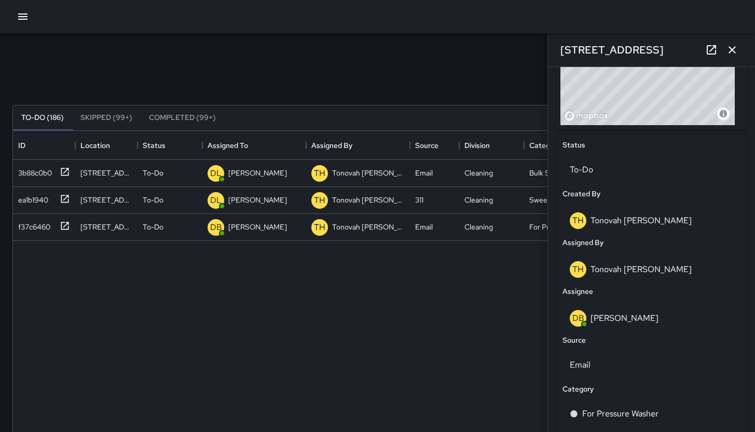
scroll to position [480, 0]
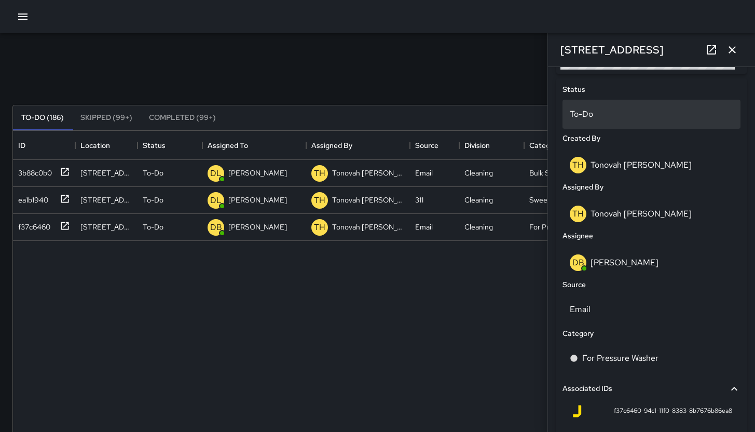
click at [598, 112] on p "To-Do" at bounding box center [652, 114] width 164 height 12
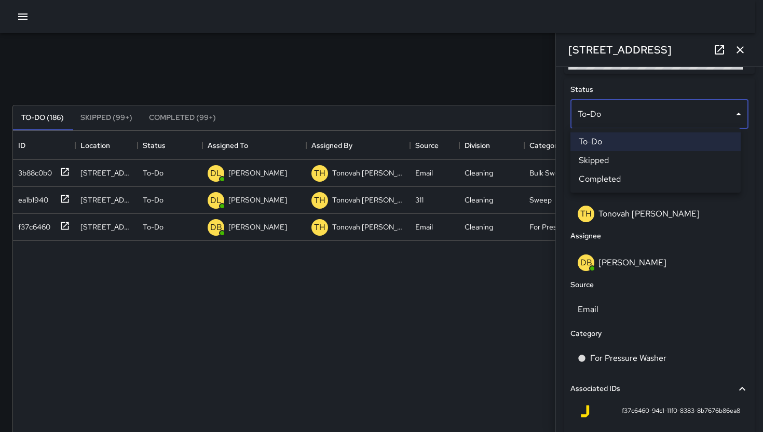
click at [617, 155] on li "Skipped" at bounding box center [655, 160] width 170 height 19
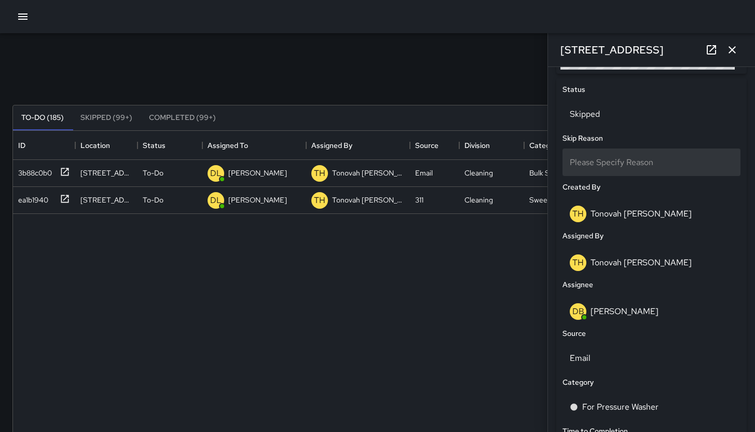
click at [620, 157] on span "Please Specify Reason" at bounding box center [612, 162] width 84 height 11
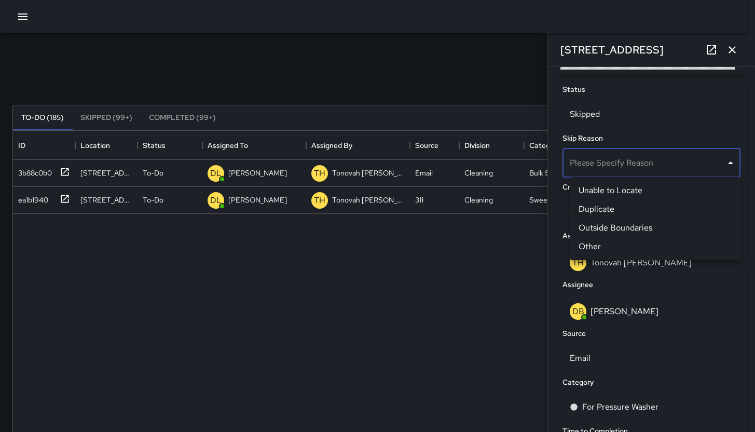
click at [628, 170] on body "**********" at bounding box center [377, 306] width 755 height 613
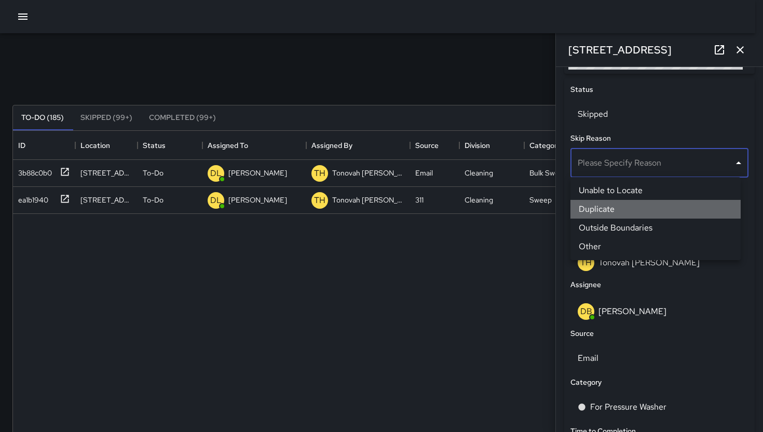
click at [605, 210] on li "Duplicate" at bounding box center [655, 209] width 170 height 19
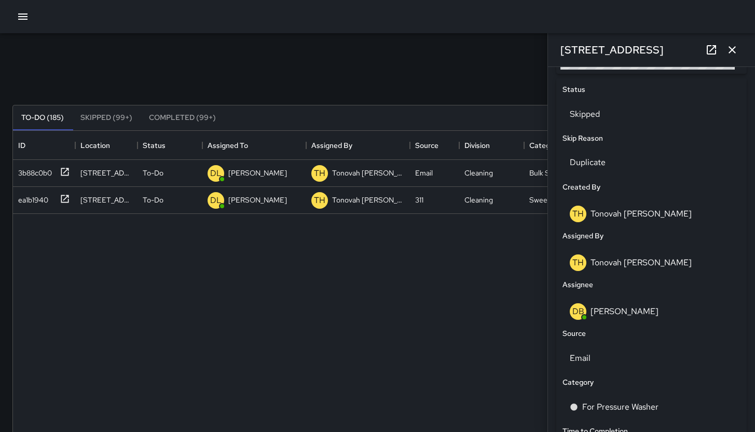
click at [365, 306] on div "3b88c0b0 251 9th Street To-Do DL David Lewis TH Tonovah Hillman Email Cleaning …" at bounding box center [377, 365] width 729 height 411
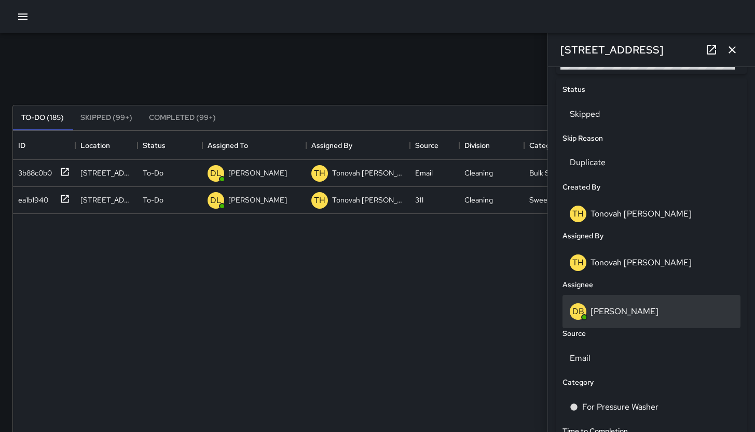
scroll to position [690, 0]
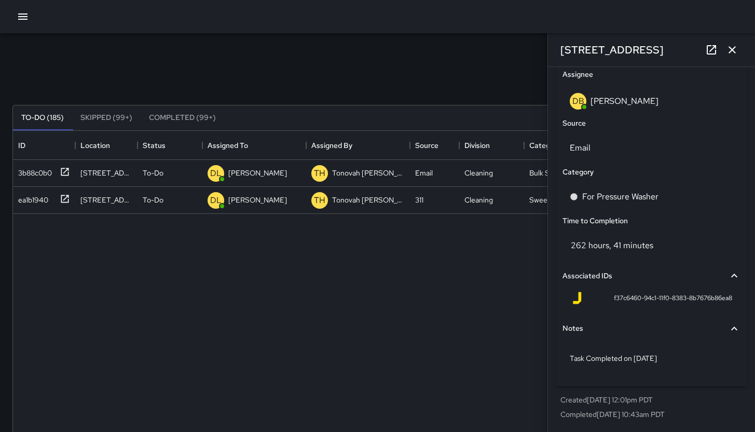
click at [737, 51] on icon "button" at bounding box center [732, 50] width 12 height 12
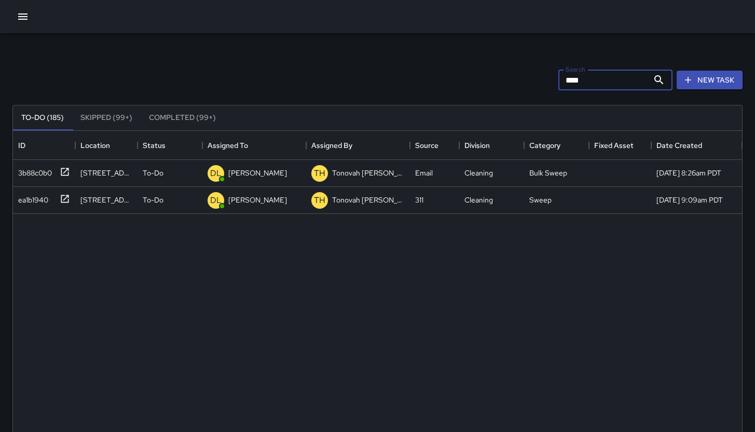
click at [602, 85] on input "***" at bounding box center [603, 80] width 90 height 21
click at [601, 84] on input "***" at bounding box center [603, 80] width 90 height 21
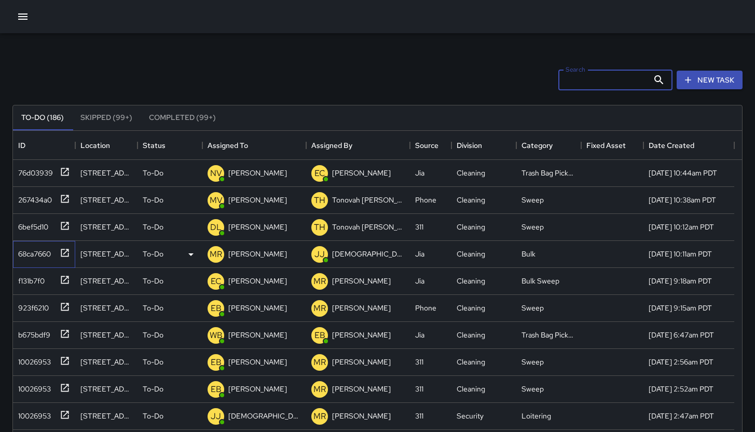
click at [45, 259] on div "68ca7660" at bounding box center [32, 251] width 37 height 15
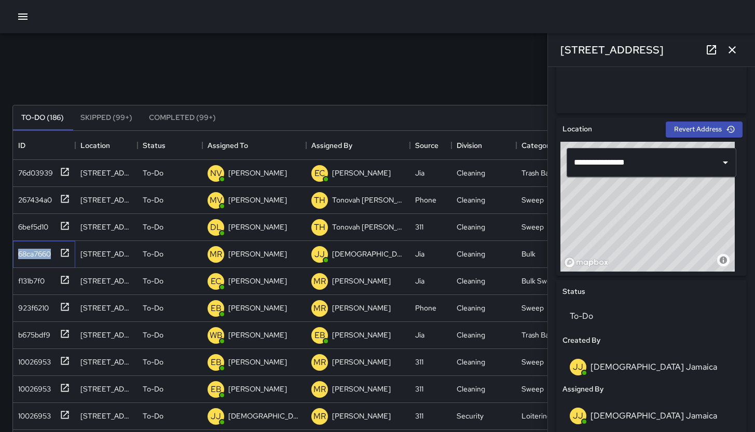
scroll to position [283, 0]
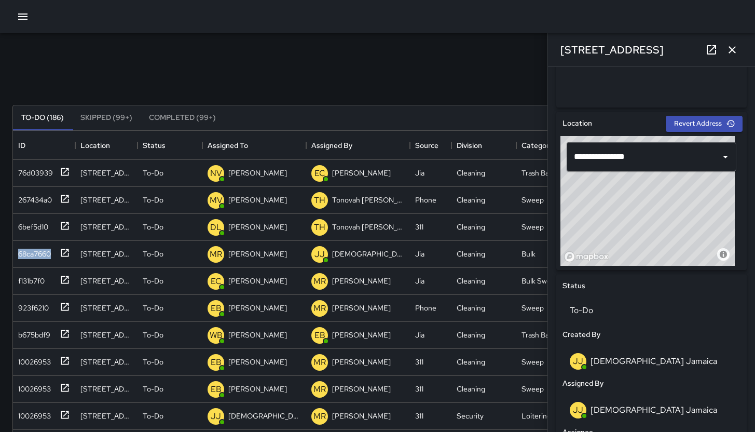
click at [731, 51] on icon "button" at bounding box center [732, 50] width 12 height 12
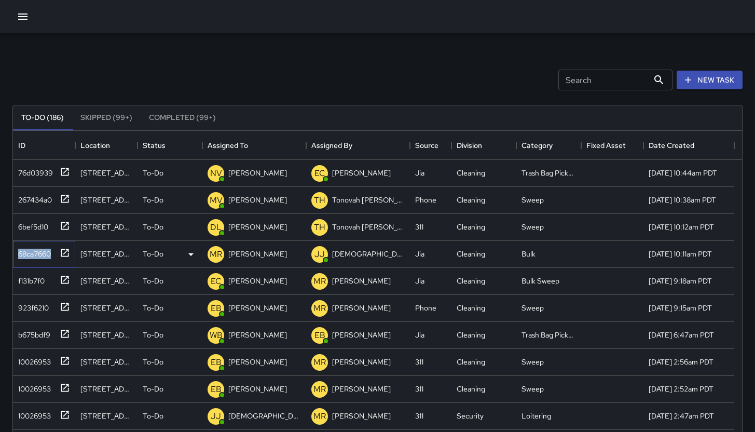
click at [38, 250] on div "68ca7660" at bounding box center [32, 251] width 37 height 15
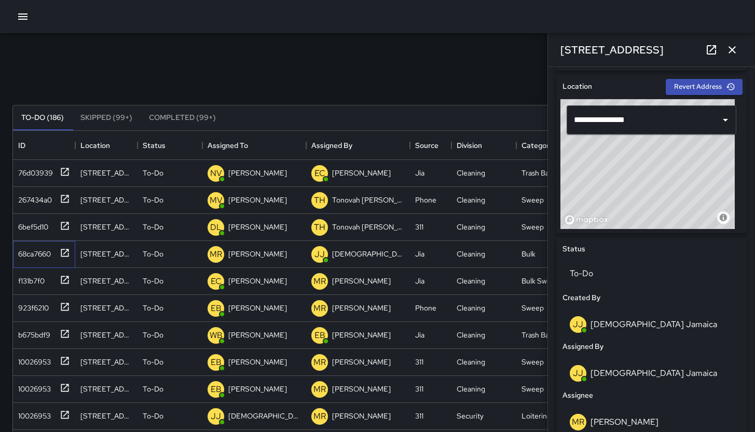
scroll to position [578, 0]
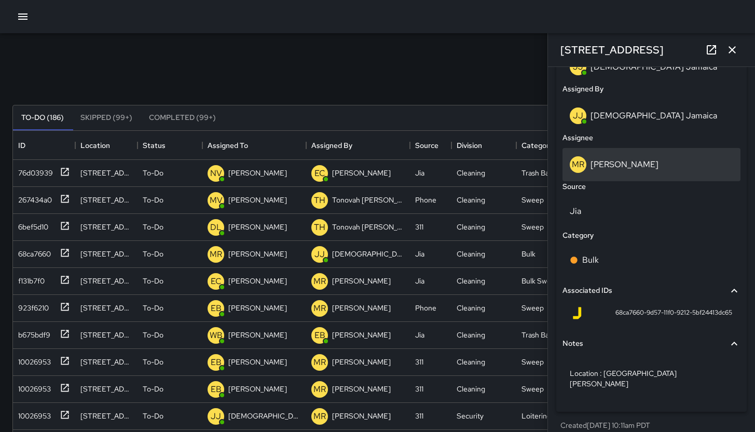
click at [619, 165] on p "[PERSON_NAME]" at bounding box center [625, 164] width 68 height 11
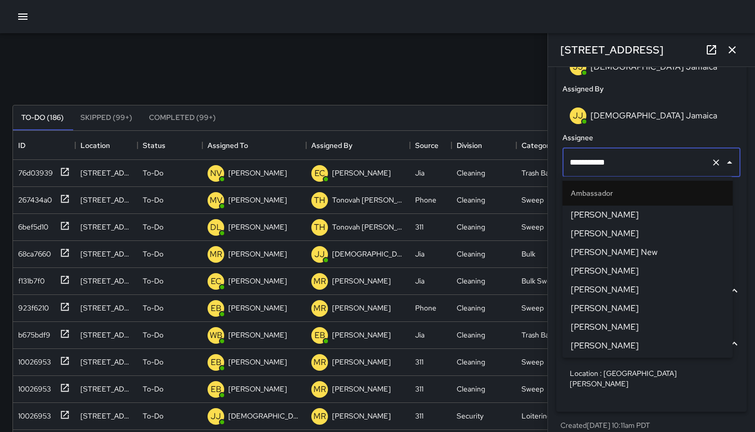
click at [619, 165] on input "**********" at bounding box center [637, 163] width 140 height 20
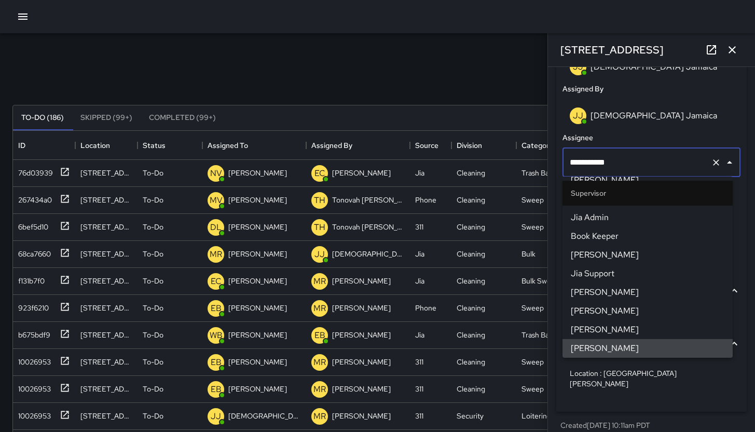
click at [620, 166] on input "**********" at bounding box center [637, 163] width 140 height 20
type input "*"
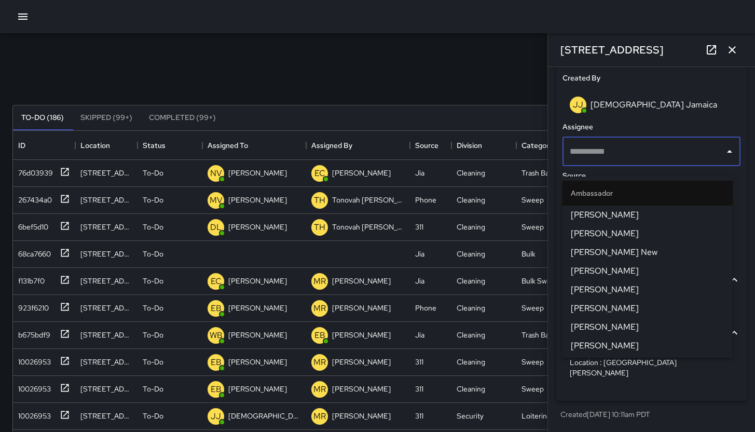
scroll to position [529, 0]
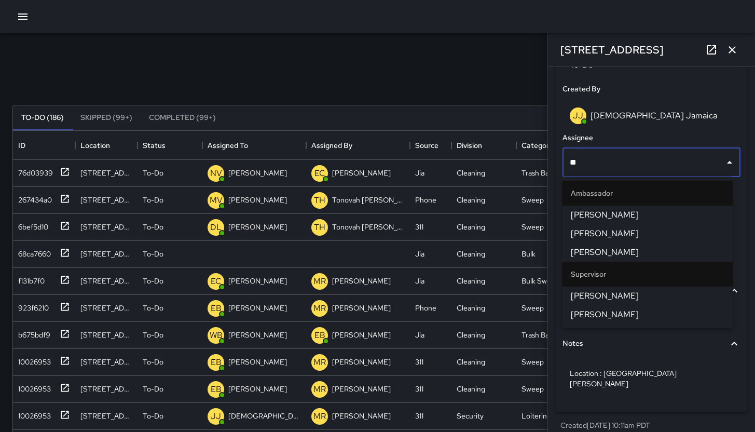
type input "***"
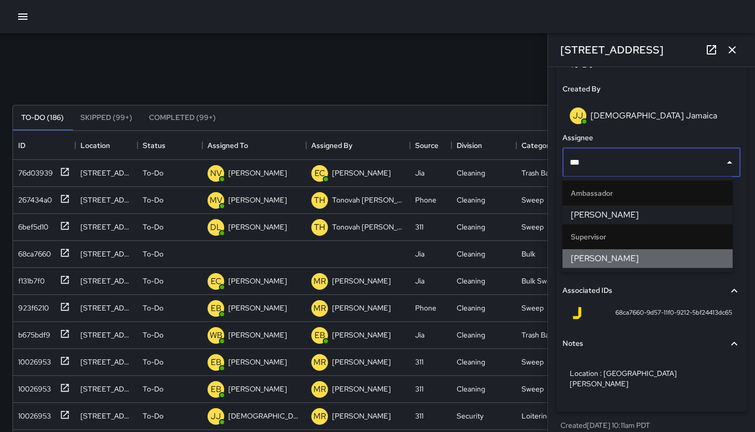
click at [605, 260] on span "[PERSON_NAME]" at bounding box center [648, 258] width 154 height 12
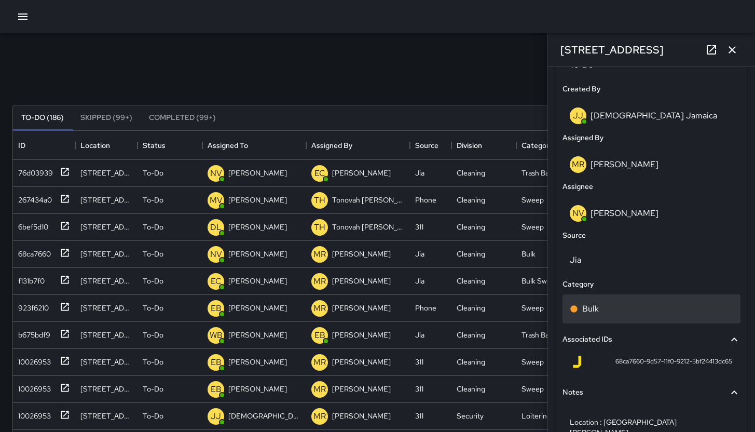
click at [626, 304] on div "Bulk" at bounding box center [652, 309] width 164 height 12
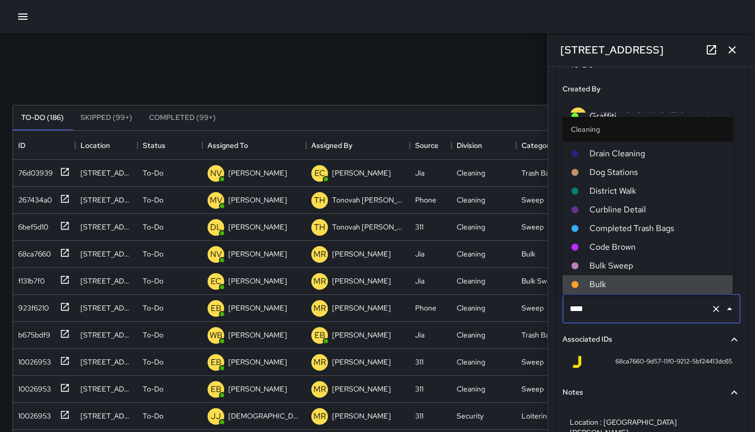
click at [626, 304] on input "****" at bounding box center [637, 309] width 140 height 20
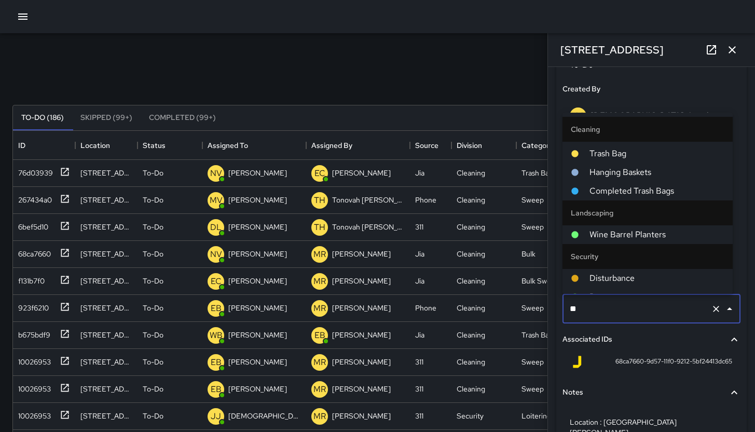
scroll to position [0, 0]
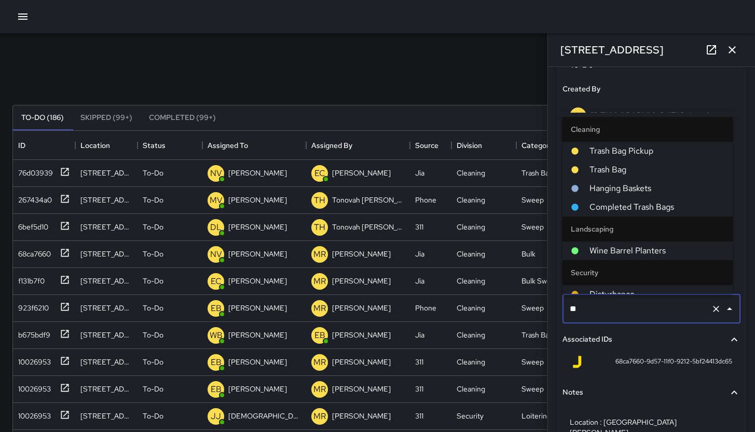
type input "***"
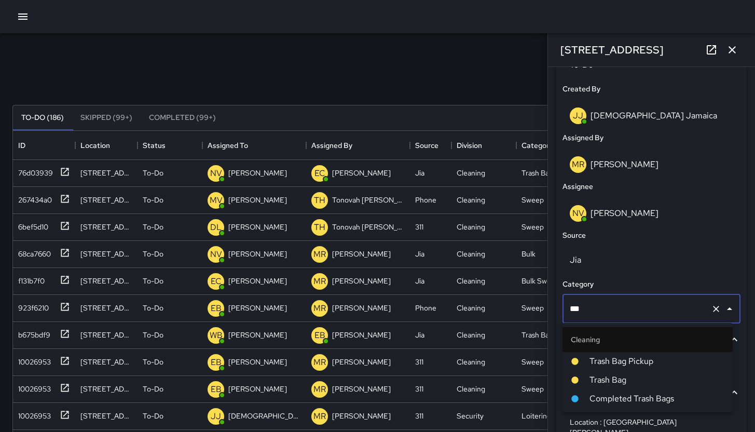
click at [664, 401] on span "Completed Trash Bags" at bounding box center [657, 398] width 135 height 12
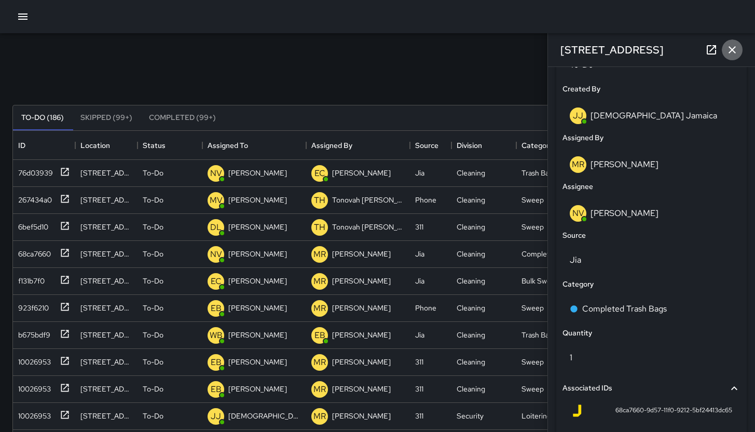
click at [727, 44] on icon "button" at bounding box center [732, 50] width 12 height 12
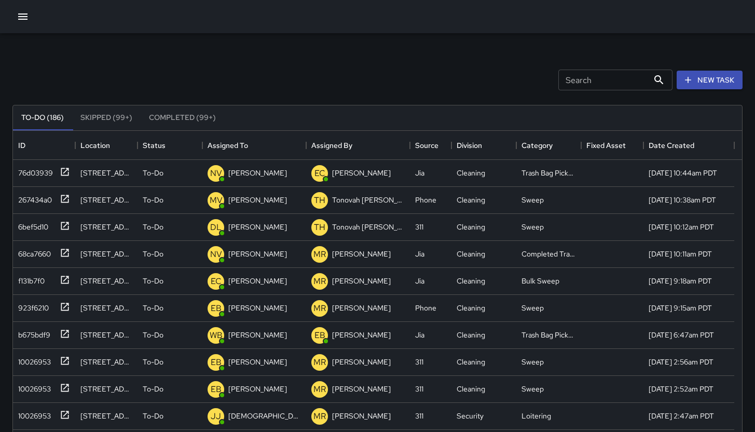
click at [366, 89] on div "Search Search New Task" at bounding box center [377, 80] width 734 height 54
click at [21, 16] on icon "button" at bounding box center [23, 16] width 12 height 12
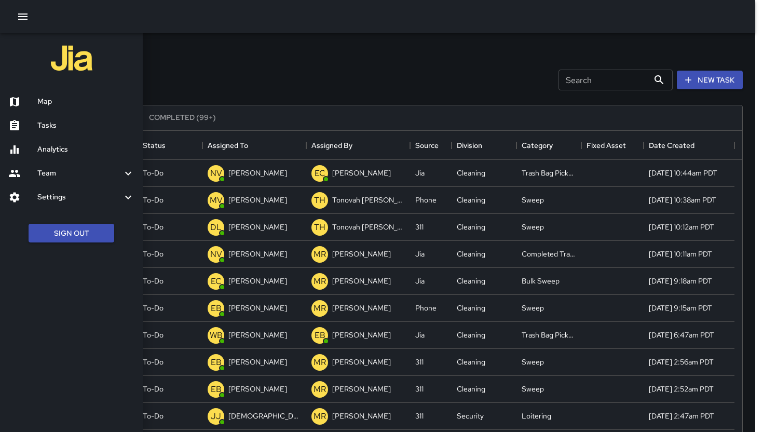
click at [76, 152] on h6 "Analytics" at bounding box center [85, 149] width 97 height 11
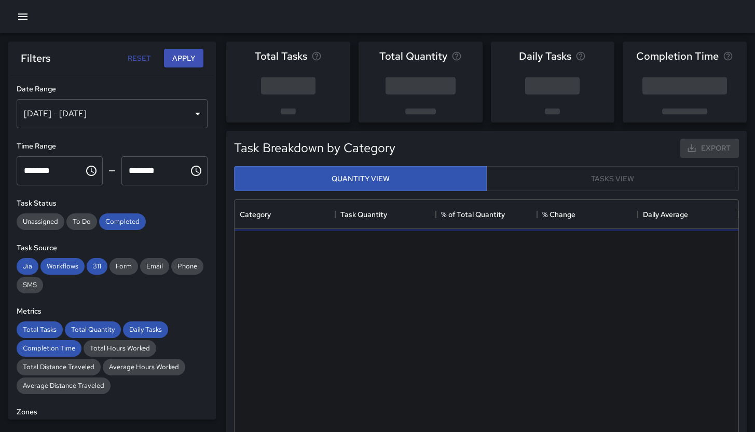
click at [108, 110] on div "Sep 23, 2025 - Sep 29, 2025" at bounding box center [112, 113] width 191 height 29
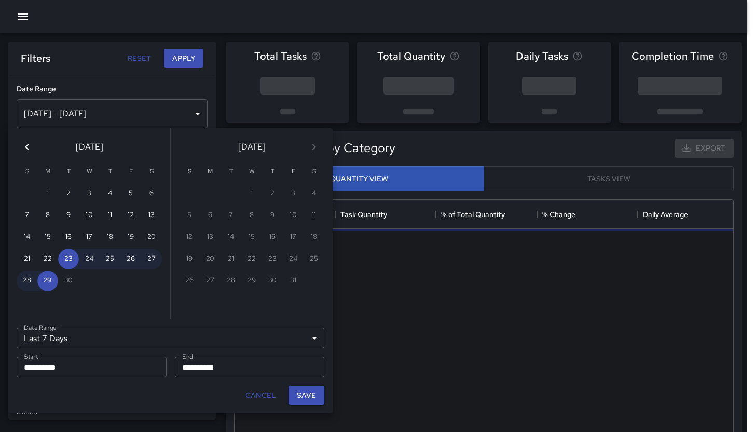
scroll to position [303, 496]
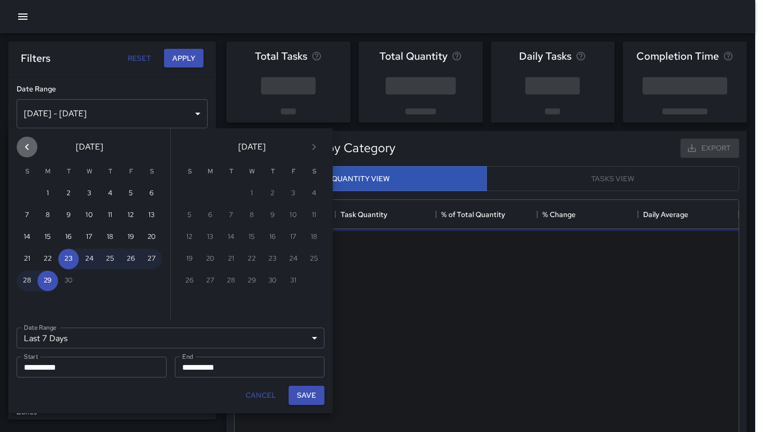
click at [32, 155] on button "Previous month" at bounding box center [27, 147] width 21 height 21
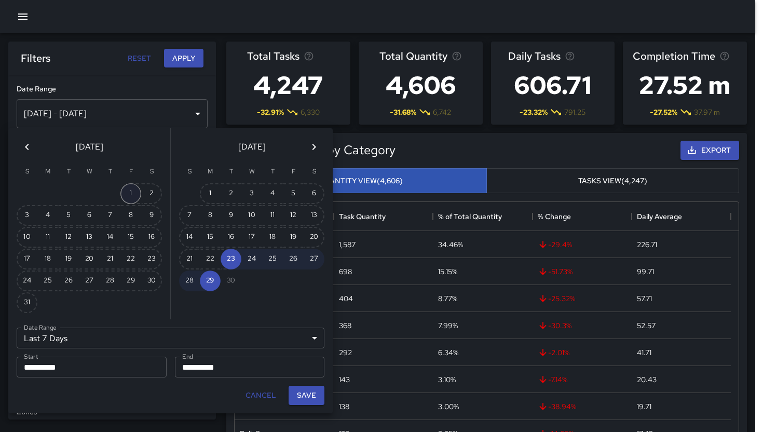
click at [125, 187] on button "1" at bounding box center [130, 193] width 21 height 21
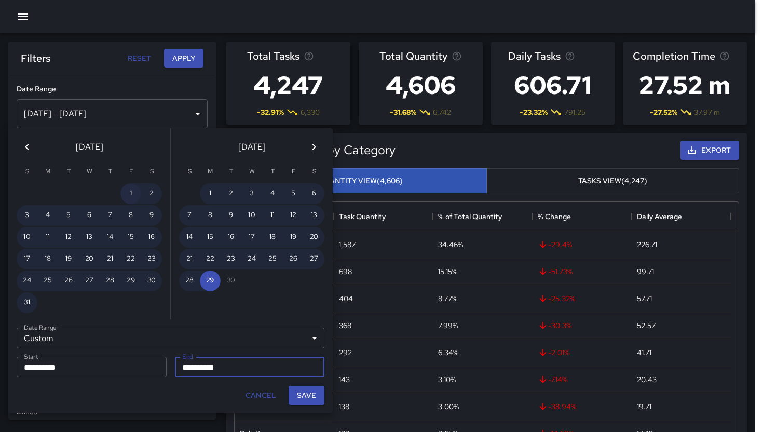
type input "******"
type input "**********"
click at [300, 392] on button "Save" at bounding box center [307, 395] width 36 height 19
type input "**********"
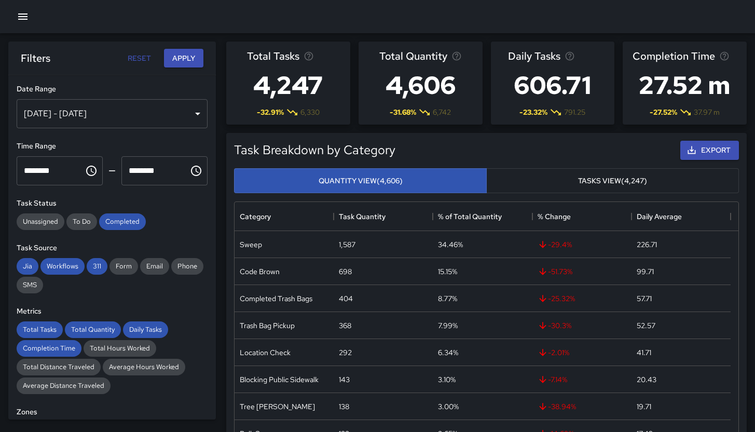
scroll to position [8, 8]
drag, startPoint x: 112, startPoint y: 227, endPoint x: 110, endPoint y: 257, distance: 30.2
click at [112, 230] on div "**********" at bounding box center [112, 247] width 208 height 344
click at [104, 272] on div "Jia Workflows 311 Form Email Phone SMS" at bounding box center [112, 275] width 191 height 35
drag, startPoint x: 98, startPoint y: 268, endPoint x: 58, endPoint y: 267, distance: 39.5
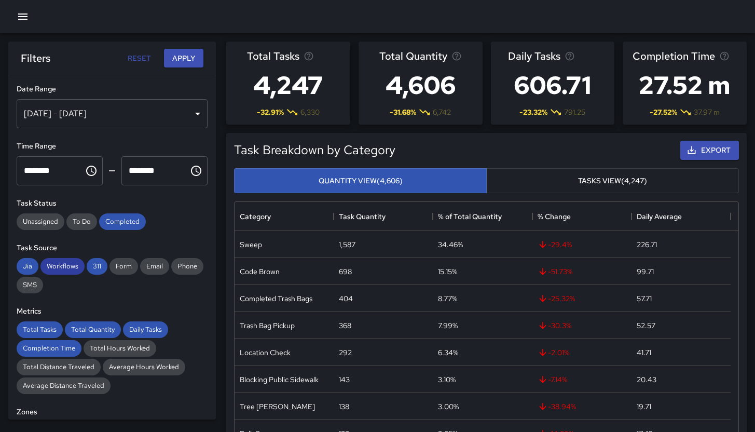
click at [98, 268] on span "311" at bounding box center [97, 266] width 21 height 9
drag, startPoint x: 58, startPoint y: 267, endPoint x: 11, endPoint y: 263, distance: 46.9
click at [58, 267] on span "Workflows" at bounding box center [62, 266] width 44 height 9
click at [12, 262] on div "**********" at bounding box center [112, 247] width 208 height 344
click at [23, 267] on span "Jia" at bounding box center [28, 266] width 22 height 9
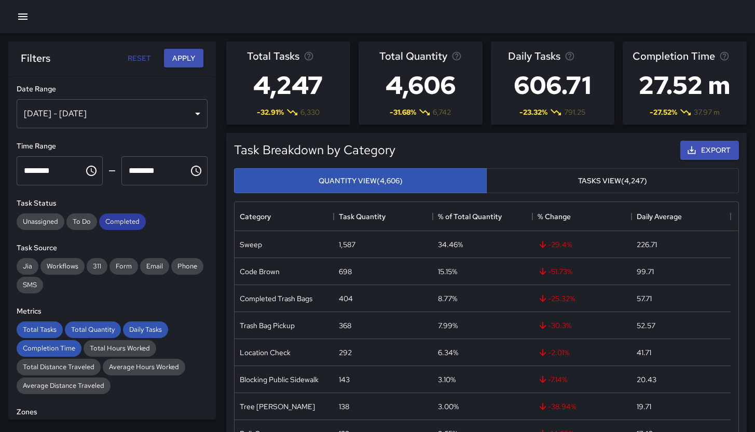
click at [126, 217] on span "Completed" at bounding box center [122, 221] width 47 height 9
drag, startPoint x: 141, startPoint y: 326, endPoint x: 94, endPoint y: 330, distance: 46.8
click at [140, 328] on span "Daily Tasks" at bounding box center [145, 329] width 45 height 9
click at [94, 329] on span "Total Quantity" at bounding box center [93, 329] width 56 height 9
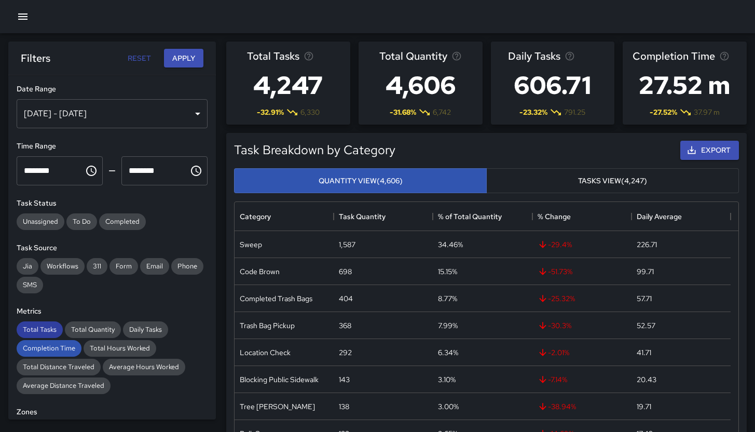
drag, startPoint x: 58, startPoint y: 331, endPoint x: 60, endPoint y: 342, distance: 11.7
click at [58, 331] on span "Total Tasks" at bounding box center [40, 329] width 46 height 9
click at [61, 342] on div "Completion Time" at bounding box center [49, 348] width 65 height 17
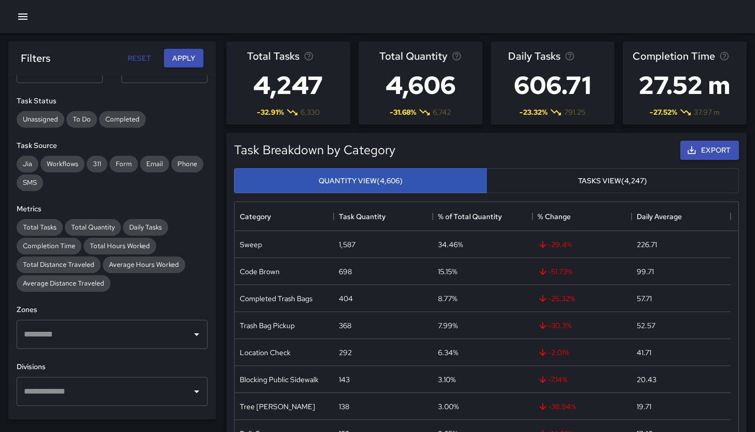
scroll to position [0, 0]
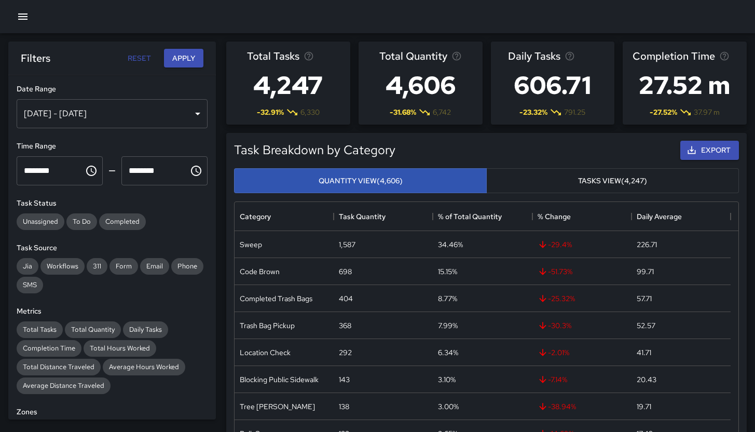
click at [131, 106] on div "Aug 01, 2025 - Sep 29, 2025" at bounding box center [112, 113] width 191 height 29
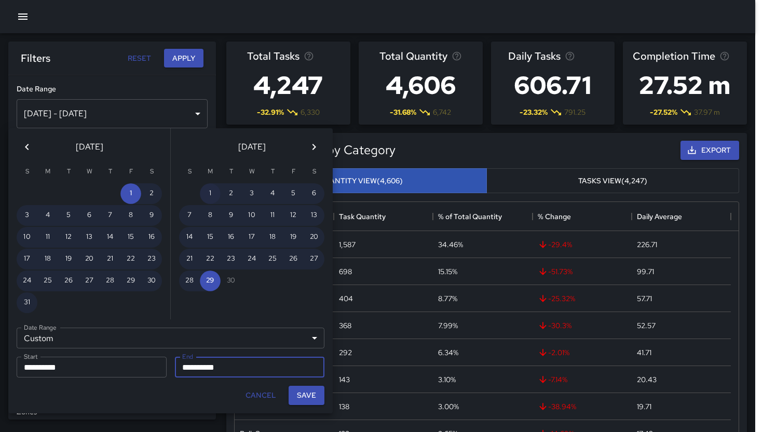
click at [207, 199] on button "1" at bounding box center [210, 193] width 21 height 21
type input "**********"
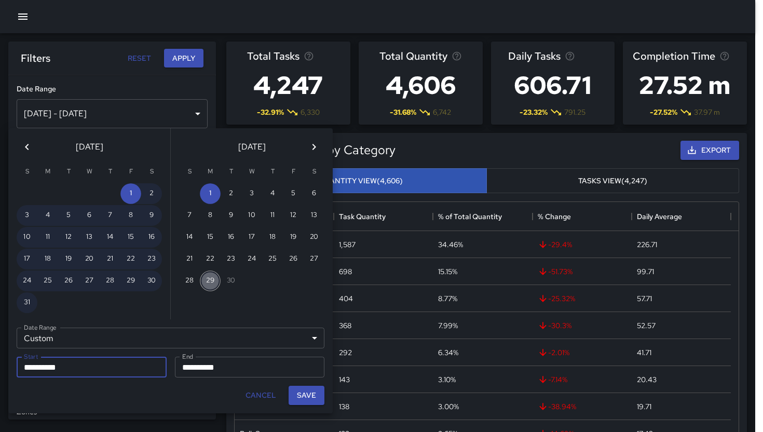
click at [210, 285] on button "29" at bounding box center [210, 280] width 21 height 21
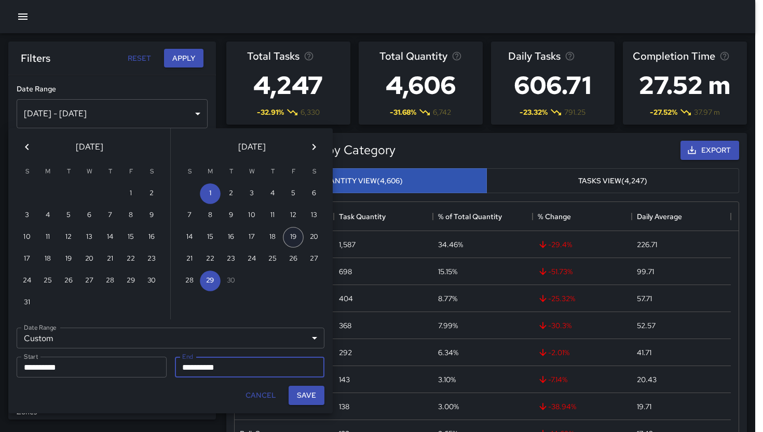
click at [297, 233] on button "19" at bounding box center [293, 237] width 21 height 21
type input "**********"
click at [212, 276] on button "29" at bounding box center [210, 280] width 21 height 21
type input "**********"
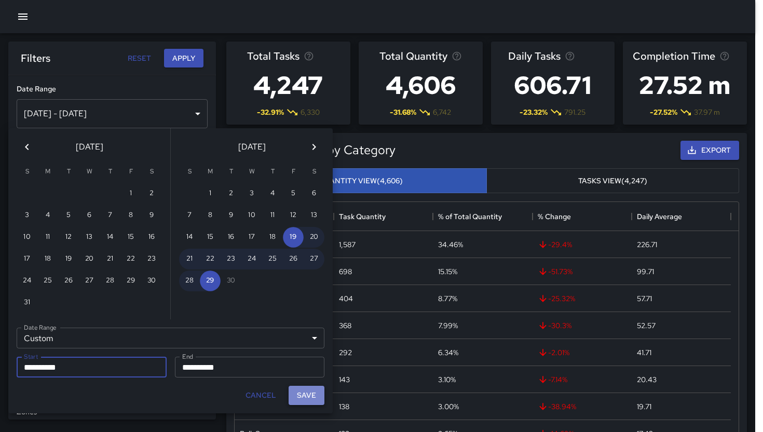
click at [309, 399] on button "Save" at bounding box center [307, 395] width 36 height 19
type input "**********"
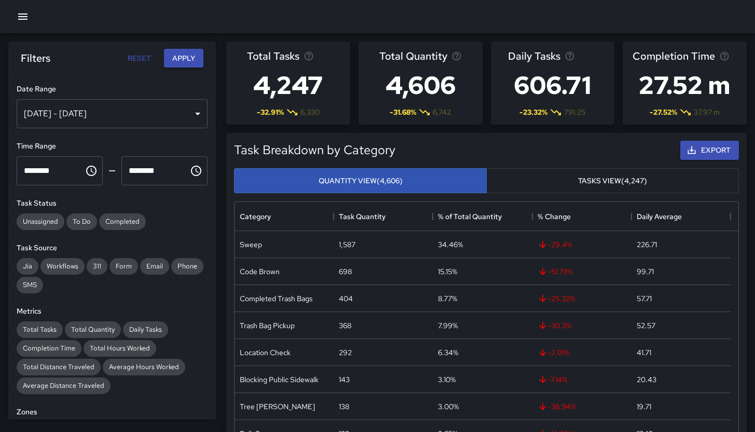
click at [188, 61] on button "Apply" at bounding box center [183, 58] width 39 height 19
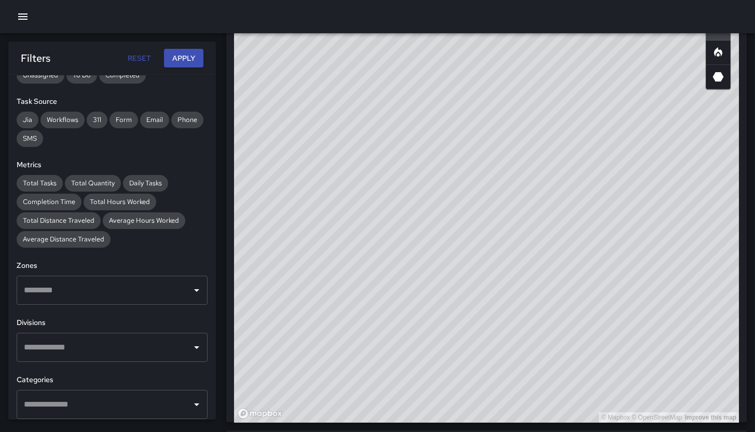
scroll to position [228, 0]
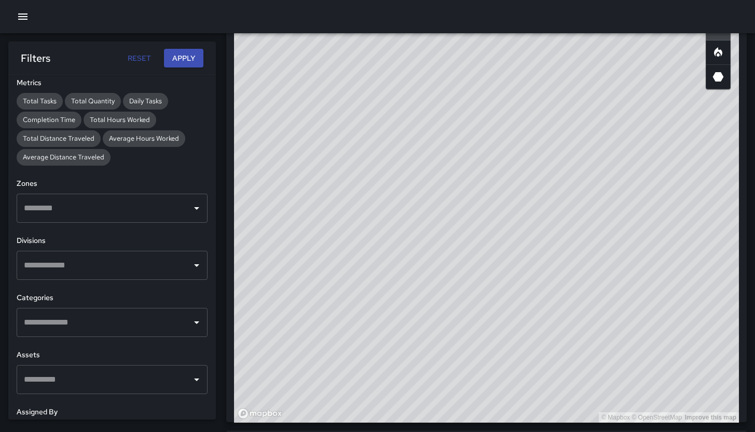
click at [88, 336] on div "​" at bounding box center [112, 322] width 191 height 29
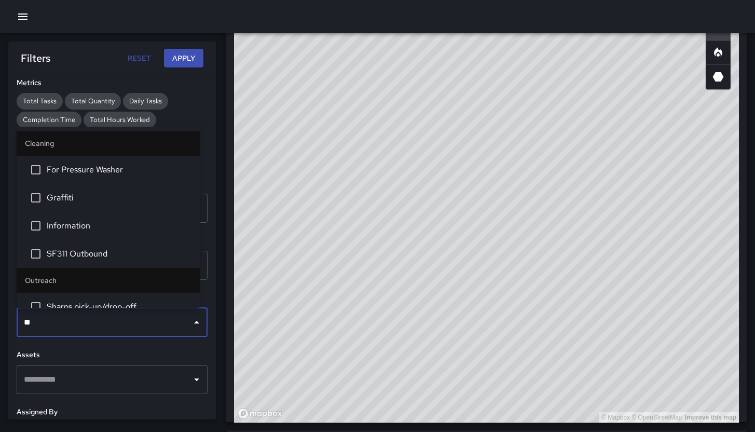
type input "***"
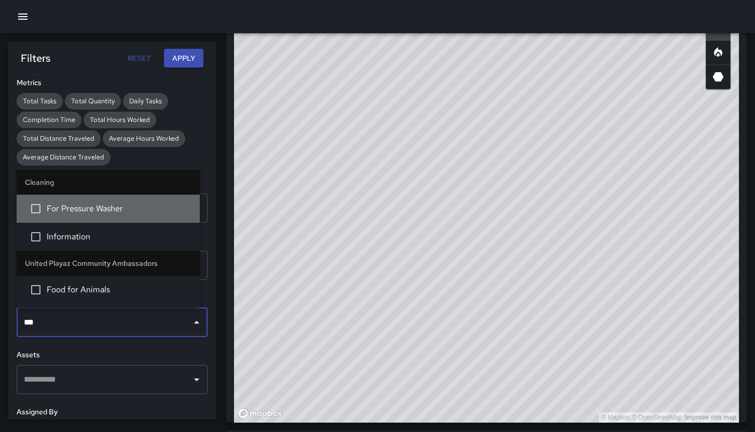
click at [79, 216] on li "For Pressure Washer" at bounding box center [108, 209] width 183 height 28
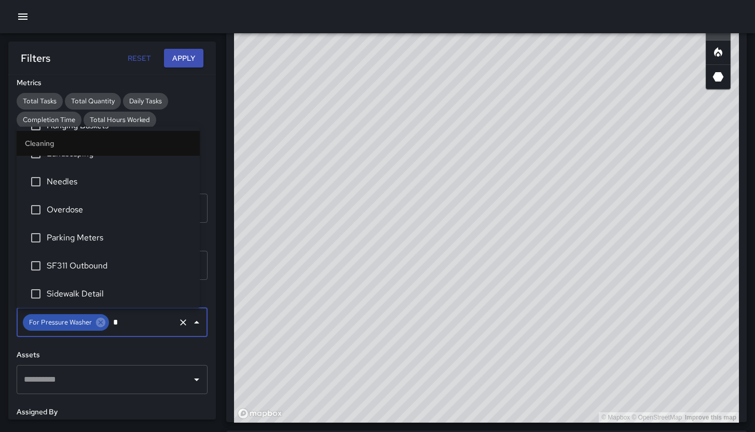
scroll to position [72, 0]
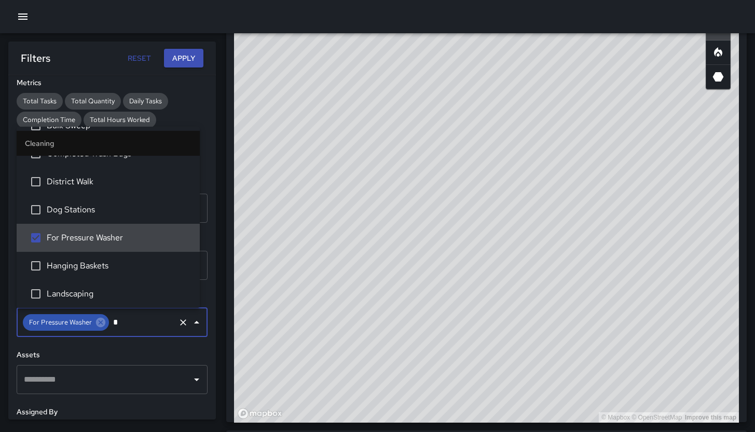
type input "**"
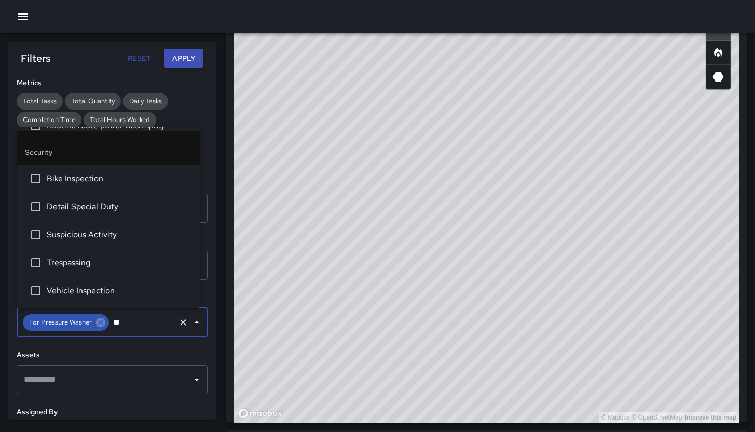
scroll to position [0, 0]
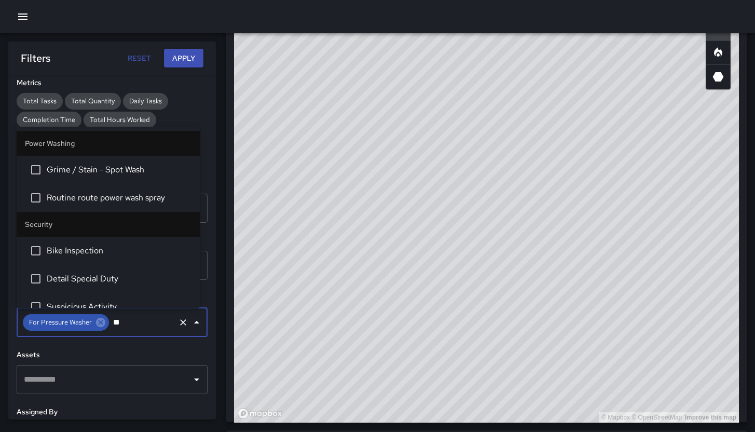
click at [82, 199] on span "Routine route power wash spray" at bounding box center [119, 198] width 145 height 12
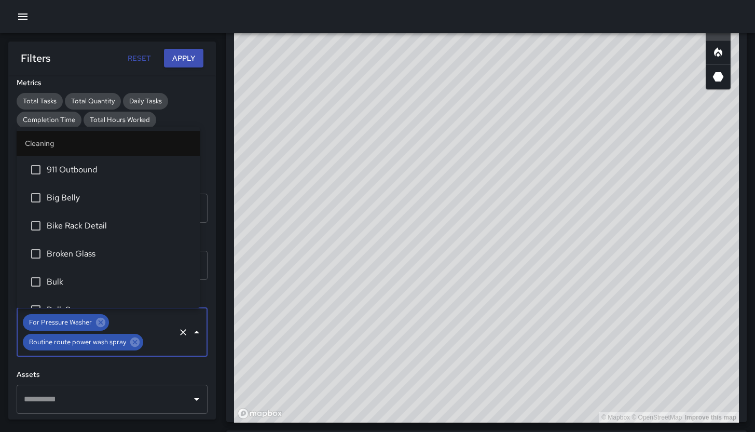
scroll to position [212, 0]
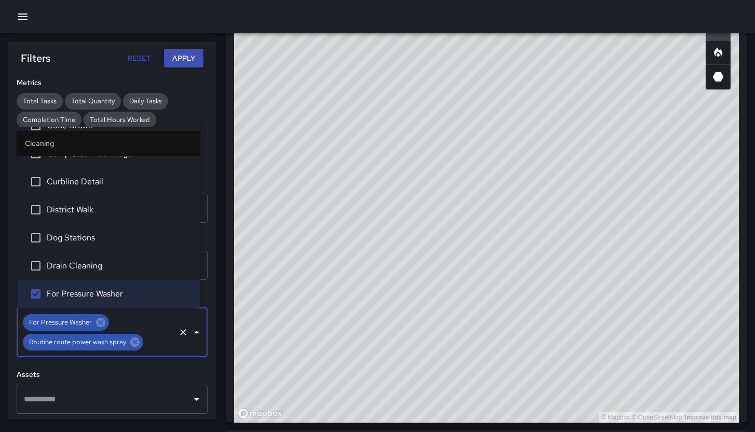
click at [201, 59] on button "Apply" at bounding box center [183, 58] width 39 height 19
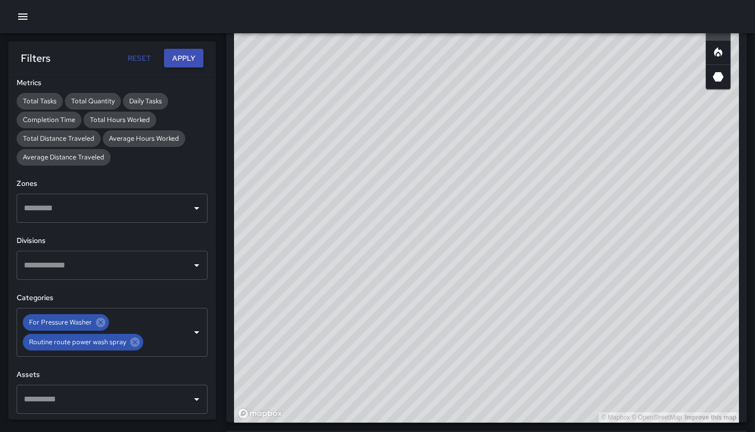
scroll to position [0, 0]
drag, startPoint x: 491, startPoint y: 218, endPoint x: 583, endPoint y: 137, distance: 123.2
click at [583, 134] on div "© Mapbox © OpenStreetMap Improve this map" at bounding box center [486, 214] width 505 height 415
drag, startPoint x: 521, startPoint y: 231, endPoint x: 578, endPoint y: 196, distance: 67.1
click at [545, 217] on div "© Mapbox © OpenStreetMap Improve this map" at bounding box center [486, 214] width 505 height 415
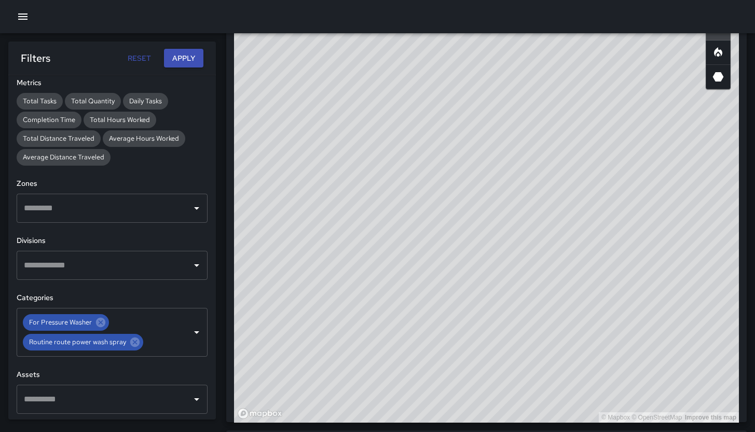
drag, startPoint x: 534, startPoint y: 211, endPoint x: 536, endPoint y: 236, distance: 25.0
click at [536, 236] on div "© Mapbox © OpenStreetMap Improve this map" at bounding box center [486, 214] width 505 height 415
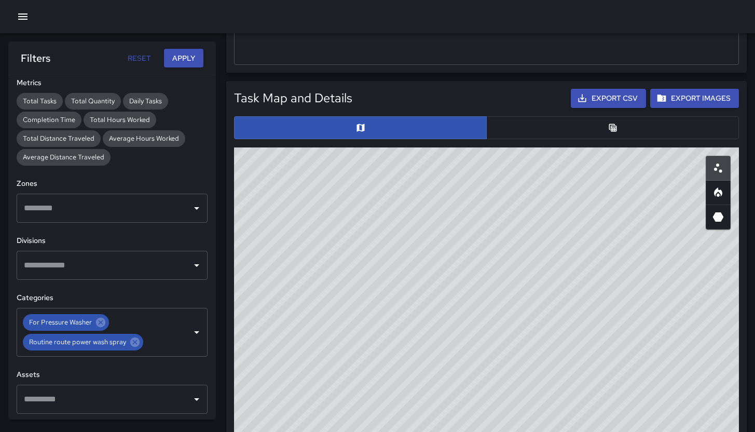
scroll to position [168, 0]
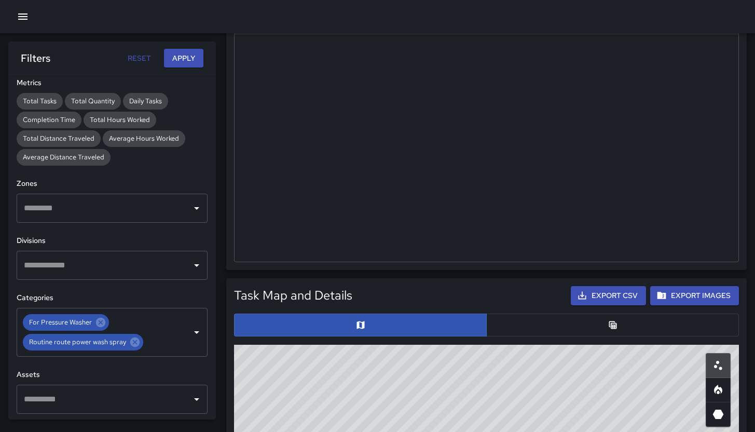
click at [542, 320] on button "button" at bounding box center [612, 325] width 253 height 23
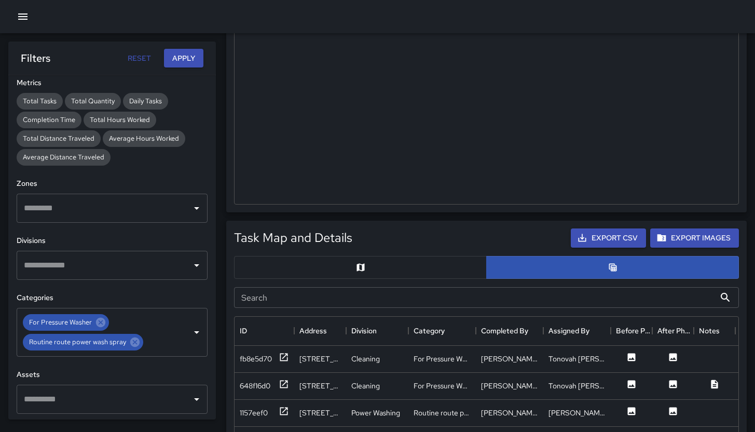
scroll to position [358, 0]
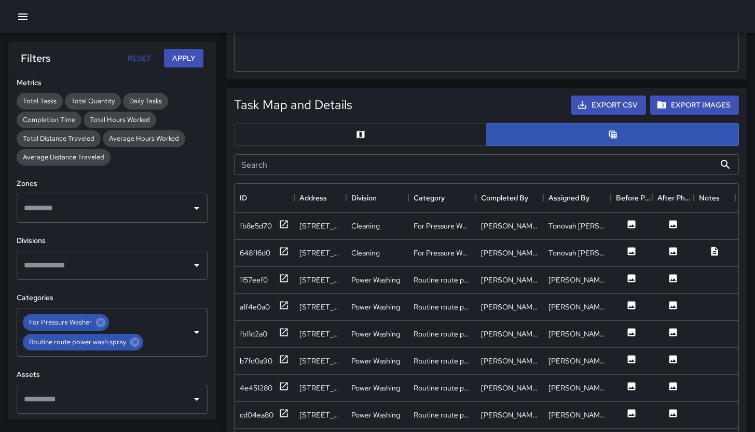
click at [321, 168] on input "Search" at bounding box center [474, 164] width 481 height 21
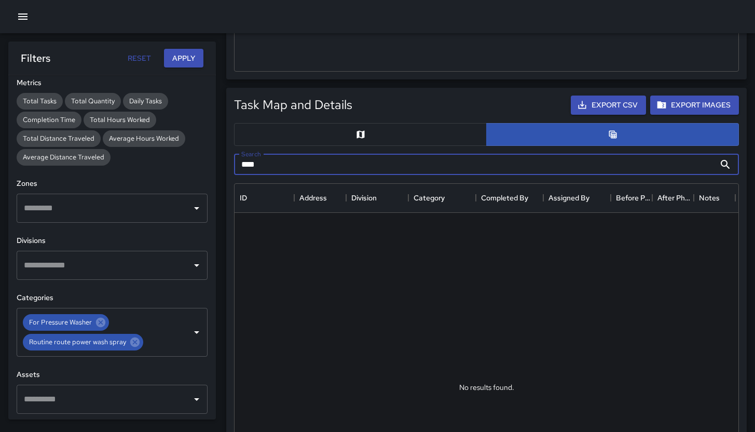
type input "***"
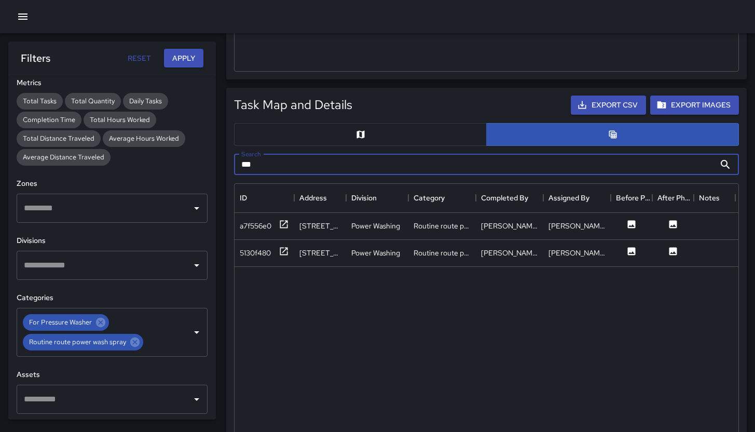
drag, startPoint x: 285, startPoint y: 161, endPoint x: 246, endPoint y: 154, distance: 39.6
click at [246, 154] on div "Search *** Search" at bounding box center [486, 164] width 505 height 21
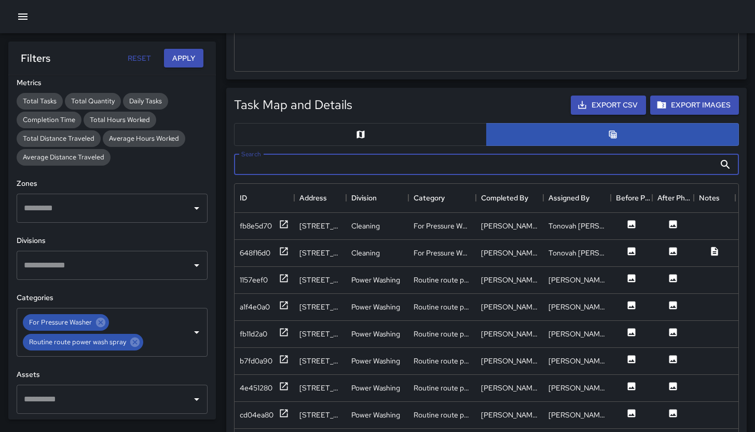
click at [368, 133] on button "button" at bounding box center [360, 134] width 253 height 23
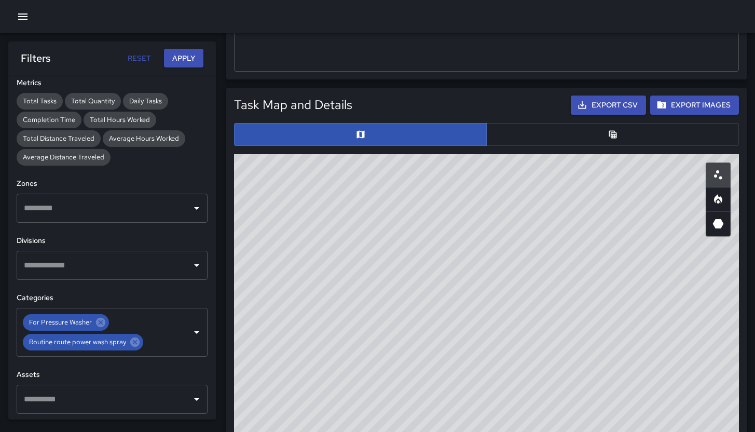
drag, startPoint x: 553, startPoint y: 270, endPoint x: 416, endPoint y: 398, distance: 186.9
click at [416, 399] on div "© Mapbox © OpenStreetMap Improve this map" at bounding box center [486, 361] width 505 height 415
drag, startPoint x: 483, startPoint y: 322, endPoint x: 427, endPoint y: 370, distance: 72.9
click at [394, 421] on div "© Mapbox © OpenStreetMap Improve this map" at bounding box center [486, 361] width 505 height 415
drag, startPoint x: 492, startPoint y: 294, endPoint x: 476, endPoint y: 369, distance: 75.7
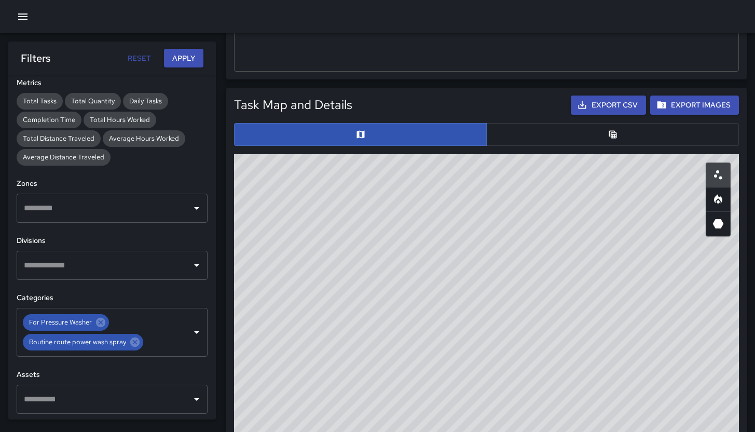
click at [476, 369] on div "© Mapbox © OpenStreetMap Improve this map" at bounding box center [486, 361] width 505 height 415
drag, startPoint x: 482, startPoint y: 402, endPoint x: 533, endPoint y: 339, distance: 80.5
click at [533, 339] on div "© Mapbox © OpenStreetMap Improve this map" at bounding box center [486, 361] width 505 height 415
drag, startPoint x: 424, startPoint y: 299, endPoint x: 475, endPoint y: 384, distance: 98.8
click at [456, 408] on div "© Mapbox © OpenStreetMap Improve this map" at bounding box center [486, 361] width 505 height 415
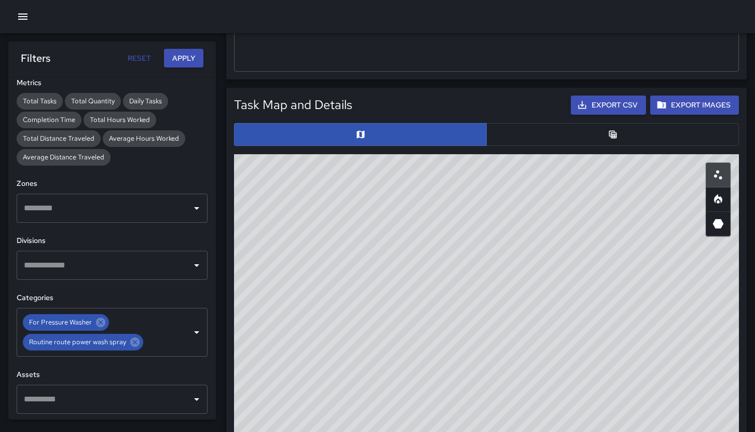
drag, startPoint x: 659, startPoint y: 267, endPoint x: 562, endPoint y: 134, distance: 165.0
click at [562, 134] on div "Task Map and Details Export CSV Export Images ID Address Division Category Comp…" at bounding box center [486, 328] width 513 height 474
click at [100, 324] on icon at bounding box center [100, 322] width 9 height 9
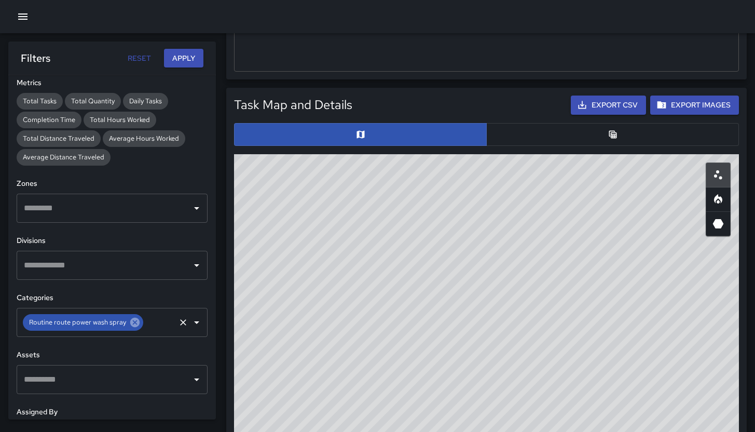
click at [100, 324] on span "Routine route power wash spray" at bounding box center [78, 322] width 110 height 12
click at [130, 324] on icon at bounding box center [134, 322] width 9 height 9
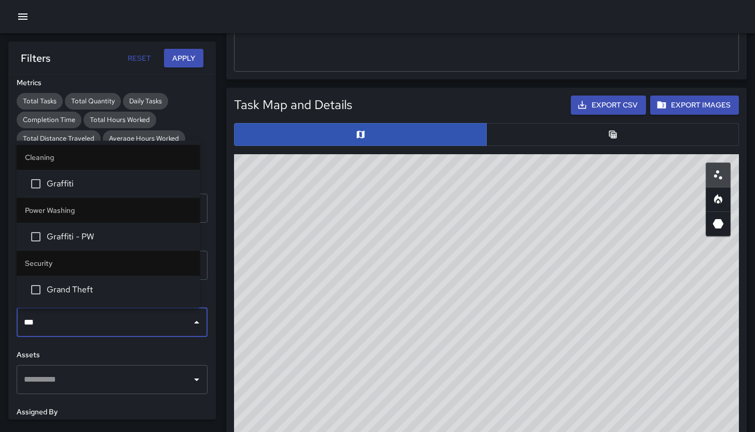
type input "****"
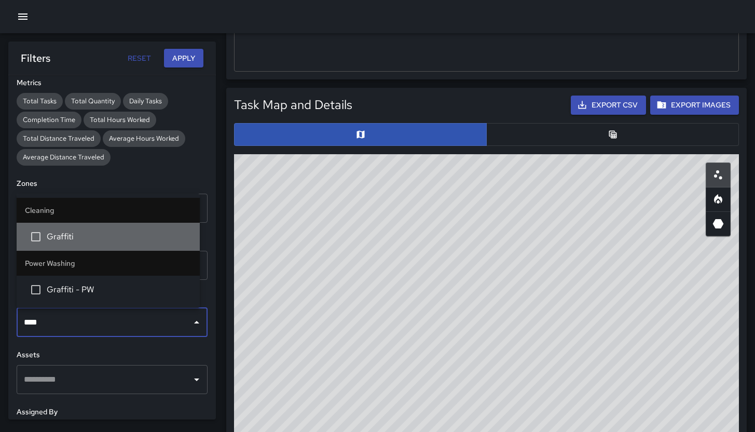
click at [75, 235] on span "Graffiti" at bounding box center [119, 236] width 145 height 12
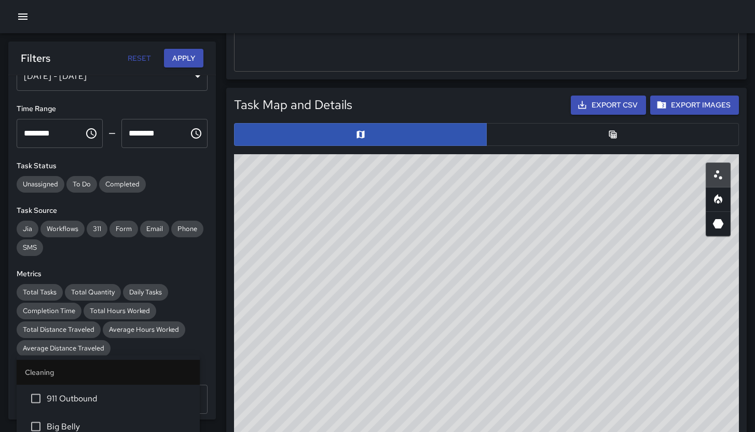
scroll to position [0, 0]
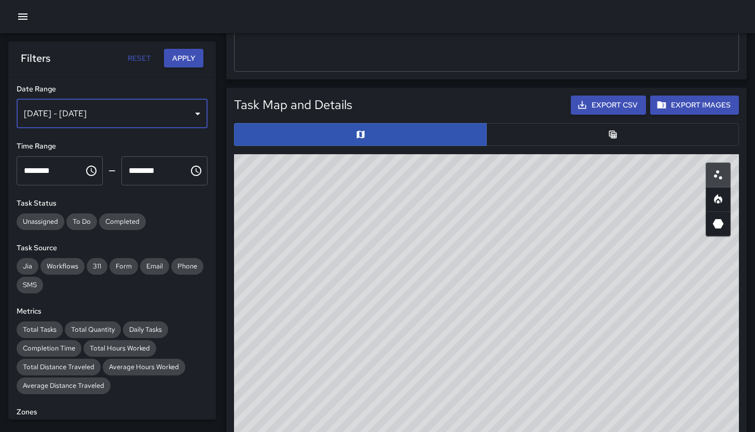
click at [154, 114] on div "Sep 19, 2025 - Sep 29, 2025" at bounding box center [112, 113] width 191 height 29
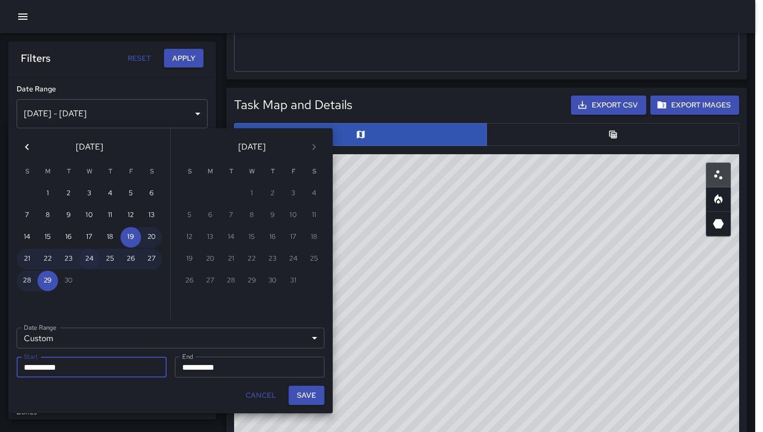
click at [89, 262] on button "24" at bounding box center [89, 259] width 21 height 21
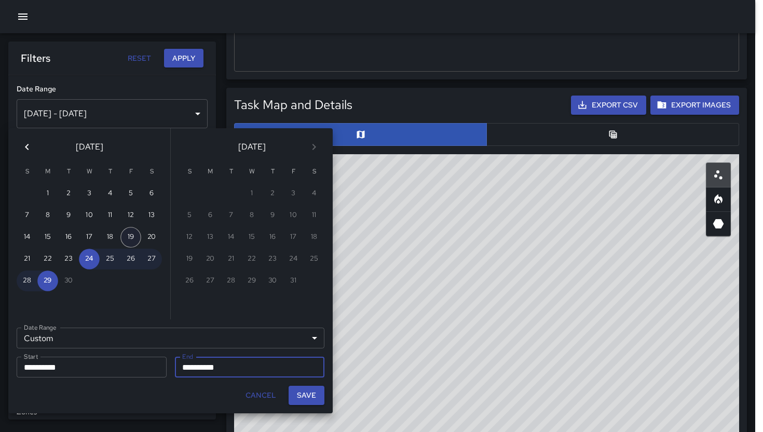
click at [130, 242] on button "19" at bounding box center [130, 237] width 21 height 21
type input "**********"
click at [290, 396] on button "Save" at bounding box center [307, 395] width 36 height 19
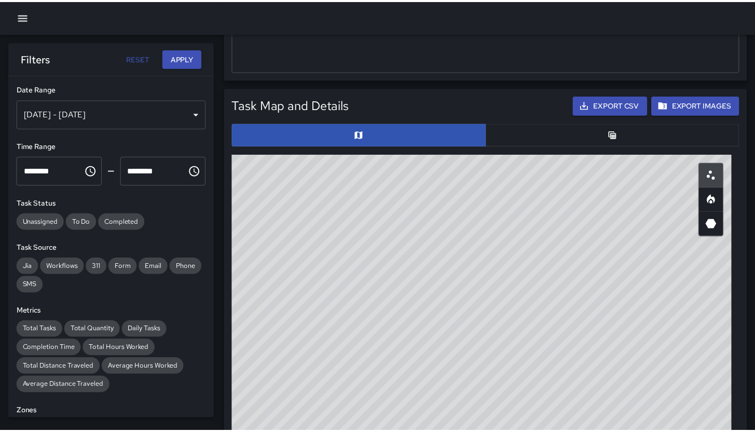
scroll to position [8, 8]
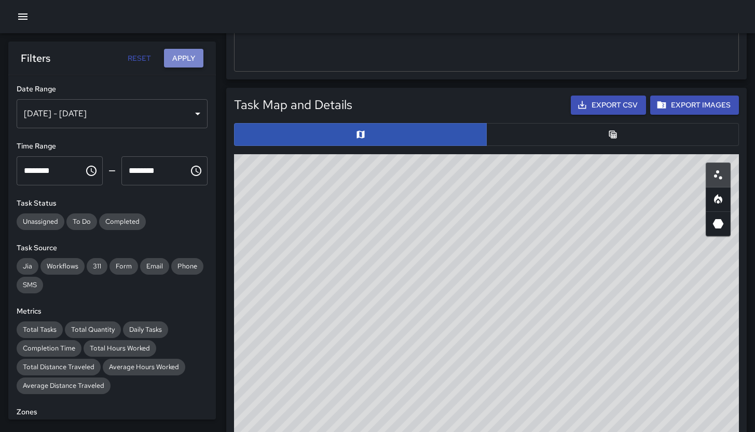
click at [168, 57] on button "Apply" at bounding box center [183, 58] width 39 height 19
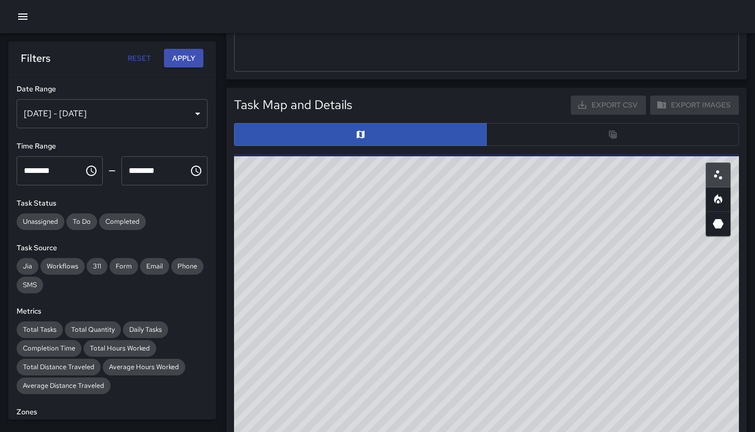
click at [615, 135] on icon "Table" at bounding box center [613, 134] width 8 height 8
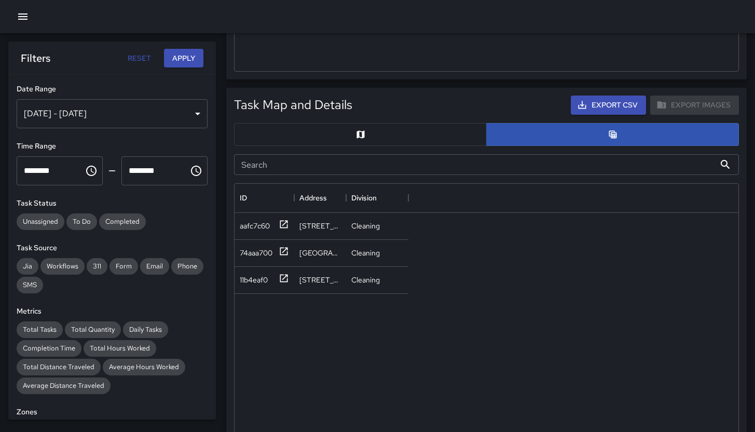
click at [342, 169] on input "Search" at bounding box center [474, 164] width 481 height 21
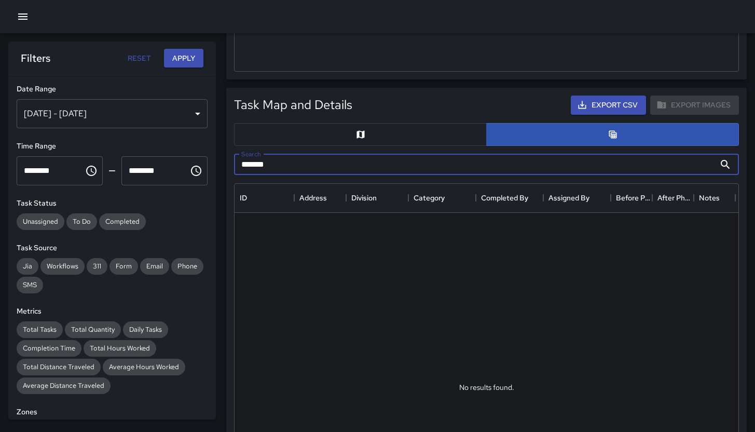
type input "*******"
click at [339, 134] on button "button" at bounding box center [360, 134] width 253 height 23
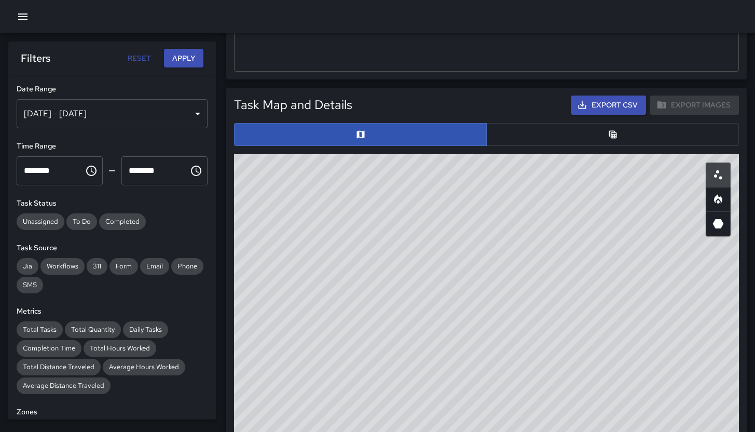
drag, startPoint x: 575, startPoint y: 372, endPoint x: 407, endPoint y: 310, distance: 178.8
click at [407, 310] on div "© Mapbox © OpenStreetMap Improve this map" at bounding box center [486, 361] width 505 height 415
drag, startPoint x: 598, startPoint y: 345, endPoint x: 403, endPoint y: 372, distance: 197.1
click at [403, 372] on div "© Mapbox © OpenStreetMap Improve this map" at bounding box center [486, 361] width 505 height 415
drag, startPoint x: 424, startPoint y: 335, endPoint x: 478, endPoint y: 303, distance: 62.7
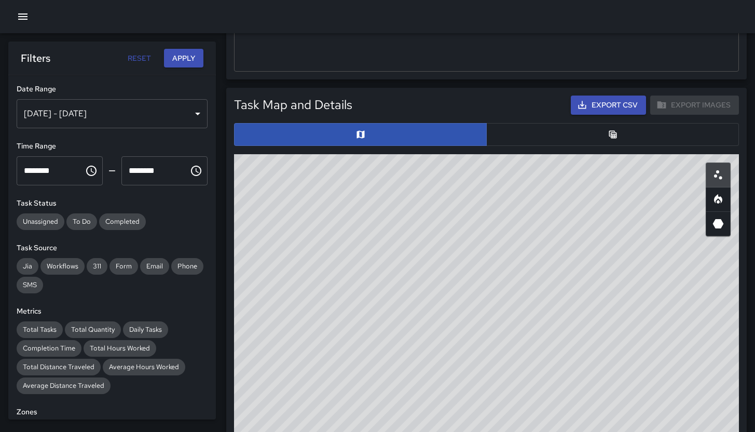
click at [478, 303] on div "© Mapbox © OpenStreetMap Improve this map" at bounding box center [486, 361] width 505 height 415
drag, startPoint x: 436, startPoint y: 285, endPoint x: 488, endPoint y: 360, distance: 91.0
click at [487, 360] on div "© Mapbox © OpenStreetMap Improve this map" at bounding box center [486, 361] width 505 height 415
click at [474, 329] on div "© Mapbox © OpenStreetMap Improve this map" at bounding box center [486, 361] width 505 height 415
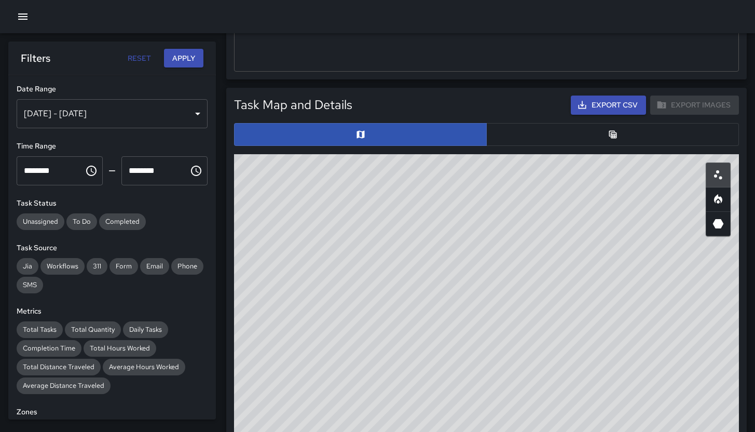
click at [540, 130] on button "button" at bounding box center [612, 134] width 253 height 23
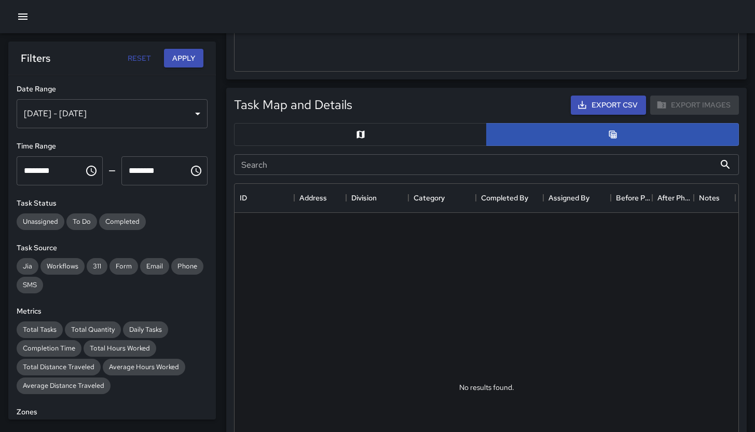
click at [353, 165] on input "Search" at bounding box center [474, 164] width 481 height 21
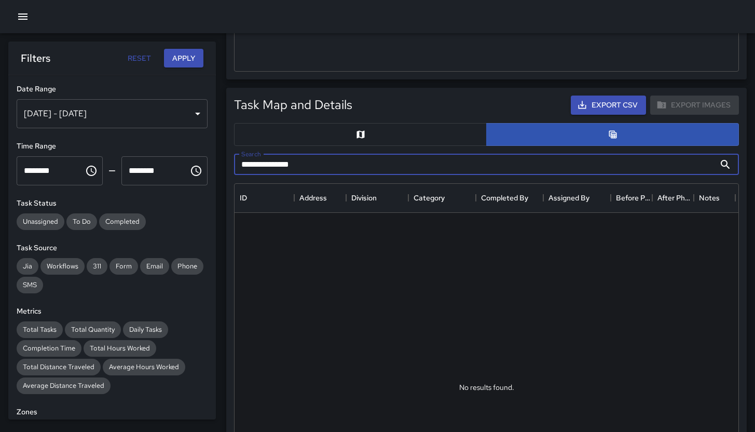
drag, startPoint x: 319, startPoint y: 165, endPoint x: 241, endPoint y: 161, distance: 77.9
click at [241, 161] on input "**********" at bounding box center [474, 164] width 481 height 21
type input "**********"
click at [421, 137] on button "button" at bounding box center [360, 134] width 253 height 23
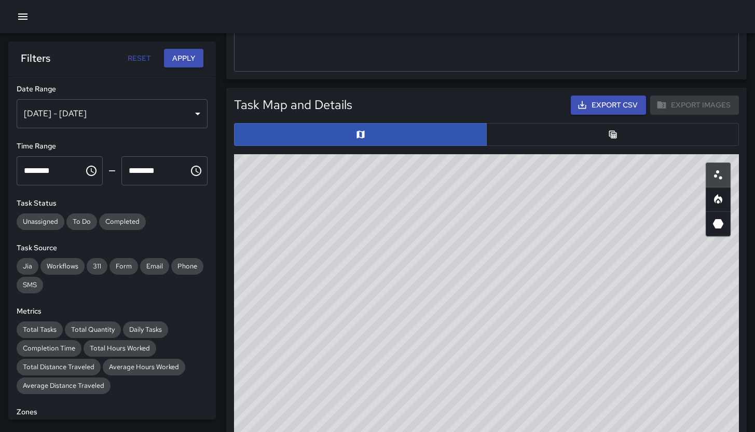
drag, startPoint x: 474, startPoint y: 406, endPoint x: 462, endPoint y: 361, distance: 47.2
click at [438, 431] on div "© Mapbox © OpenStreetMap Improve this map" at bounding box center [486, 361] width 505 height 415
drag, startPoint x: 483, startPoint y: 357, endPoint x: 481, endPoint y: 329, distance: 28.1
click at [461, 405] on div "© Mapbox © OpenStreetMap Improve this map" at bounding box center [486, 361] width 505 height 415
drag, startPoint x: 502, startPoint y: 314, endPoint x: 468, endPoint y: 340, distance: 42.9
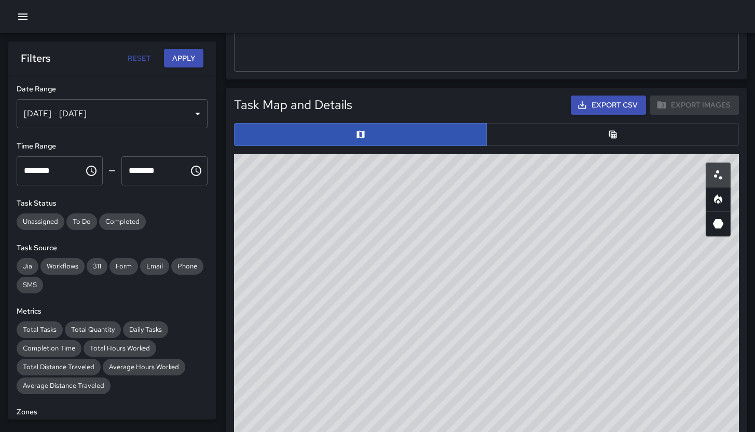
click at [468, 340] on div "© Mapbox © OpenStreetMap Improve this map" at bounding box center [486, 361] width 505 height 415
drag, startPoint x: 413, startPoint y: 316, endPoint x: 587, endPoint y: 197, distance: 210.3
click at [585, 195] on div "© Mapbox © OpenStreetMap Improve this map" at bounding box center [486, 361] width 505 height 415
drag, startPoint x: 523, startPoint y: 376, endPoint x: 446, endPoint y: 431, distance: 94.8
click at [446, 431] on div "© Mapbox © OpenStreetMap Improve this map" at bounding box center [486, 361] width 505 height 415
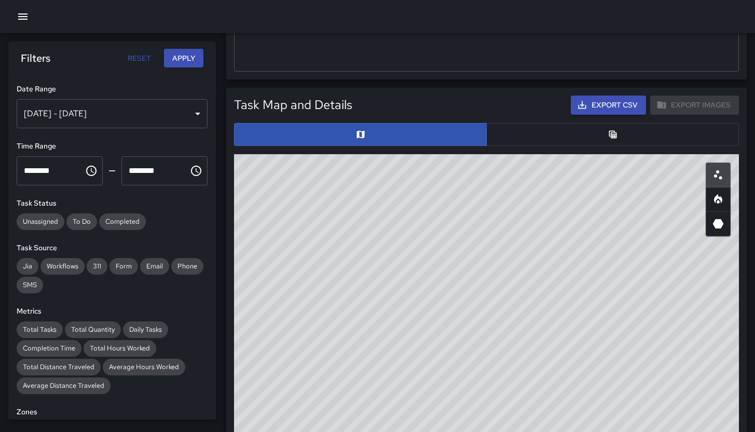
drag, startPoint x: 519, startPoint y: 301, endPoint x: 608, endPoint y: 207, distance: 129.2
click at [591, 219] on div "© Mapbox © OpenStreetMap Improve this map" at bounding box center [486, 361] width 505 height 415
drag, startPoint x: 498, startPoint y: 381, endPoint x: 587, endPoint y: 224, distance: 180.8
click at [587, 224] on div "© Mapbox © OpenStreetMap Improve this map" at bounding box center [486, 361] width 505 height 415
drag, startPoint x: 495, startPoint y: 344, endPoint x: 618, endPoint y: 148, distance: 231.4
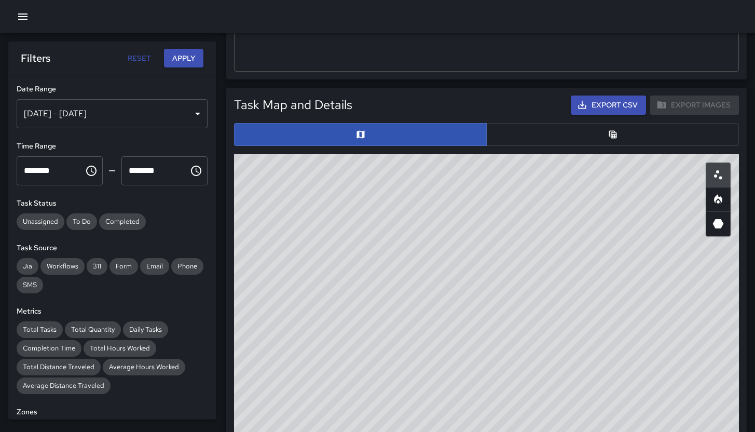
click at [618, 148] on div "Task Map and Details Export CSV Export Images No results found. ID Address Divi…" at bounding box center [486, 328] width 513 height 474
drag, startPoint x: 485, startPoint y: 343, endPoint x: 584, endPoint y: 364, distance: 101.8
click at [584, 364] on div "© Mapbox © OpenStreetMap Improve this map" at bounding box center [486, 361] width 505 height 415
drag, startPoint x: 379, startPoint y: 323, endPoint x: 392, endPoint y: 371, distance: 49.6
click at [392, 371] on div "© Mapbox © OpenStreetMap Improve this map" at bounding box center [486, 361] width 505 height 415
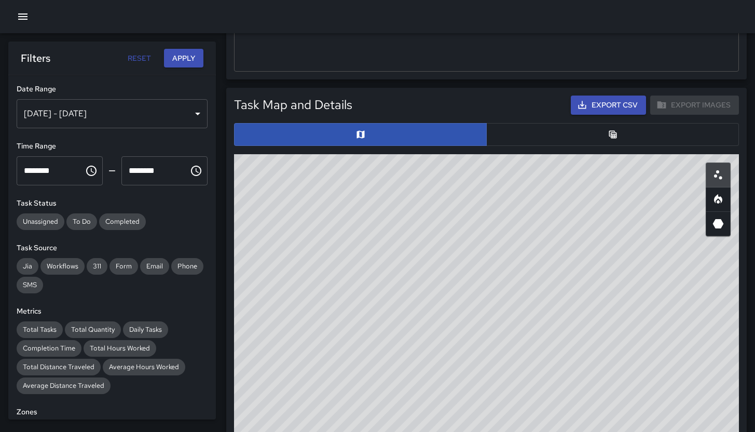
drag, startPoint x: 574, startPoint y: 266, endPoint x: 488, endPoint y: 330, distance: 106.1
click at [485, 334] on div "© Mapbox © OpenStreetMap Improve this map" at bounding box center [486, 361] width 505 height 415
drag, startPoint x: 452, startPoint y: 358, endPoint x: 447, endPoint y: 337, distance: 21.7
click at [437, 365] on div "© Mapbox © OpenStreetMap Improve this map" at bounding box center [486, 361] width 505 height 415
drag, startPoint x: 491, startPoint y: 295, endPoint x: 391, endPoint y: 374, distance: 126.8
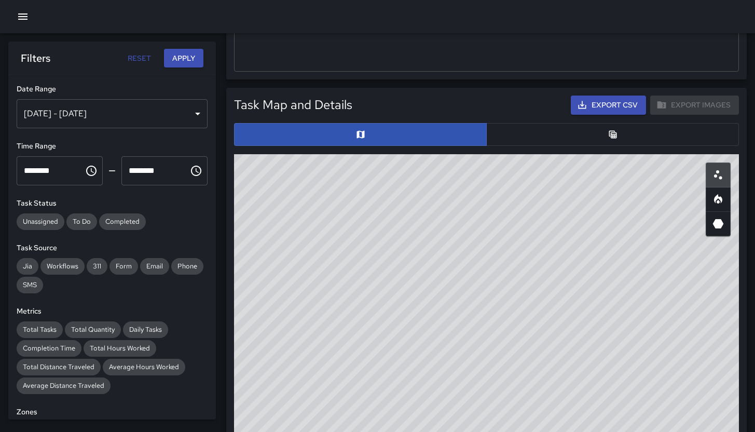
click at [391, 374] on div "© Mapbox © OpenStreetMap Improve this map" at bounding box center [486, 361] width 505 height 415
drag, startPoint x: 481, startPoint y: 333, endPoint x: 442, endPoint y: 393, distance: 71.0
click at [442, 393] on div "© Mapbox © OpenStreetMap Improve this map" at bounding box center [486, 361] width 505 height 415
drag, startPoint x: 509, startPoint y: 343, endPoint x: 466, endPoint y: 374, distance: 53.6
click at [460, 388] on div "© Mapbox © OpenStreetMap Improve this map" at bounding box center [486, 361] width 505 height 415
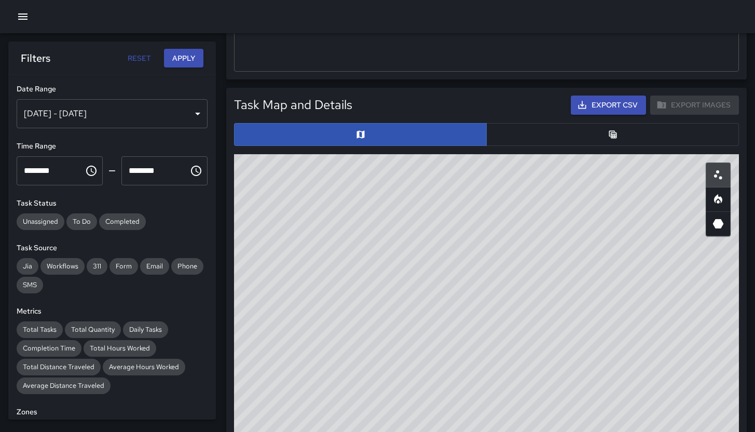
drag, startPoint x: 440, startPoint y: 375, endPoint x: 485, endPoint y: 337, distance: 59.3
click at [485, 337] on div "© Mapbox © OpenStreetMap Improve this map" at bounding box center [486, 361] width 505 height 415
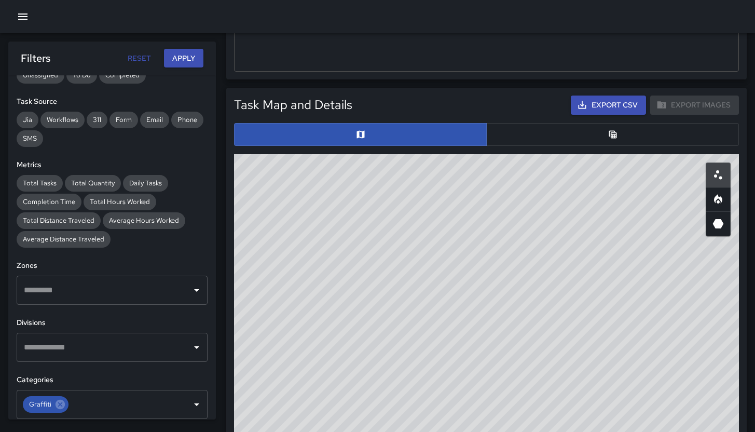
scroll to position [325, 0]
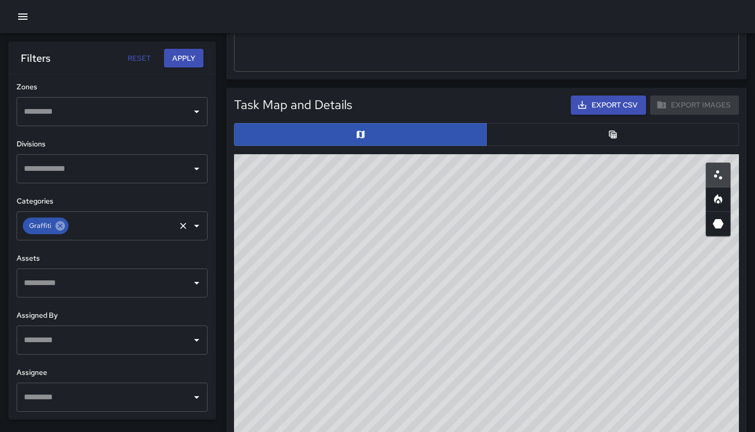
click at [63, 226] on icon at bounding box center [60, 225] width 9 height 9
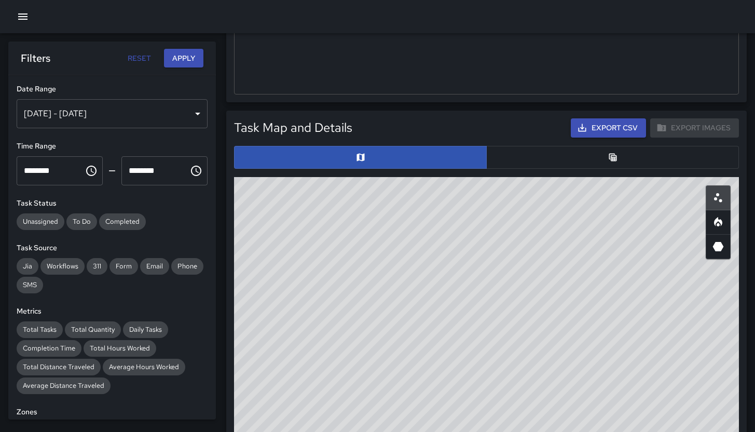
scroll to position [284, 0]
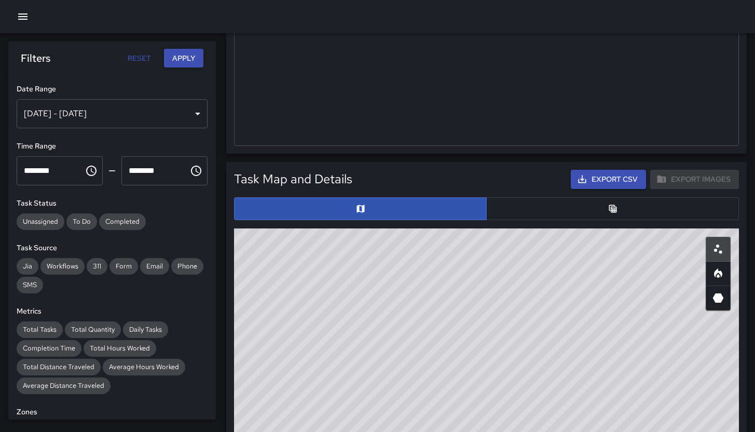
click at [202, 61] on button "Apply" at bounding box center [183, 58] width 39 height 19
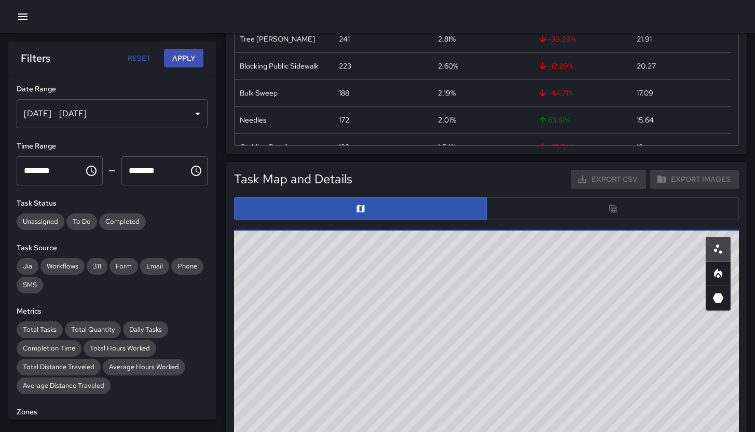
drag, startPoint x: 637, startPoint y: 284, endPoint x: 514, endPoint y: 376, distance: 153.4
click at [515, 381] on div "© Mapbox © OpenStreetMap Improve this map" at bounding box center [486, 435] width 505 height 415
drag, startPoint x: 566, startPoint y: 328, endPoint x: 486, endPoint y: 366, distance: 88.7
click at [486, 367] on div "© Mapbox © OpenStreetMap Improve this map" at bounding box center [486, 435] width 505 height 415
drag, startPoint x: 488, startPoint y: 250, endPoint x: 446, endPoint y: 268, distance: 45.8
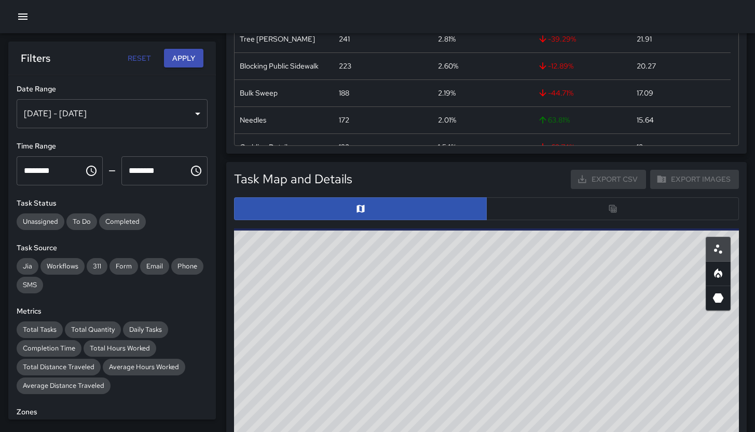
click at [446, 268] on div "© Mapbox © OpenStreetMap Improve this map" at bounding box center [486, 435] width 505 height 415
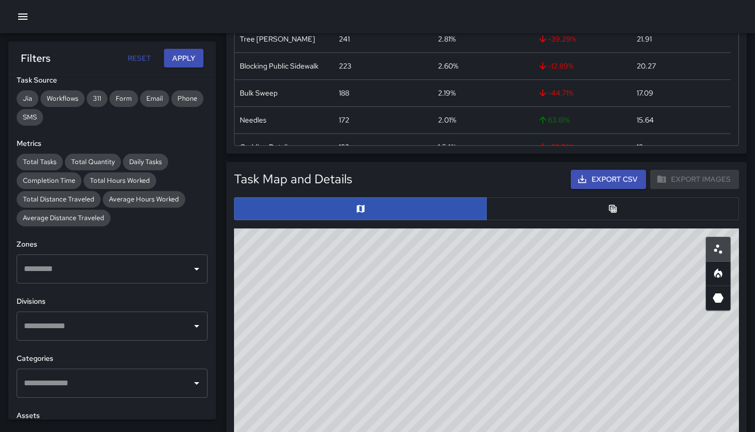
scroll to position [325, 0]
